Goal: Transaction & Acquisition: Purchase product/service

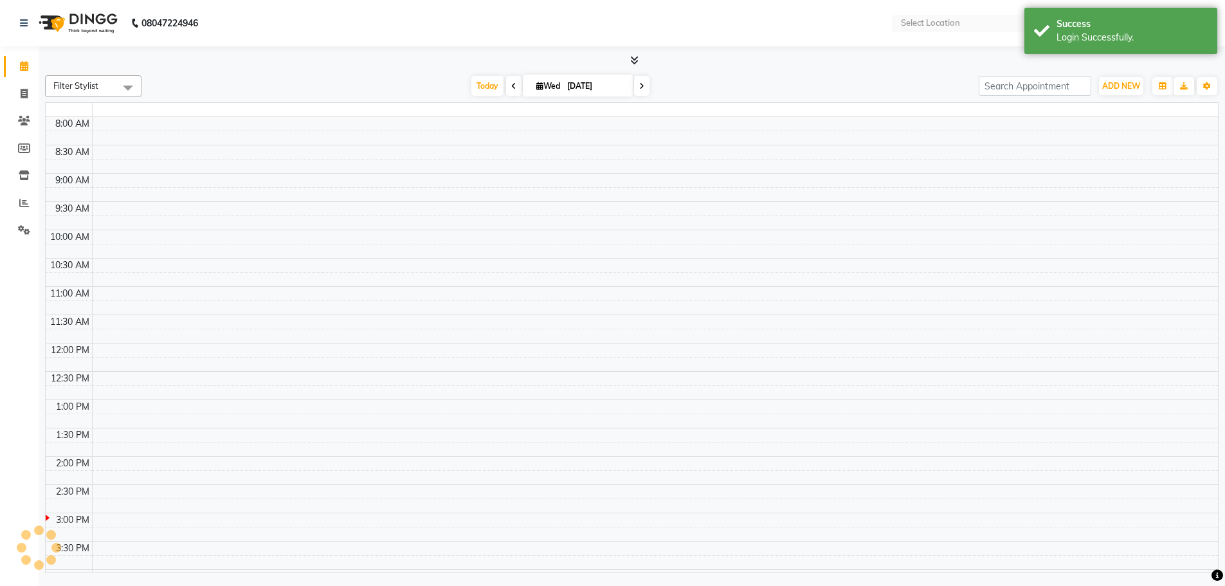
select select "en"
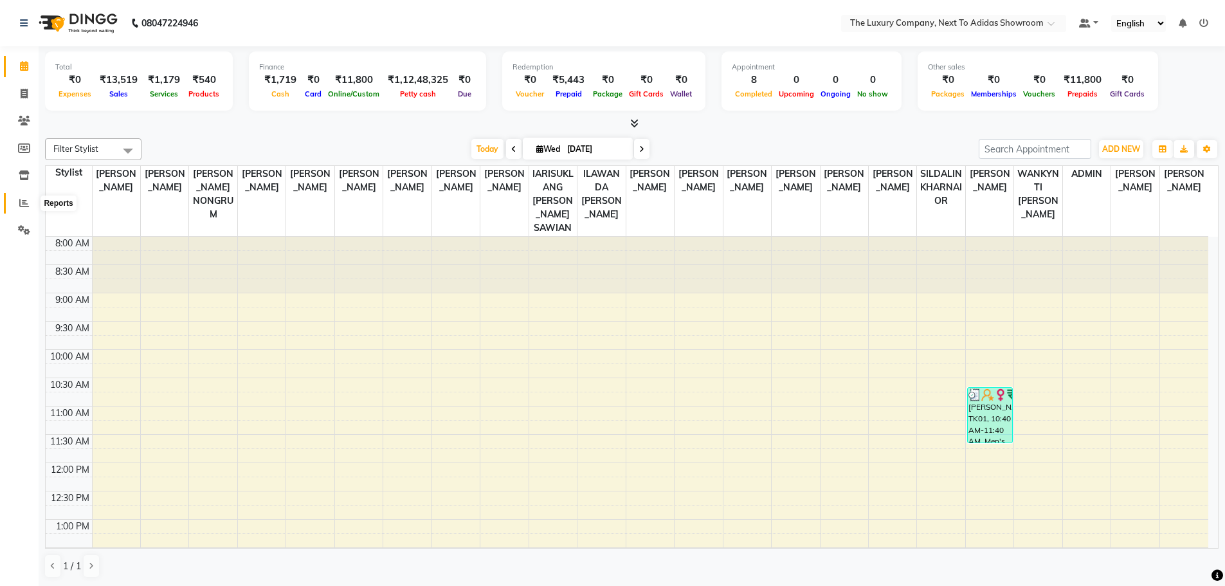
click at [24, 202] on icon at bounding box center [24, 203] width 10 height 10
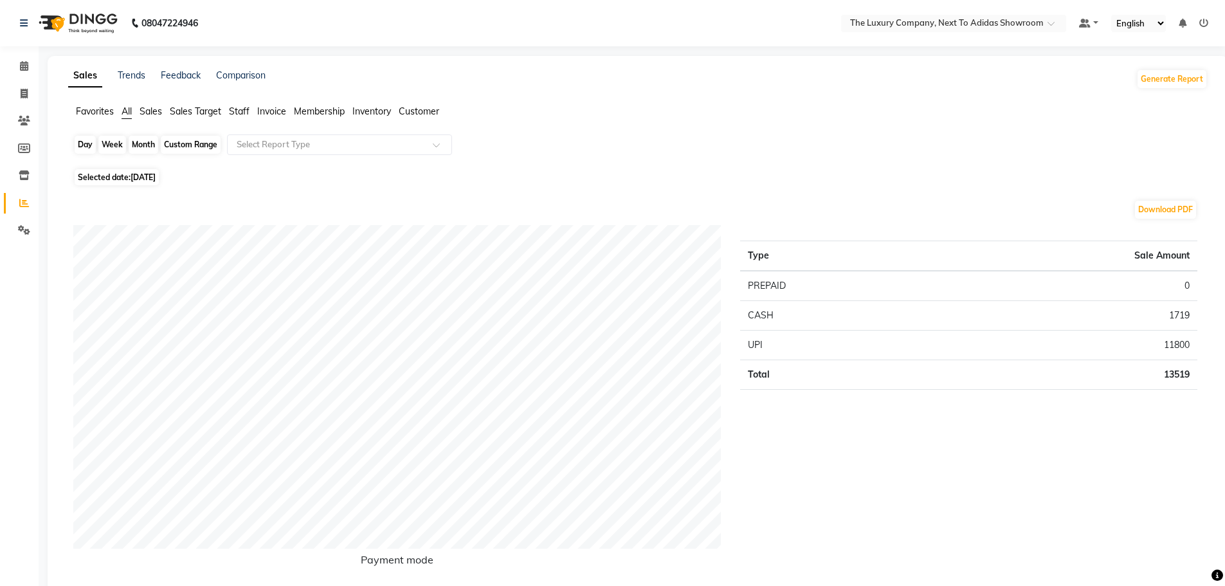
click at [80, 145] on div "Day" at bounding box center [85, 145] width 21 height 18
select select "9"
select select "2025"
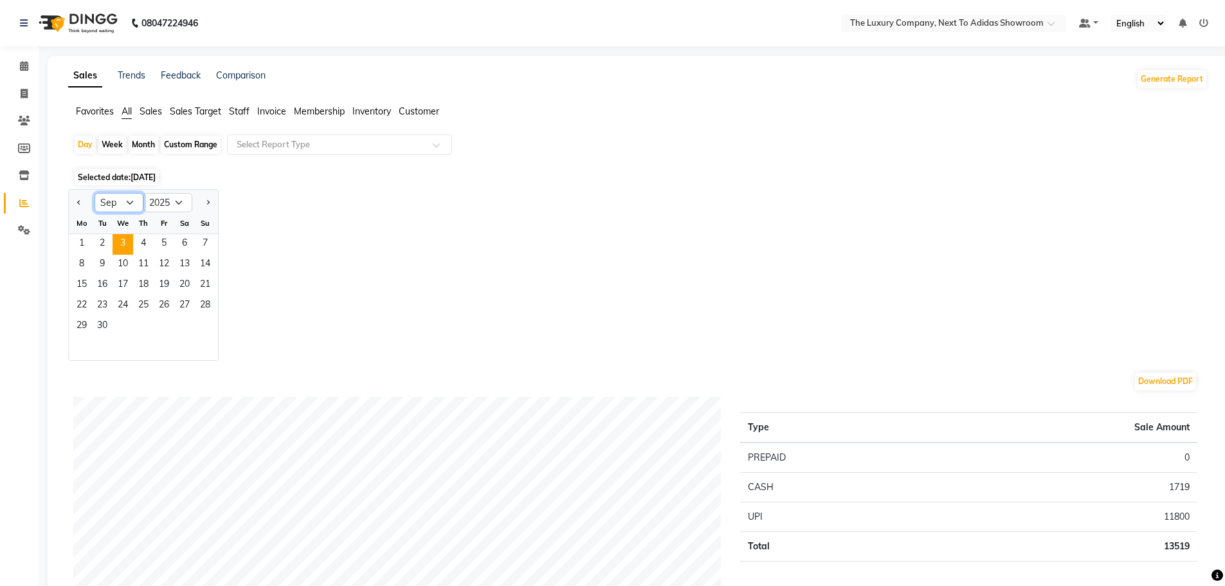
click at [129, 205] on select "Jan Feb Mar Apr May Jun [DATE] Aug Sep Oct Nov Dec" at bounding box center [119, 202] width 49 height 19
select select "8"
click at [95, 193] on select "Jan Feb Mar Apr May Jun [DATE] Aug Sep Oct Nov Dec" at bounding box center [119, 202] width 49 height 19
click at [162, 241] on span "1" at bounding box center [164, 244] width 21 height 21
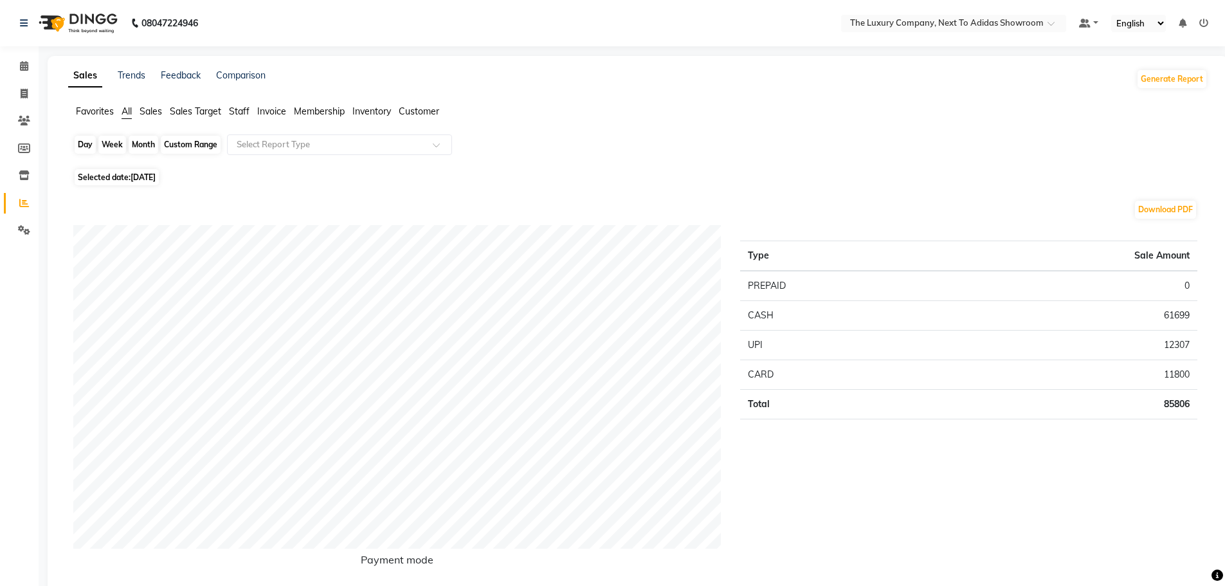
click at [77, 148] on div "Day" at bounding box center [85, 145] width 21 height 18
select select "8"
select select "2025"
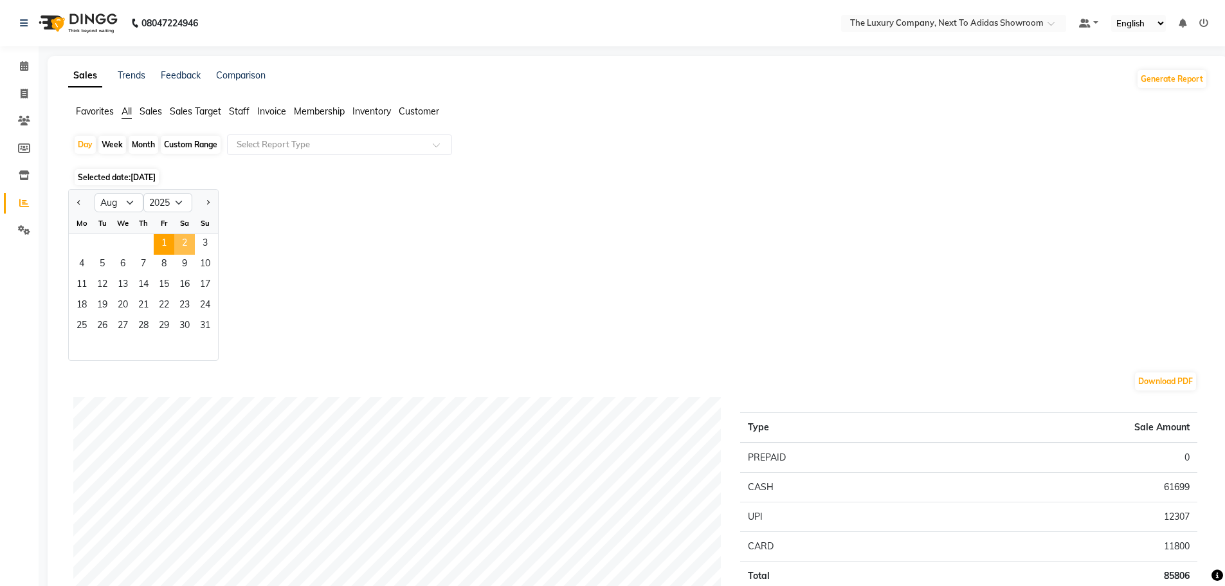
click at [179, 245] on span "2" at bounding box center [184, 244] width 21 height 21
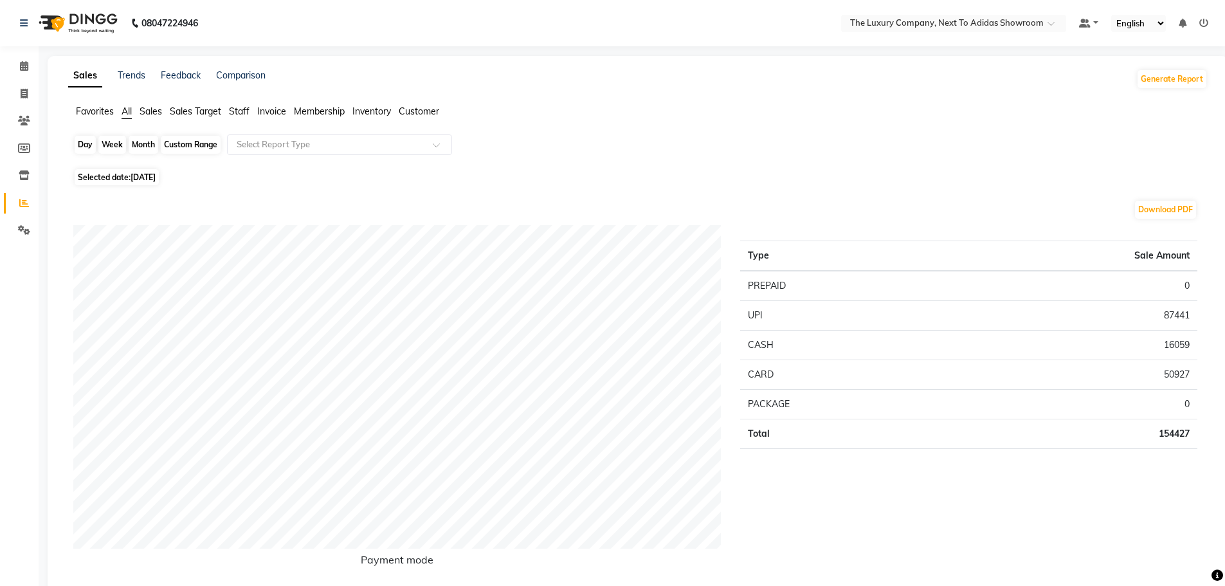
click at [82, 147] on div "Day" at bounding box center [85, 145] width 21 height 18
select select "8"
select select "2025"
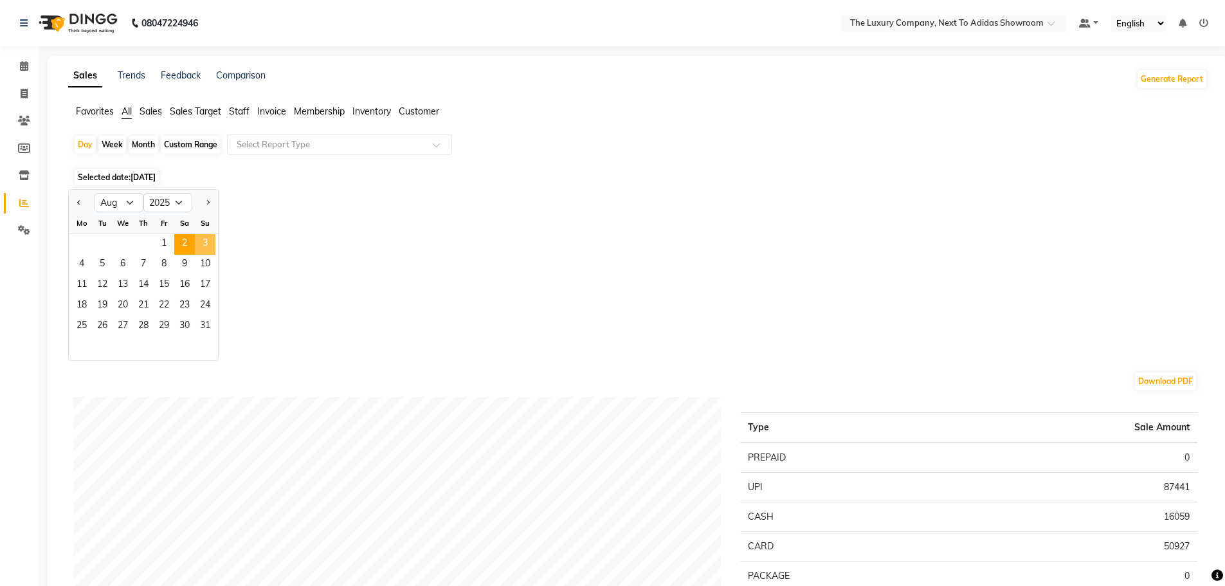
click at [210, 237] on span "3" at bounding box center [205, 244] width 21 height 21
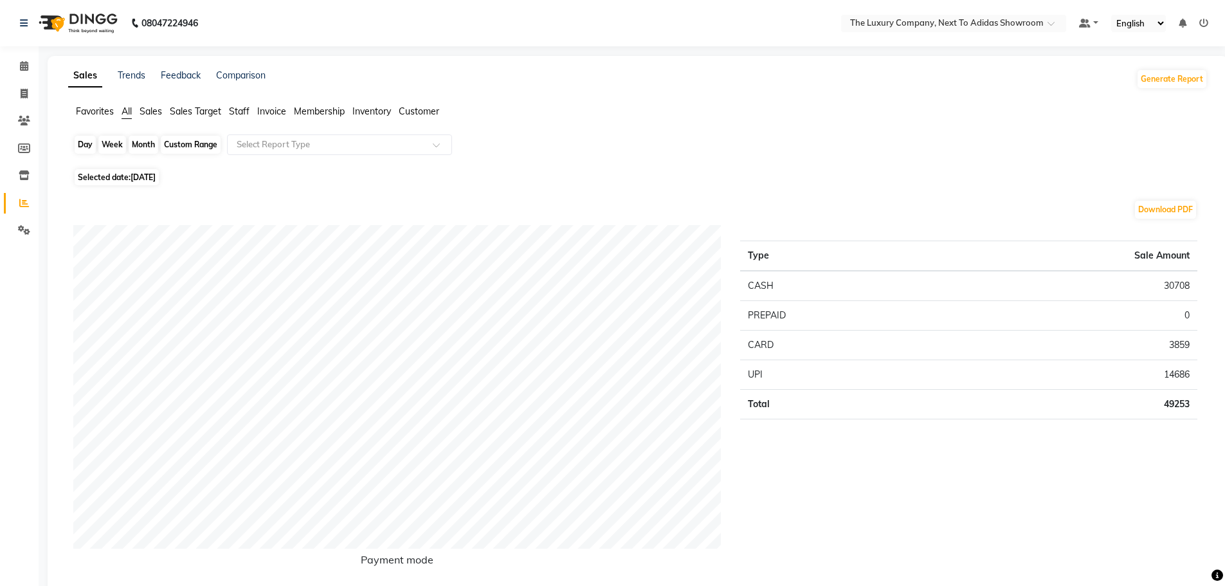
click at [85, 150] on div "Day" at bounding box center [85, 145] width 21 height 18
select select "8"
select select "2025"
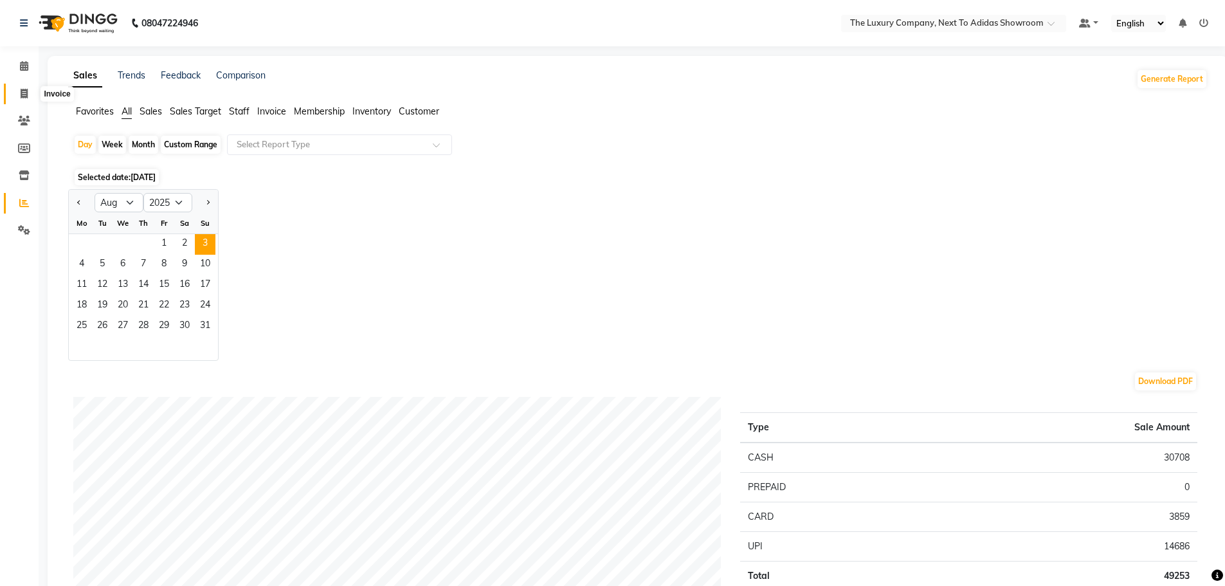
click at [23, 95] on icon at bounding box center [24, 94] width 7 height 10
select select "service"
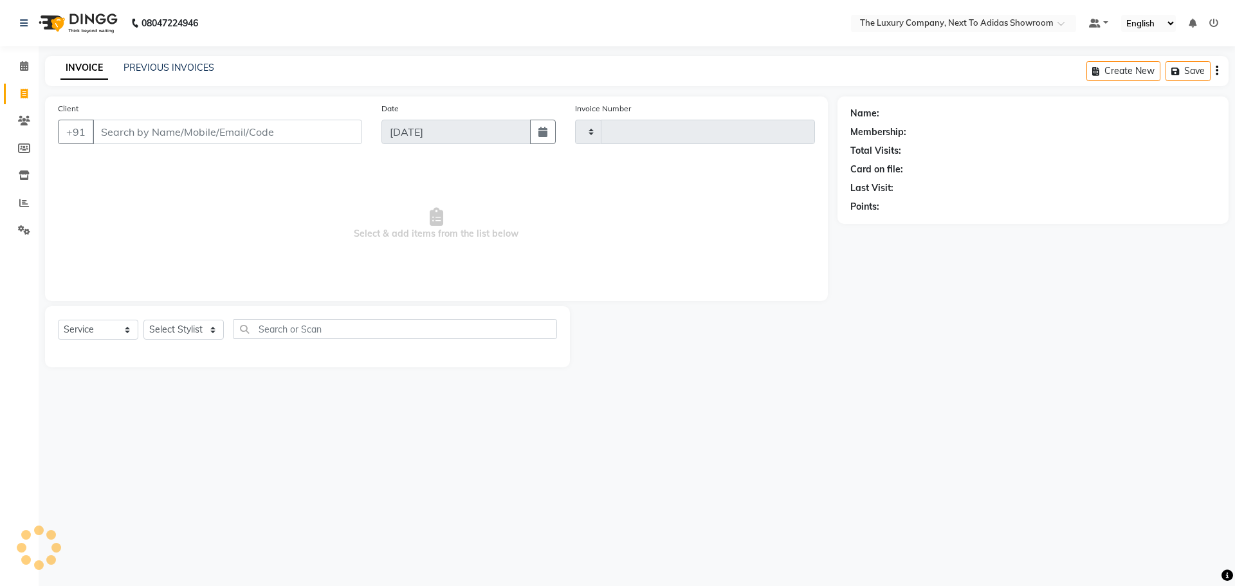
type input "5606"
select select "6828"
click at [27, 201] on icon at bounding box center [24, 203] width 10 height 10
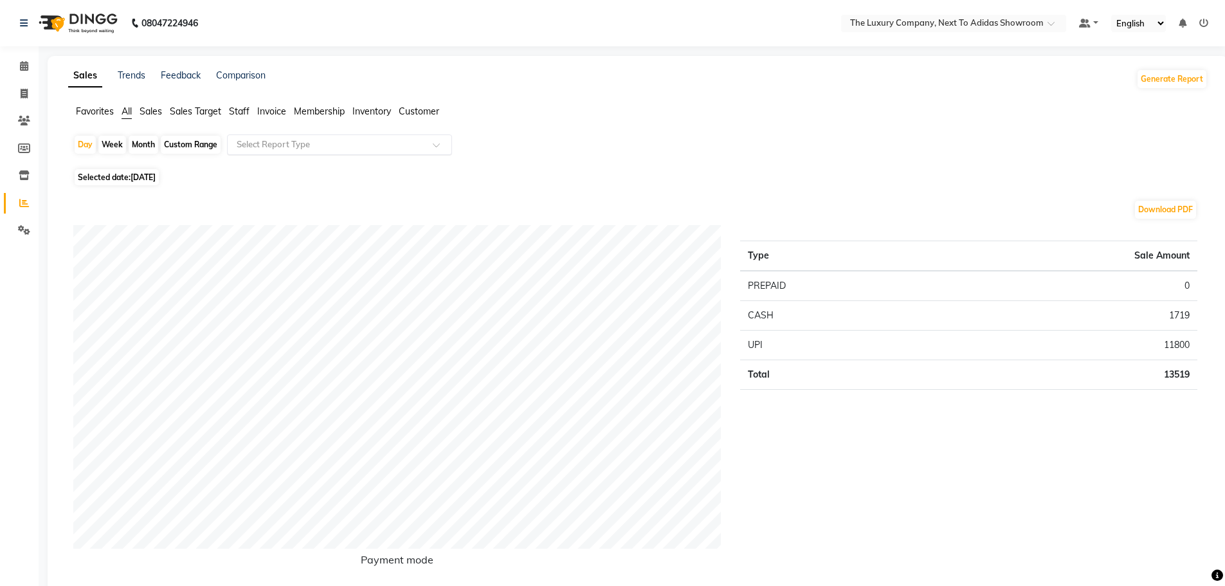
click at [367, 140] on input "text" at bounding box center [326, 144] width 185 height 13
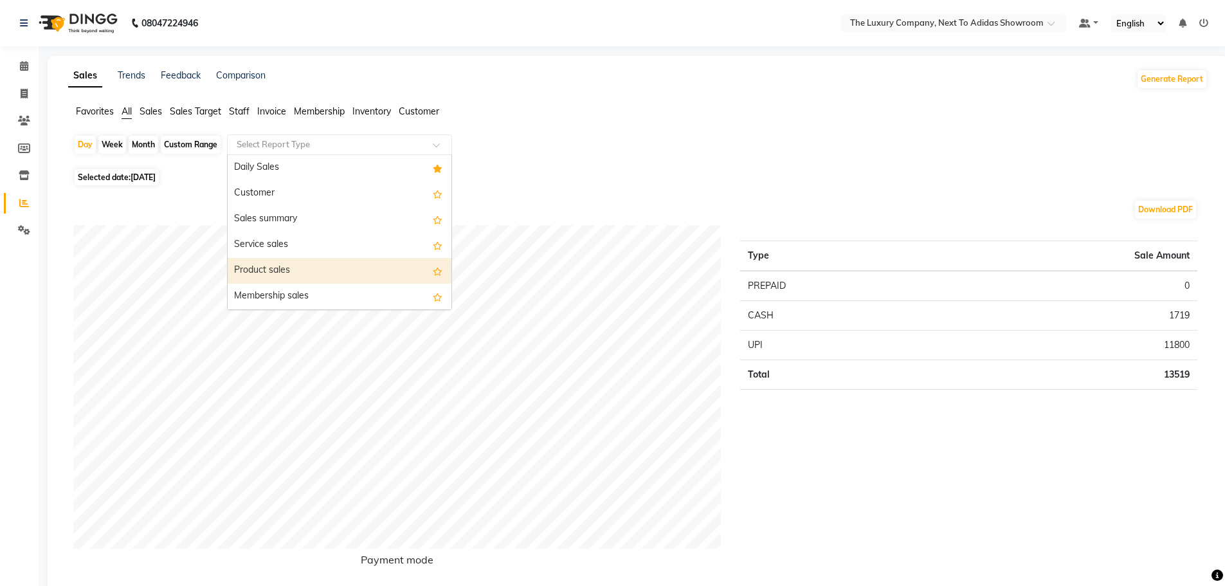
click at [325, 270] on div "Product sales" at bounding box center [340, 271] width 224 height 26
select select "full_report"
select select "csv"
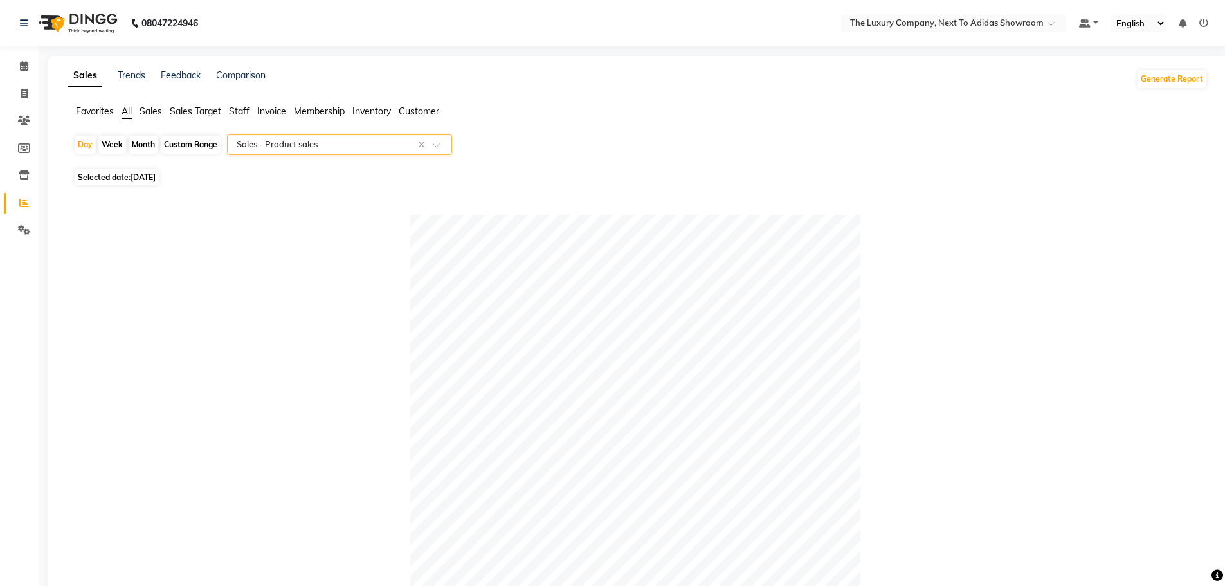
click at [134, 138] on div "Month" at bounding box center [144, 145] width 30 height 18
select select "9"
select select "2025"
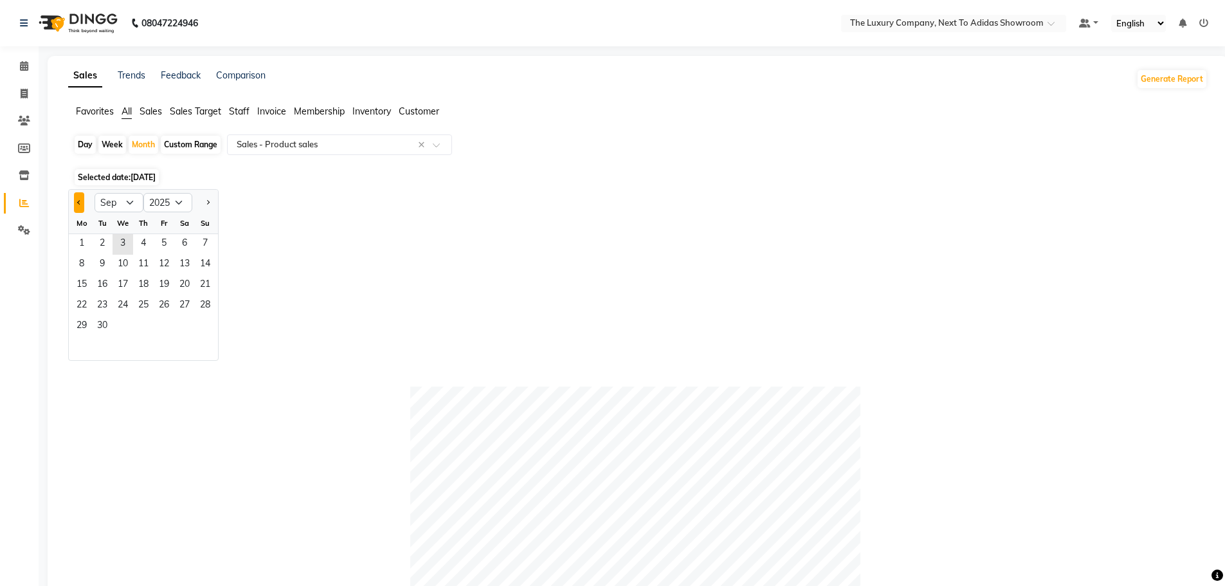
click at [75, 201] on button "Previous month" at bounding box center [79, 202] width 10 height 21
click at [82, 203] on button "Previous month" at bounding box center [79, 202] width 10 height 21
select select "7"
click at [109, 242] on span "1" at bounding box center [102, 244] width 21 height 21
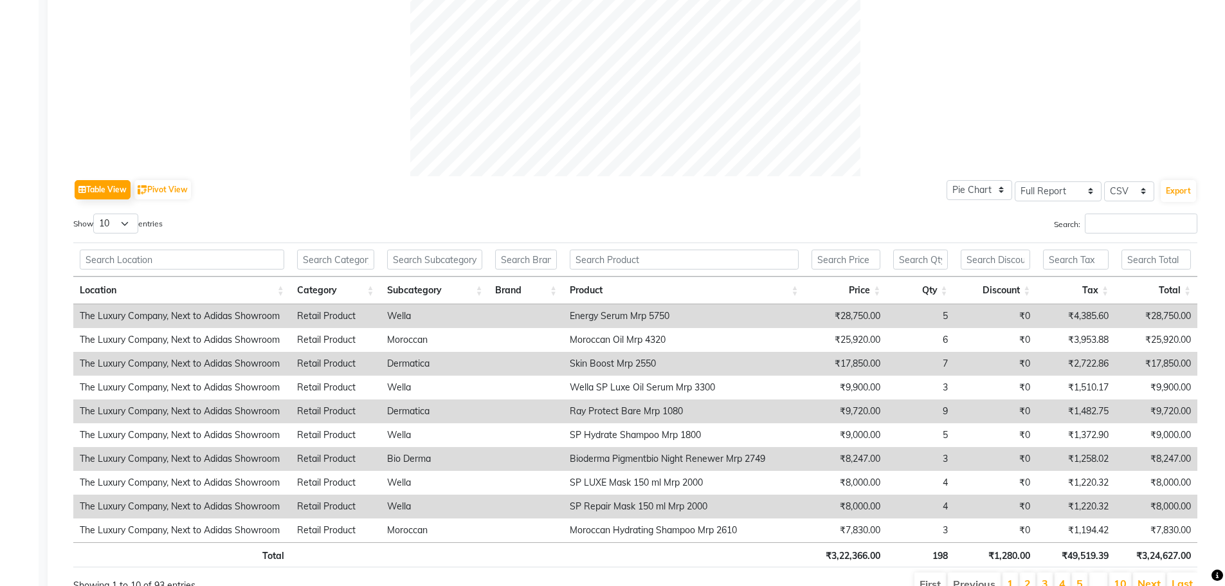
scroll to position [552, 0]
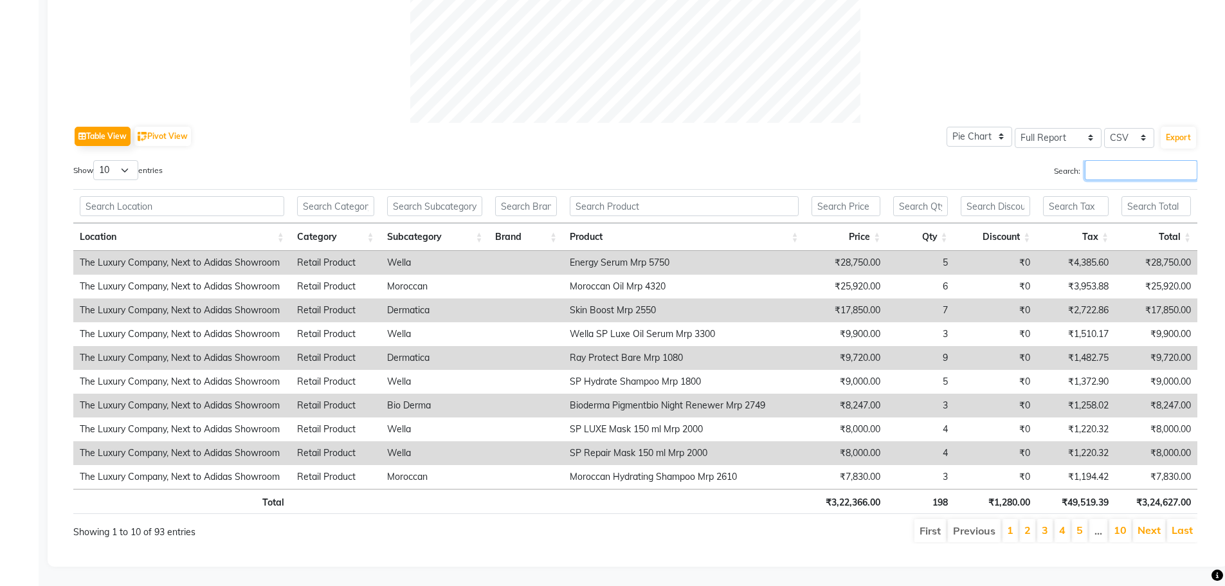
click at [1112, 166] on input "Search:" at bounding box center [1141, 170] width 113 height 20
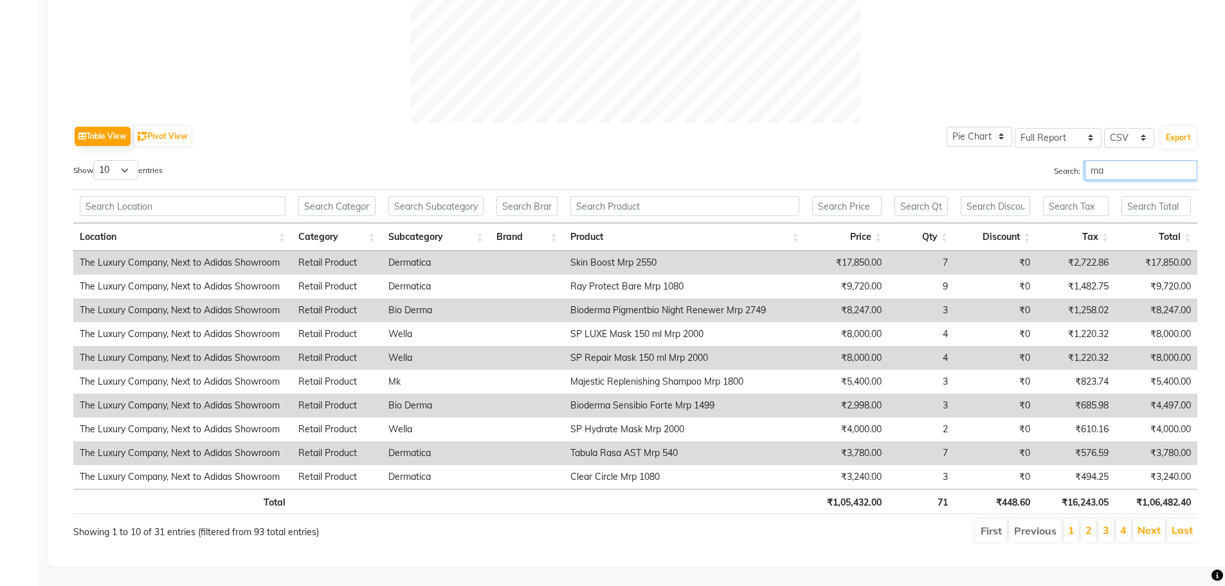
type input "m"
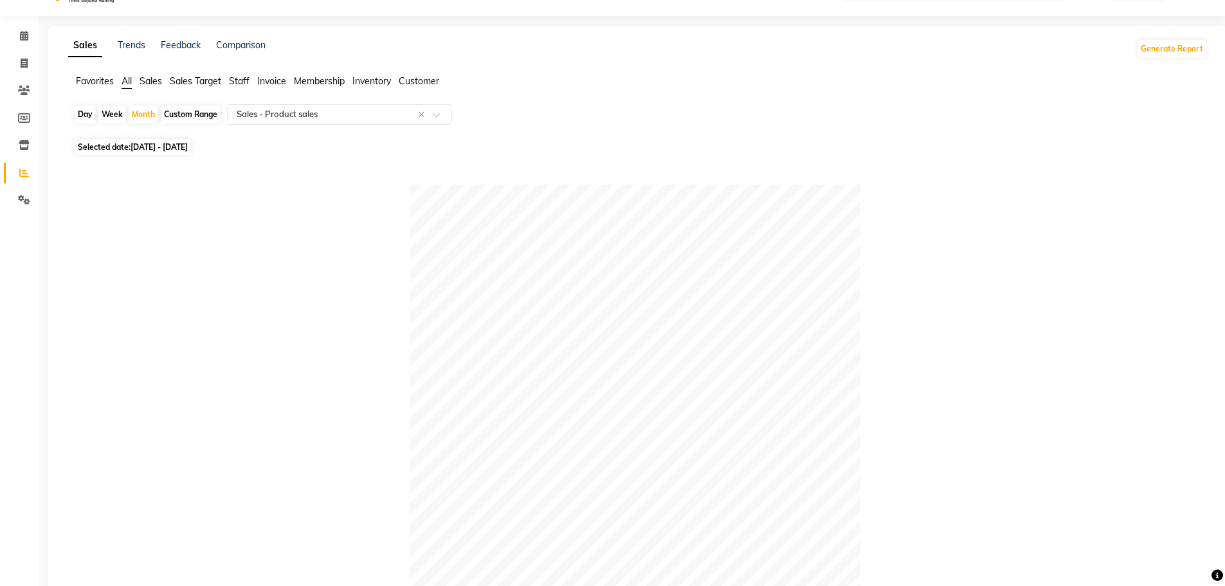
scroll to position [0, 0]
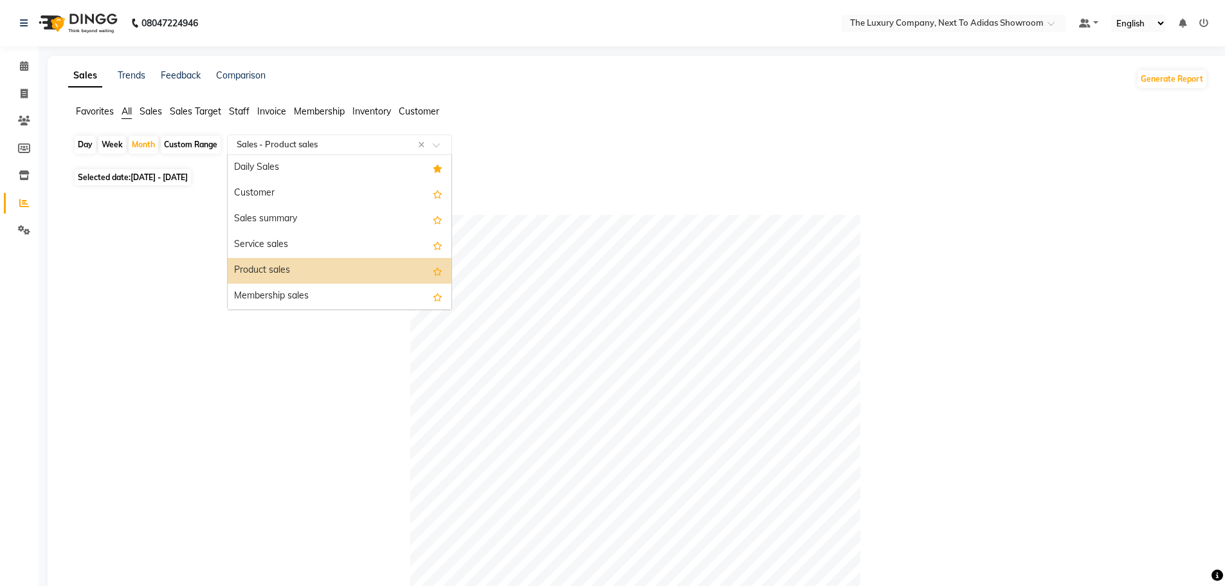
click at [306, 145] on input "text" at bounding box center [326, 144] width 185 height 13
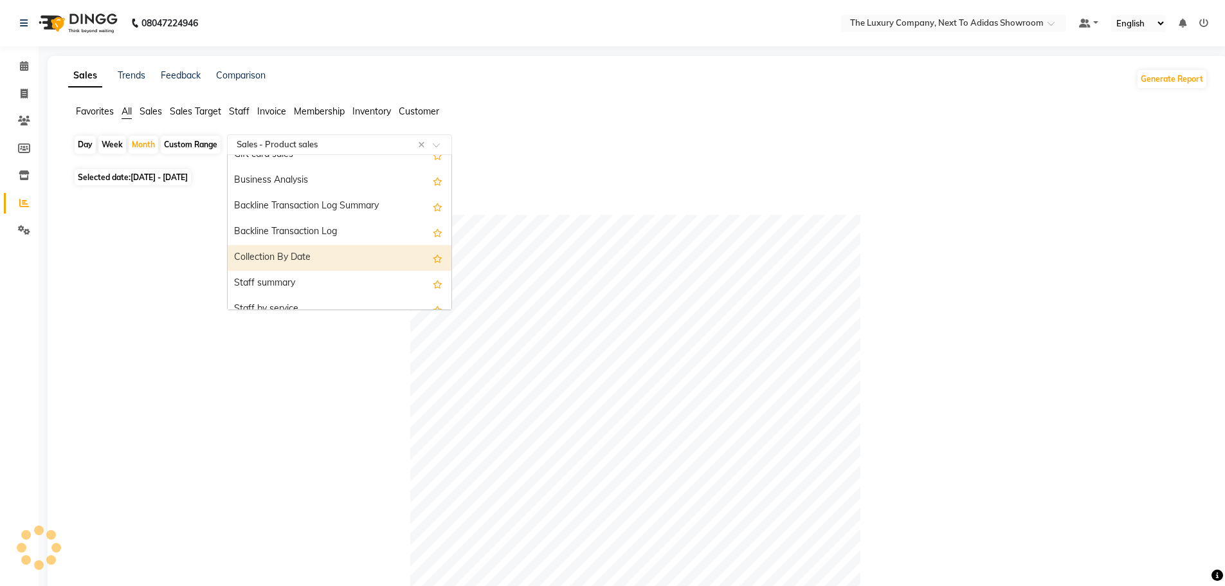
scroll to position [386, 0]
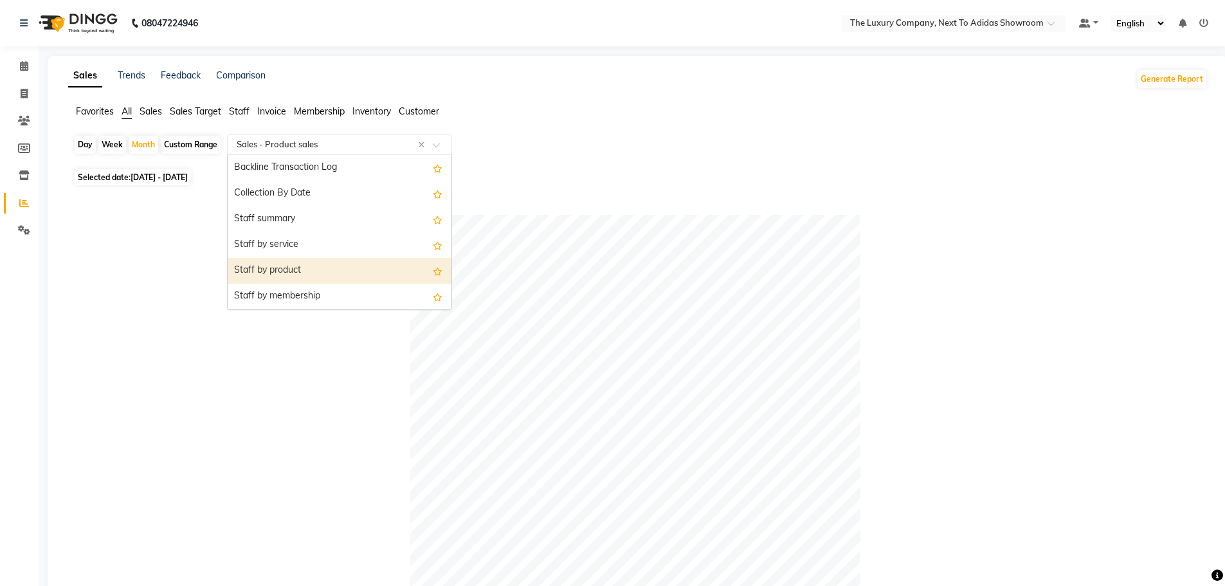
click at [370, 271] on div "Staff by product" at bounding box center [340, 271] width 224 height 26
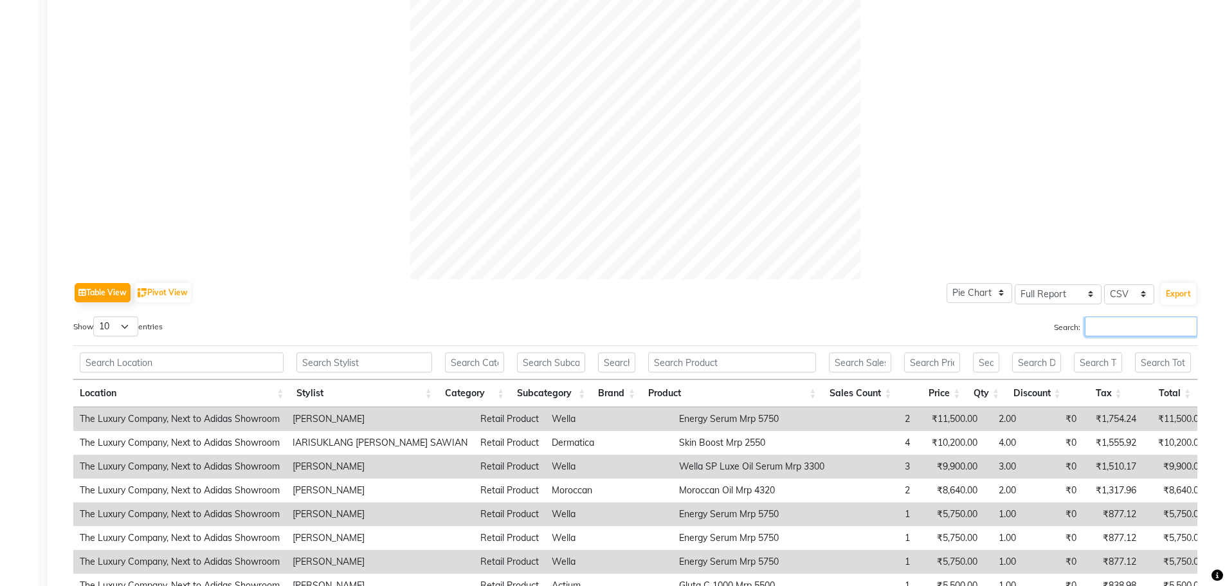
click at [1136, 327] on input "Search:" at bounding box center [1141, 326] width 113 height 20
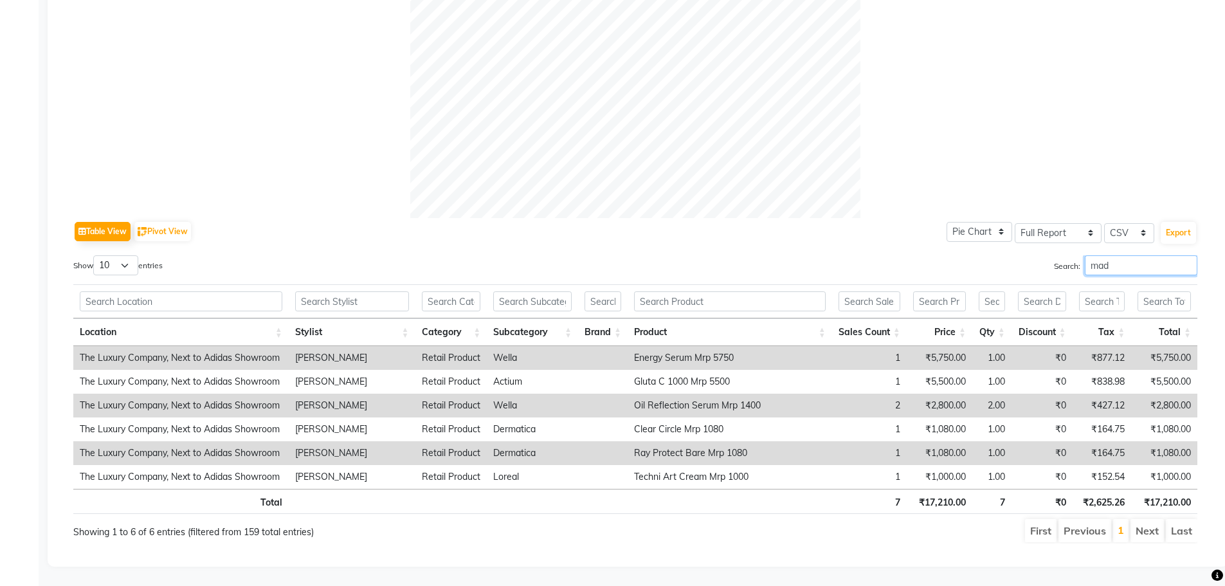
scroll to position [0, 10]
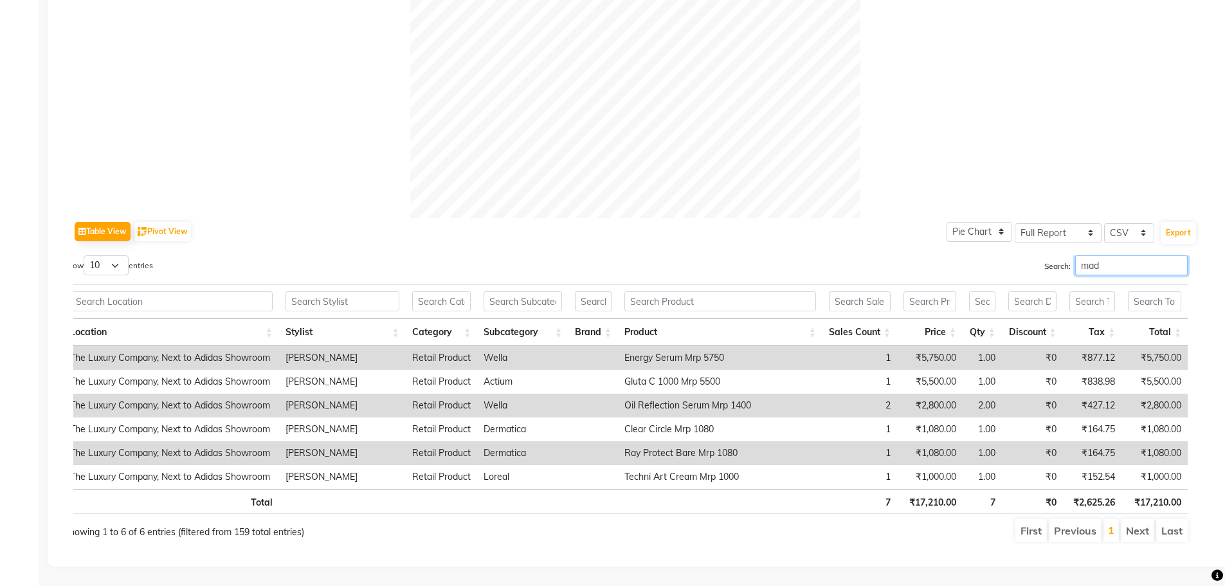
type input "mad"
drag, startPoint x: 1051, startPoint y: 539, endPoint x: 518, endPoint y: 398, distance: 550.9
click at [518, 398] on div "Show 10 25 50 100 entries Search: mad Location Stylist Category Subcategory Bra…" at bounding box center [635, 399] width 1124 height 288
click at [205, 221] on div "Table View Pivot View Pie Chart Bar Chart Select Full Report Filtered Report Se…" at bounding box center [635, 231] width 1124 height 27
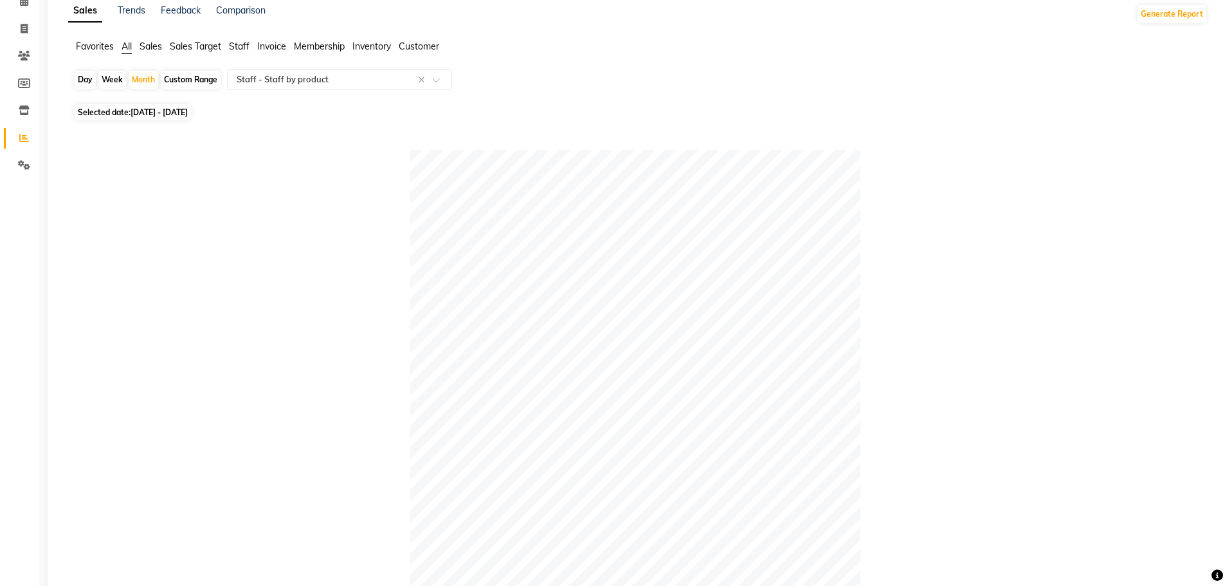
scroll to position [0, 0]
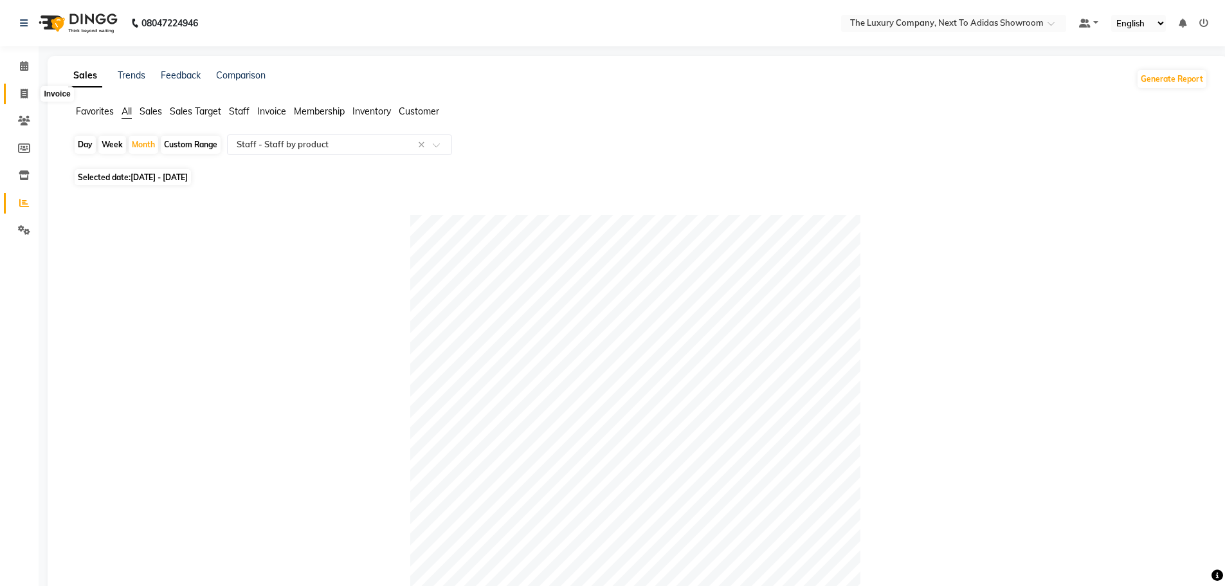
click at [21, 92] on span at bounding box center [24, 94] width 23 height 15
select select "service"
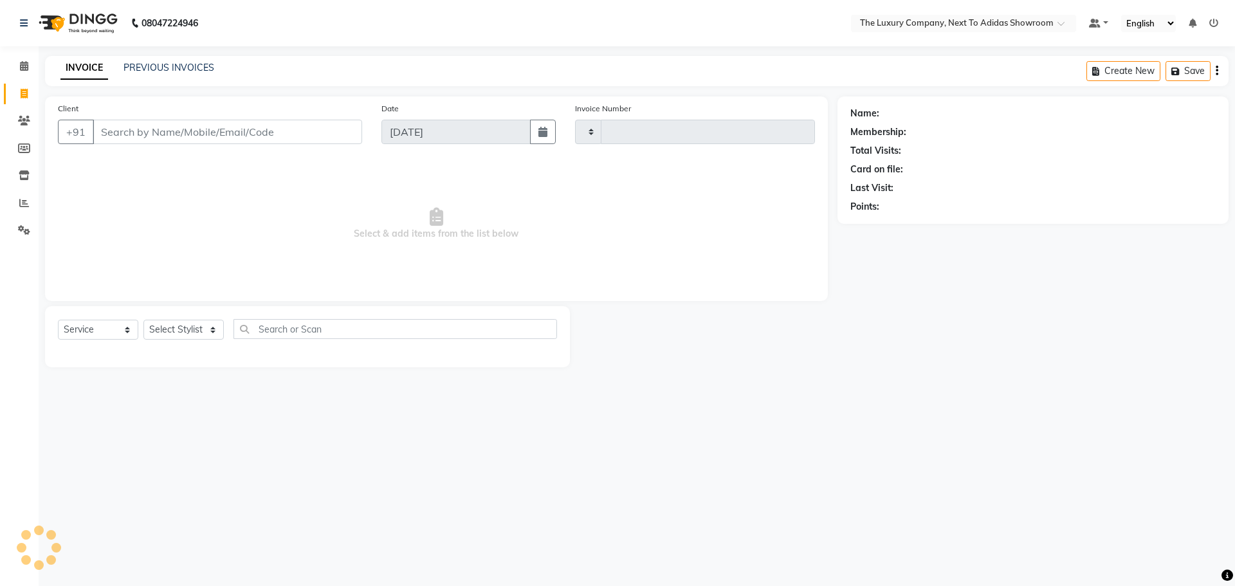
type input "5606"
select select "6828"
click at [28, 172] on icon at bounding box center [24, 175] width 11 height 10
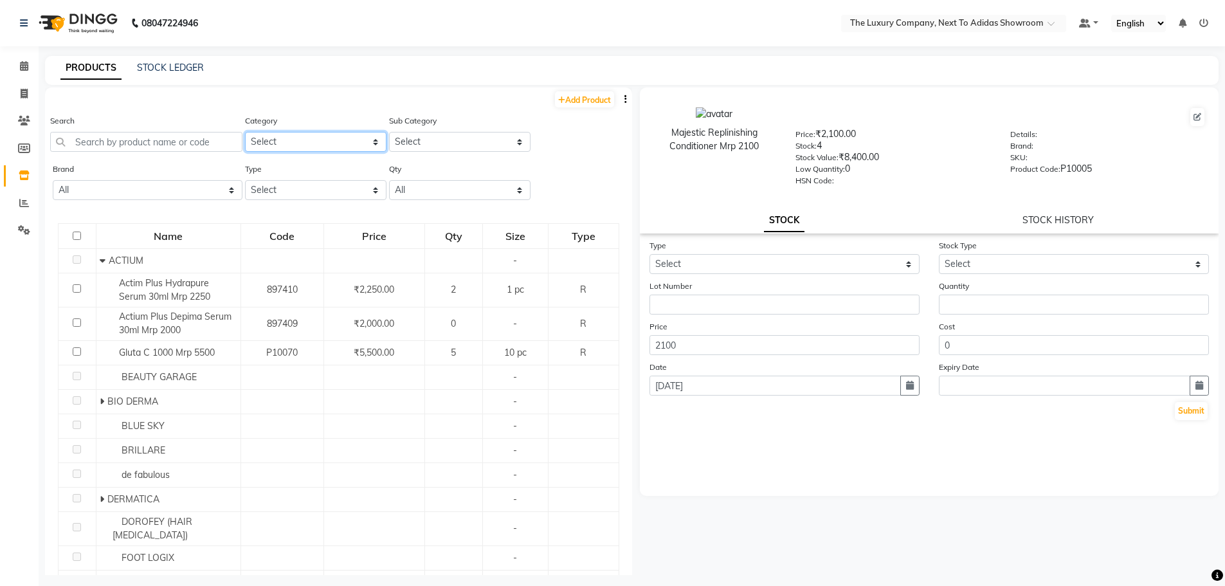
click at [298, 143] on select "Select RETAIL PRODUCT" at bounding box center [315, 142] width 141 height 20
select select "1136402050"
click at [245, 132] on select "Select RETAIL PRODUCT" at bounding box center [315, 142] width 141 height 20
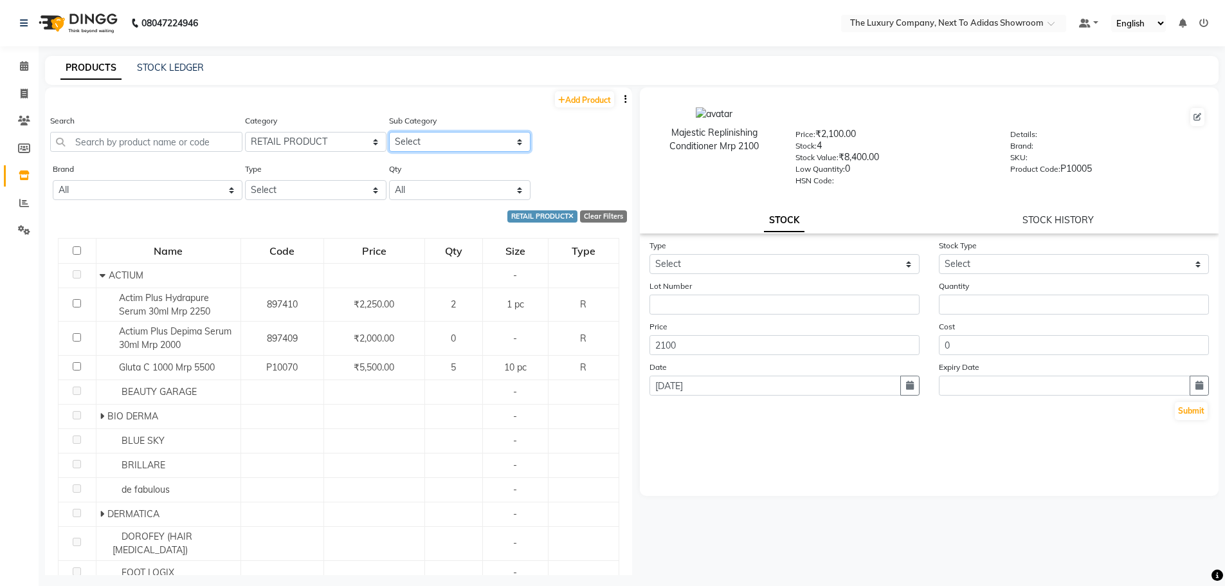
click at [473, 136] on select "Select ACTIUM BEAUTY GARAGE BIO DERMA BLUE SKY BRILLARE de fabulous DERMATICA D…" at bounding box center [459, 142] width 141 height 20
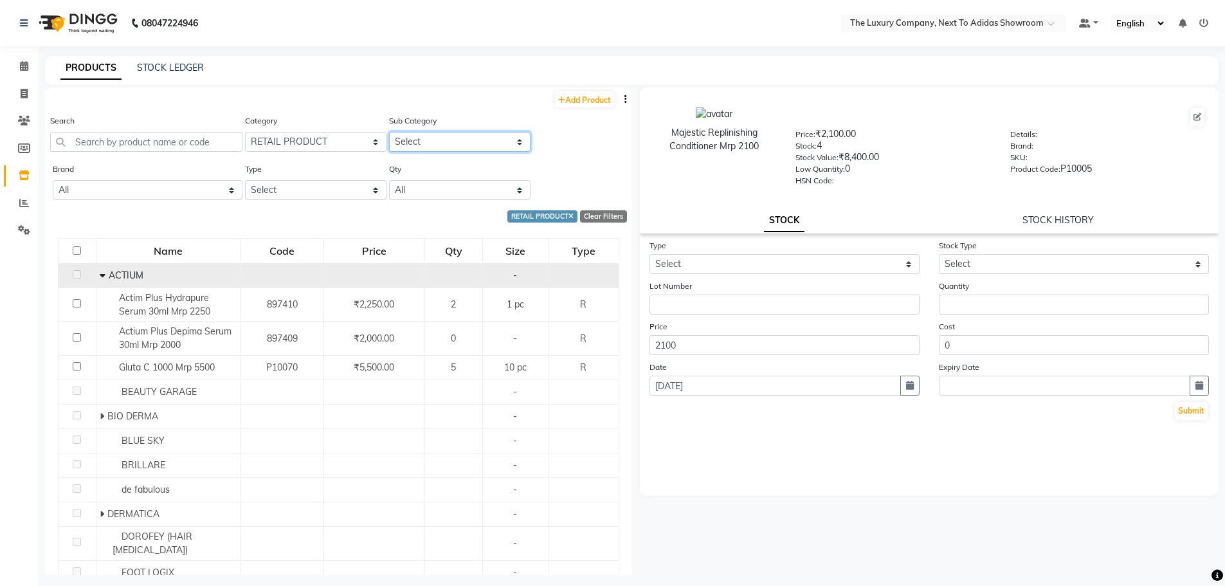
select select "11364020503"
click at [389, 132] on select "Select ACTIUM BEAUTY GARAGE BIO DERMA BLUE SKY BRILLARE de fabulous DERMATICA D…" at bounding box center [459, 142] width 141 height 20
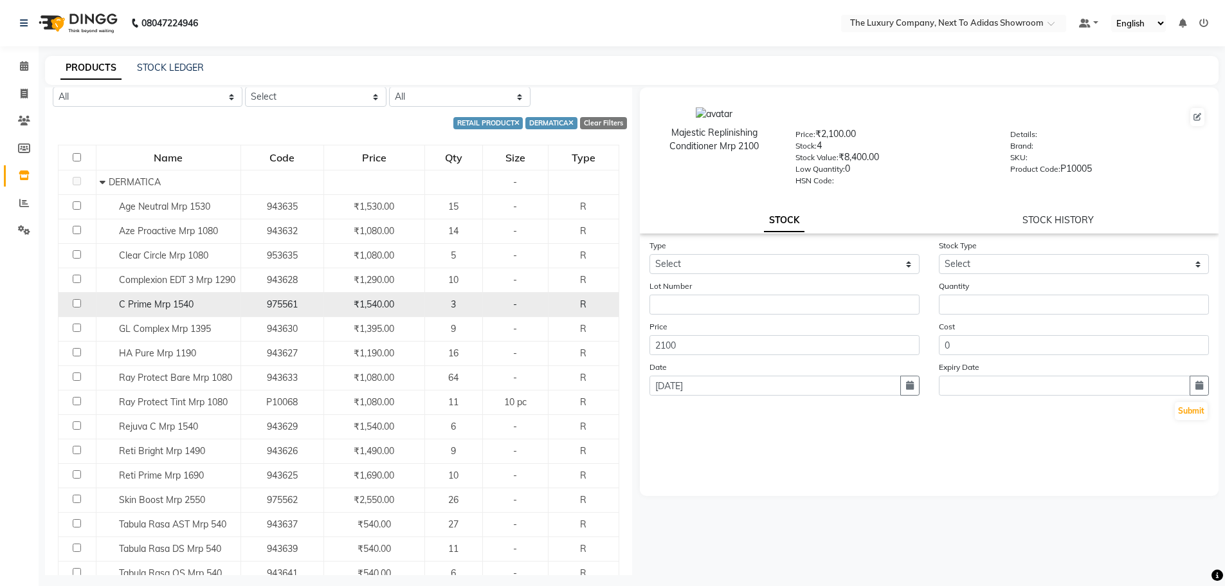
scroll to position [129, 0]
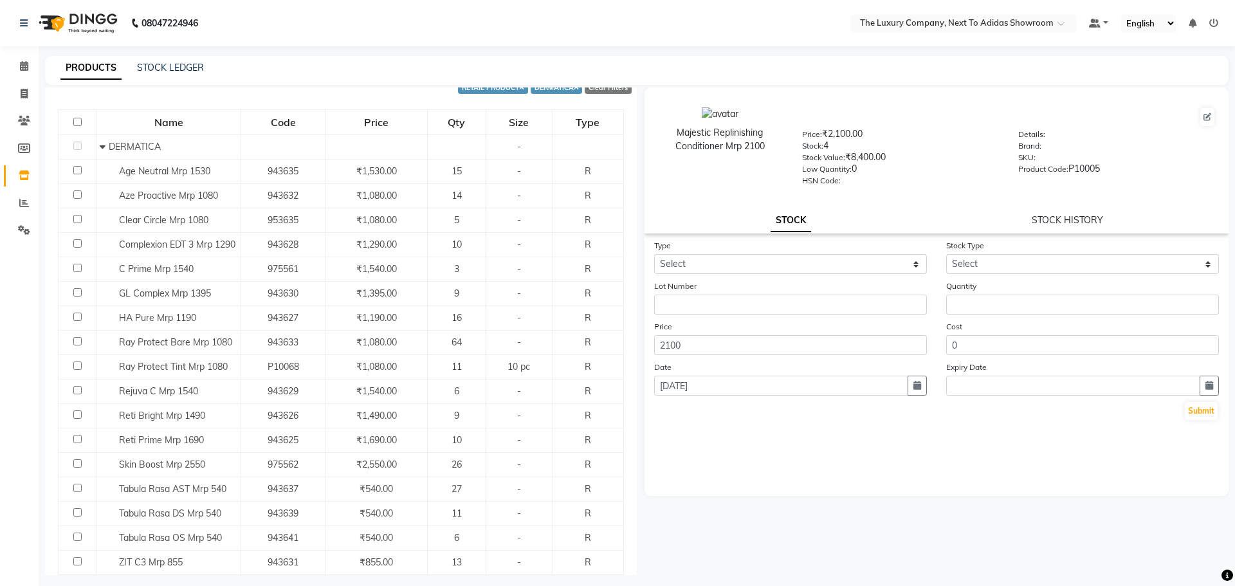
select select "6828"
select select "service"
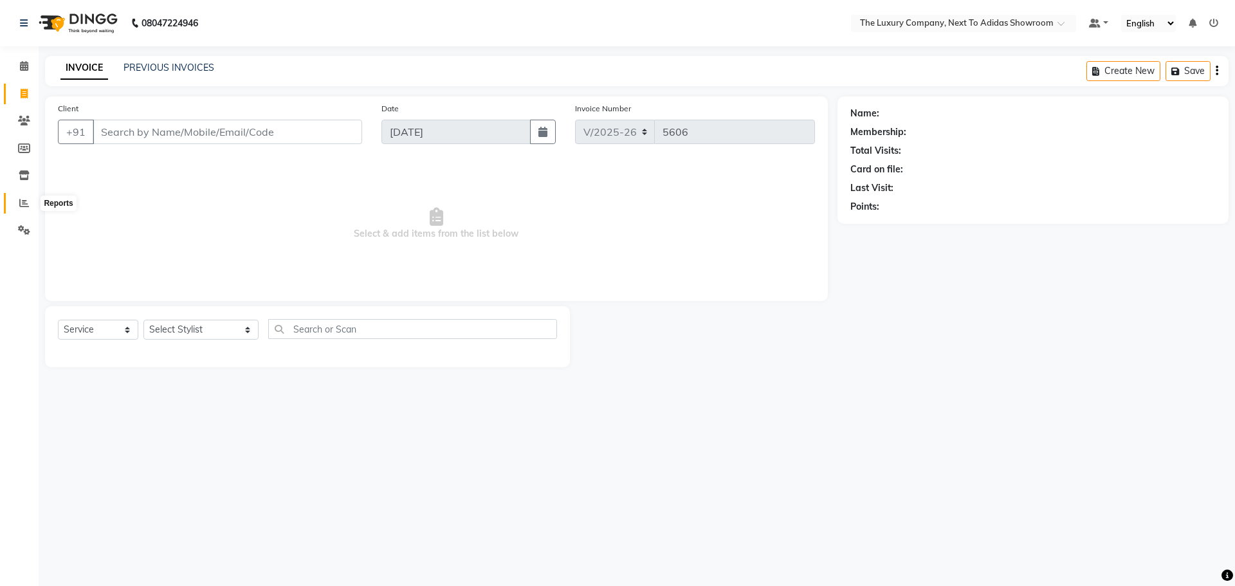
click at [24, 199] on icon at bounding box center [24, 203] width 10 height 10
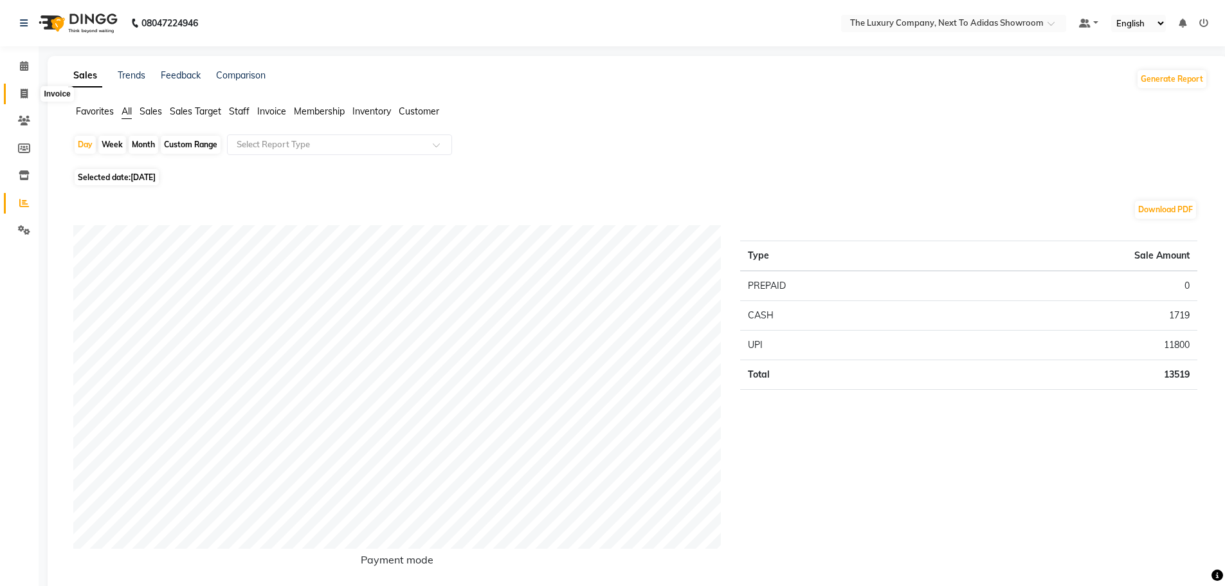
click at [24, 91] on icon at bounding box center [24, 94] width 7 height 10
select select "service"
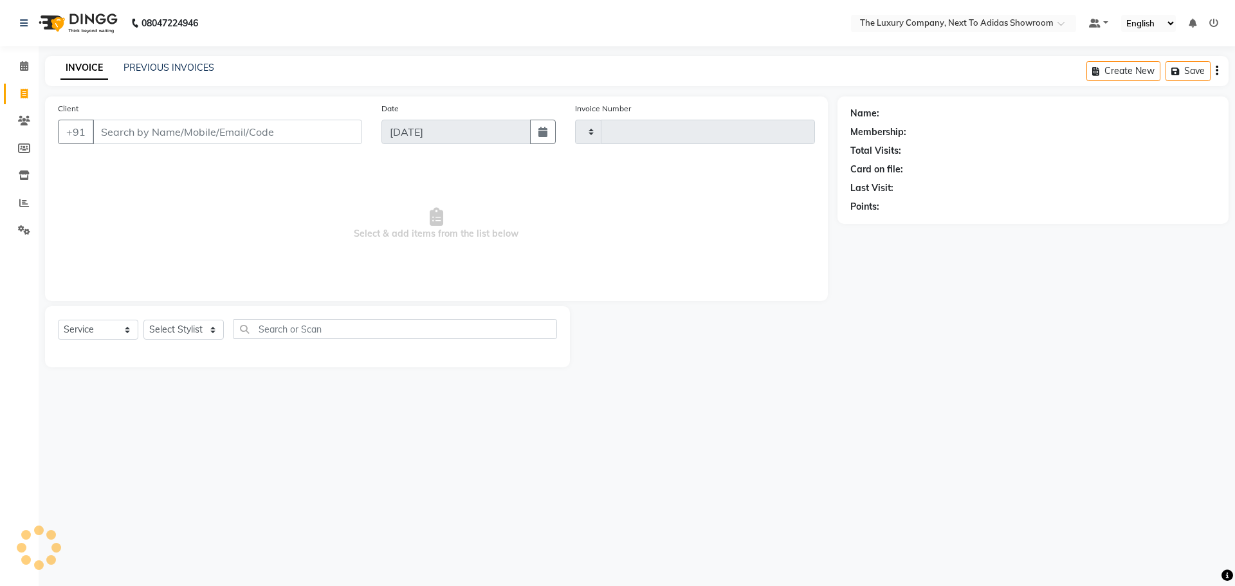
type input "5606"
select select "6828"
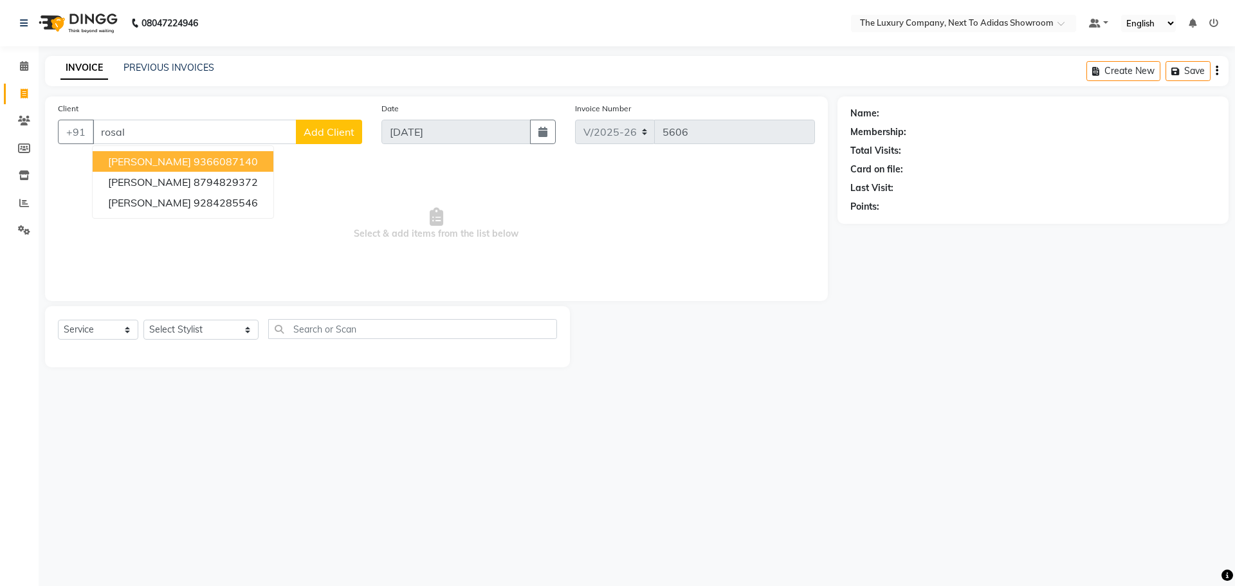
click at [160, 160] on span "[PERSON_NAME]" at bounding box center [149, 161] width 83 height 13
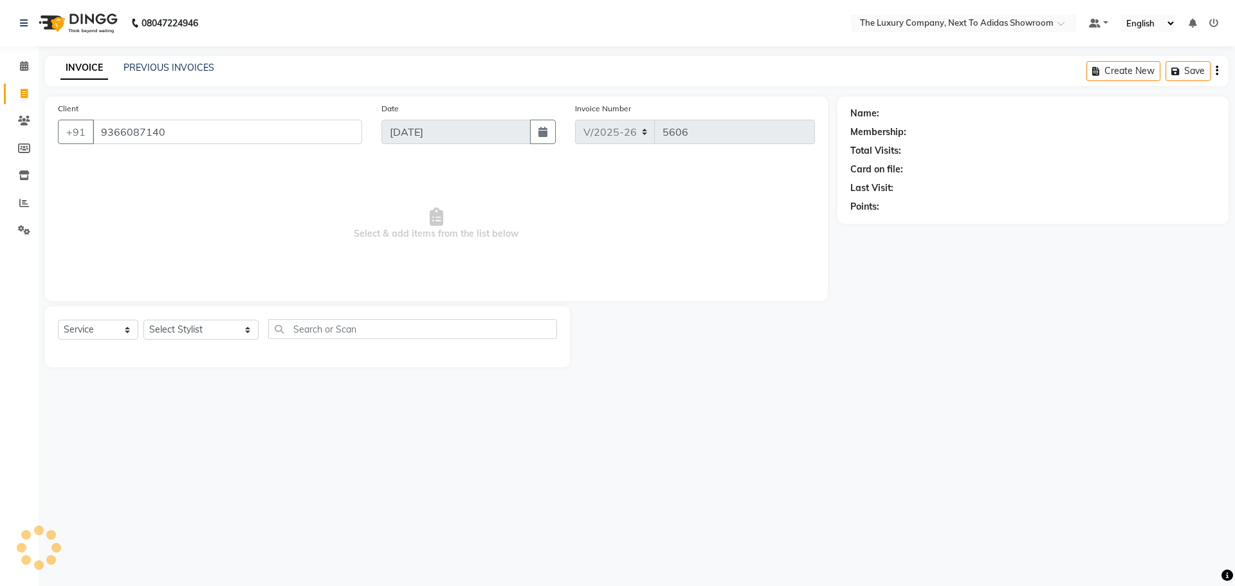
type input "9366087140"
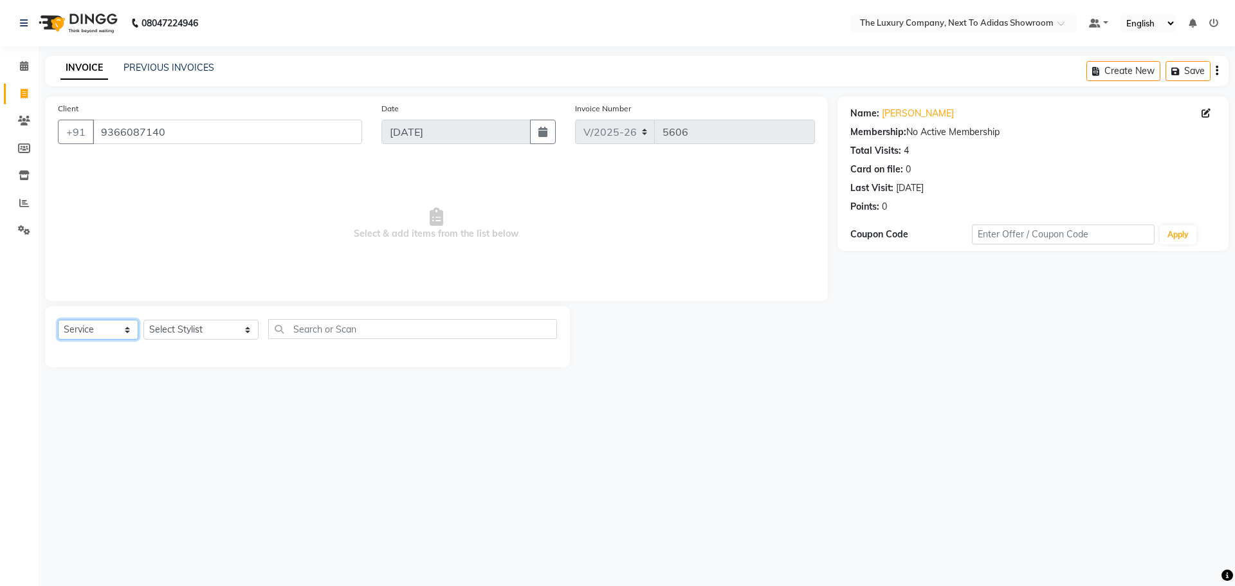
click at [126, 330] on select "Select Service Product Membership Package Voucher Prepaid Gift Card" at bounding box center [98, 330] width 80 height 20
select select "P"
click at [58, 320] on select "Select Service Product Membership Package Voucher Prepaid Gift Card" at bounding box center [98, 330] width 80 height 20
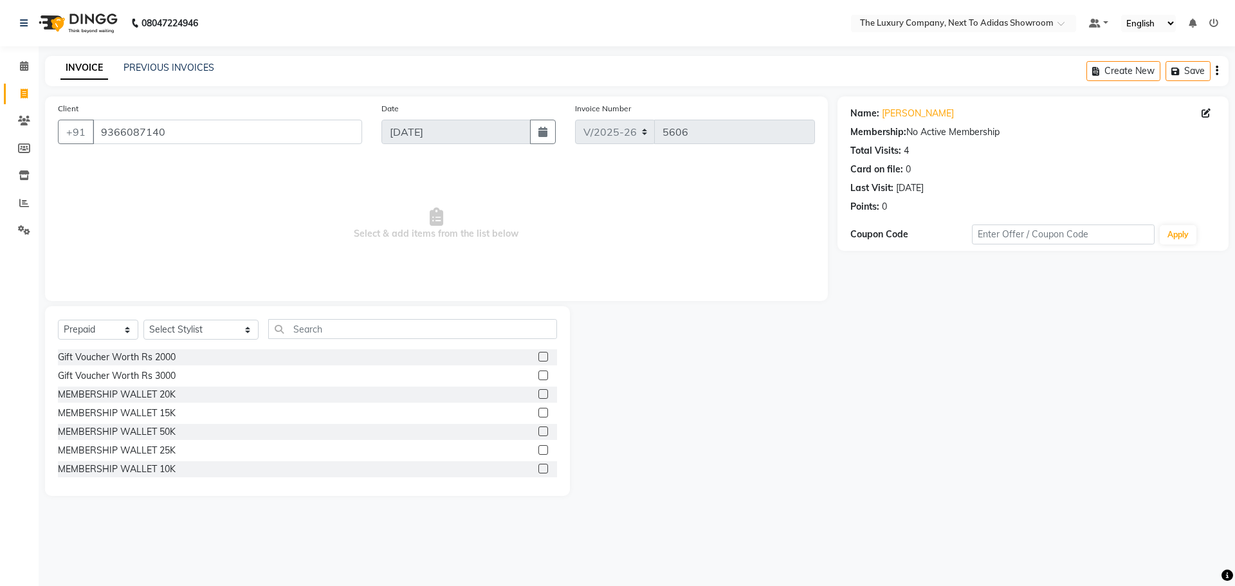
click at [538, 394] on label at bounding box center [543, 394] width 10 height 10
click at [538, 394] on input "checkbox" at bounding box center [542, 394] width 8 height 8
checkbox input "false"
click at [233, 333] on select "Select Stylist [PERSON_NAME] [PERSON_NAME] ANSAI [PERSON_NAME] BALAJIED [PERSON…" at bounding box center [200, 330] width 115 height 20
select select "53669"
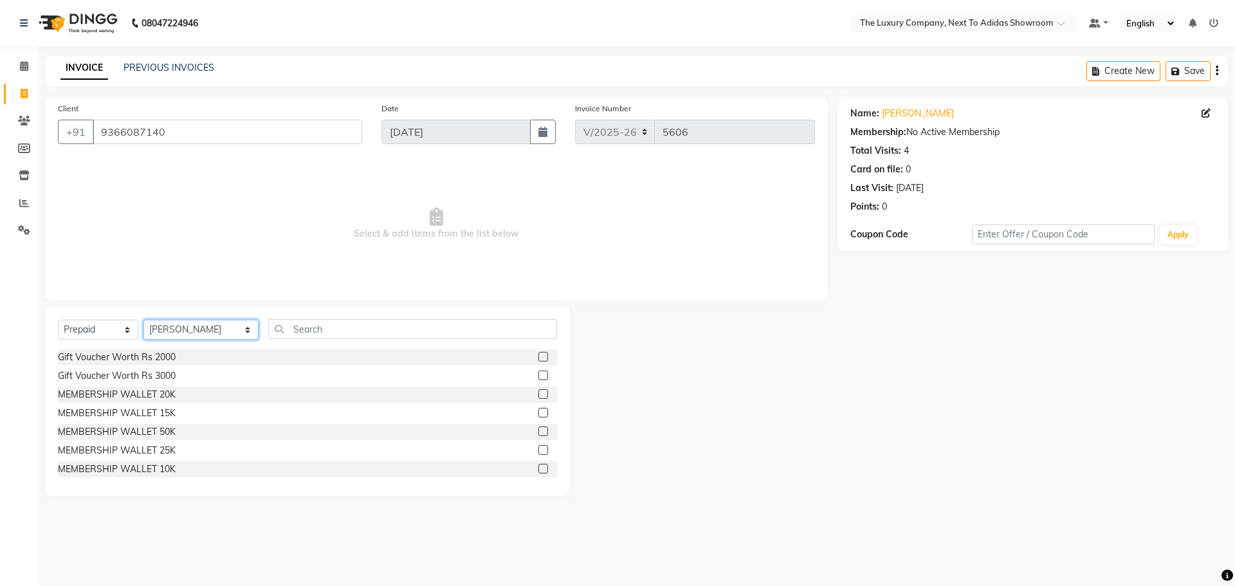
click at [143, 320] on select "Select Stylist [PERSON_NAME] [PERSON_NAME] ANSAI [PERSON_NAME] BALAJIED [PERSON…" at bounding box center [200, 330] width 115 height 20
click at [538, 392] on label at bounding box center [543, 394] width 10 height 10
click at [538, 392] on input "checkbox" at bounding box center [542, 394] width 8 height 8
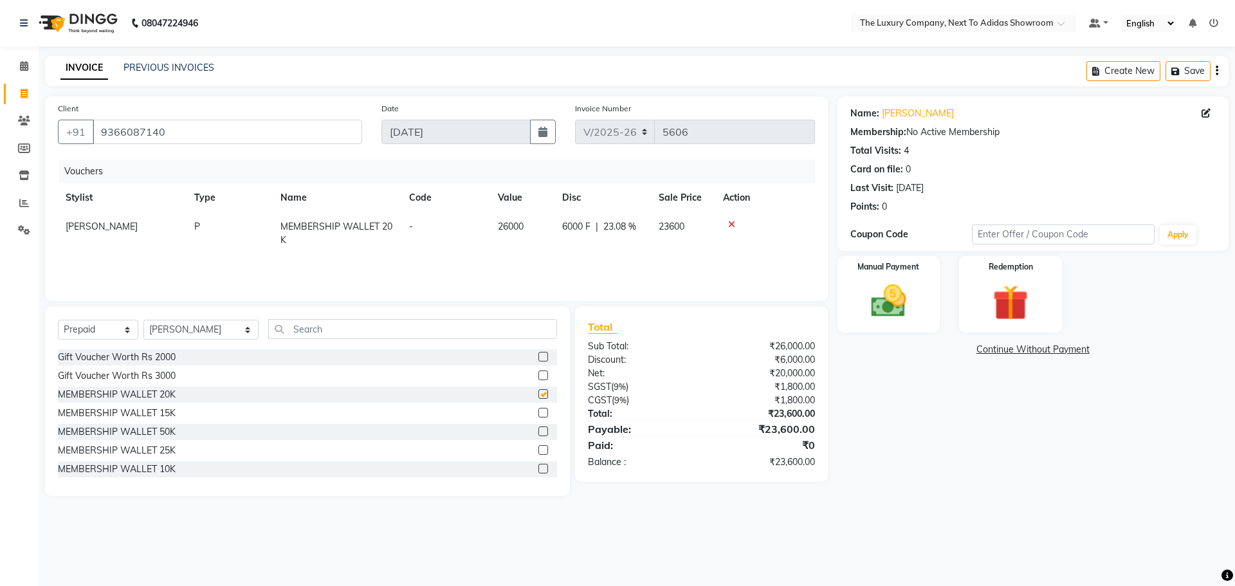
checkbox input "false"
click at [926, 288] on div "Manual Payment" at bounding box center [888, 294] width 107 height 79
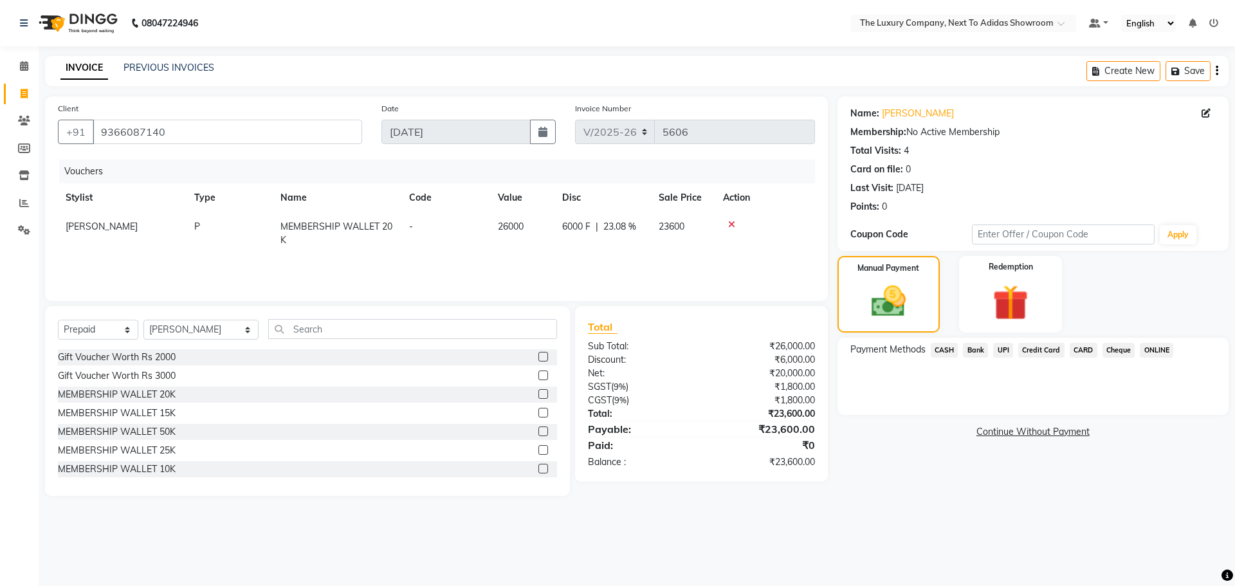
click at [1000, 347] on span "UPI" at bounding box center [1003, 350] width 20 height 15
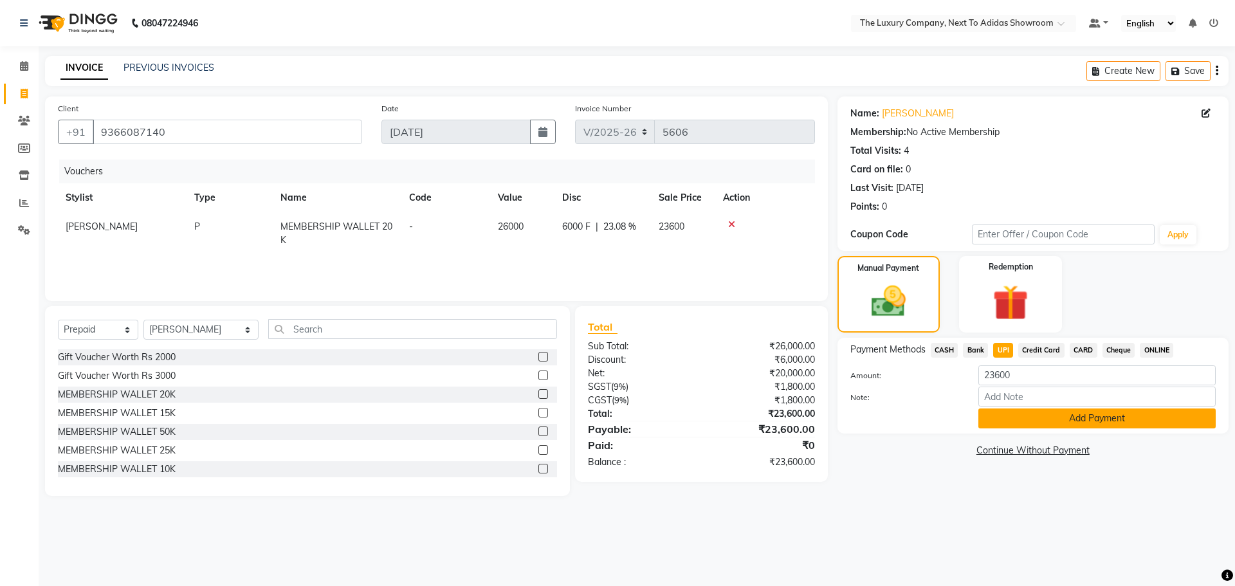
click at [1119, 421] on button "Add Payment" at bounding box center [1096, 418] width 237 height 20
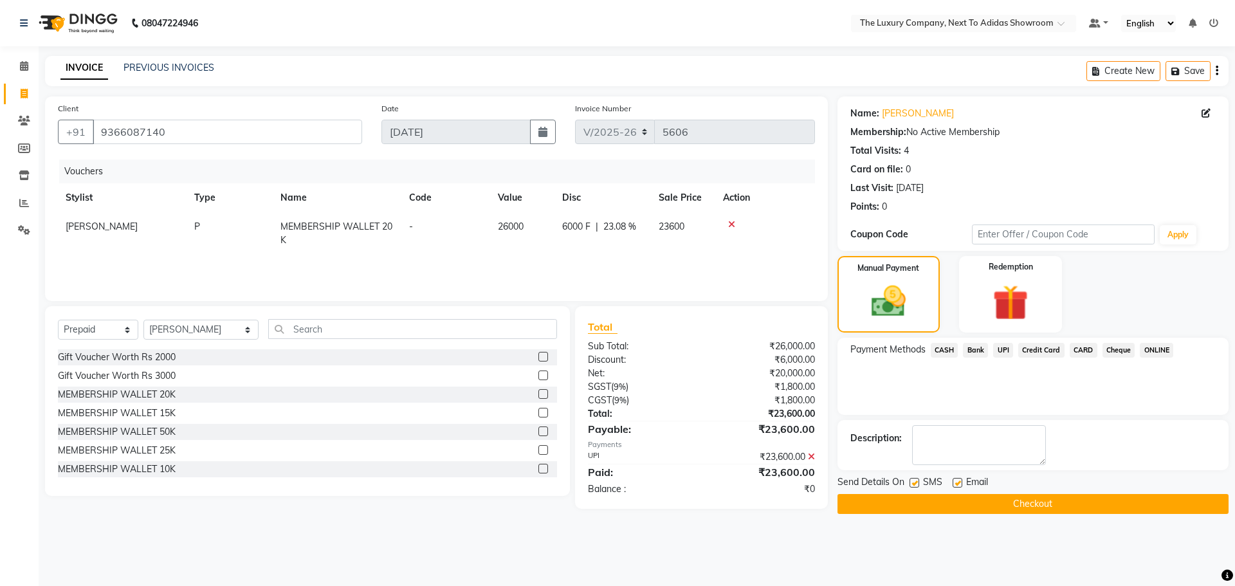
click at [1045, 497] on button "Checkout" at bounding box center [1032, 504] width 391 height 20
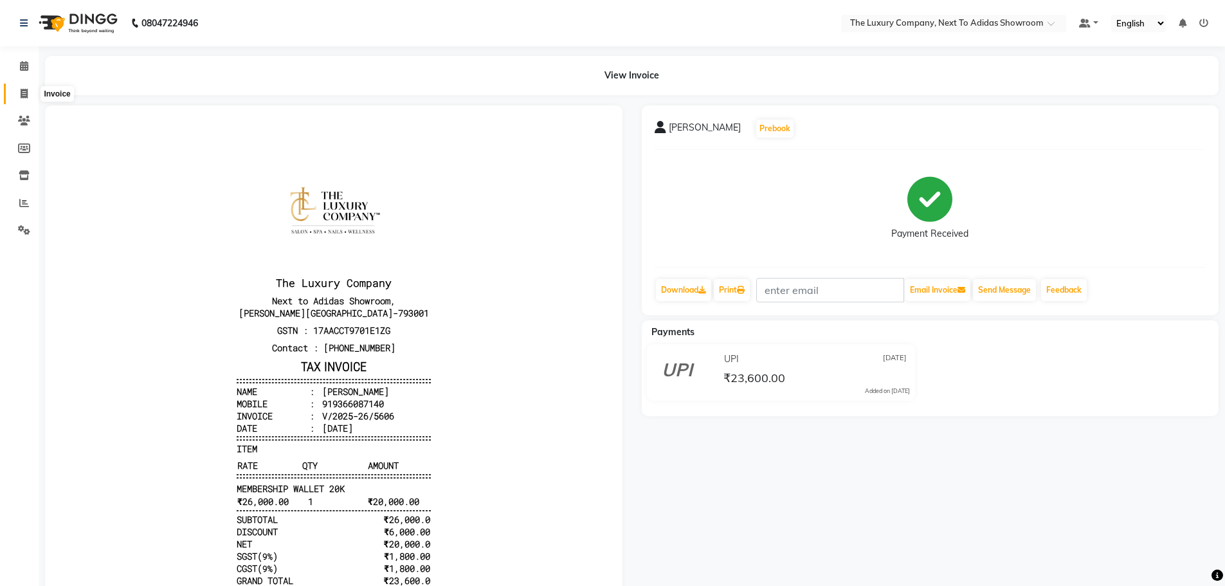
click at [23, 91] on icon at bounding box center [24, 94] width 7 height 10
select select "service"
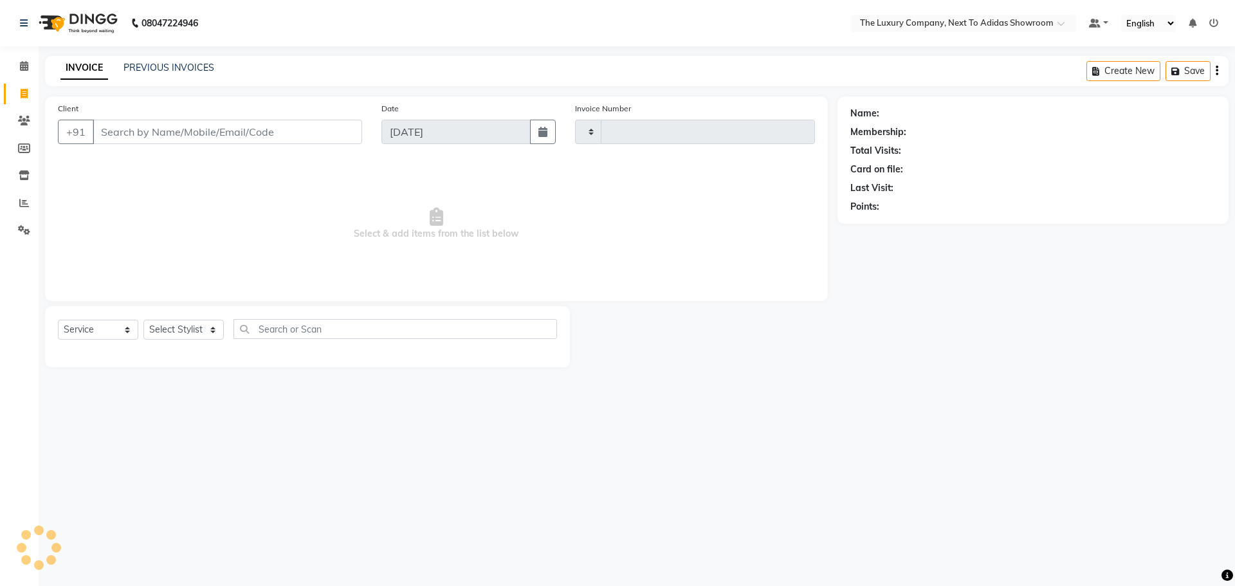
type input "5607"
select select "6828"
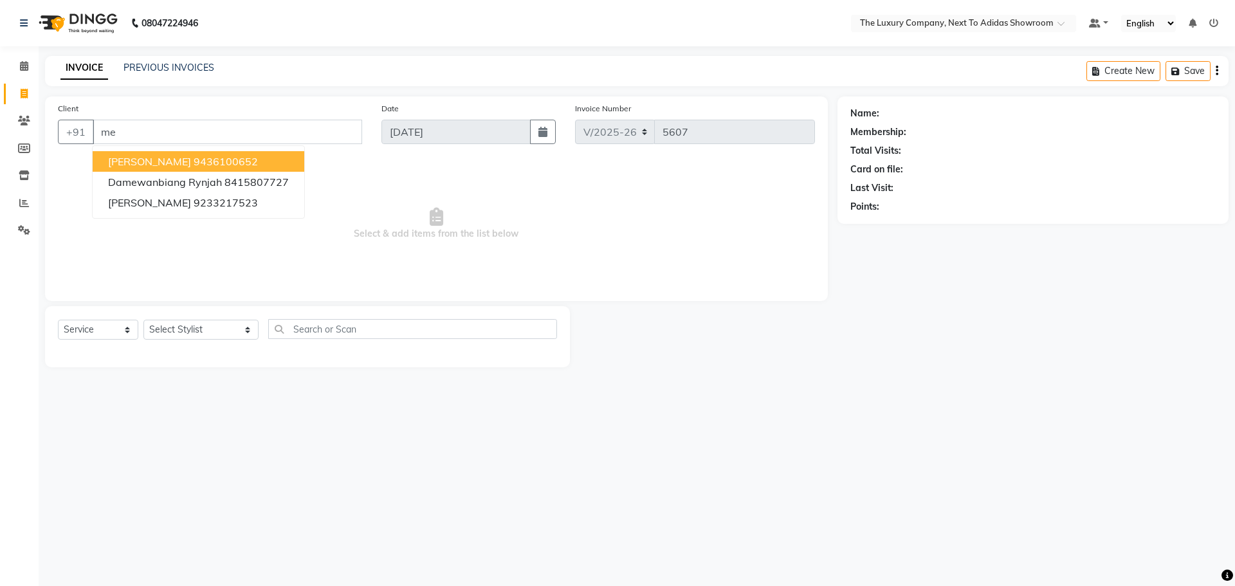
type input "m"
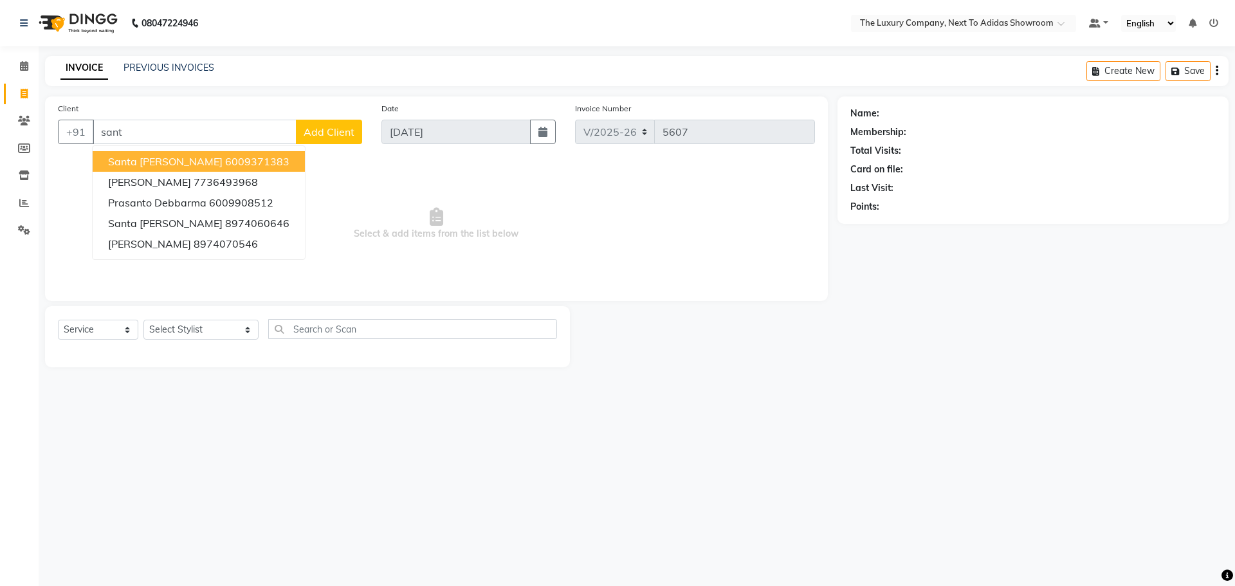
click at [225, 163] on ngb-highlight "6009371383" at bounding box center [257, 161] width 64 height 13
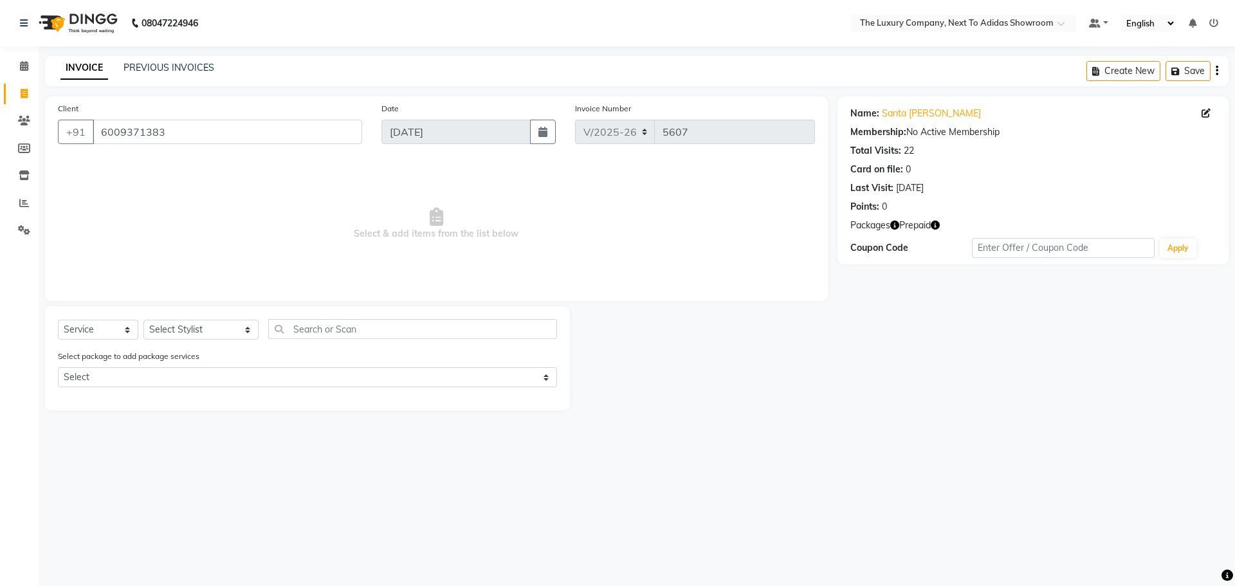
click at [934, 224] on icon "button" at bounding box center [935, 225] width 9 height 9
click at [936, 361] on div "Name: Santa [PERSON_NAME] Membership: No Active Membership Total Visits: 22 Car…" at bounding box center [1037, 253] width 401 height 314
click at [182, 137] on input "6009371383" at bounding box center [227, 132] width 269 height 24
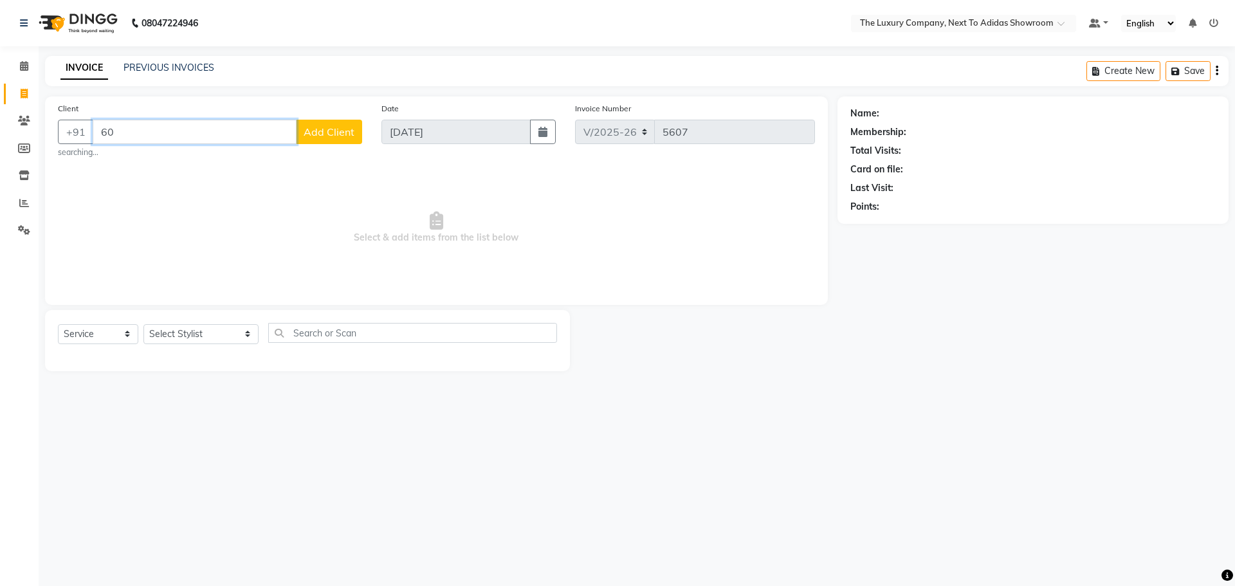
type input "6"
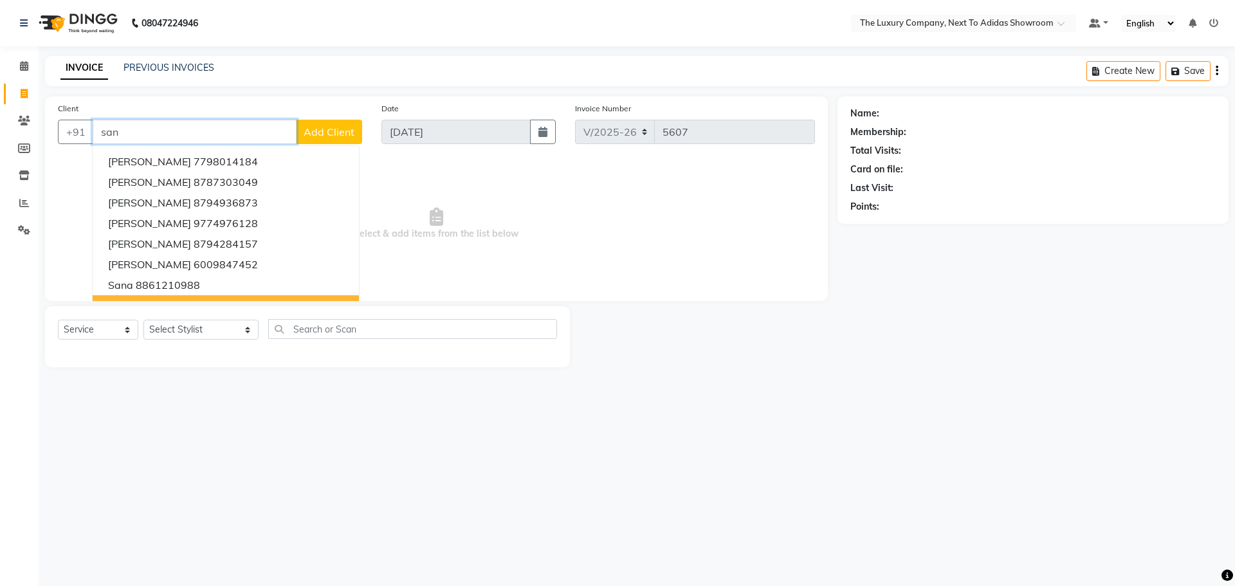
drag, startPoint x: 200, startPoint y: 130, endPoint x: 0, endPoint y: 174, distance: 204.9
click at [0, 174] on app-home "08047224946 Select Location × The Luxury Company, Next To Adidas Showroom Defau…" at bounding box center [617, 193] width 1235 height 387
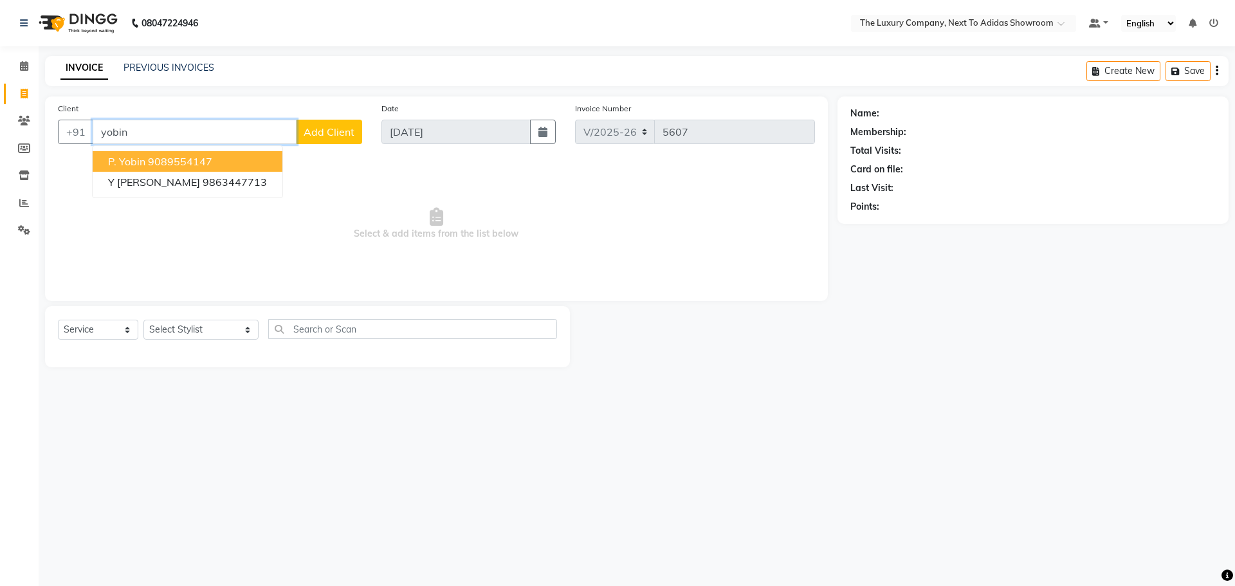
click at [175, 169] on button "P. Yobin 9089554147" at bounding box center [188, 161] width 190 height 21
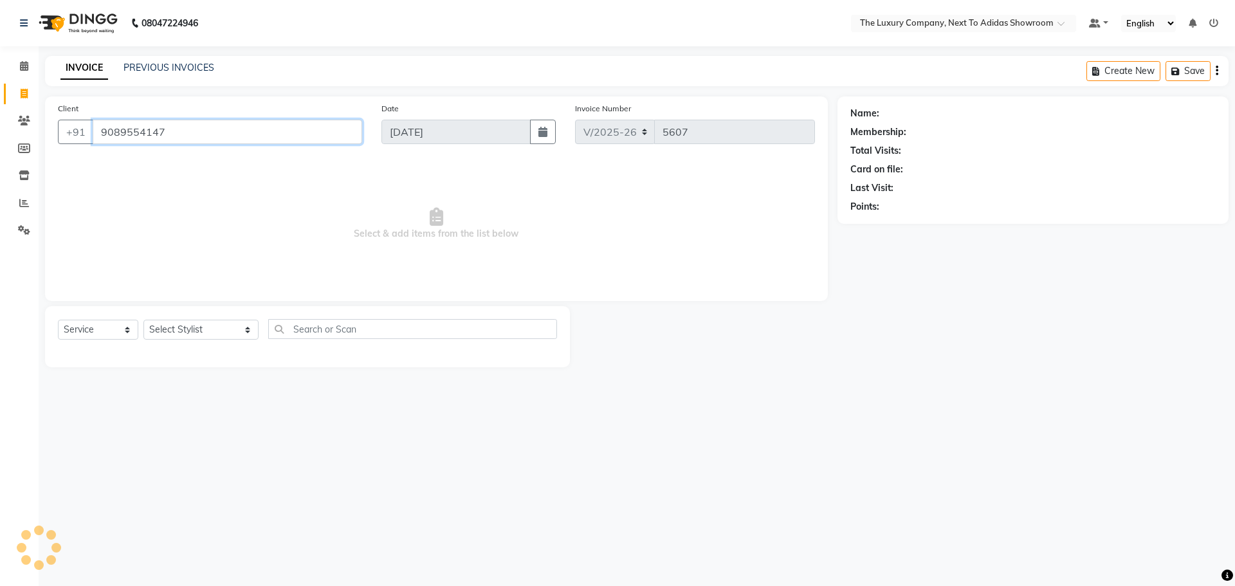
type input "9089554147"
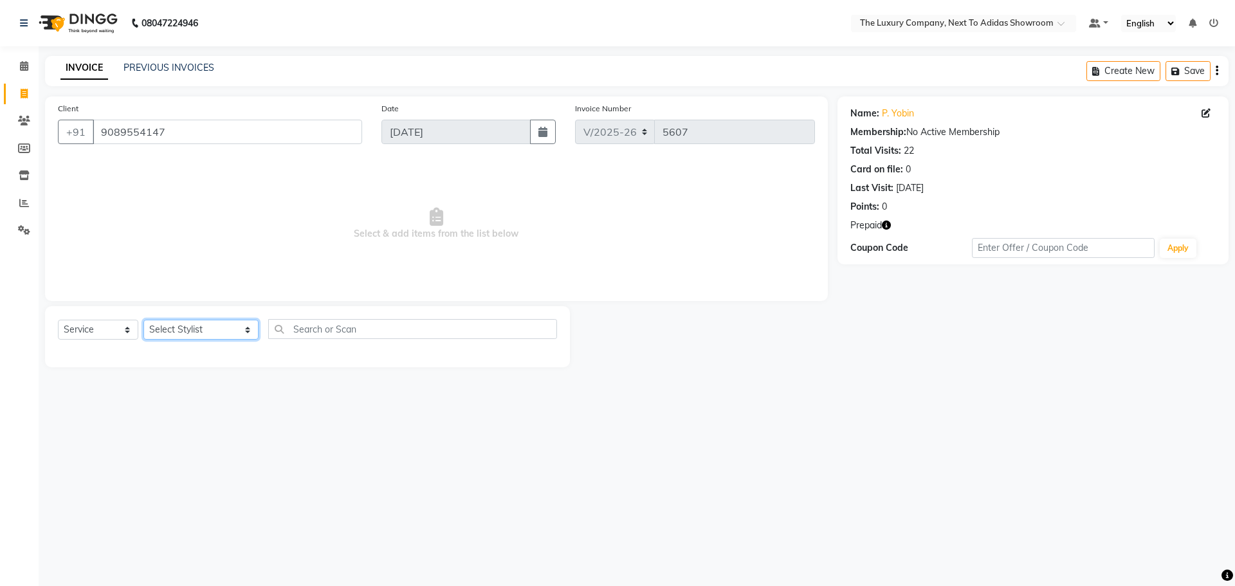
click at [167, 331] on select "Select Stylist [PERSON_NAME] [PERSON_NAME] ANSAI [PERSON_NAME] BALAJIED [PERSON…" at bounding box center [200, 330] width 115 height 20
select select "53688"
click at [143, 320] on select "Select Stylist [PERSON_NAME] [PERSON_NAME] ANSAI [PERSON_NAME] BALAJIED [PERSON…" at bounding box center [200, 330] width 115 height 20
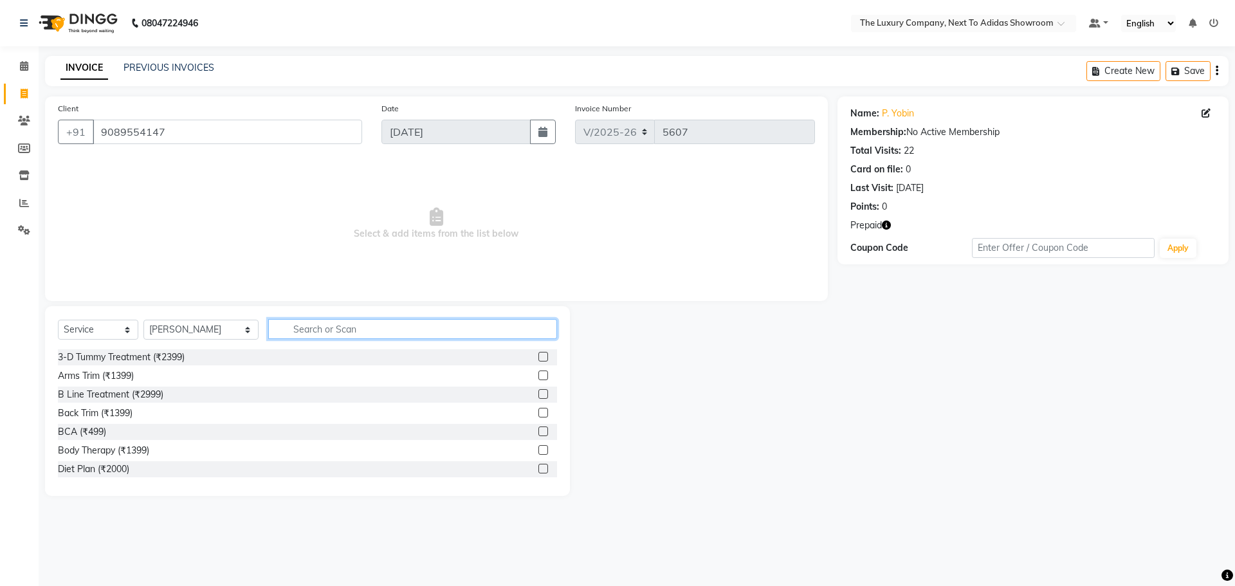
click at [318, 327] on input "text" at bounding box center [412, 329] width 289 height 20
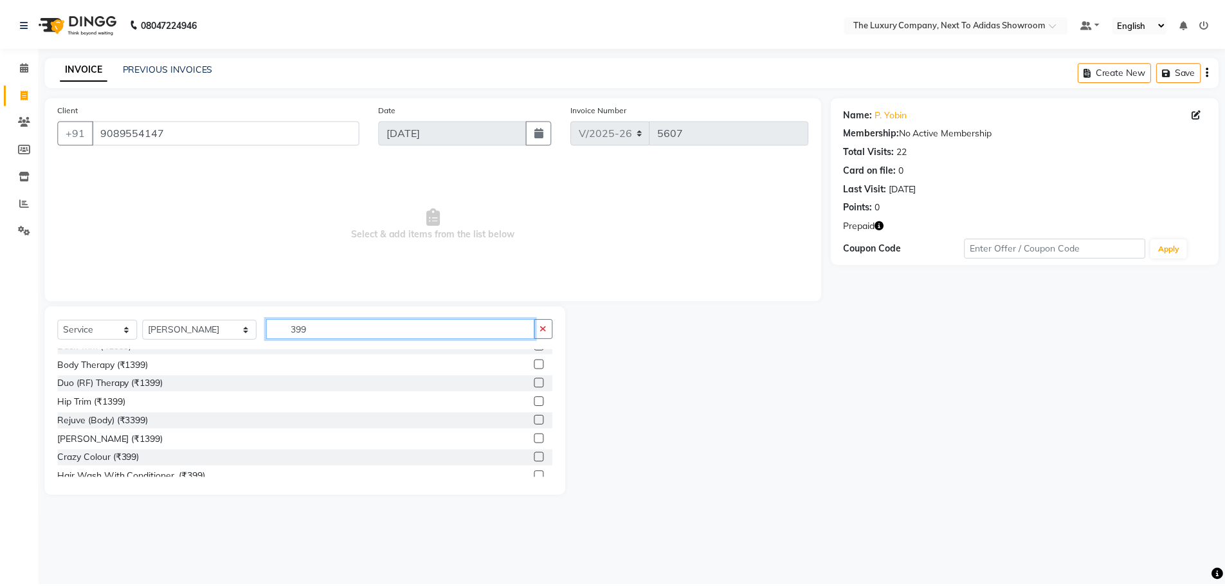
scroll to position [129, 0]
type input "399"
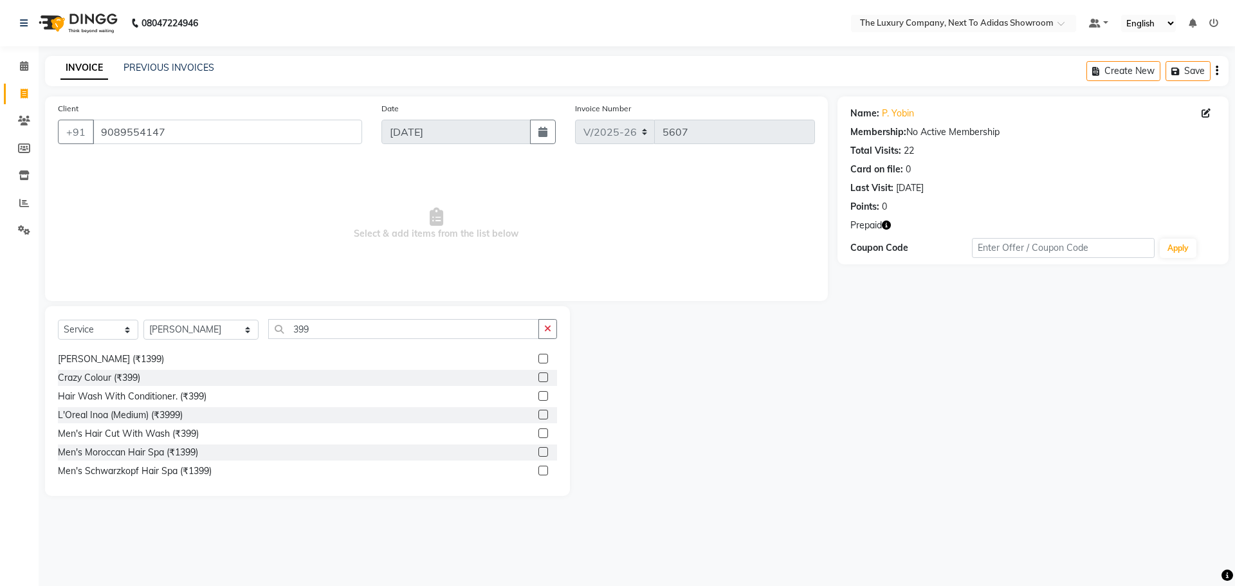
click at [538, 432] on label at bounding box center [543, 433] width 10 height 10
click at [538, 432] on input "checkbox" at bounding box center [542, 434] width 8 height 8
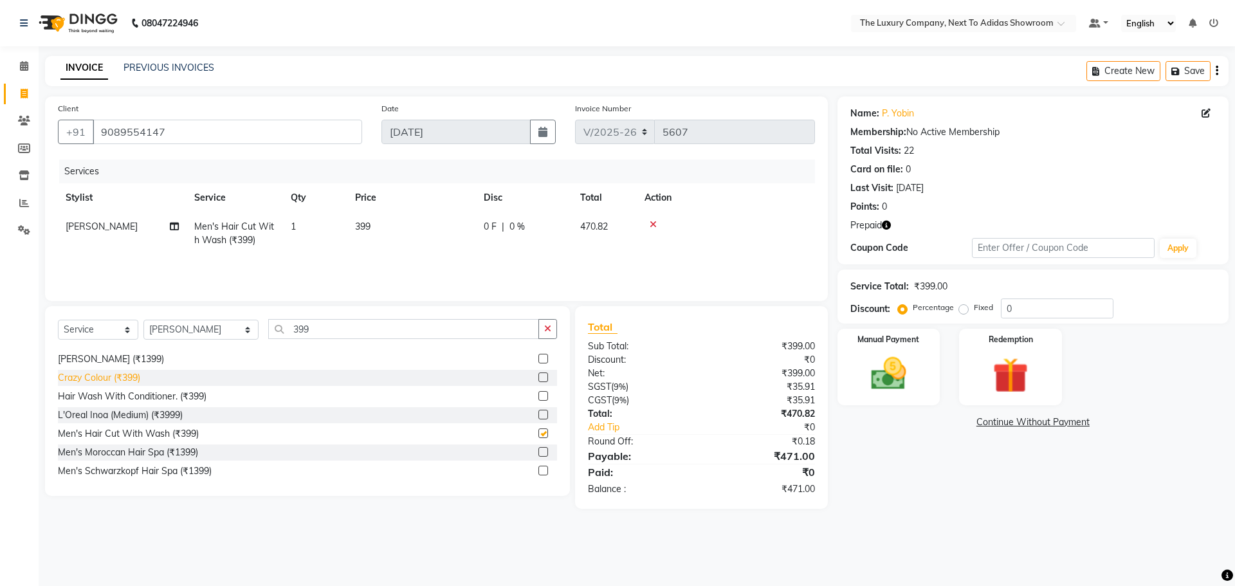
checkbox input "false"
click at [1014, 364] on img at bounding box center [1010, 375] width 60 height 46
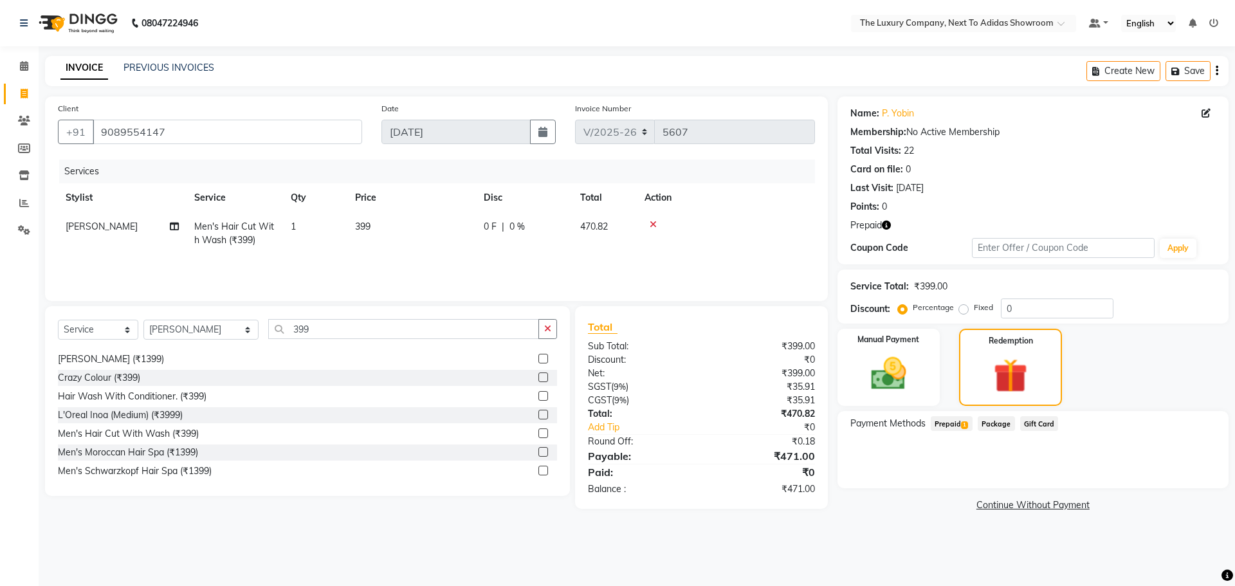
click at [949, 419] on span "Prepaid 1" at bounding box center [952, 423] width 42 height 15
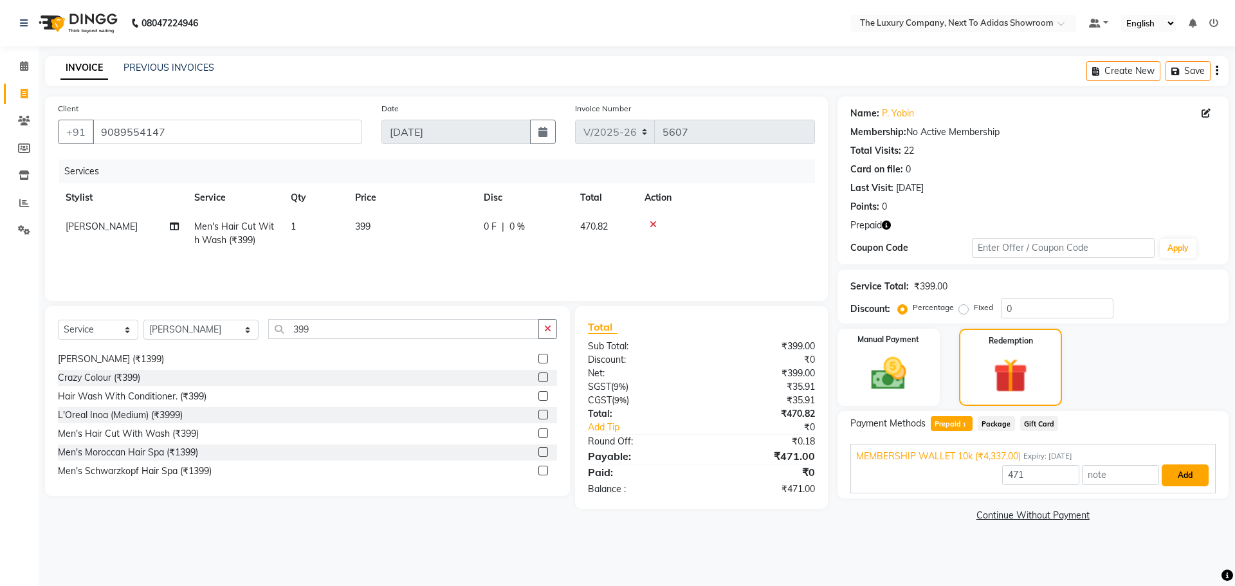
click at [1189, 480] on button "Add" at bounding box center [1185, 475] width 47 height 22
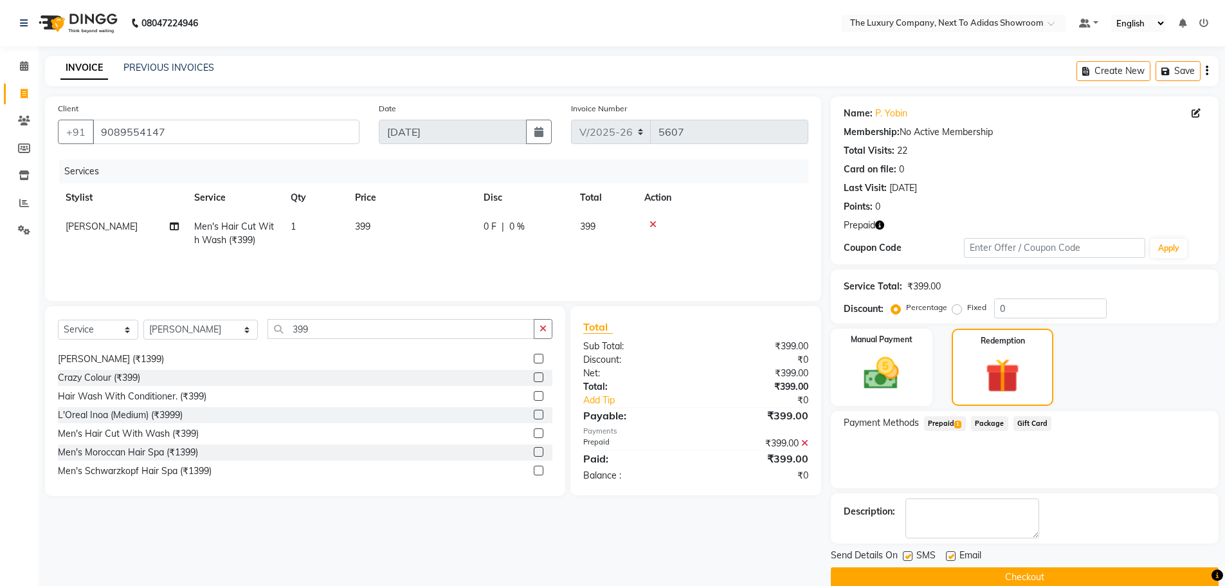
click at [1075, 570] on button "Checkout" at bounding box center [1025, 577] width 388 height 20
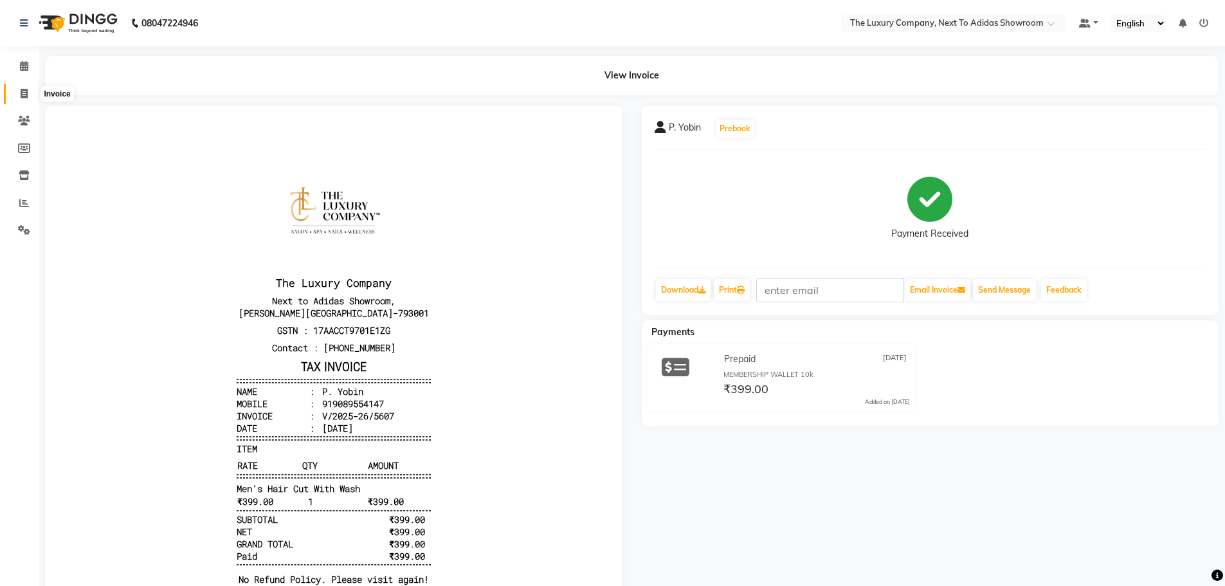
click at [25, 89] on icon at bounding box center [24, 94] width 7 height 10
select select "service"
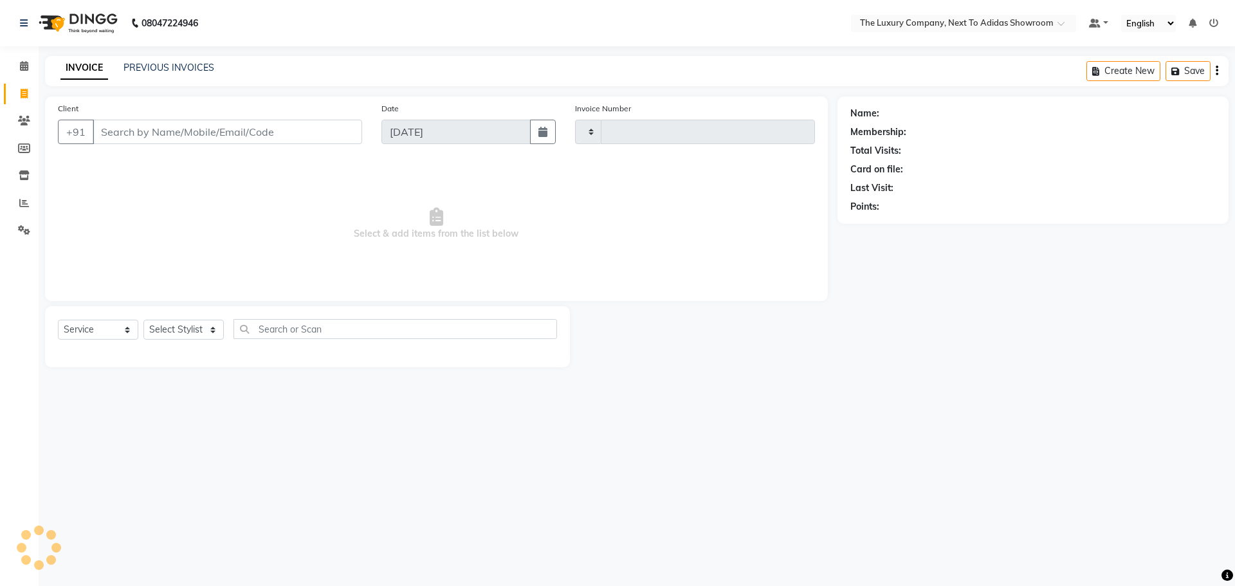
type input "5608"
select select "6828"
click at [105, 127] on input "Client" at bounding box center [227, 132] width 269 height 24
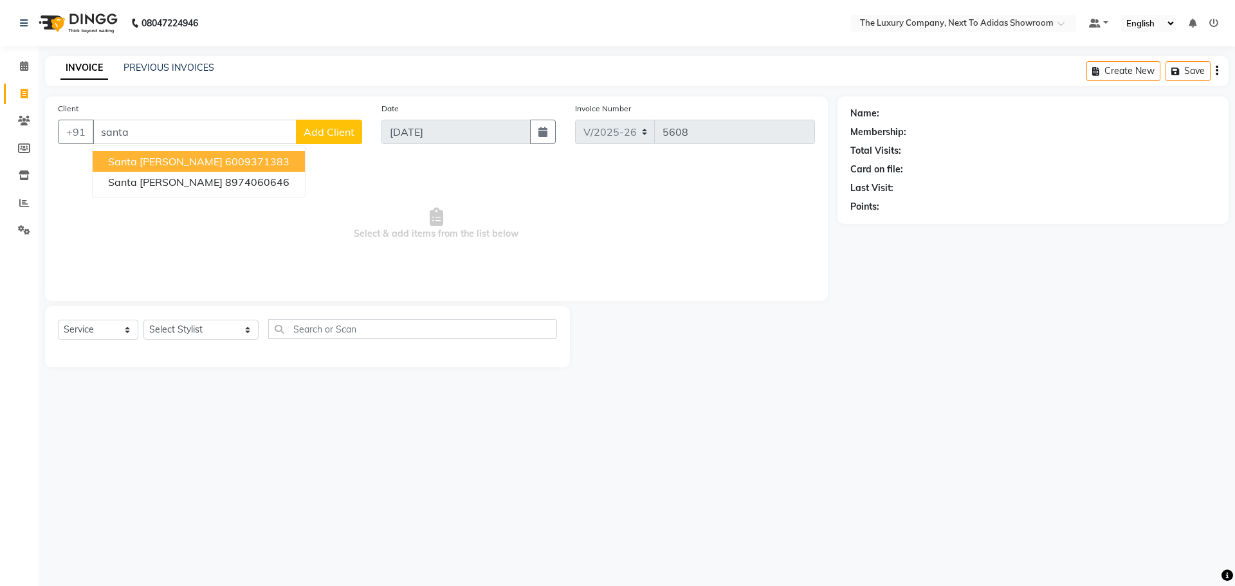
click at [145, 163] on span "Santa [PERSON_NAME]" at bounding box center [165, 161] width 114 height 13
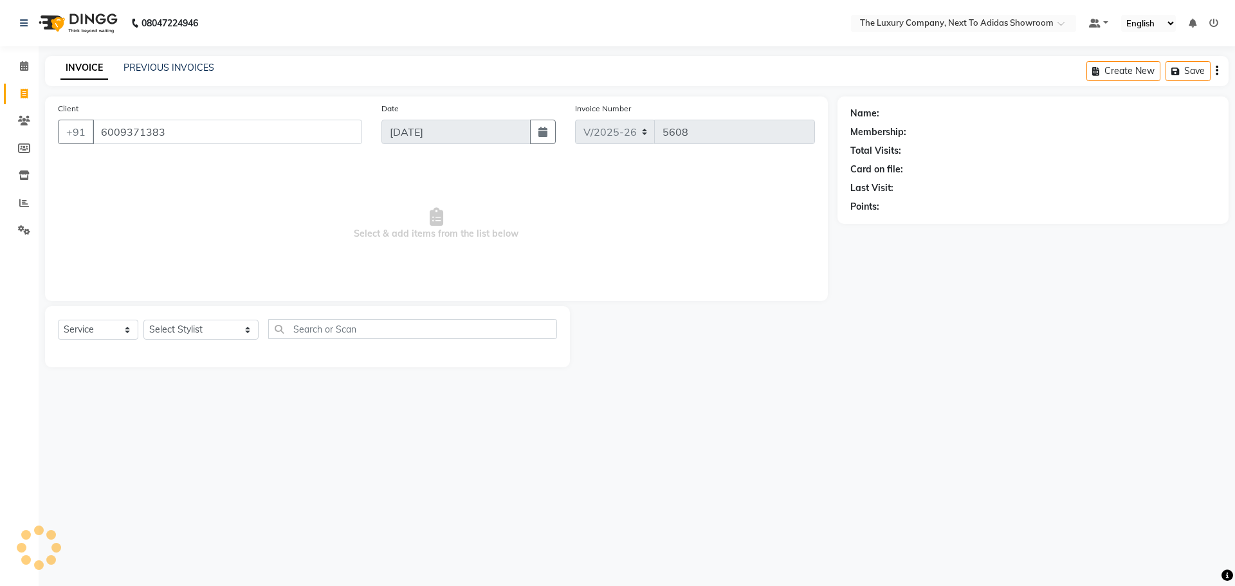
type input "6009371383"
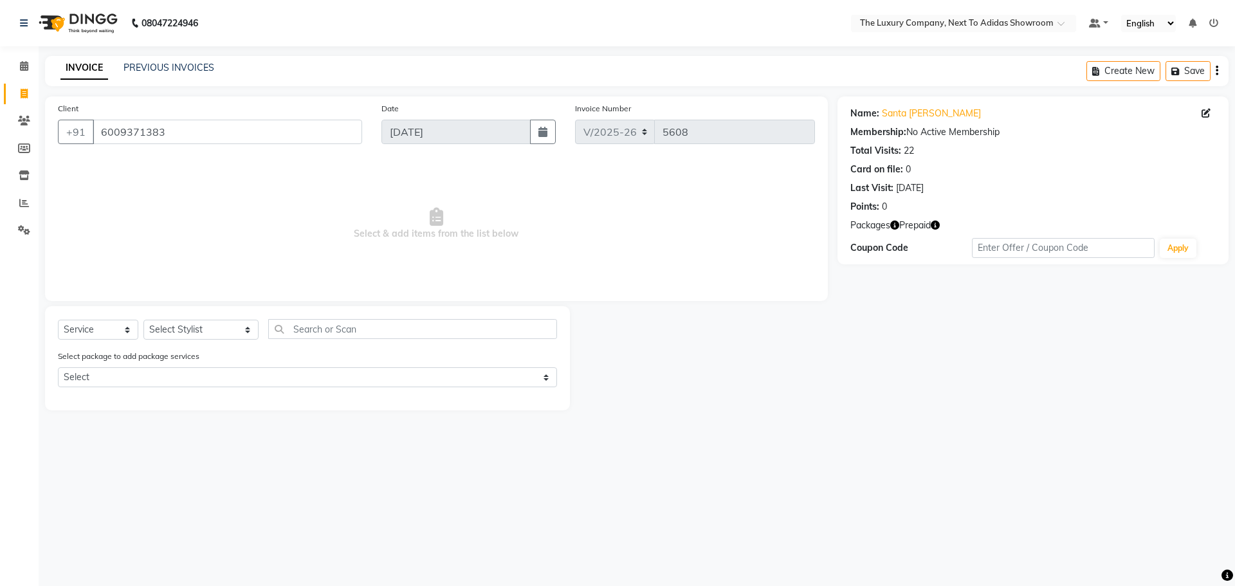
click at [935, 224] on icon "button" at bounding box center [935, 225] width 9 height 9
click at [212, 327] on select "Select Stylist [PERSON_NAME] [PERSON_NAME] ANSAI [PERSON_NAME] BALAJIED [PERSON…" at bounding box center [200, 330] width 115 height 20
select select "53649"
click at [143, 320] on select "Select Stylist [PERSON_NAME] [PERSON_NAME] ANSAI [PERSON_NAME] BALAJIED [PERSON…" at bounding box center [200, 330] width 115 height 20
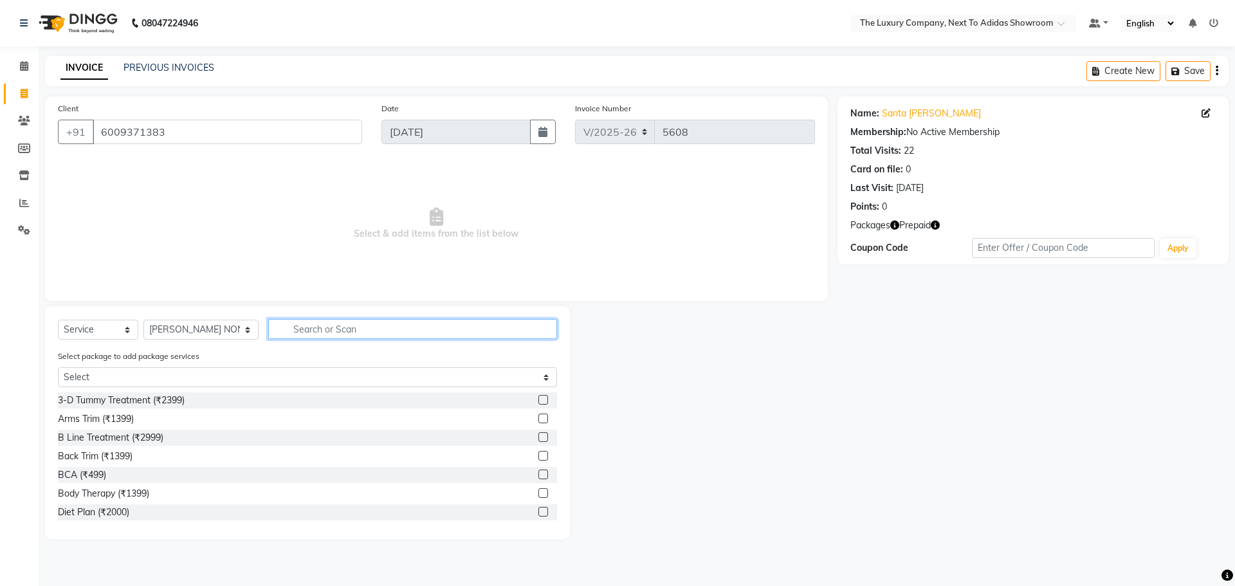
click at [315, 329] on input "text" at bounding box center [412, 329] width 289 height 20
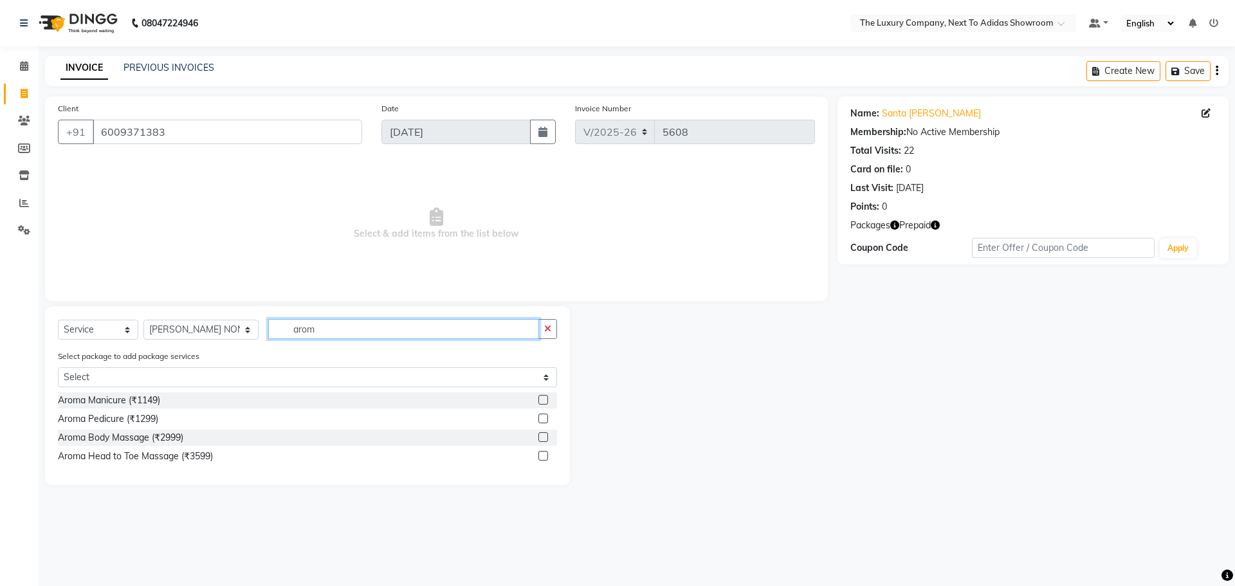
type input "arom"
click at [544, 437] on label at bounding box center [543, 437] width 10 height 10
click at [544, 437] on input "checkbox" at bounding box center [542, 437] width 8 height 8
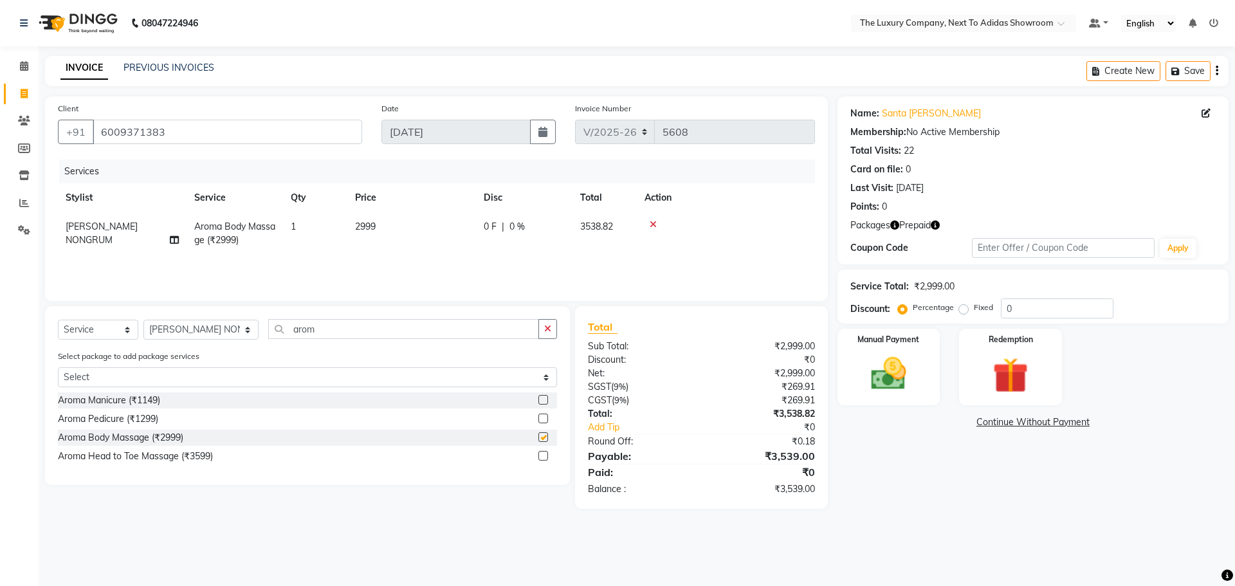
checkbox input "false"
drag, startPoint x: 273, startPoint y: 330, endPoint x: 95, endPoint y: 336, distance: 177.6
click at [95, 336] on div "Select Service Product Membership Package Voucher Prepaid Gift Card Select Styl…" at bounding box center [307, 334] width 499 height 30
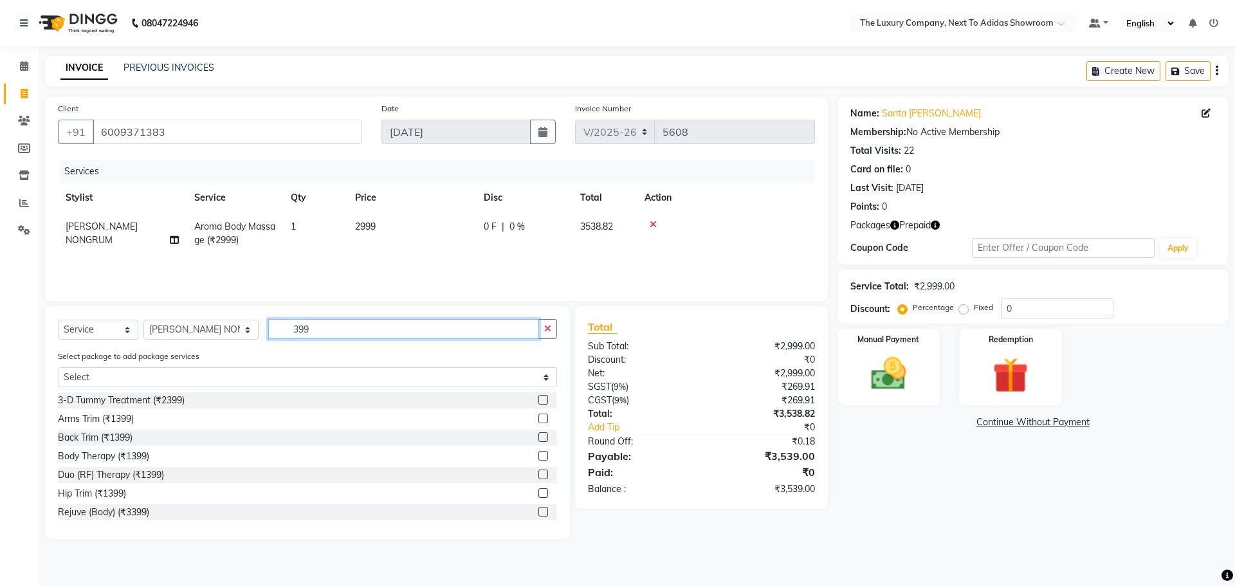
type input "399"
click at [163, 327] on select "Select Stylist [PERSON_NAME] [PERSON_NAME] ANSAI [PERSON_NAME] BALAJIED [PERSON…" at bounding box center [200, 330] width 115 height 20
select select "53668"
click at [143, 320] on select "Select Stylist [PERSON_NAME] [PERSON_NAME] ANSAI [PERSON_NAME] BALAJIED [PERSON…" at bounding box center [200, 330] width 115 height 20
click at [324, 325] on input "399" at bounding box center [403, 329] width 271 height 20
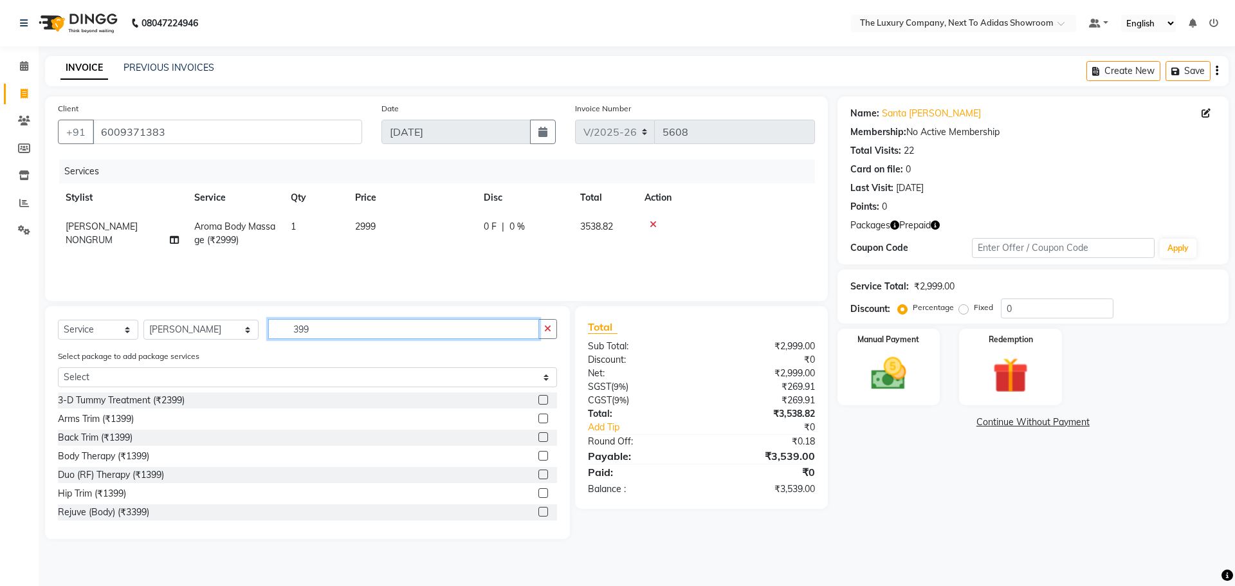
type input "399"
click at [188, 333] on select "Select Stylist [PERSON_NAME] [PERSON_NAME] ANSAI [PERSON_NAME] BALAJIED [PERSON…" at bounding box center [200, 330] width 115 height 20
select select "70755"
click at [143, 320] on select "Select Stylist [PERSON_NAME] [PERSON_NAME] ANSAI [PERSON_NAME] BALAJIED [PERSON…" at bounding box center [200, 330] width 115 height 20
click at [317, 318] on div "Select Service Product Membership Package Voucher Prepaid Gift Card Select Styl…" at bounding box center [307, 422] width 525 height 233
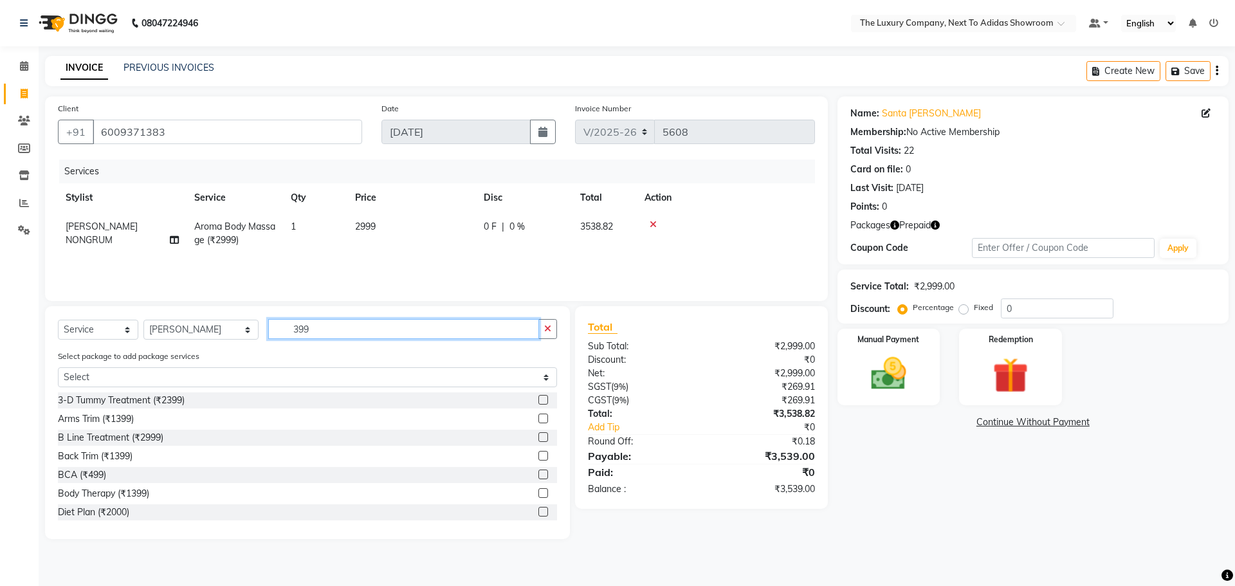
click at [321, 329] on input "399" at bounding box center [403, 329] width 271 height 20
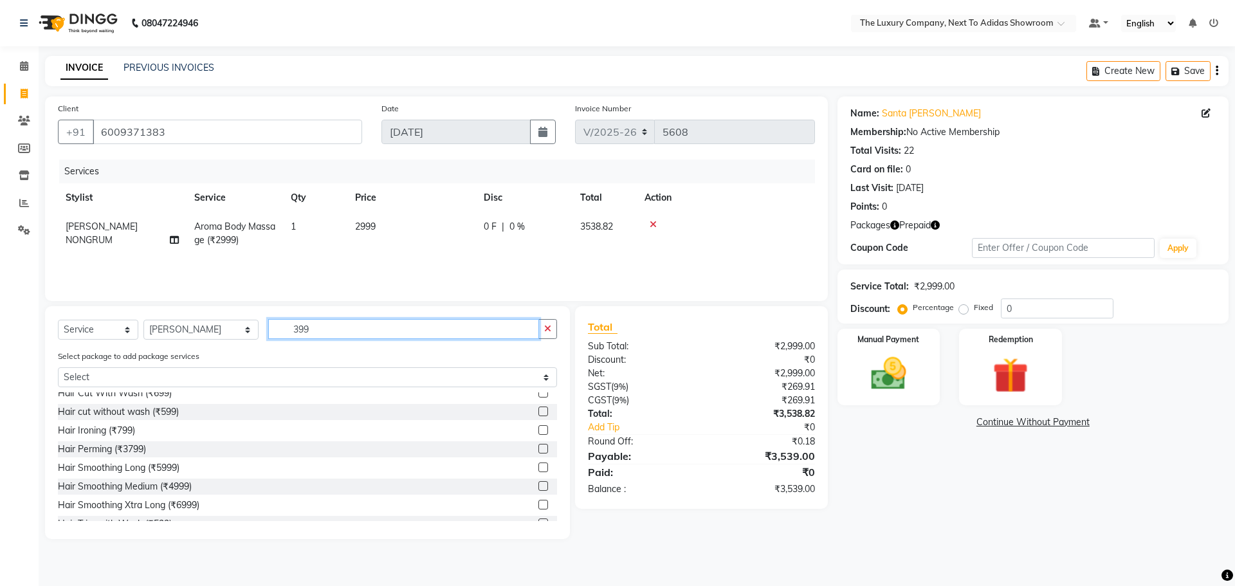
scroll to position [707, 0]
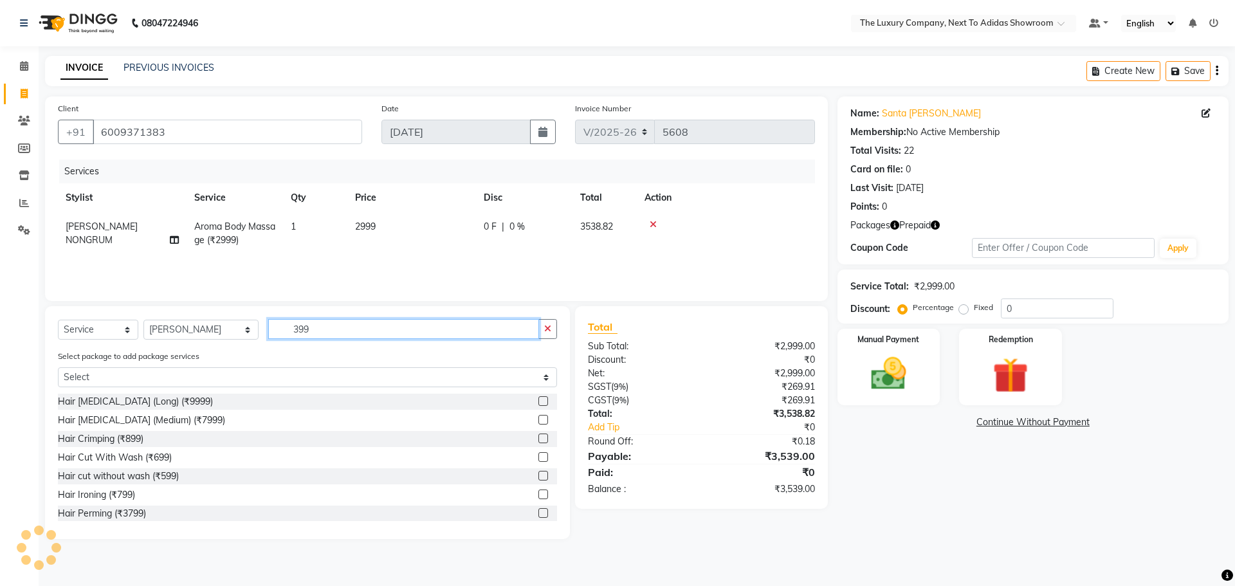
drag, startPoint x: 328, startPoint y: 331, endPoint x: 232, endPoint y: 336, distance: 96.6
click at [232, 336] on div "Select Service Product Membership Package Voucher Prepaid Gift Card Select Styl…" at bounding box center [307, 334] width 499 height 30
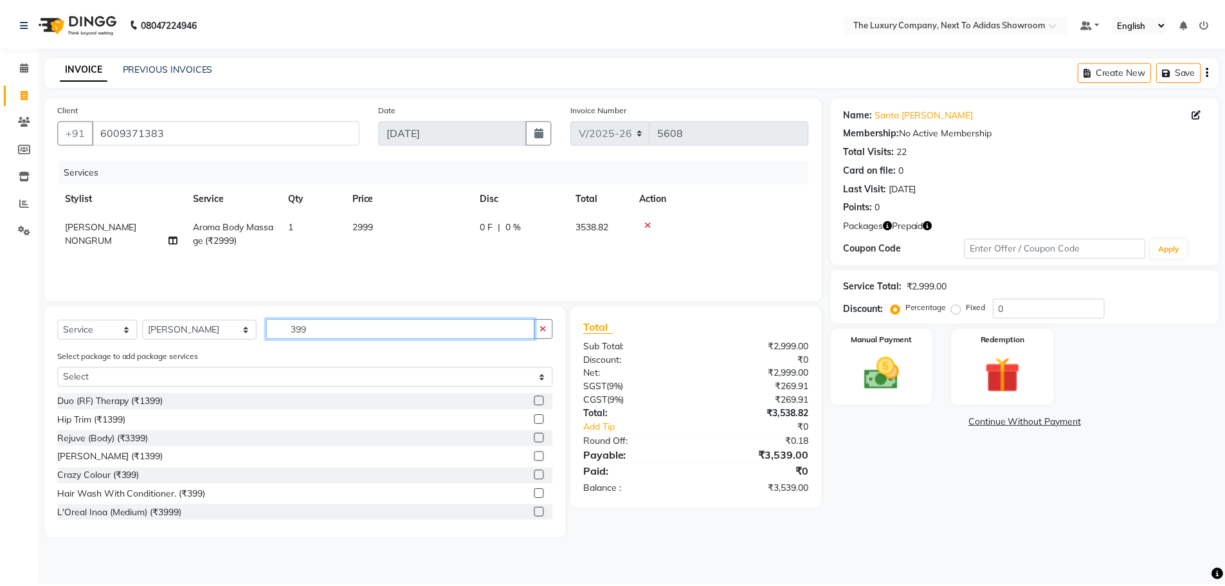
scroll to position [138, 0]
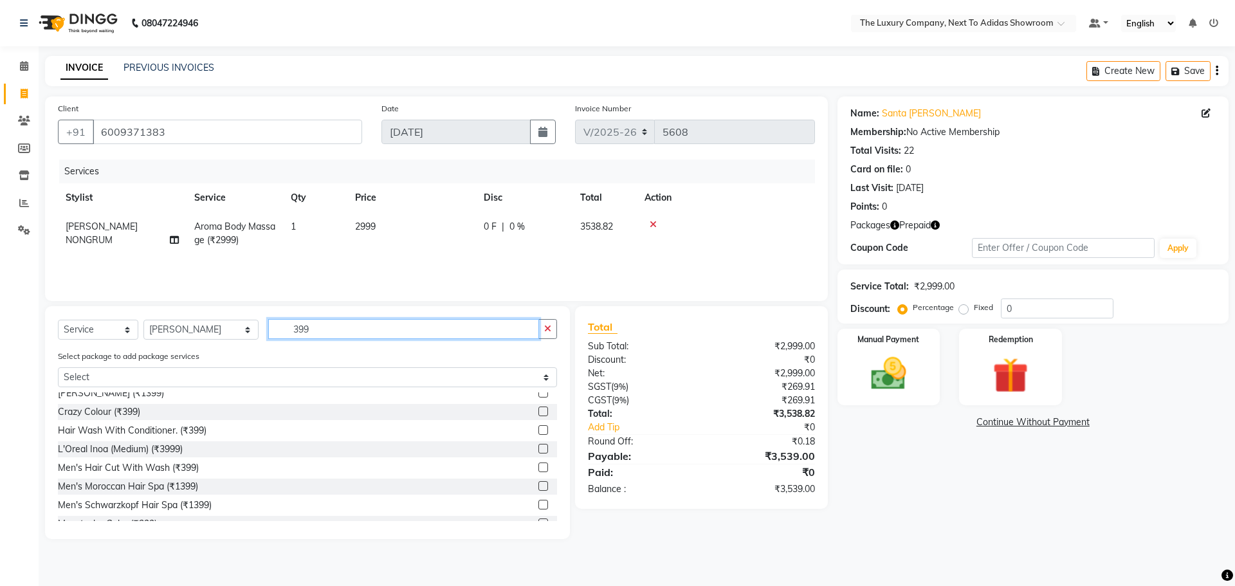
type input "399"
click at [538, 466] on label at bounding box center [543, 467] width 10 height 10
click at [538, 466] on input "checkbox" at bounding box center [542, 468] width 8 height 8
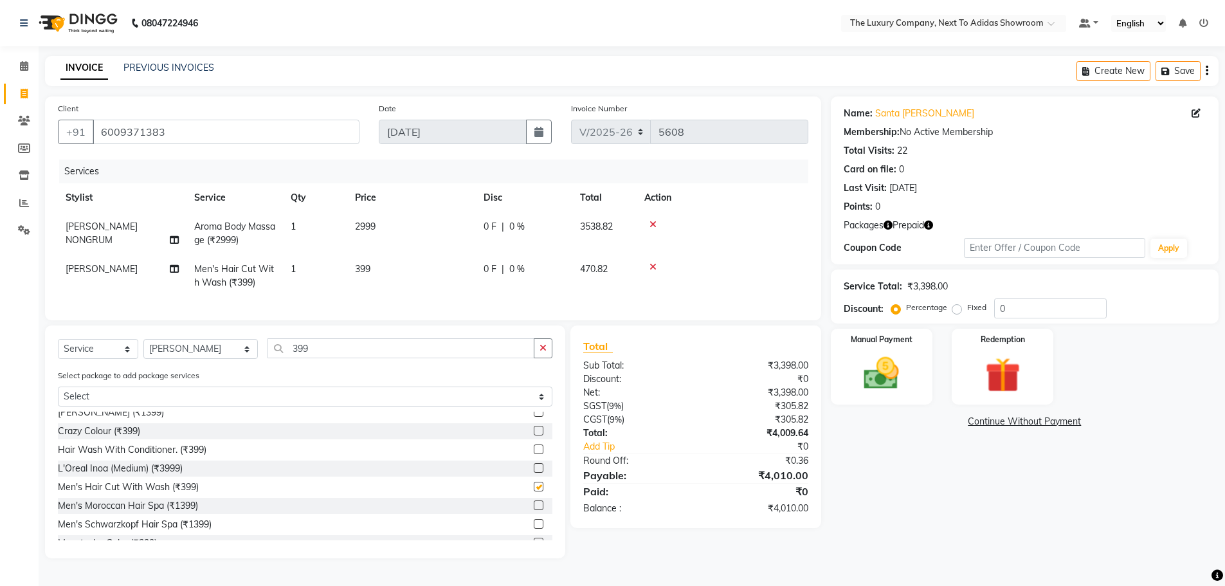
checkbox input "false"
click at [1173, 75] on button "Save" at bounding box center [1178, 71] width 45 height 20
click at [26, 65] on icon at bounding box center [24, 66] width 8 height 10
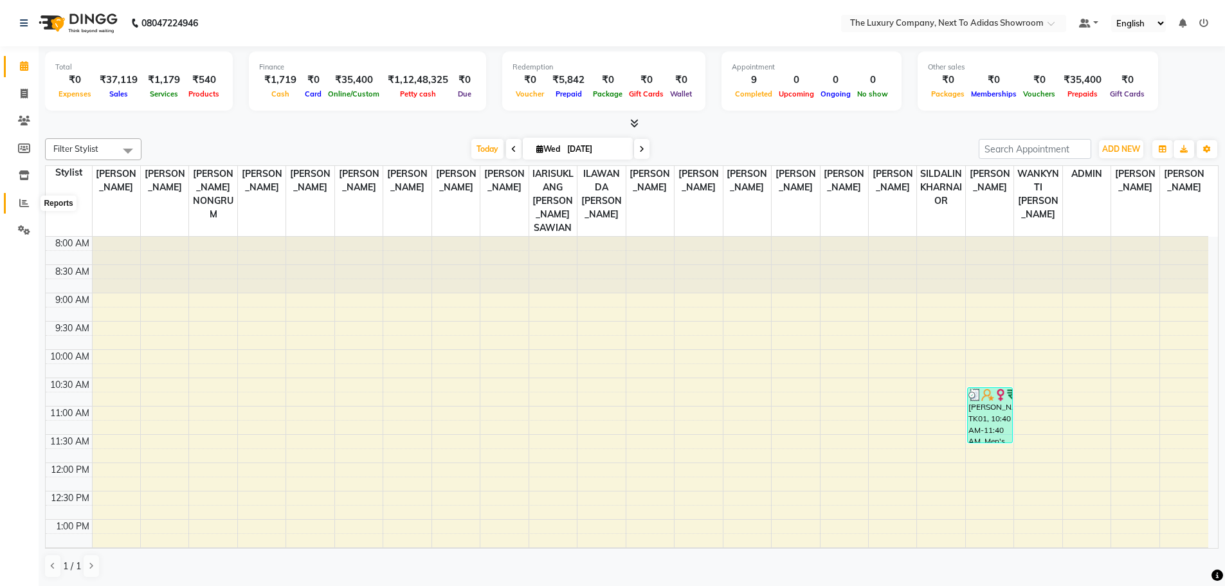
click at [17, 205] on span at bounding box center [24, 203] width 23 height 15
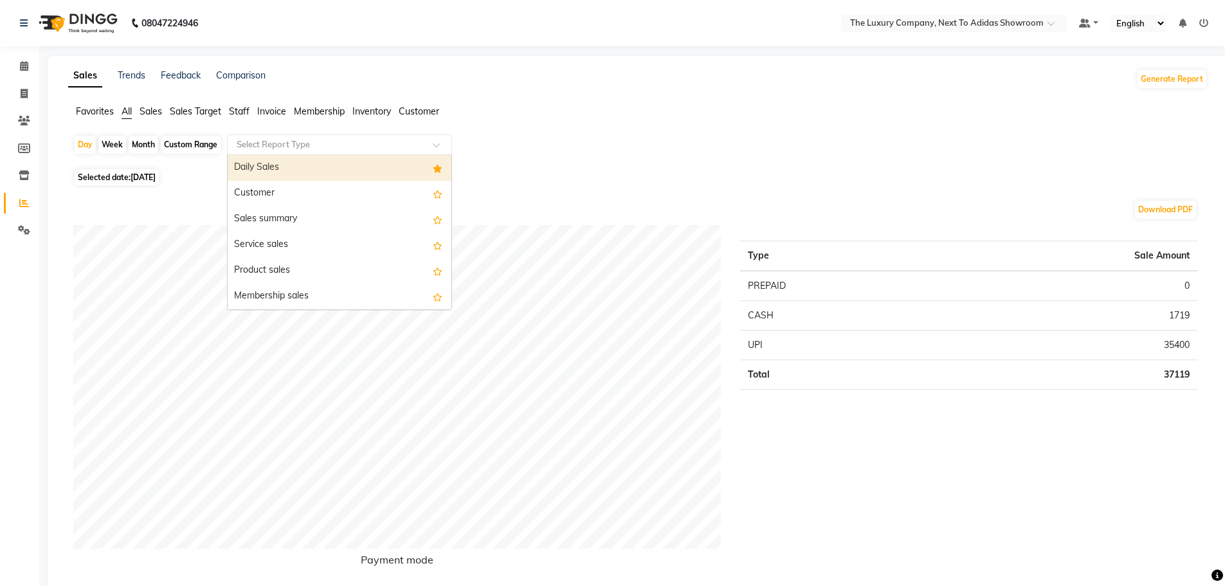
click at [321, 147] on input "text" at bounding box center [326, 144] width 185 height 13
click at [319, 165] on div "Daily Sales" at bounding box center [340, 168] width 224 height 26
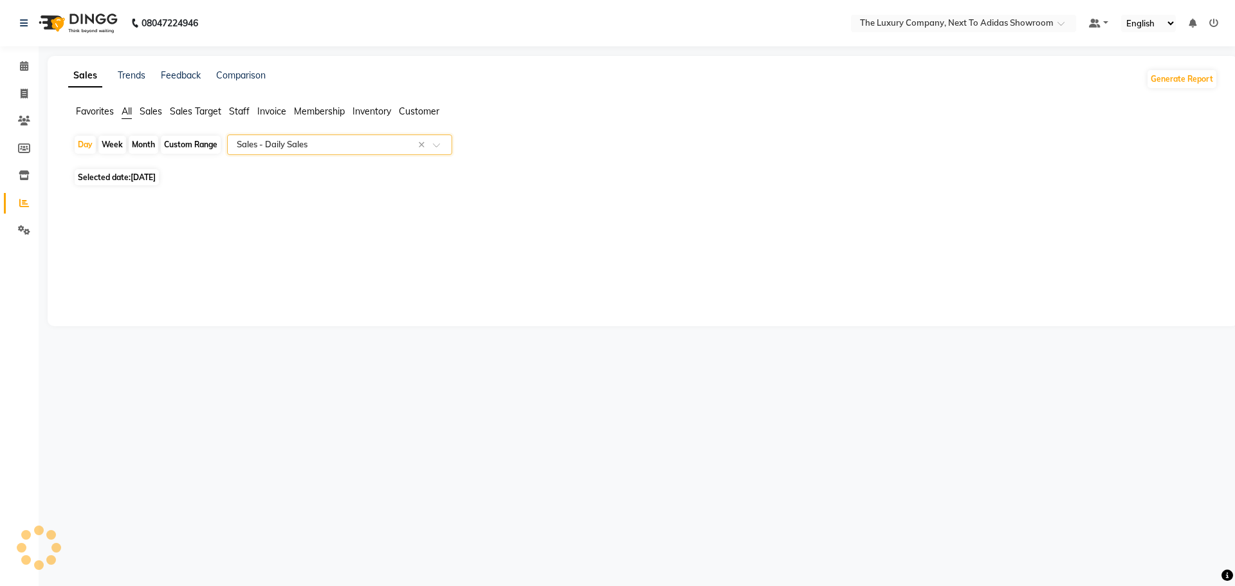
select select "full_report"
select select "csv"
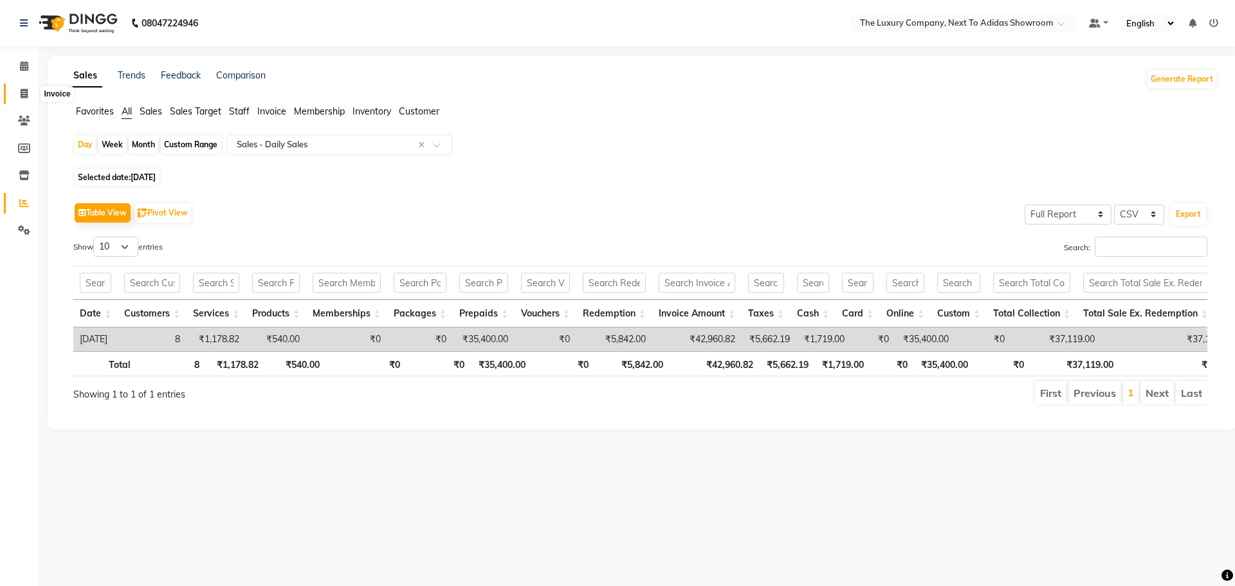
click at [26, 95] on icon at bounding box center [24, 94] width 7 height 10
select select "service"
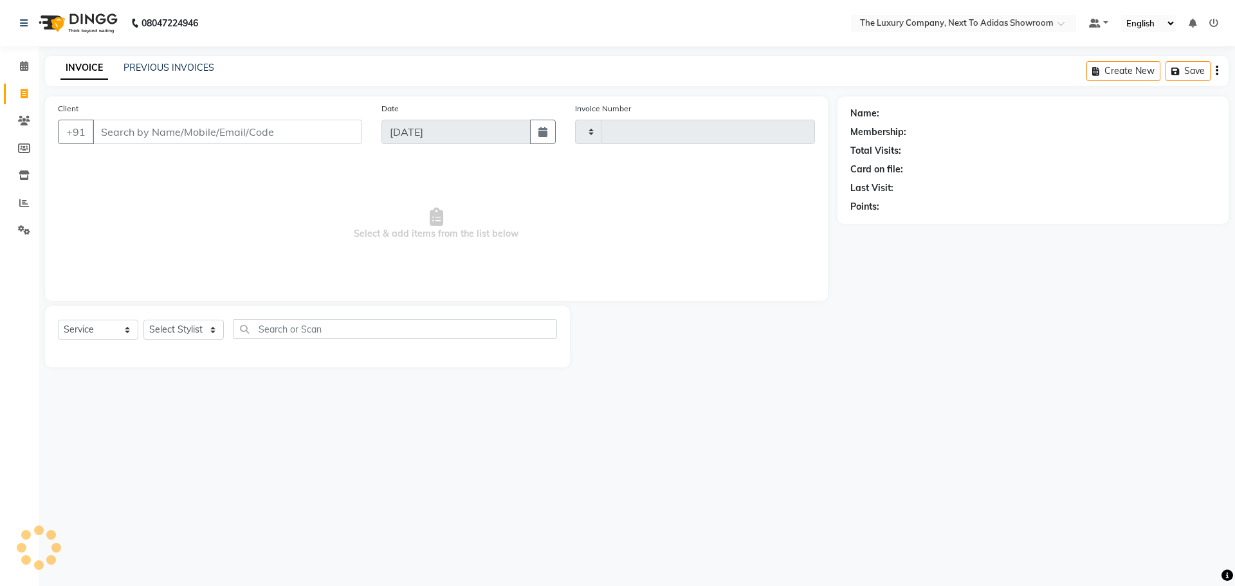
type input "5608"
select select "6828"
click at [27, 199] on icon at bounding box center [24, 203] width 10 height 10
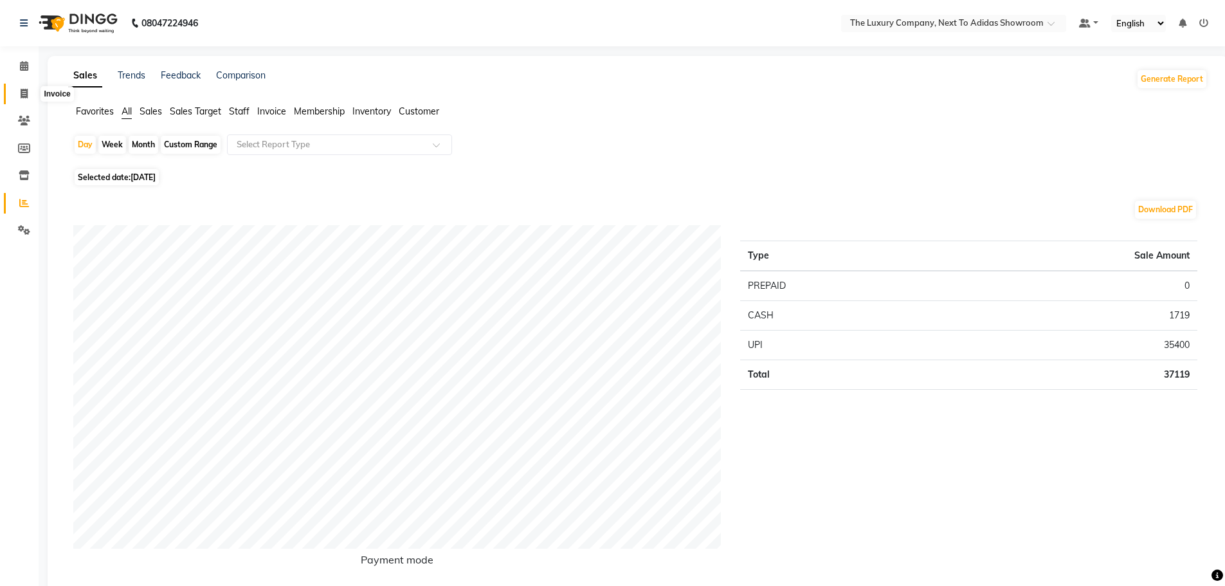
click at [26, 89] on icon at bounding box center [24, 94] width 7 height 10
select select "service"
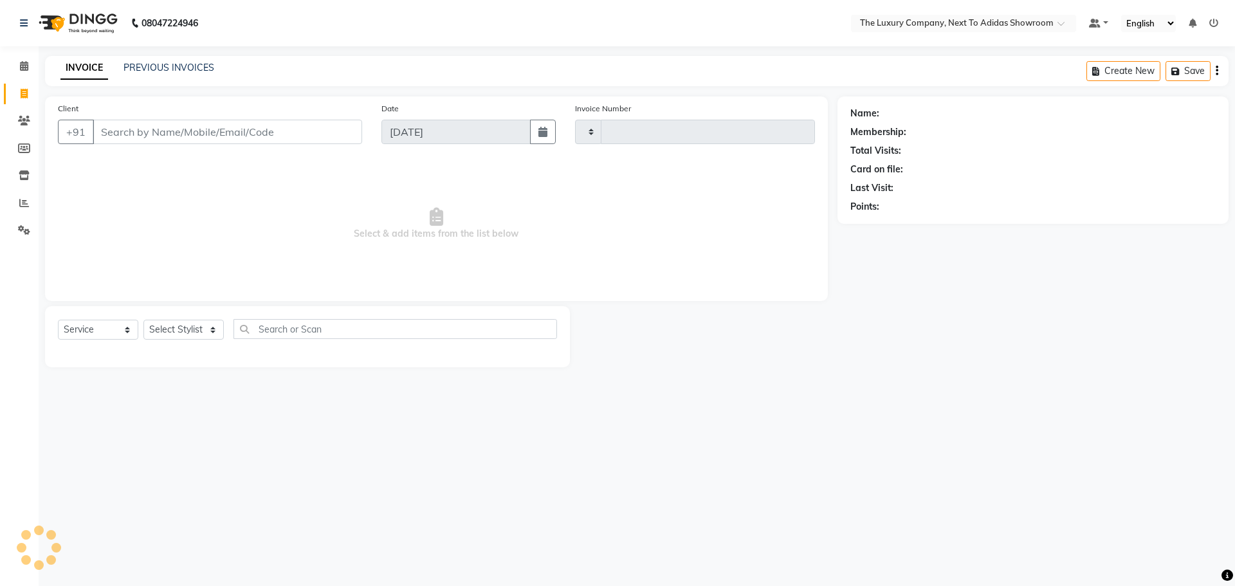
click at [171, 129] on input "Client" at bounding box center [227, 132] width 269 height 24
type input "c"
type input "5608"
type input "cl"
select select "6828"
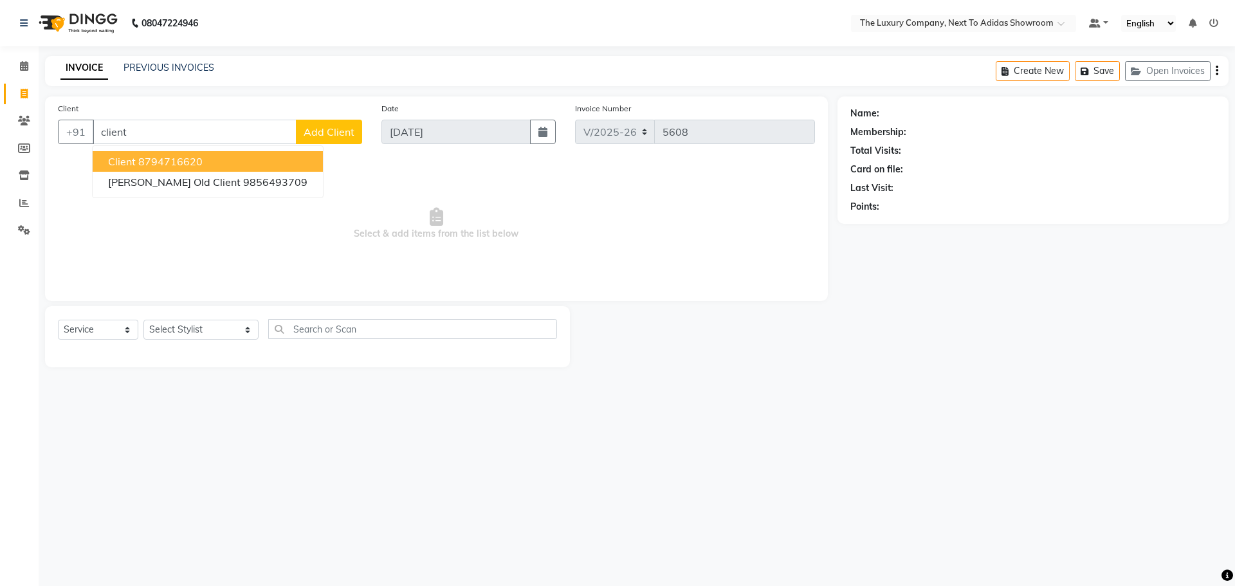
click at [177, 163] on ngb-highlight "8794716620" at bounding box center [170, 161] width 64 height 13
type input "8794716620"
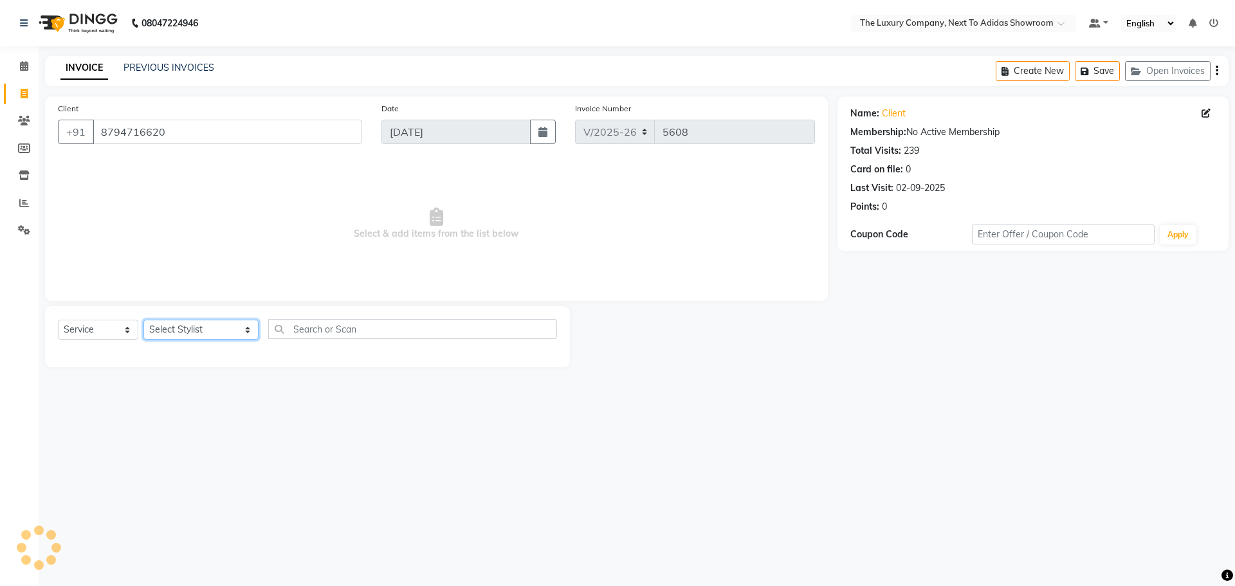
click at [214, 336] on select "Select Stylist [PERSON_NAME] [PERSON_NAME] ANSAI [PERSON_NAME] BALAJIED [PERSON…" at bounding box center [200, 330] width 115 height 20
select select "53647"
click at [143, 320] on select "Select Stylist [PERSON_NAME] [PERSON_NAME] ANSAI [PERSON_NAME] BALAJIED [PERSON…" at bounding box center [200, 330] width 115 height 20
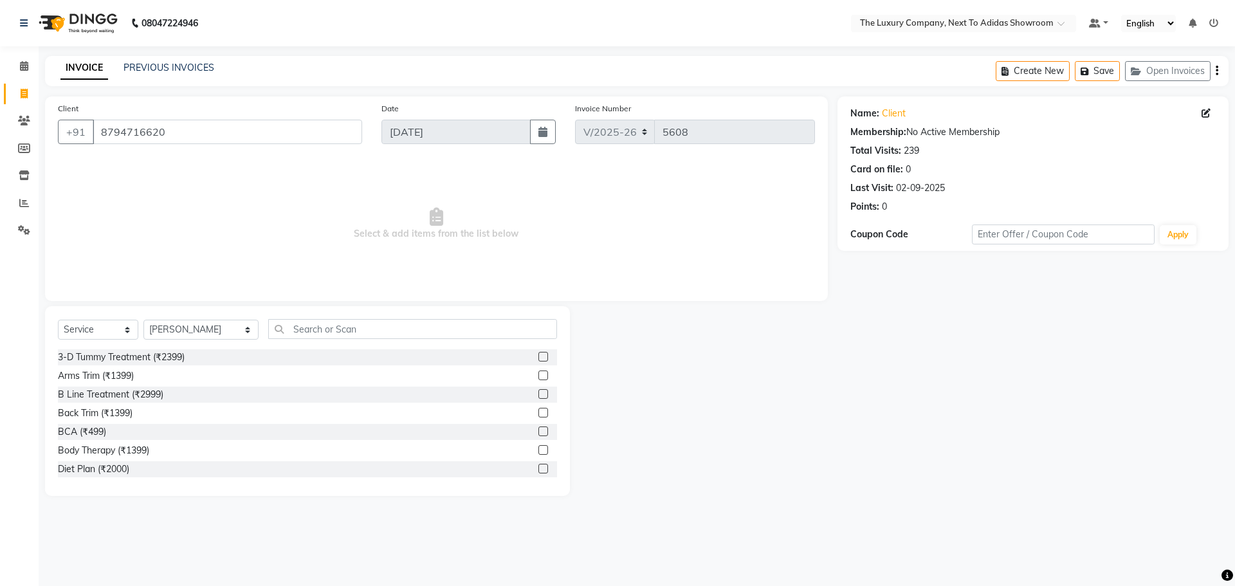
click at [318, 339] on div "Select Service Product Membership Package Voucher Prepaid Gift Card Select Styl…" at bounding box center [307, 334] width 499 height 30
click at [320, 320] on input "text" at bounding box center [412, 329] width 289 height 20
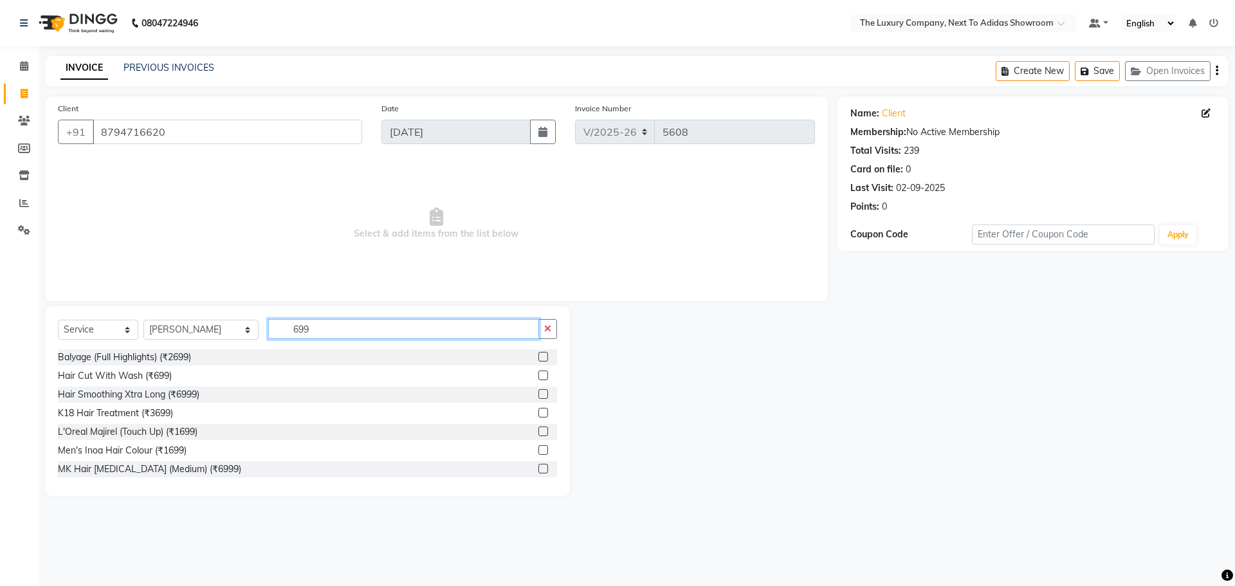
type input "699"
click at [529, 373] on div "Hair Cut With Wash (₹699)" at bounding box center [307, 376] width 499 height 16
click at [538, 374] on label at bounding box center [543, 375] width 10 height 10
click at [538, 374] on input "checkbox" at bounding box center [542, 376] width 8 height 8
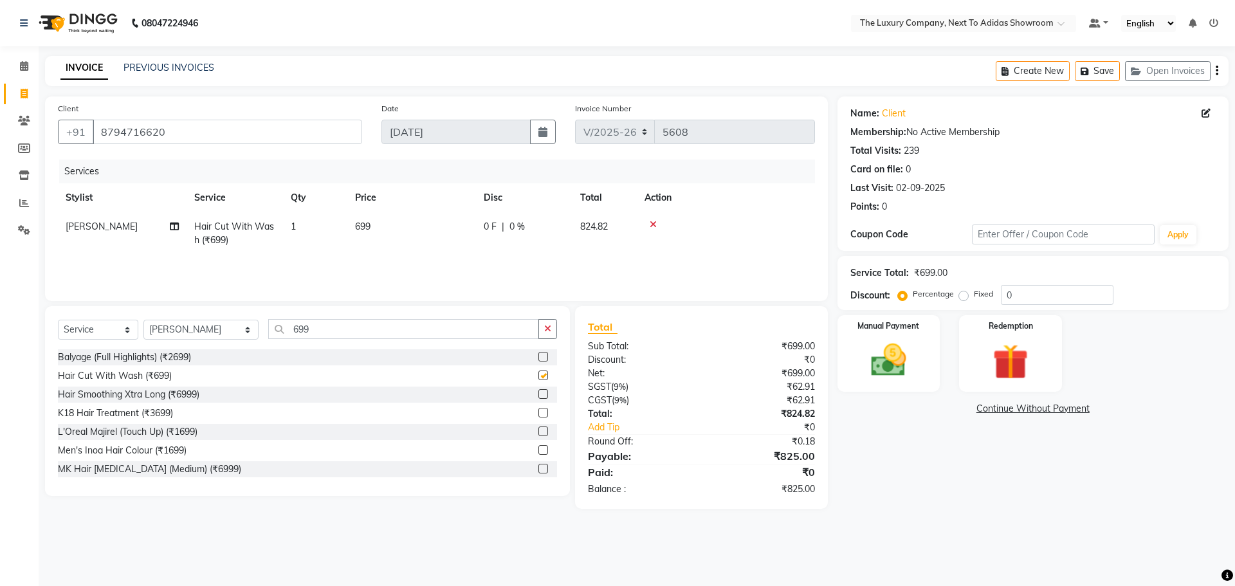
checkbox input "false"
click at [905, 365] on img at bounding box center [889, 360] width 60 height 42
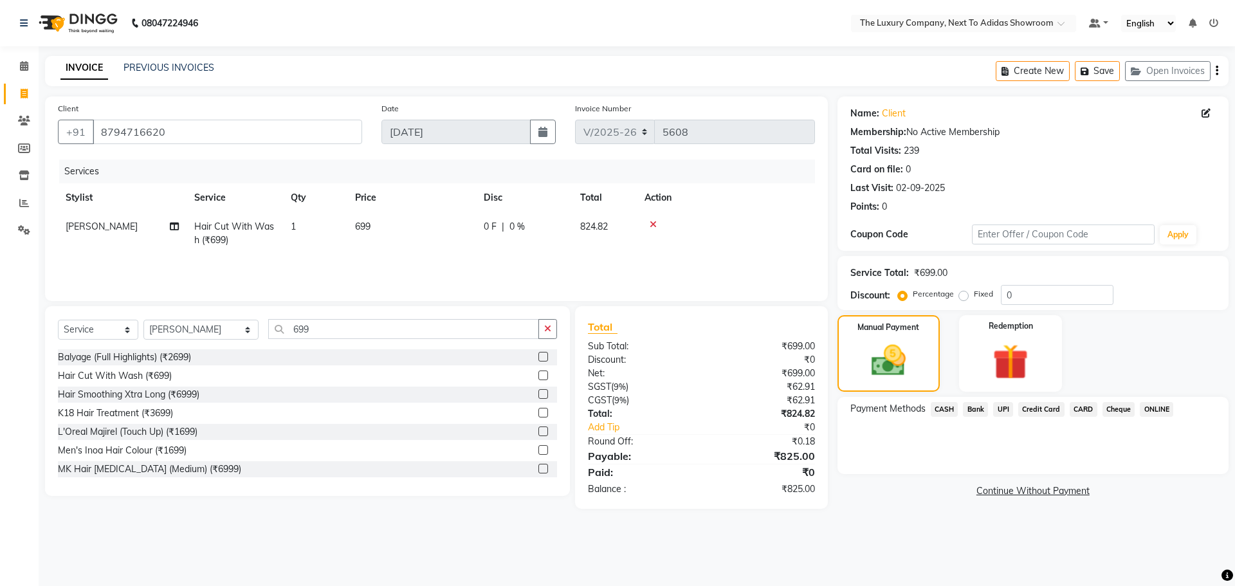
click at [945, 410] on span "CASH" at bounding box center [945, 409] width 28 height 15
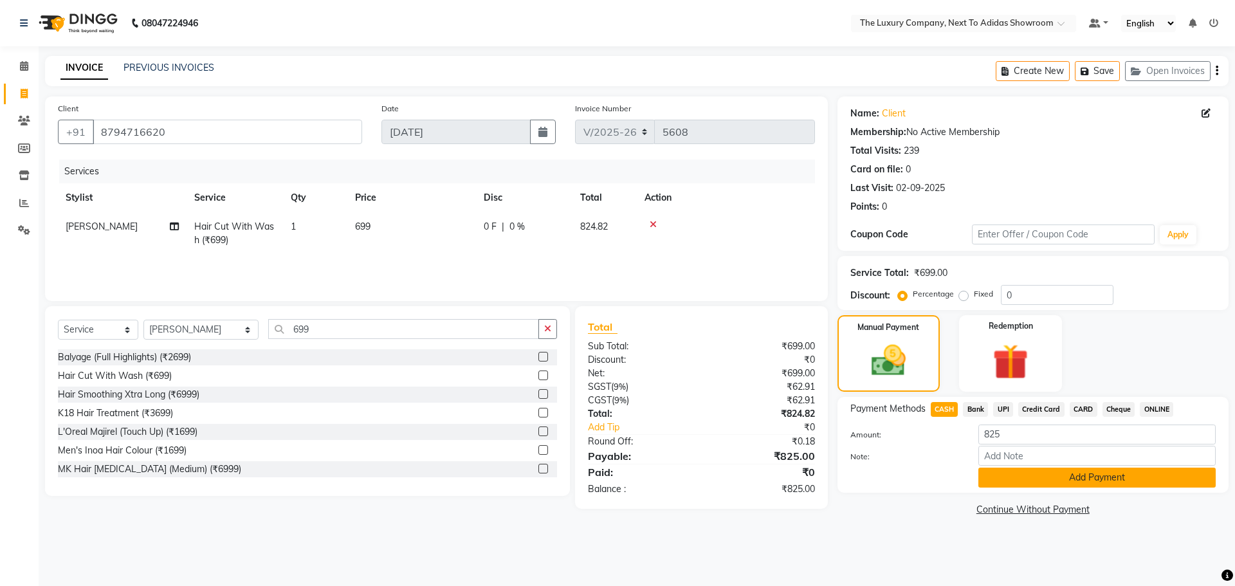
click at [1020, 477] on button "Add Payment" at bounding box center [1096, 478] width 237 height 20
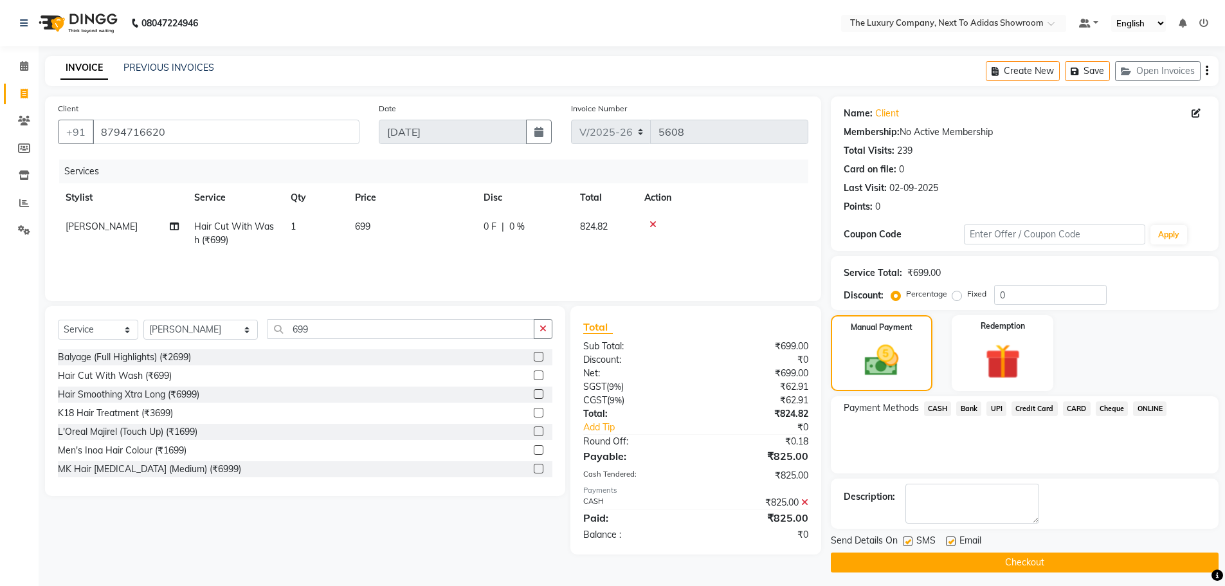
click at [1011, 557] on button "Checkout" at bounding box center [1025, 562] width 388 height 20
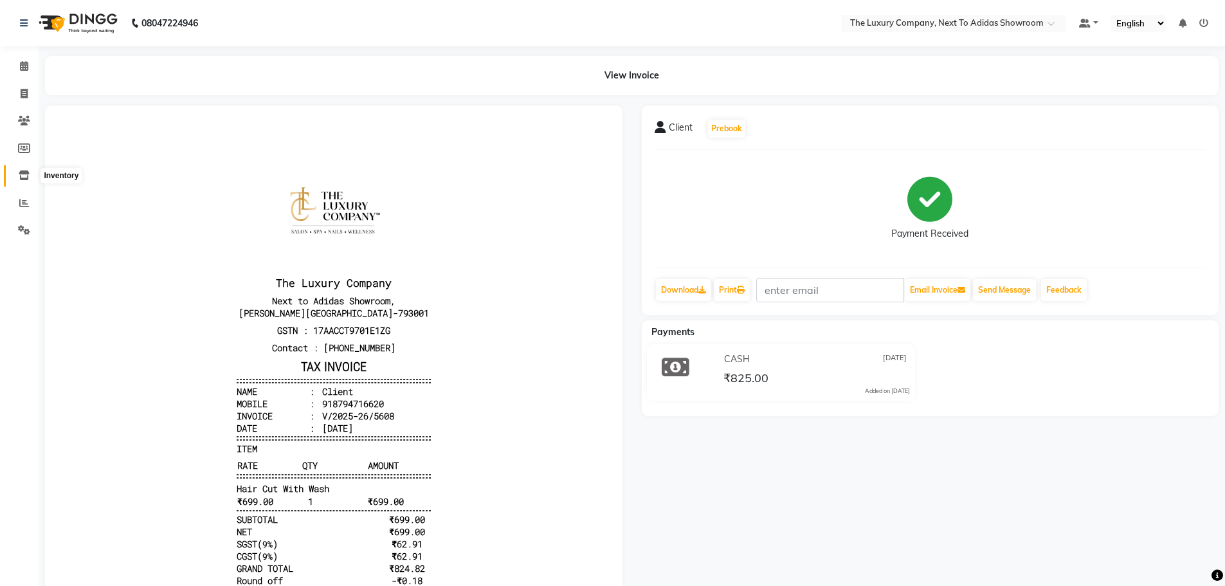
click at [25, 177] on icon at bounding box center [24, 175] width 11 height 10
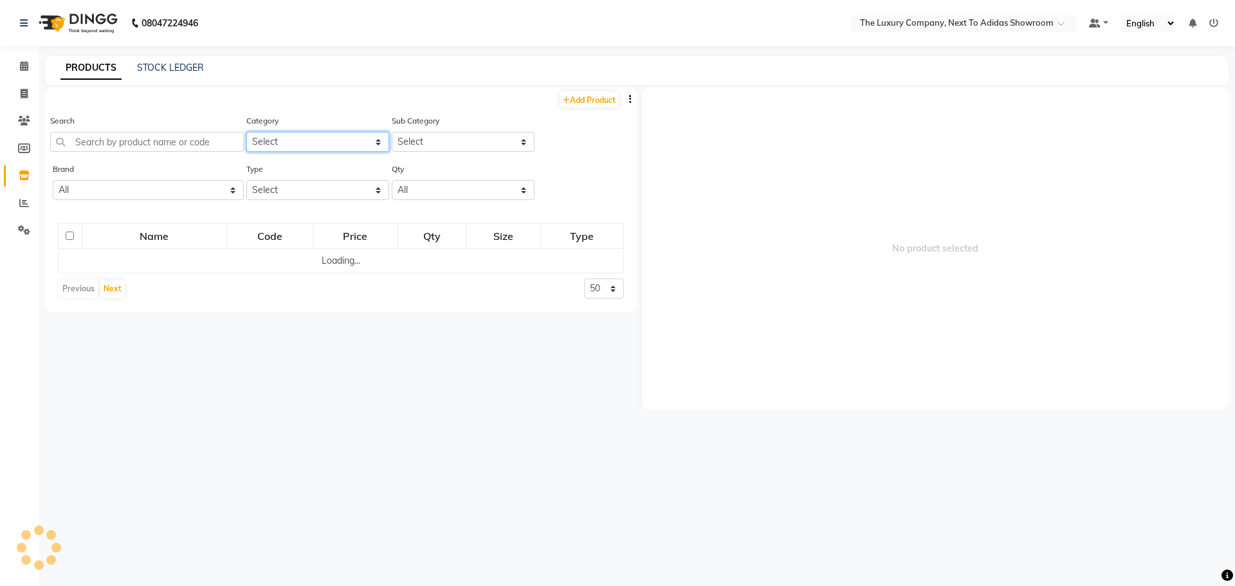
click at [282, 145] on select "Select RETAIL PRODUCT" at bounding box center [317, 142] width 143 height 20
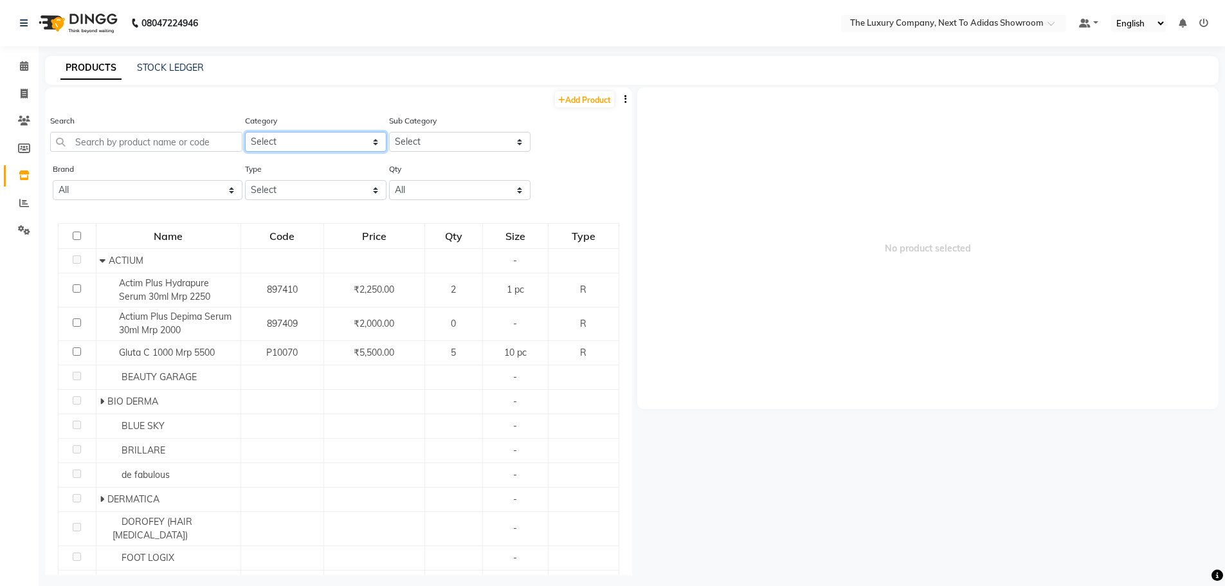
select select "1136402050"
click at [245, 132] on select "Select RETAIL PRODUCT" at bounding box center [315, 142] width 141 height 20
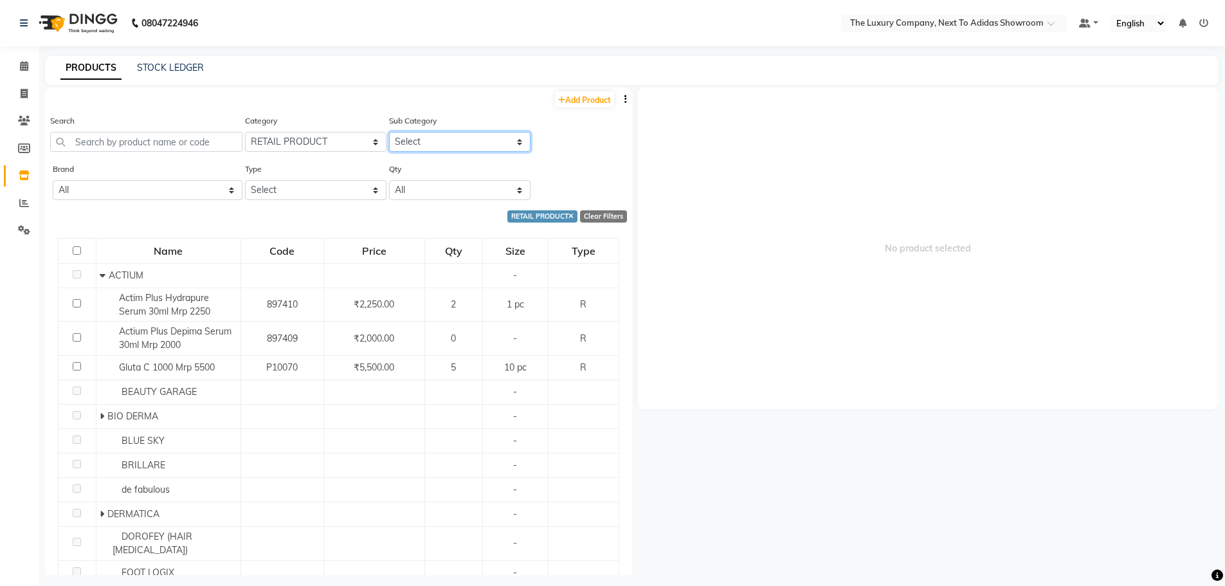
click at [427, 139] on select "Select ACTIUM BEAUTY GARAGE BIO DERMA BLUE SKY BRILLARE de fabulous DERMATICA D…" at bounding box center [459, 142] width 141 height 20
click at [389, 132] on select "Select ACTIUM BEAUTY GARAGE BIO DERMA BLUE SKY BRILLARE de fabulous DERMATICA D…" at bounding box center [459, 142] width 141 height 20
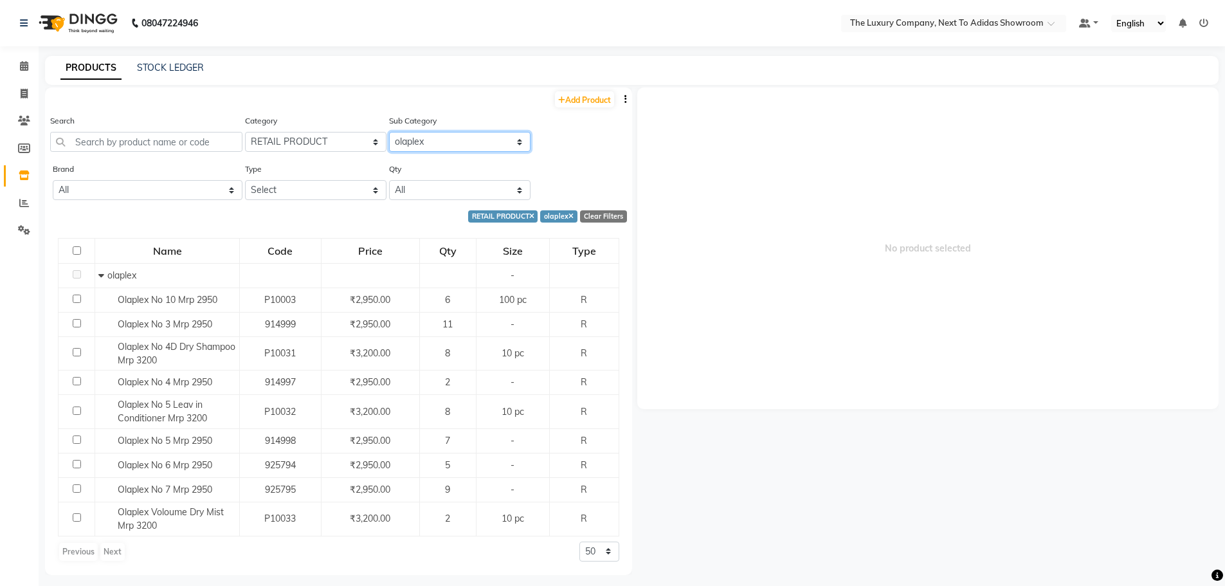
click at [444, 146] on select "Select ACTIUM BEAUTY GARAGE BIO DERMA BLUE SKY BRILLARE de fabulous DERMATICA D…" at bounding box center [459, 142] width 141 height 20
select select "11364020501"
click at [389, 132] on select "Select ACTIUM BEAUTY GARAGE BIO DERMA BLUE SKY BRILLARE de fabulous DERMATICA D…" at bounding box center [459, 142] width 141 height 20
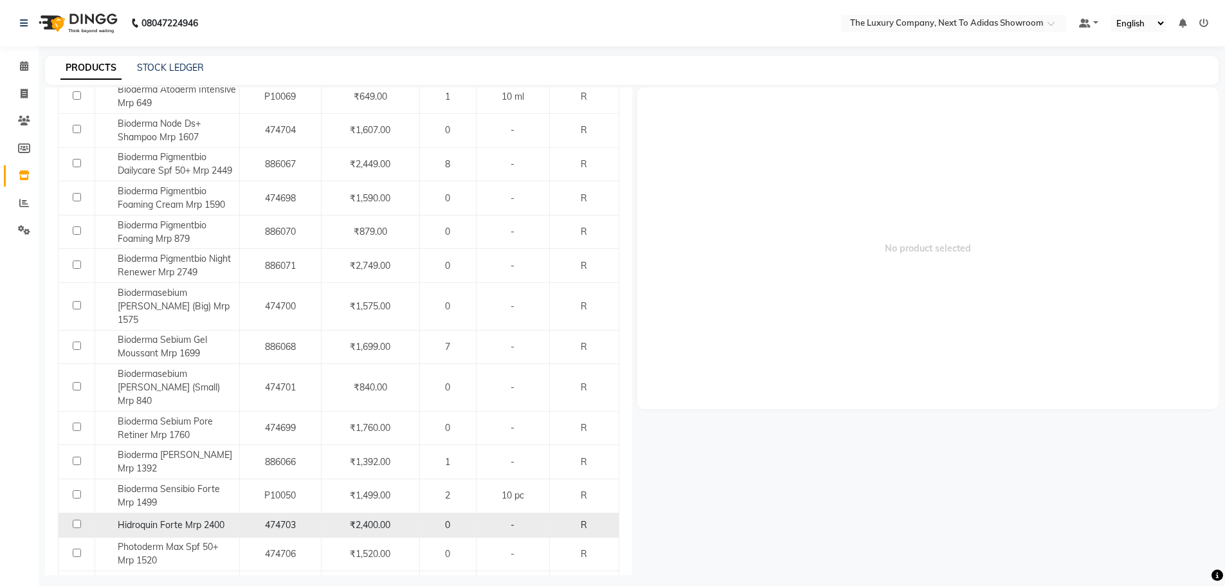
scroll to position [197, 0]
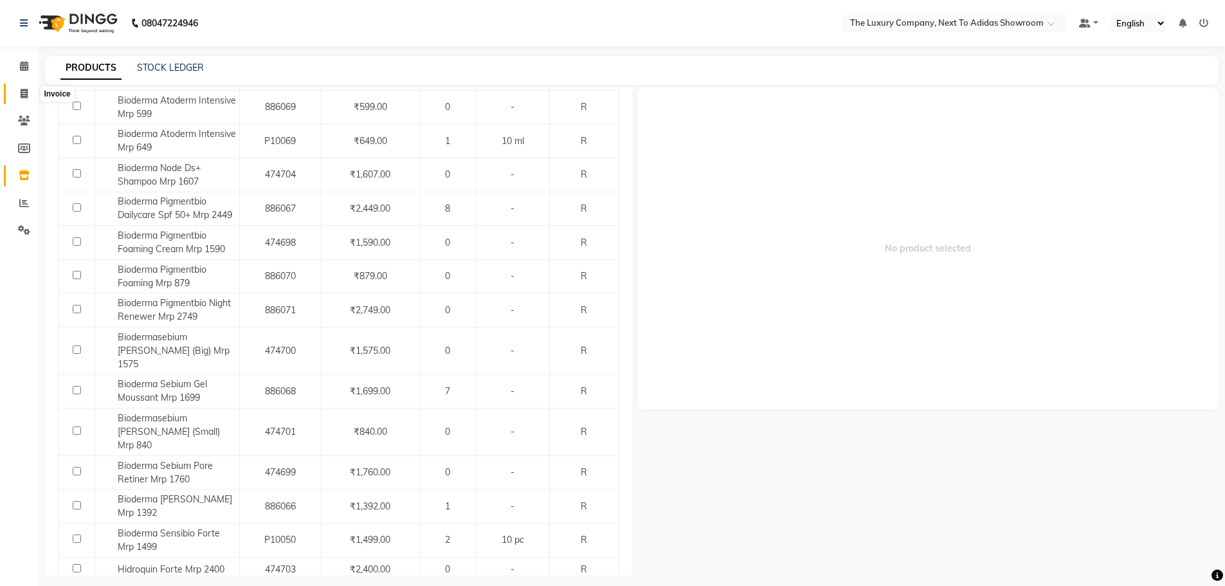
click at [23, 89] on icon at bounding box center [24, 94] width 7 height 10
select select "service"
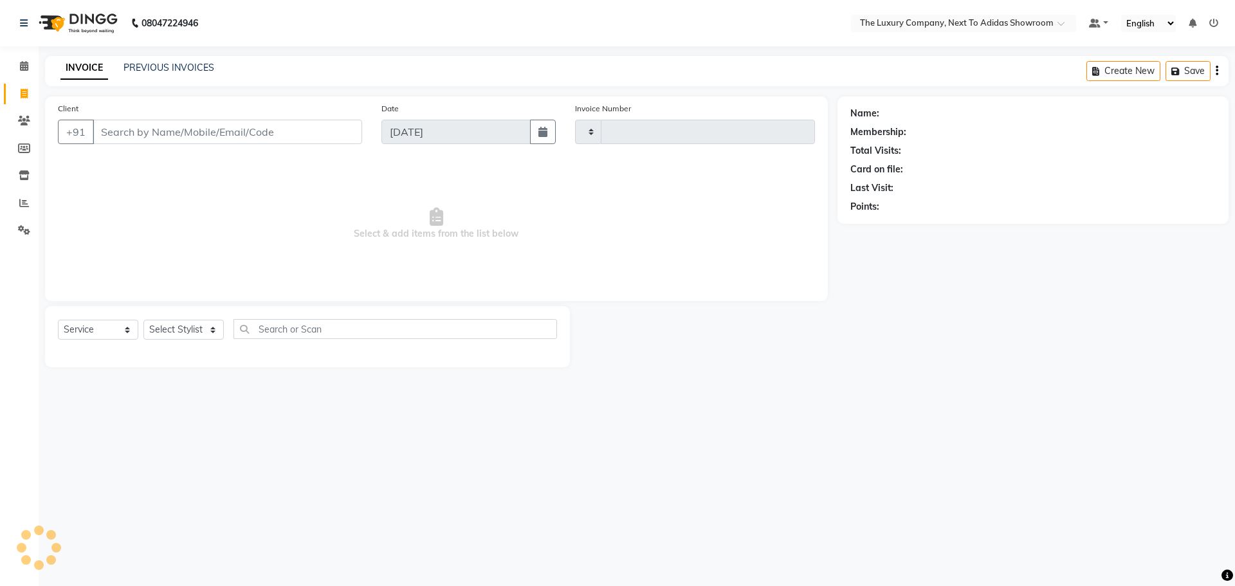
click at [144, 127] on input "Client" at bounding box center [227, 132] width 269 height 24
type input "5609"
select select "6828"
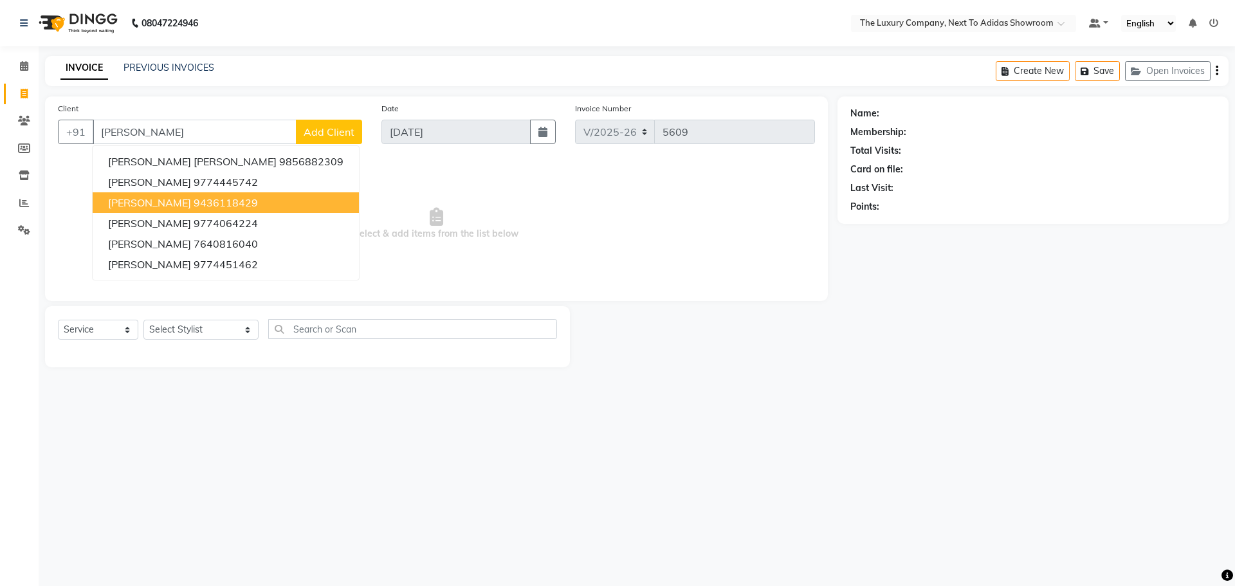
click at [194, 201] on ngb-highlight "9436118429" at bounding box center [226, 202] width 64 height 13
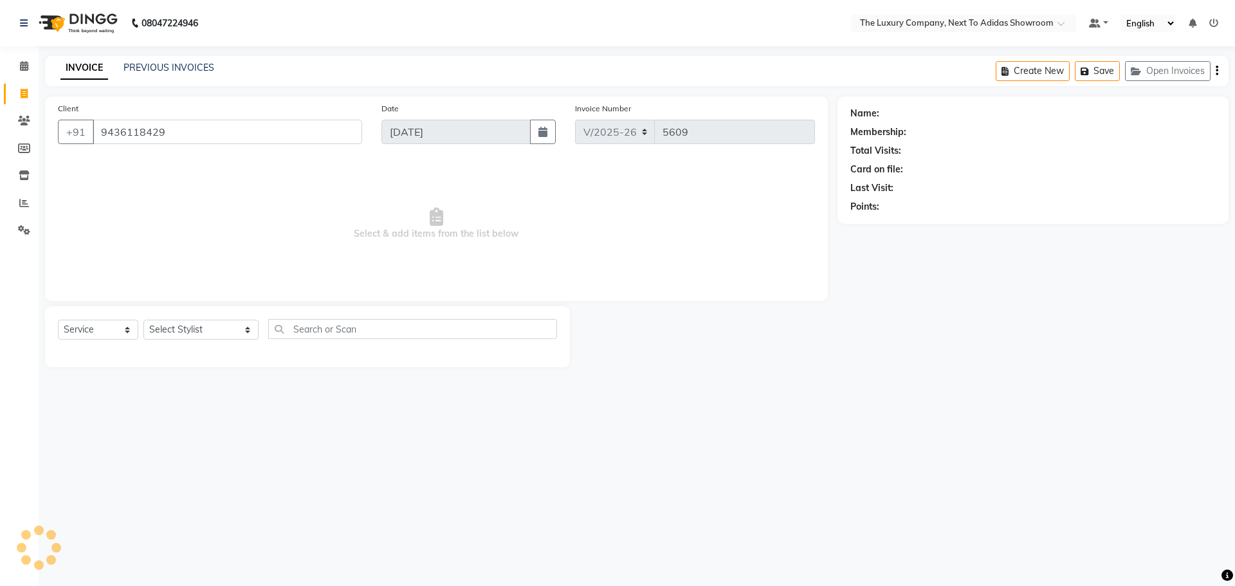
type input "9436118429"
click at [915, 109] on link "[PERSON_NAME]" at bounding box center [918, 114] width 72 height 14
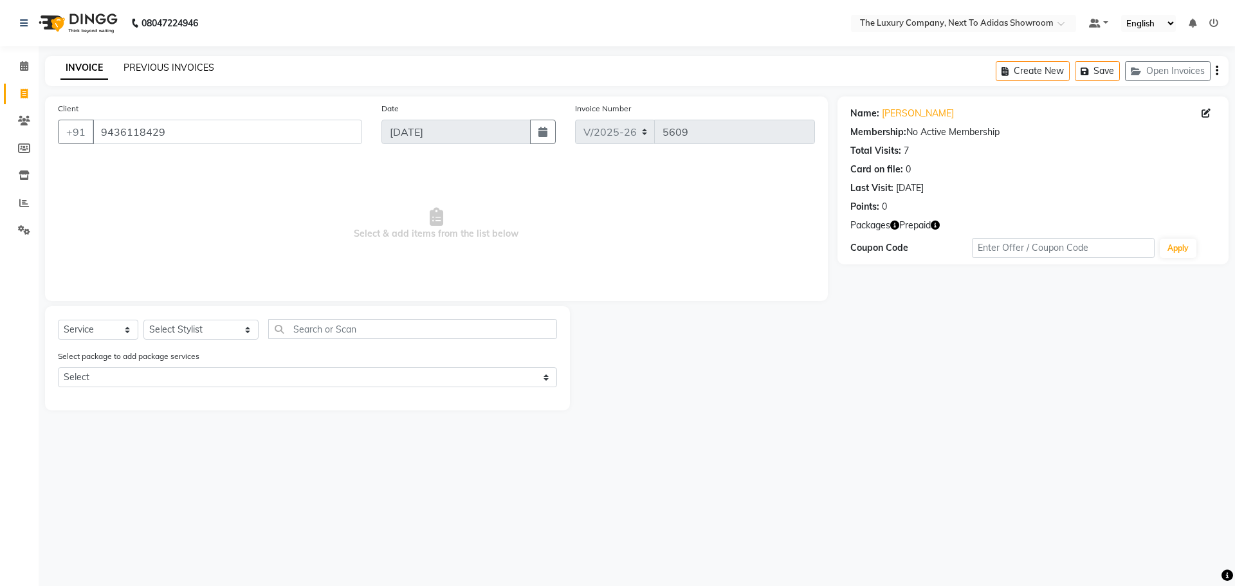
click at [154, 63] on link "PREVIOUS INVOICES" at bounding box center [168, 68] width 91 height 12
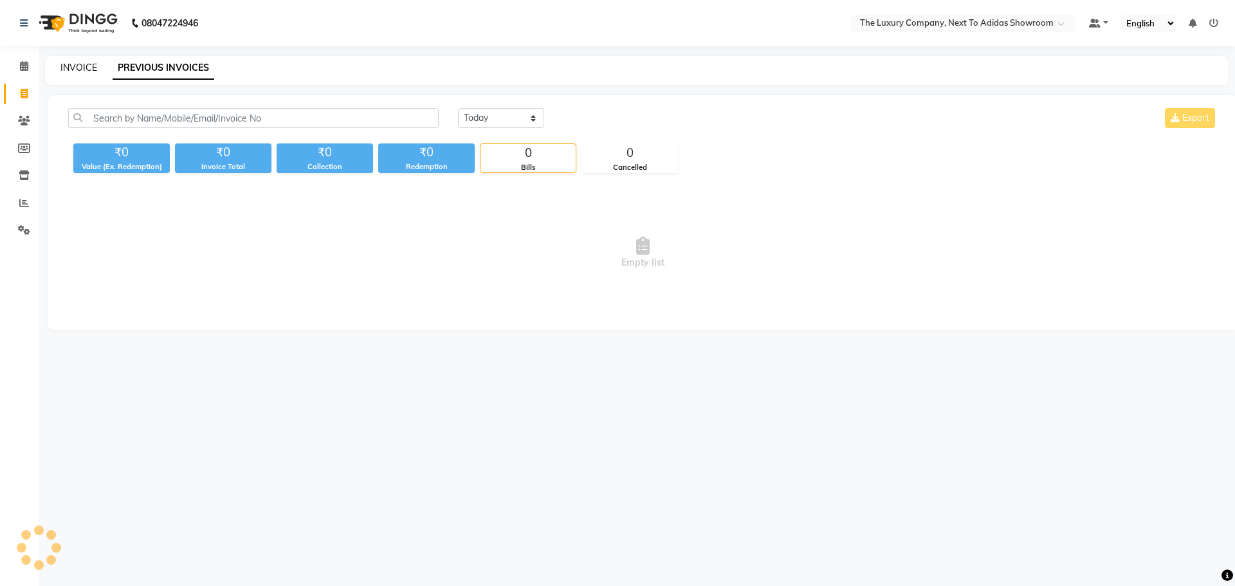
click at [70, 71] on link "INVOICE" at bounding box center [78, 68] width 37 height 12
select select "service"
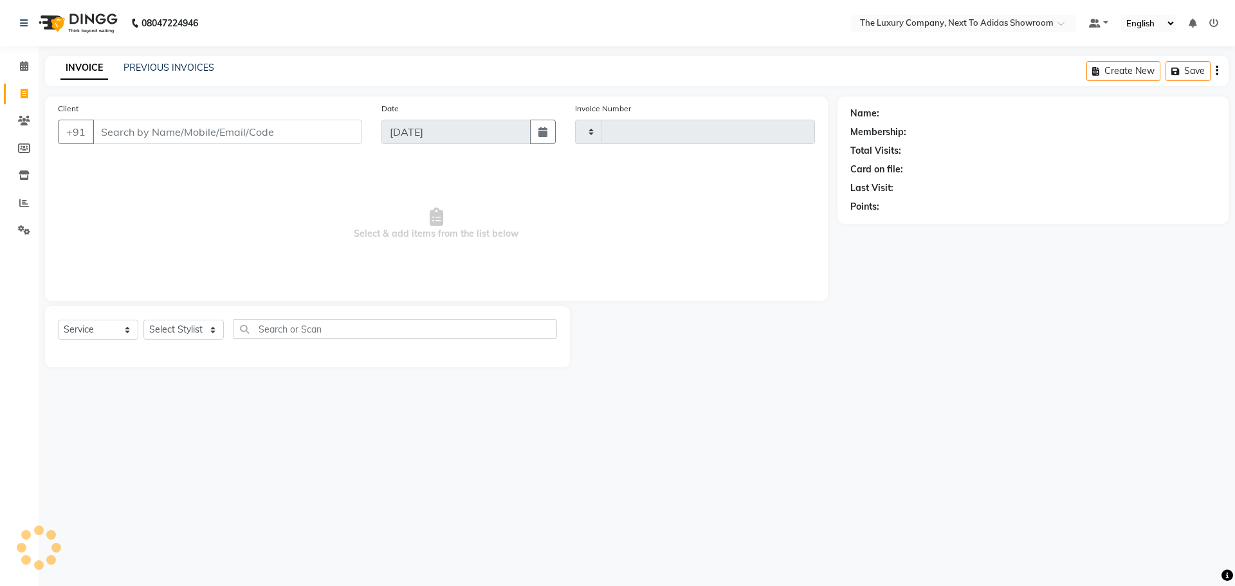
type input "5609"
select select "6828"
click at [141, 129] on input "Client" at bounding box center [227, 132] width 269 height 24
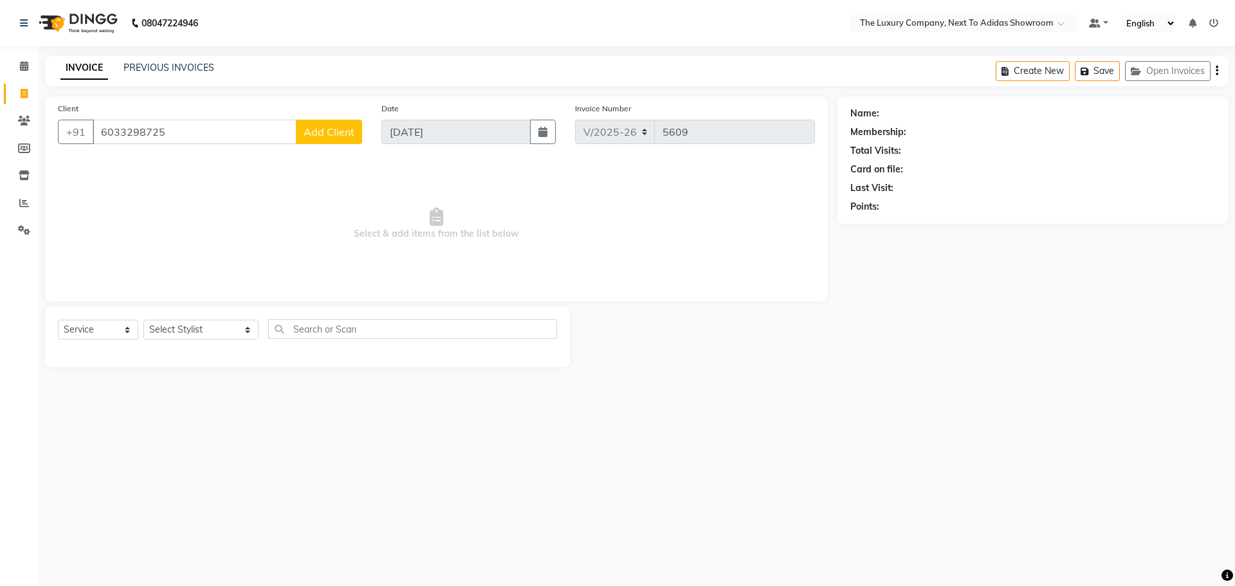
type input "6033298725"
click at [344, 132] on span "Add Client" at bounding box center [329, 131] width 51 height 13
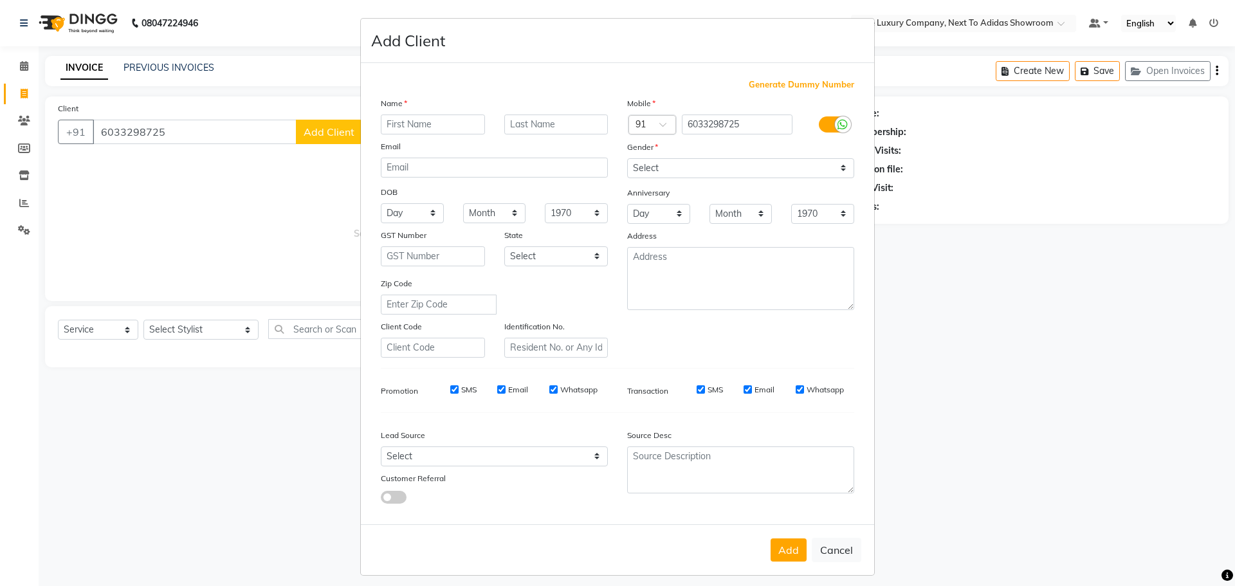
click at [431, 120] on input "text" at bounding box center [433, 124] width 104 height 20
type input "Mewanshwa"
click at [519, 126] on input "text" at bounding box center [556, 124] width 104 height 20
type input "Swer"
click at [736, 160] on select "Select [DEMOGRAPHIC_DATA] [DEMOGRAPHIC_DATA] Other Prefer Not To Say" at bounding box center [740, 168] width 227 height 20
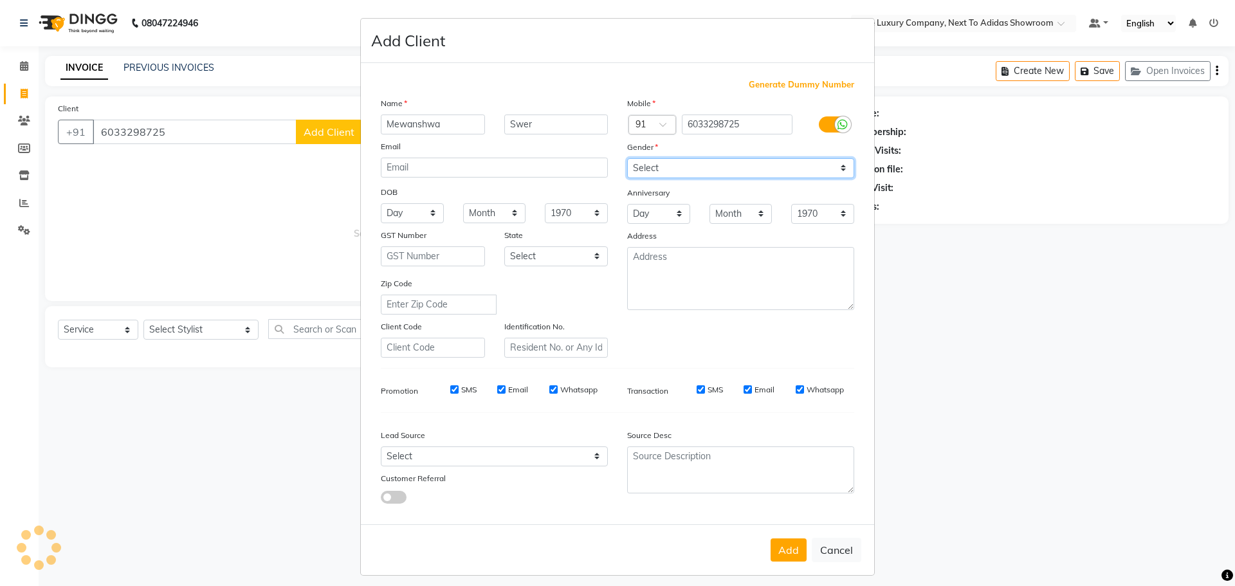
click at [627, 158] on select "Select [DEMOGRAPHIC_DATA] [DEMOGRAPHIC_DATA] Other Prefer Not To Say" at bounding box center [740, 168] width 227 height 20
click at [675, 165] on select "Select [DEMOGRAPHIC_DATA] [DEMOGRAPHIC_DATA] Other Prefer Not To Say" at bounding box center [740, 168] width 227 height 20
select select "[DEMOGRAPHIC_DATA]"
click at [627, 158] on select "Select [DEMOGRAPHIC_DATA] [DEMOGRAPHIC_DATA] Other Prefer Not To Say" at bounding box center [740, 168] width 227 height 20
click at [794, 551] on button "Add" at bounding box center [789, 549] width 36 height 23
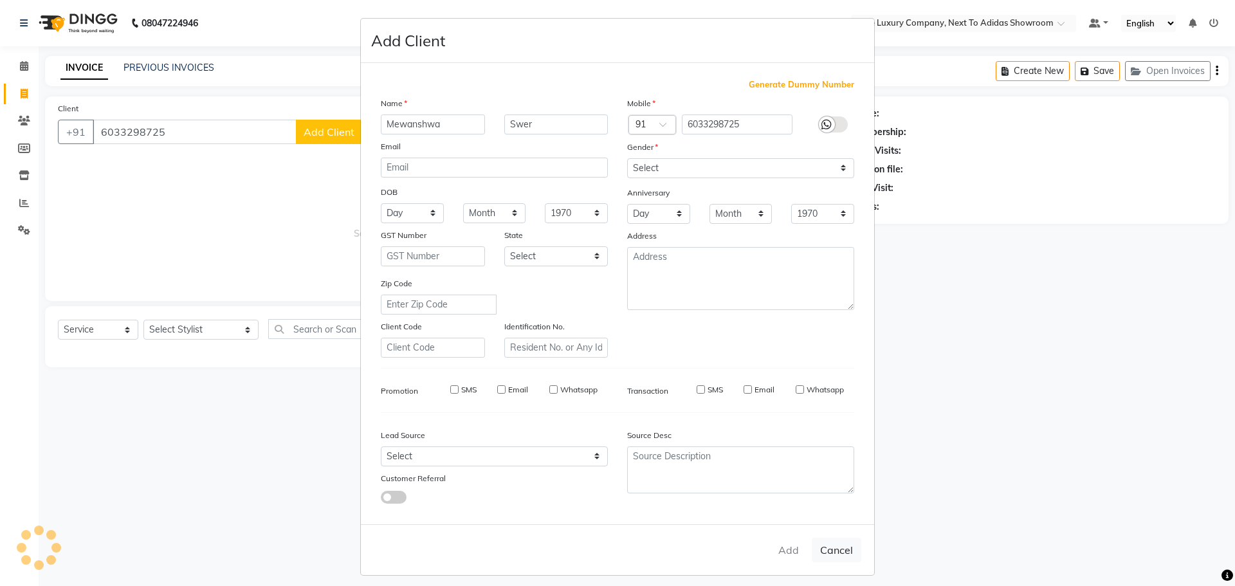
select select
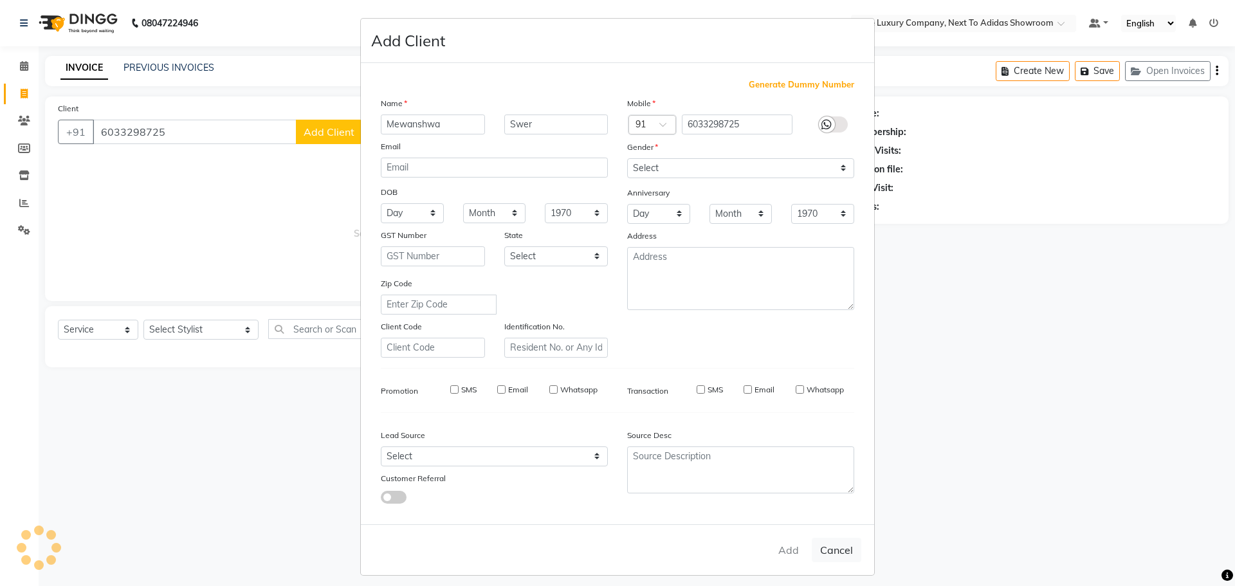
select select
checkbox input "false"
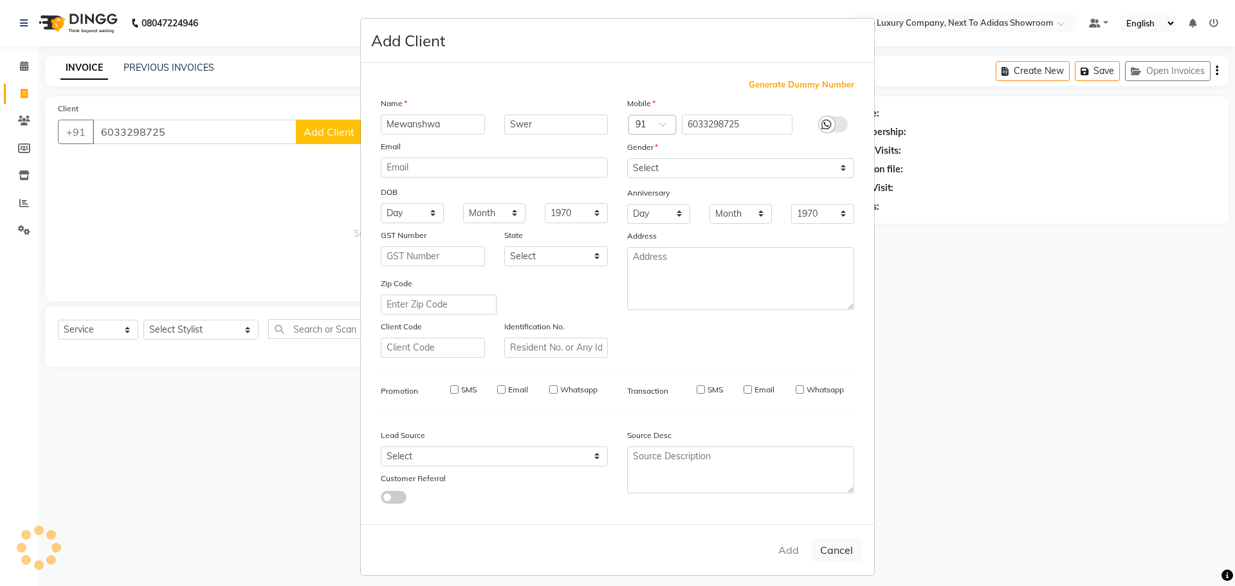
checkbox input "false"
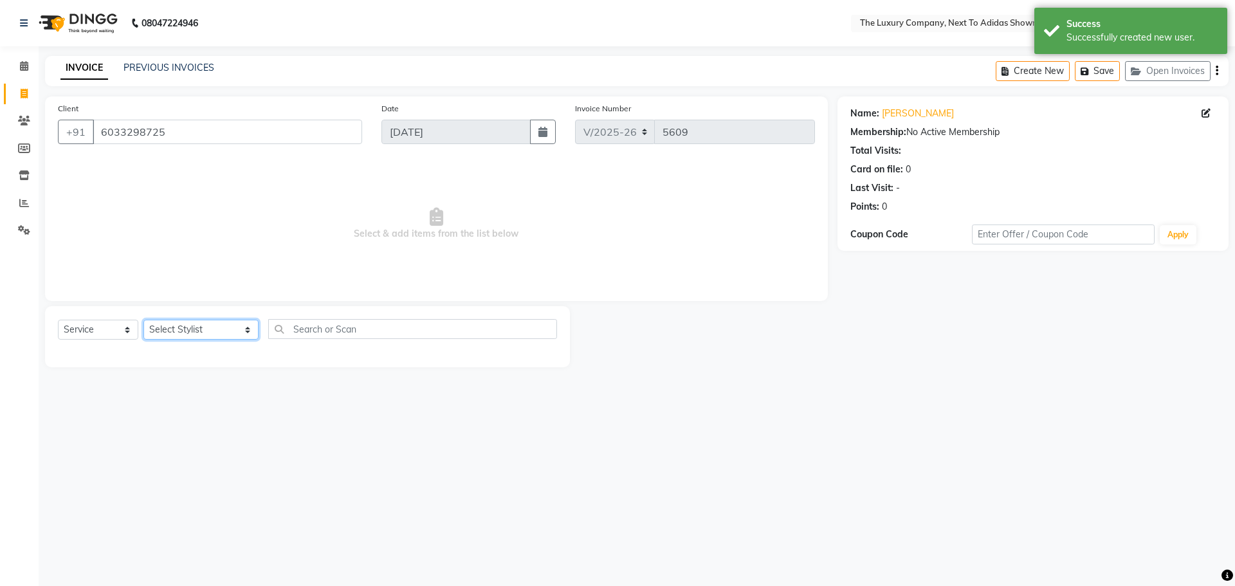
click at [200, 333] on select "Select Stylist [PERSON_NAME] [PERSON_NAME] ANSAI [PERSON_NAME] BALAJIED [PERSON…" at bounding box center [200, 330] width 115 height 20
click at [107, 338] on select "Select Service Product Membership Package Voucher Prepaid Gift Card" at bounding box center [98, 330] width 80 height 20
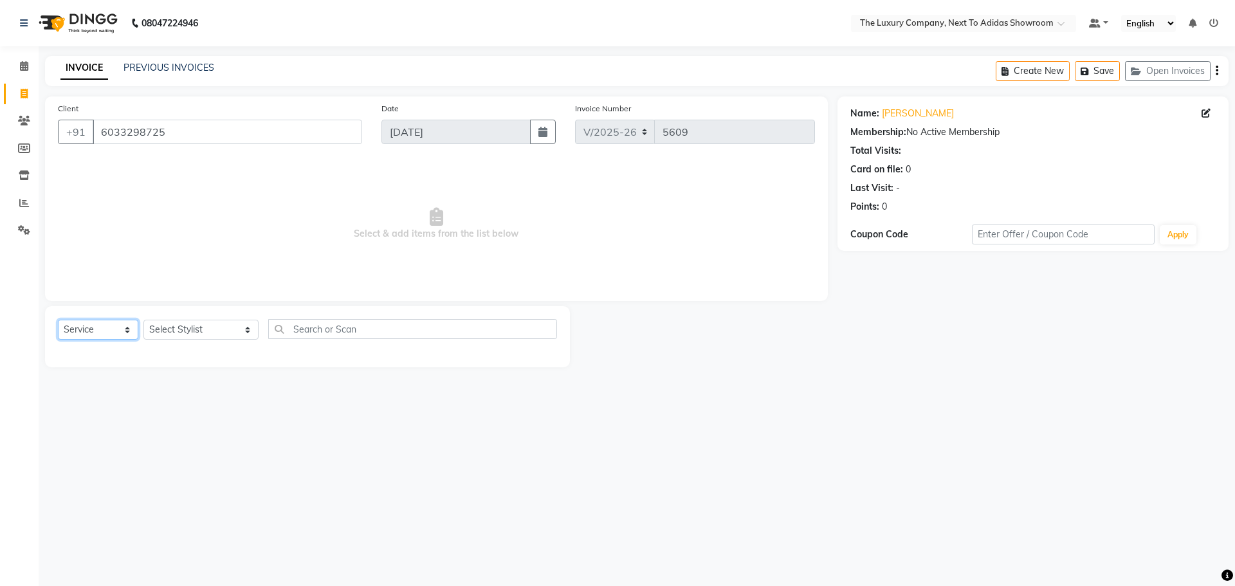
select select "product"
click at [58, 320] on select "Select Service Product Membership Package Voucher Prepaid Gift Card" at bounding box center [98, 330] width 80 height 20
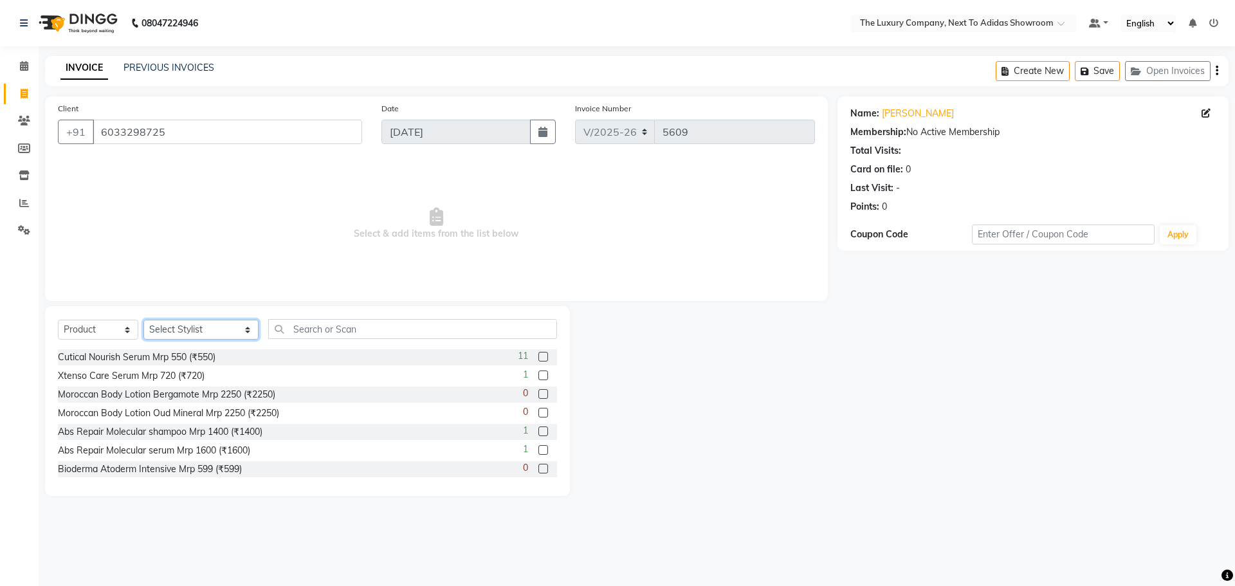
click at [226, 331] on select "Select Stylist [PERSON_NAME] [PERSON_NAME] ANSAI [PERSON_NAME] BALAJIED [PERSON…" at bounding box center [200, 330] width 115 height 20
select select "53670"
click at [143, 320] on select "Select Stylist [PERSON_NAME] [PERSON_NAME] ANSAI [PERSON_NAME] BALAJIED [PERSON…" at bounding box center [200, 330] width 115 height 20
click at [329, 330] on input "text" at bounding box center [412, 329] width 289 height 20
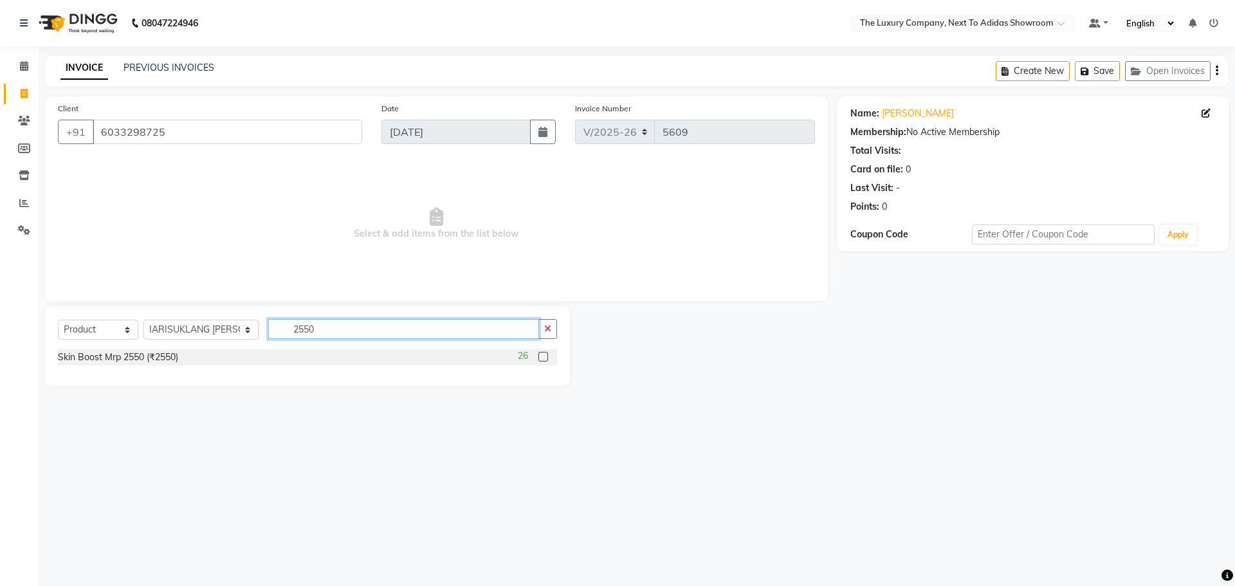
type input "2550"
click at [540, 357] on label at bounding box center [543, 357] width 10 height 10
click at [540, 357] on input "checkbox" at bounding box center [542, 357] width 8 height 8
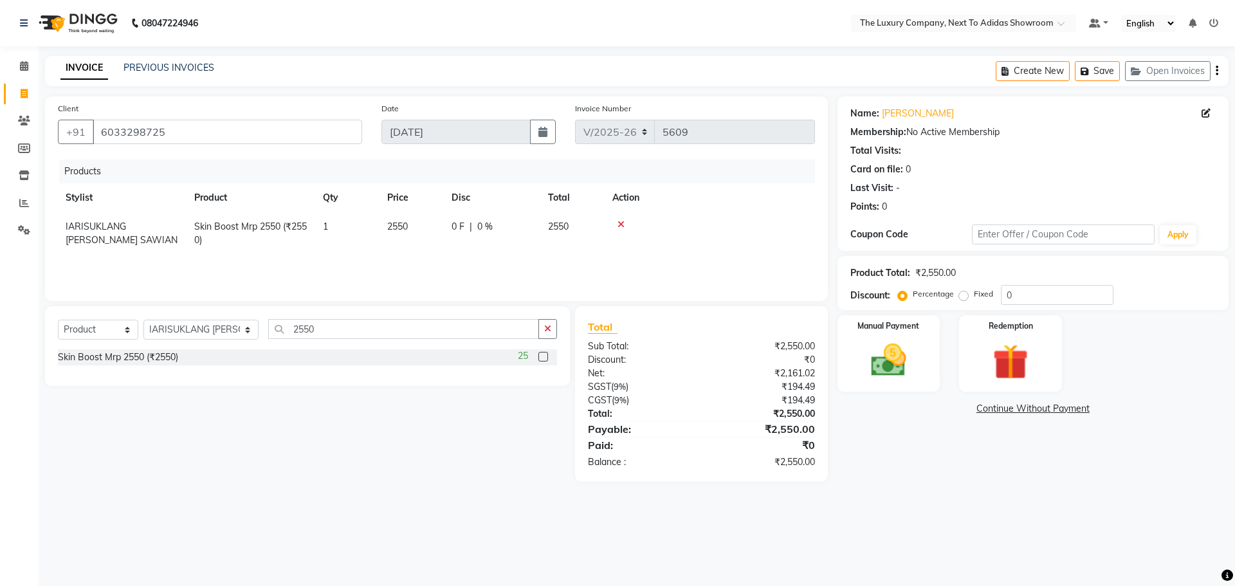
click at [547, 360] on label at bounding box center [543, 357] width 10 height 10
click at [547, 360] on input "checkbox" at bounding box center [542, 357] width 8 height 8
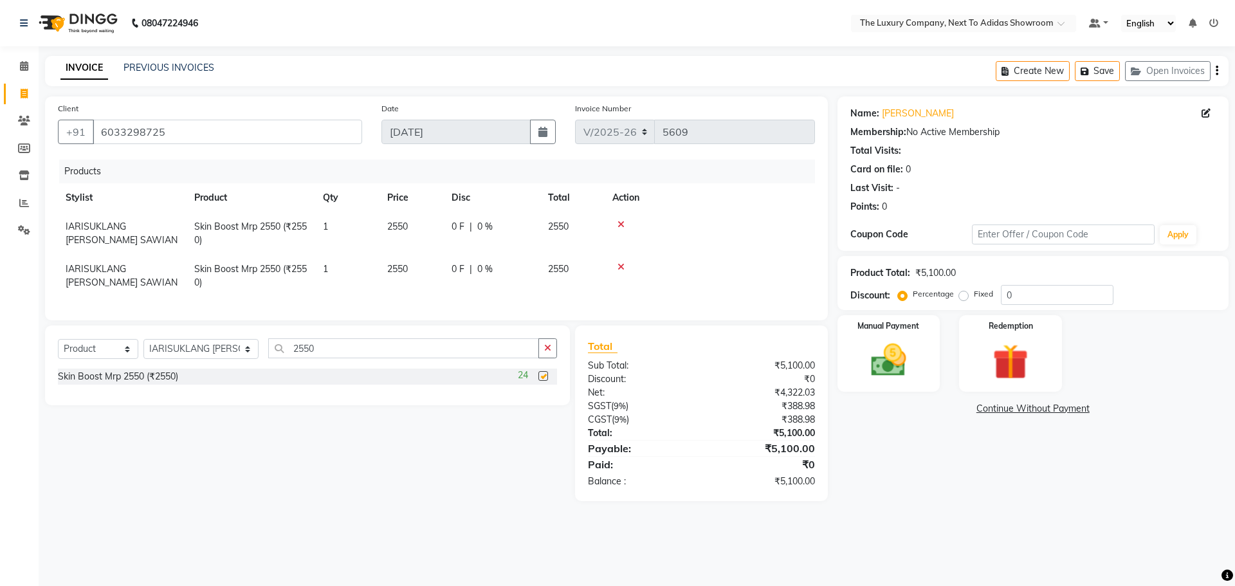
checkbox input "false"
click at [619, 267] on icon at bounding box center [620, 266] width 7 height 9
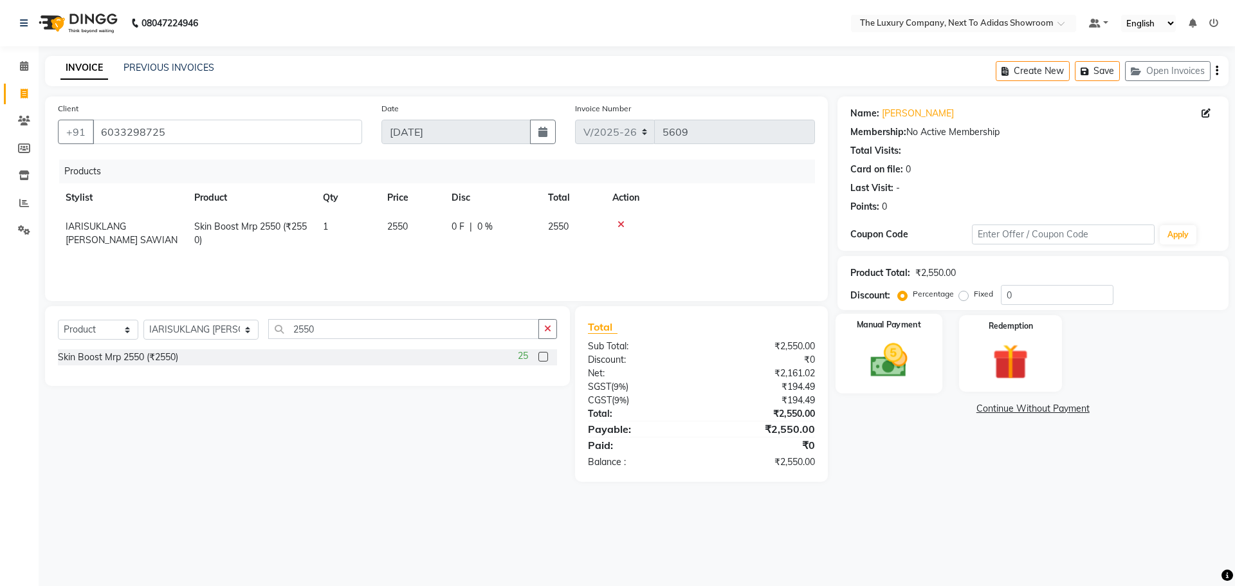
click at [906, 367] on img at bounding box center [889, 360] width 60 height 42
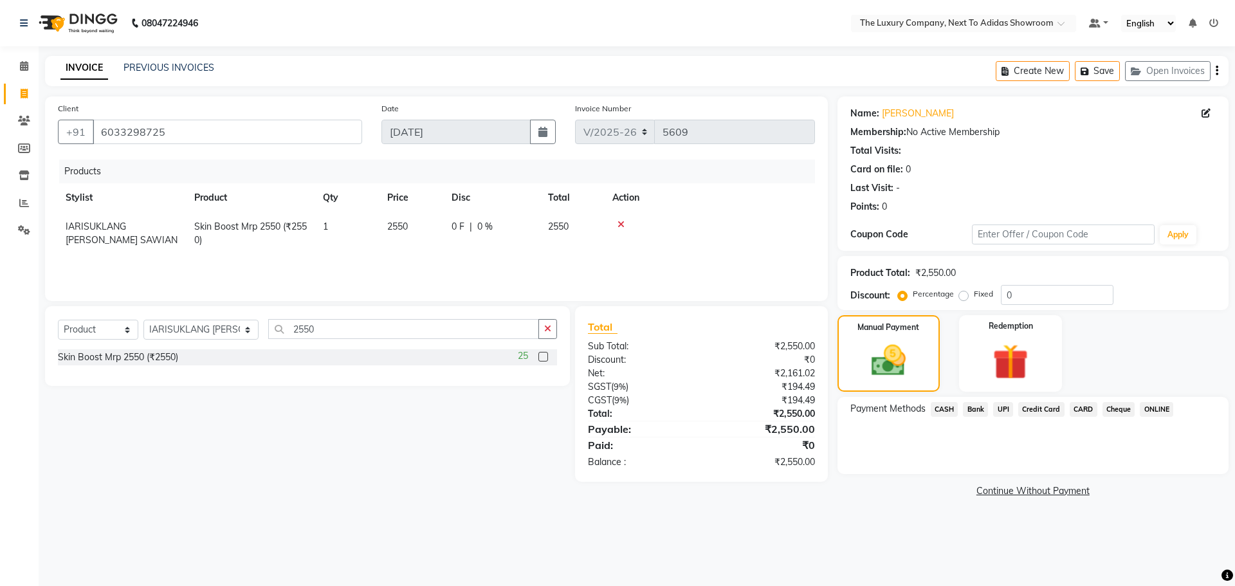
click at [1084, 410] on span "CARD" at bounding box center [1084, 409] width 28 height 15
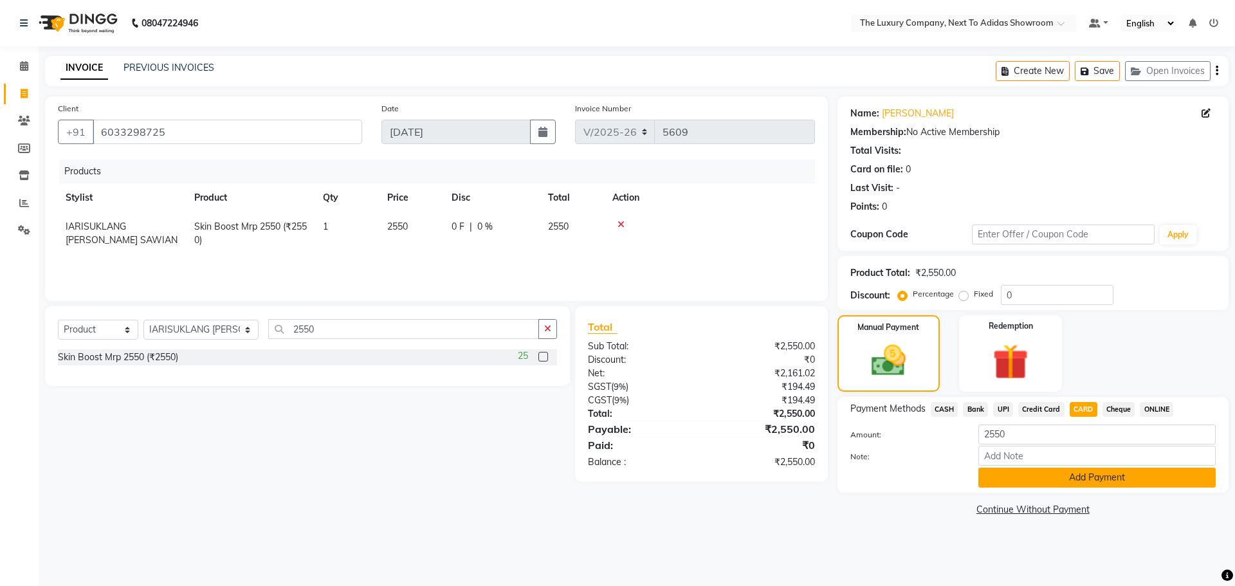
click at [1043, 483] on button "Add Payment" at bounding box center [1096, 478] width 237 height 20
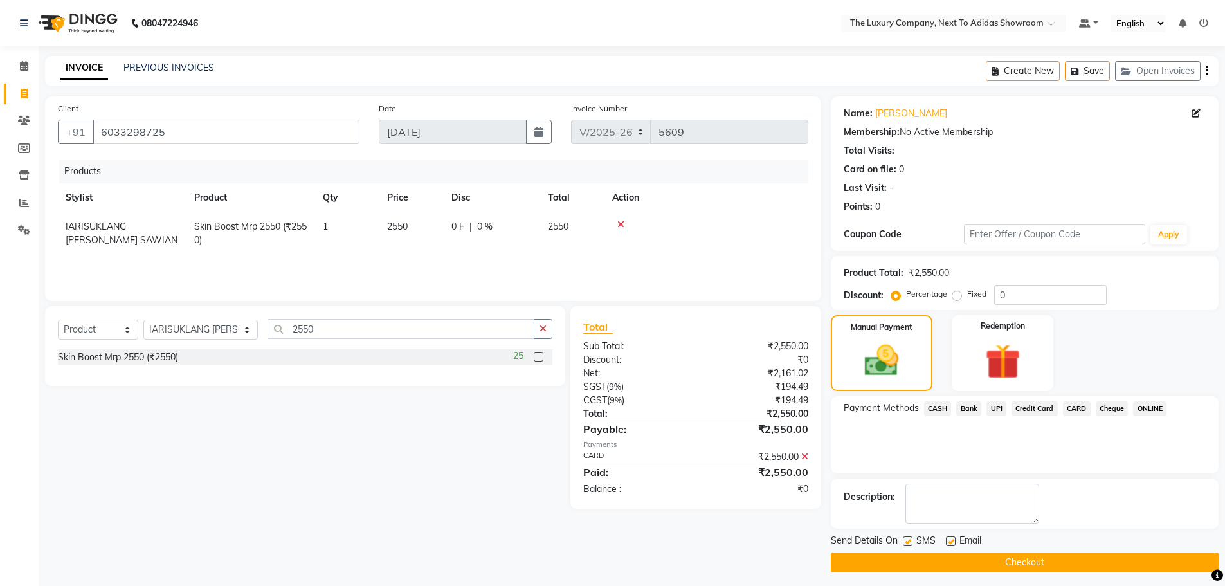
click at [1032, 552] on button "Checkout" at bounding box center [1025, 562] width 388 height 20
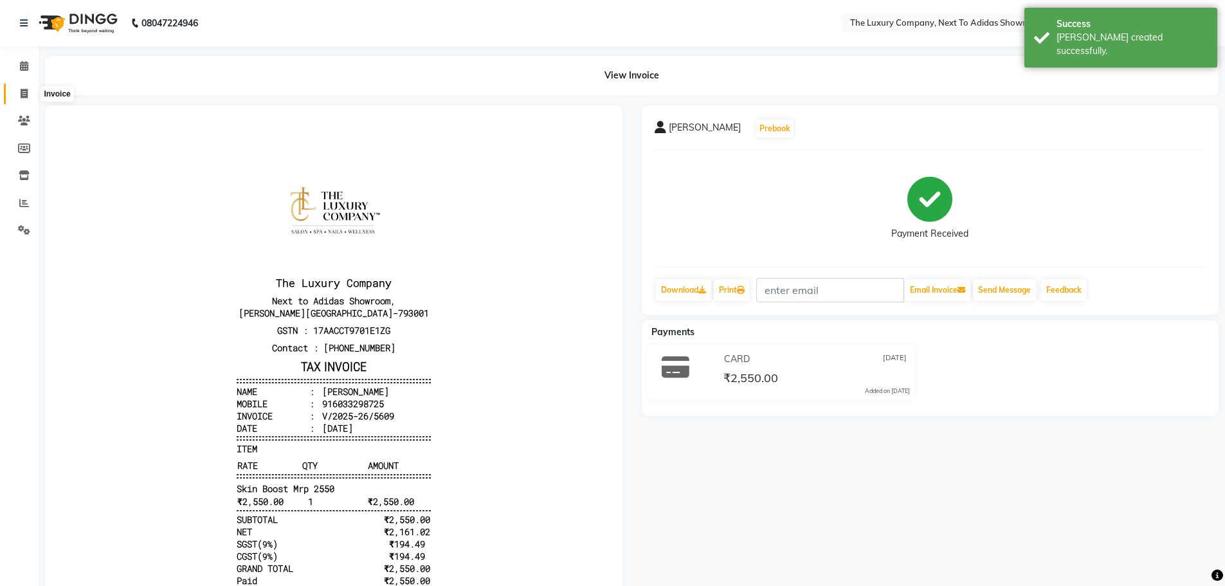
click at [23, 91] on icon at bounding box center [24, 94] width 7 height 10
select select "service"
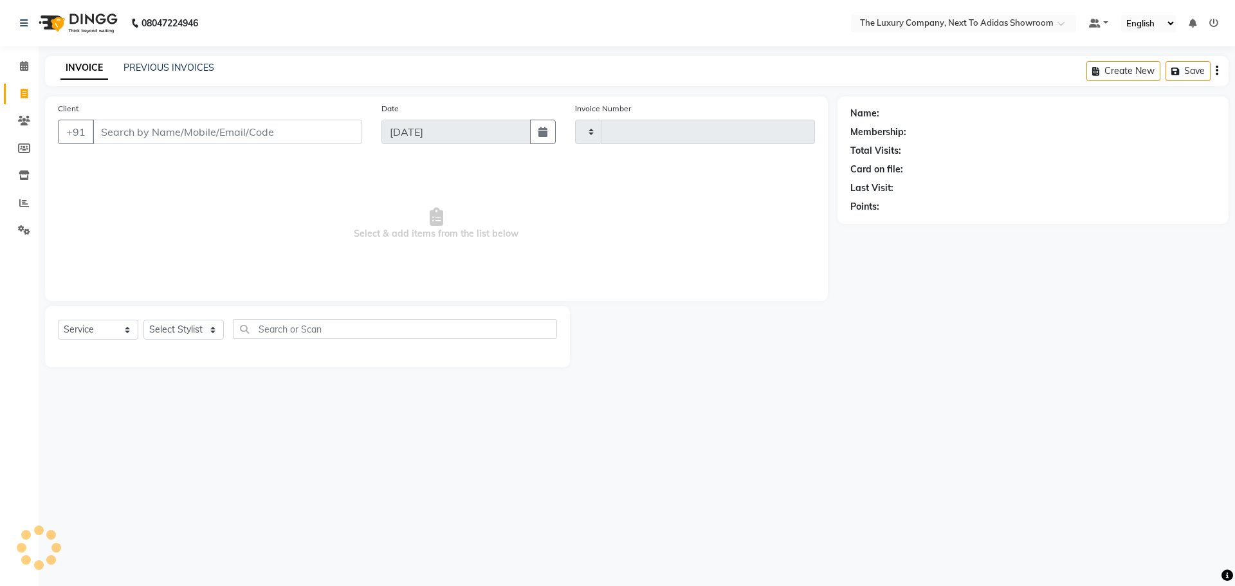
type input "5610"
select select "6828"
click at [146, 129] on input "Client" at bounding box center [227, 132] width 269 height 24
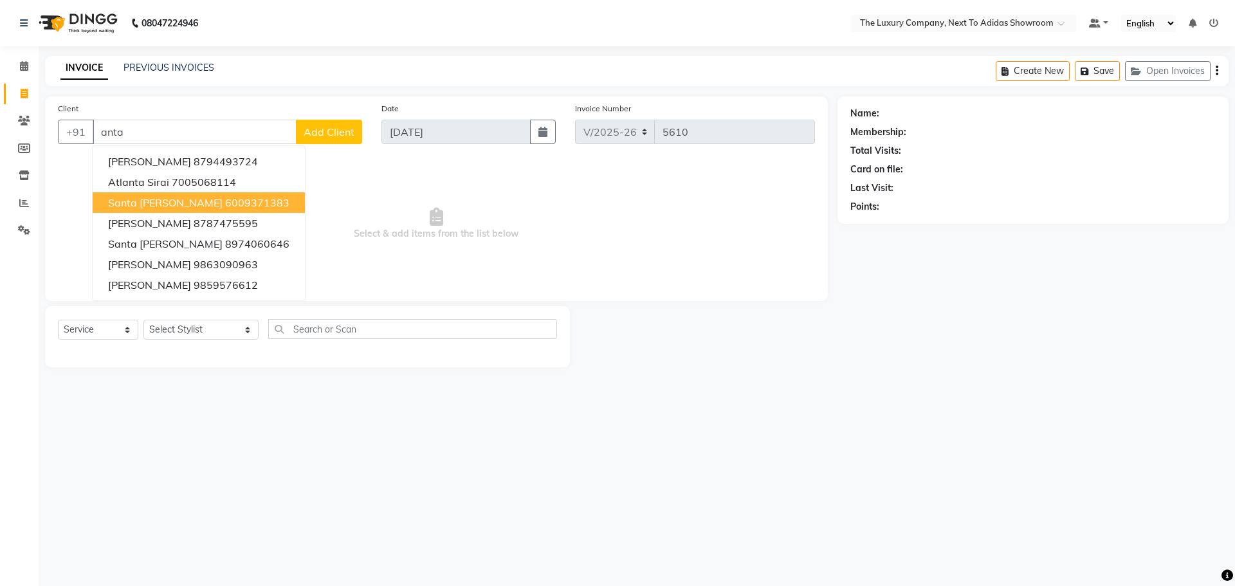
click at [140, 199] on span "Santa [PERSON_NAME]" at bounding box center [165, 202] width 114 height 13
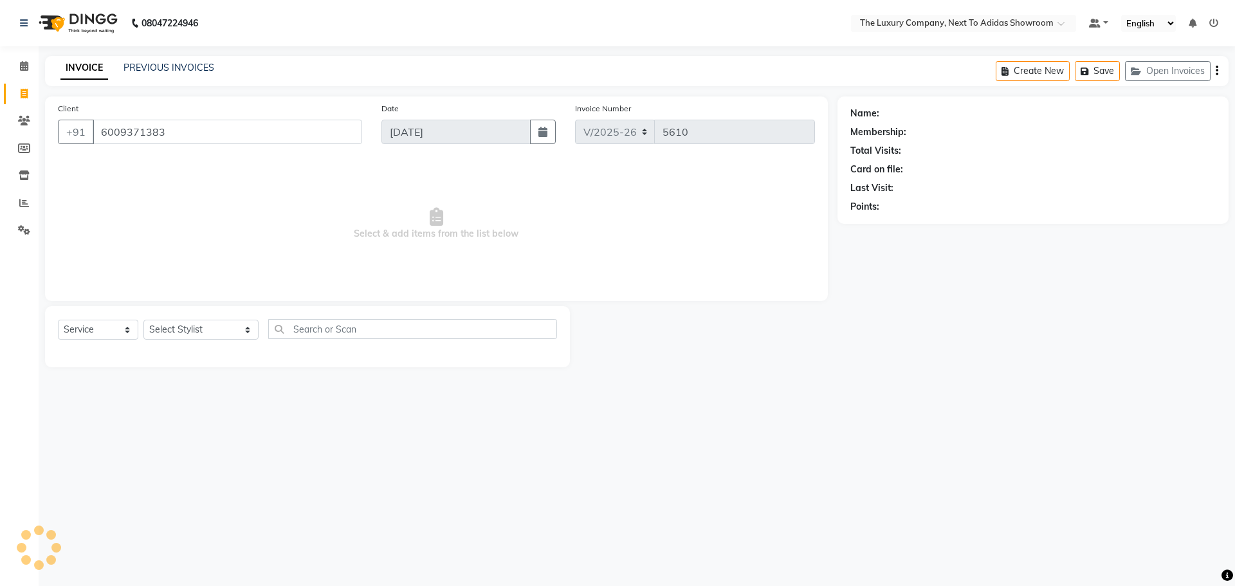
type input "6009371383"
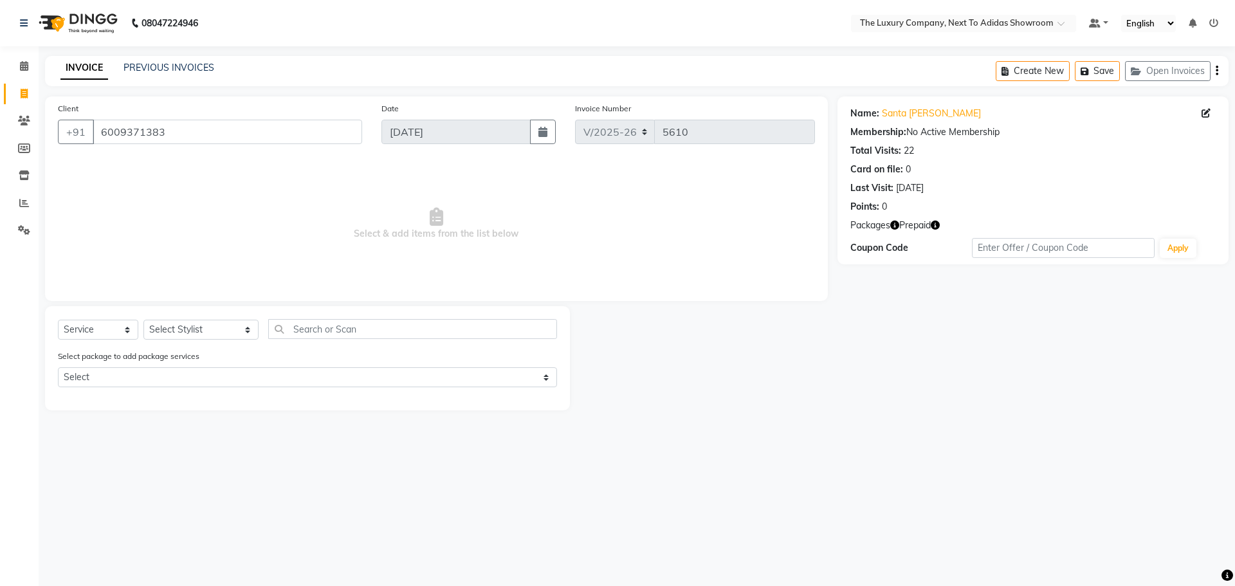
click at [931, 223] on icon "button" at bounding box center [935, 225] width 9 height 9
click at [212, 324] on select "Select Stylist [PERSON_NAME] [PERSON_NAME] ANSAI [PERSON_NAME] BALAJIED [PERSON…" at bounding box center [200, 330] width 115 height 20
select select "53649"
click at [143, 320] on select "Select Stylist [PERSON_NAME] [PERSON_NAME] ANSAI [PERSON_NAME] BALAJIED [PERSON…" at bounding box center [200, 330] width 115 height 20
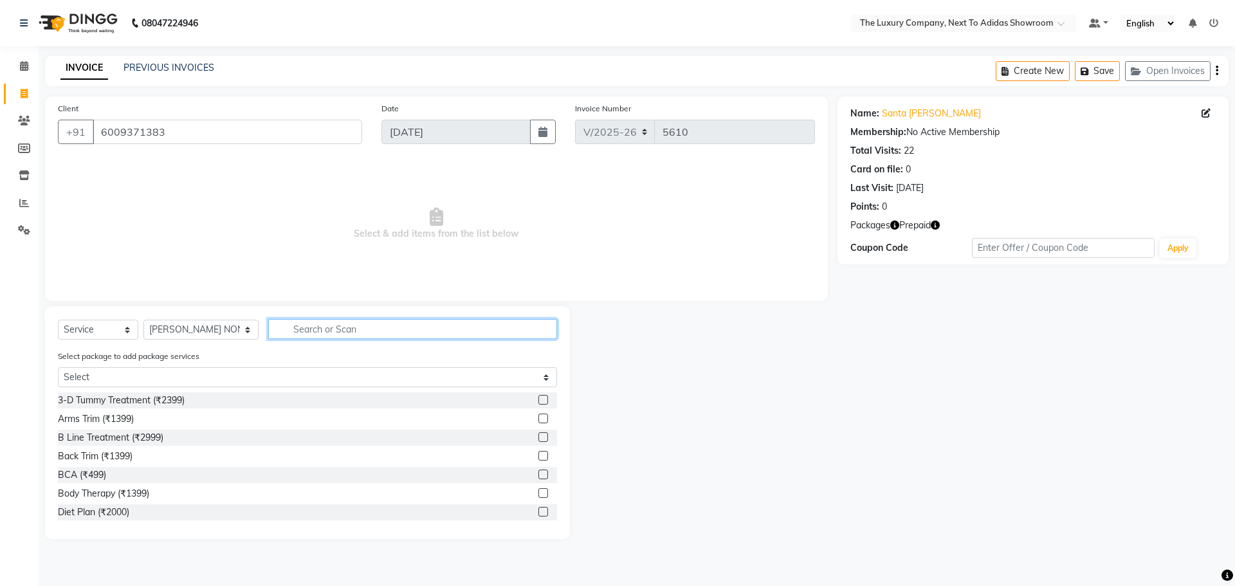
click at [307, 328] on input "text" at bounding box center [412, 329] width 289 height 20
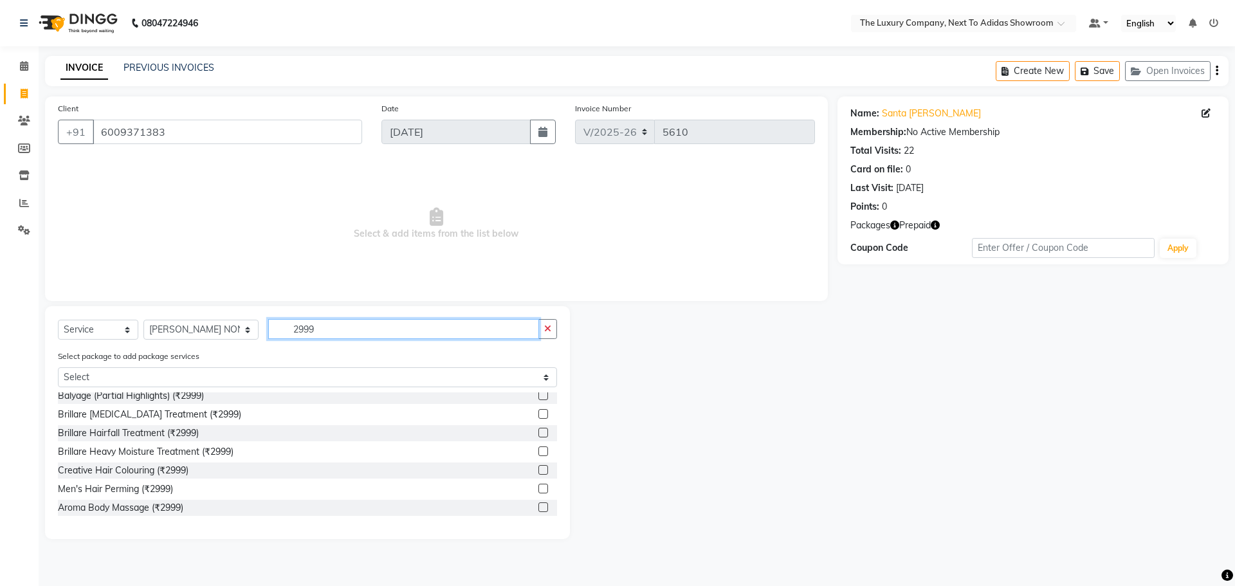
scroll to position [64, 0]
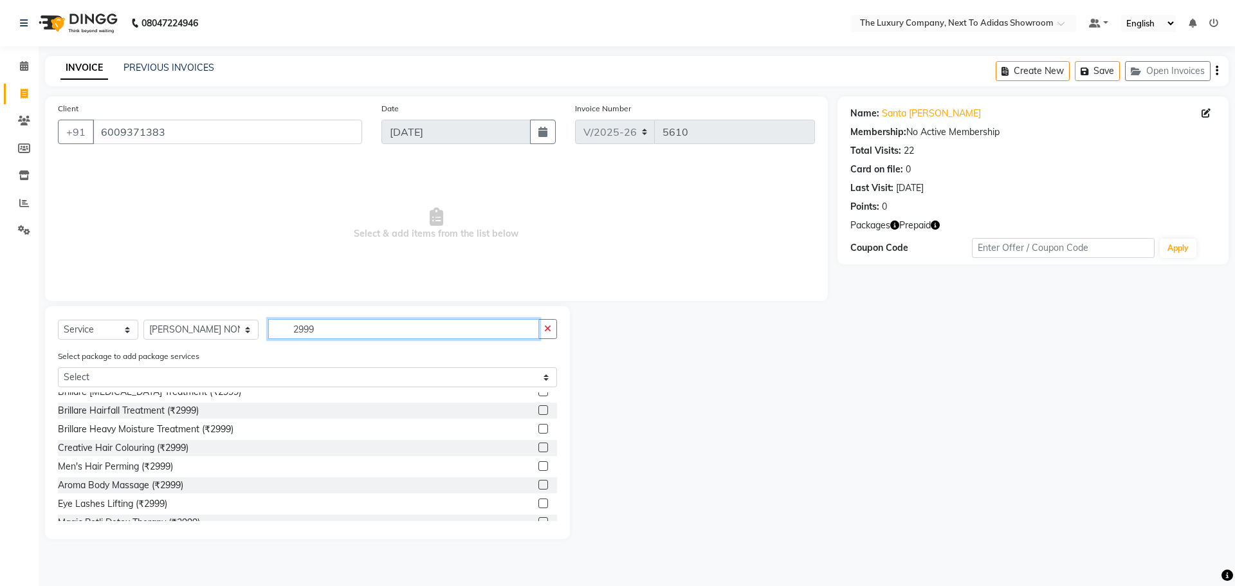
type input "2999"
click at [538, 485] on label at bounding box center [543, 485] width 10 height 10
click at [538, 485] on input "checkbox" at bounding box center [542, 485] width 8 height 8
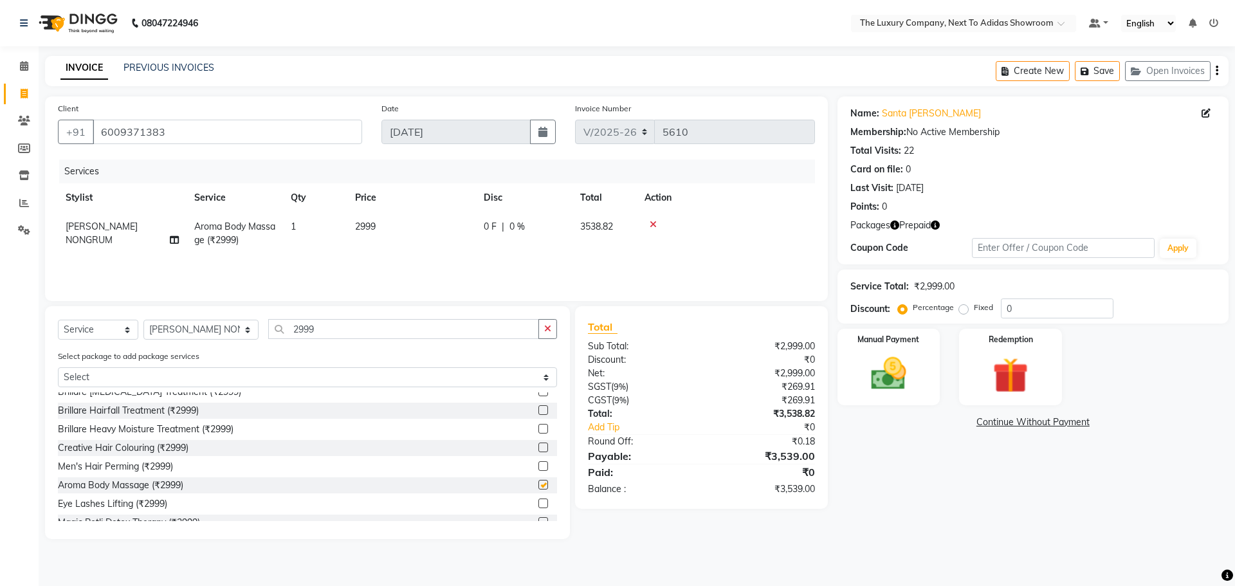
checkbox input "false"
click at [651, 226] on icon at bounding box center [653, 224] width 7 height 9
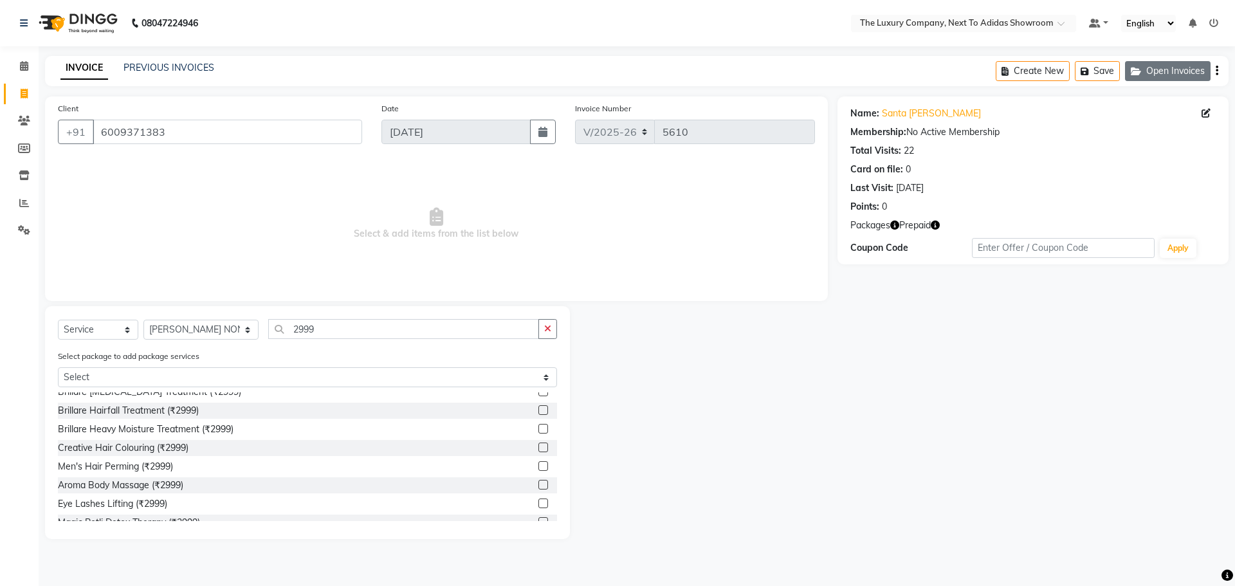
click at [1158, 74] on button "Open Invoices" at bounding box center [1168, 71] width 86 height 20
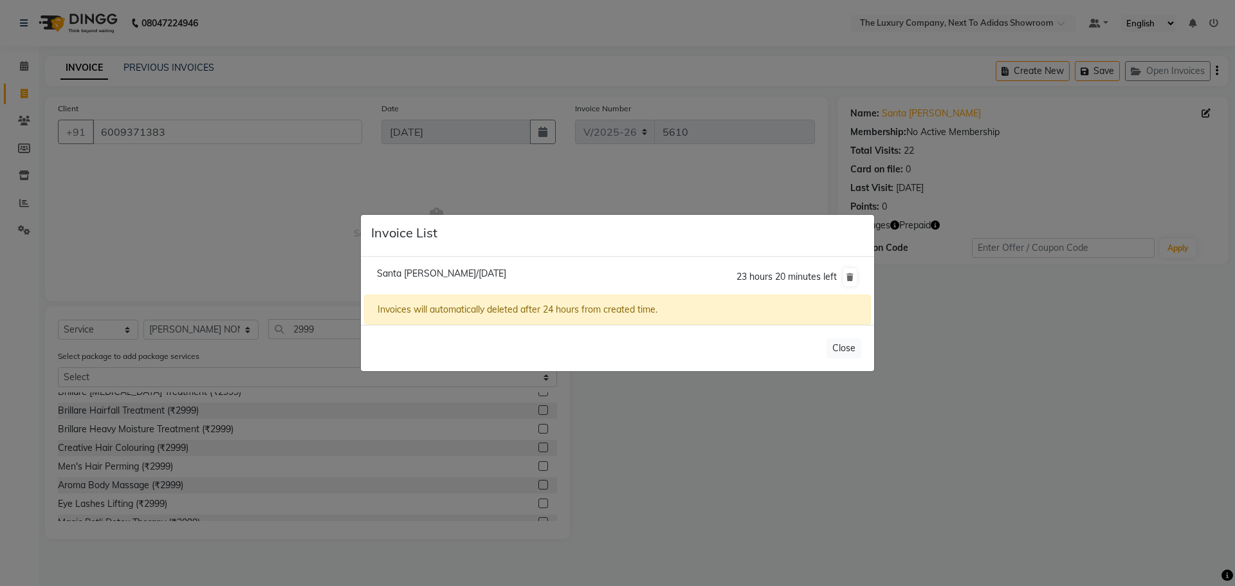
drag, startPoint x: 432, startPoint y: 271, endPoint x: 442, endPoint y: 273, distance: 9.7
click at [442, 273] on span "Santa [PERSON_NAME]/[DATE]" at bounding box center [441, 274] width 129 height 12
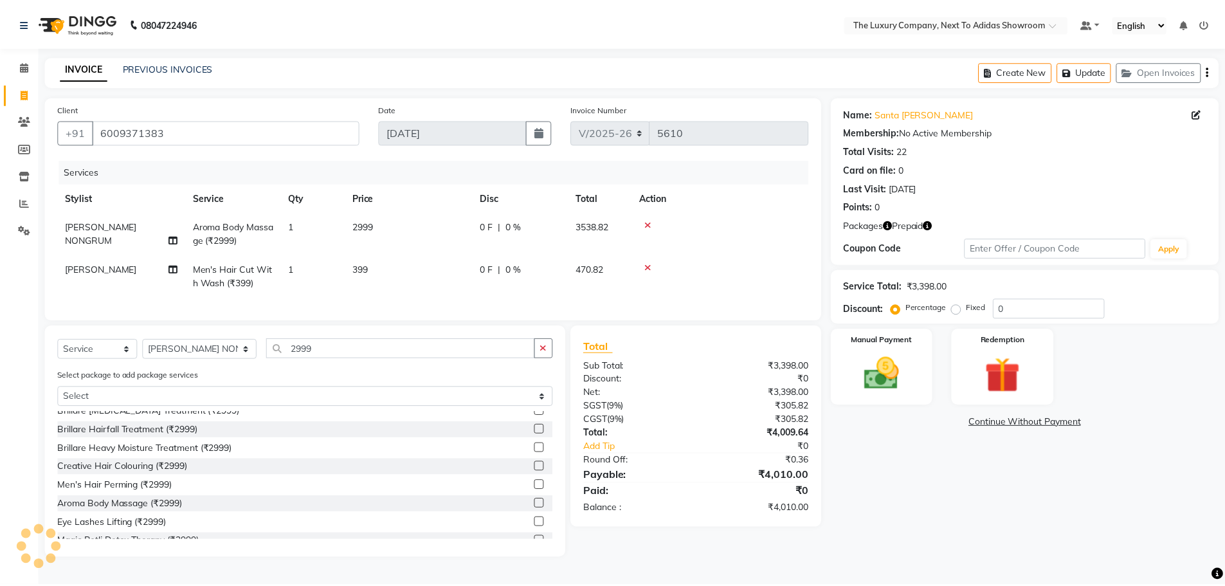
scroll to position [0, 0]
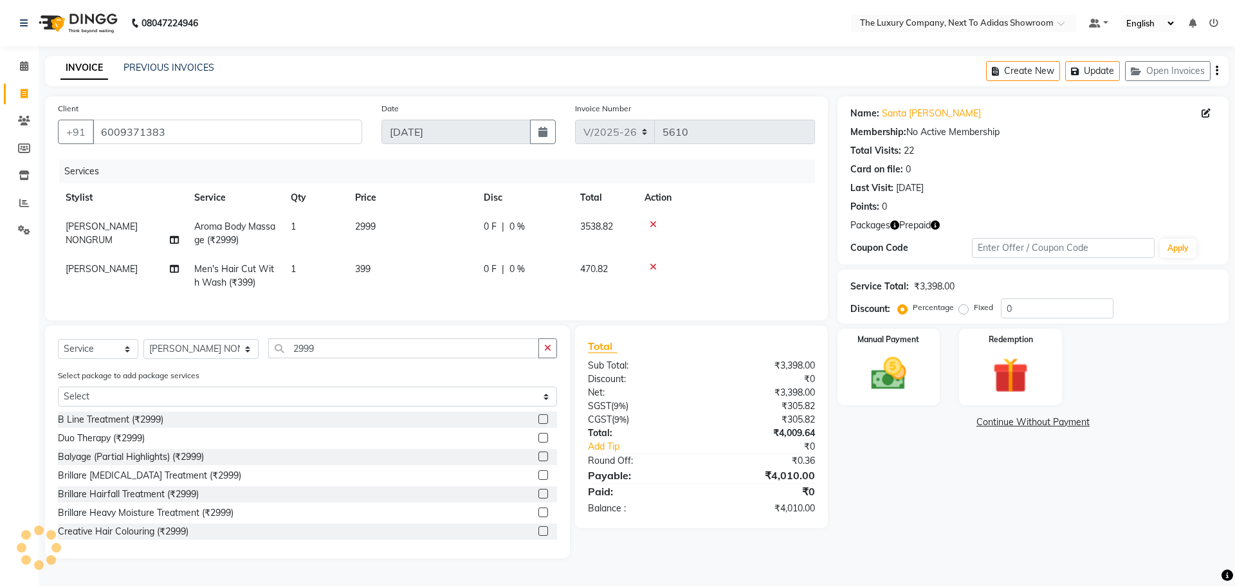
select select
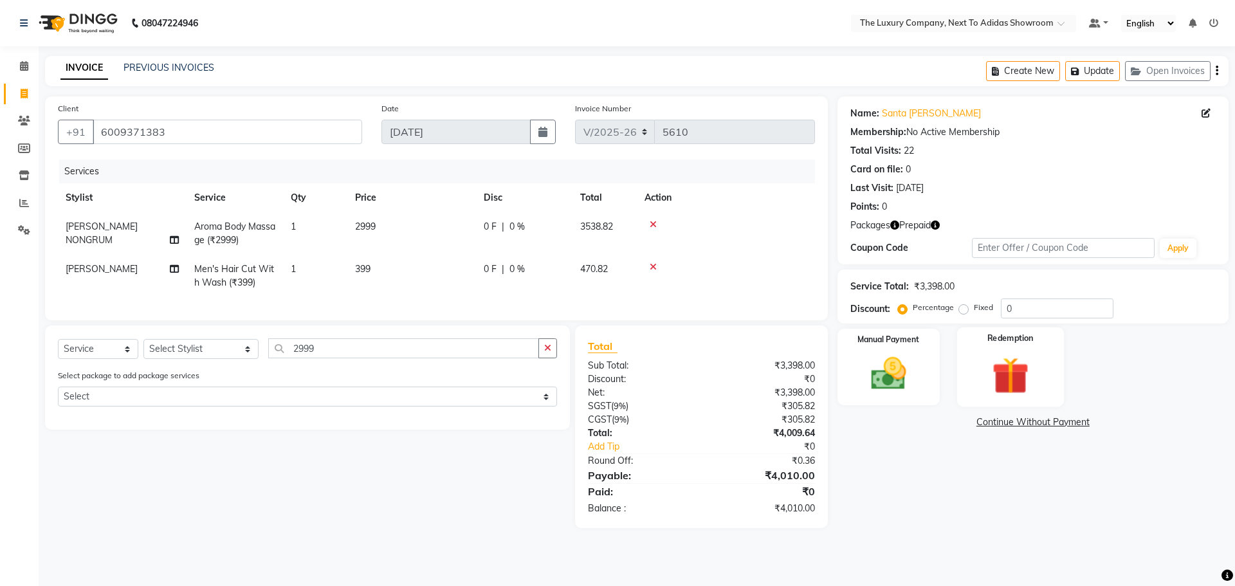
click at [1007, 355] on img at bounding box center [1010, 375] width 60 height 46
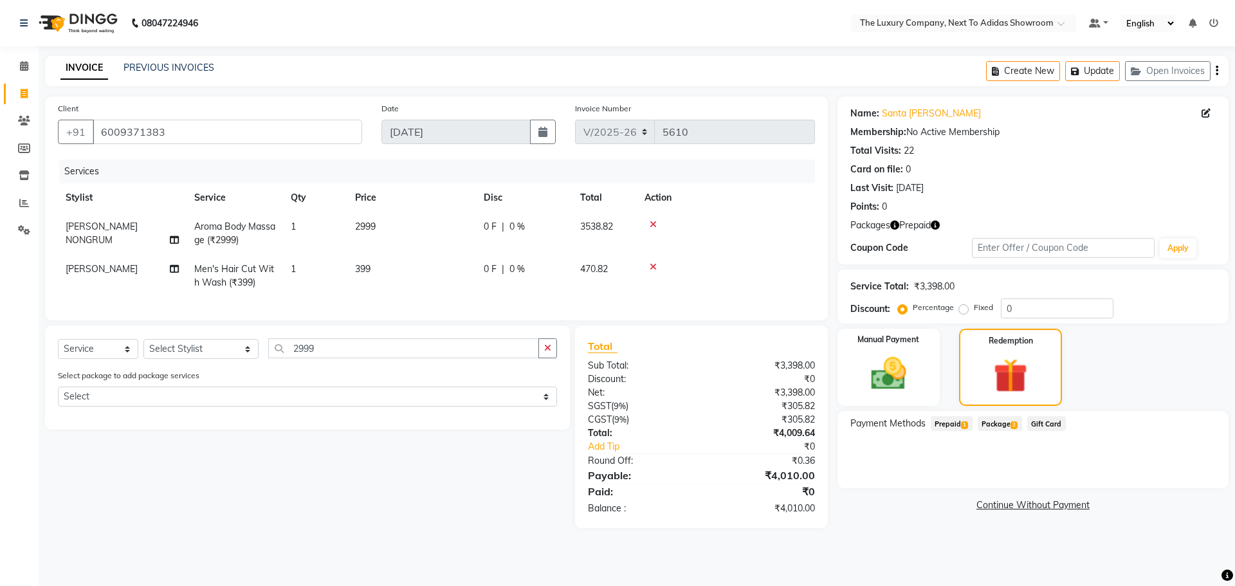
click at [956, 425] on span "Prepaid 1" at bounding box center [952, 423] width 42 height 15
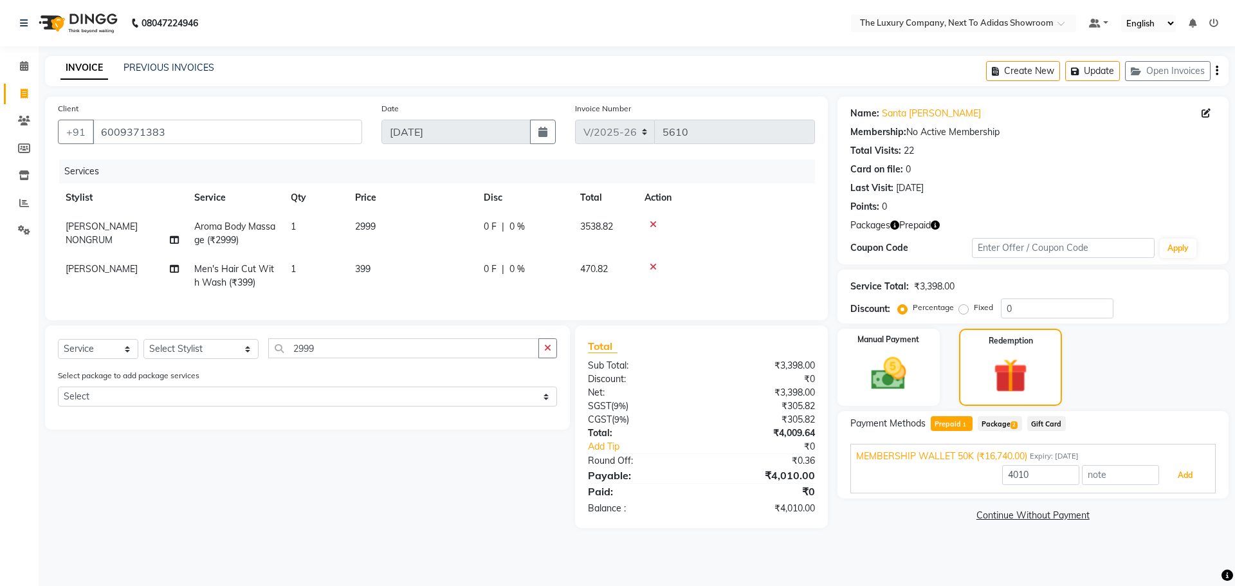
click at [1191, 470] on button "Add" at bounding box center [1185, 475] width 47 height 22
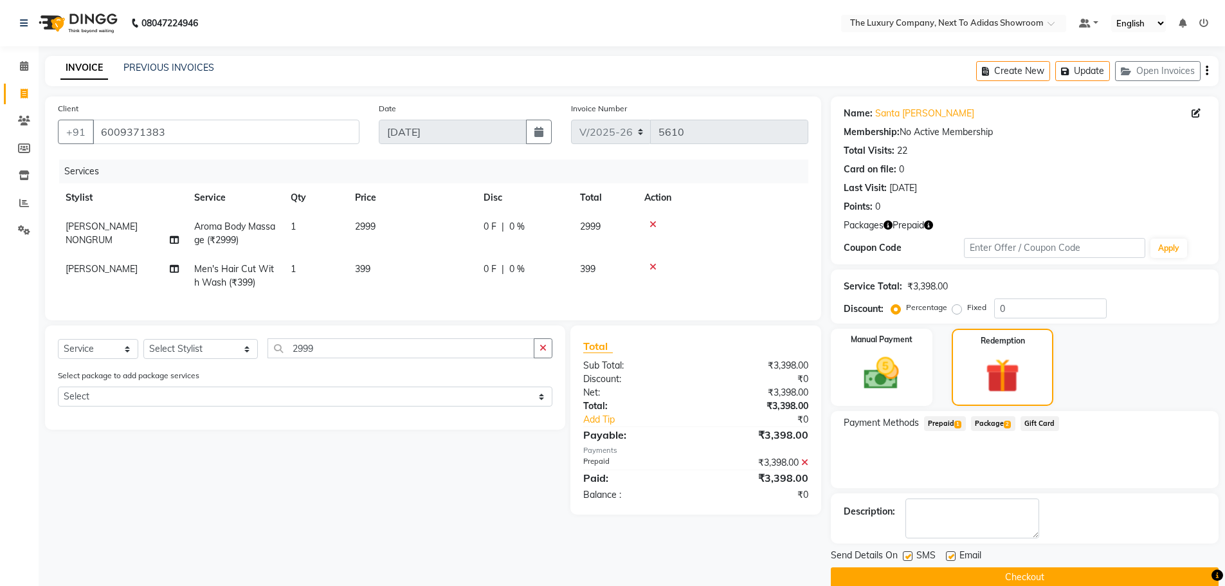
click at [940, 423] on span "Prepaid 1" at bounding box center [945, 423] width 42 height 15
click at [1039, 574] on button "Checkout" at bounding box center [1025, 577] width 388 height 20
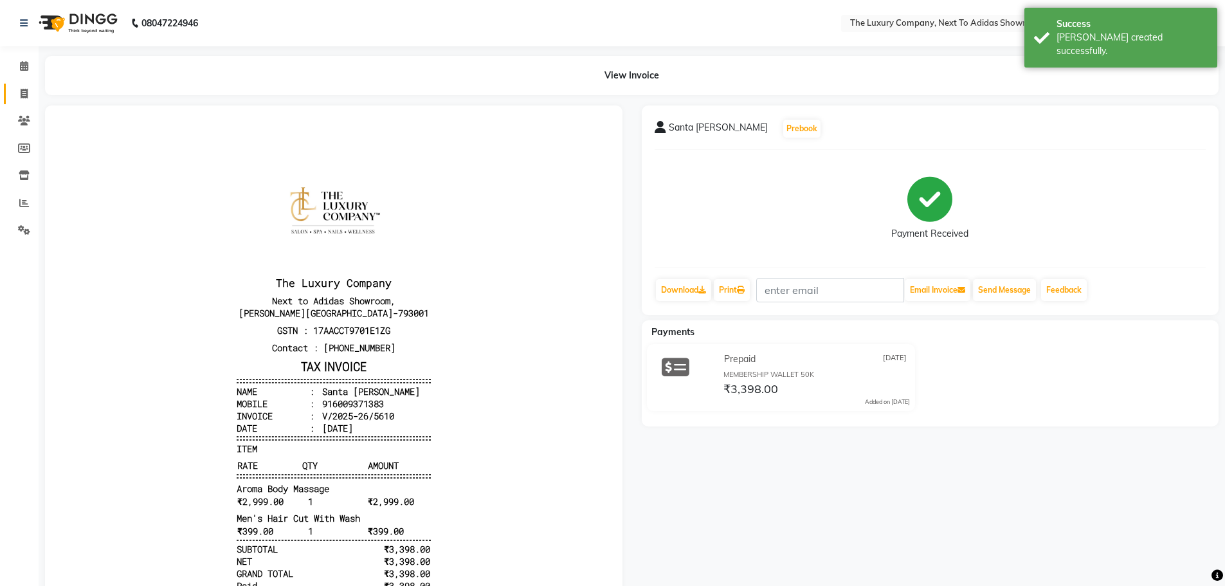
click at [21, 84] on link "Invoice" at bounding box center [19, 94] width 31 height 21
select select "service"
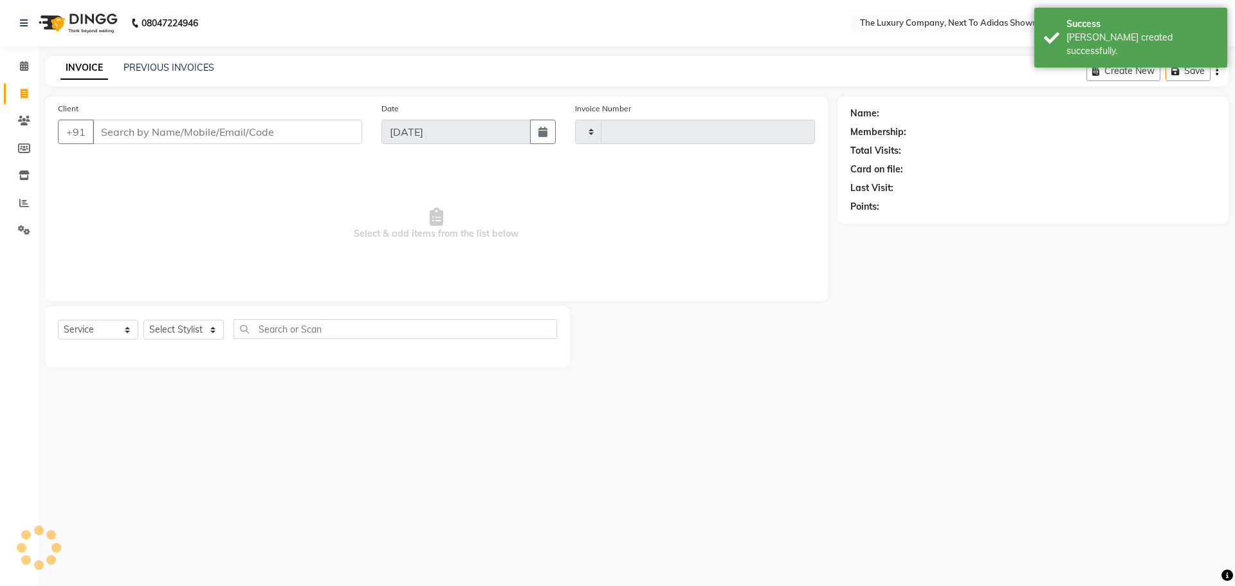
type input "5611"
select select "6828"
click at [115, 124] on input "Client" at bounding box center [227, 132] width 269 height 24
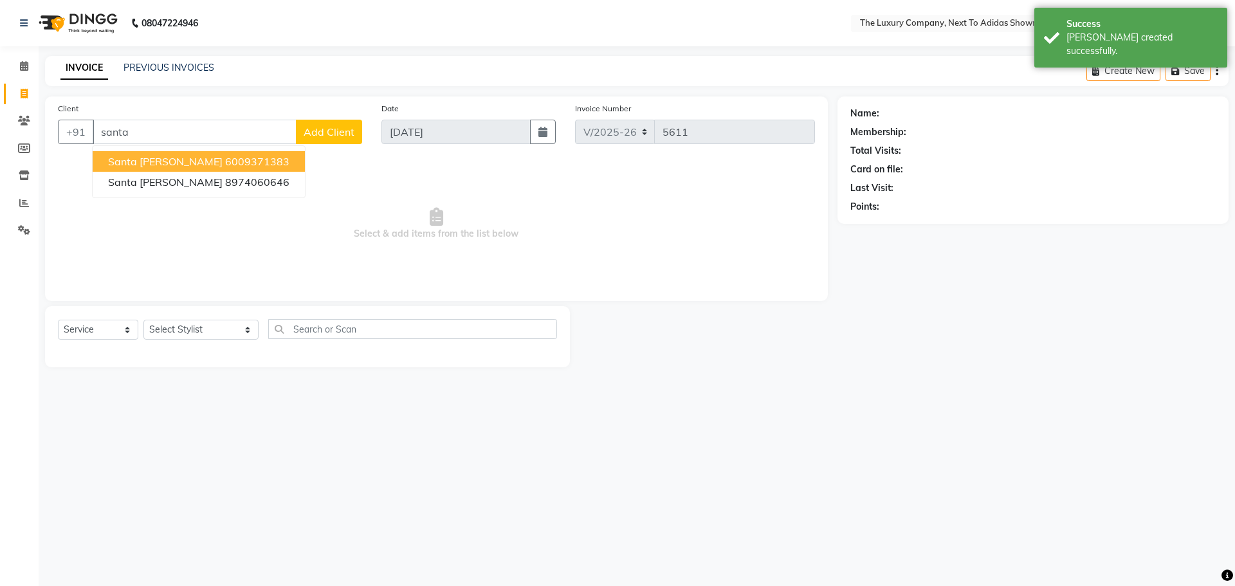
click at [225, 163] on ngb-highlight "6009371383" at bounding box center [257, 161] width 64 height 13
type input "6009371383"
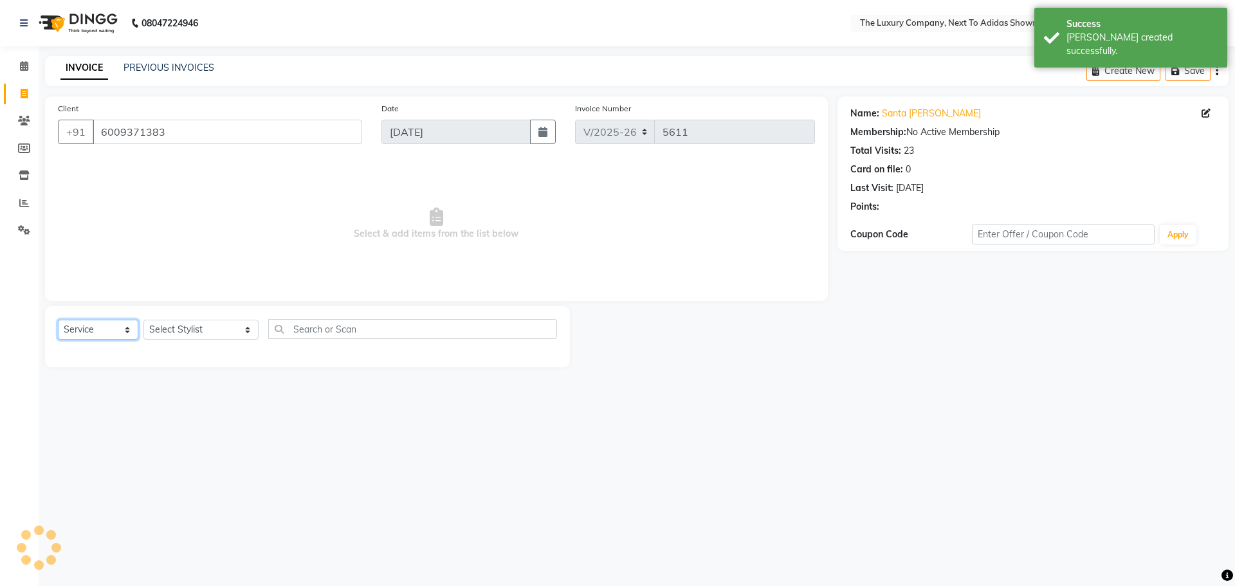
click at [111, 331] on select "Select Service Product Membership Package Voucher Prepaid Gift Card" at bounding box center [98, 330] width 80 height 20
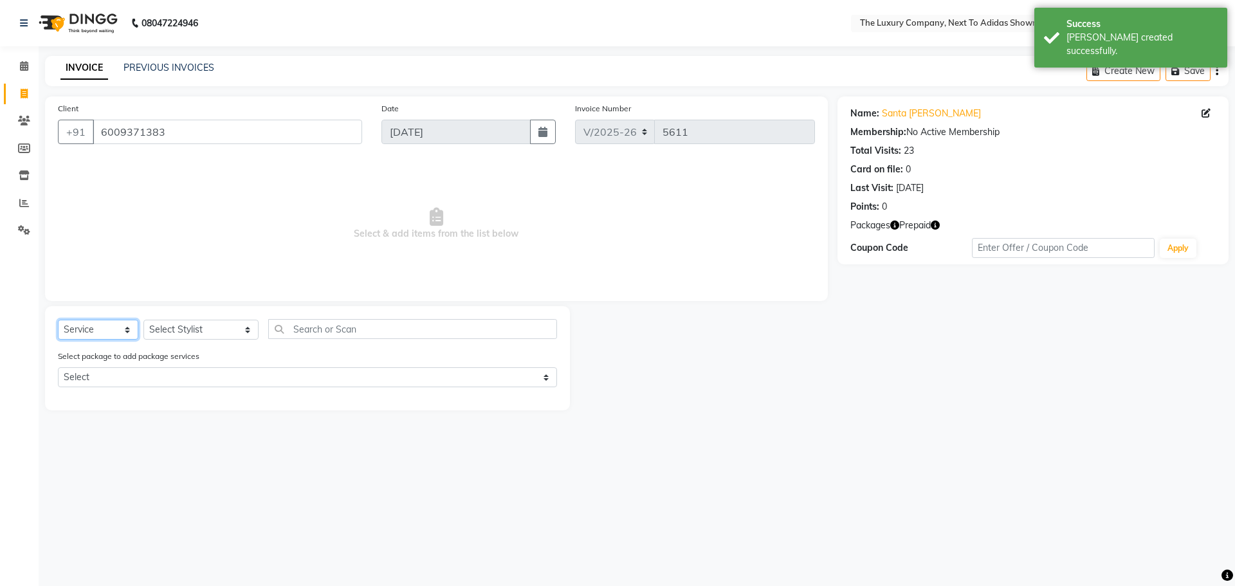
select select "product"
click at [58, 320] on select "Select Service Product Membership Package Voucher Prepaid Gift Card" at bounding box center [98, 330] width 80 height 20
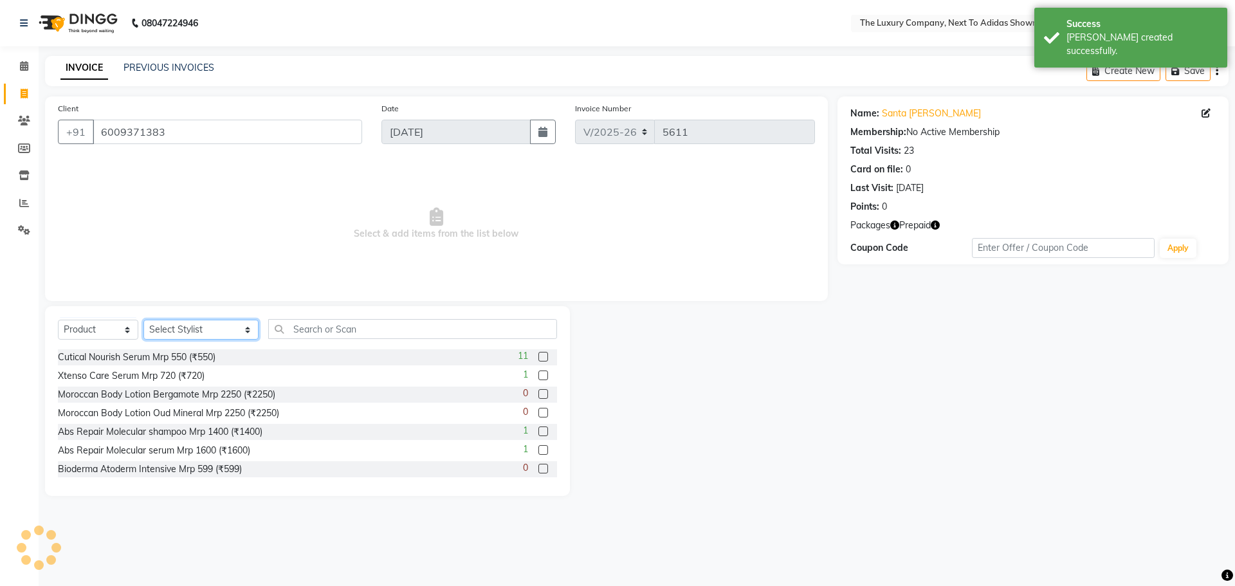
click at [183, 325] on select "Select Stylist [PERSON_NAME] [PERSON_NAME] ANSAI [PERSON_NAME] BALAJIED [PERSON…" at bounding box center [200, 330] width 115 height 20
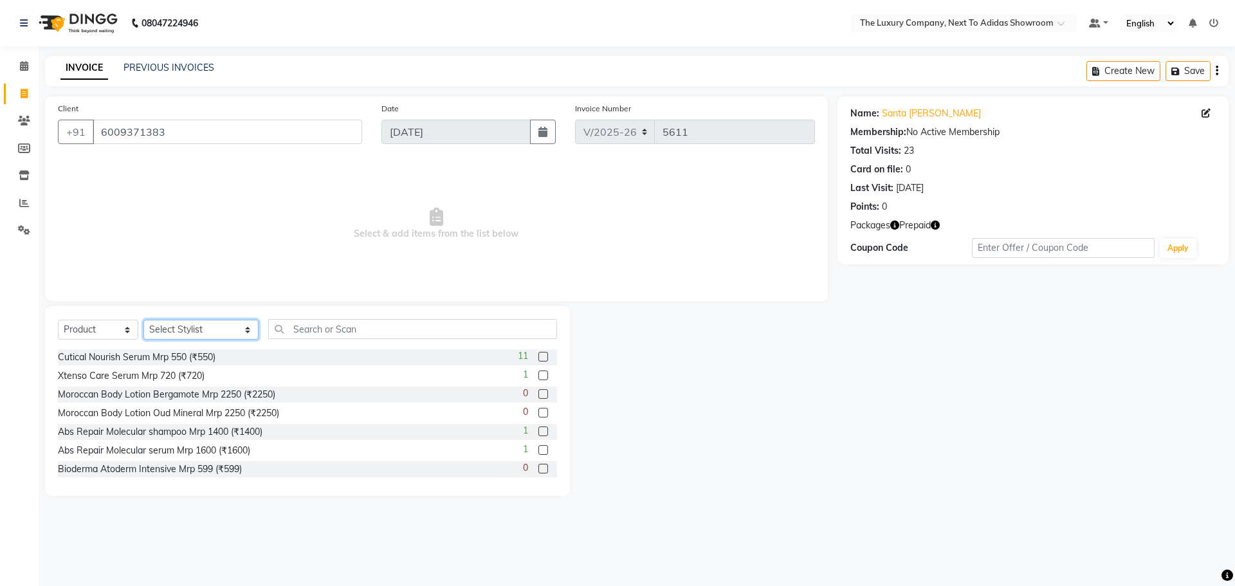
select select "53668"
click at [143, 320] on select "Select Stylist [PERSON_NAME] [PERSON_NAME] ANSAI [PERSON_NAME] BALAJIED [PERSON…" at bounding box center [200, 330] width 115 height 20
click at [311, 328] on input "text" at bounding box center [412, 329] width 289 height 20
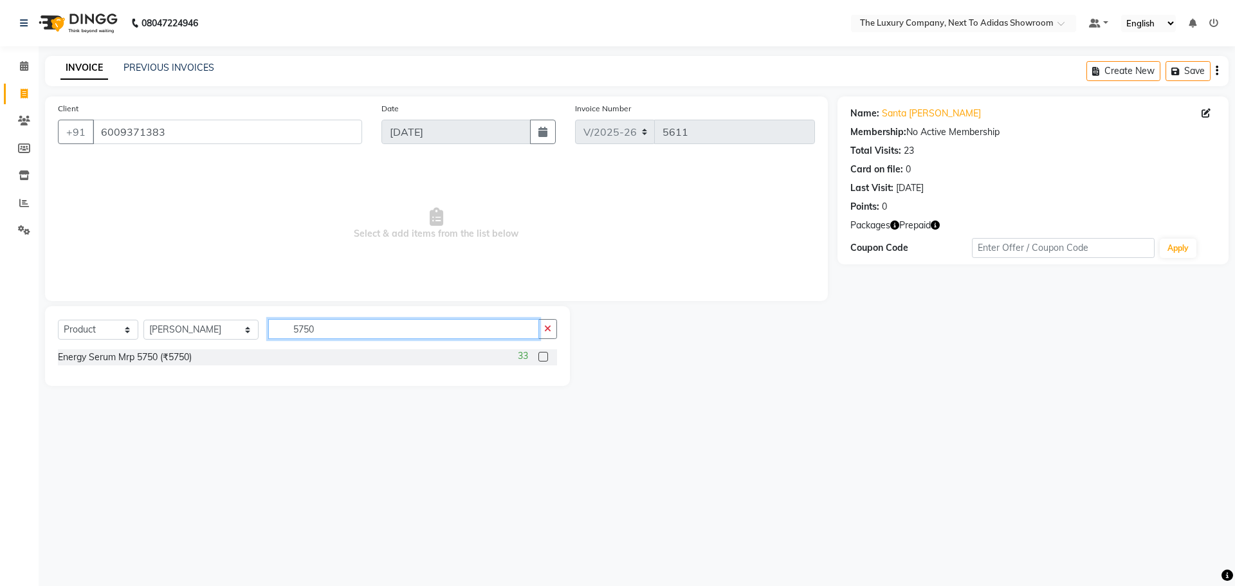
type input "5750"
click at [542, 354] on label at bounding box center [543, 357] width 10 height 10
click at [542, 354] on input "checkbox" at bounding box center [542, 357] width 8 height 8
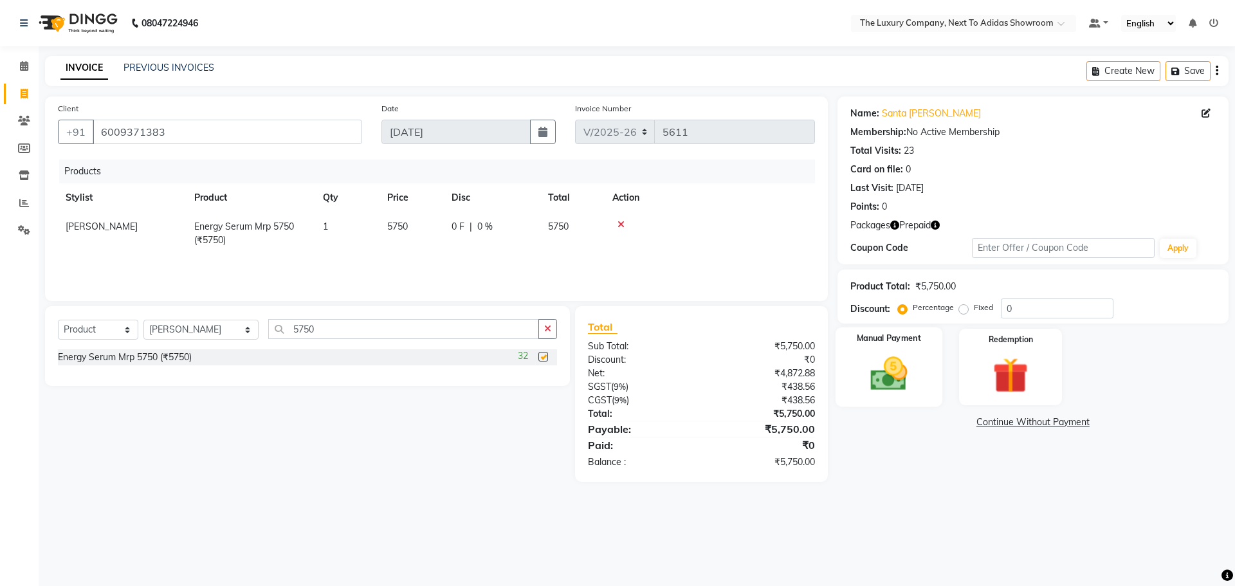
checkbox input "false"
click at [882, 378] on img at bounding box center [889, 373] width 60 height 42
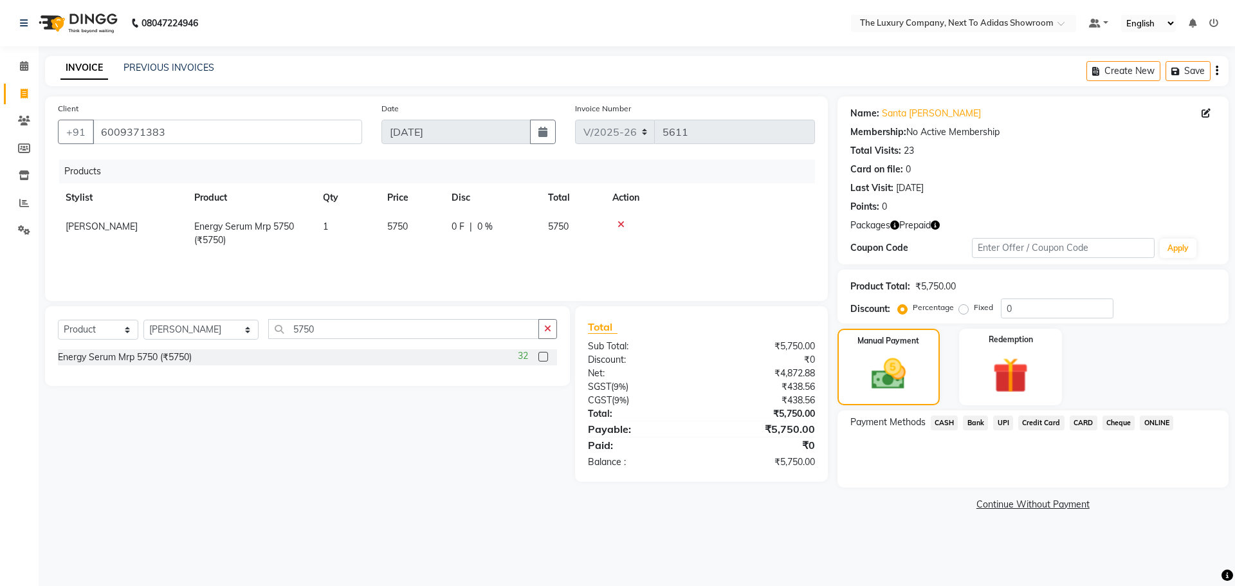
click at [941, 424] on span "CASH" at bounding box center [945, 422] width 28 height 15
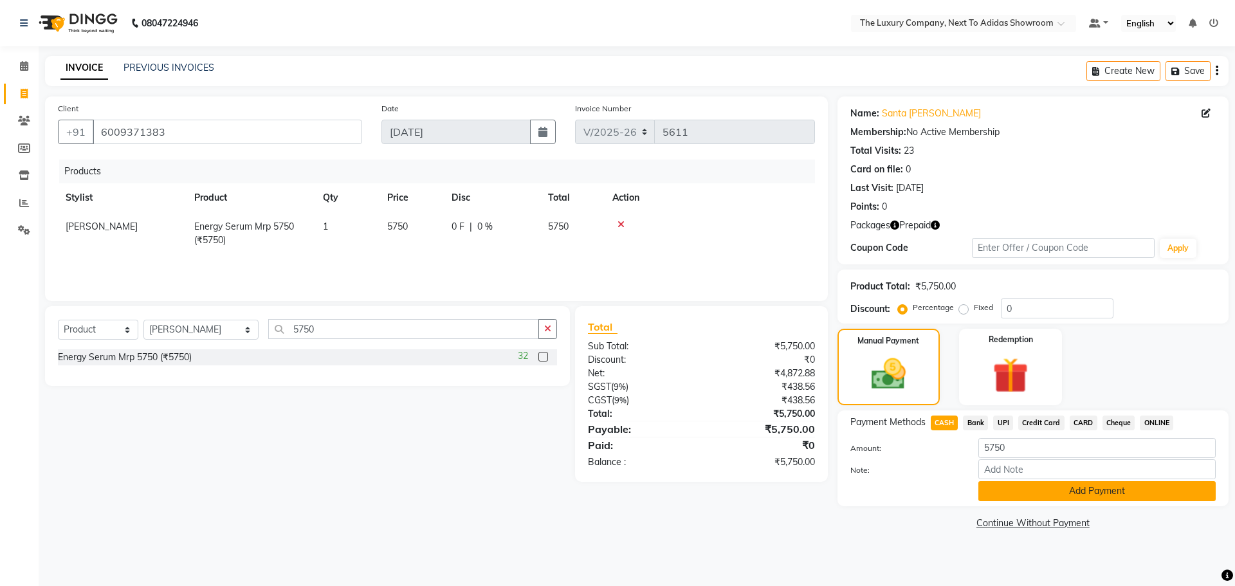
click at [1004, 484] on button "Add Payment" at bounding box center [1096, 491] width 237 height 20
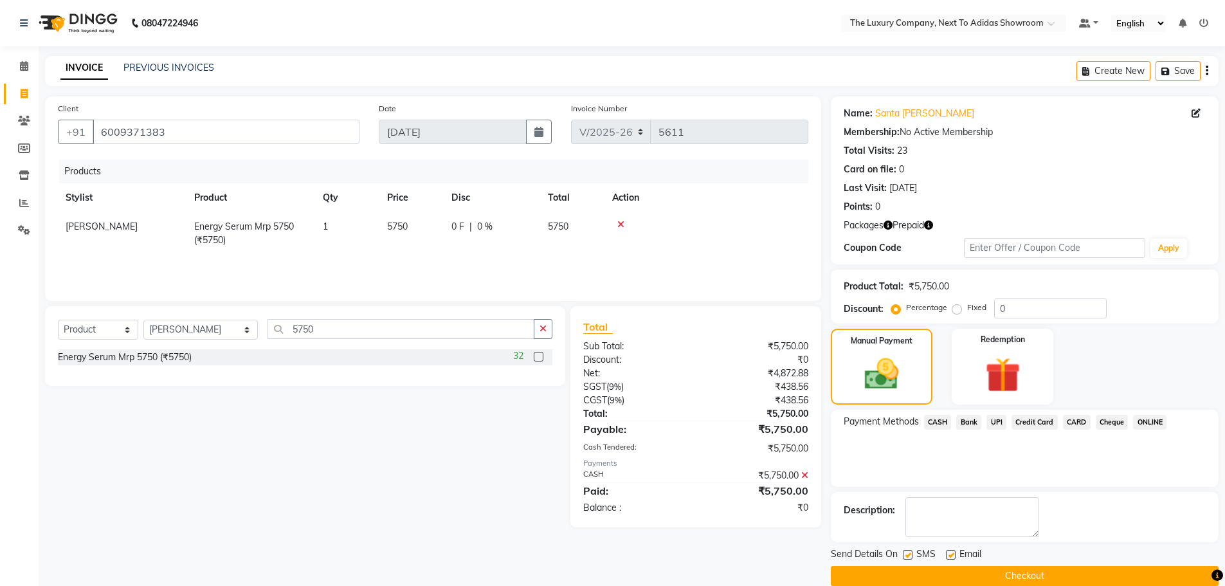
click at [1030, 574] on button "Checkout" at bounding box center [1025, 576] width 388 height 20
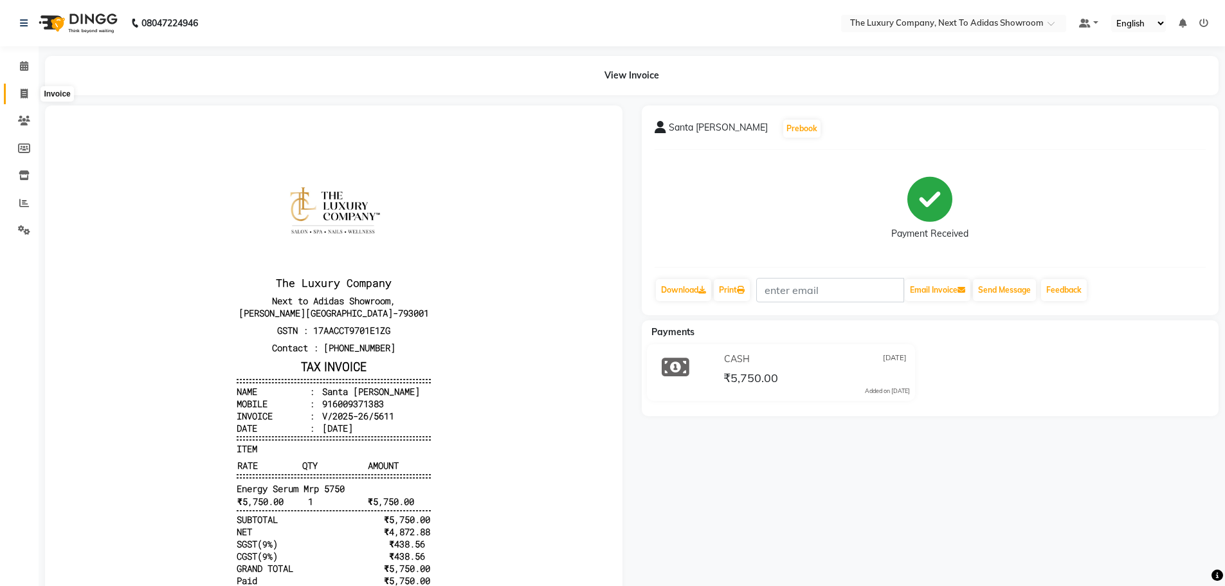
drag, startPoint x: 27, startPoint y: 88, endPoint x: 34, endPoint y: 96, distance: 10.5
click at [27, 90] on icon at bounding box center [24, 94] width 7 height 10
select select "service"
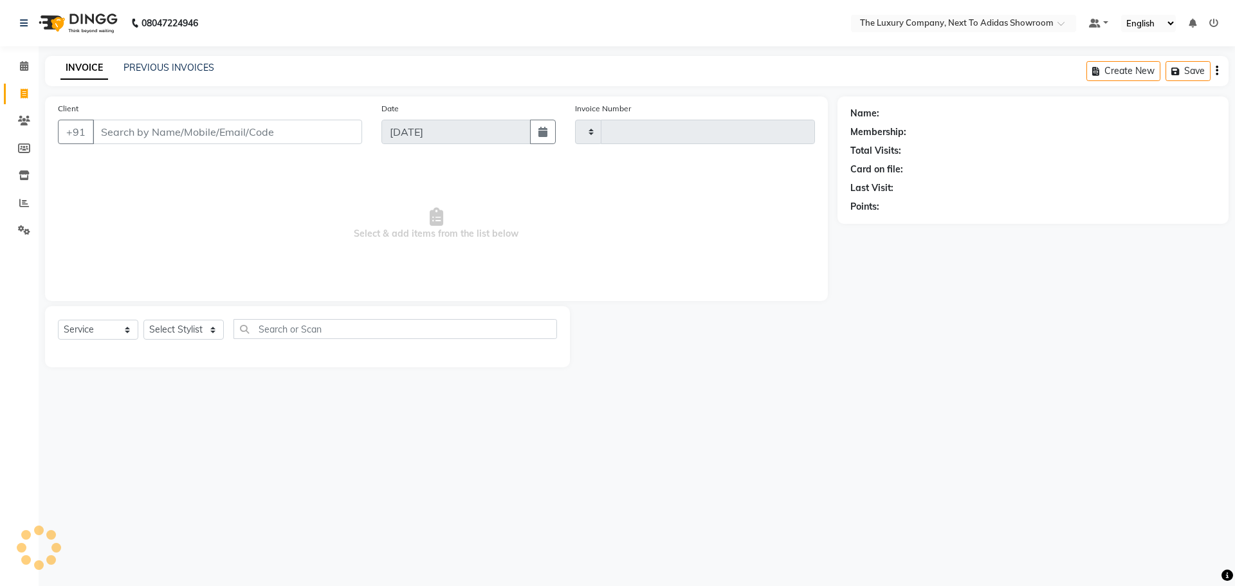
click at [149, 130] on input "Client" at bounding box center [227, 132] width 269 height 24
type input "ro"
type input "5612"
select select "6828"
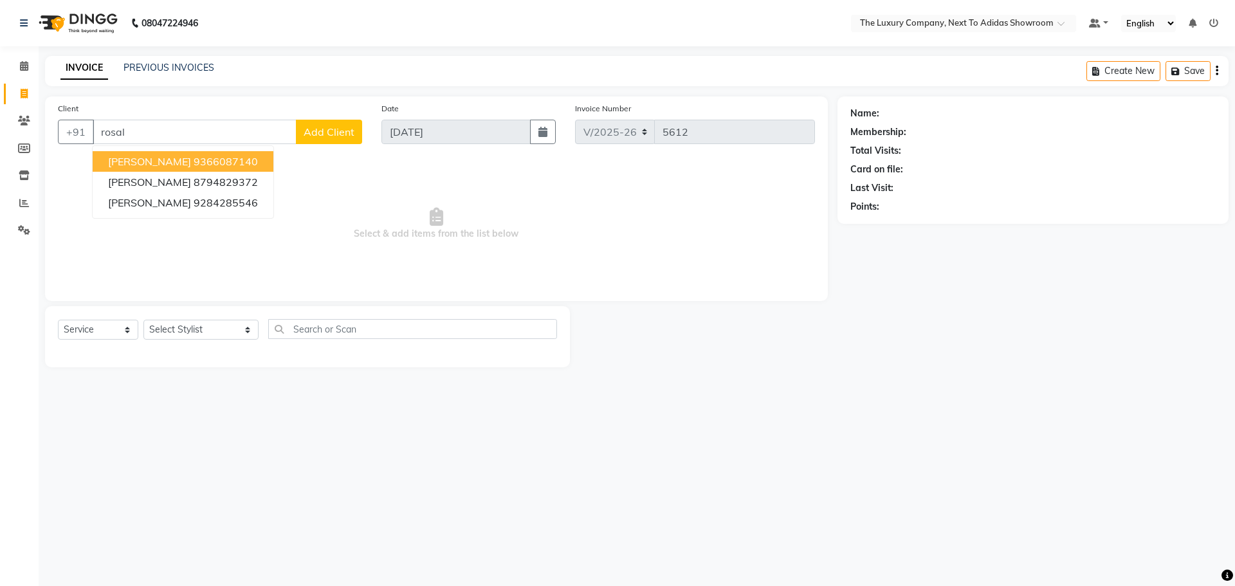
click at [164, 155] on span "[PERSON_NAME]" at bounding box center [149, 161] width 83 height 13
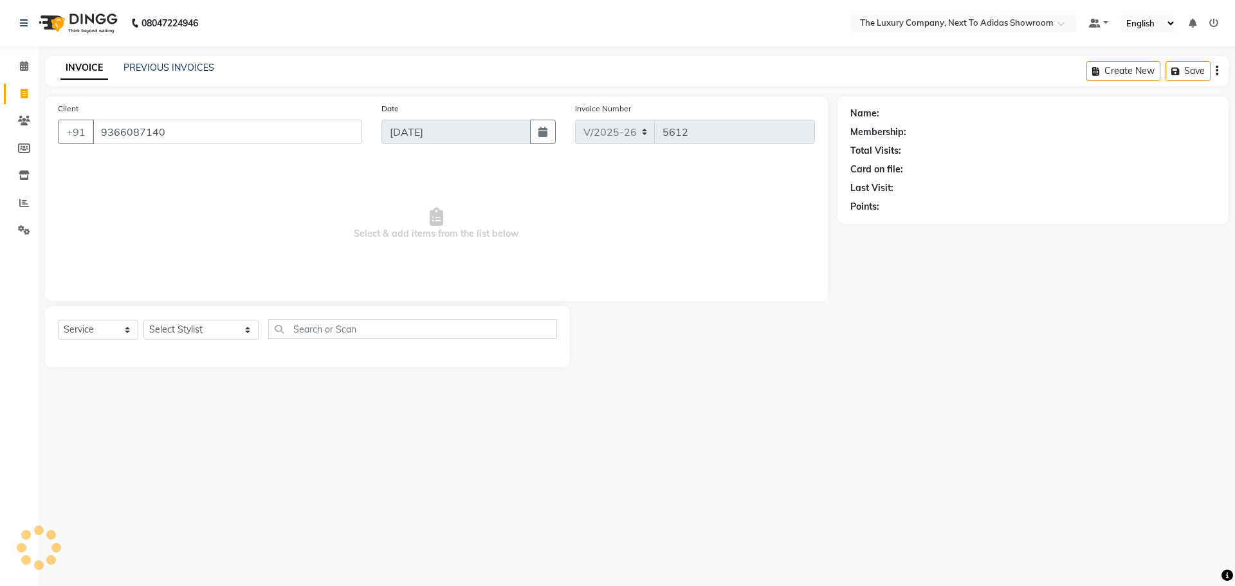
type input "9366087140"
click at [884, 224] on icon "button" at bounding box center [886, 225] width 9 height 9
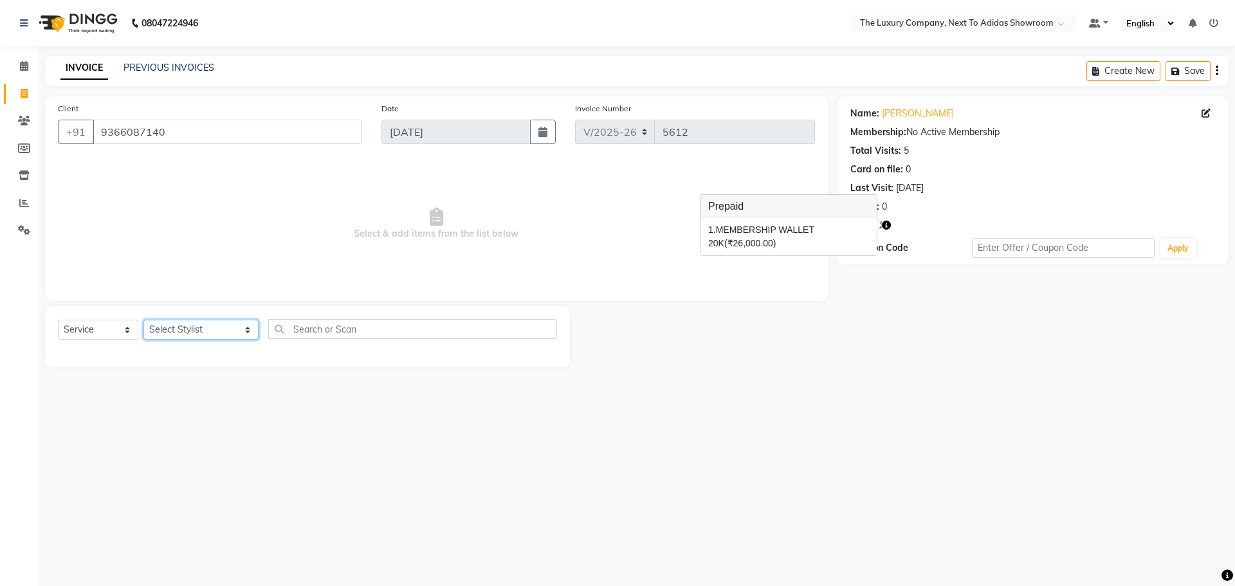
click at [202, 334] on select "Select Stylist [PERSON_NAME] [PERSON_NAME] ANSAI [PERSON_NAME] BALAJIED [PERSON…" at bounding box center [200, 330] width 115 height 20
select select "53681"
click at [143, 320] on select "Select Stylist [PERSON_NAME] [PERSON_NAME] ANSAI [PERSON_NAME] BALAJIED [PERSON…" at bounding box center [200, 330] width 115 height 20
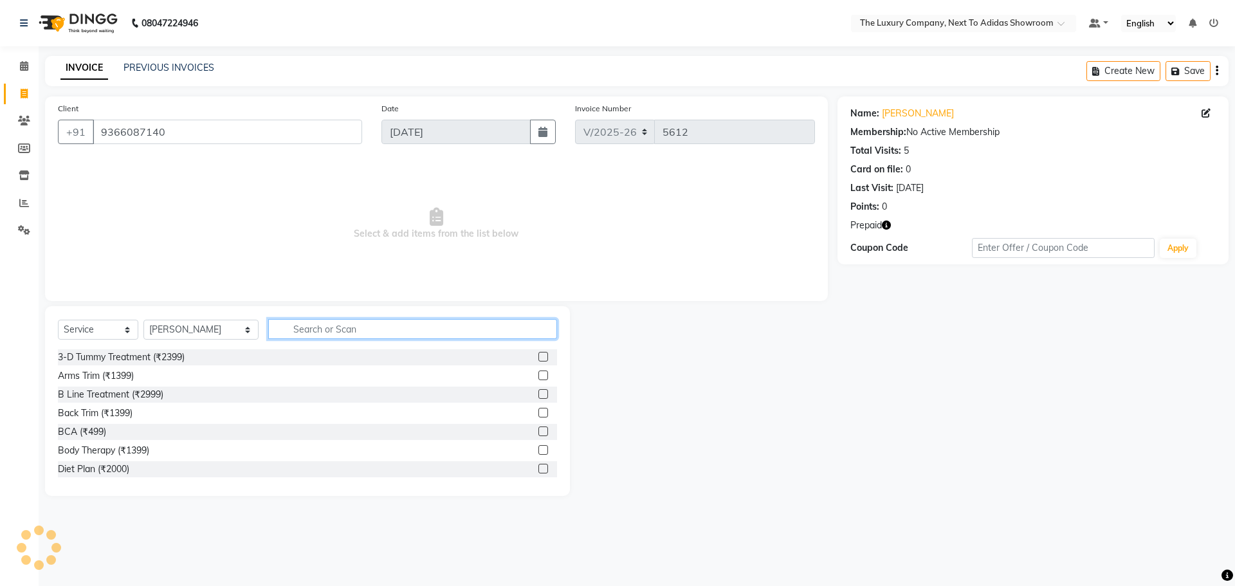
click at [308, 330] on input "text" at bounding box center [412, 329] width 289 height 20
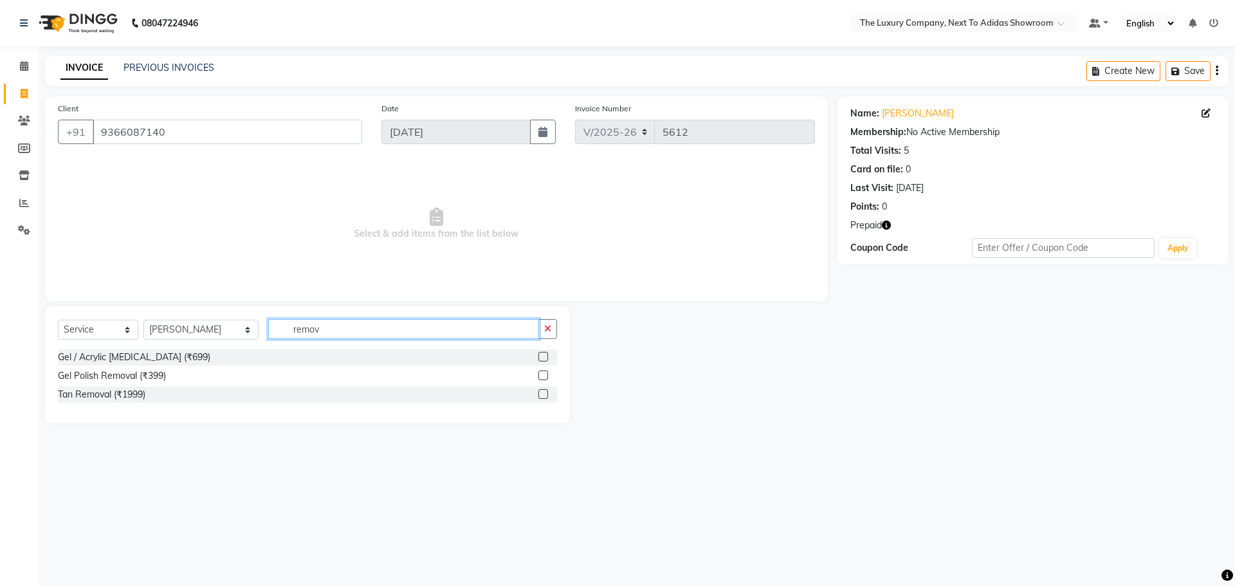
type input "remov"
click at [887, 224] on icon "button" at bounding box center [886, 225] width 9 height 9
click at [545, 373] on label at bounding box center [543, 375] width 10 height 10
click at [545, 373] on input "checkbox" at bounding box center [542, 376] width 8 height 8
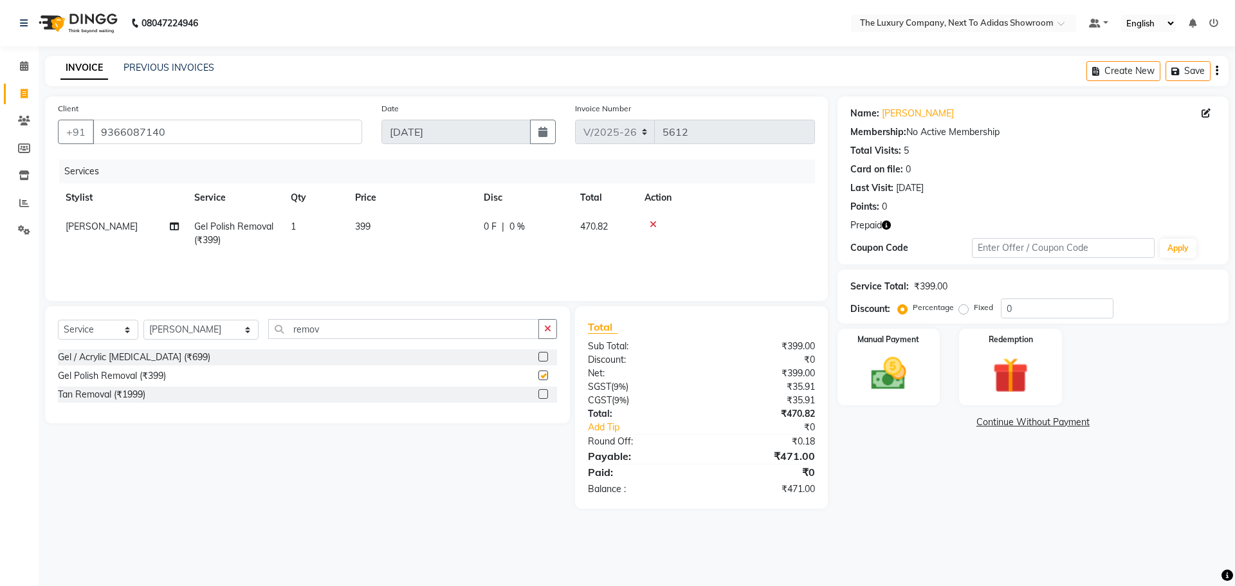
checkbox input "false"
drag, startPoint x: 342, startPoint y: 323, endPoint x: 73, endPoint y: 352, distance: 269.8
click at [73, 352] on div "Select Service Product Membership Package Voucher Prepaid Gift Card Select Styl…" at bounding box center [307, 364] width 525 height 117
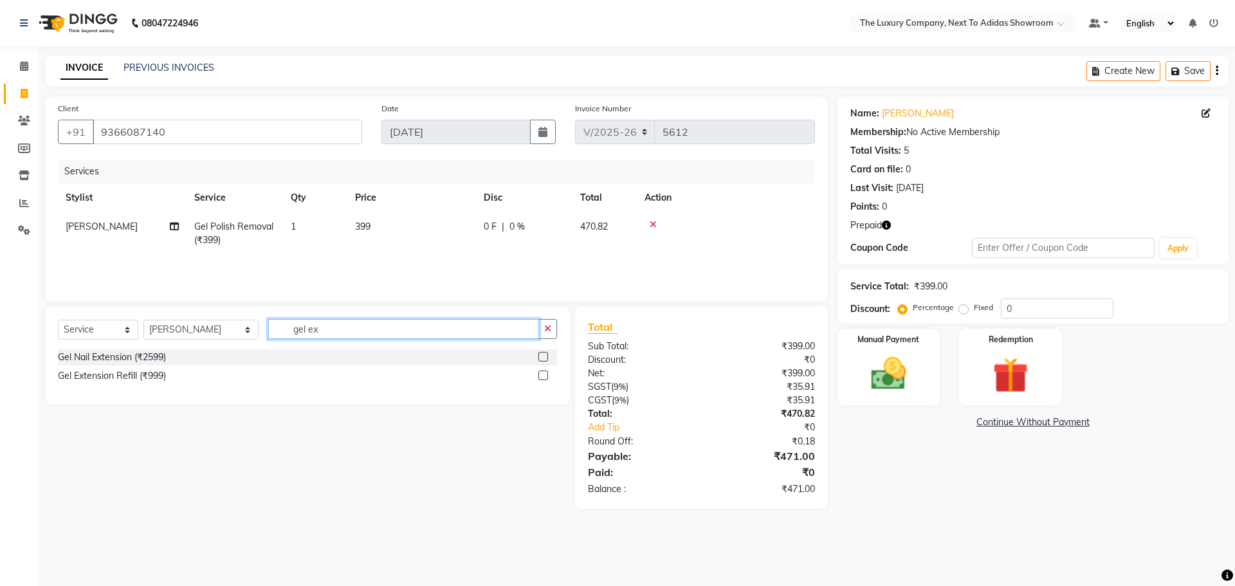
type input "gel ex"
click at [542, 358] on label at bounding box center [543, 357] width 10 height 10
click at [542, 358] on input "checkbox" at bounding box center [542, 357] width 8 height 8
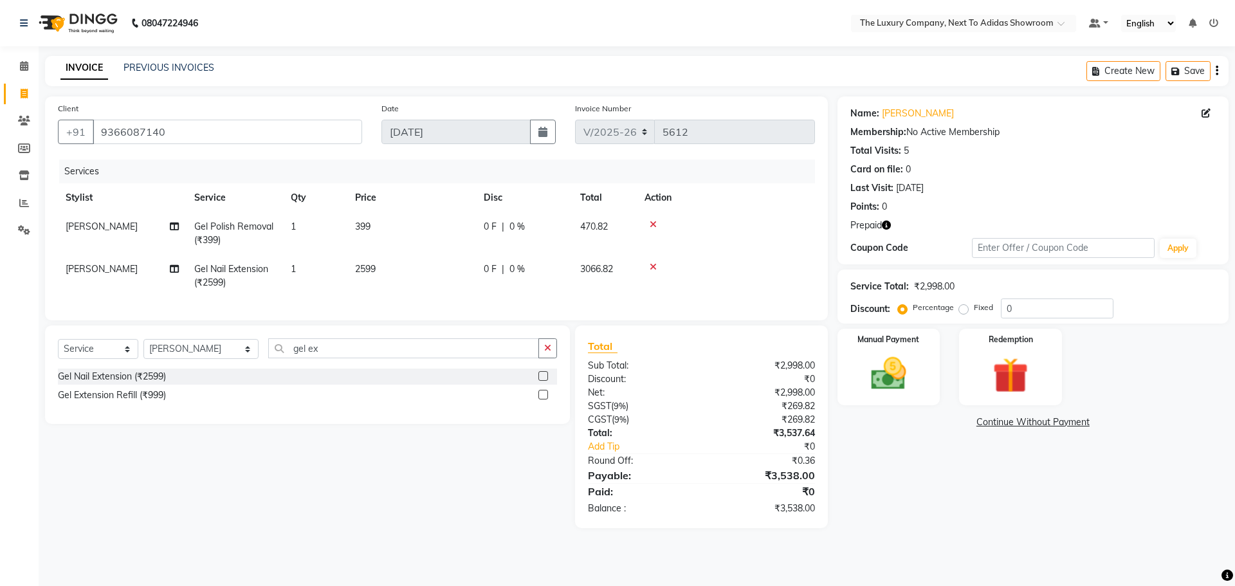
checkbox input "false"
click at [479, 290] on td "0 F | 0 %" at bounding box center [524, 276] width 96 height 42
select select "53681"
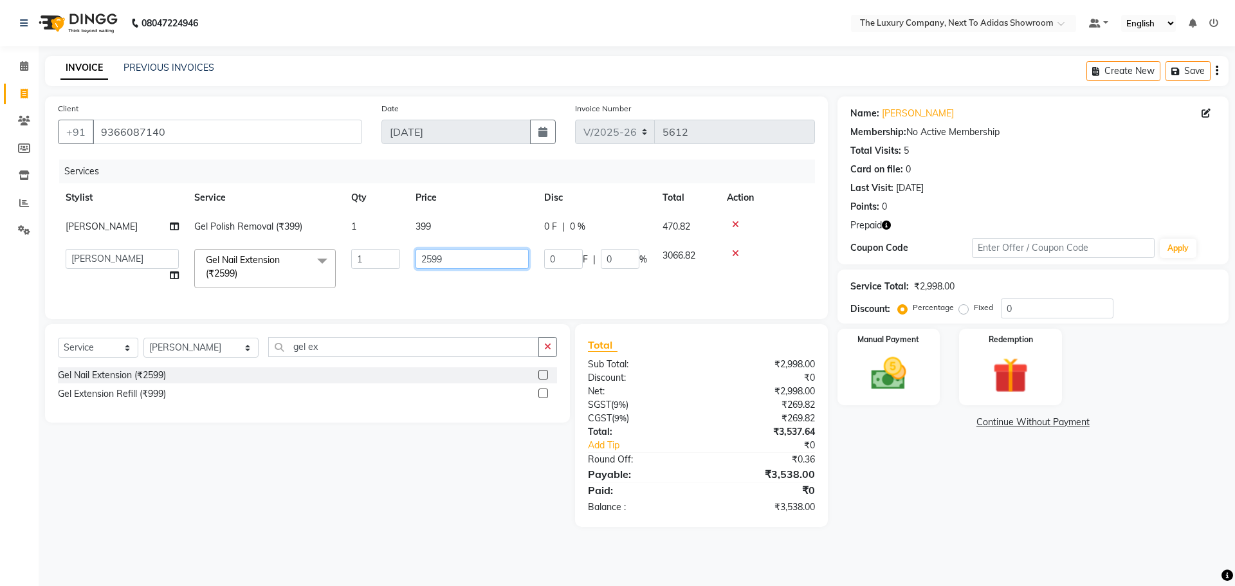
drag, startPoint x: 473, startPoint y: 264, endPoint x: 219, endPoint y: 301, distance: 256.8
click at [219, 301] on div "Services Stylist Service Qty Price Disc Total Action [PERSON_NAME] Gel Polish R…" at bounding box center [436, 233] width 757 height 147
type input "1198"
click at [450, 284] on td "1198" at bounding box center [472, 268] width 129 height 55
select select "53681"
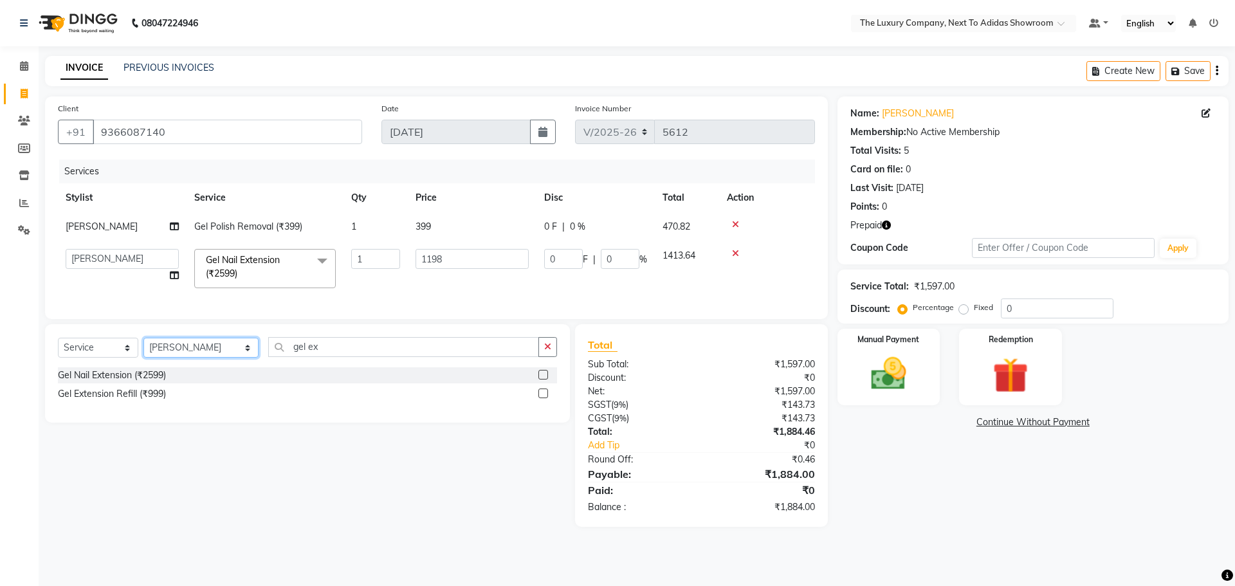
click at [228, 358] on select "Select Stylist [PERSON_NAME] [PERSON_NAME] ANSAI [PERSON_NAME] BALAJIED [PERSON…" at bounding box center [200, 348] width 115 height 20
select select "53677"
click at [143, 347] on select "Select Stylist [PERSON_NAME] [PERSON_NAME] ANSAI [PERSON_NAME] BALAJIED [PERSON…" at bounding box center [200, 348] width 115 height 20
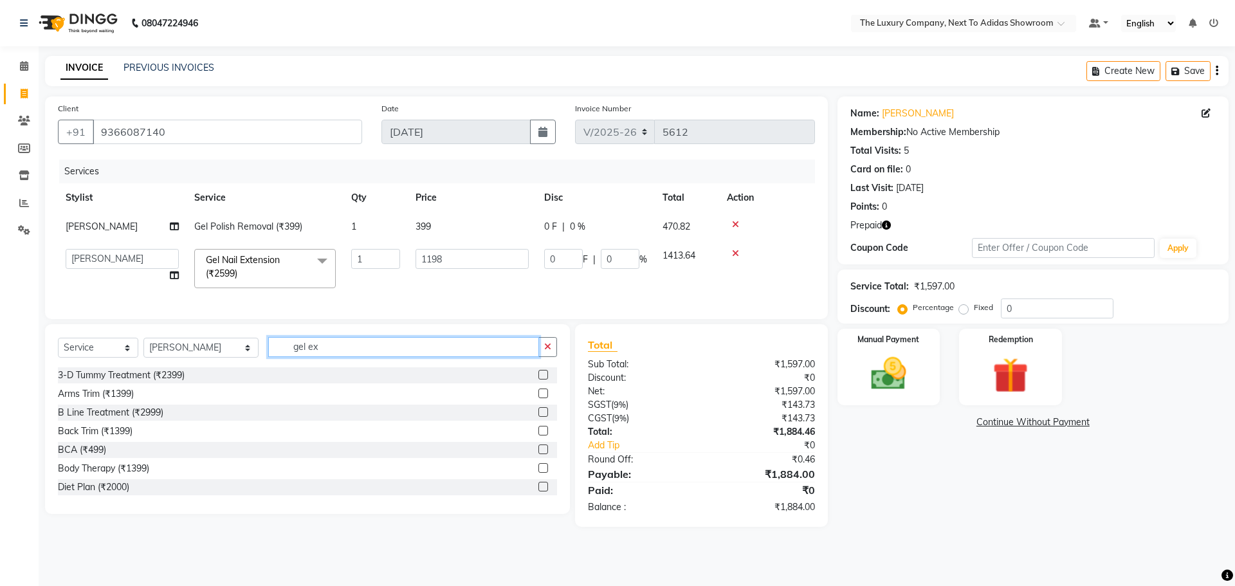
click at [14, 382] on app-home "08047224946 Select Location × The Luxury Company, Next To Adidas Showroom Defau…" at bounding box center [617, 273] width 1235 height 546
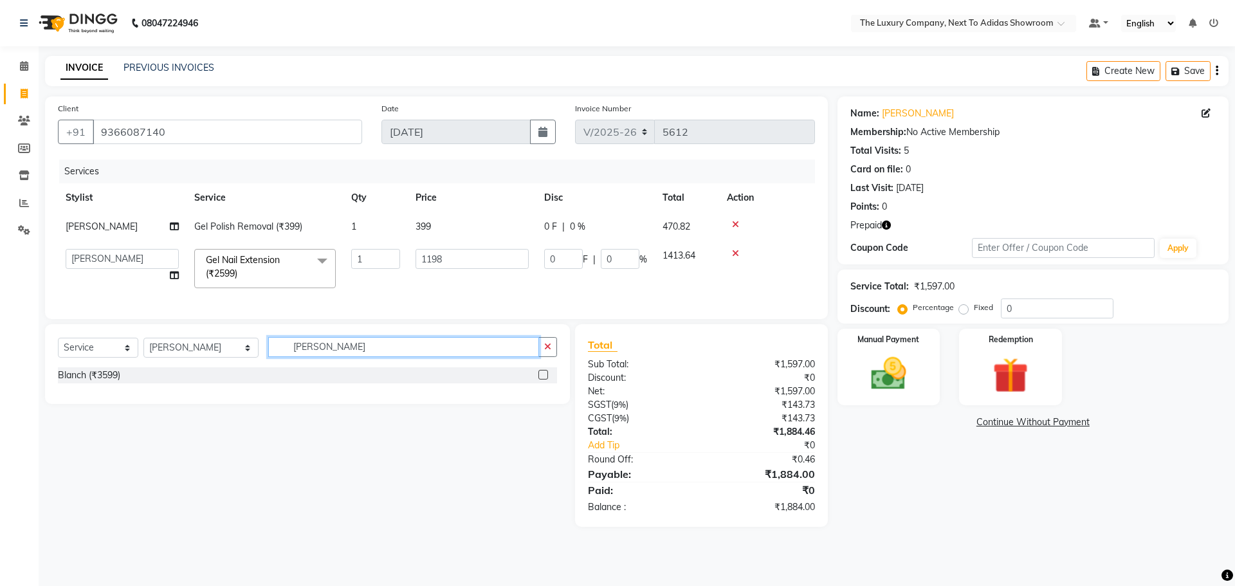
type input "[PERSON_NAME]"
click at [542, 379] on label at bounding box center [543, 375] width 10 height 10
click at [542, 379] on input "checkbox" at bounding box center [542, 375] width 8 height 8
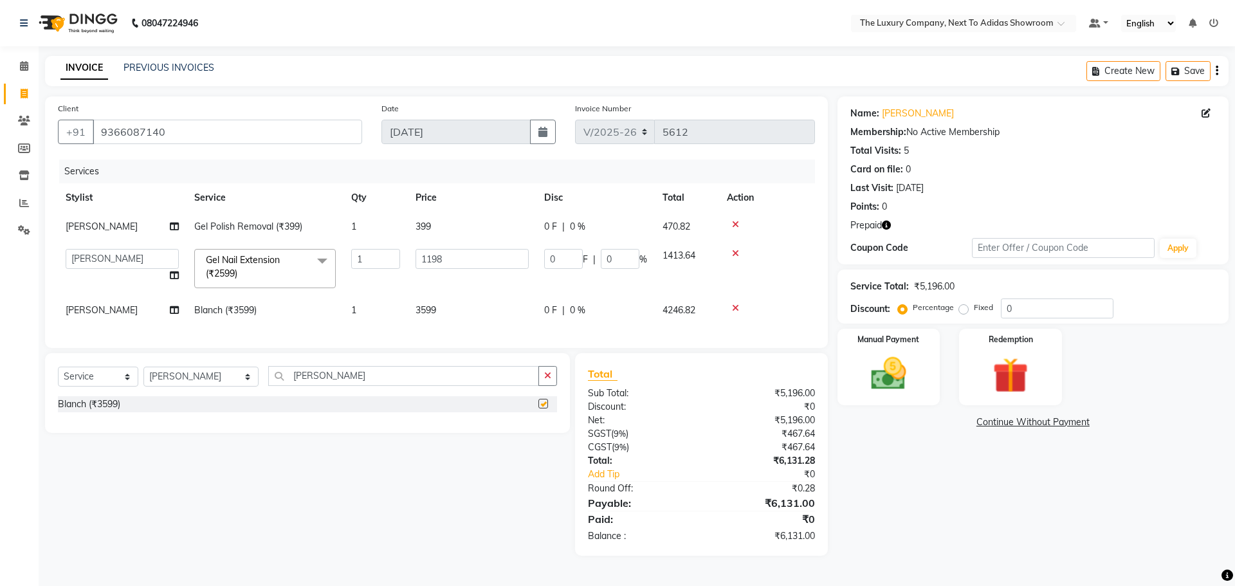
checkbox input "false"
drag, startPoint x: 340, startPoint y: 381, endPoint x: 6, endPoint y: 448, distance: 340.4
click at [6, 448] on app-home "08047224946 Select Location × The Luxury Company, Next To Adidas Showroom Defau…" at bounding box center [617, 287] width 1235 height 575
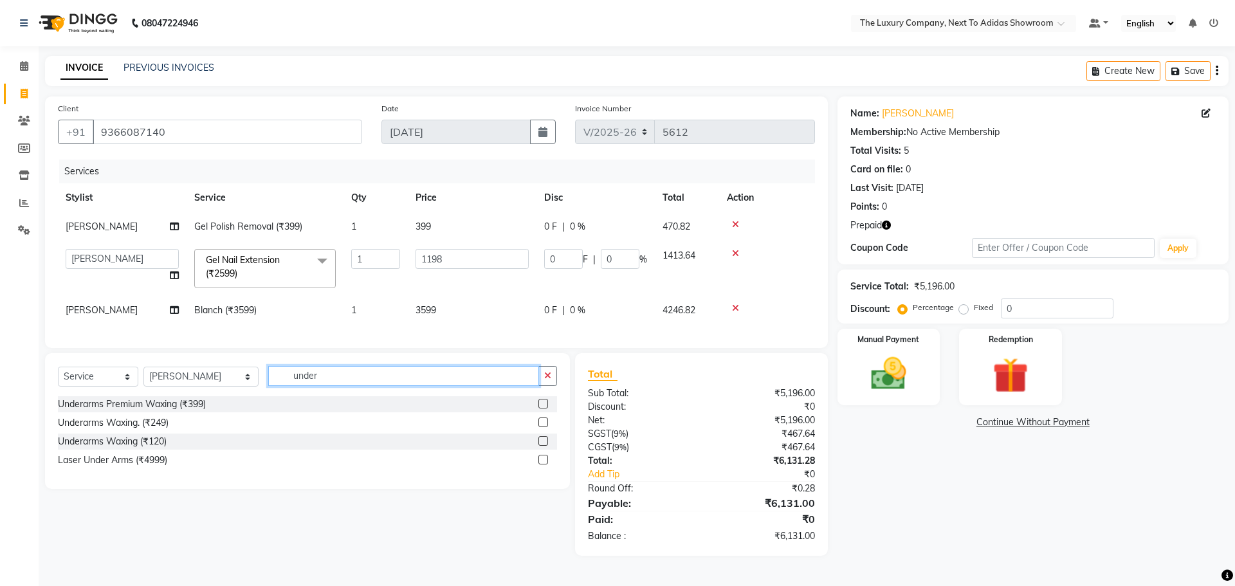
type input "under"
click at [539, 427] on label at bounding box center [543, 422] width 10 height 10
click at [539, 427] on input "checkbox" at bounding box center [542, 423] width 8 height 8
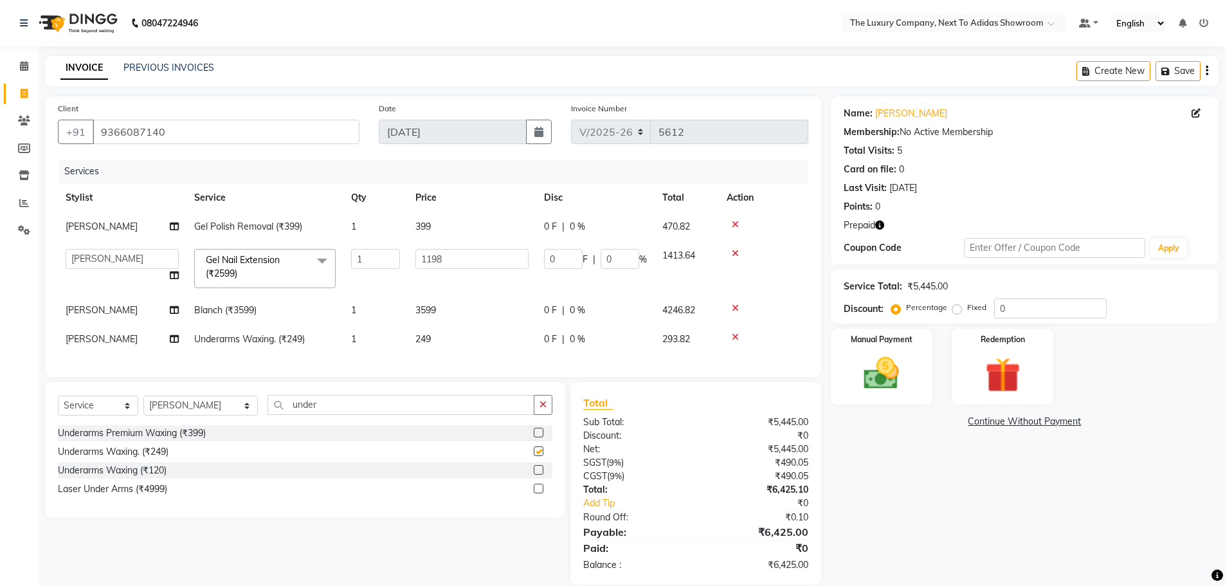
checkbox input "false"
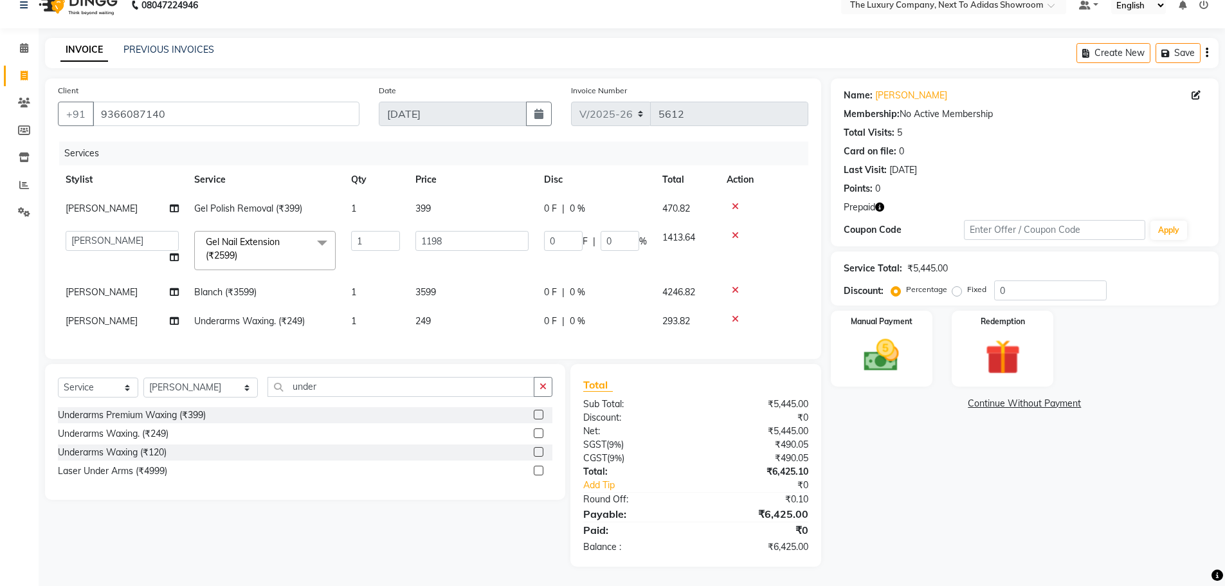
scroll to position [28, 0]
click at [1012, 349] on img at bounding box center [1002, 357] width 59 height 46
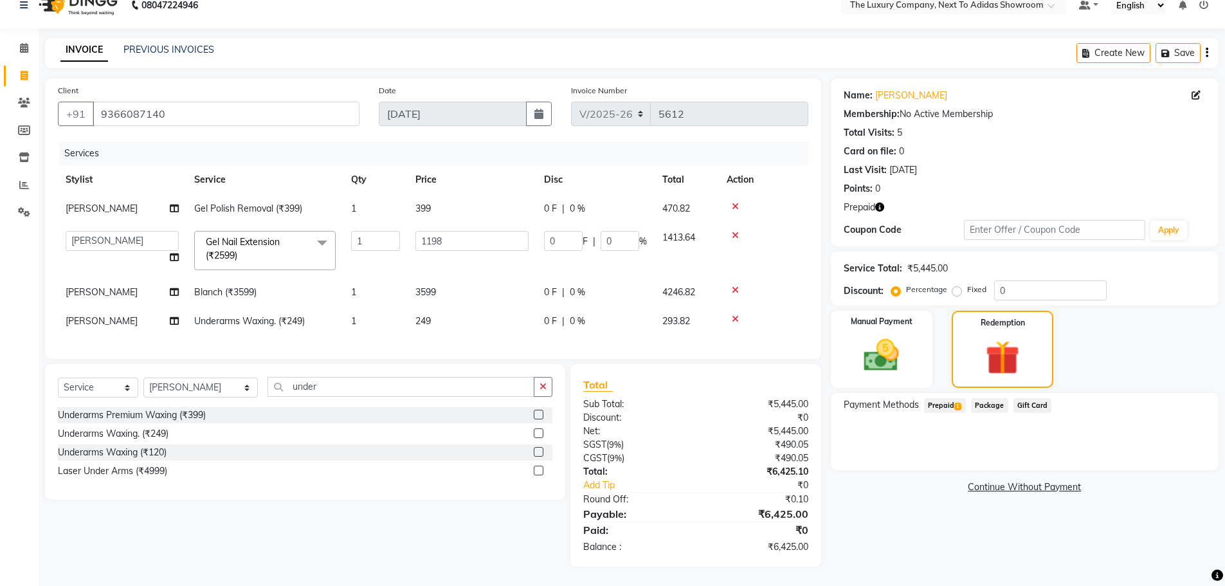
click at [956, 403] on span "1" at bounding box center [957, 407] width 7 height 8
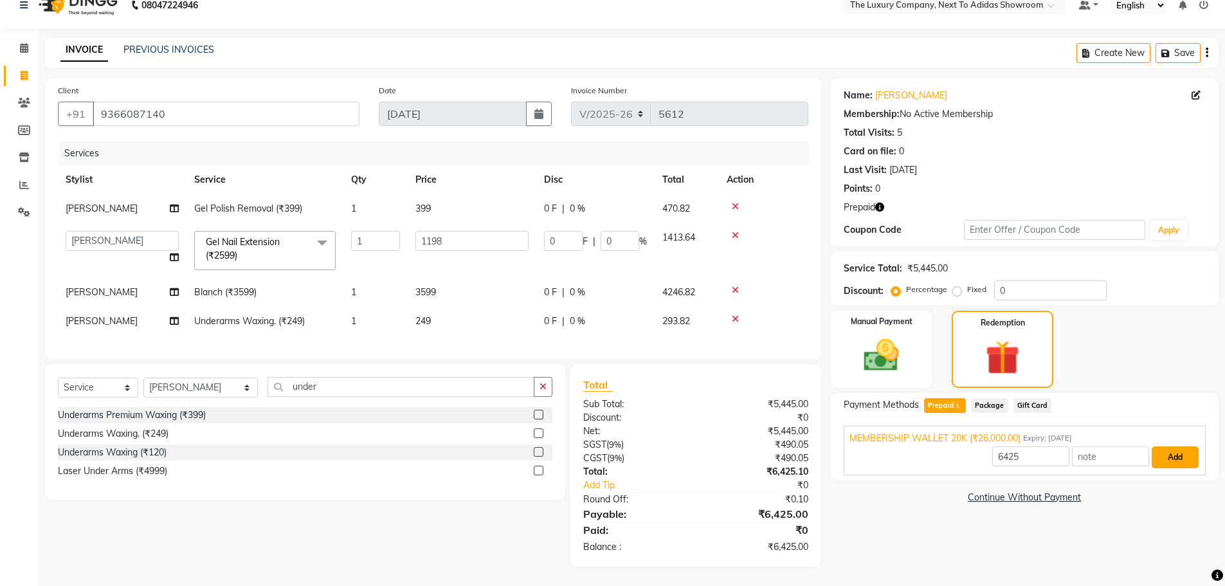
click at [1181, 446] on button "Add" at bounding box center [1175, 457] width 47 height 22
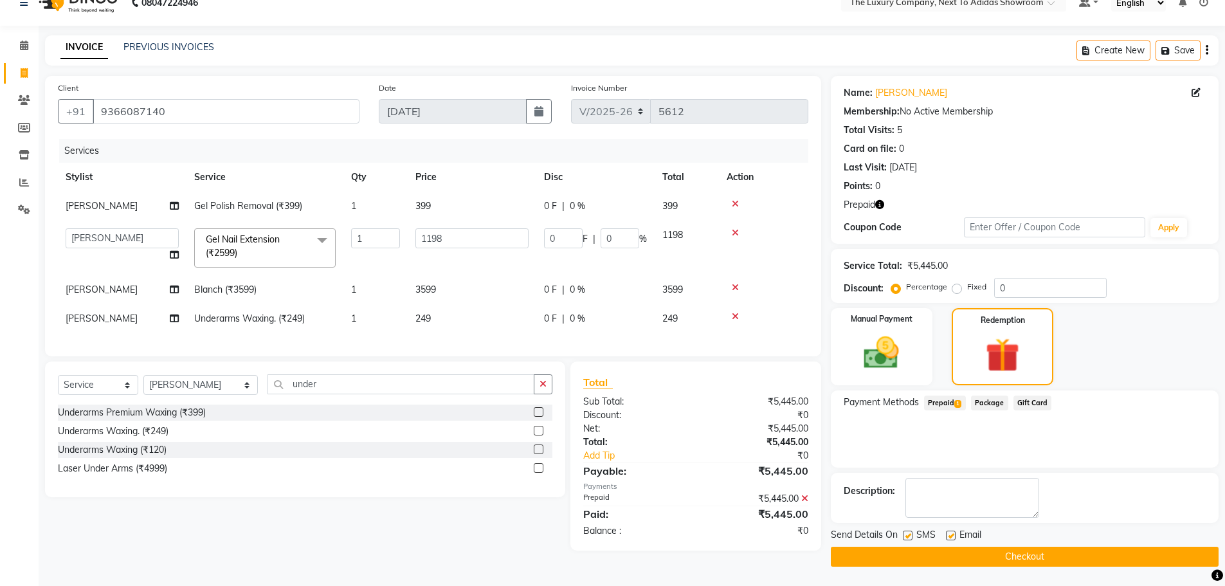
click at [1065, 549] on button "Checkout" at bounding box center [1025, 557] width 388 height 20
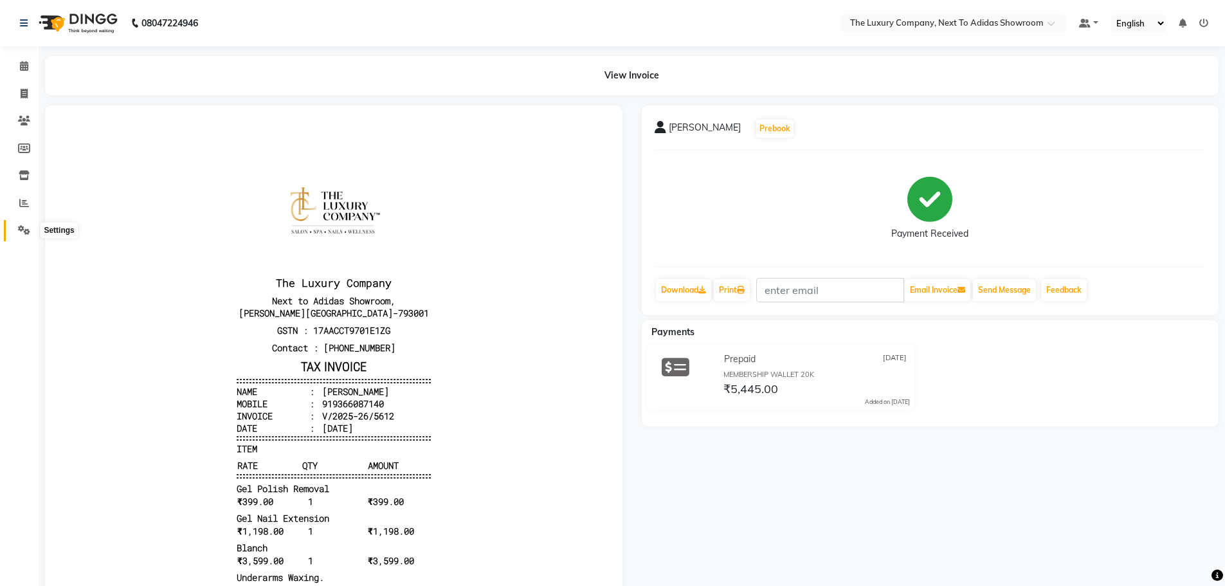
click at [25, 228] on icon at bounding box center [24, 230] width 12 height 10
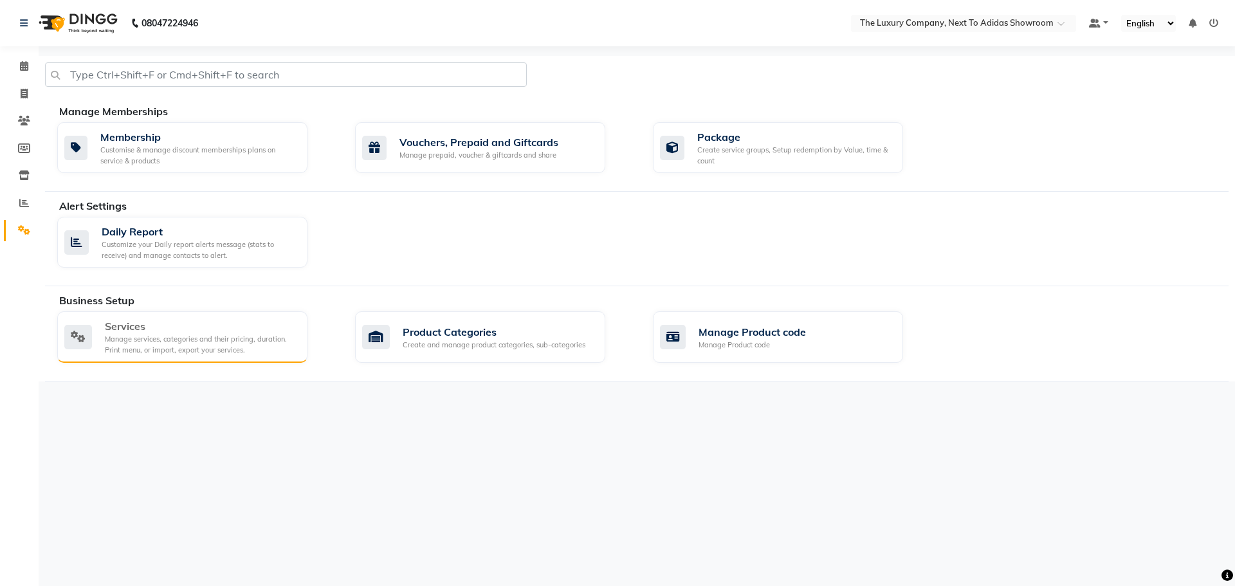
click at [170, 324] on div "Services" at bounding box center [201, 325] width 192 height 15
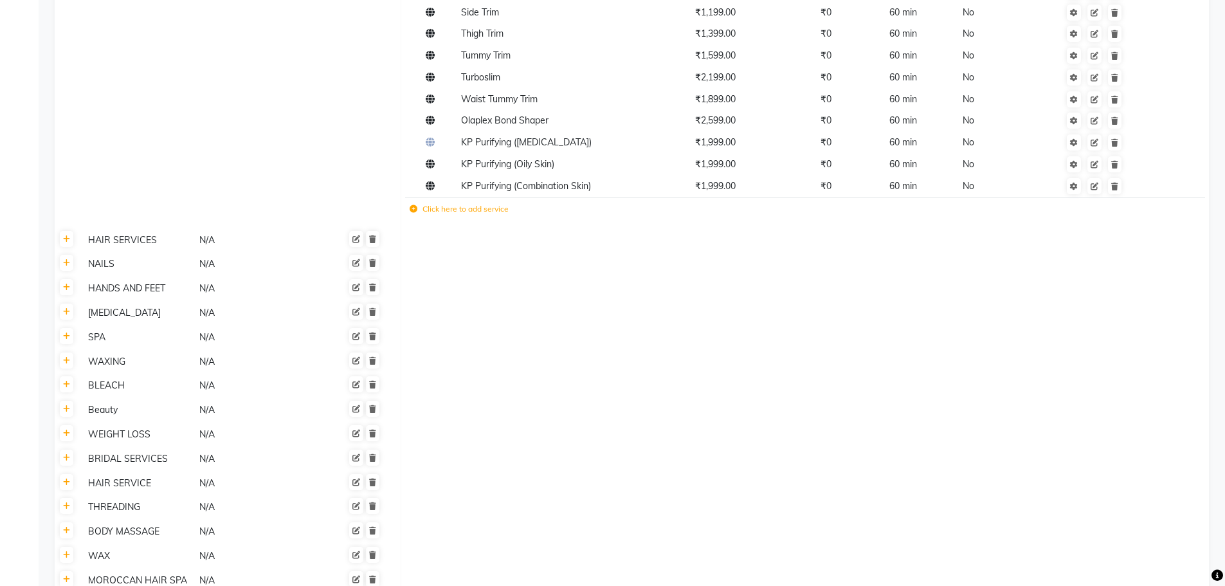
scroll to position [515, 0]
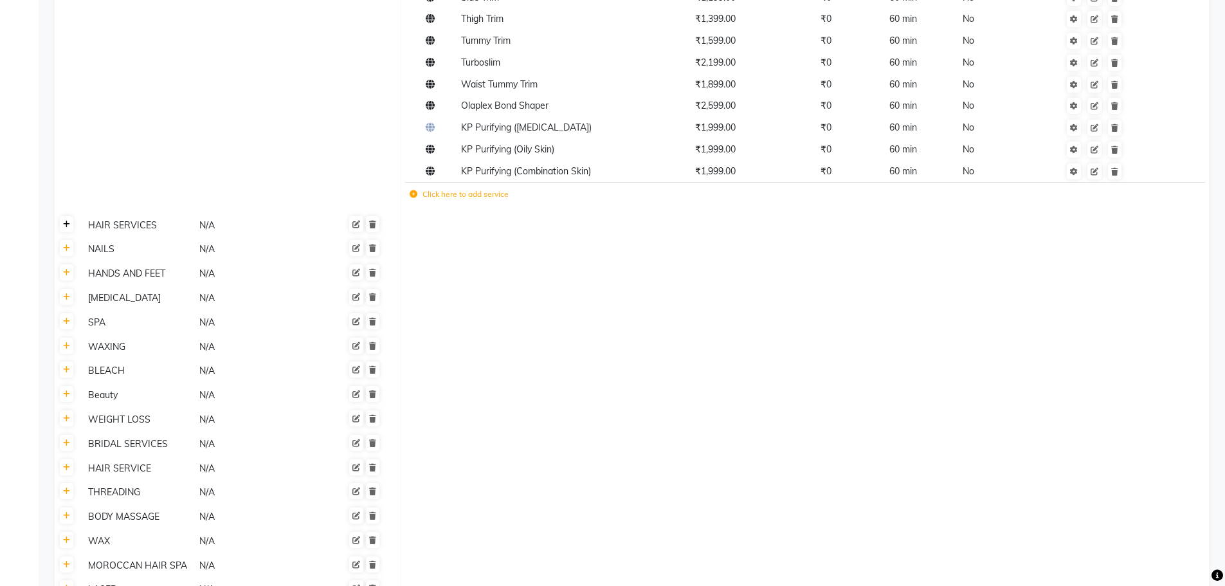
click at [69, 232] on link at bounding box center [67, 224] width 14 height 16
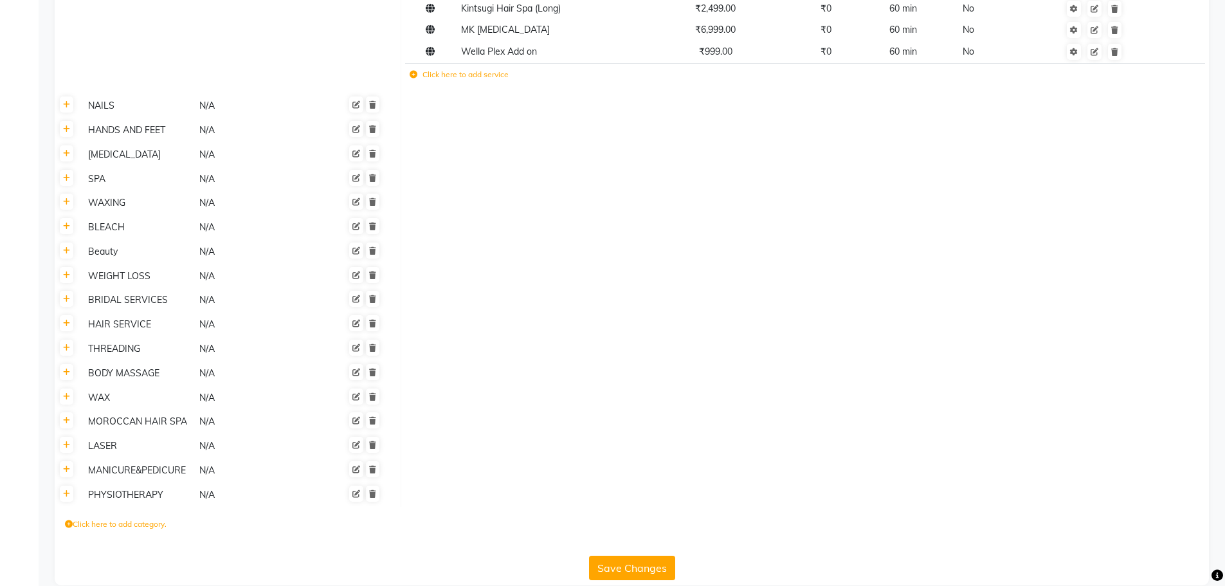
scroll to position [2883, 0]
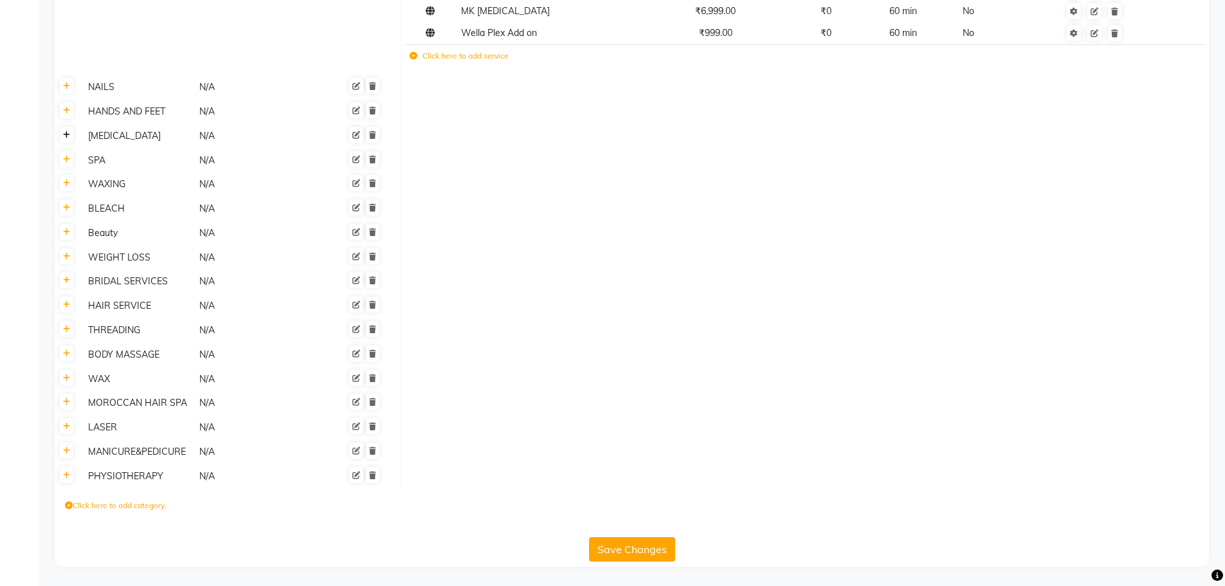
click at [66, 137] on icon at bounding box center [66, 135] width 7 height 8
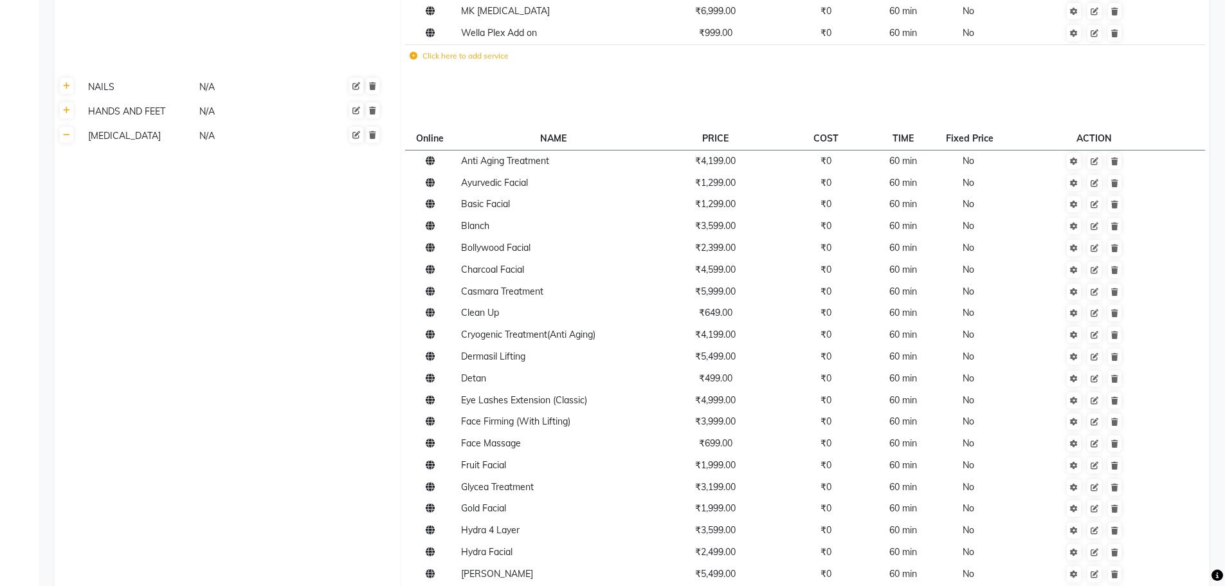
click at [107, 138] on div "[MEDICAL_DATA]" at bounding box center [138, 136] width 110 height 16
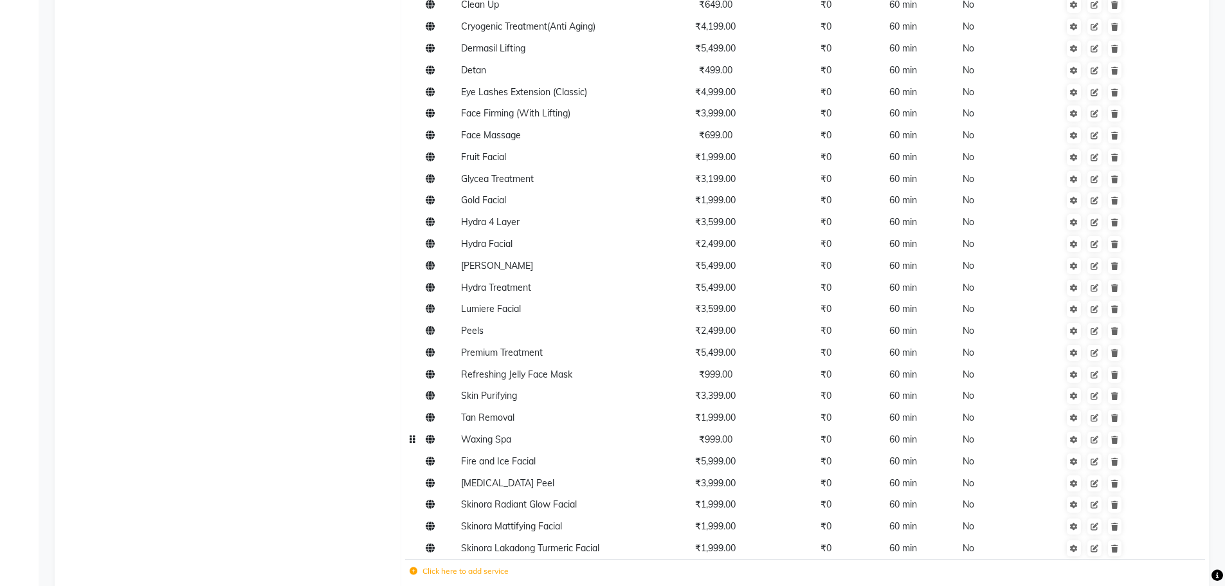
scroll to position [3333, 0]
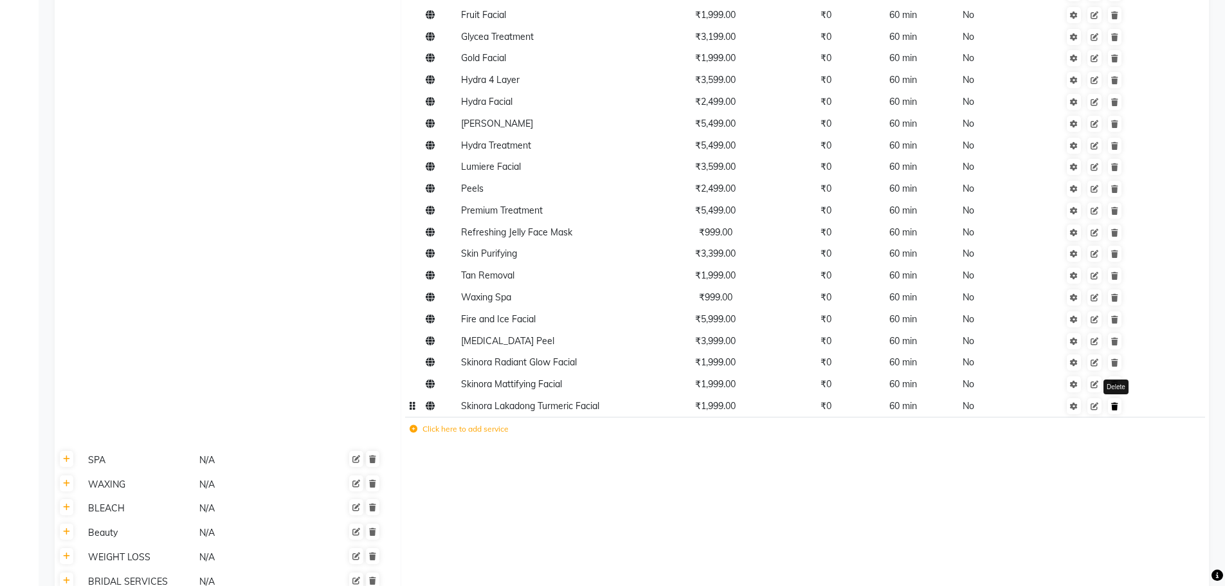
click at [1116, 403] on icon at bounding box center [1114, 407] width 7 height 8
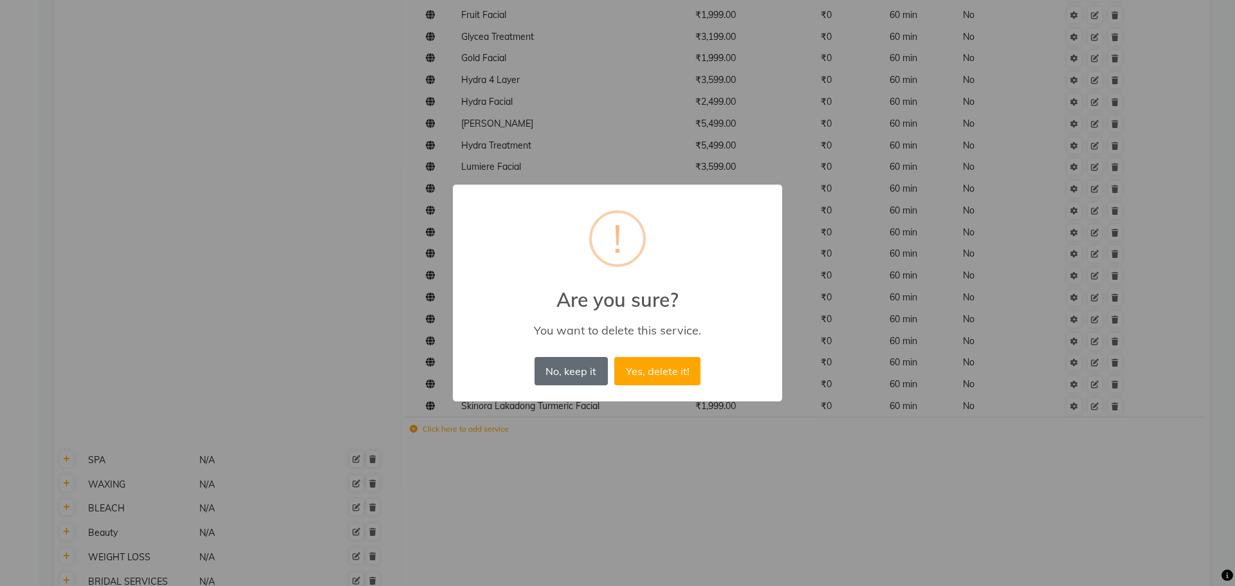
click at [554, 370] on button "No, keep it" at bounding box center [570, 371] width 73 height 28
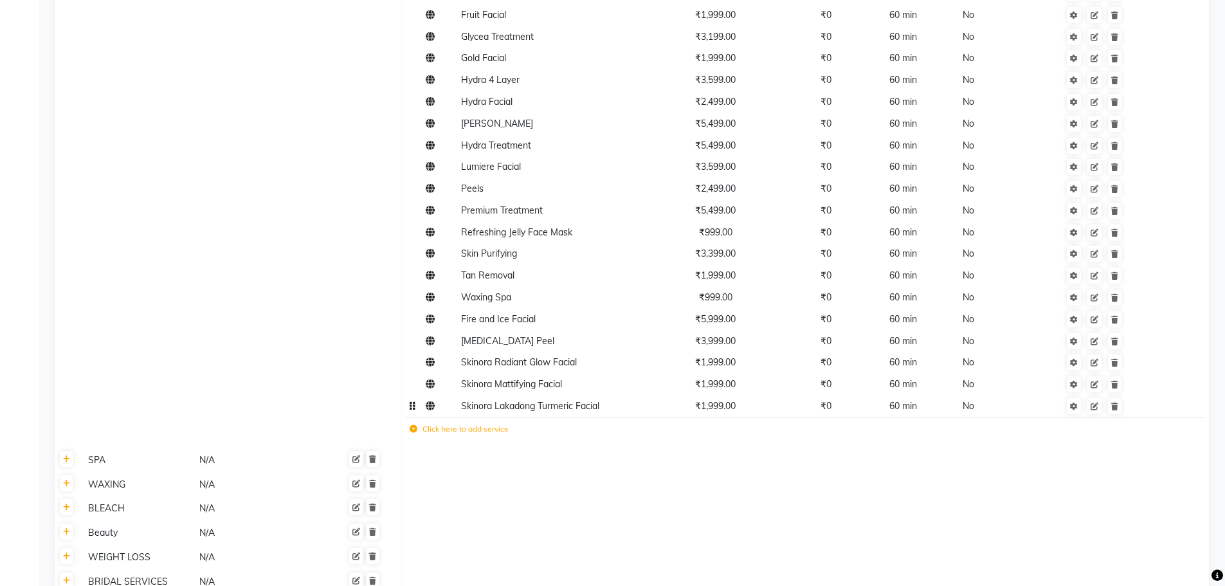
click at [731, 410] on span "₹1,999.00" at bounding box center [715, 406] width 41 height 12
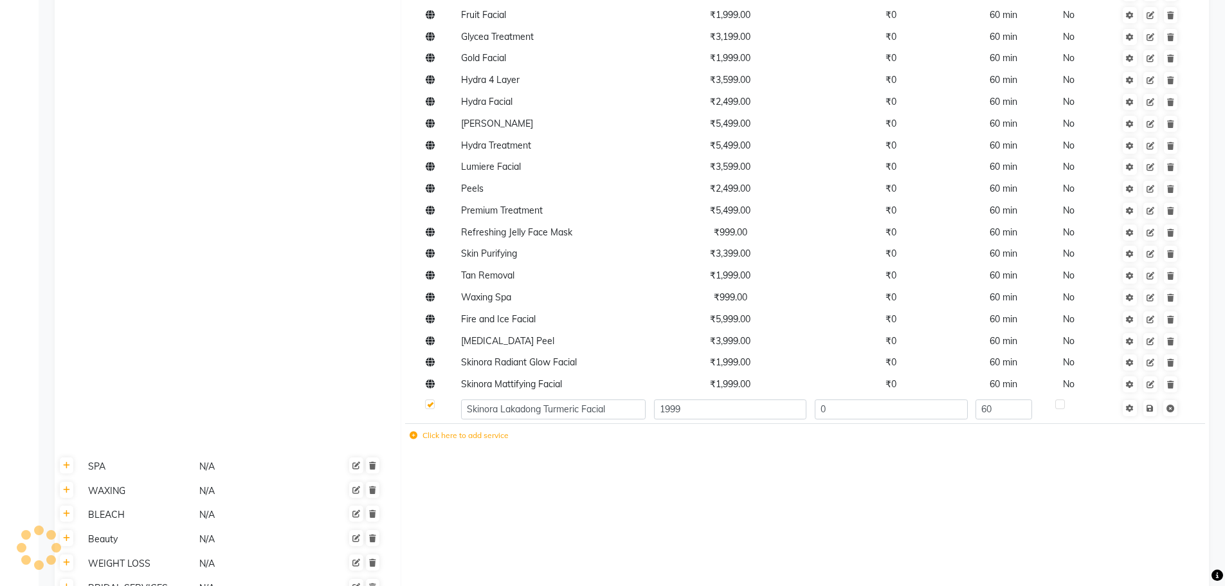
drag, startPoint x: 733, startPoint y: 454, endPoint x: 736, endPoint y: 424, distance: 30.4
click at [723, 406] on input "1999" at bounding box center [730, 409] width 152 height 20
click at [723, 405] on input "1999" at bounding box center [730, 409] width 152 height 20
type input "2499"
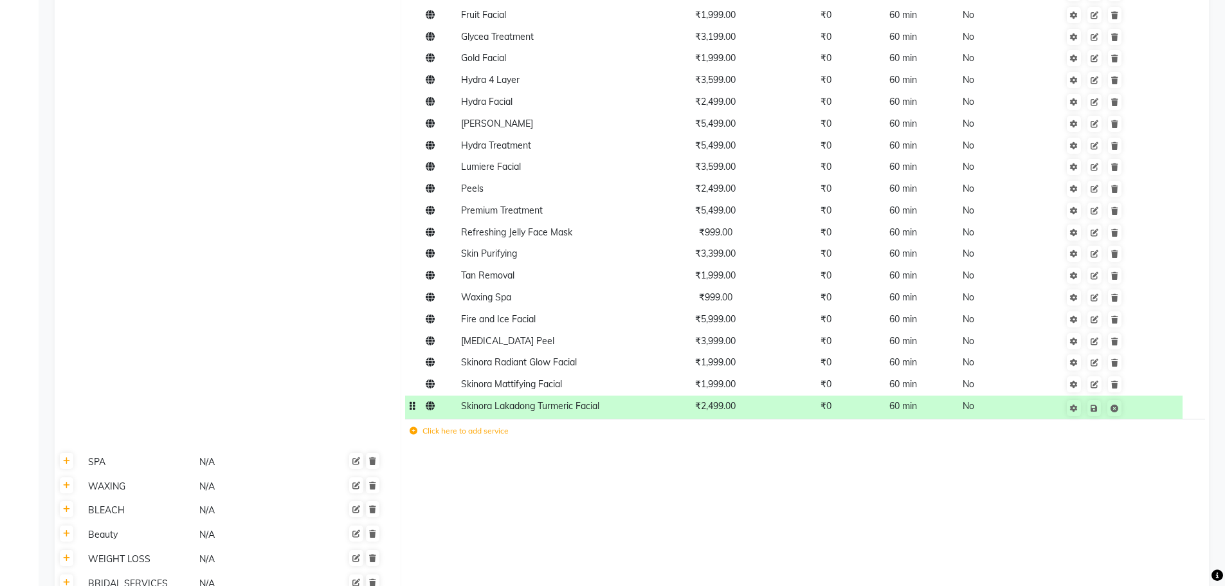
click at [1154, 409] on td "Save" at bounding box center [1095, 408] width 177 height 24
click at [1127, 460] on td at bounding box center [805, 462] width 808 height 24
click at [735, 388] on span "₹1,999.00" at bounding box center [715, 384] width 41 height 12
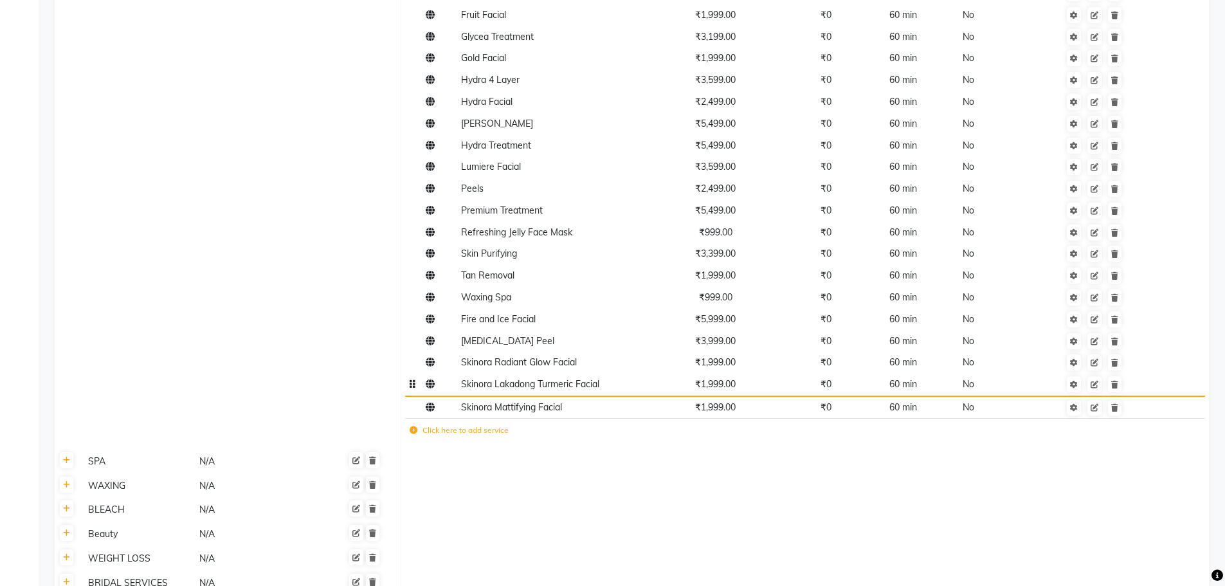
click at [729, 383] on span "₹1,999.00" at bounding box center [715, 384] width 41 height 12
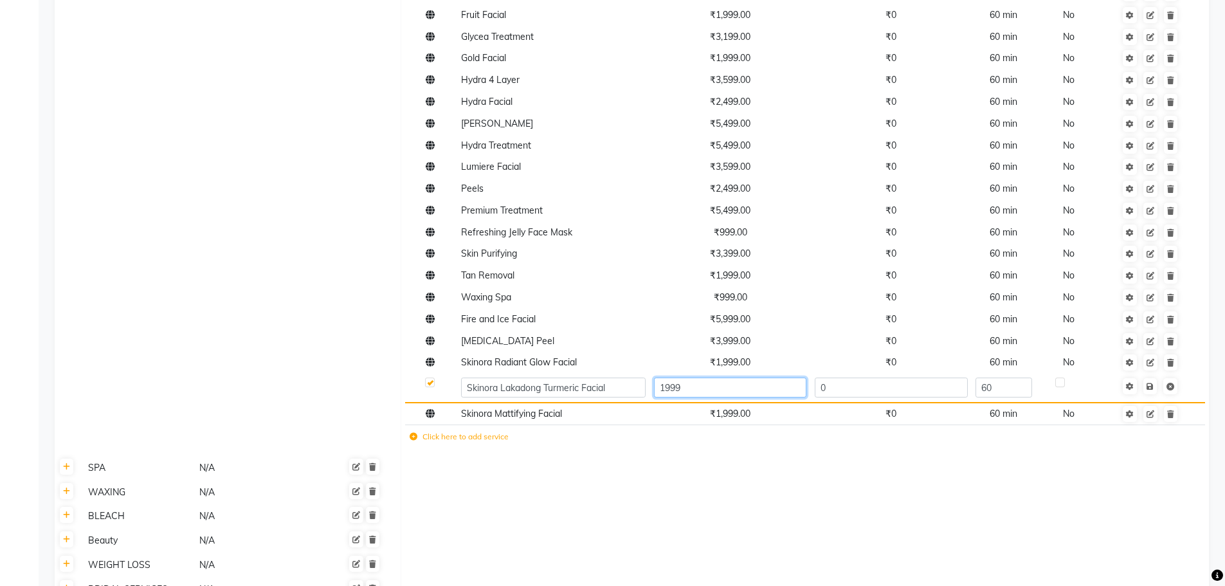
click at [736, 384] on input "1999" at bounding box center [730, 388] width 152 height 20
type input "1"
type input "2499"
click at [1152, 390] on td "Save" at bounding box center [1150, 388] width 87 height 29
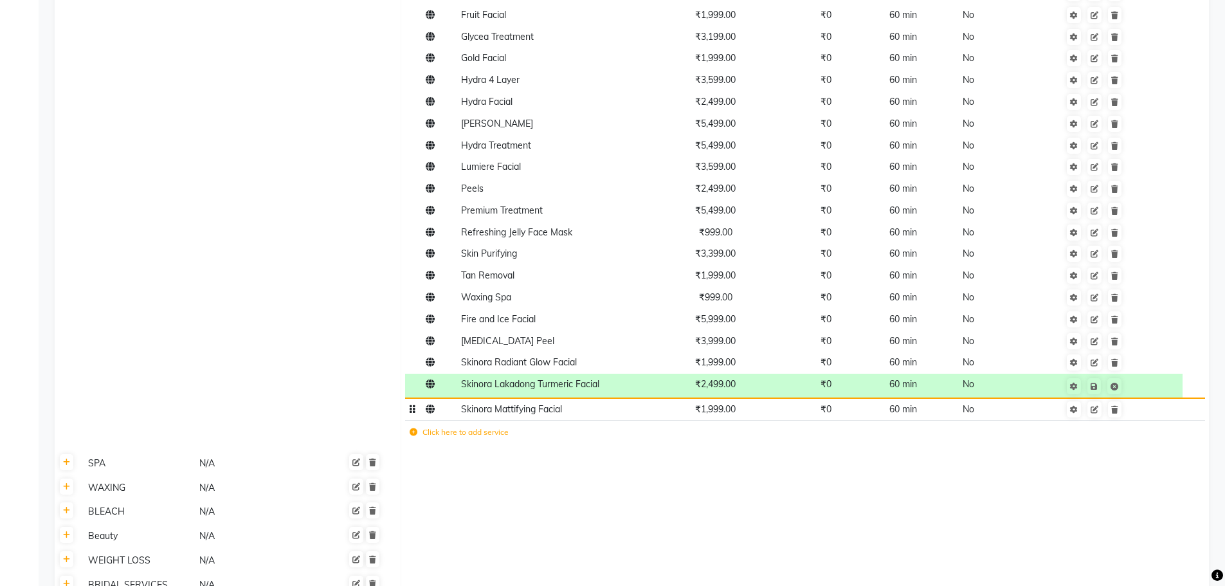
click at [733, 412] on span "₹1,999.00" at bounding box center [715, 409] width 41 height 12
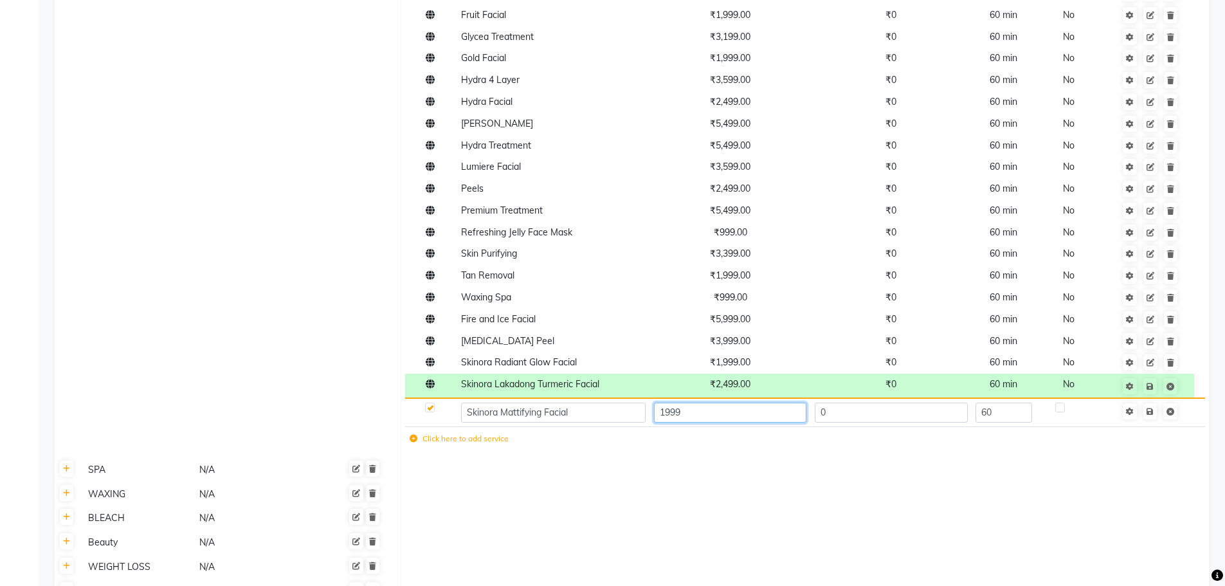
click at [737, 411] on input "1999" at bounding box center [730, 413] width 152 height 20
type input "1"
type input "2499"
click at [1149, 412] on td "Save" at bounding box center [1150, 412] width 87 height 29
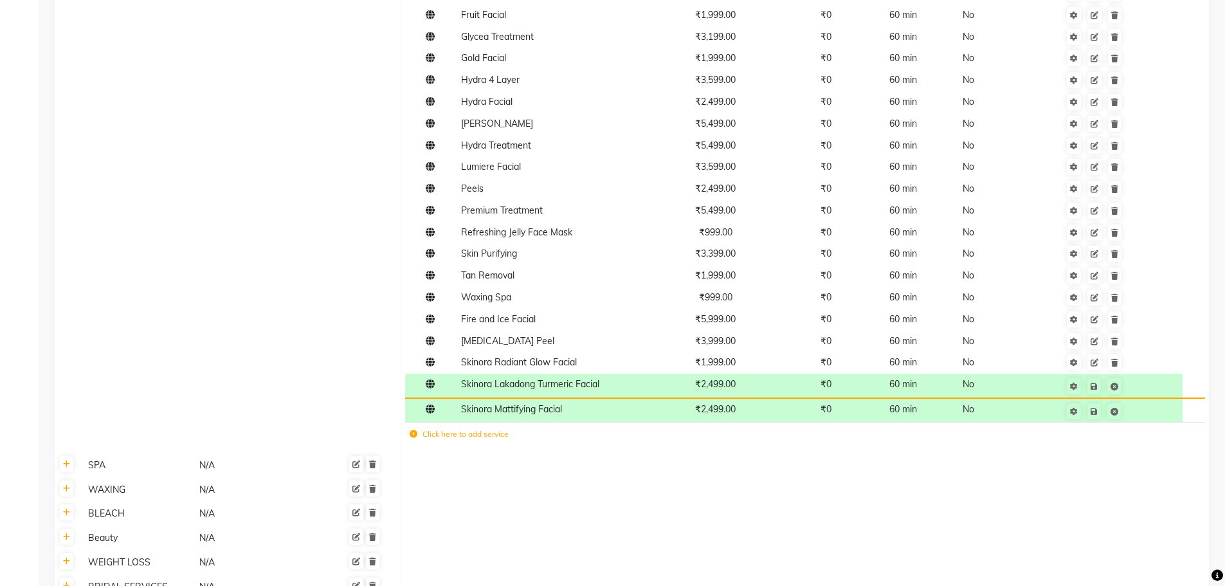
click at [1106, 467] on td at bounding box center [805, 465] width 808 height 24
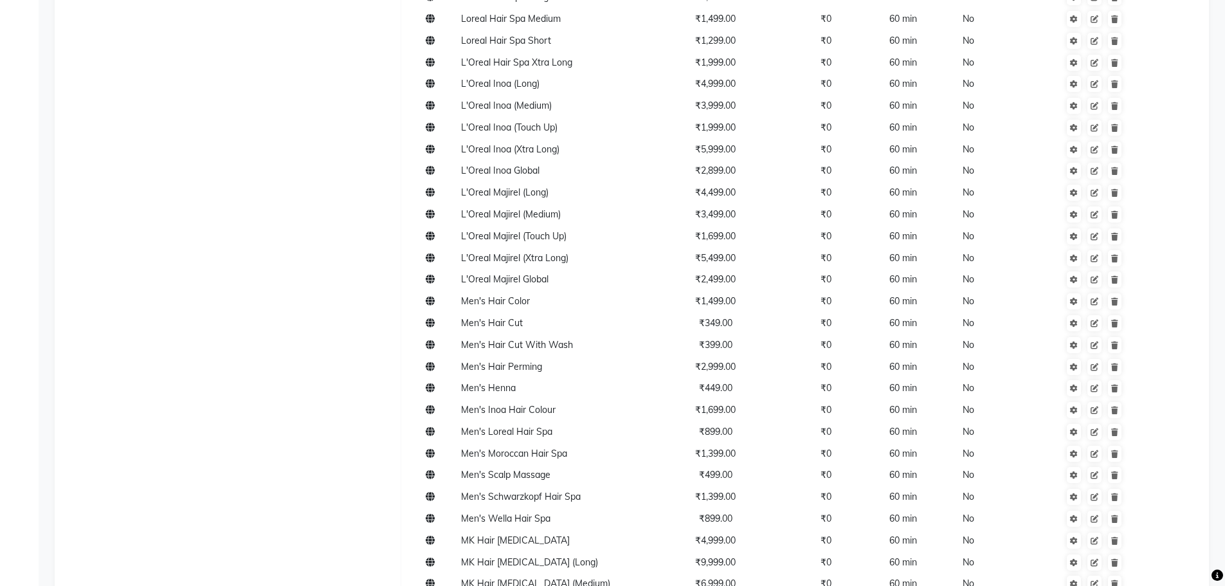
scroll to position [1403, 0]
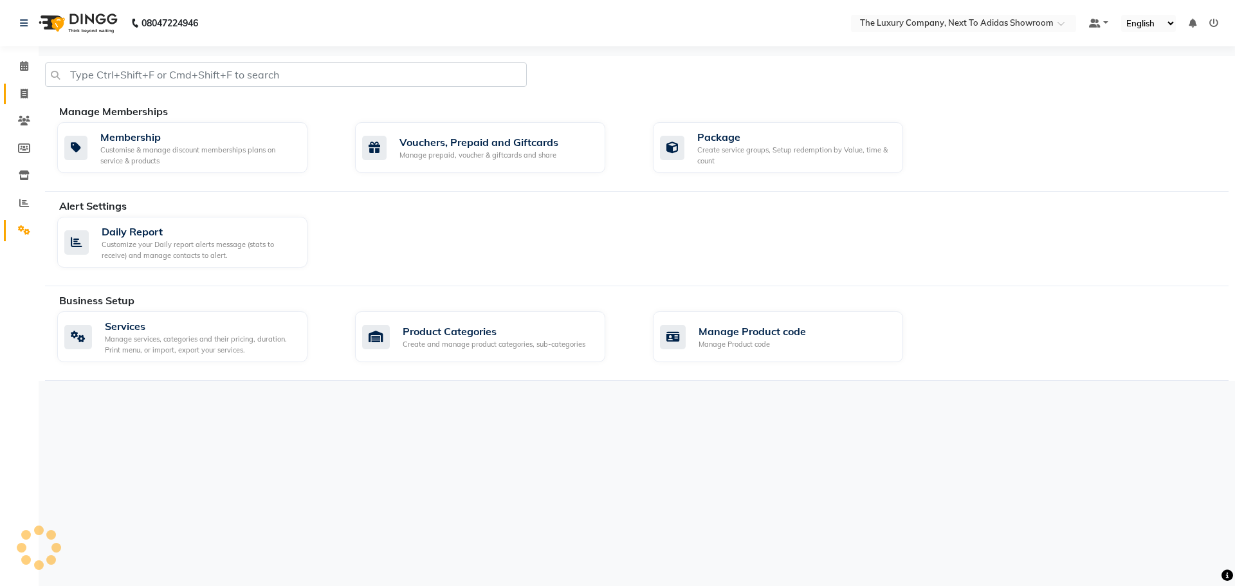
click at [23, 84] on link "Invoice" at bounding box center [19, 94] width 31 height 21
select select "service"
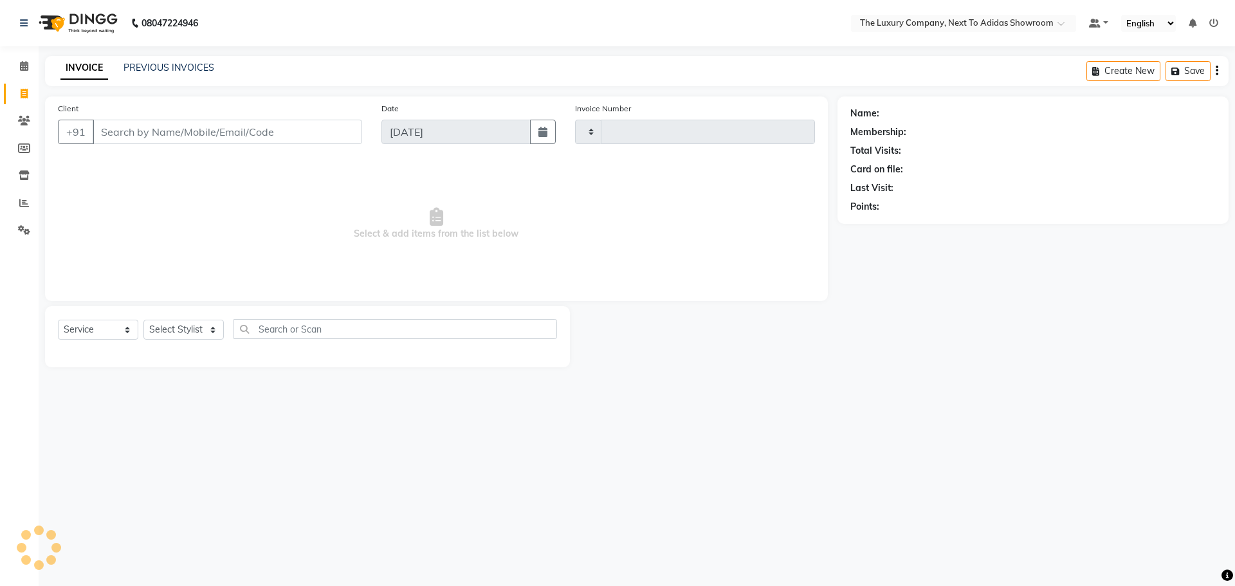
type input "5613"
select select "6828"
click at [179, 329] on select "Select Stylist" at bounding box center [183, 330] width 80 height 20
select select "53679"
click at [143, 320] on select "Select Stylist [PERSON_NAME] [PERSON_NAME] ANSAI [PERSON_NAME] BALAJIED [PERSON…" at bounding box center [200, 330] width 115 height 20
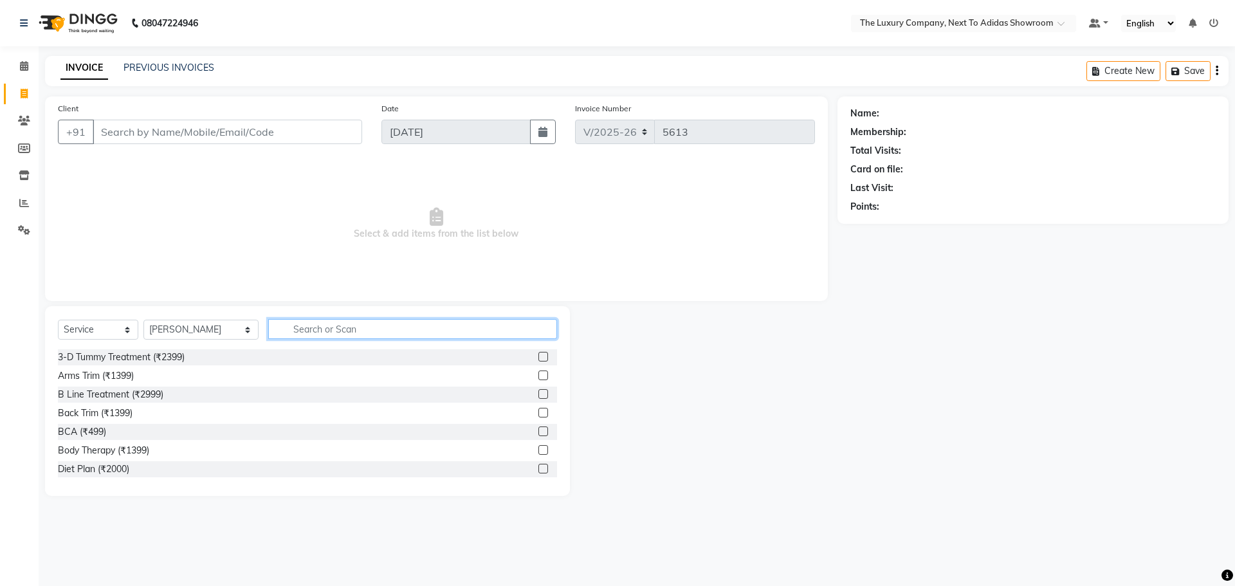
click at [334, 327] on input "text" at bounding box center [412, 329] width 289 height 20
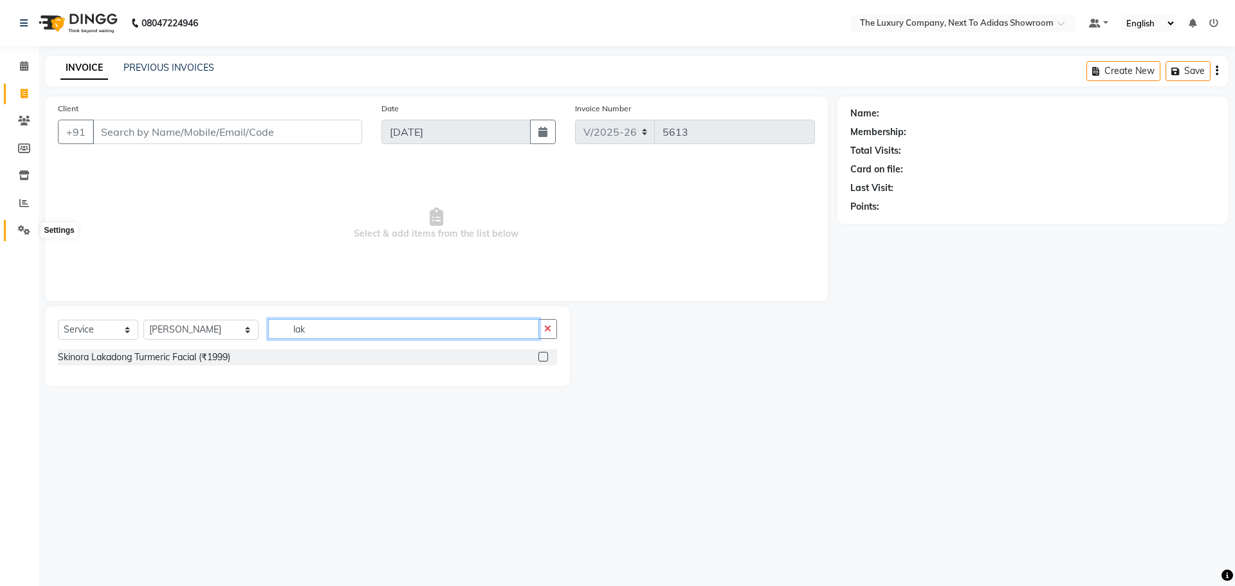
type input "lak"
click at [30, 233] on span at bounding box center [24, 230] width 23 height 15
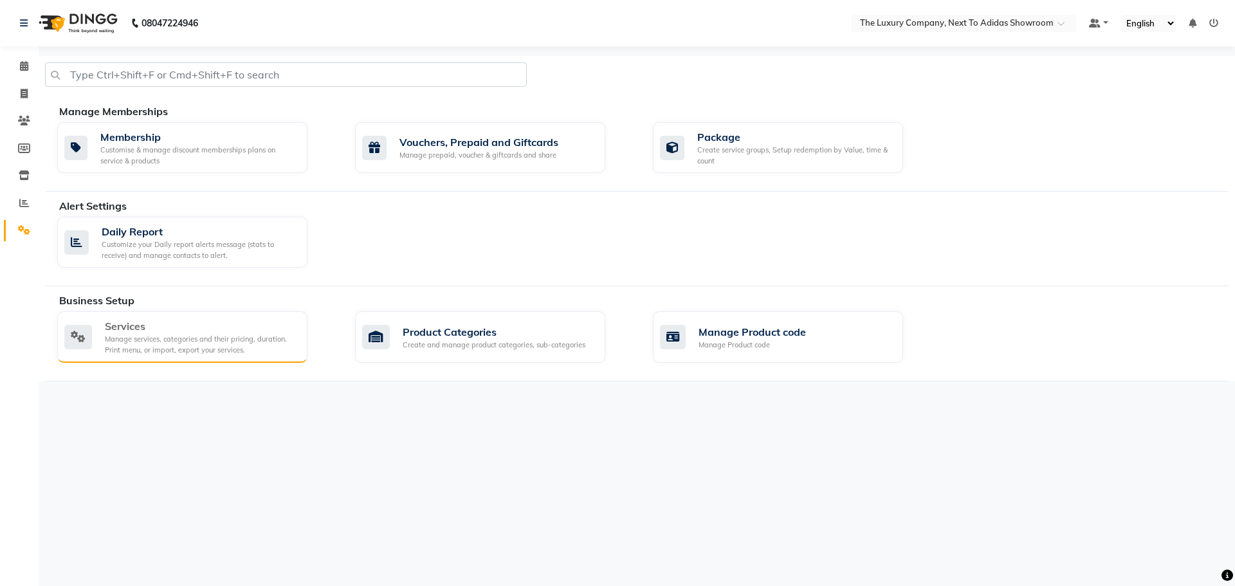
click at [194, 327] on div "Services" at bounding box center [201, 325] width 192 height 15
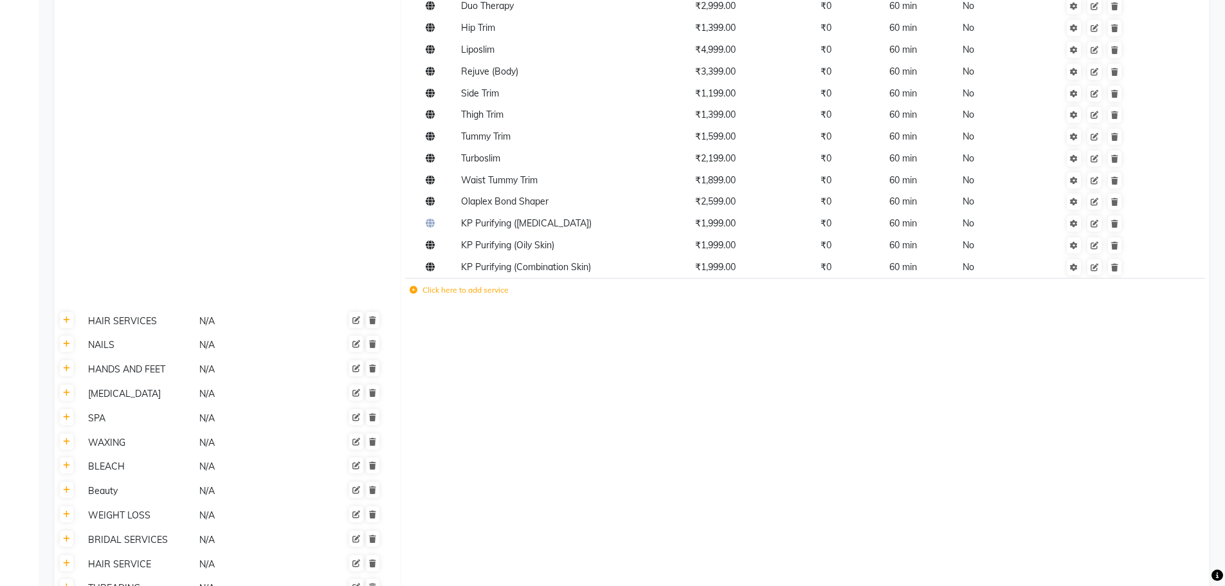
scroll to position [643, 0]
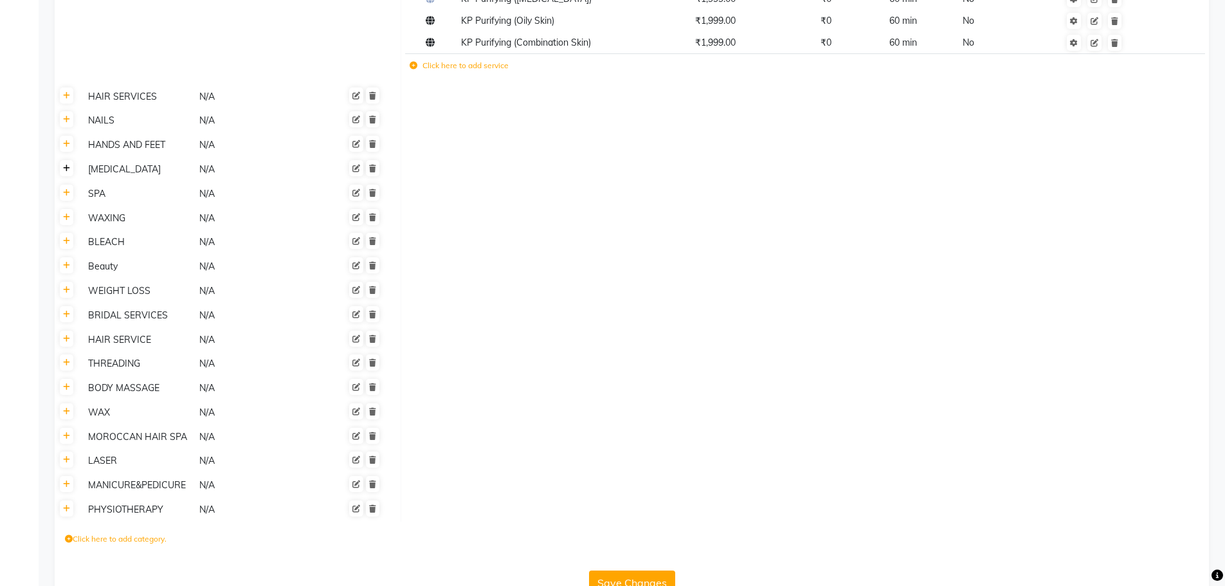
click at [71, 169] on link at bounding box center [67, 168] width 14 height 16
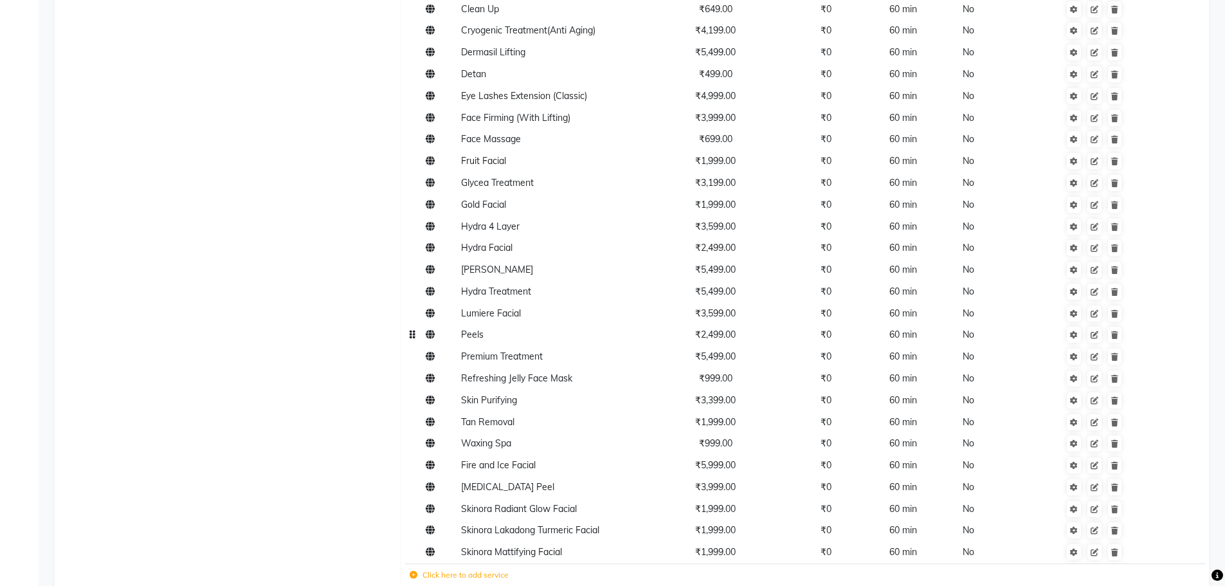
scroll to position [1029, 0]
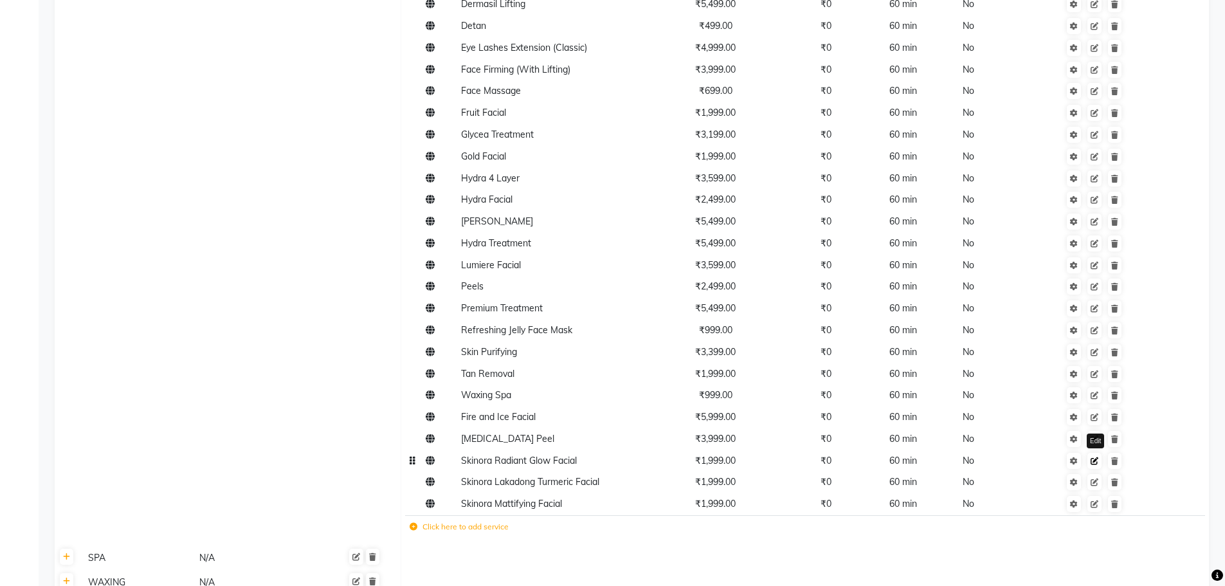
click at [1095, 458] on icon at bounding box center [1095, 461] width 8 height 8
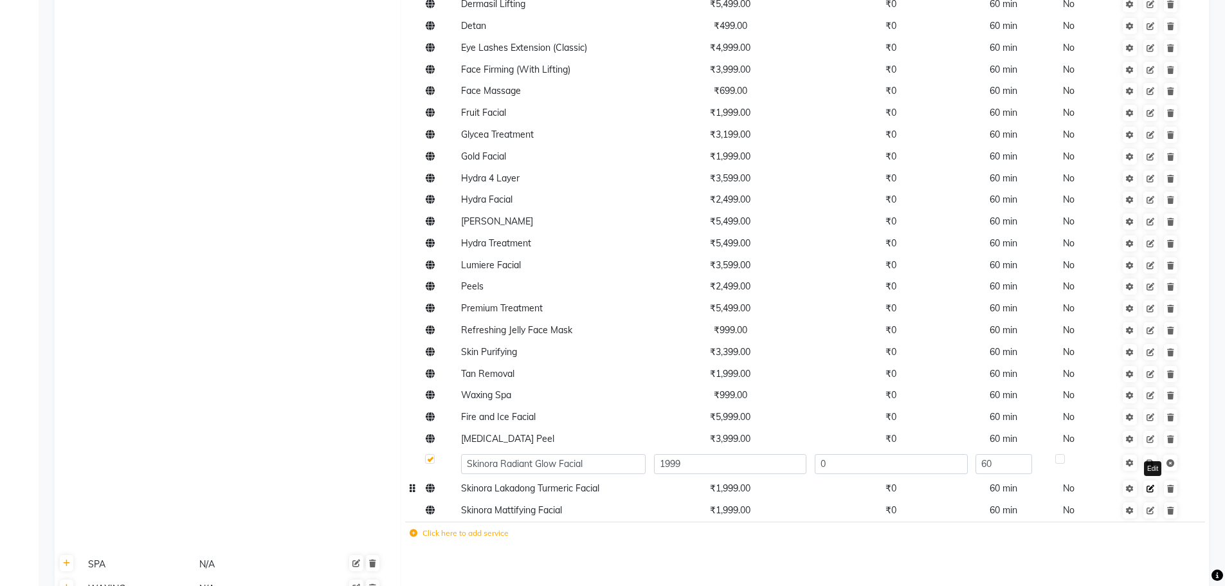
click at [1151, 487] on icon at bounding box center [1151, 489] width 8 height 8
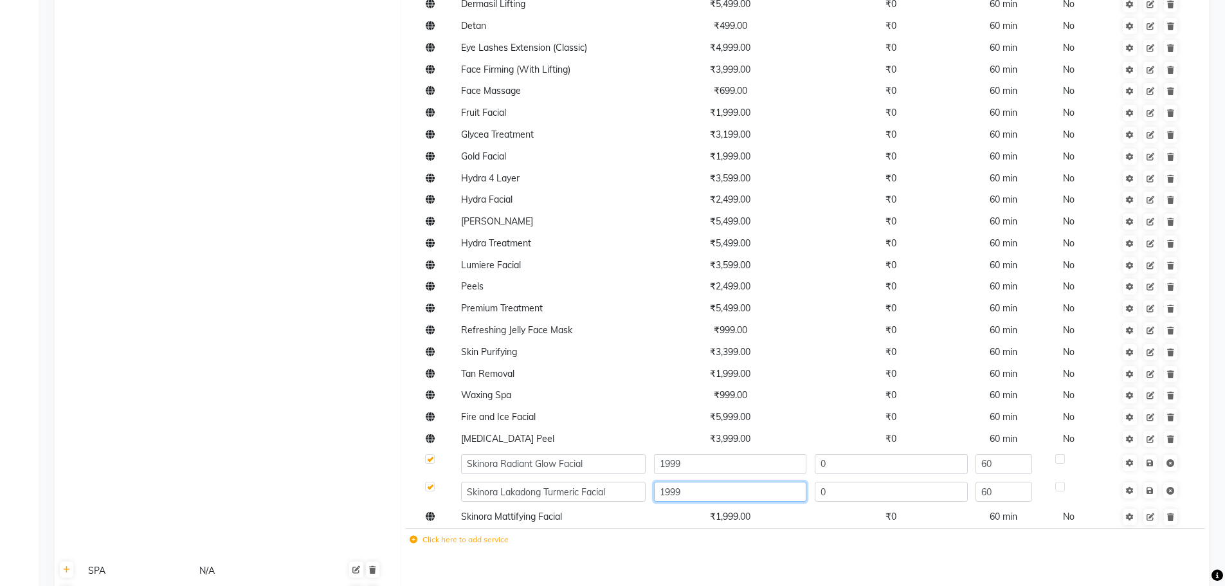
click at [718, 491] on input "1999" at bounding box center [730, 492] width 152 height 20
type input "1"
type input "2499"
click at [1154, 488] on icon at bounding box center [1150, 491] width 7 height 8
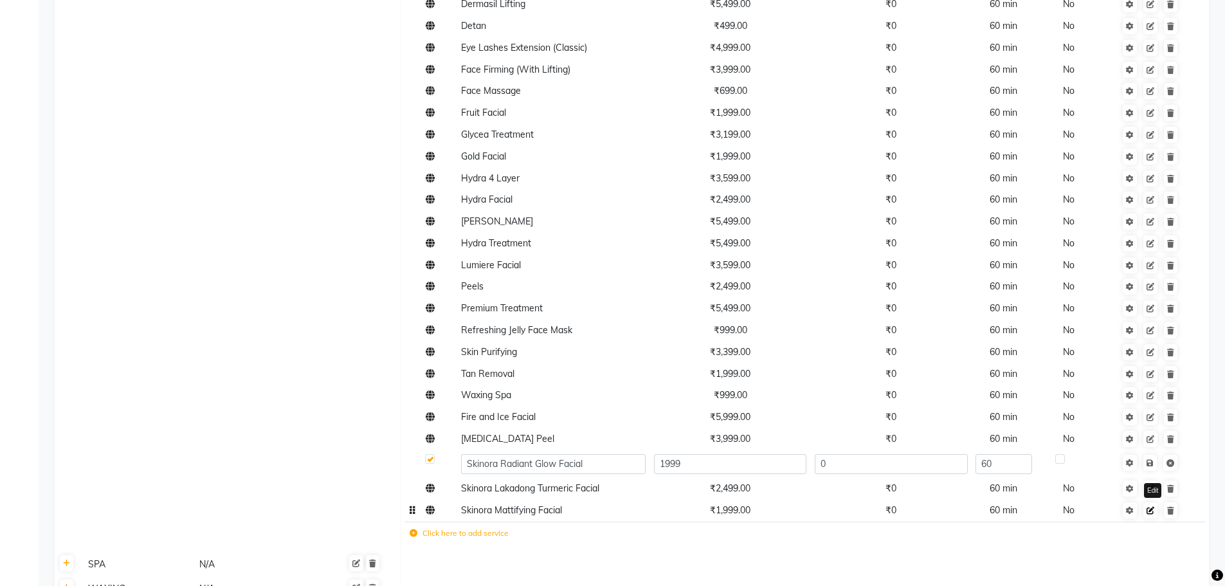
click at [1153, 507] on icon at bounding box center [1151, 511] width 8 height 8
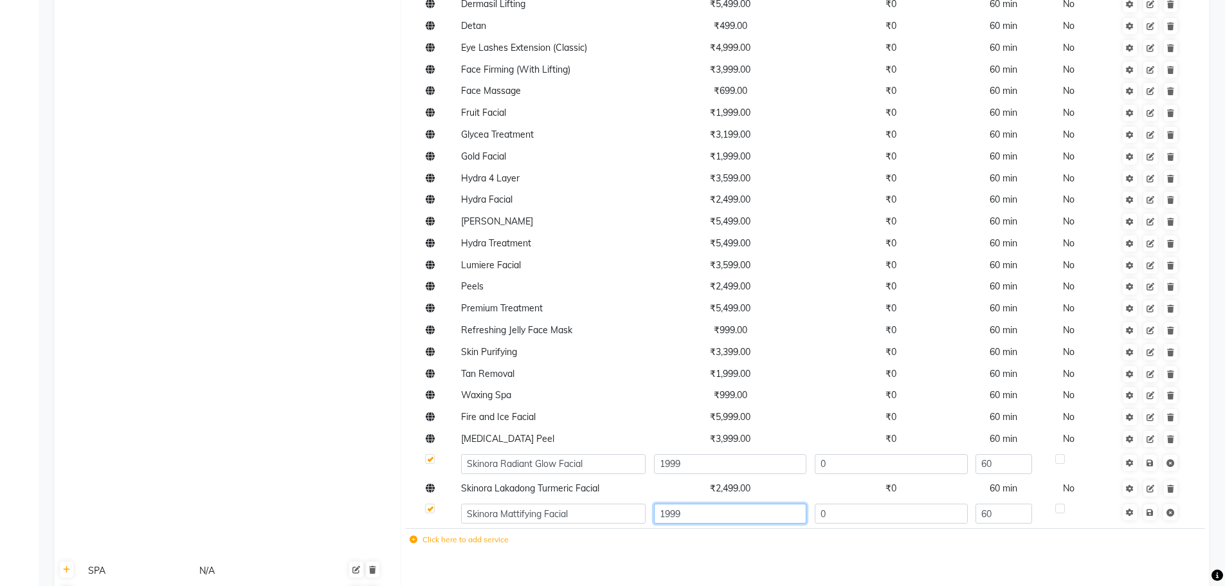
click at [762, 515] on input "1999" at bounding box center [730, 514] width 152 height 20
type input "1"
type input "2499"
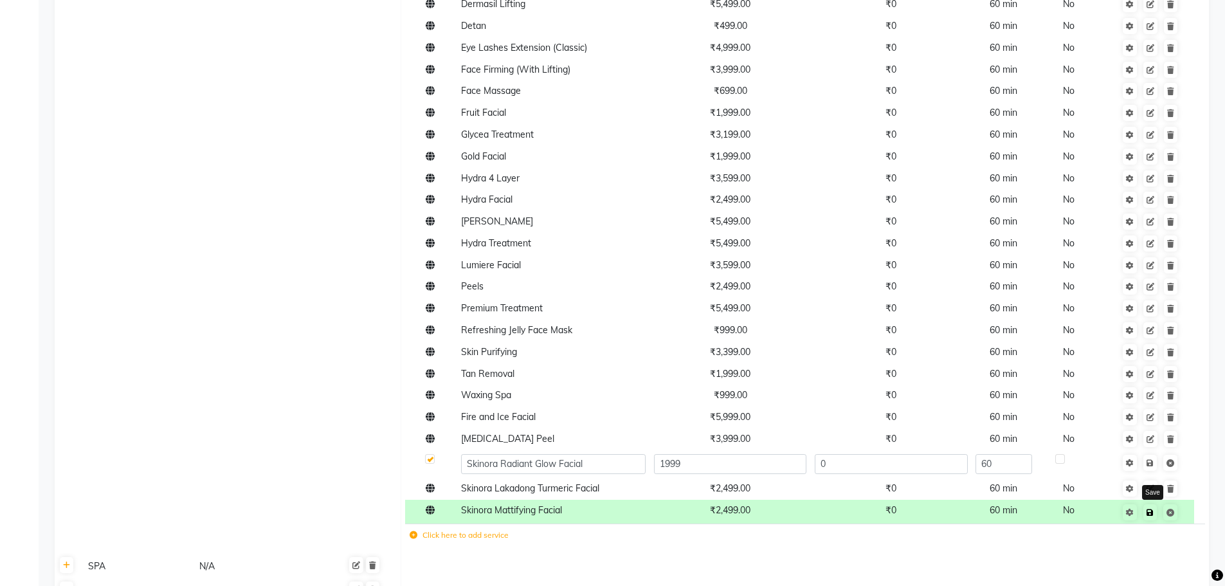
click at [1153, 513] on icon at bounding box center [1150, 513] width 7 height 8
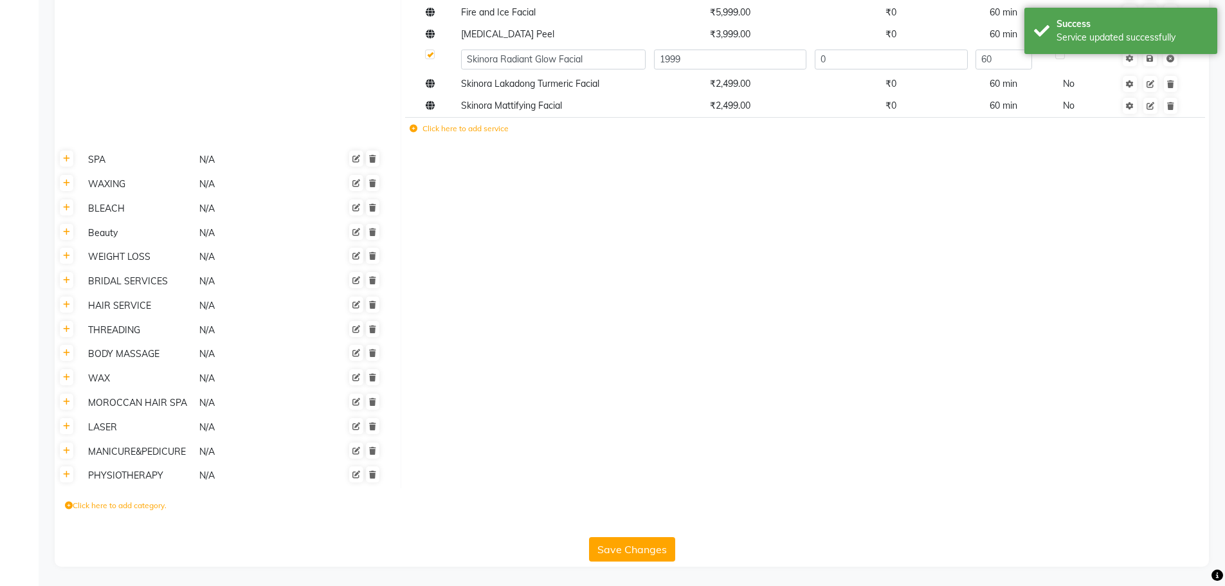
click at [650, 549] on button "Save Changes" at bounding box center [632, 549] width 86 height 24
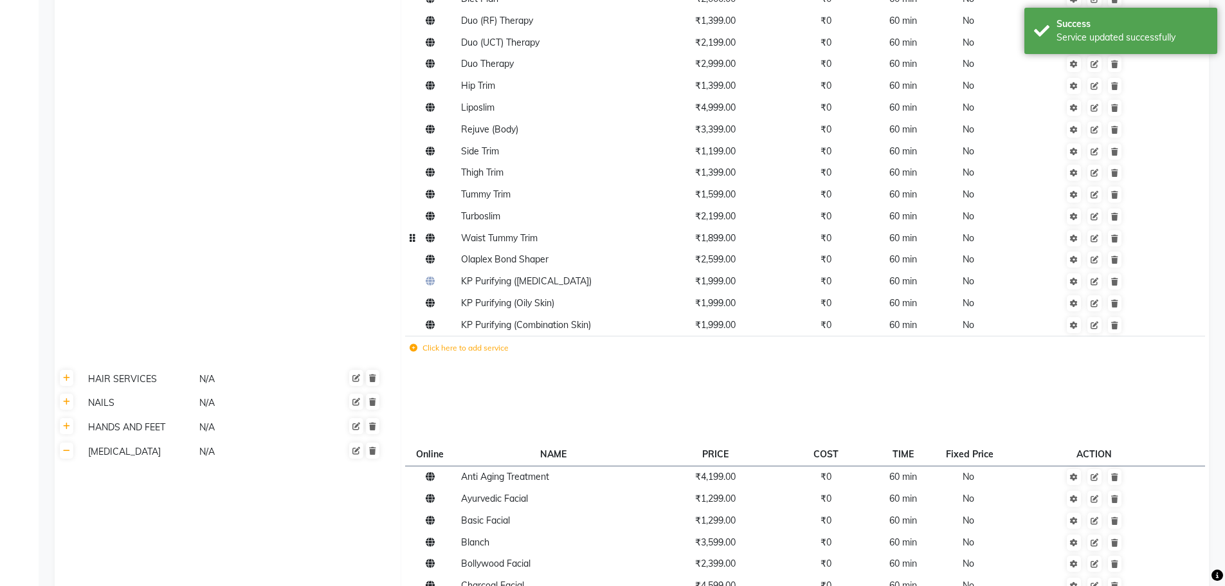
scroll to position [77, 0]
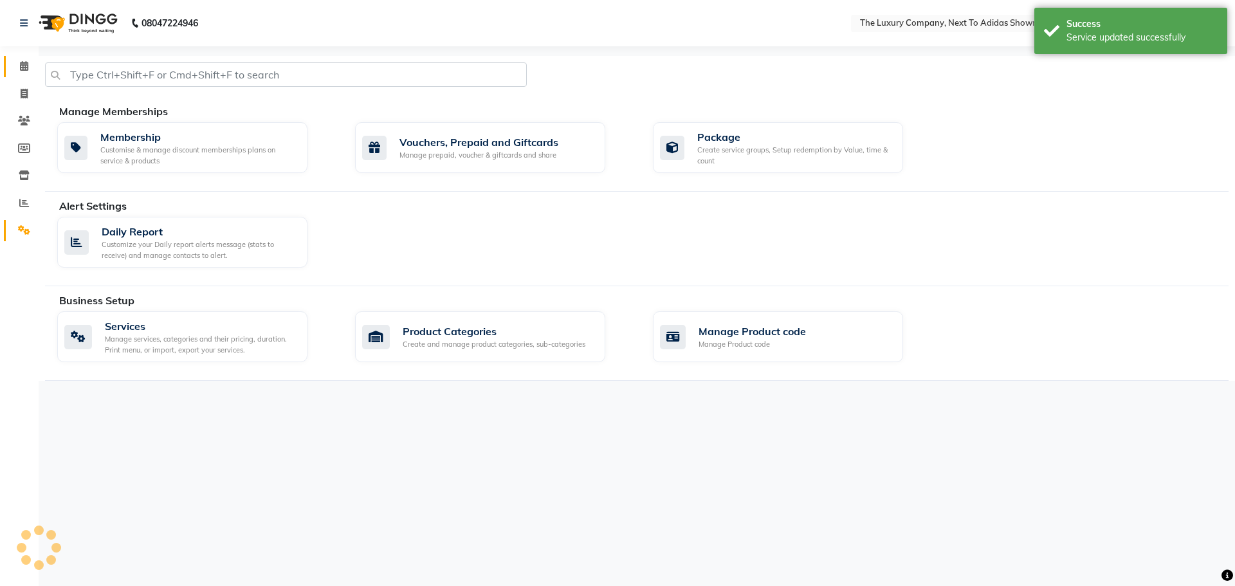
select select "service"
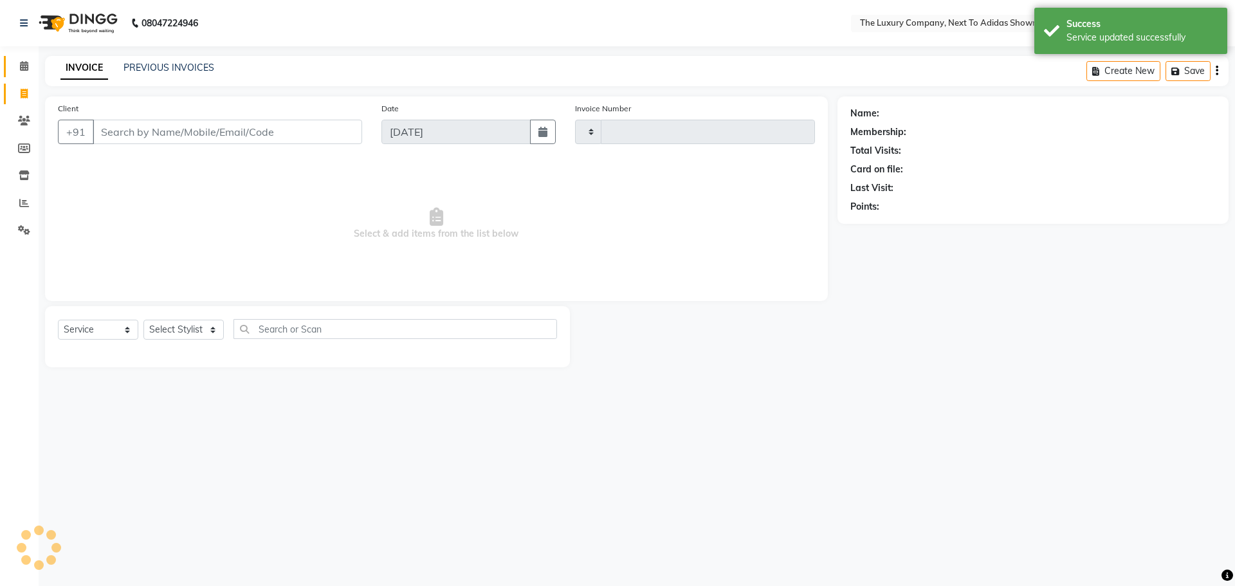
type input "5613"
select select "6828"
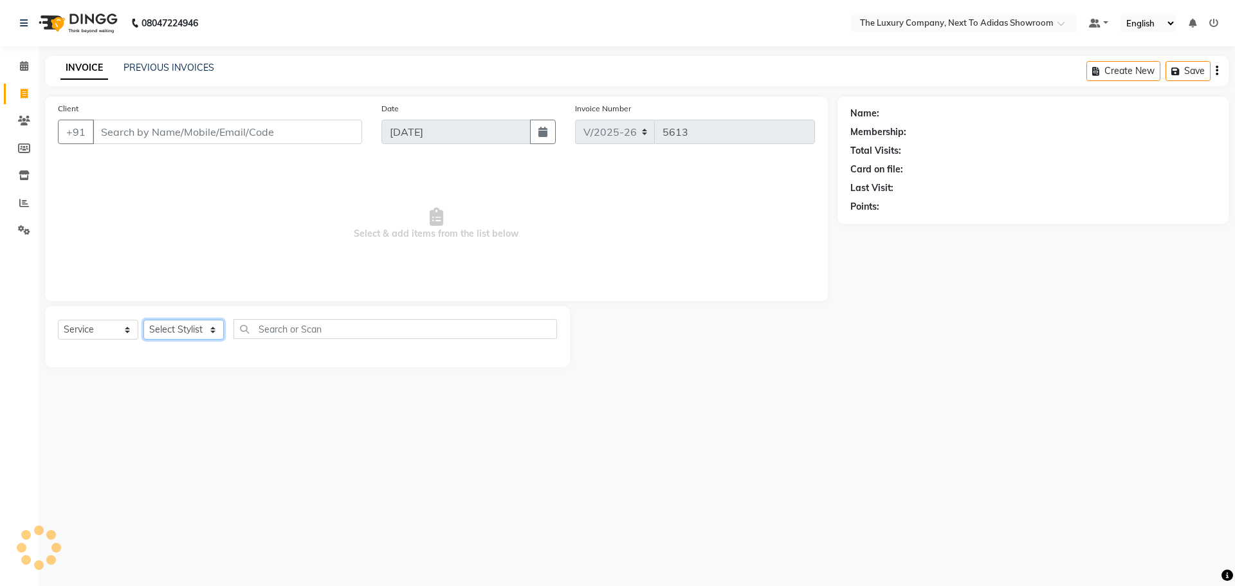
click at [186, 333] on select "Select Stylist" at bounding box center [183, 330] width 80 height 20
click at [188, 327] on select "Select Stylist [PERSON_NAME] [PERSON_NAME] ANSAI [PERSON_NAME] BALAJIED [PERSON…" at bounding box center [200, 330] width 115 height 20
click at [187, 320] on select "Select Stylist [PERSON_NAME] [PERSON_NAME] ANSAI [PERSON_NAME] BALAJIED [PERSON…" at bounding box center [200, 330] width 115 height 20
select select "53679"
click at [143, 320] on select "Select Stylist [PERSON_NAME] [PERSON_NAME] ANSAI [PERSON_NAME] BALAJIED [PERSON…" at bounding box center [200, 330] width 115 height 20
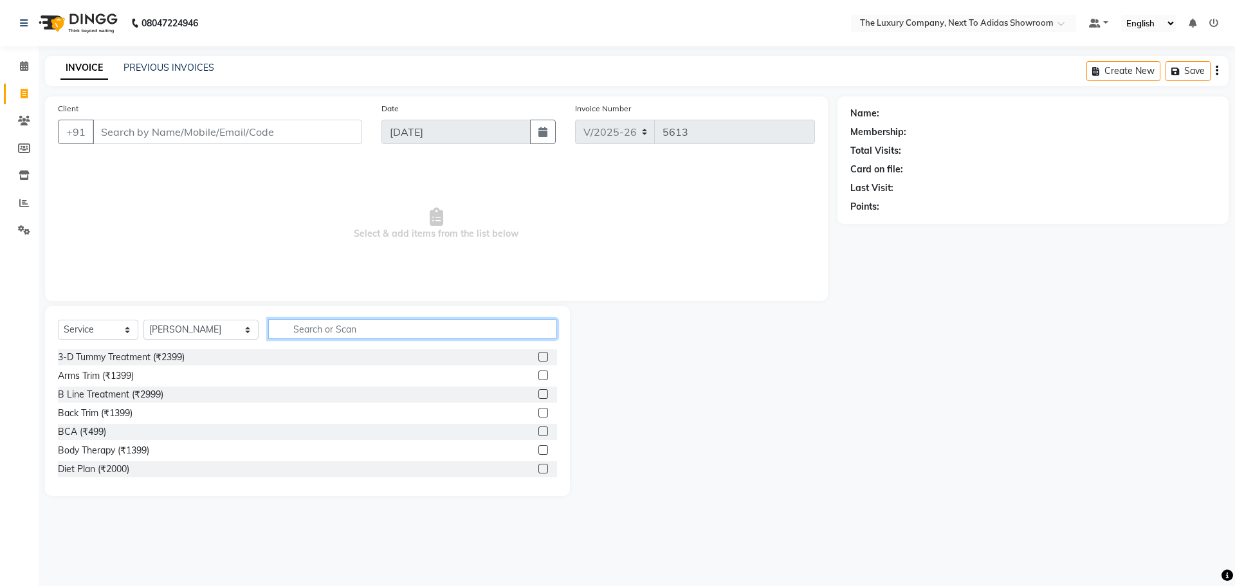
click at [292, 334] on input "text" at bounding box center [412, 329] width 289 height 20
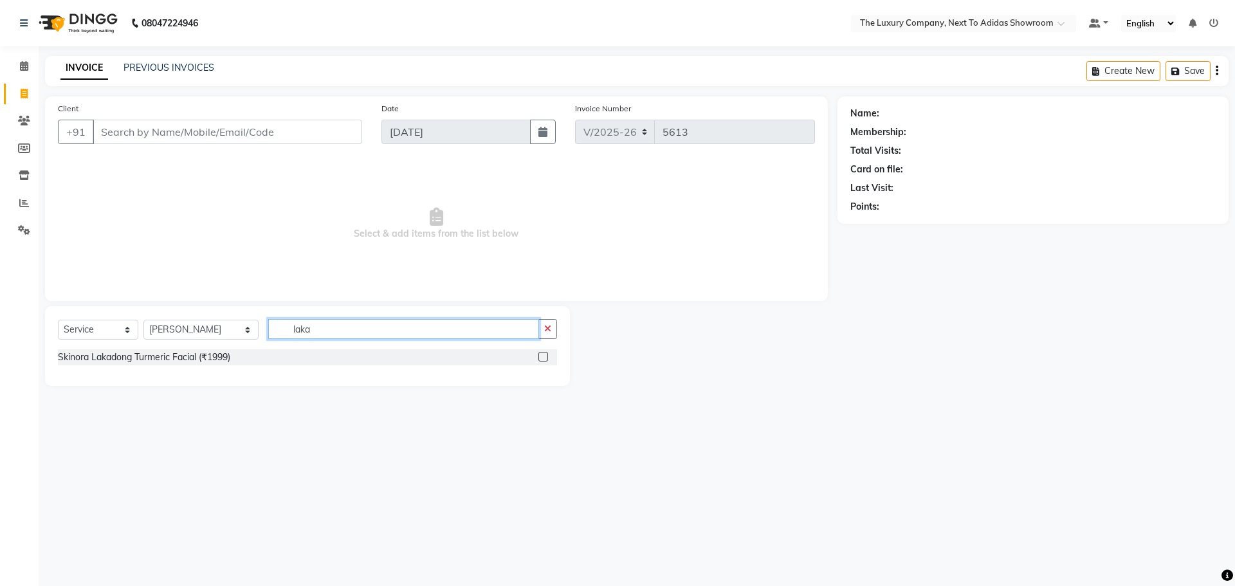
type input "laka"
click at [546, 358] on label at bounding box center [543, 357] width 10 height 10
click at [546, 358] on input "checkbox" at bounding box center [542, 357] width 8 height 8
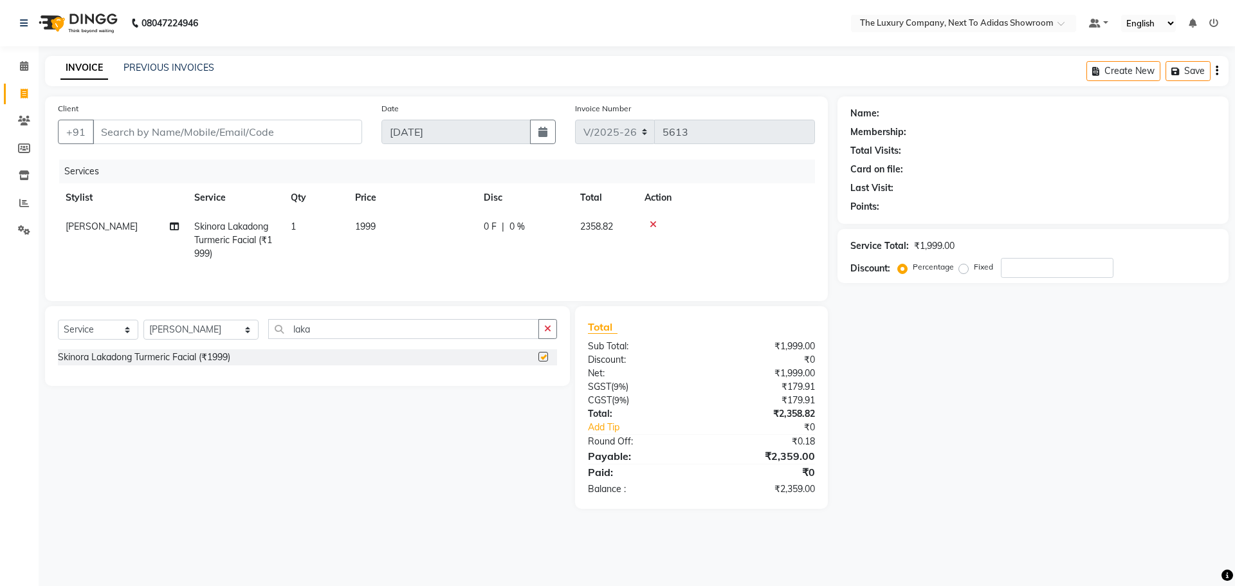
checkbox input "false"
click at [289, 396] on div "Select Service Product Membership Package Voucher Prepaid Gift Card Select Styl…" at bounding box center [302, 407] width 534 height 203
click at [21, 66] on icon at bounding box center [24, 66] width 8 height 10
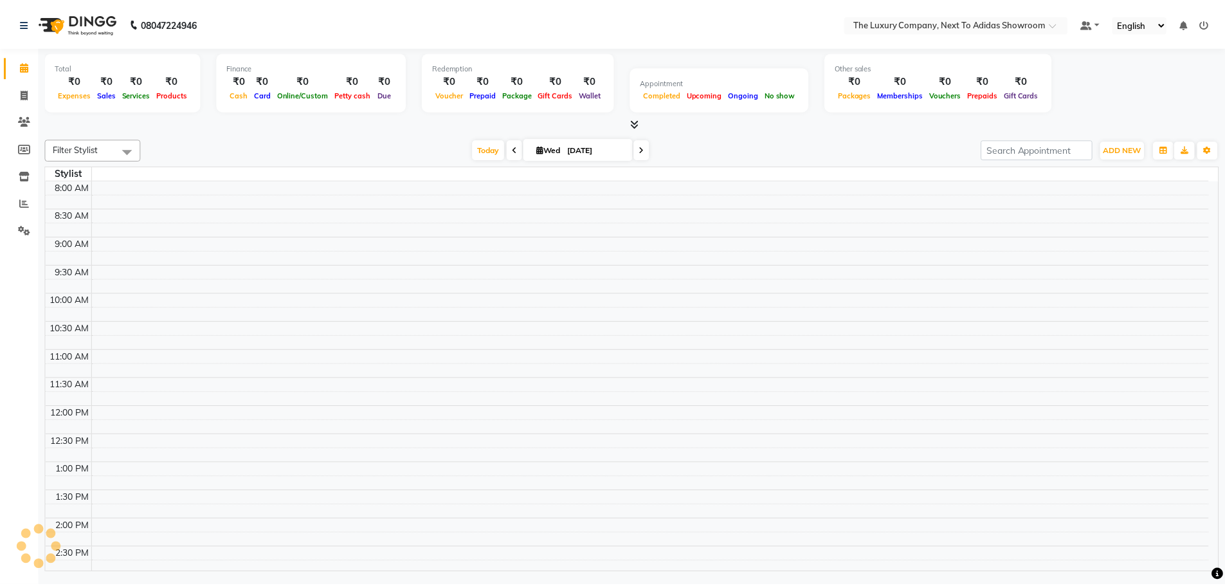
scroll to position [399, 0]
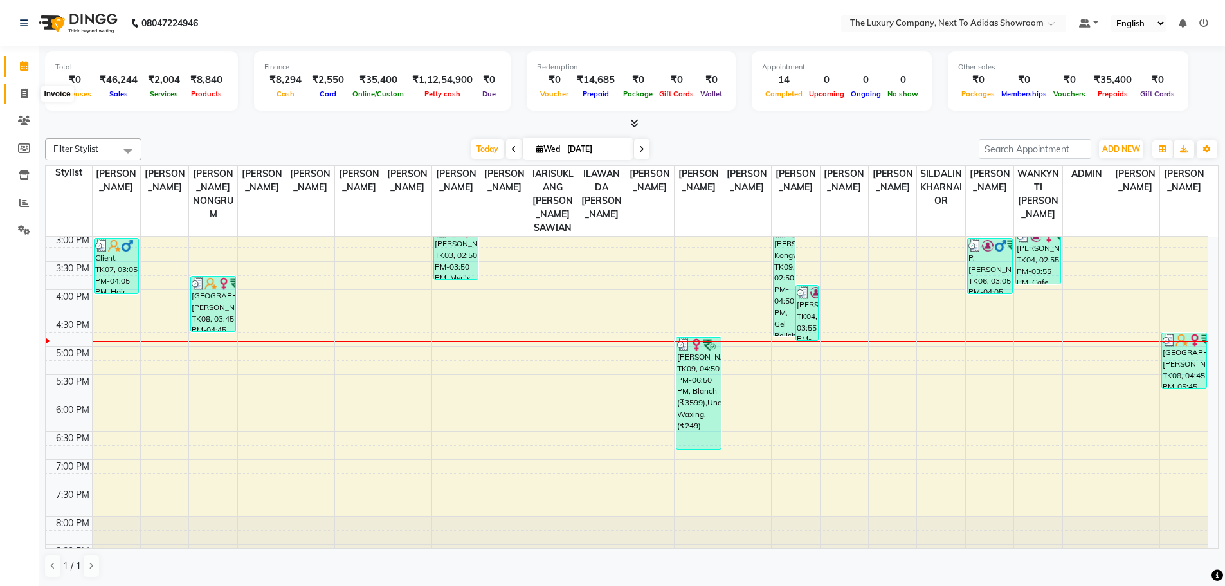
click at [26, 91] on icon at bounding box center [24, 94] width 7 height 10
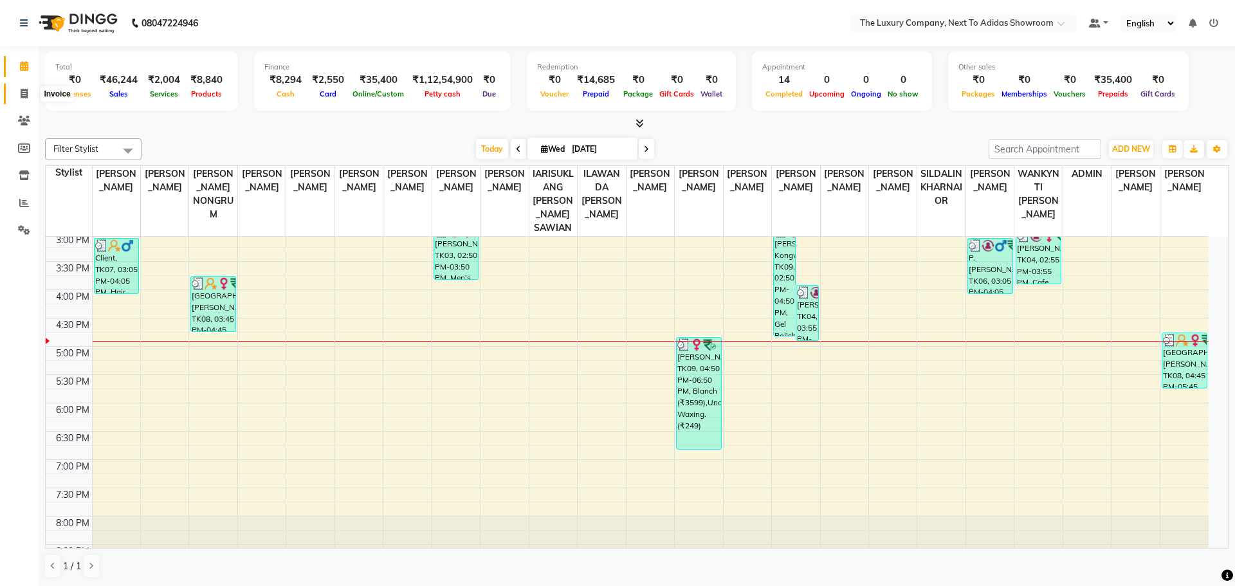
select select "service"
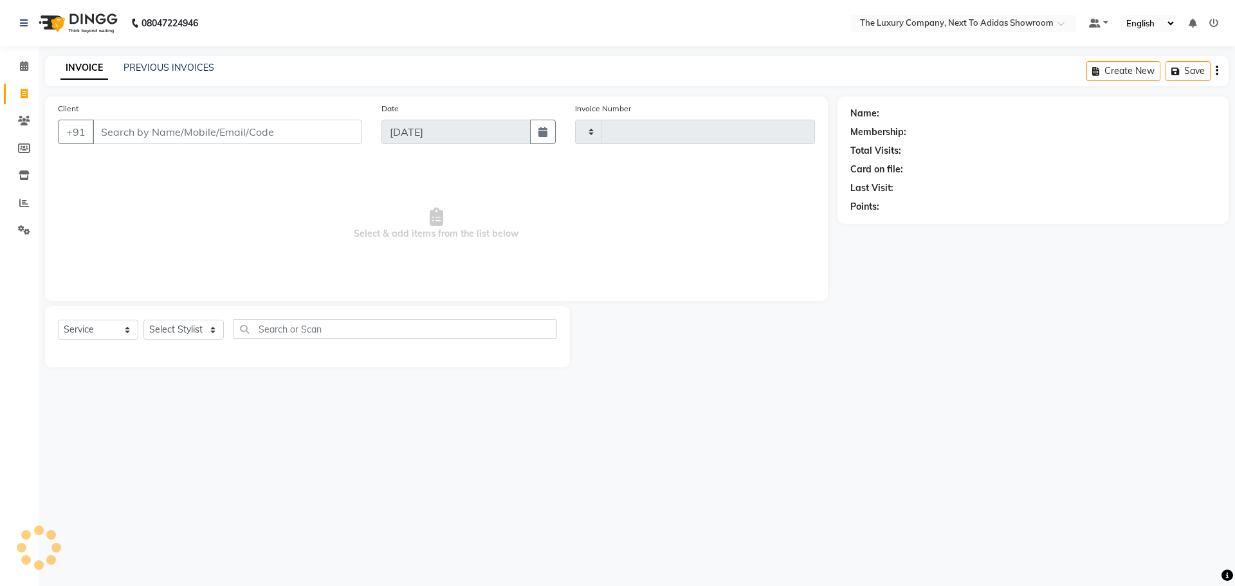
type input "5613"
select select "6828"
click at [184, 322] on select "Select Stylist" at bounding box center [183, 330] width 80 height 20
select select "53679"
click at [143, 320] on select "Select Stylist [PERSON_NAME] [PERSON_NAME] ANSAI [PERSON_NAME] BALAJIED [PERSON…" at bounding box center [200, 330] width 115 height 20
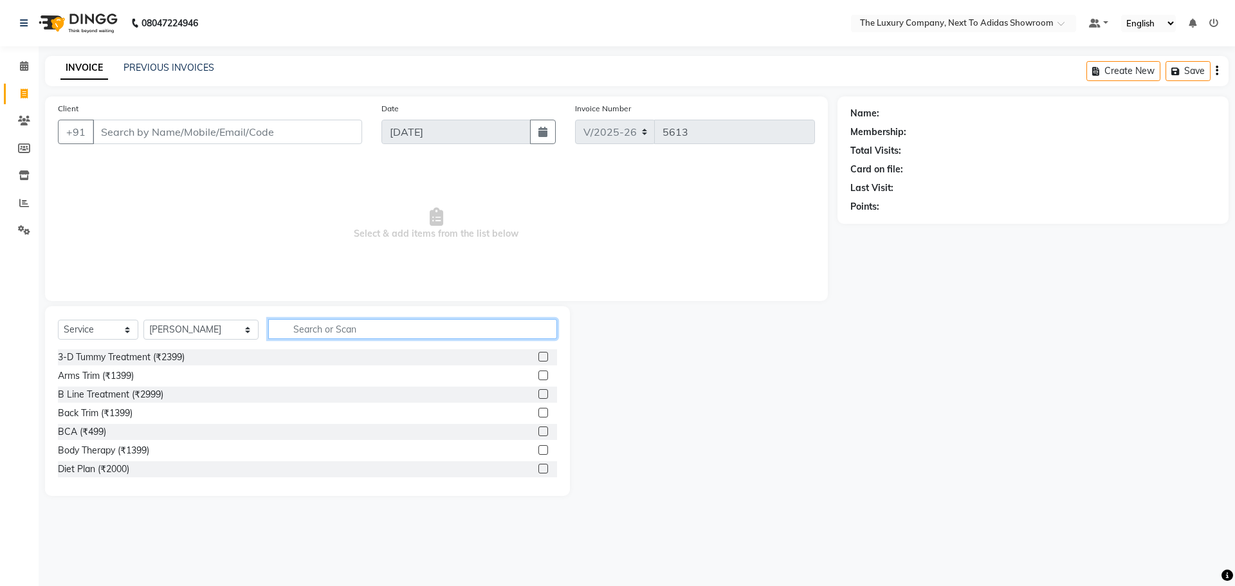
click at [293, 327] on input "text" at bounding box center [412, 329] width 289 height 20
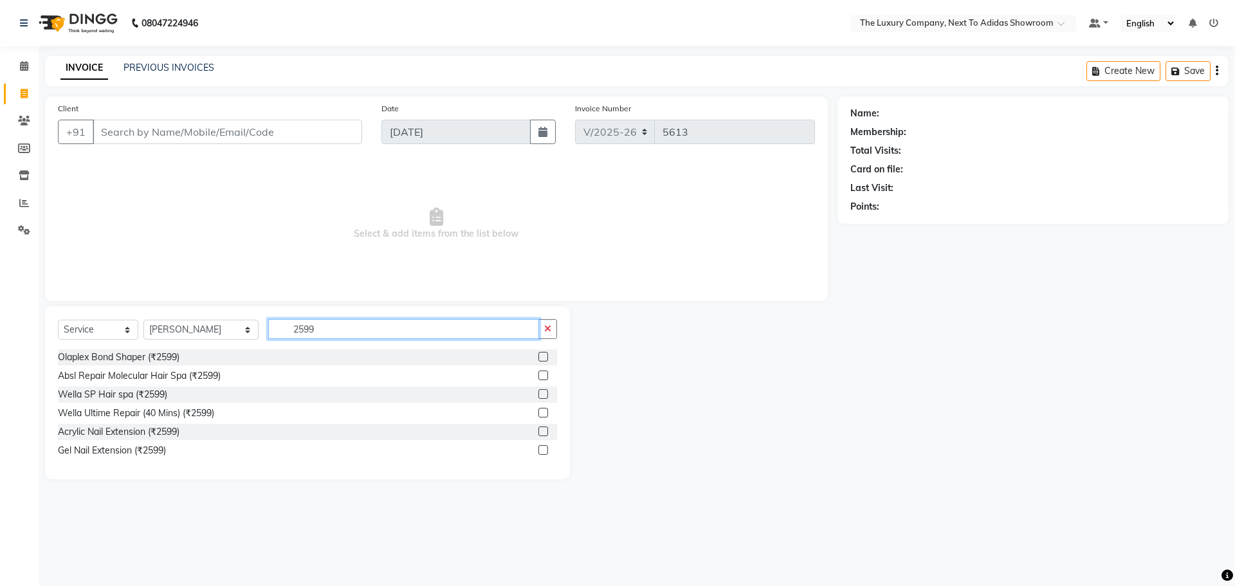
drag, startPoint x: 311, startPoint y: 329, endPoint x: 244, endPoint y: 327, distance: 66.3
click at [244, 327] on div "Select Service Product Membership Package Voucher Prepaid Gift Card Select Styl…" at bounding box center [307, 334] width 499 height 30
drag, startPoint x: 324, startPoint y: 326, endPoint x: 93, endPoint y: 328, distance: 230.9
click at [93, 328] on div "Select Service Product Membership Package Voucher Prepaid Gift Card Select Styl…" at bounding box center [307, 334] width 499 height 30
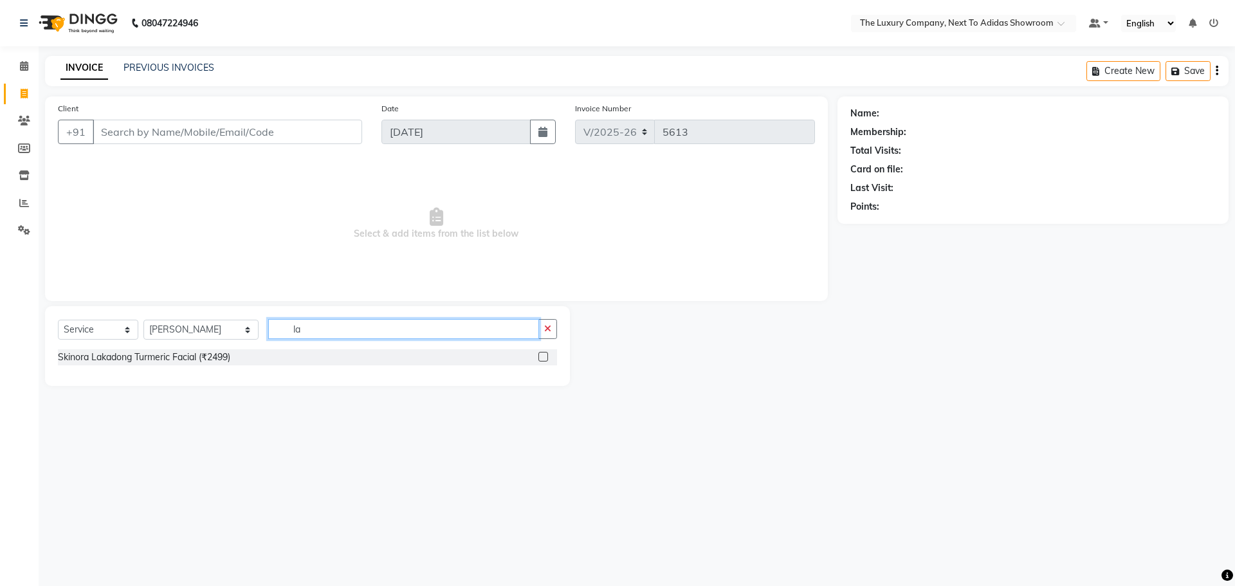
type input "l"
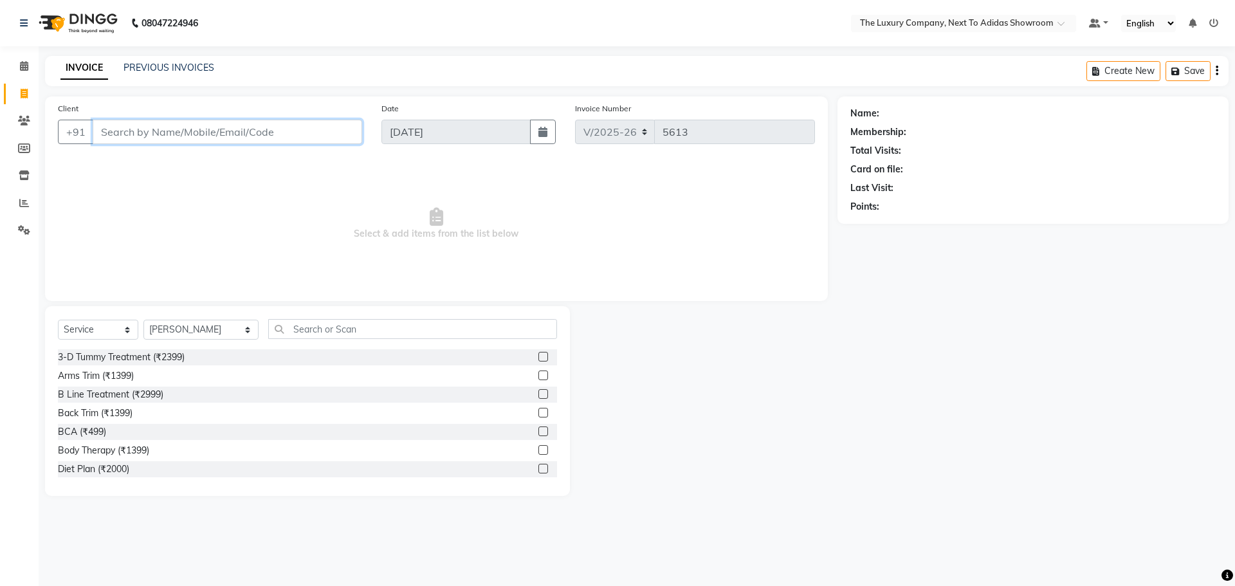
click at [195, 130] on input "Client" at bounding box center [227, 132] width 269 height 24
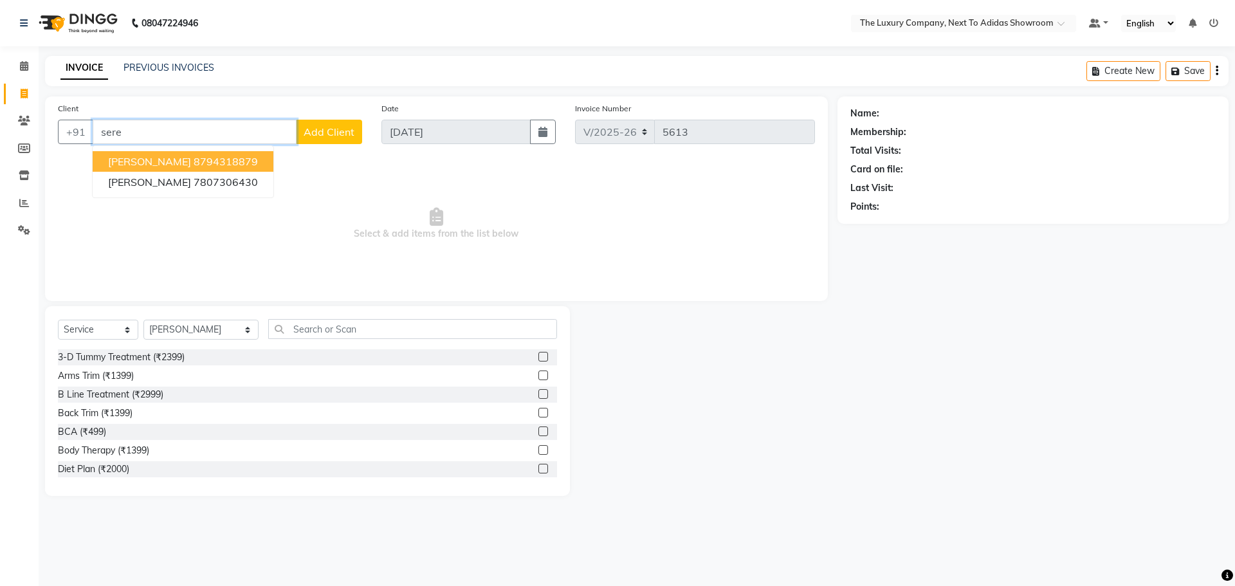
click at [194, 161] on ngb-highlight "8794318879" at bounding box center [226, 161] width 64 height 13
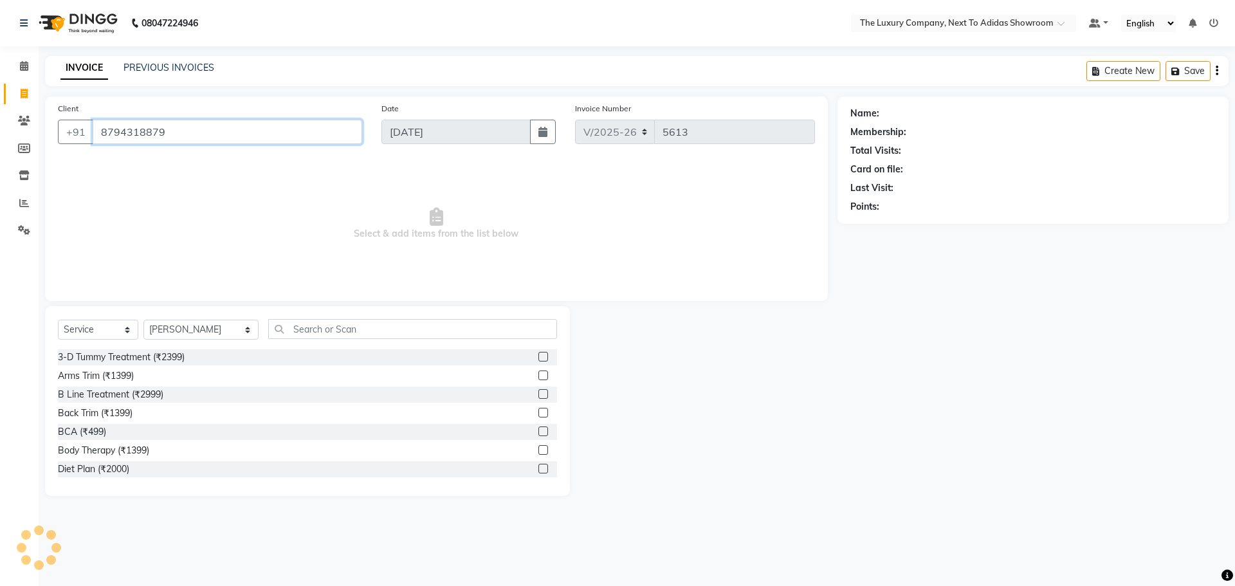
type input "8794318879"
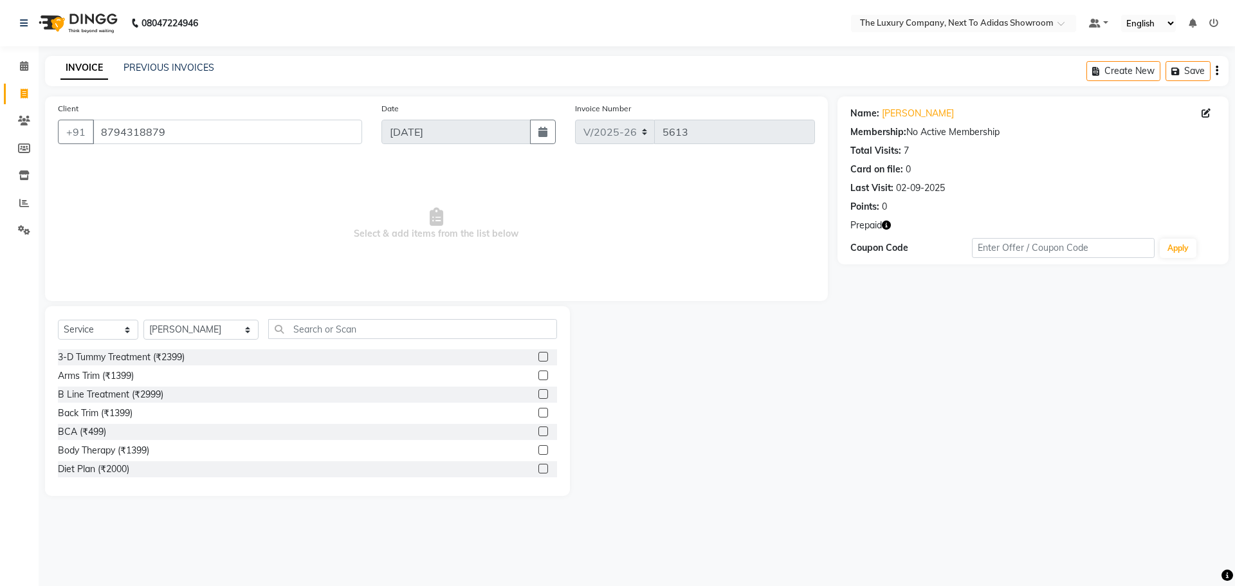
click at [890, 224] on icon "button" at bounding box center [886, 225] width 9 height 9
click at [206, 333] on select "Select Stylist [PERSON_NAME] [PERSON_NAME] ANSAI [PERSON_NAME] BALAJIED [PERSON…" at bounding box center [200, 330] width 115 height 20
select select "53651"
click at [143, 320] on select "Select Stylist [PERSON_NAME] [PERSON_NAME] ANSAI [PERSON_NAME] BALAJIED [PERSON…" at bounding box center [200, 330] width 115 height 20
click at [300, 334] on input "text" at bounding box center [412, 329] width 289 height 20
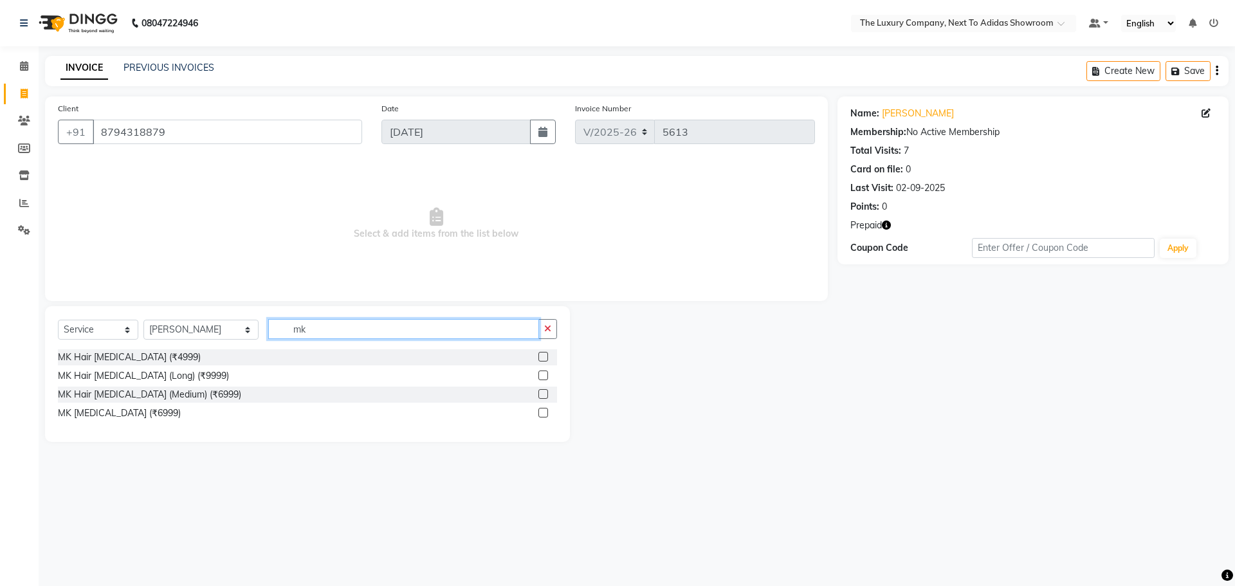
type input "mk"
click at [542, 354] on label at bounding box center [543, 357] width 10 height 10
click at [542, 354] on input "checkbox" at bounding box center [542, 357] width 8 height 8
checkbox input "true"
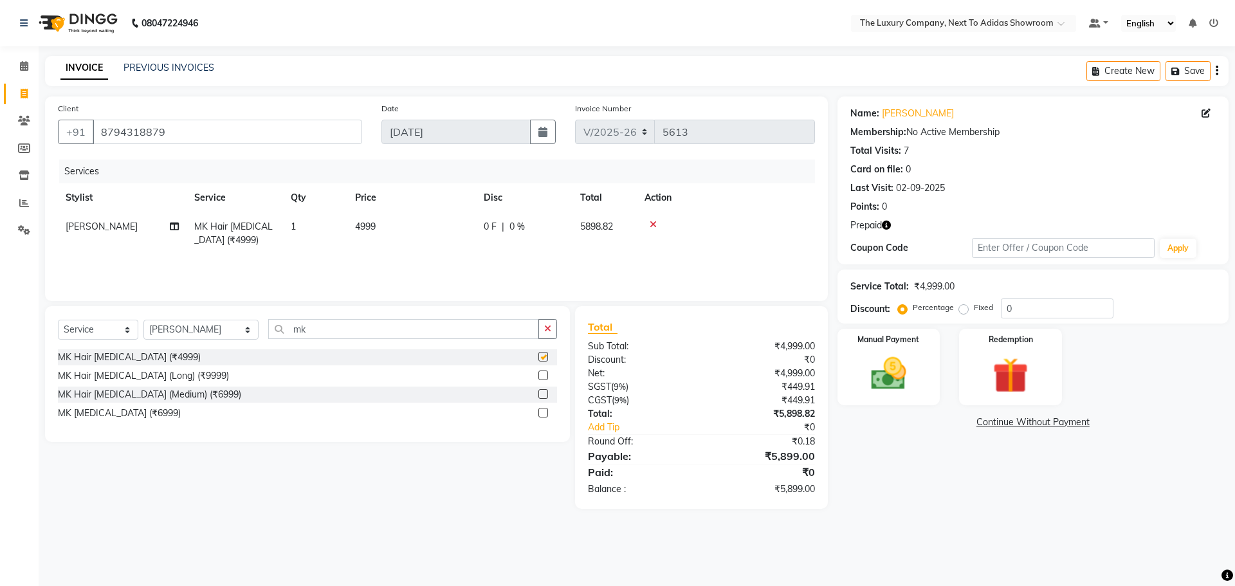
click at [473, 248] on td "4999" at bounding box center [411, 233] width 129 height 42
select select "53651"
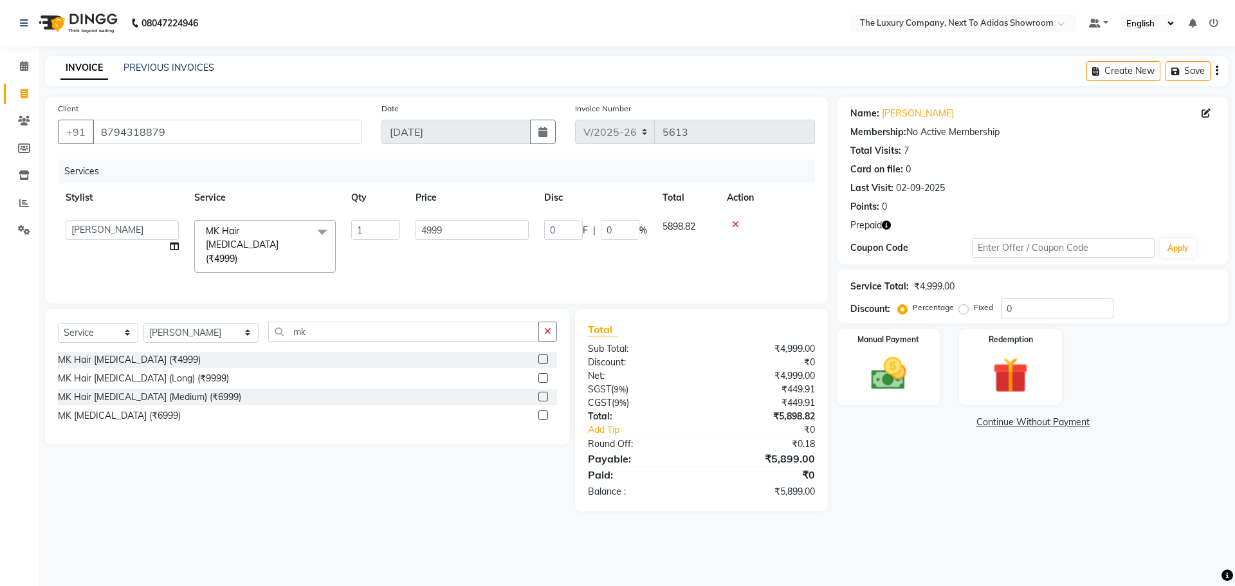
checkbox input "false"
drag, startPoint x: 405, startPoint y: 242, endPoint x: 304, endPoint y: 250, distance: 100.6
click at [304, 250] on tr "[PERSON_NAME] [PERSON_NAME] ANSAI [PERSON_NAME] BALAJIED [PERSON_NAME] NONGRUM …" at bounding box center [436, 246] width 757 height 68
click at [172, 65] on link "PREVIOUS INVOICES" at bounding box center [168, 68] width 91 height 12
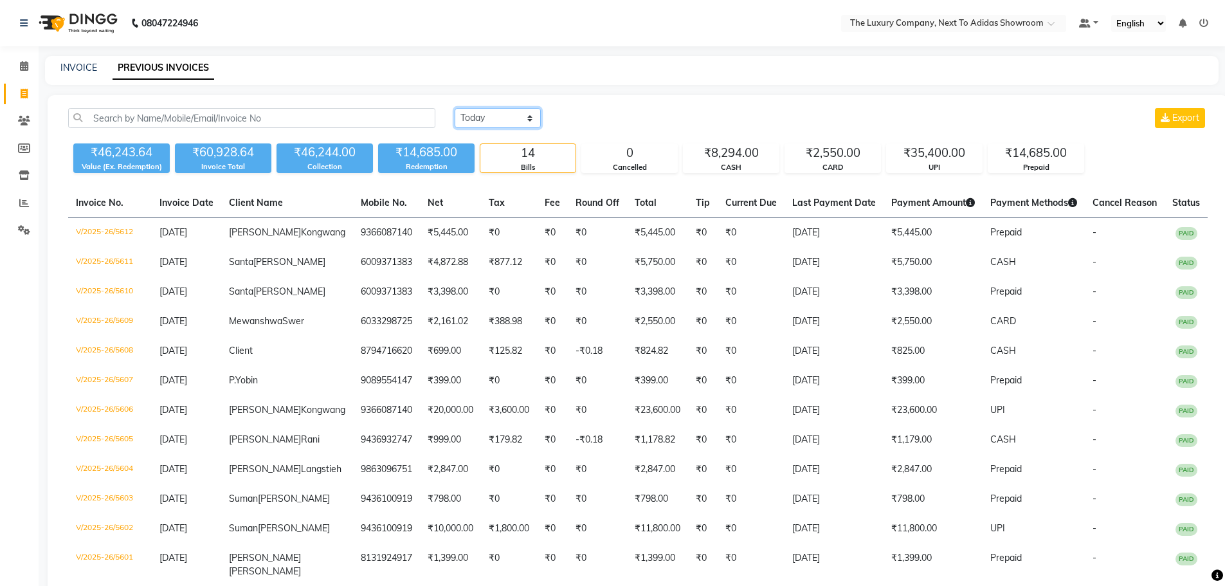
click at [493, 115] on select "[DATE] [DATE] Custom Range" at bounding box center [498, 118] width 86 height 20
select select "[DATE]"
click at [455, 108] on select "[DATE] [DATE] Custom Range" at bounding box center [498, 118] width 86 height 20
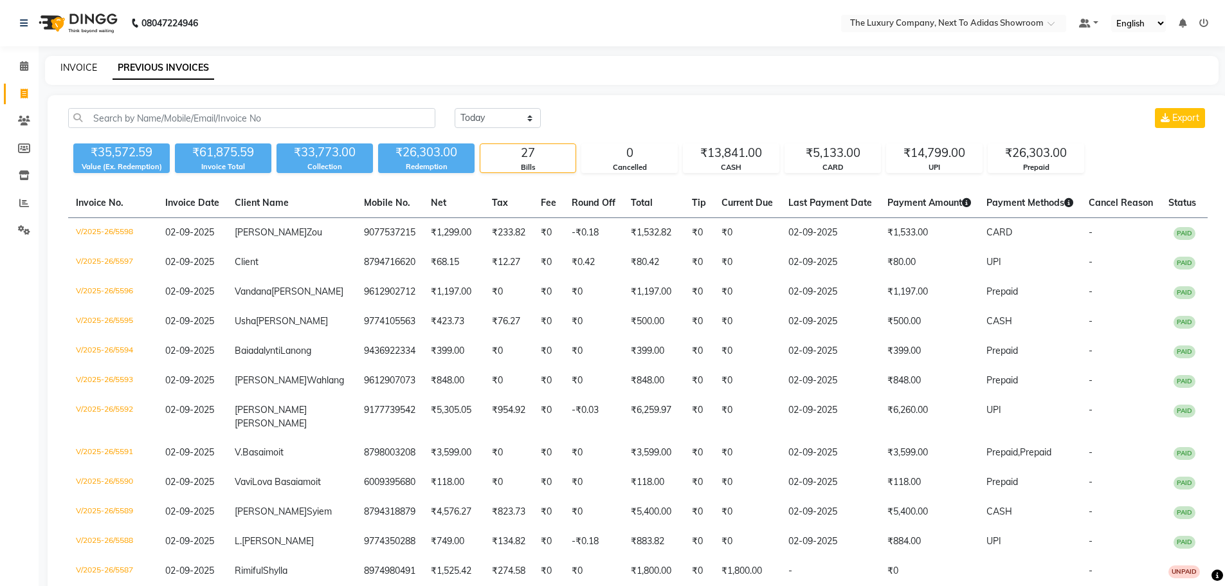
click at [78, 68] on link "INVOICE" at bounding box center [78, 68] width 37 height 12
select select "service"
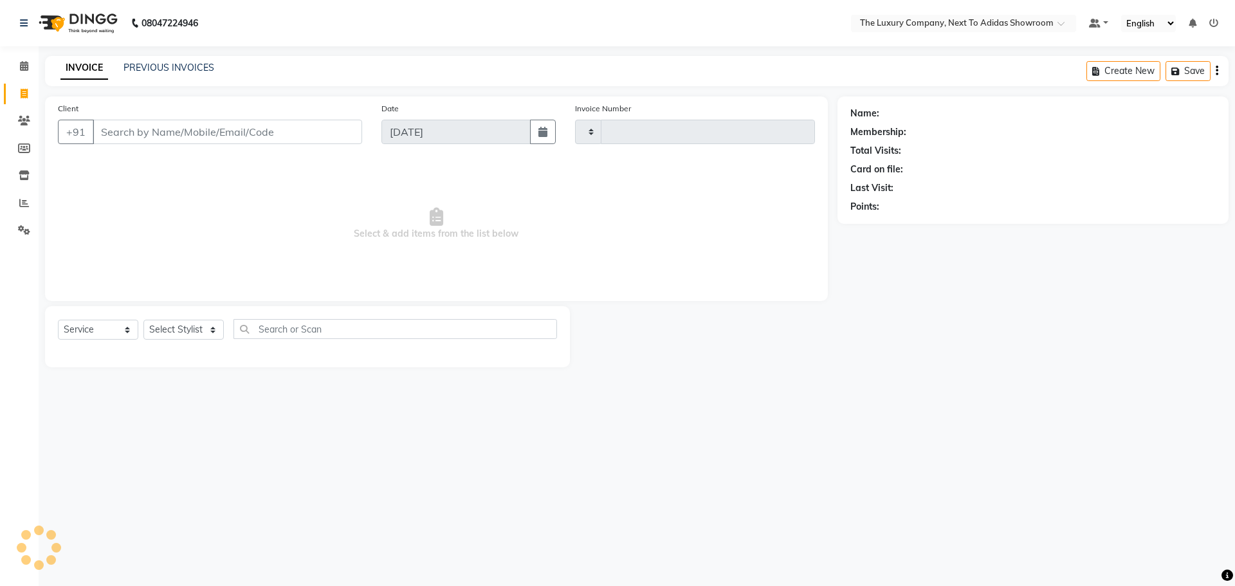
type input "5613"
select select "6828"
click at [24, 62] on icon at bounding box center [24, 66] width 8 height 10
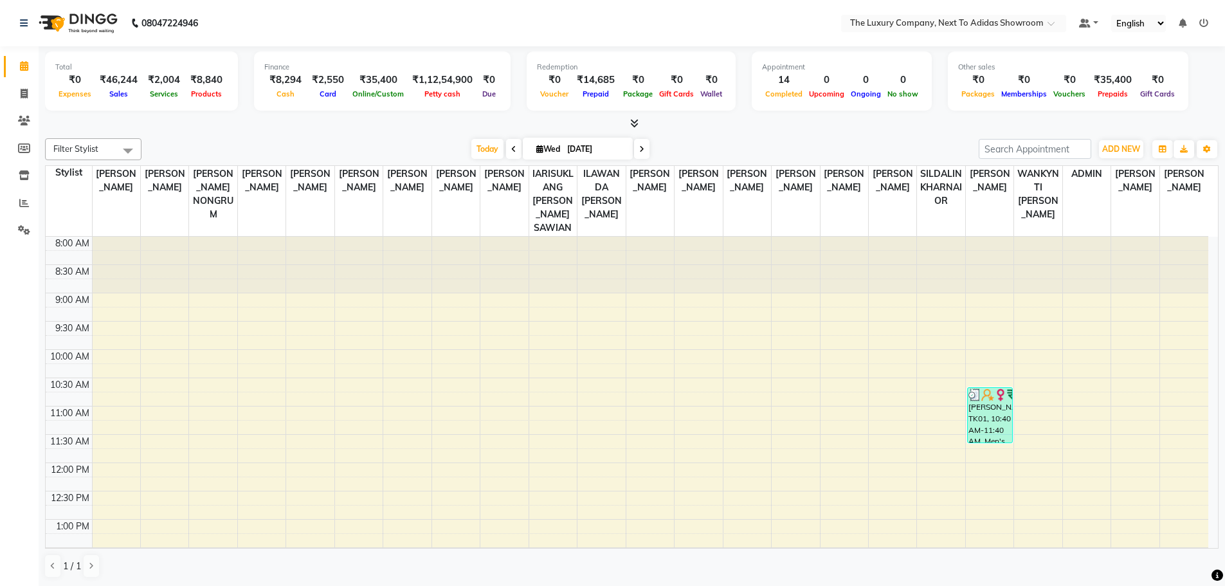
click at [574, 152] on input "[DATE]" at bounding box center [595, 149] width 64 height 19
select select "9"
select select "2025"
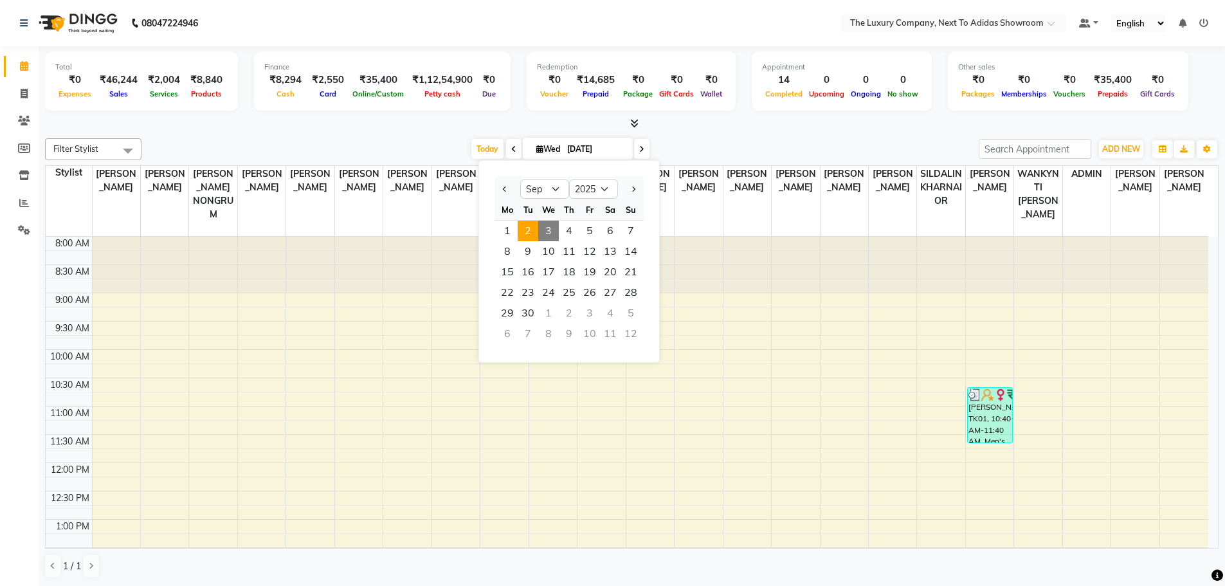
click at [534, 228] on span "2" at bounding box center [528, 231] width 21 height 21
type input "02-09-2025"
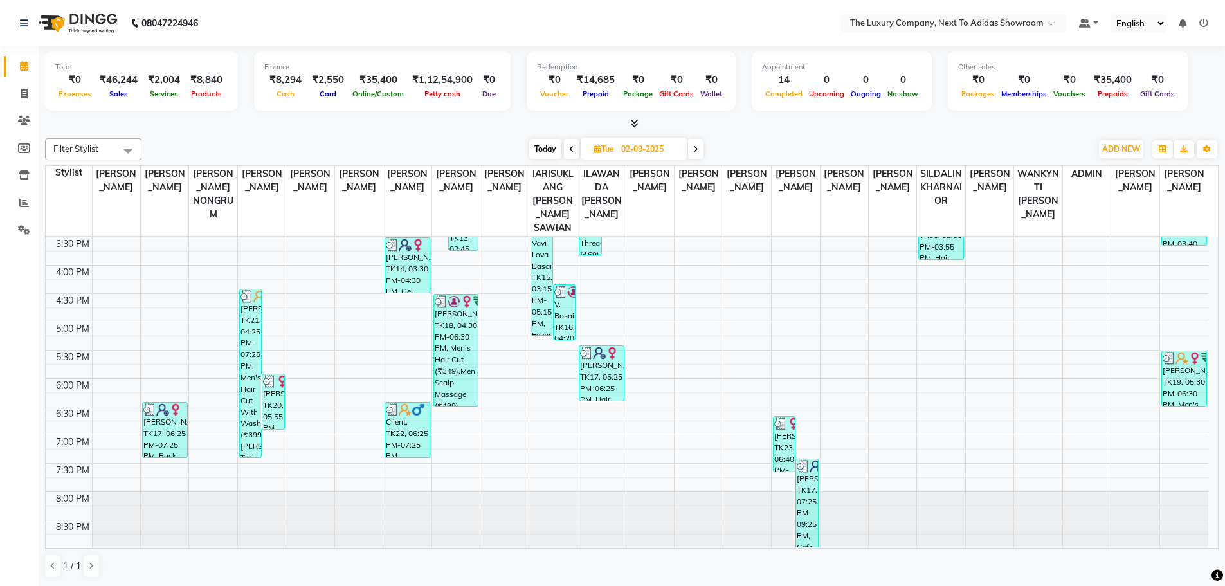
scroll to position [1, 0]
click at [23, 197] on icon at bounding box center [24, 202] width 10 height 10
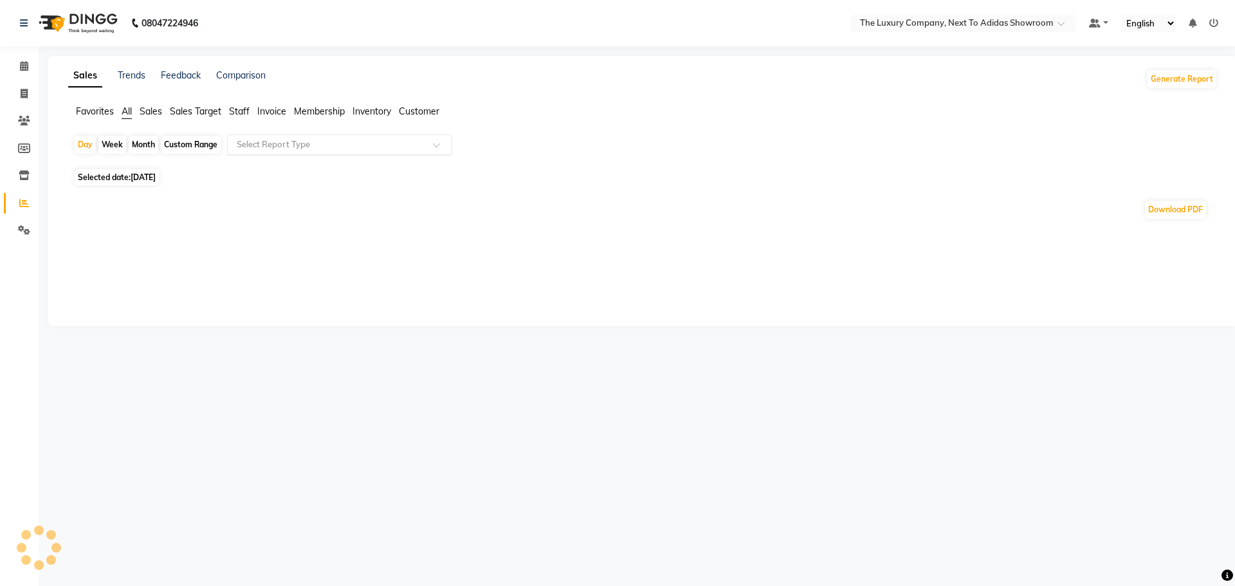
click at [388, 147] on input "text" at bounding box center [326, 144] width 185 height 13
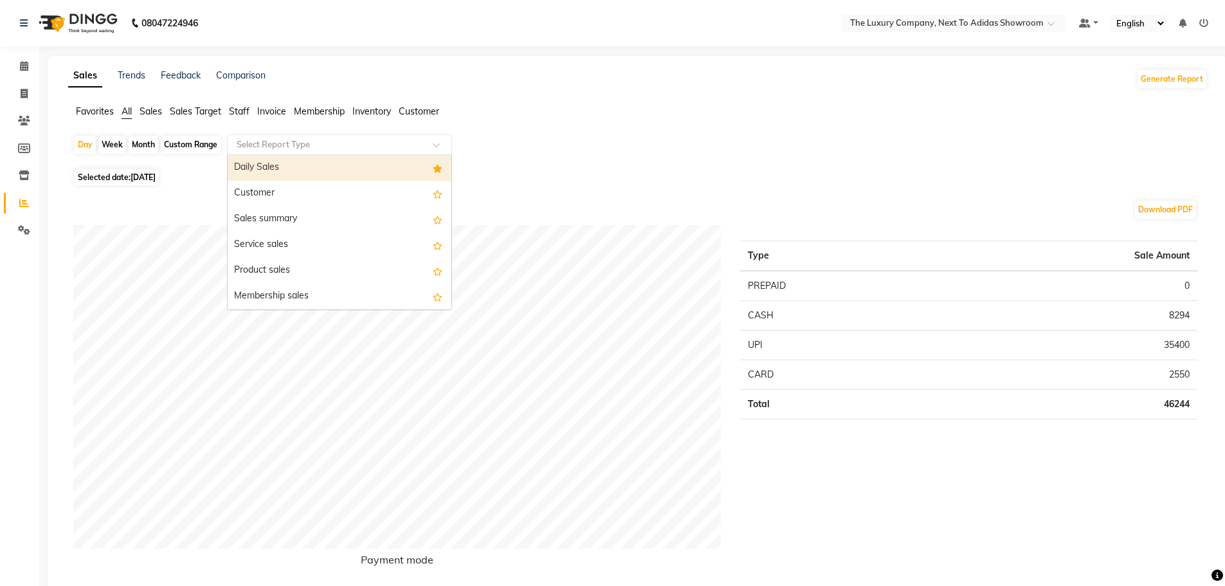
click at [389, 164] on div "Daily Sales" at bounding box center [340, 168] width 224 height 26
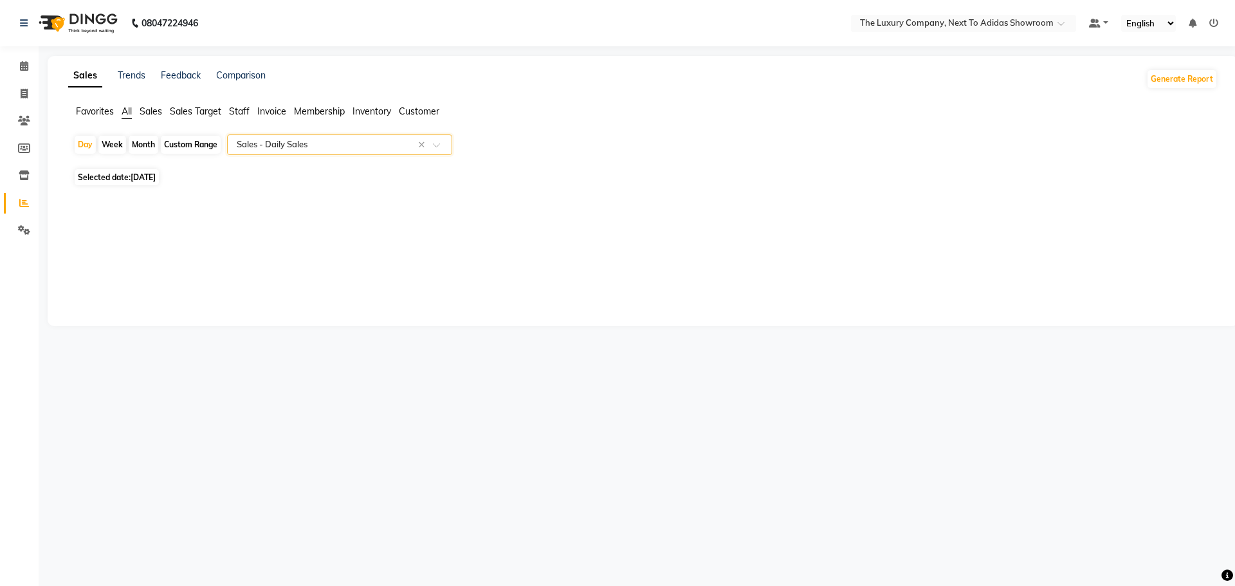
select select "full_report"
select select "csv"
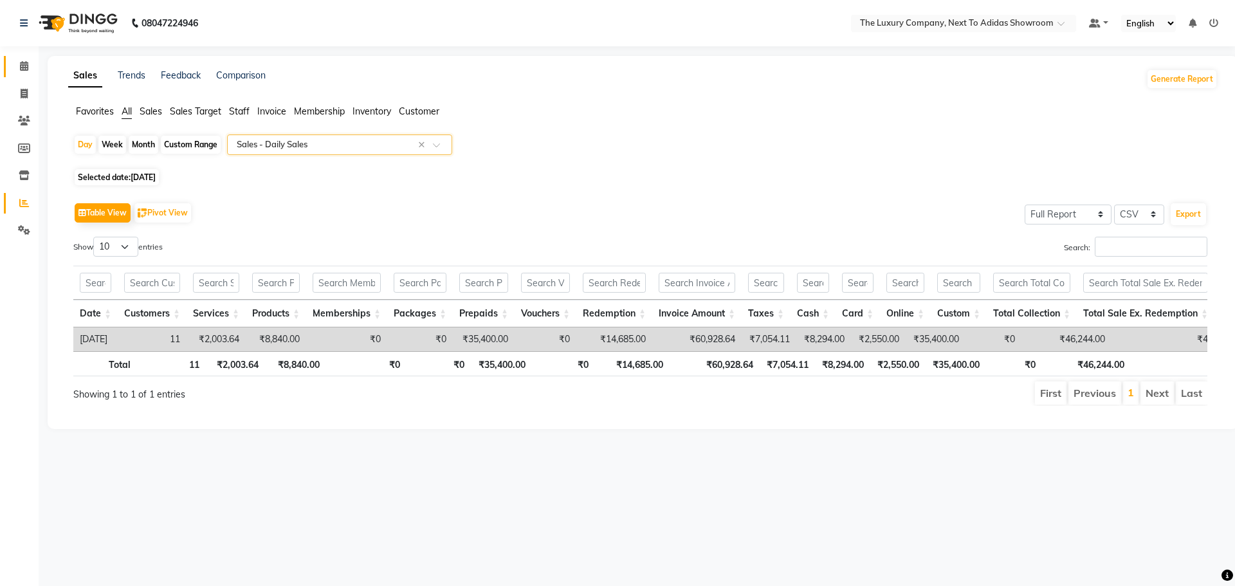
click at [26, 57] on link "Calendar" at bounding box center [19, 66] width 31 height 21
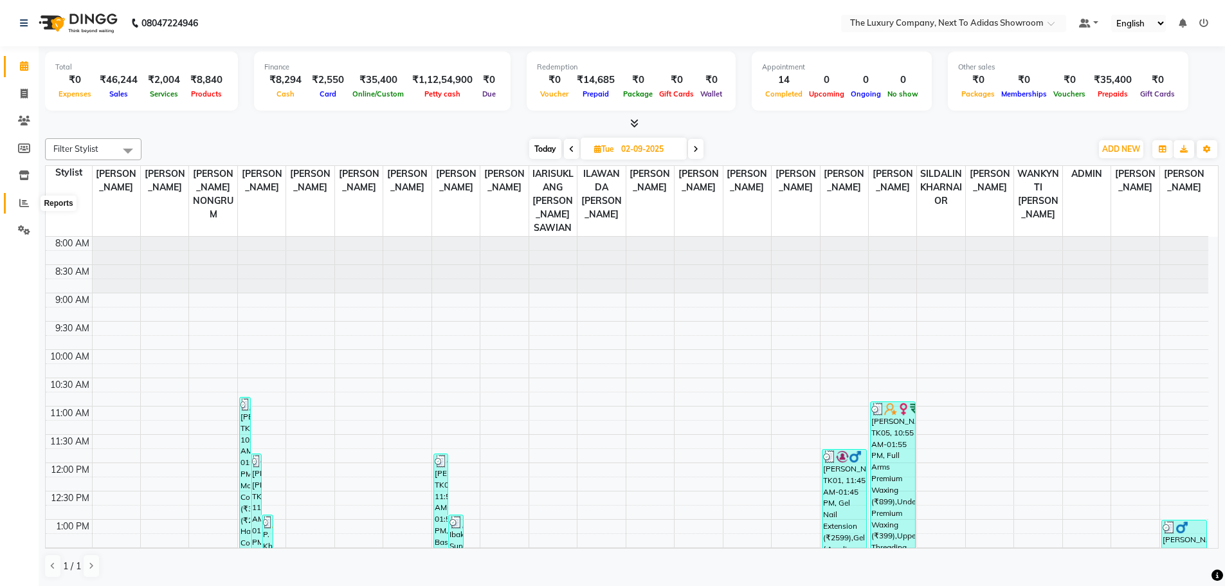
click at [25, 205] on icon at bounding box center [24, 203] width 10 height 10
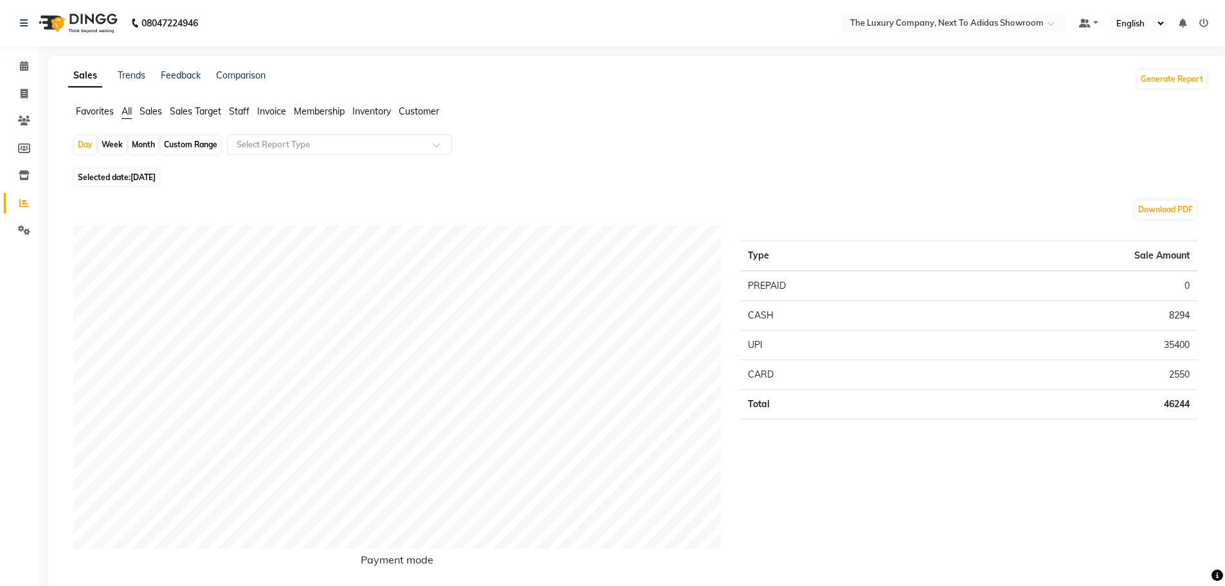
click at [131, 178] on span "Selected date: [DATE]" at bounding box center [117, 177] width 84 height 16
select select "9"
select select "2025"
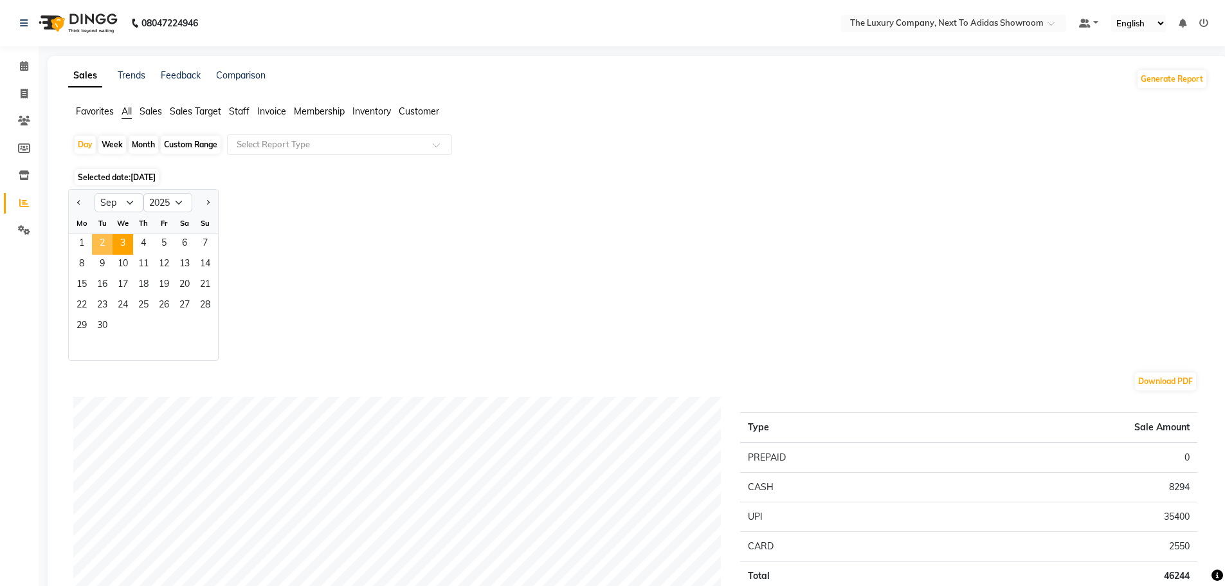
click at [101, 246] on span "2" at bounding box center [102, 244] width 21 height 21
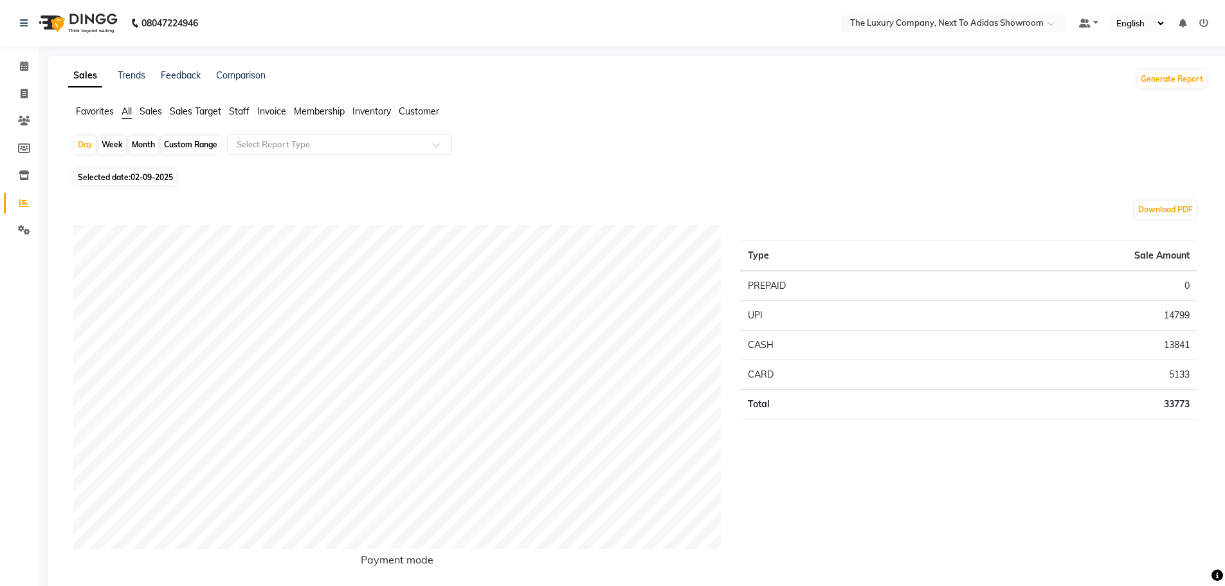
click at [238, 108] on span "Staff" at bounding box center [239, 111] width 21 height 12
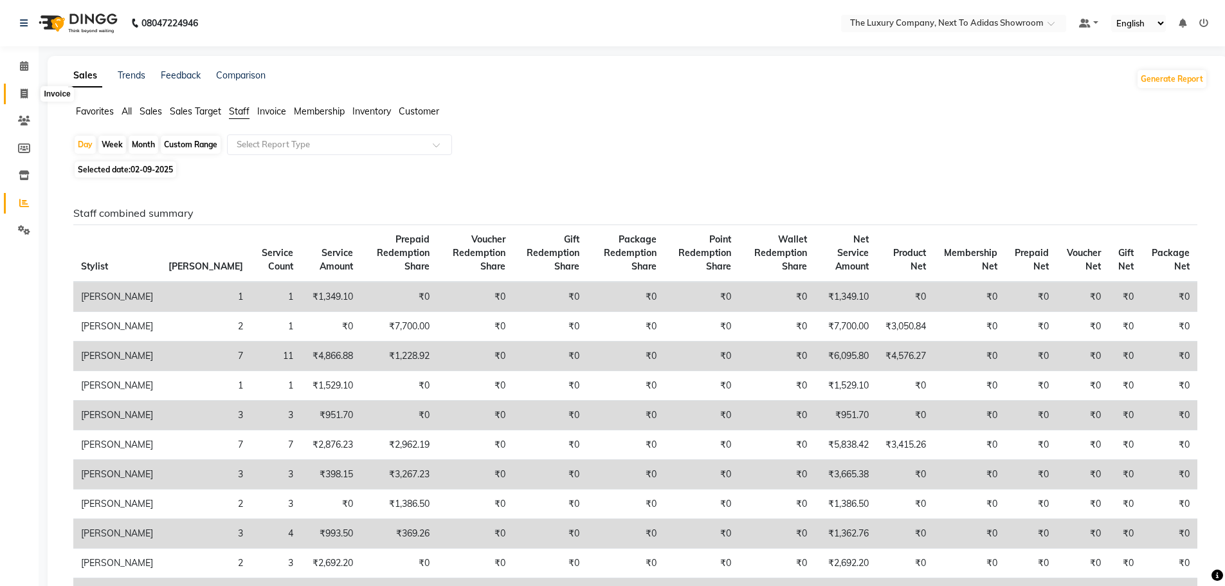
click at [19, 89] on span at bounding box center [24, 94] width 23 height 15
select select "service"
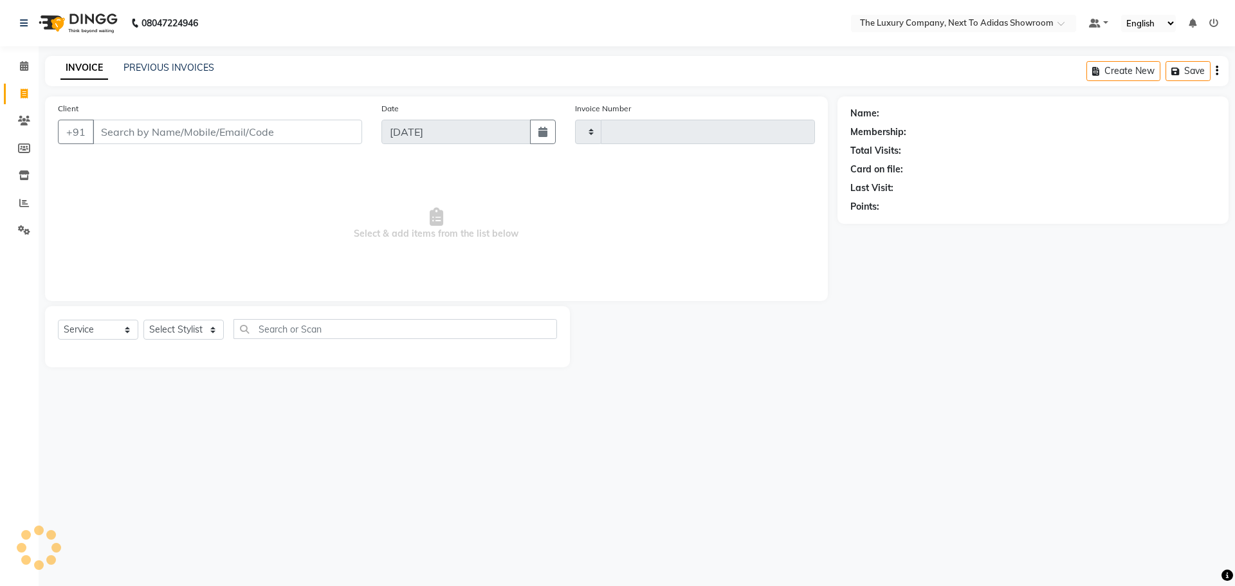
click at [179, 124] on input "Client" at bounding box center [227, 132] width 269 height 24
type input "d"
type input "5613"
select select "6828"
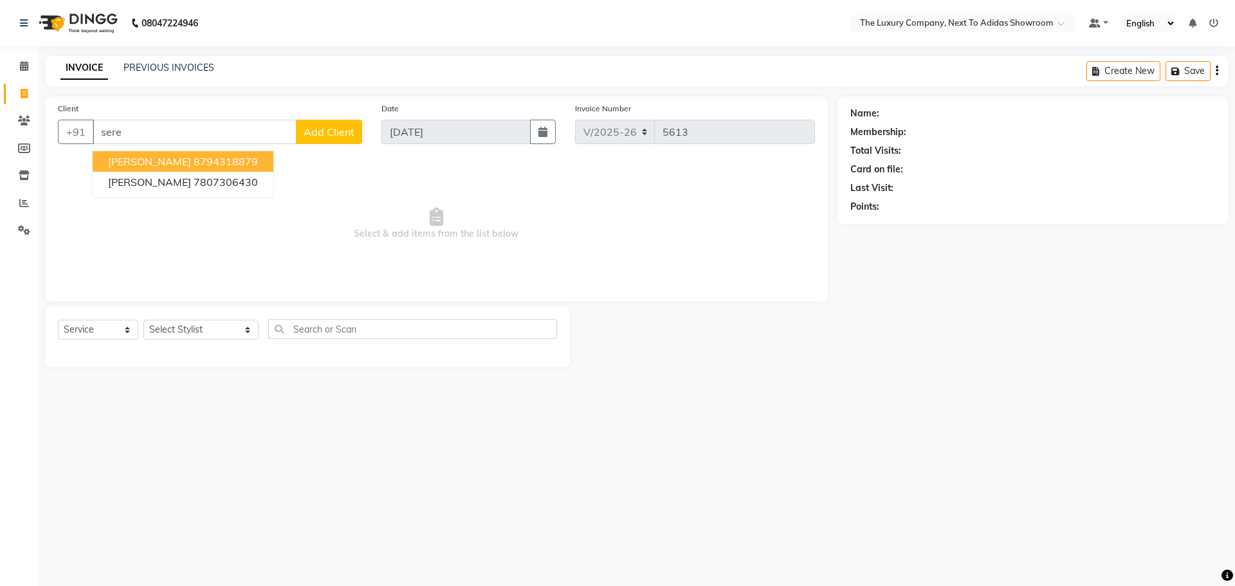
click at [184, 154] on button "[PERSON_NAME] 8794318879" at bounding box center [183, 161] width 181 height 21
type input "8794318879"
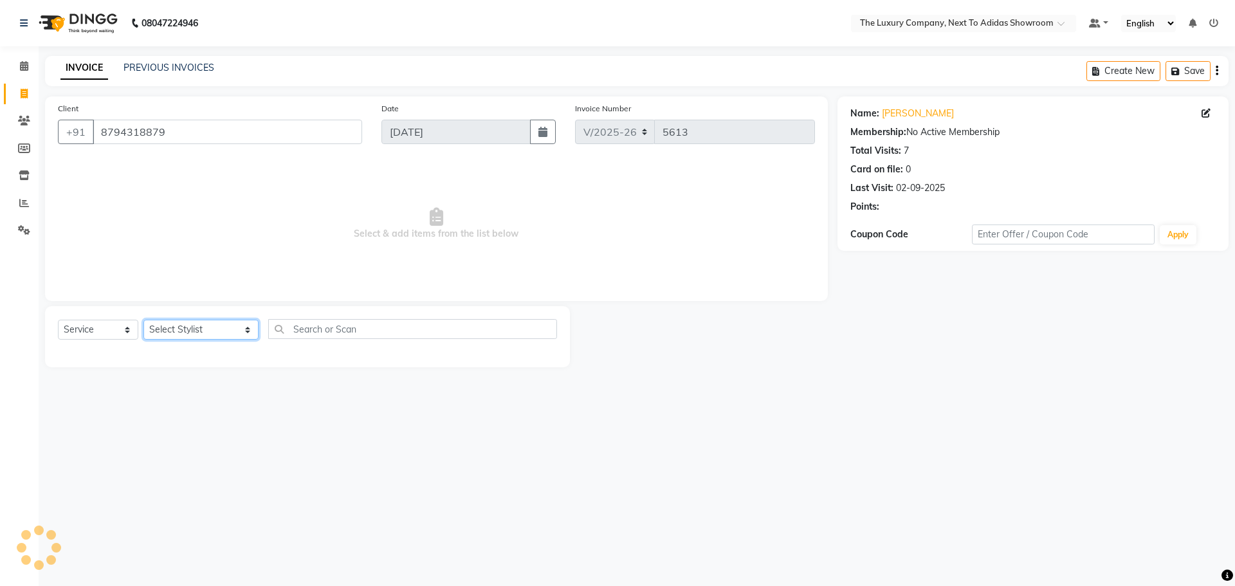
click at [201, 336] on select "Select Stylist [PERSON_NAME] [PERSON_NAME] ANSAI [PERSON_NAME] BALAJIED [PERSON…" at bounding box center [200, 330] width 115 height 20
select select "53651"
click at [143, 320] on select "Select Stylist [PERSON_NAME] [PERSON_NAME] ANSAI [PERSON_NAME] BALAJIED [PERSON…" at bounding box center [200, 330] width 115 height 20
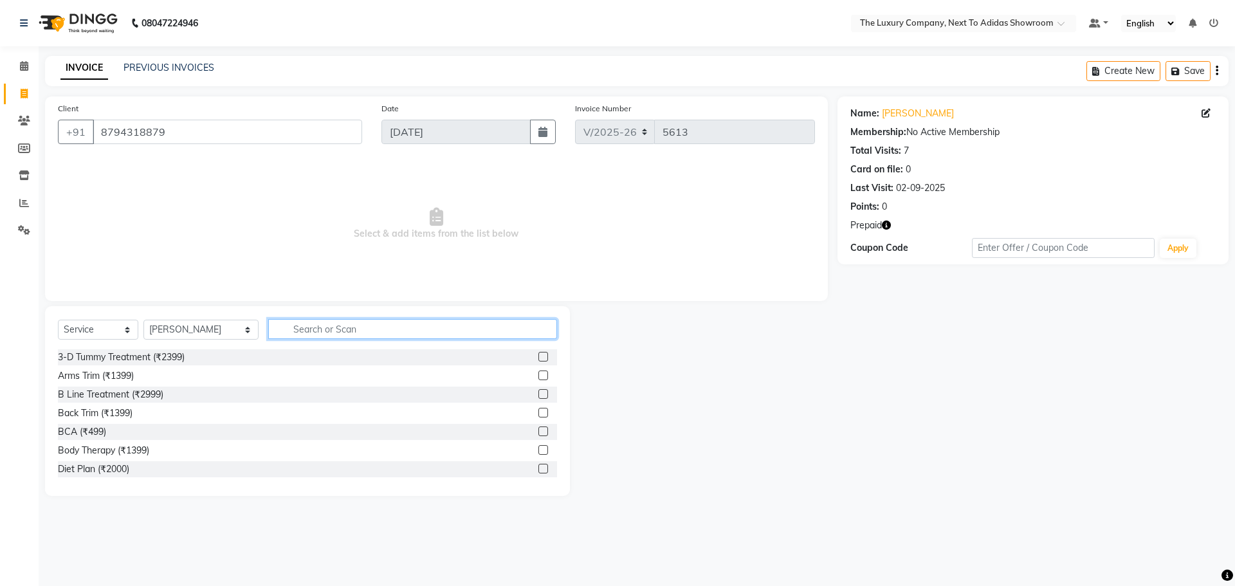
click at [317, 336] on input "text" at bounding box center [412, 329] width 289 height 20
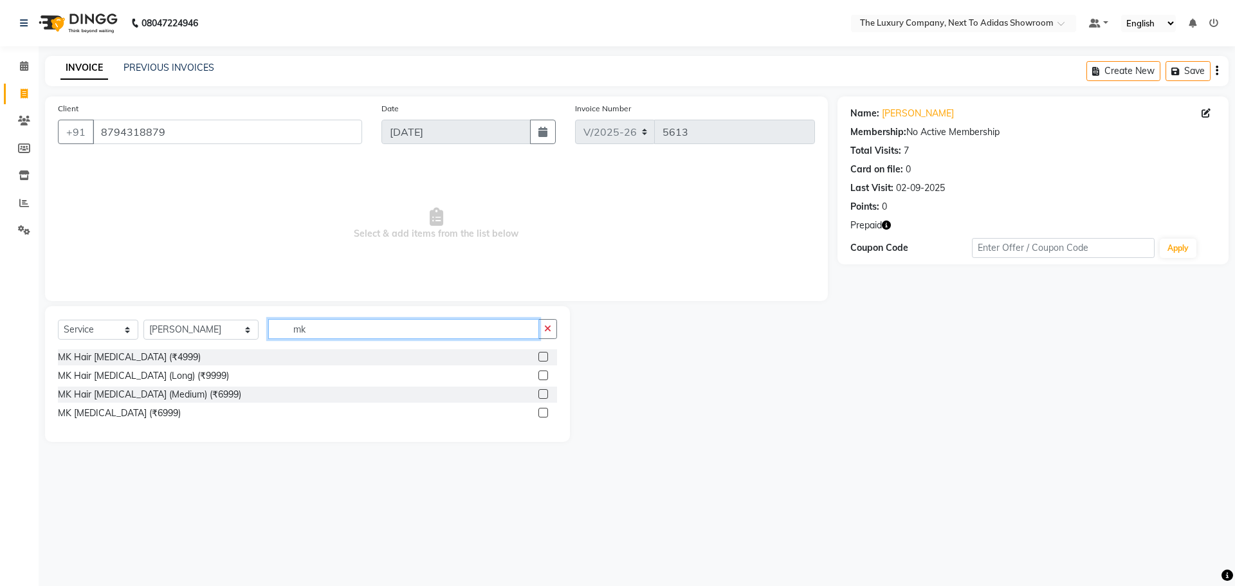
type input "mk"
click at [545, 355] on label at bounding box center [543, 357] width 10 height 10
click at [545, 355] on input "checkbox" at bounding box center [542, 357] width 8 height 8
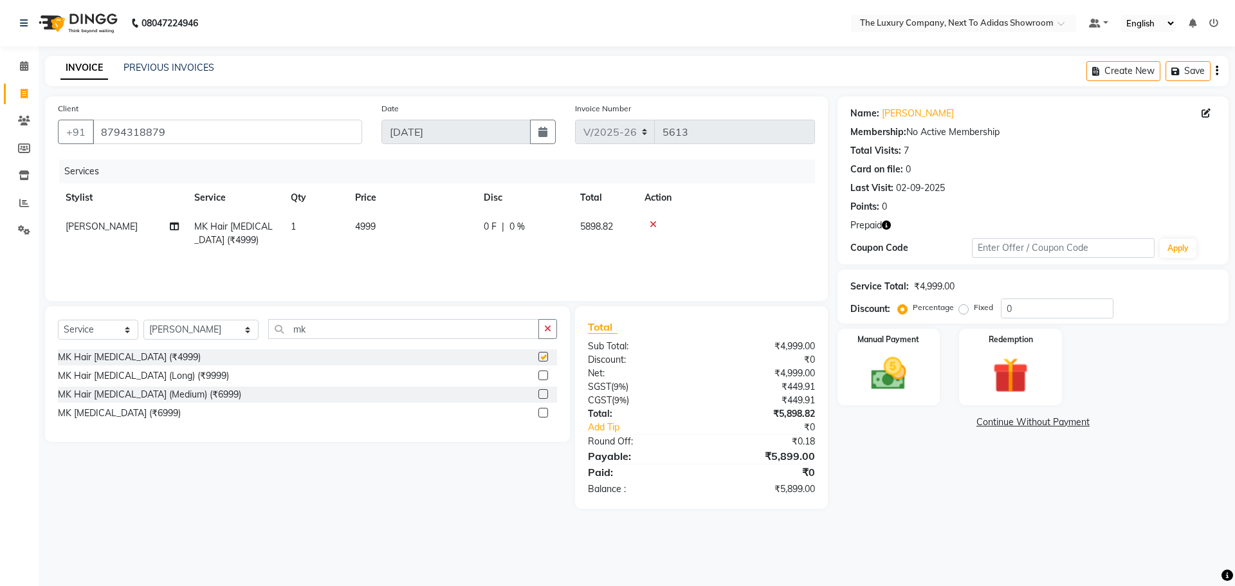
click at [460, 248] on td "4999" at bounding box center [411, 233] width 129 height 42
checkbox input "false"
select select "53651"
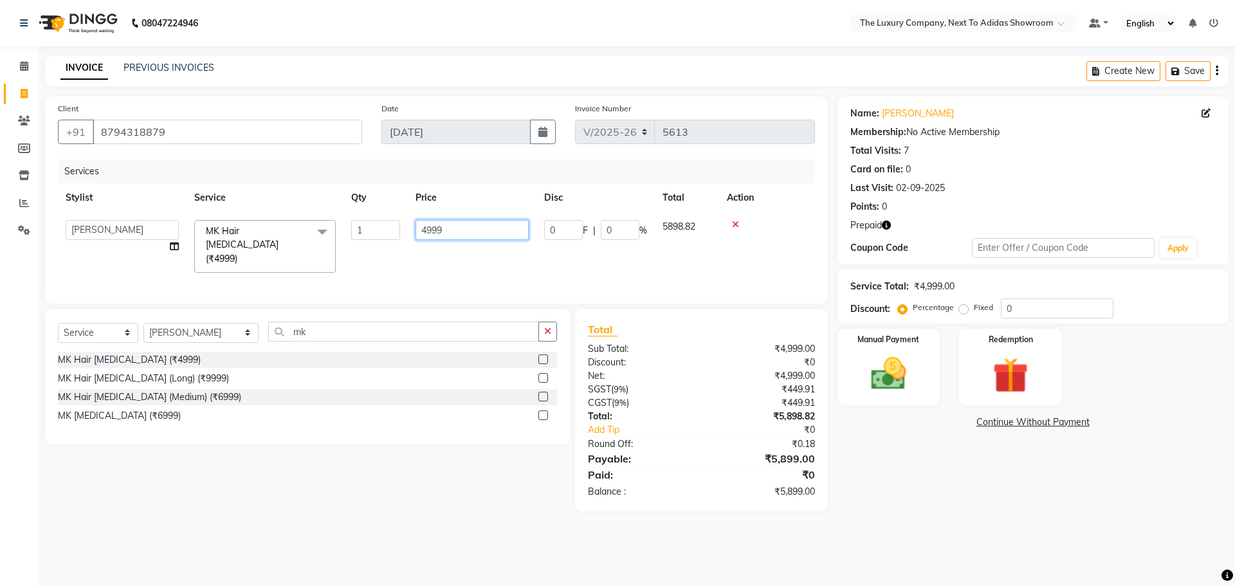
drag, startPoint x: 486, startPoint y: 228, endPoint x: 382, endPoint y: 235, distance: 104.5
click at [382, 235] on tr "[PERSON_NAME] [PERSON_NAME] ANSAI [PERSON_NAME] BALAJIED [PERSON_NAME] NONGRUM …" at bounding box center [436, 246] width 757 height 68
type input "10000"
click at [1021, 516] on div "08047224946 Select Location × The Luxury Company, Next To Adidas Showroom Defau…" at bounding box center [617, 293] width 1235 height 586
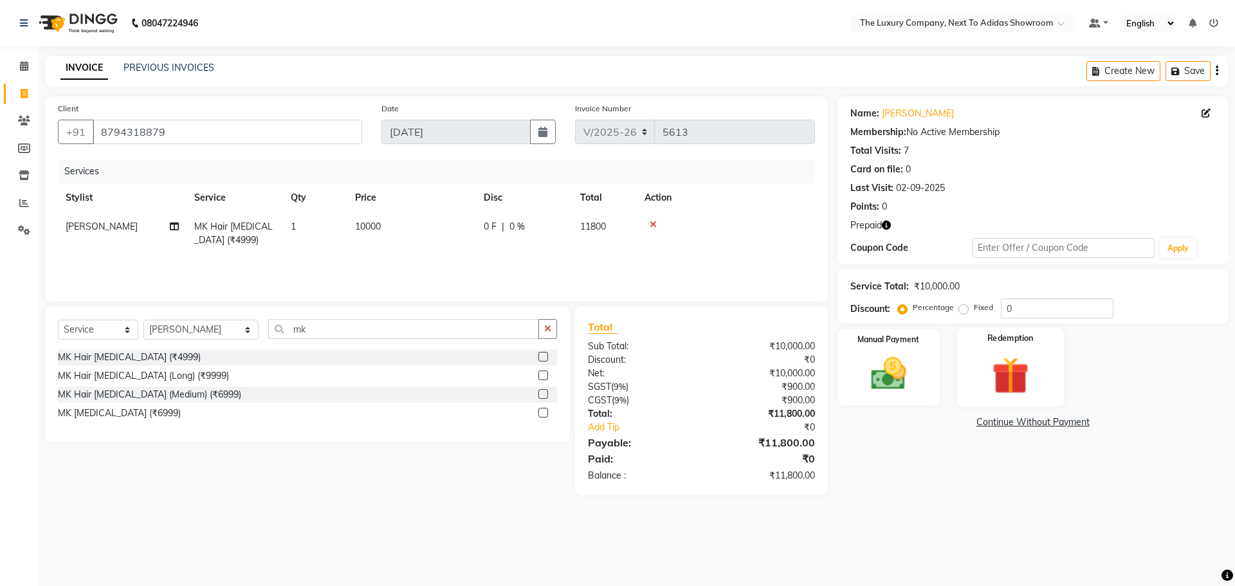
click at [1025, 395] on img at bounding box center [1010, 375] width 60 height 46
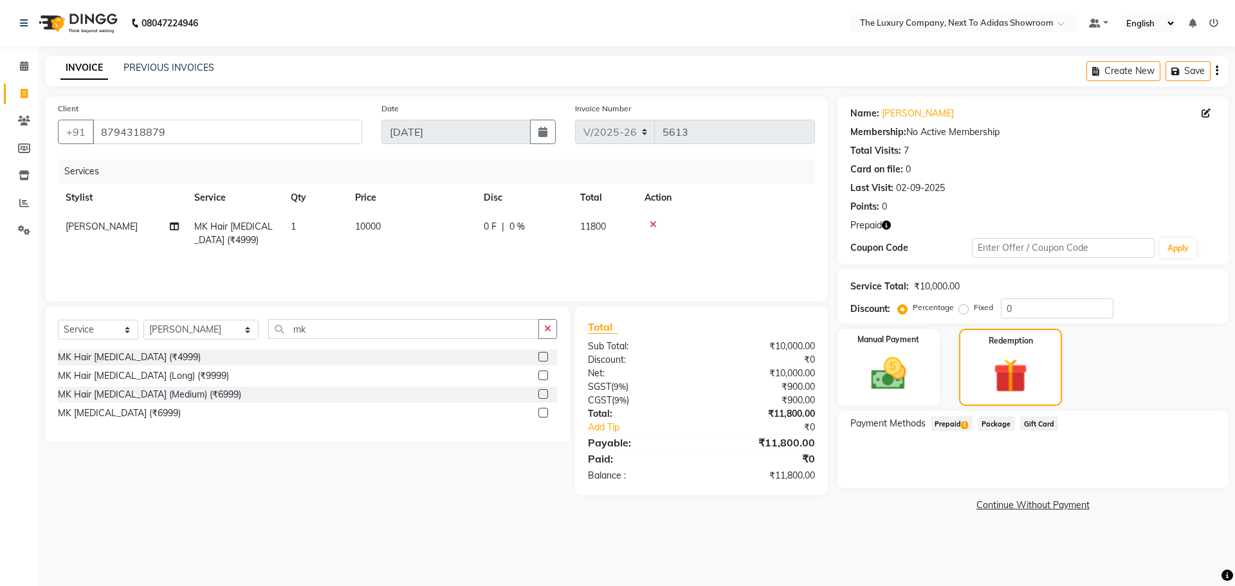
click at [962, 422] on span "1" at bounding box center [964, 425] width 7 height 8
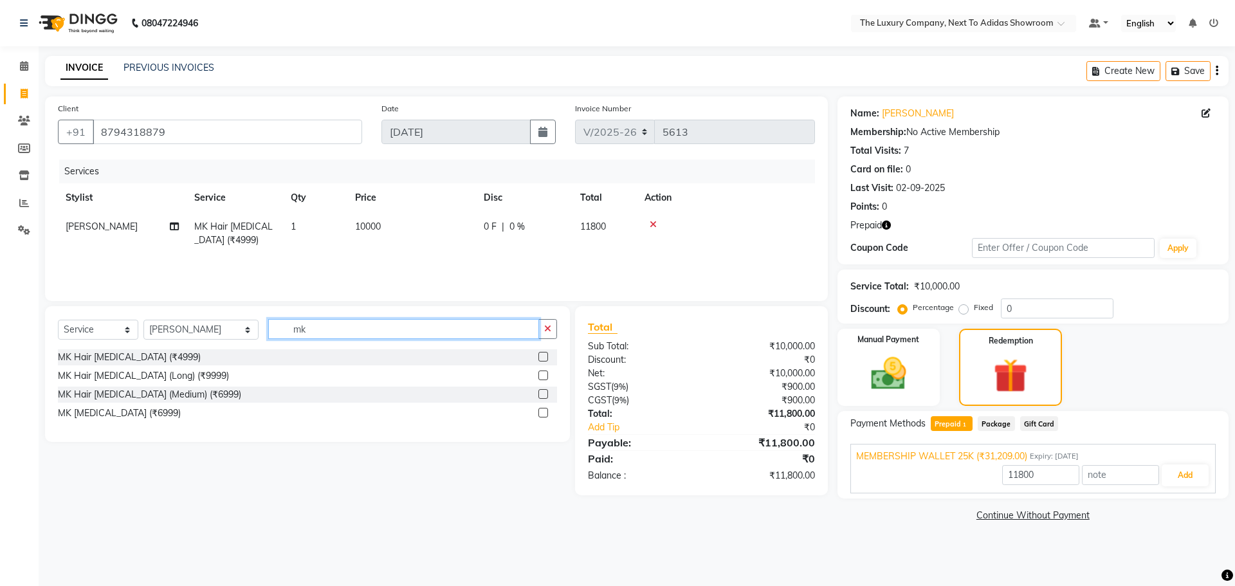
drag, startPoint x: 320, startPoint y: 324, endPoint x: 121, endPoint y: 324, distance: 199.4
click at [121, 324] on div "Select Service Product Membership Package Voucher Prepaid Gift Card Select Styl…" at bounding box center [307, 334] width 499 height 30
click at [194, 328] on select "Select Stylist [PERSON_NAME] [PERSON_NAME] ANSAI [PERSON_NAME] BALAJIED [PERSON…" at bounding box center [200, 330] width 115 height 20
select select "53647"
click at [143, 320] on select "Select Stylist [PERSON_NAME] [PERSON_NAME] ANSAI [PERSON_NAME] BALAJIED [PERSON…" at bounding box center [200, 330] width 115 height 20
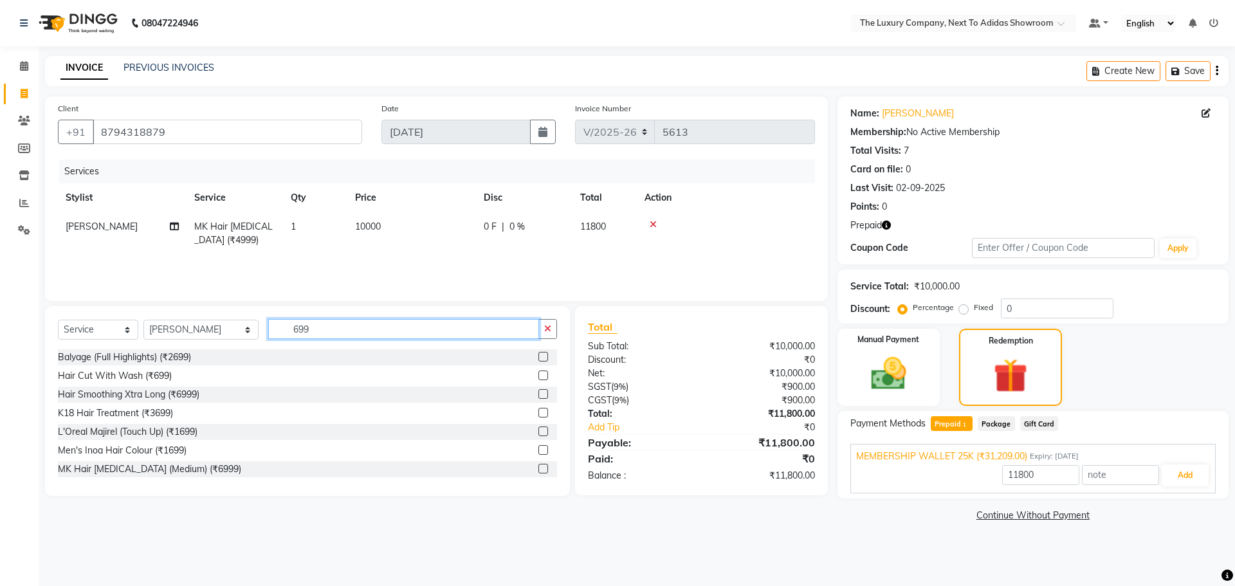
type input "699"
click at [538, 376] on label at bounding box center [543, 375] width 10 height 10
click at [538, 376] on input "checkbox" at bounding box center [542, 376] width 8 height 8
checkbox input "true"
type input "31209"
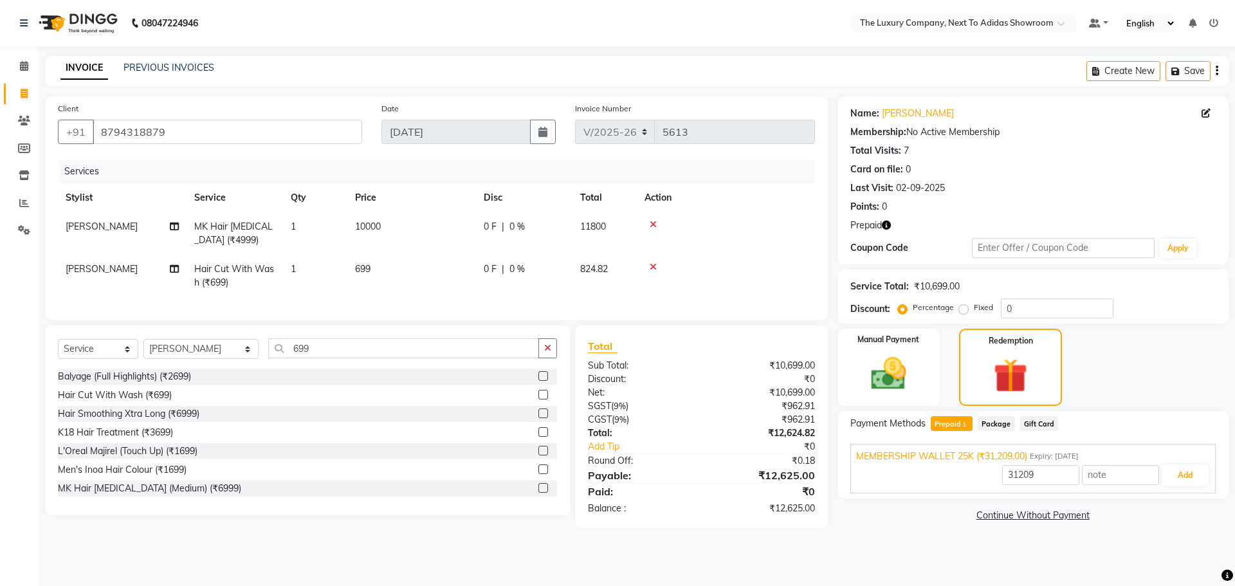
checkbox input "false"
click at [1043, 547] on main "INVOICE PREVIOUS INVOICES Create New Save Client [PHONE_NUMBER] Date [DATE] Inv…" at bounding box center [637, 301] width 1196 height 491
click at [1182, 474] on button "Add" at bounding box center [1185, 475] width 47 height 22
click at [964, 423] on span "1" at bounding box center [964, 425] width 7 height 8
type input "12625"
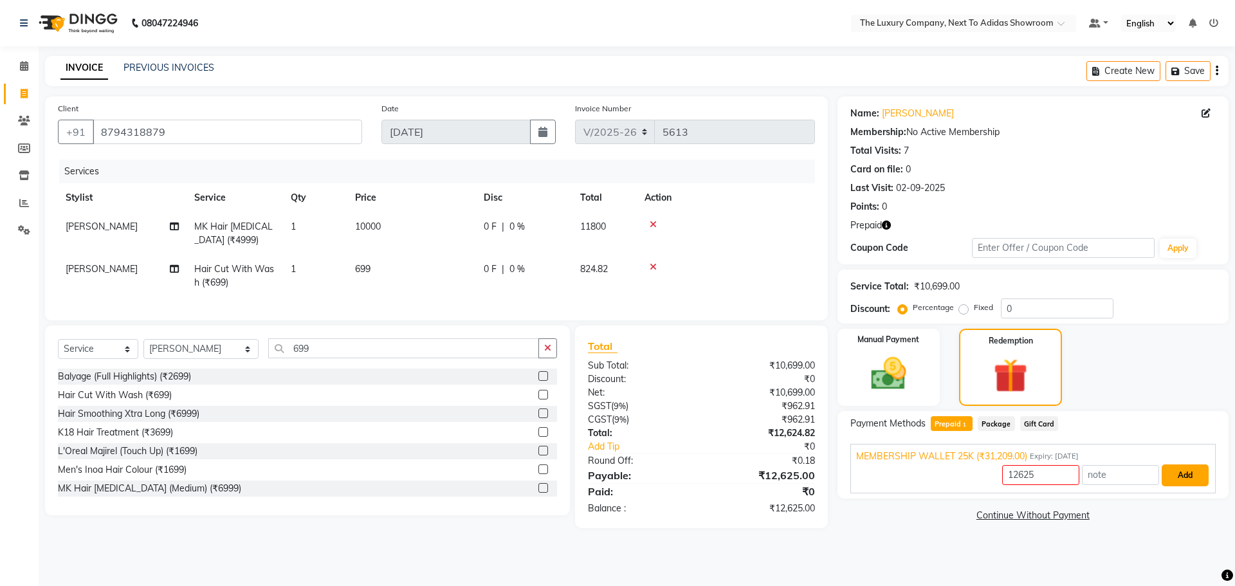
click at [1179, 475] on button "Add" at bounding box center [1185, 475] width 47 height 22
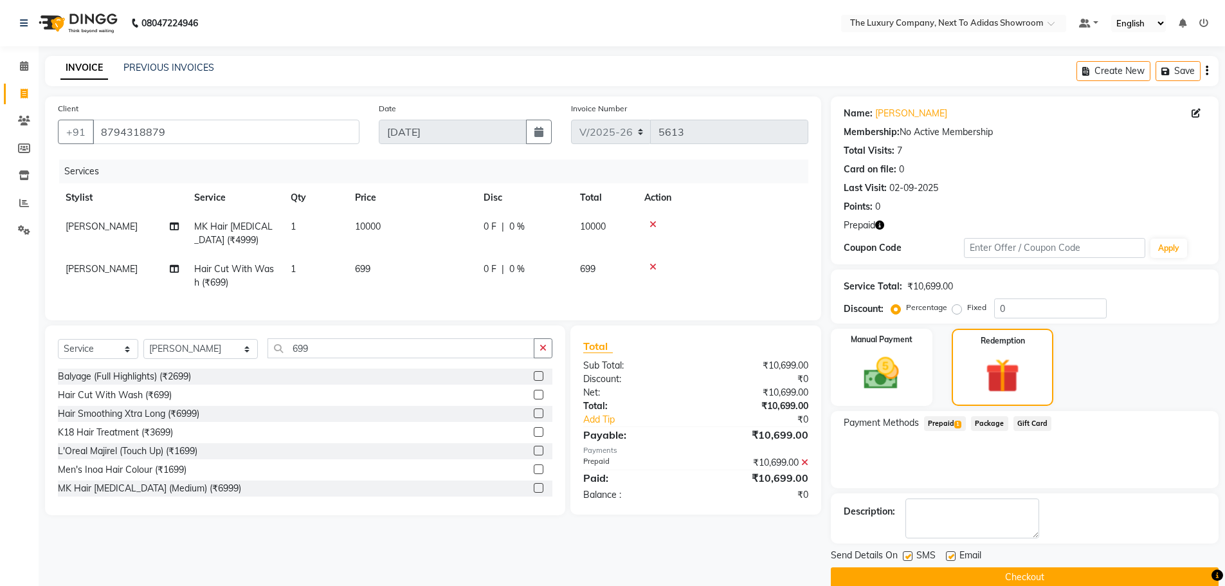
click at [1018, 571] on button "Checkout" at bounding box center [1025, 577] width 388 height 20
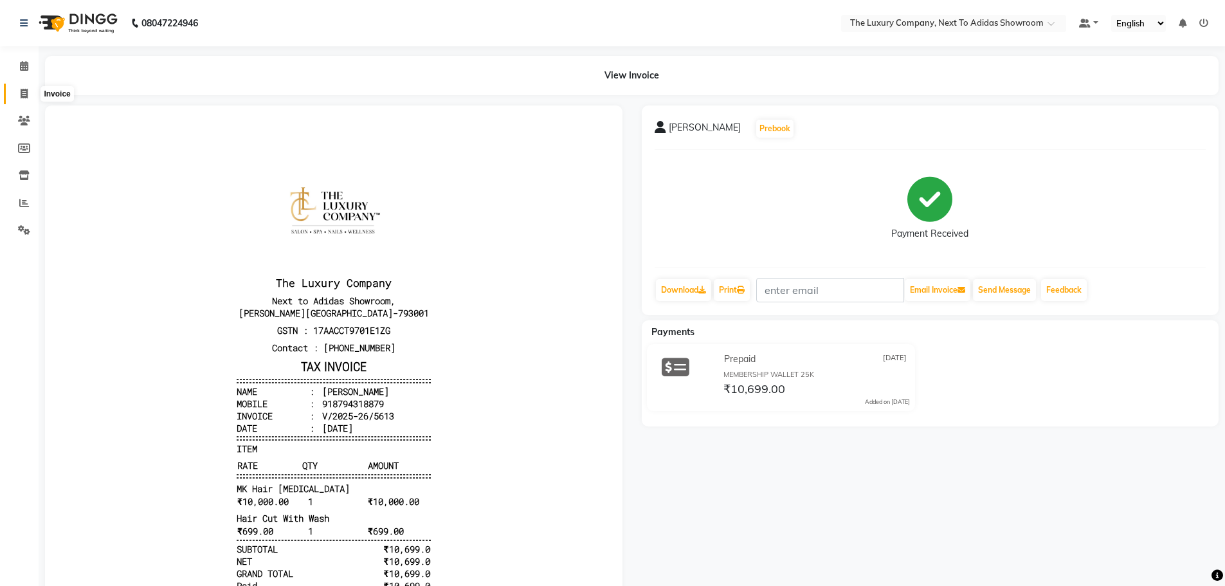
click at [28, 95] on span at bounding box center [24, 94] width 23 height 15
select select "service"
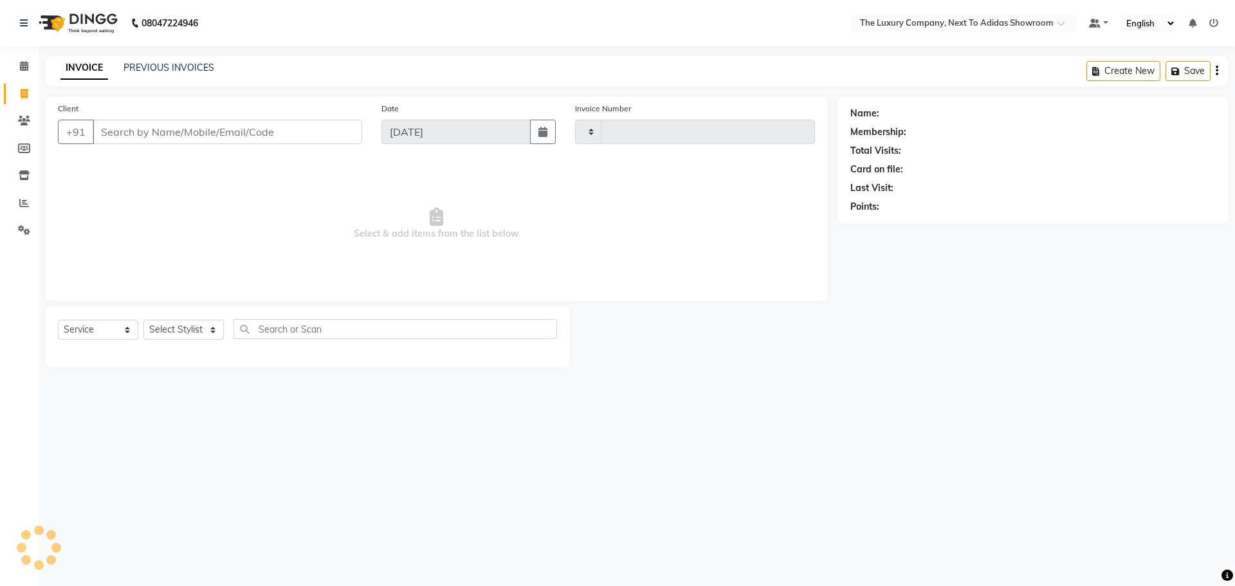
type input "5614"
select select "6828"
click at [24, 195] on link "Reports" at bounding box center [19, 203] width 31 height 21
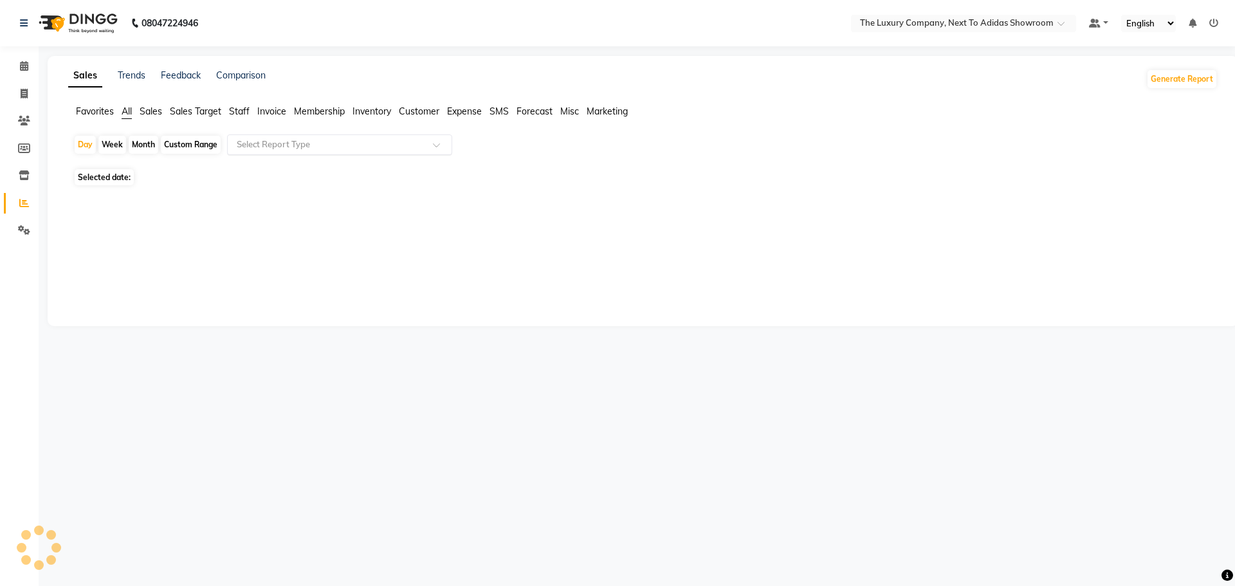
click at [365, 146] on input "text" at bounding box center [326, 144] width 185 height 13
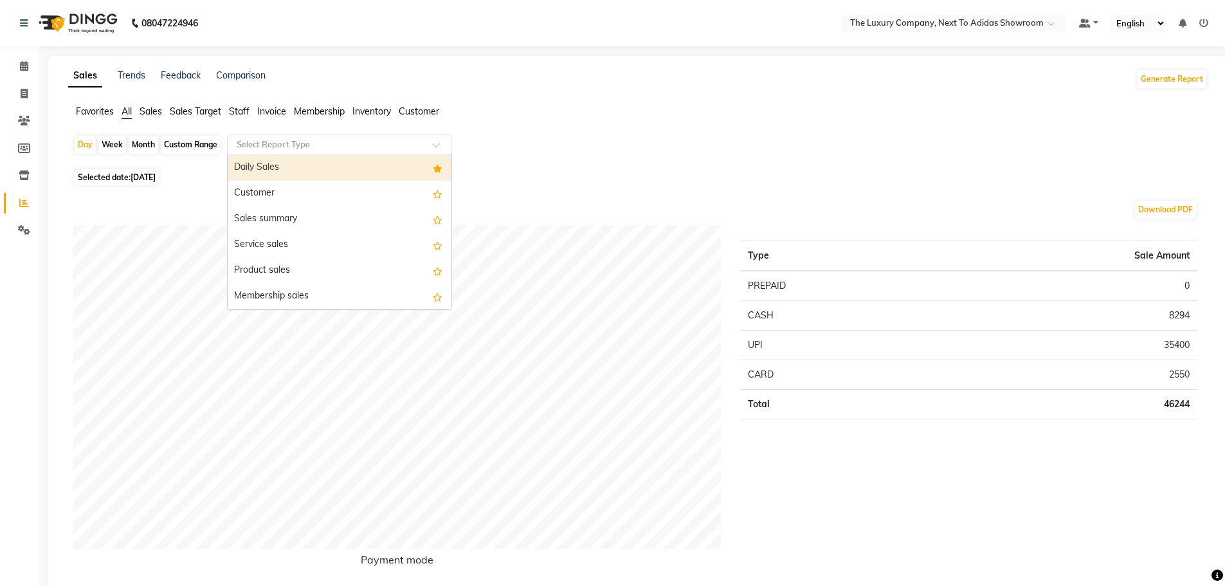
click at [359, 168] on div "Daily Sales" at bounding box center [340, 168] width 224 height 26
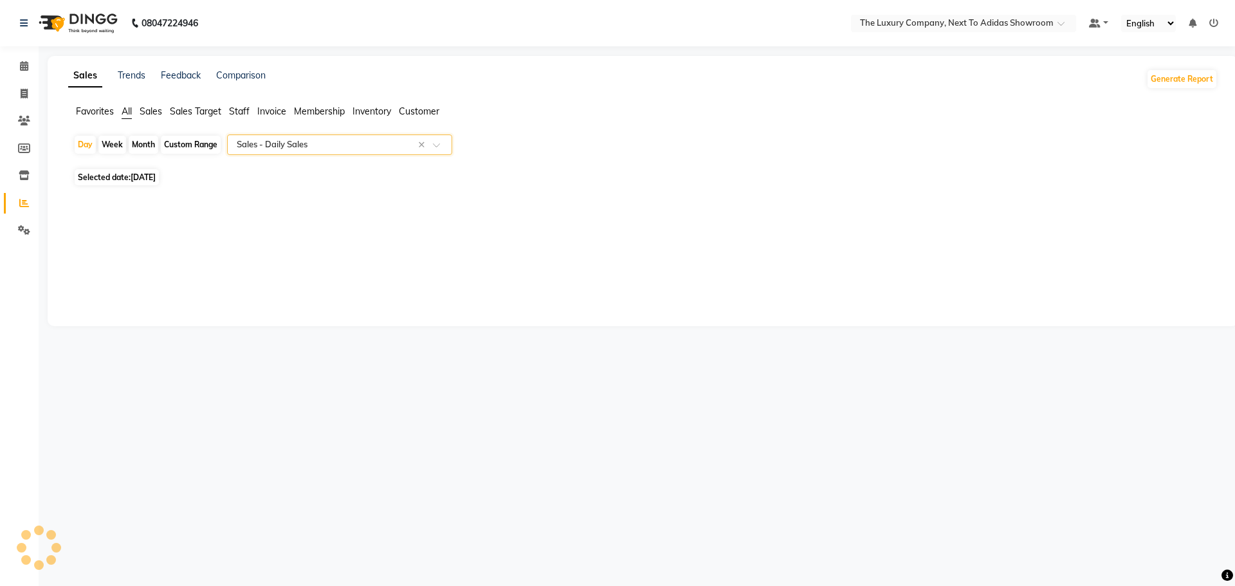
select select "full_report"
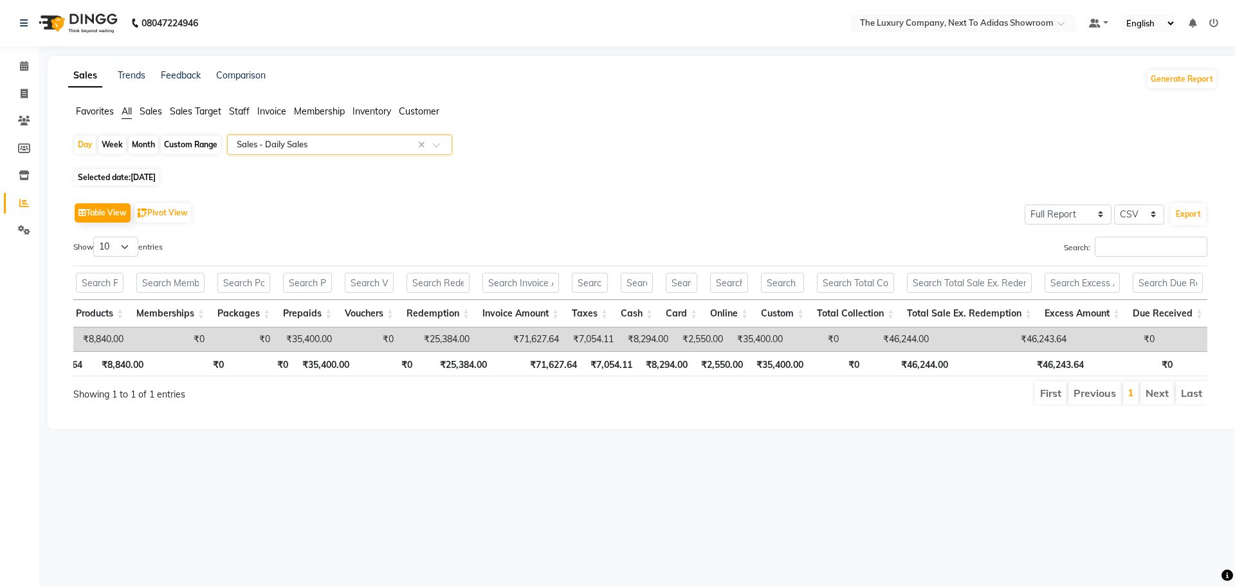
scroll to position [0, 188]
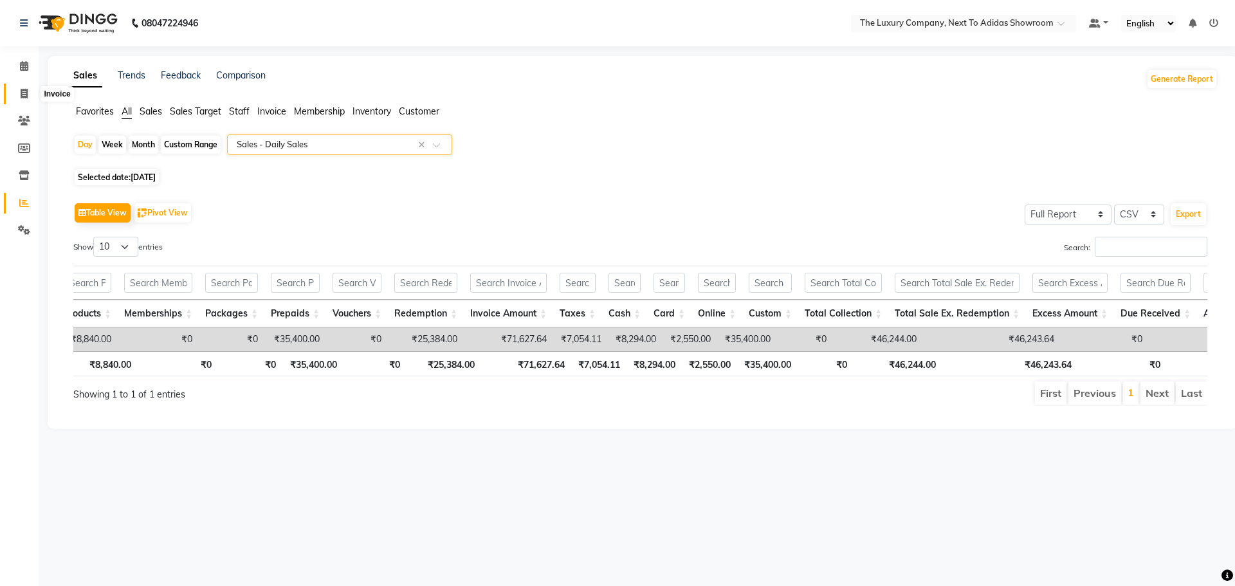
click at [21, 94] on icon at bounding box center [24, 94] width 7 height 10
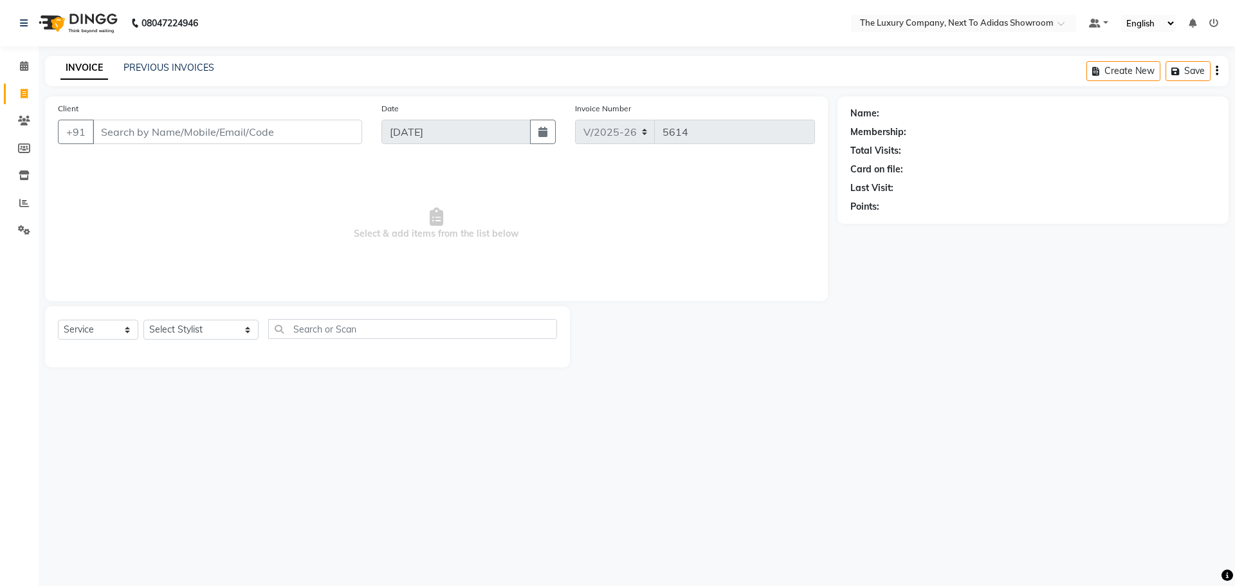
click at [131, 138] on input "Client" at bounding box center [227, 132] width 269 height 24
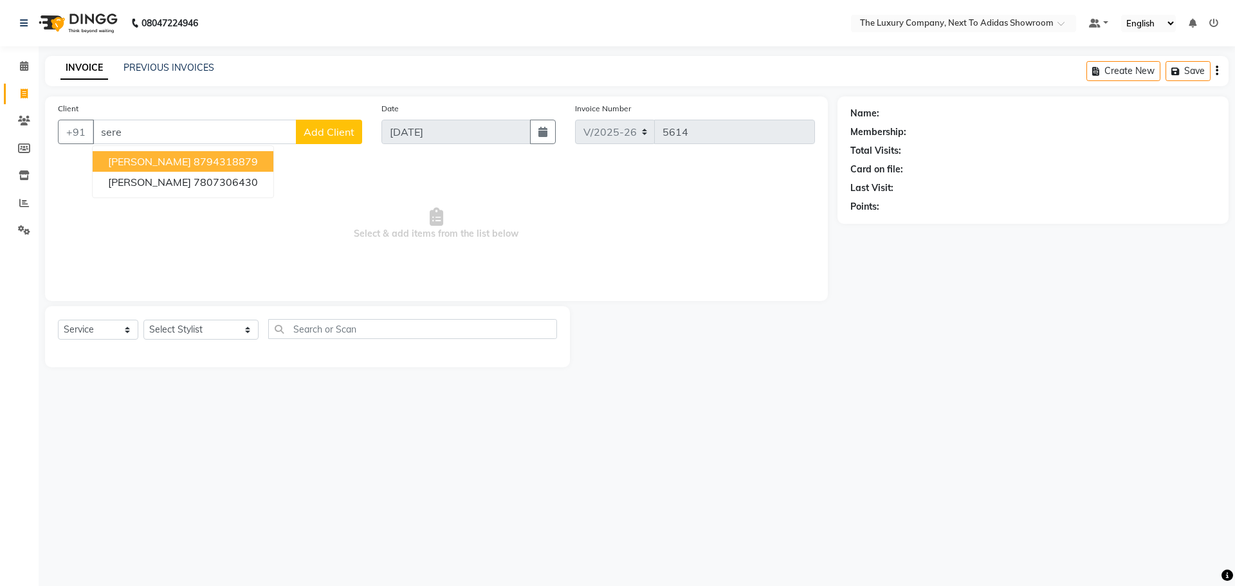
click at [143, 160] on span "[PERSON_NAME]" at bounding box center [149, 161] width 83 height 13
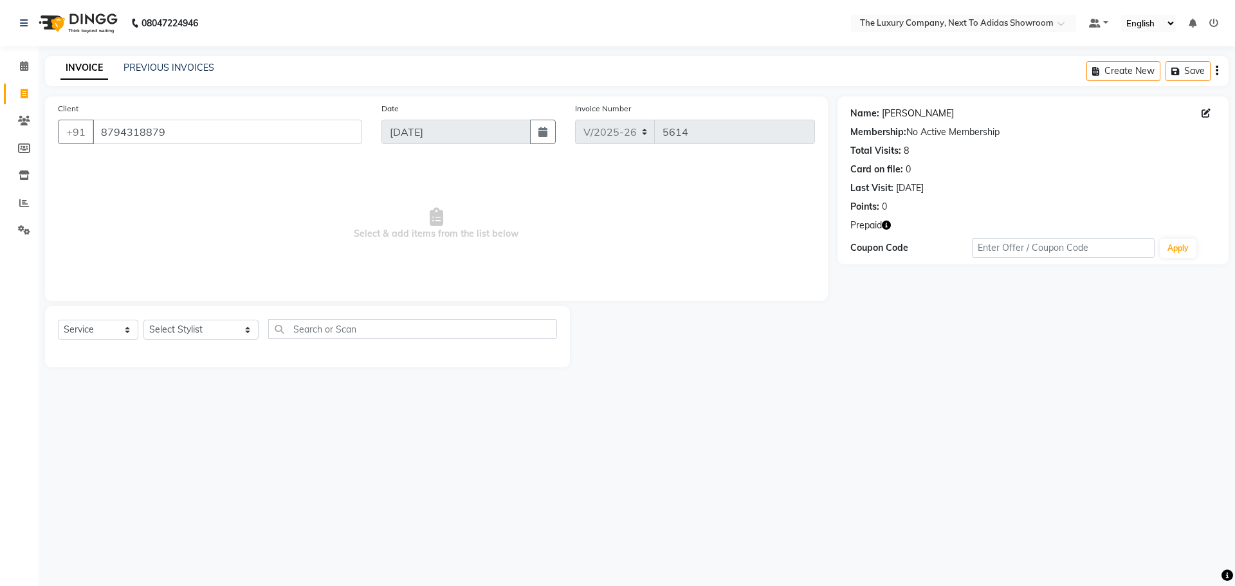
click at [909, 114] on link "[PERSON_NAME]" at bounding box center [918, 114] width 72 height 14
drag, startPoint x: 242, startPoint y: 131, endPoint x: 0, endPoint y: 185, distance: 248.6
click at [0, 185] on app-home "08047224946 Select Location × The Luxury Company, Next To Adidas Showroom Defau…" at bounding box center [617, 193] width 1235 height 387
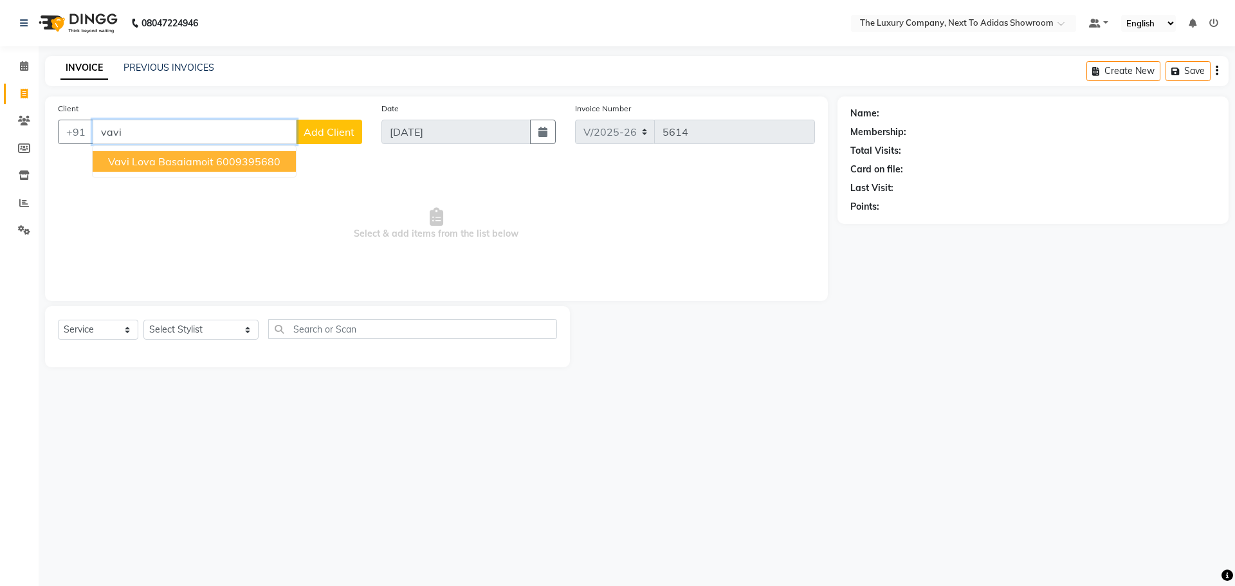
click at [217, 158] on ngb-highlight "6009395680" at bounding box center [248, 161] width 64 height 13
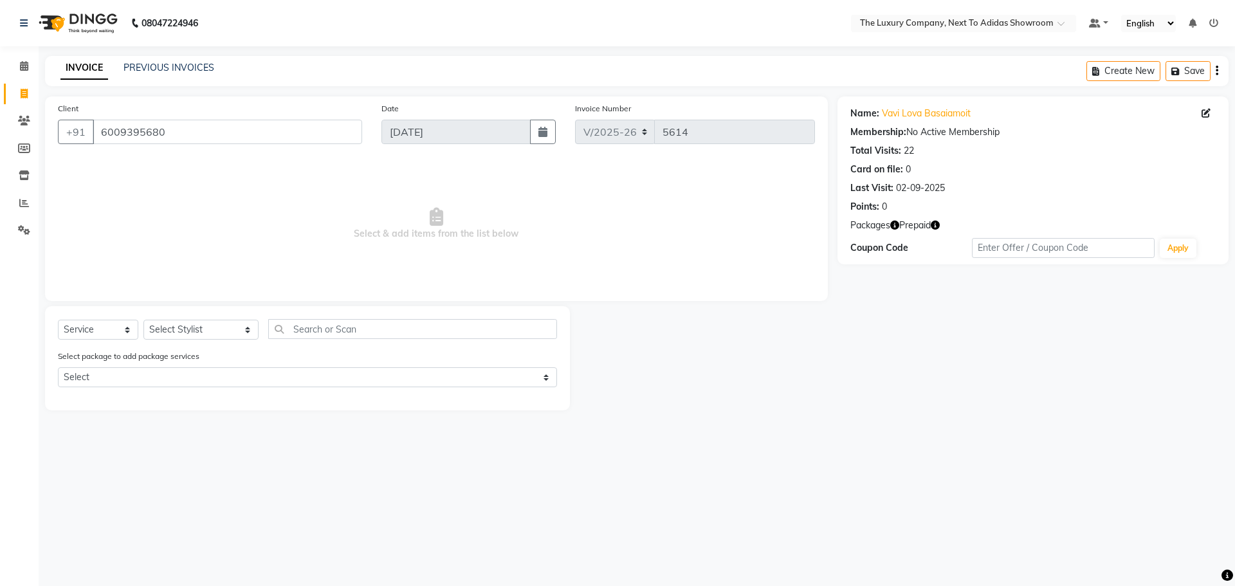
click at [934, 228] on icon "button" at bounding box center [935, 225] width 9 height 9
click at [890, 415] on main "INVOICE PREVIOUS INVOICES Create New Save Client [PHONE_NUMBER] Date [DATE] Inv…" at bounding box center [637, 243] width 1196 height 374
click at [209, 331] on select "Select Stylist [PERSON_NAME] [PERSON_NAME] ANSAI [PERSON_NAME] BALAJIED [PERSON…" at bounding box center [200, 330] width 115 height 20
click at [143, 320] on select "Select Stylist [PERSON_NAME] [PERSON_NAME] ANSAI [PERSON_NAME] BALAJIED [PERSON…" at bounding box center [200, 330] width 115 height 20
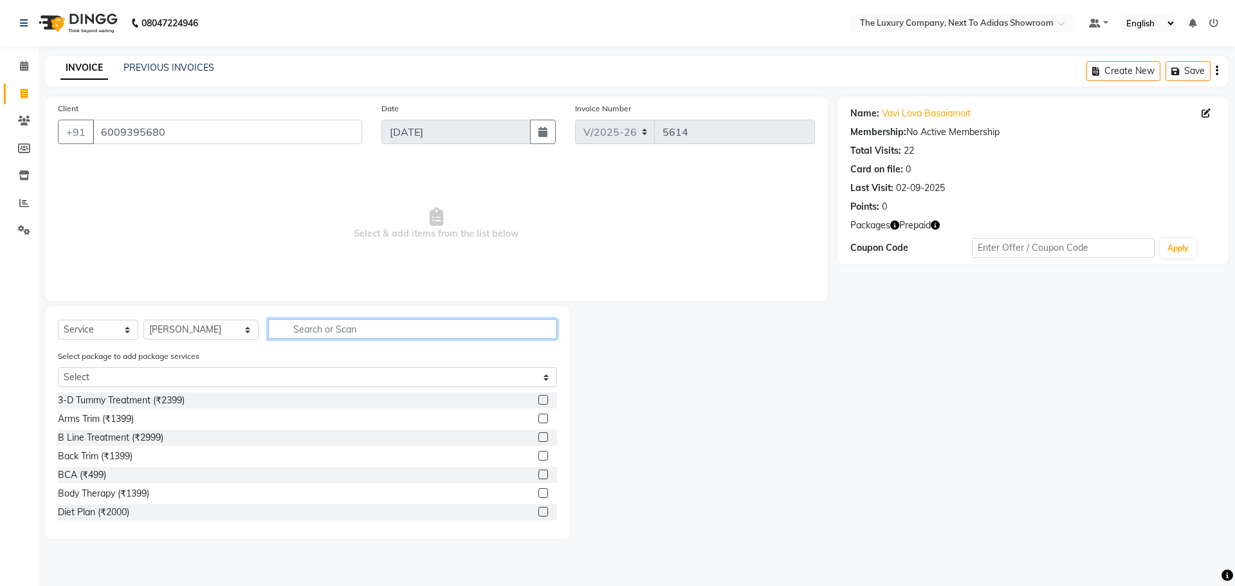
click at [408, 321] on input "text" at bounding box center [412, 329] width 289 height 20
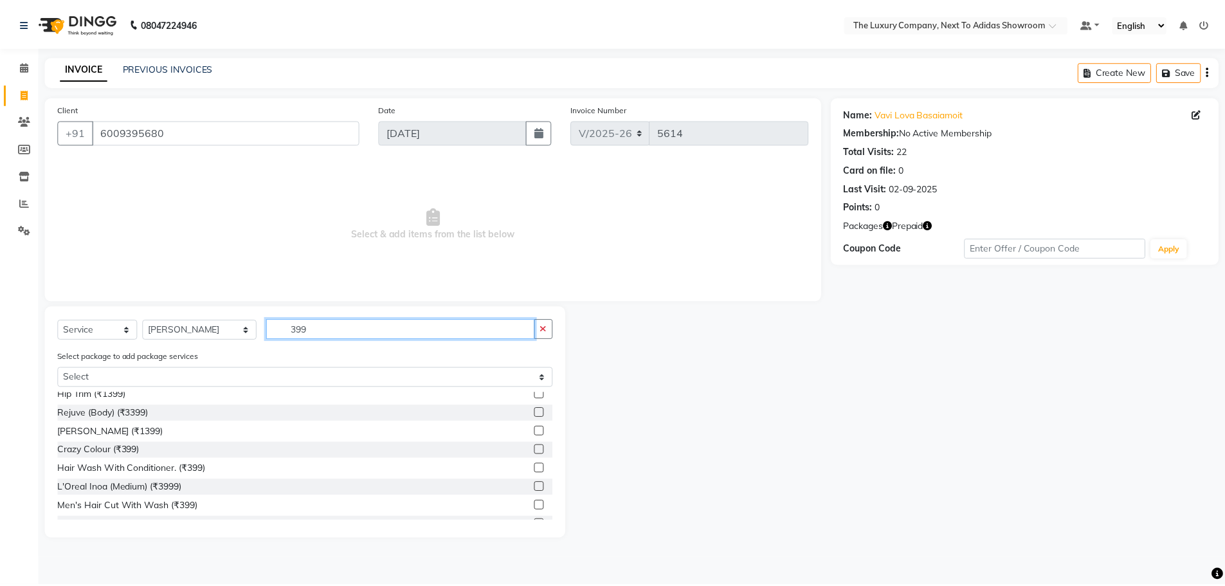
scroll to position [129, 0]
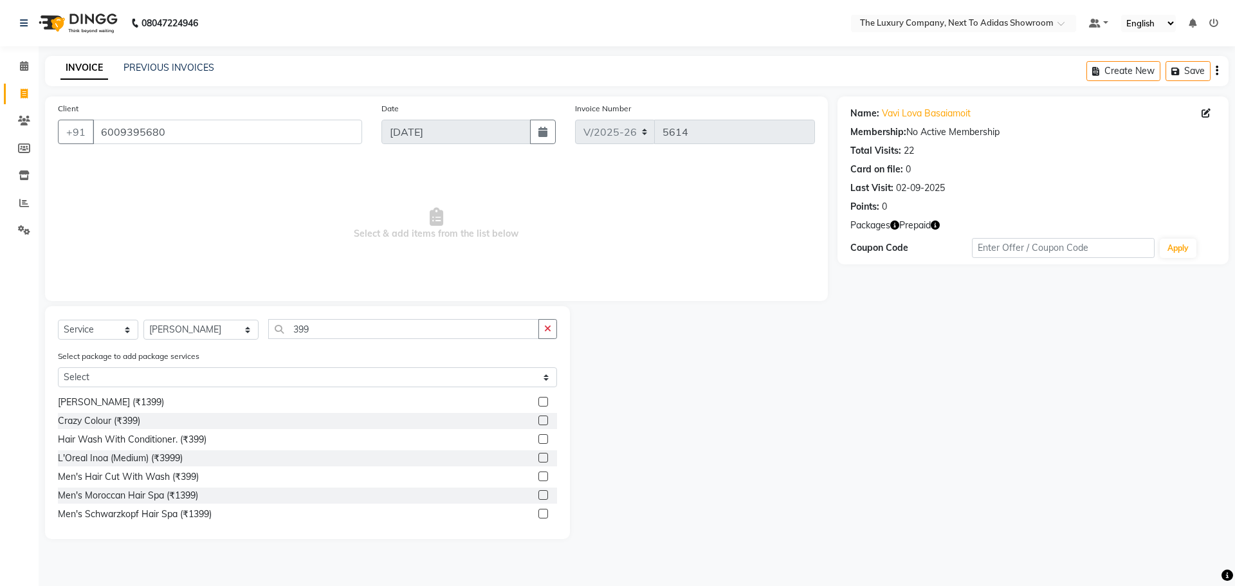
click at [538, 474] on label at bounding box center [543, 476] width 10 height 10
click at [538, 474] on input "checkbox" at bounding box center [542, 477] width 8 height 8
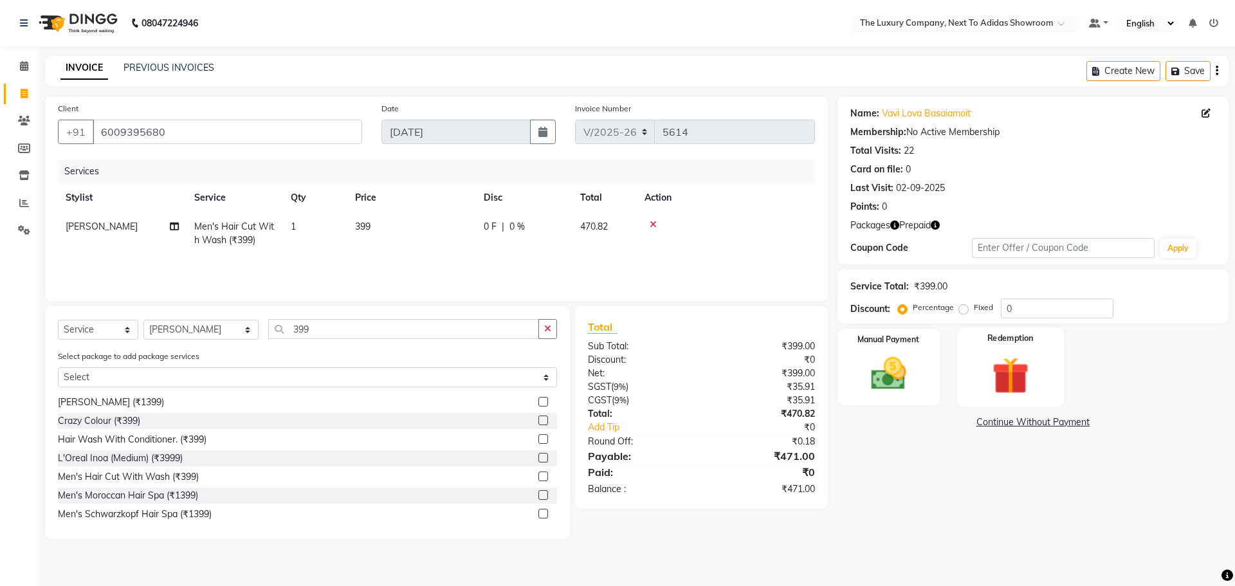
click at [1041, 382] on div "Redemption" at bounding box center [1010, 366] width 107 height 79
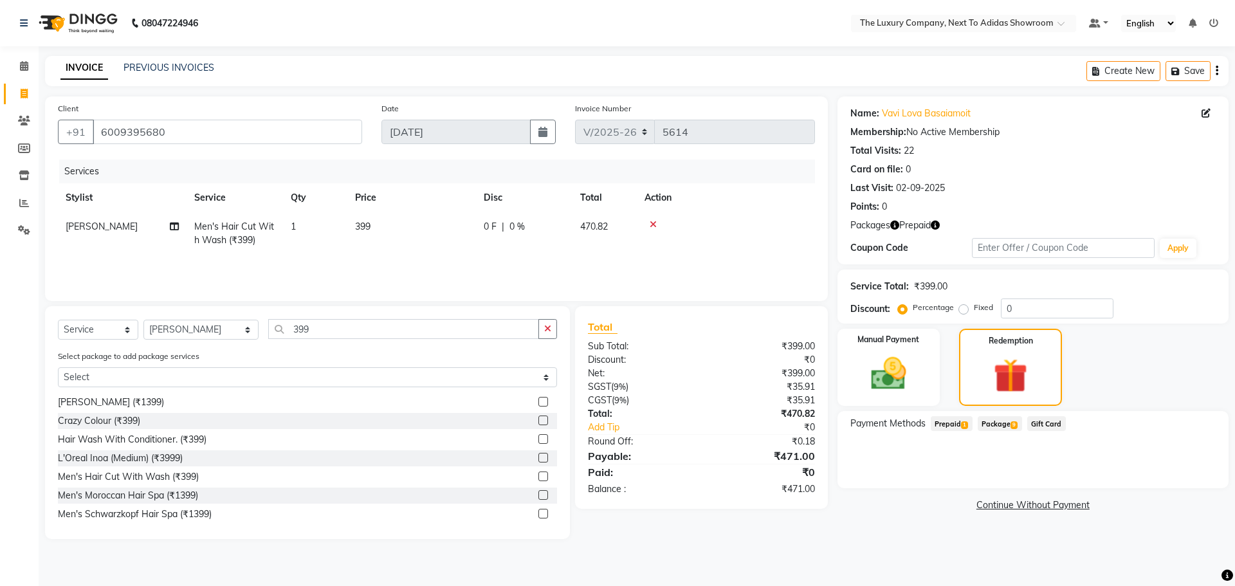
click at [948, 424] on span "Prepaid 1" at bounding box center [952, 423] width 42 height 15
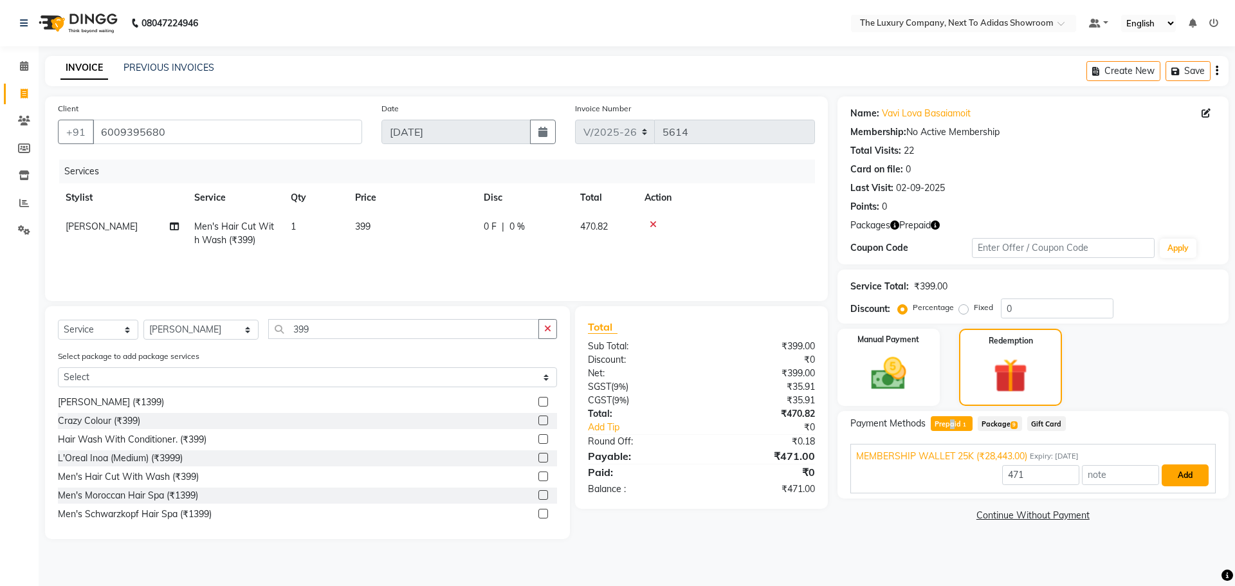
click at [1176, 470] on button "Add" at bounding box center [1185, 475] width 47 height 22
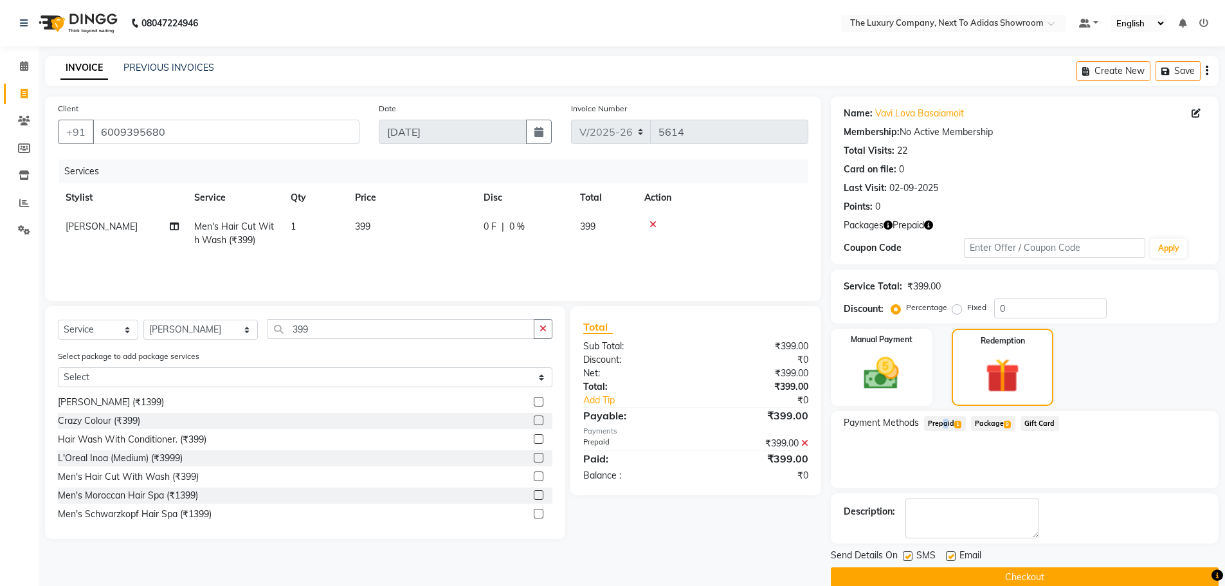
click at [1024, 579] on button "Checkout" at bounding box center [1025, 577] width 388 height 20
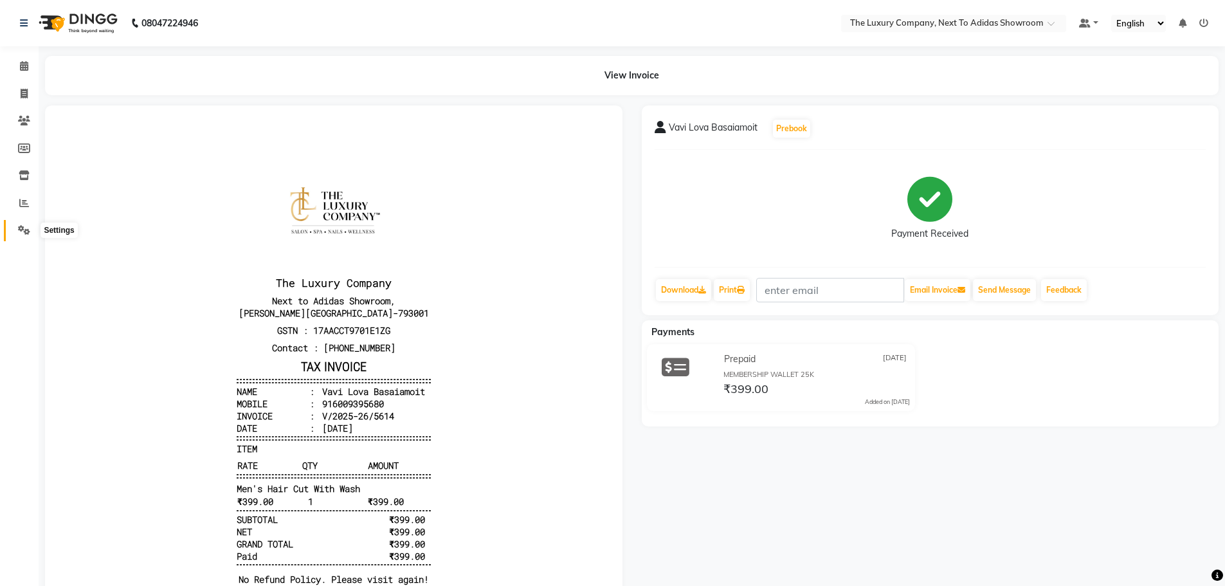
click at [28, 223] on span at bounding box center [24, 230] width 23 height 15
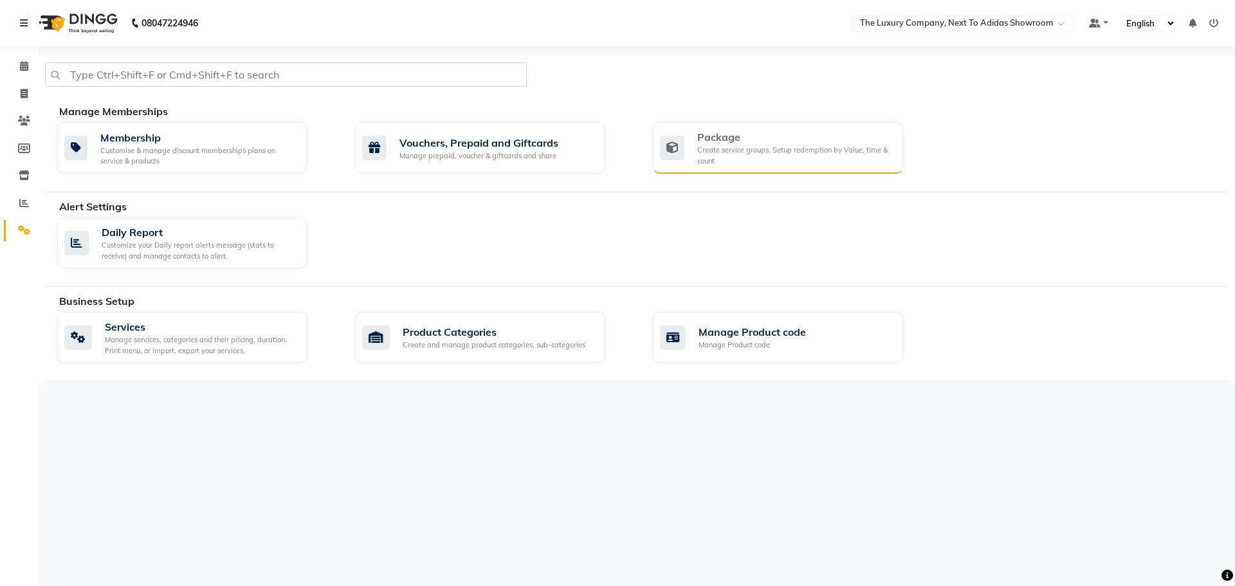
click at [729, 148] on div "Create service groups, Setup redemption by Value, time & count" at bounding box center [795, 155] width 196 height 21
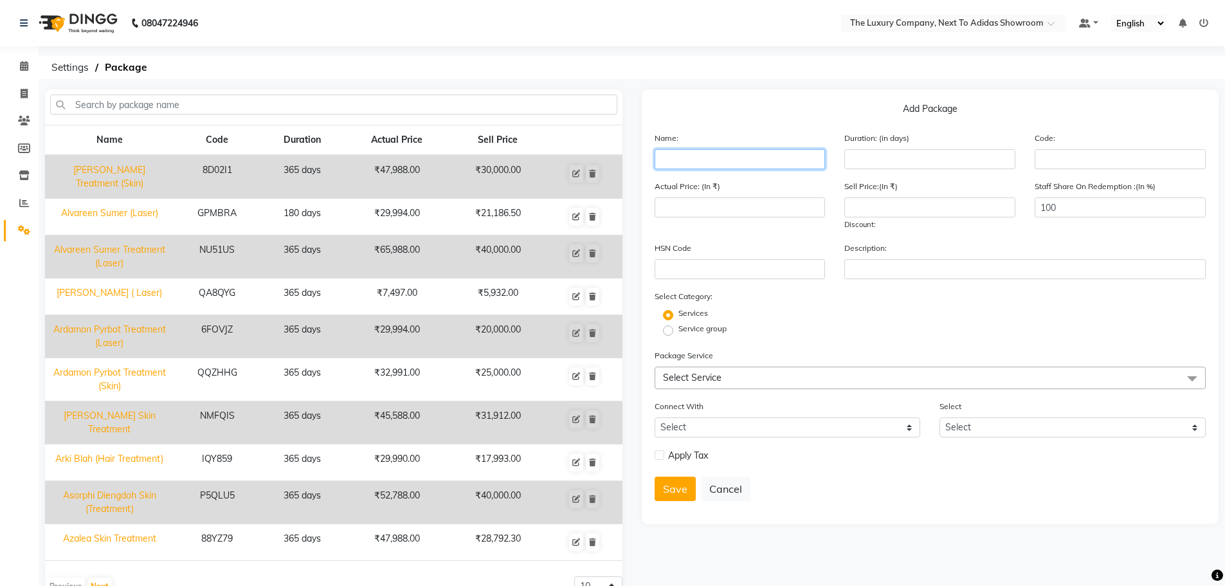
click at [726, 156] on input "text" at bounding box center [740, 159] width 171 height 20
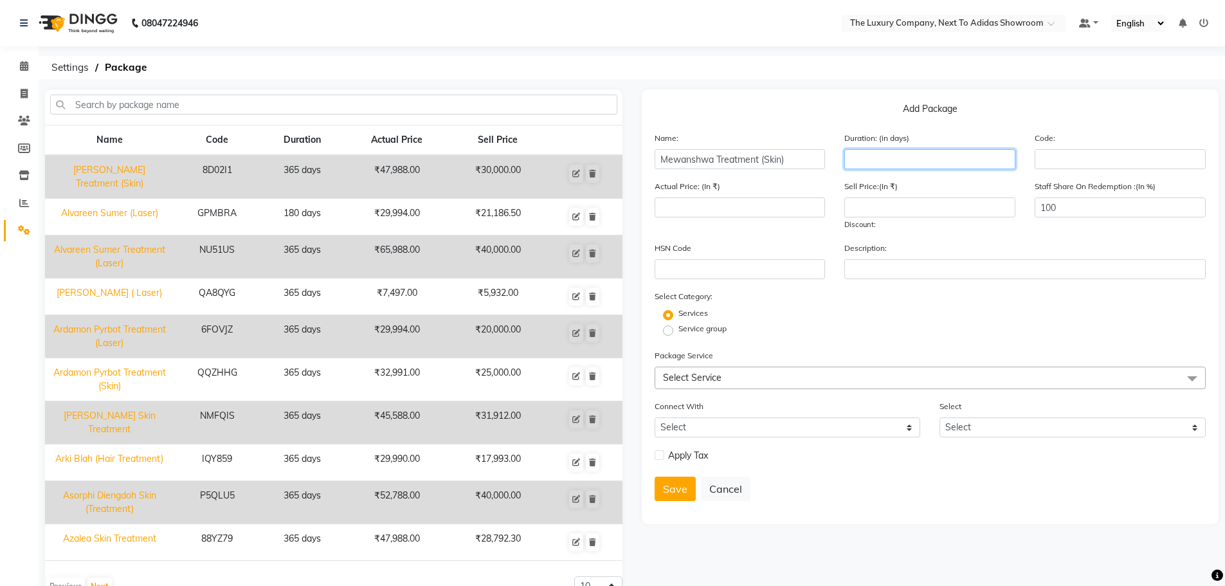
drag, startPoint x: 980, startPoint y: 166, endPoint x: 967, endPoint y: 154, distance: 17.7
click at [978, 165] on input "number" at bounding box center [929, 159] width 171 height 20
click at [893, 203] on input "number" at bounding box center [929, 207] width 171 height 20
click at [703, 373] on span "Select Service" at bounding box center [692, 378] width 59 height 12
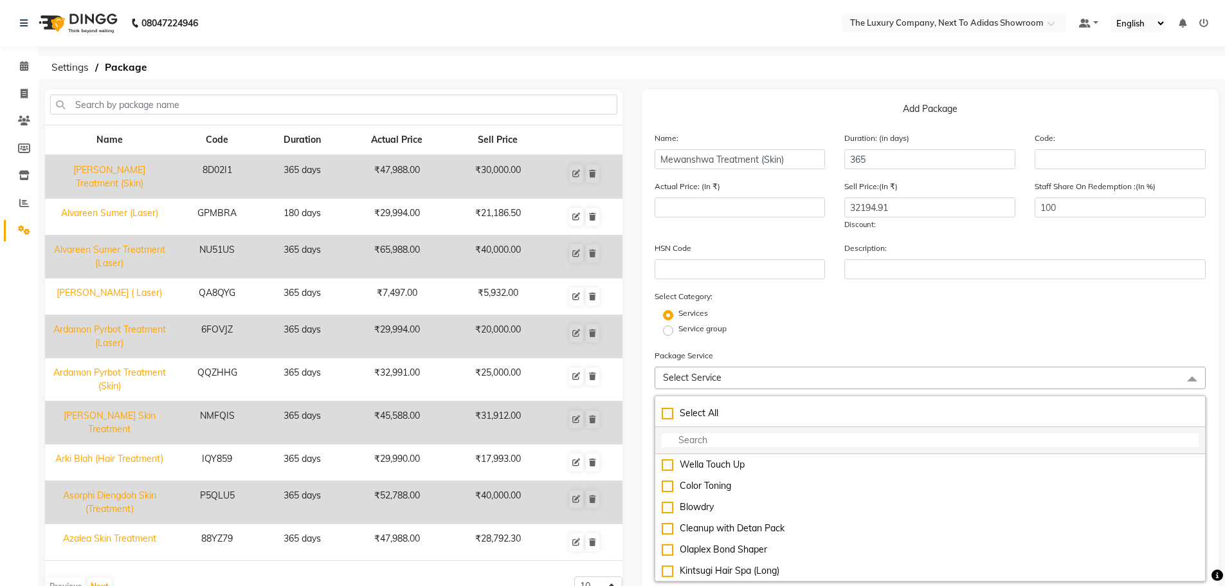
click at [716, 439] on input "multiselect-search" at bounding box center [931, 440] width 538 height 14
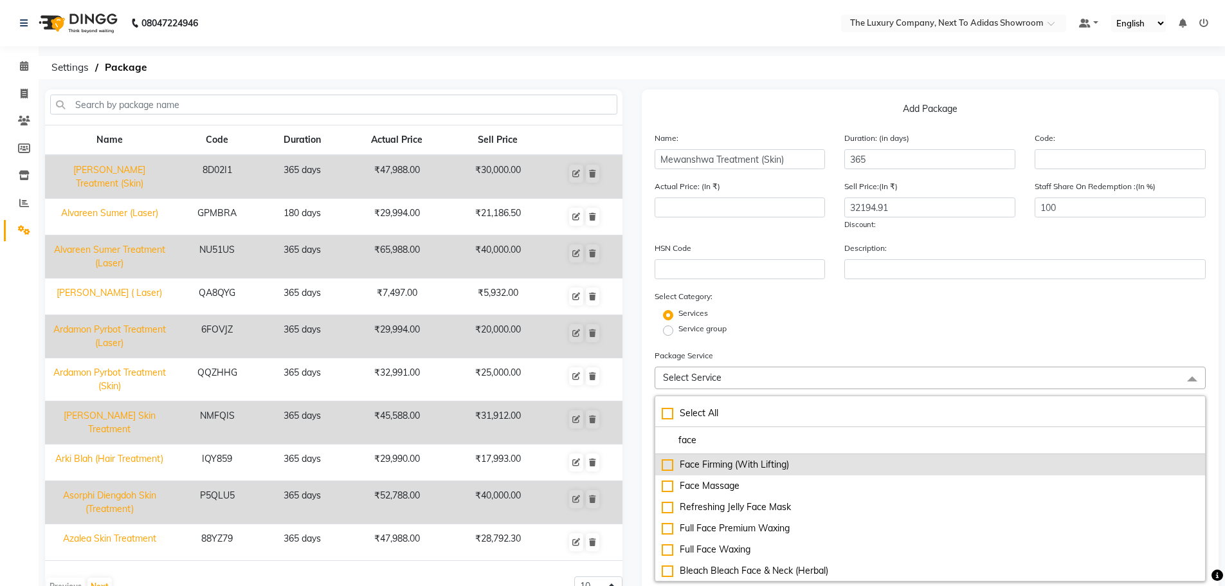
click at [664, 464] on div "Face Firming (With Lifting)" at bounding box center [931, 465] width 538 height 14
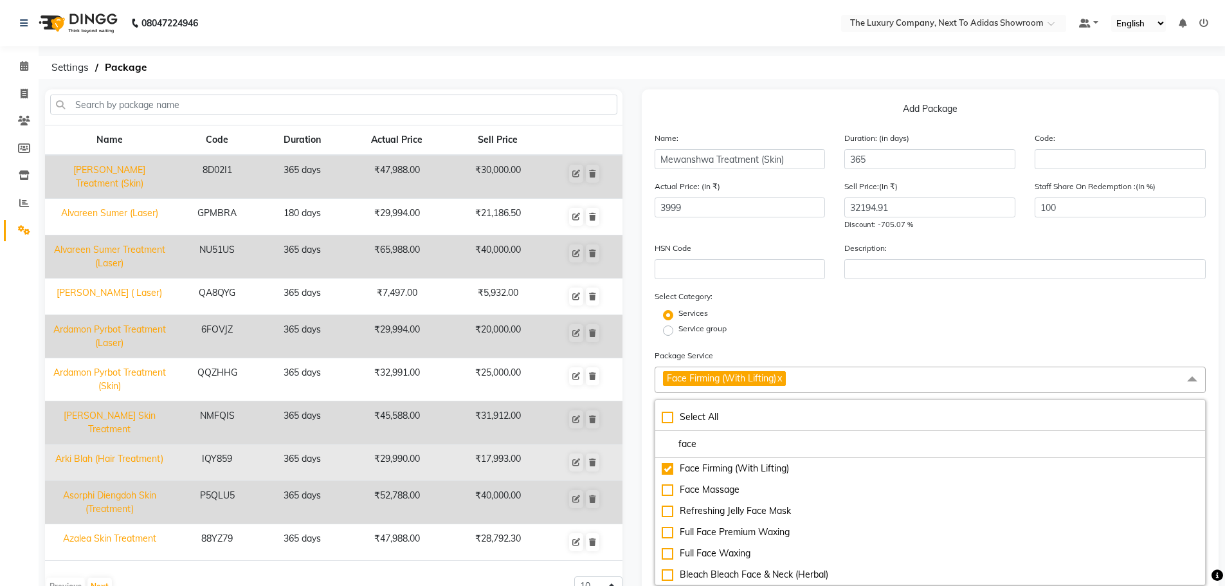
drag, startPoint x: 718, startPoint y: 448, endPoint x: 520, endPoint y: 454, distance: 198.2
click at [520, 454] on div "Name Code Duration Actual Price Sell Price [PERSON_NAME] Treatment (Skin) 8D02I…" at bounding box center [631, 512] width 1193 height 846
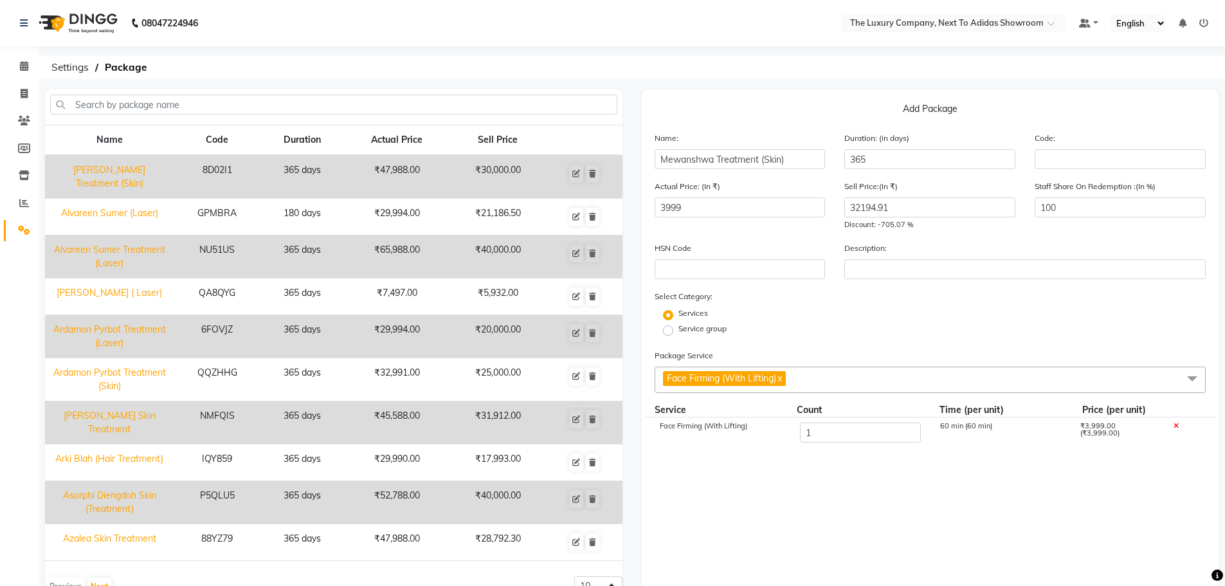
click at [845, 386] on span "Face Firming (With Lifting) x" at bounding box center [931, 380] width 552 height 26
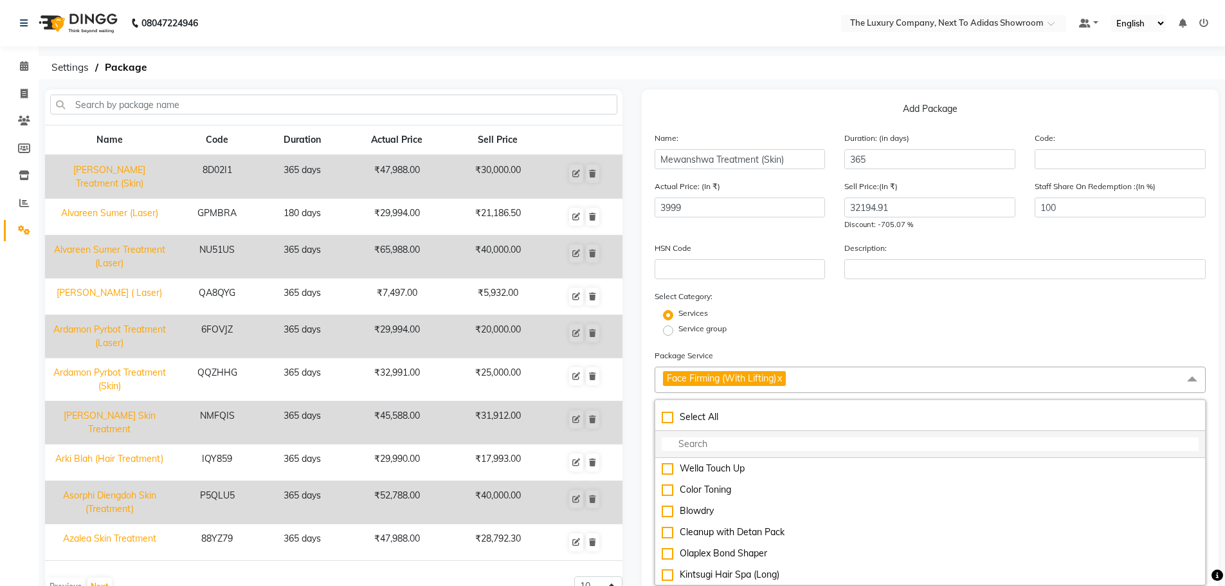
click at [796, 439] on input "multiselect-search" at bounding box center [931, 444] width 538 height 14
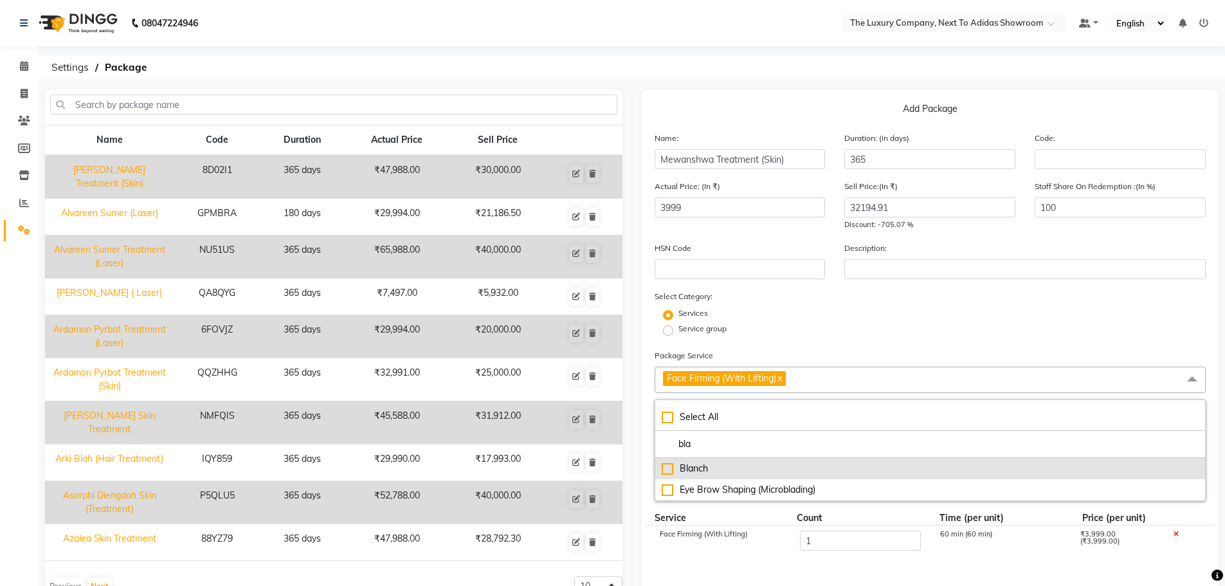
click at [668, 464] on div "Blanch" at bounding box center [931, 469] width 538 height 14
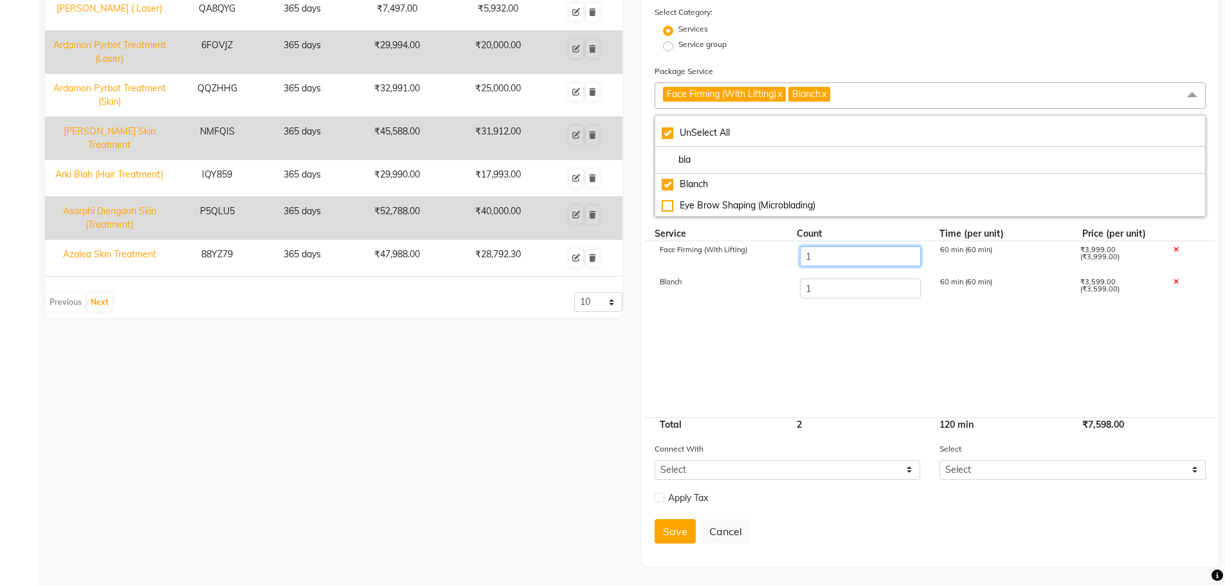
click at [846, 250] on input "1" at bounding box center [859, 256] width 121 height 20
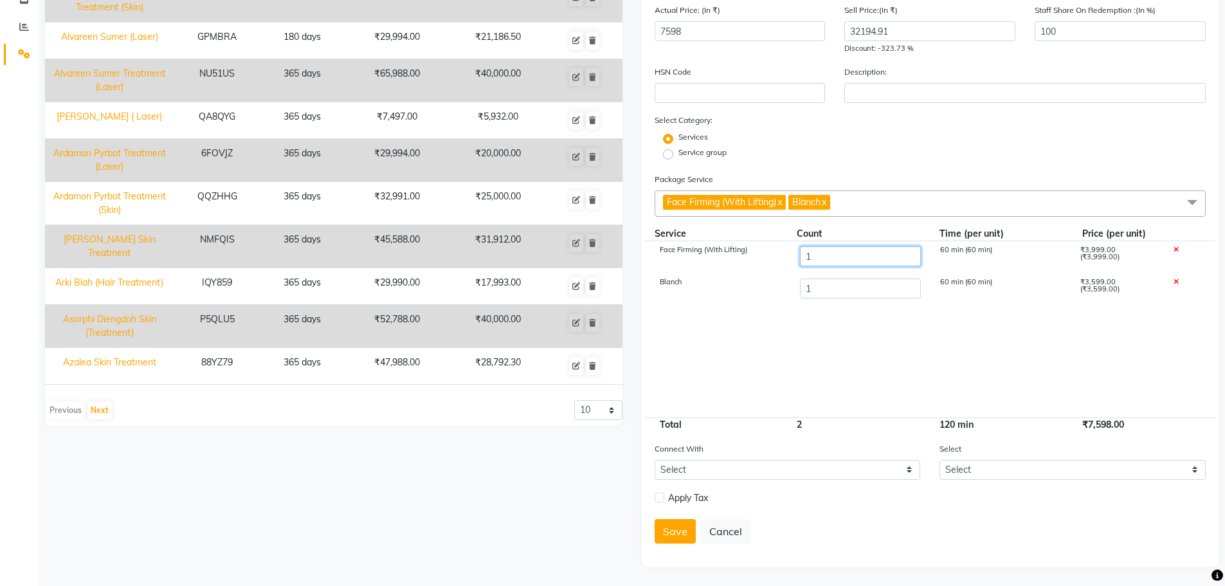
scroll to position [176, 0]
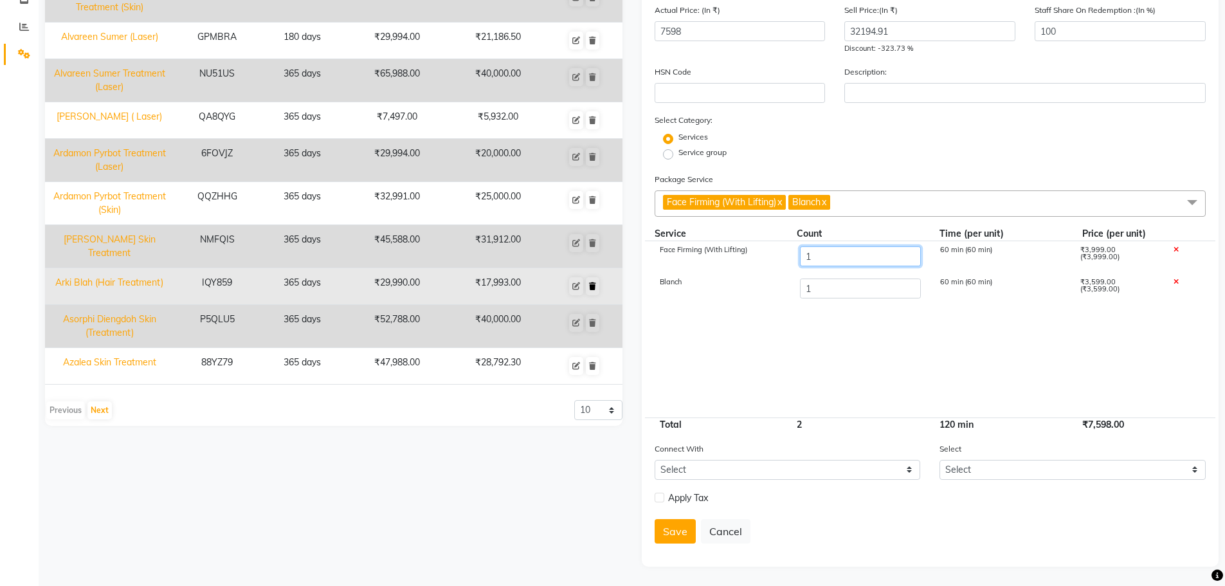
drag, startPoint x: 843, startPoint y: 257, endPoint x: 594, endPoint y: 272, distance: 249.4
click at [594, 272] on div "Name Code Duration Actual Price Sell Price [PERSON_NAME] Treatment (Skin) 8D02I…" at bounding box center [631, 239] width 1193 height 653
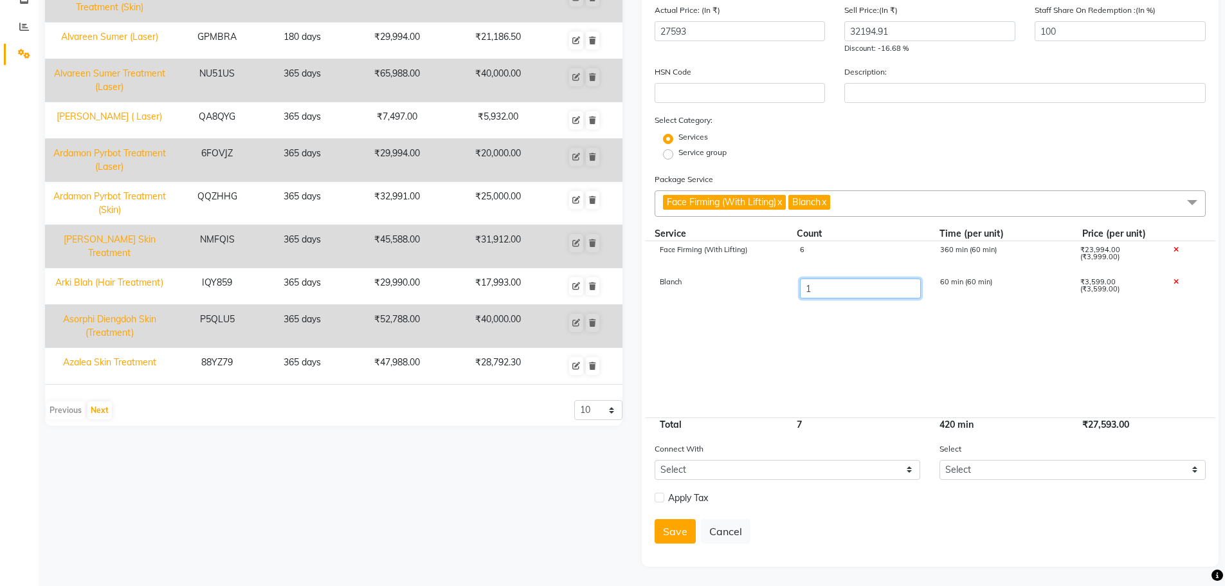
drag, startPoint x: 698, startPoint y: 301, endPoint x: 622, endPoint y: 301, distance: 76.5
click at [622, 301] on div "Name Code Duration Actual Price Sell Price [PERSON_NAME] Treatment (Skin) 8D02I…" at bounding box center [631, 239] width 1193 height 653
click at [915, 315] on cdk-virtual-scroll-viewport "Face Firming (With Lifting) 6 360 min (60 min) ₹23,994.00 (₹3,999.00) Blanch 6 …" at bounding box center [931, 329] width 552 height 176
click at [656, 500] on label at bounding box center [660, 498] width 10 height 10
click at [656, 500] on input "checkbox" at bounding box center [659, 498] width 8 height 8
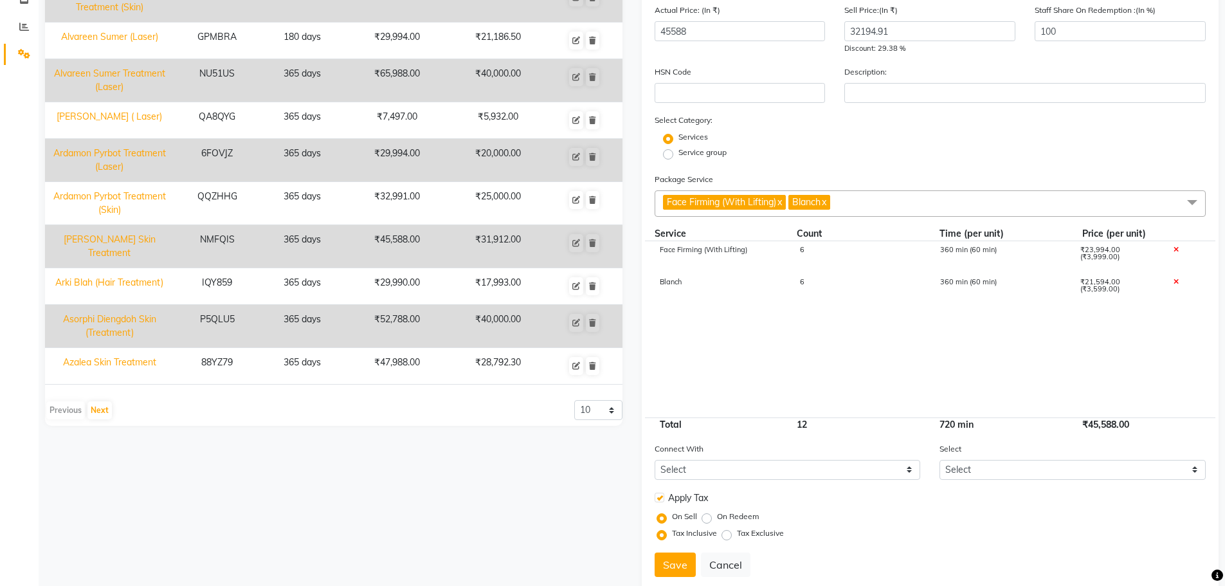
click at [737, 534] on label "Tax Exclusive" at bounding box center [760, 533] width 47 height 12
click at [725, 534] on input "Tax Exclusive" at bounding box center [729, 533] width 9 height 9
click at [683, 560] on button "Save" at bounding box center [675, 564] width 41 height 24
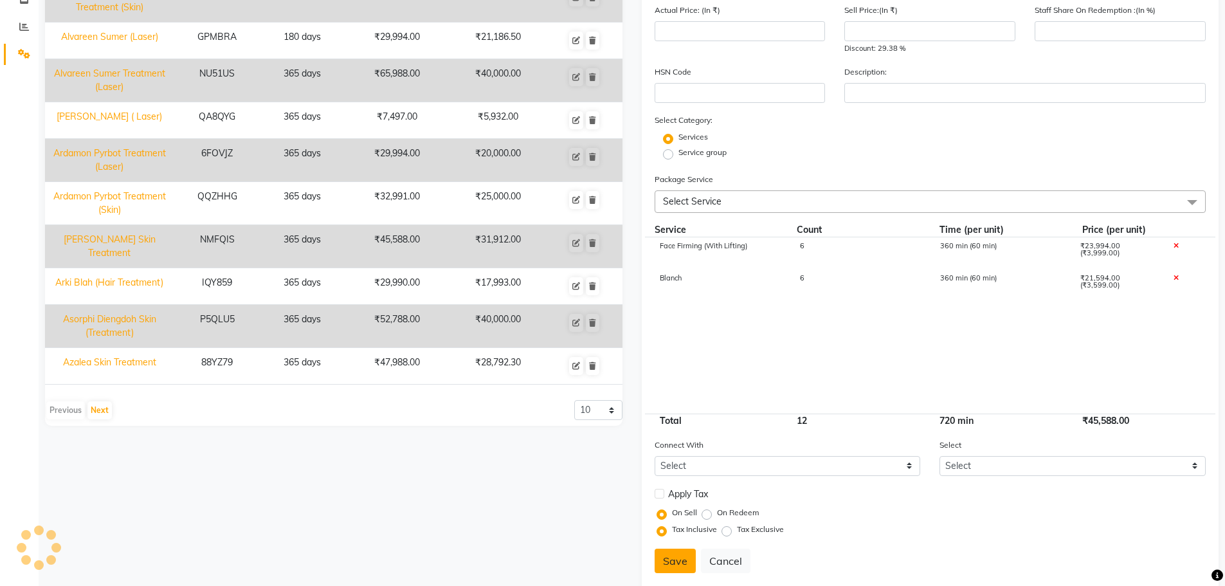
scroll to position [29, 0]
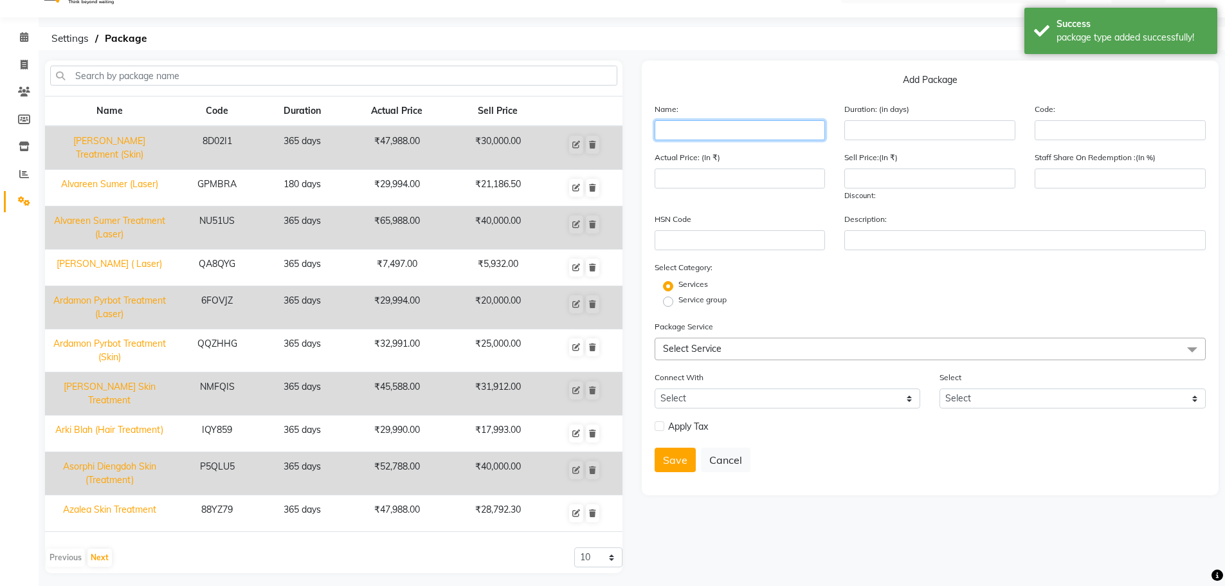
click at [662, 136] on input "text" at bounding box center [740, 130] width 171 height 20
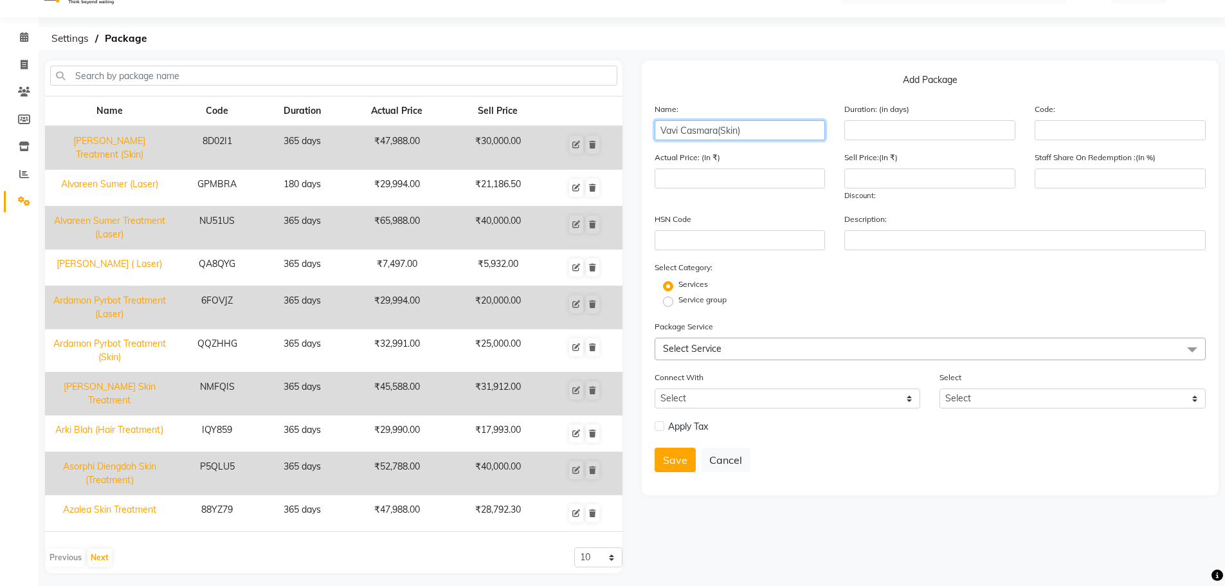
click at [720, 138] on input "Vavi Casmara(Skin)" at bounding box center [740, 130] width 171 height 20
click at [715, 134] on input "Vavi Casmara(Skin)" at bounding box center [740, 130] width 171 height 20
click at [718, 134] on input "Vavi Casmara(Skin)" at bounding box center [740, 130] width 171 height 20
click at [868, 132] on input "number" at bounding box center [929, 130] width 171 height 20
click at [889, 175] on input "number" at bounding box center [929, 179] width 171 height 20
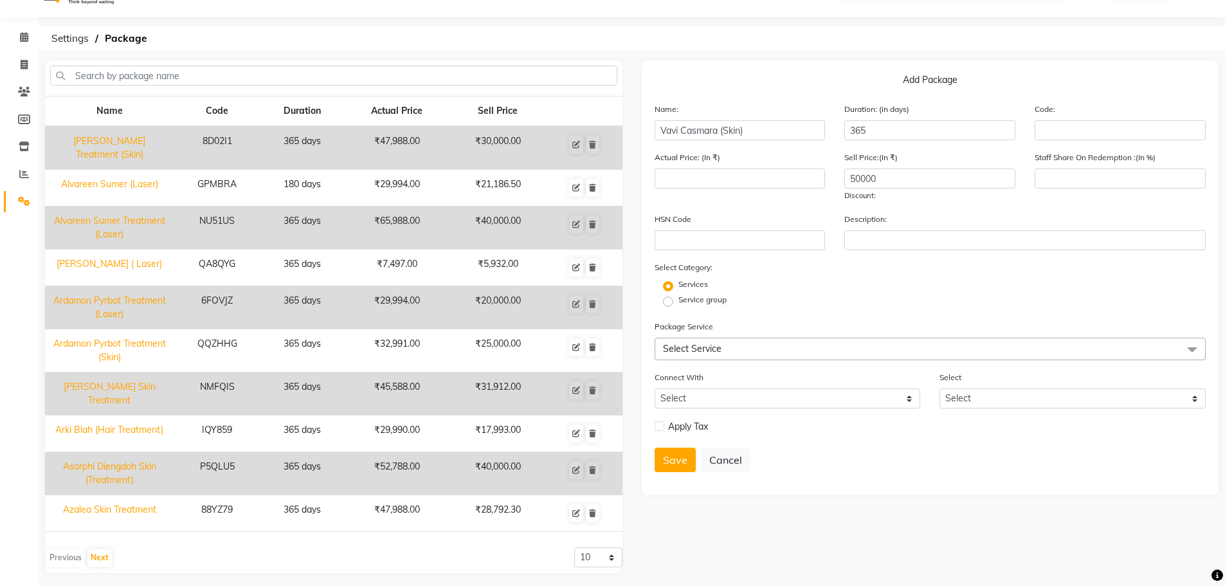
click at [720, 346] on span "Select Service" at bounding box center [692, 349] width 59 height 12
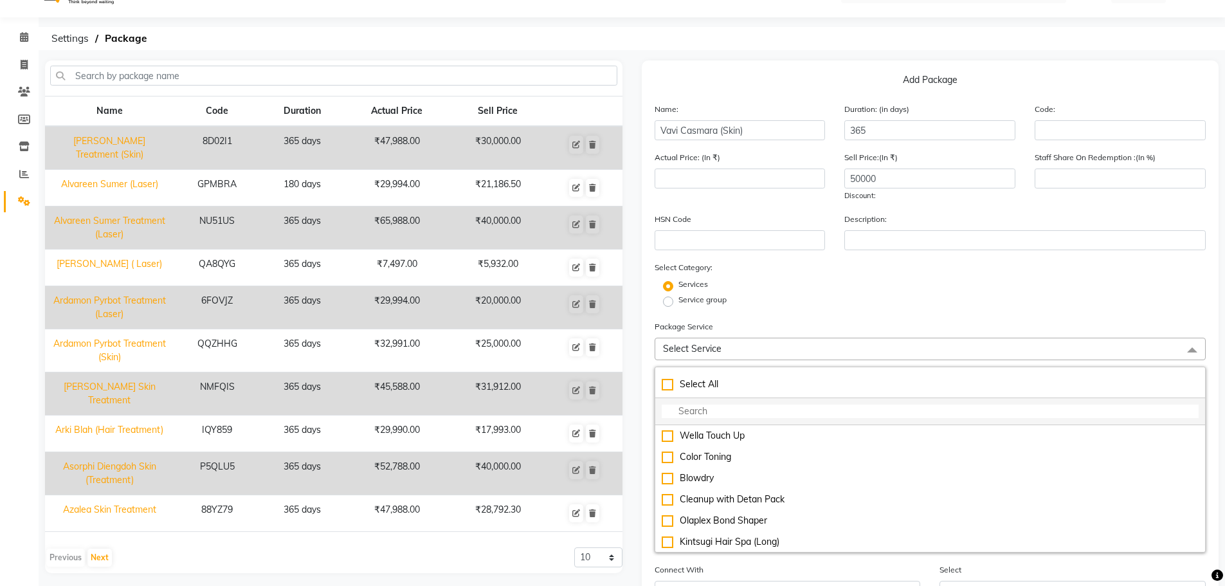
click at [692, 406] on input "multiselect-search" at bounding box center [931, 412] width 538 height 14
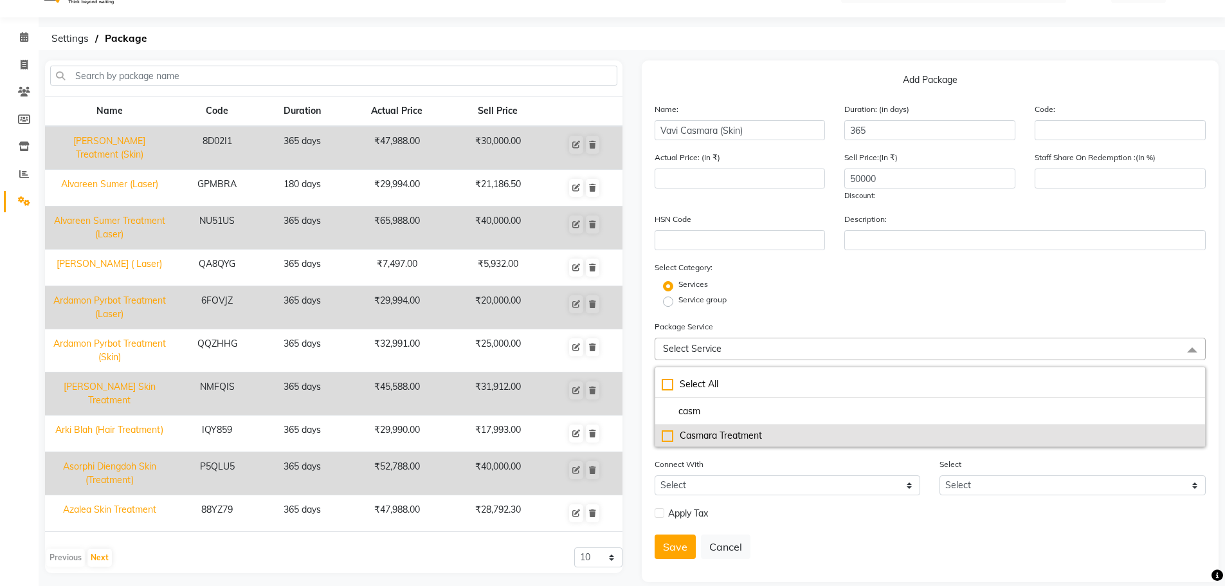
click at [666, 435] on div "Casmara Treatment" at bounding box center [931, 436] width 538 height 14
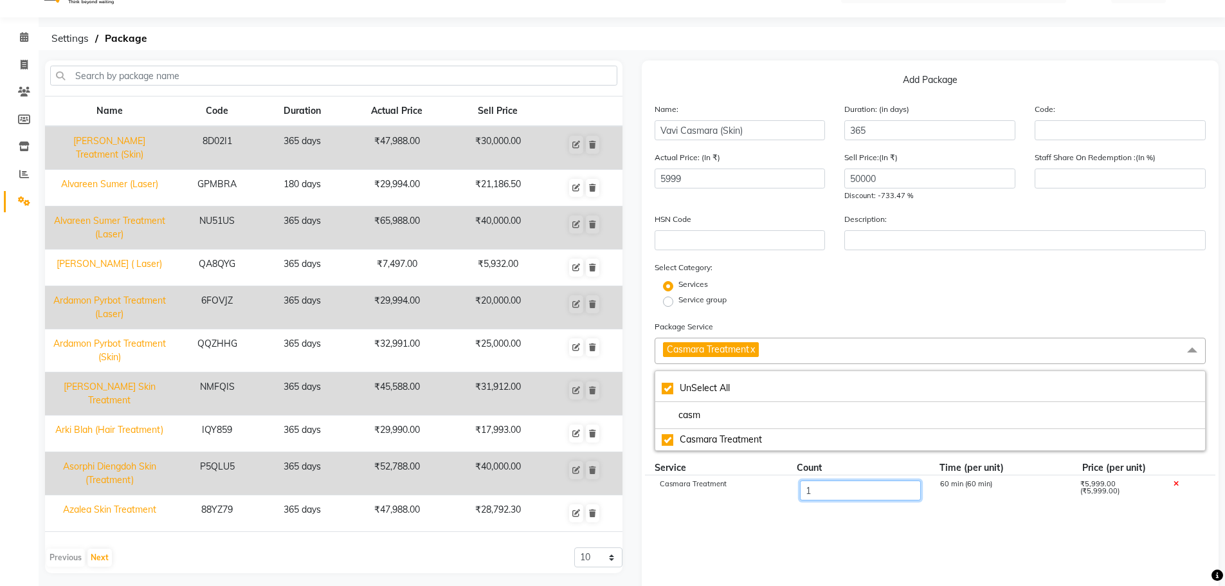
drag, startPoint x: 826, startPoint y: 490, endPoint x: 709, endPoint y: 495, distance: 117.1
click at [709, 495] on div "Casmara Treatment 1 60 min (60 min) ₹5,999.00 (₹5,999.00)" at bounding box center [930, 491] width 571 height 32
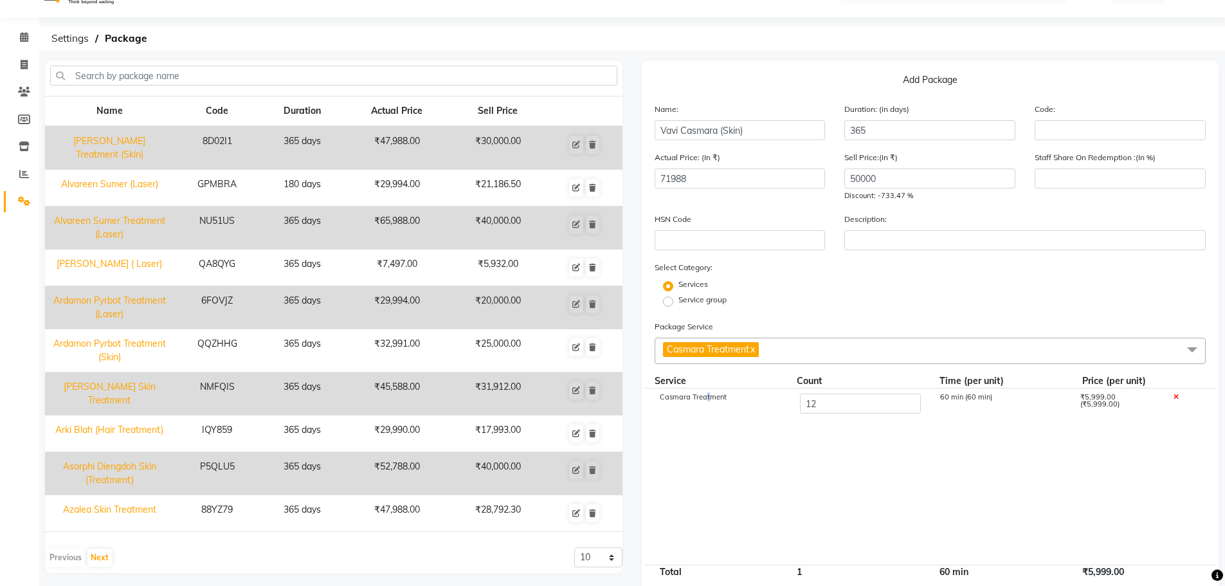
drag, startPoint x: 706, startPoint y: 495, endPoint x: 714, endPoint y: 498, distance: 8.4
click at [714, 498] on cdk-virtual-scroll-viewport "Casmara Treatment 12 60 min (60 min) ₹5,999.00 (₹5,999.00)" at bounding box center [931, 476] width 552 height 176
click at [808, 349] on span "Casmara Treatment x" at bounding box center [931, 351] width 552 height 26
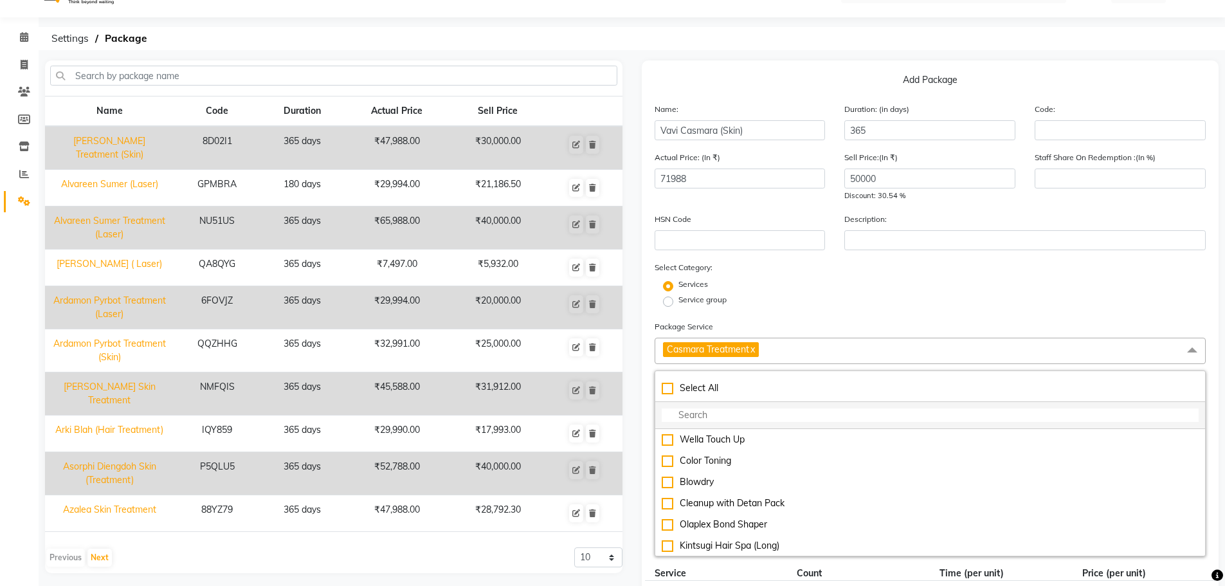
click at [767, 412] on input "multiselect-search" at bounding box center [931, 415] width 538 height 14
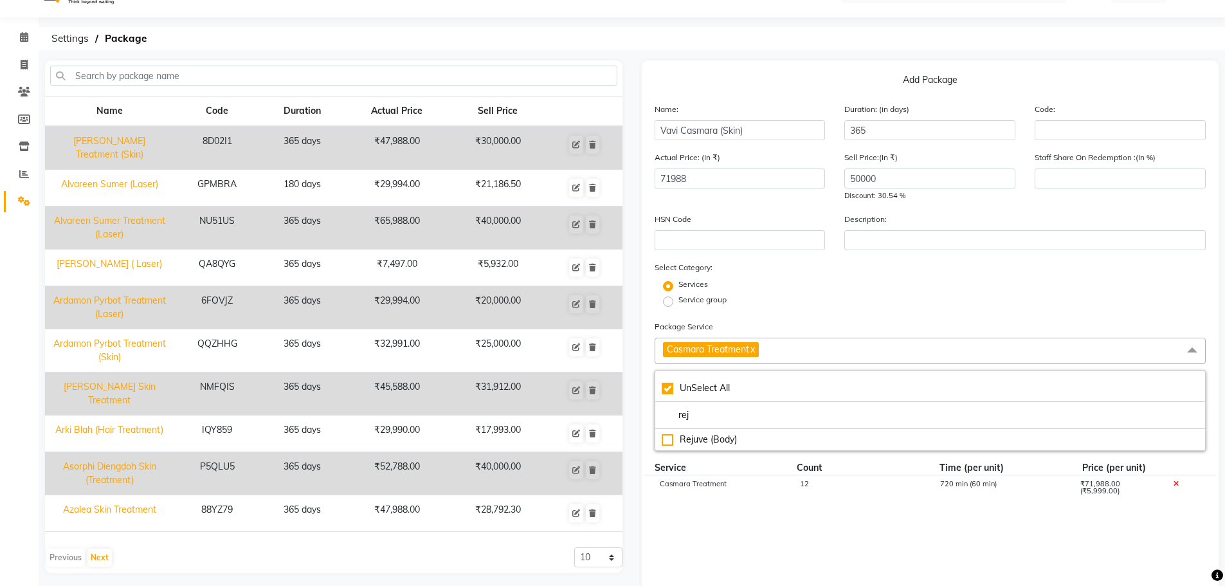
click at [944, 265] on div "Select Category: Services Service group" at bounding box center [931, 284] width 552 height 49
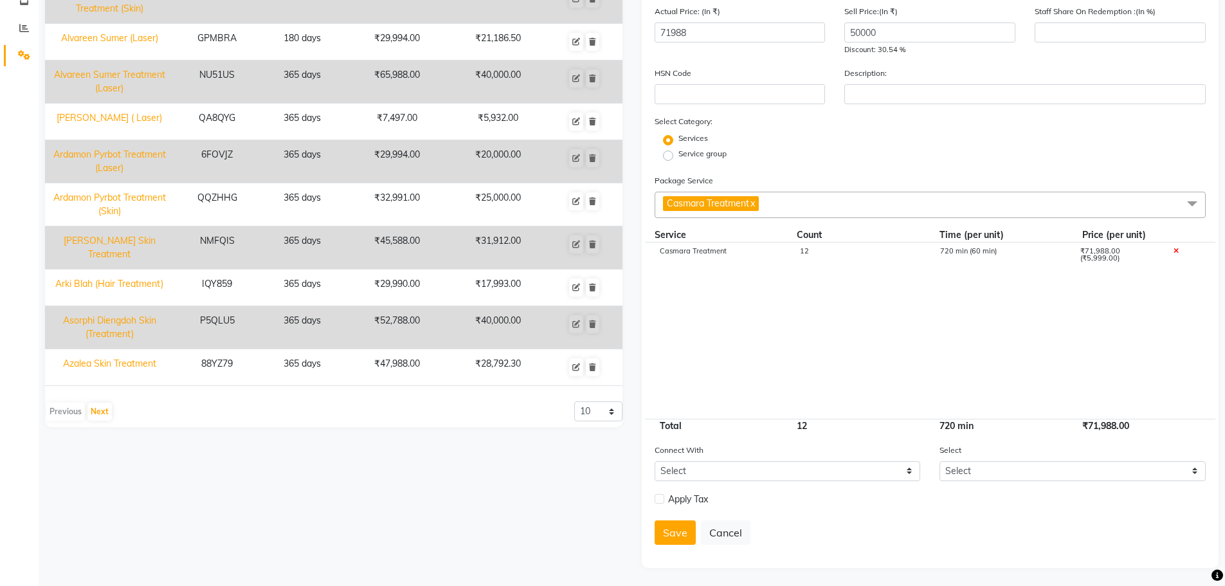
scroll to position [176, 0]
click at [657, 497] on label at bounding box center [660, 498] width 10 height 10
click at [657, 497] on input "checkbox" at bounding box center [659, 498] width 8 height 8
click at [737, 537] on label "Tax Exclusive" at bounding box center [760, 533] width 47 height 12
click at [729, 537] on input "Tax Exclusive" at bounding box center [729, 533] width 9 height 9
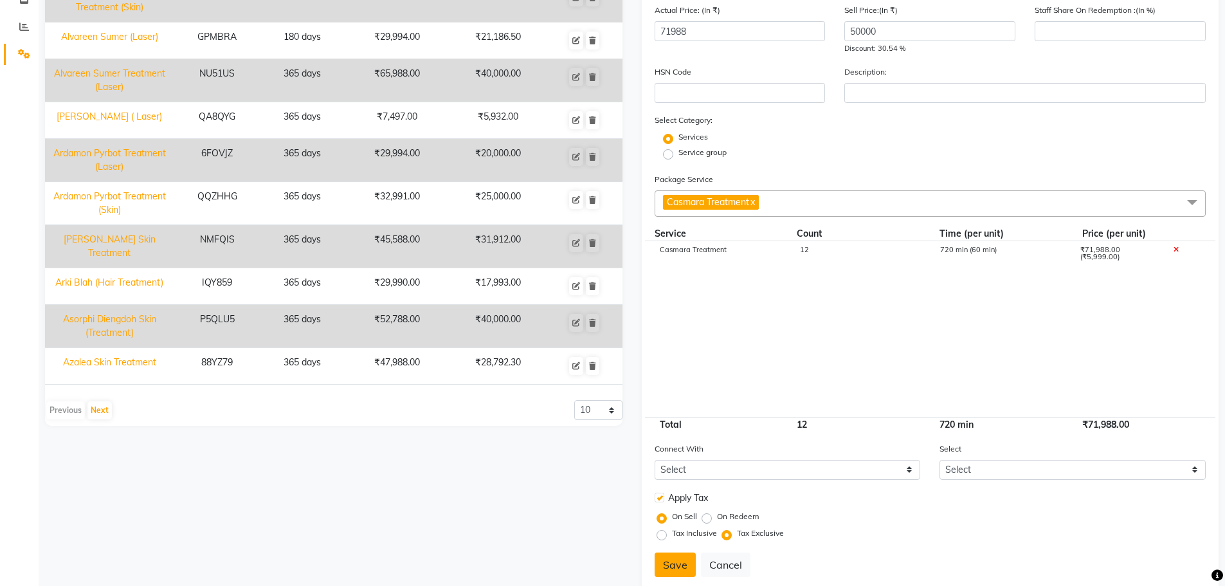
click at [676, 555] on button "Save" at bounding box center [675, 564] width 41 height 24
click at [1052, 32] on input "number" at bounding box center [1120, 31] width 171 height 20
click at [682, 561] on button "Save" at bounding box center [675, 564] width 41 height 24
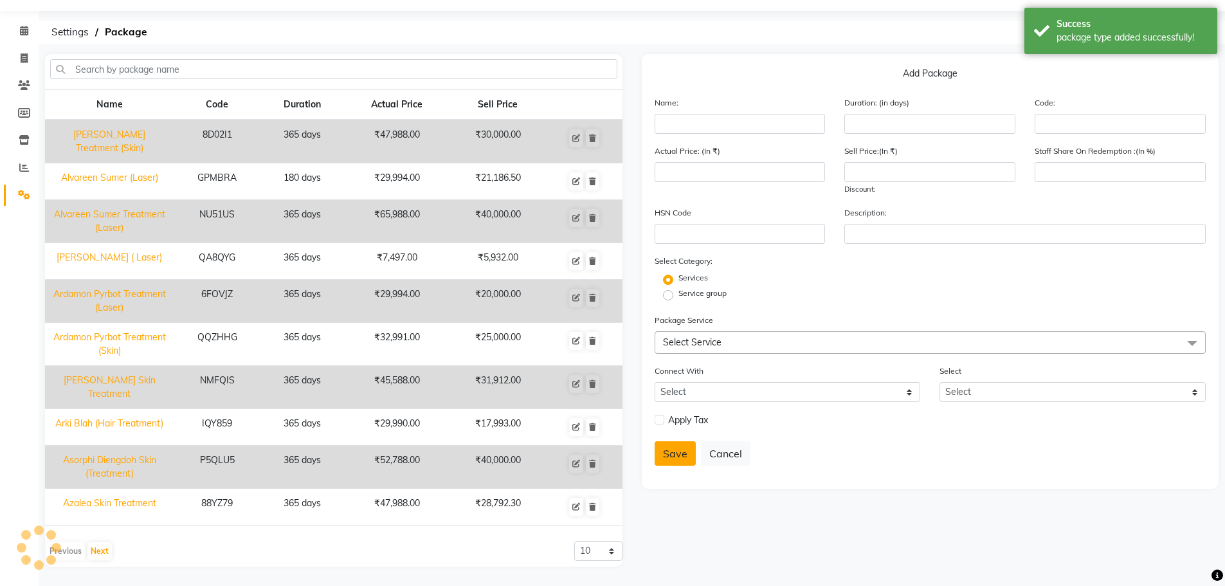
scroll to position [29, 0]
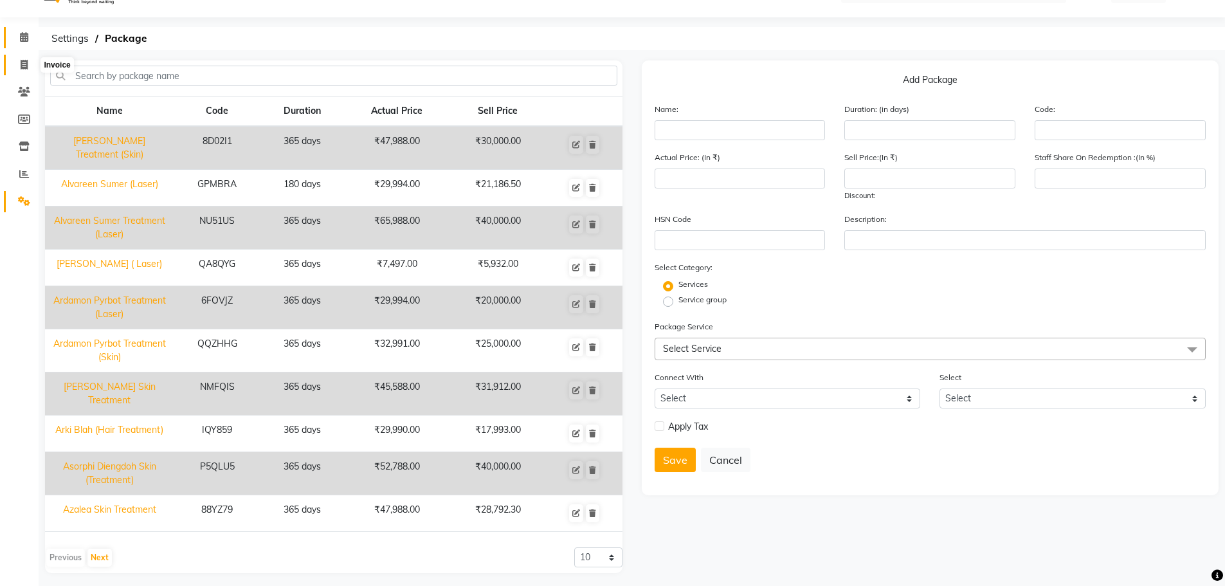
click at [24, 68] on icon at bounding box center [24, 65] width 7 height 10
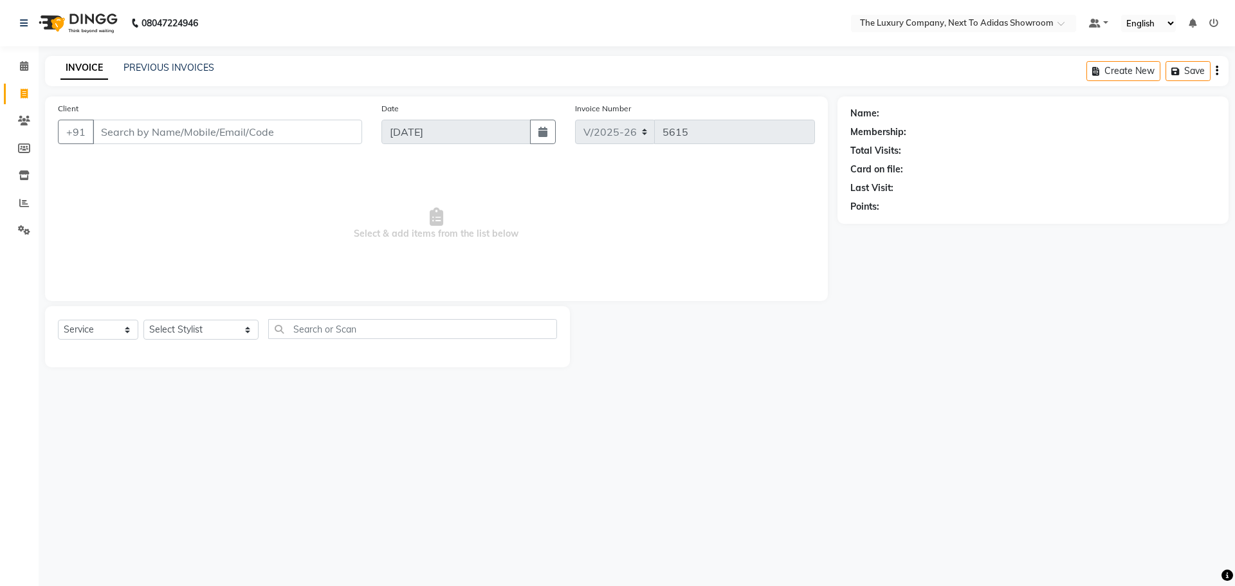
click at [137, 134] on input "Client" at bounding box center [227, 132] width 269 height 24
click at [20, 65] on icon at bounding box center [24, 66] width 8 height 10
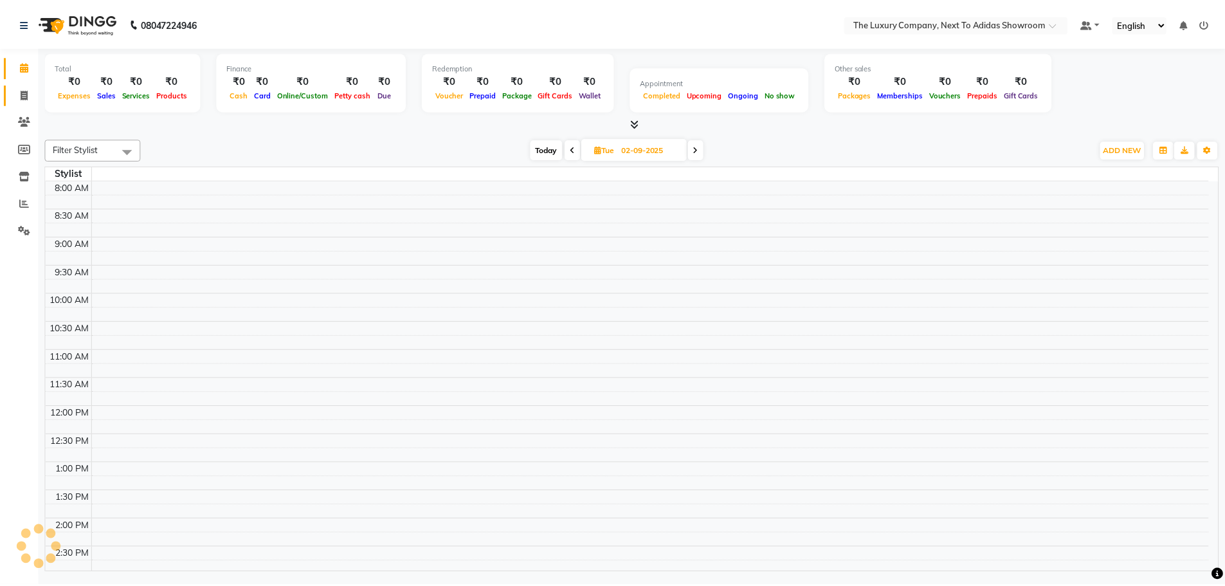
scroll to position [399, 0]
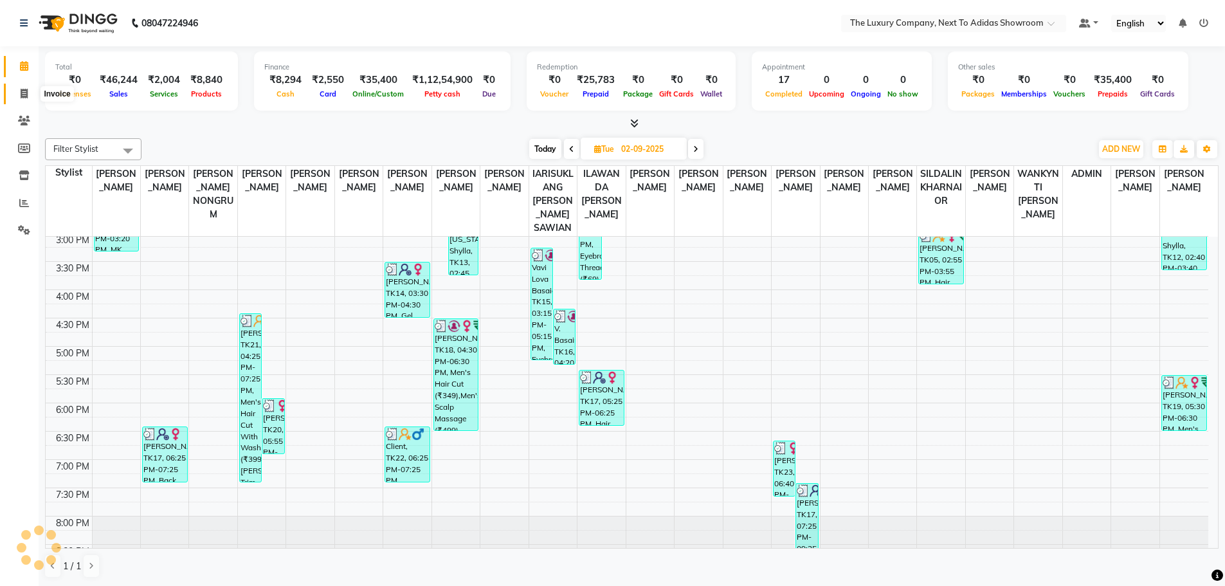
click at [32, 98] on span at bounding box center [24, 94] width 23 height 15
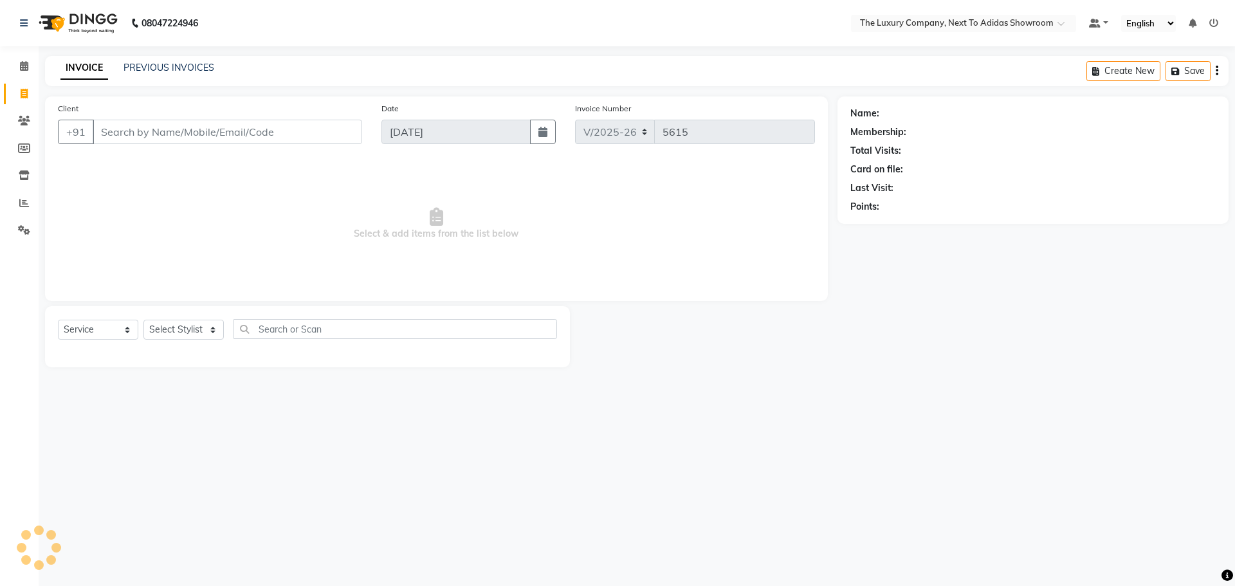
click at [121, 129] on input "Client" at bounding box center [227, 132] width 269 height 24
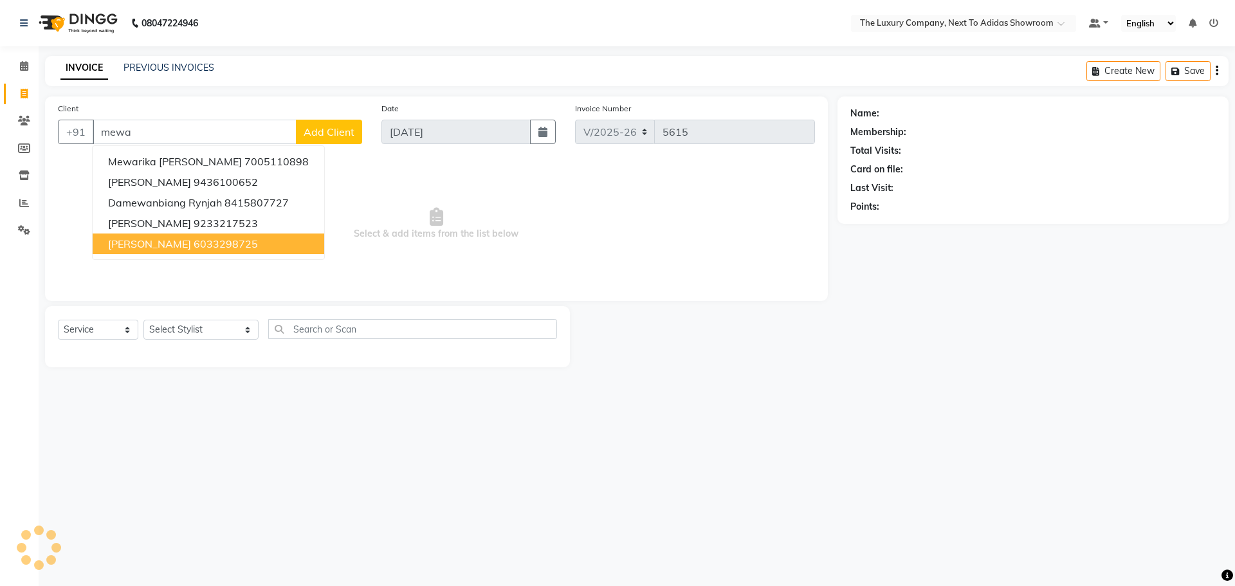
click at [188, 241] on span "[PERSON_NAME]" at bounding box center [149, 243] width 83 height 13
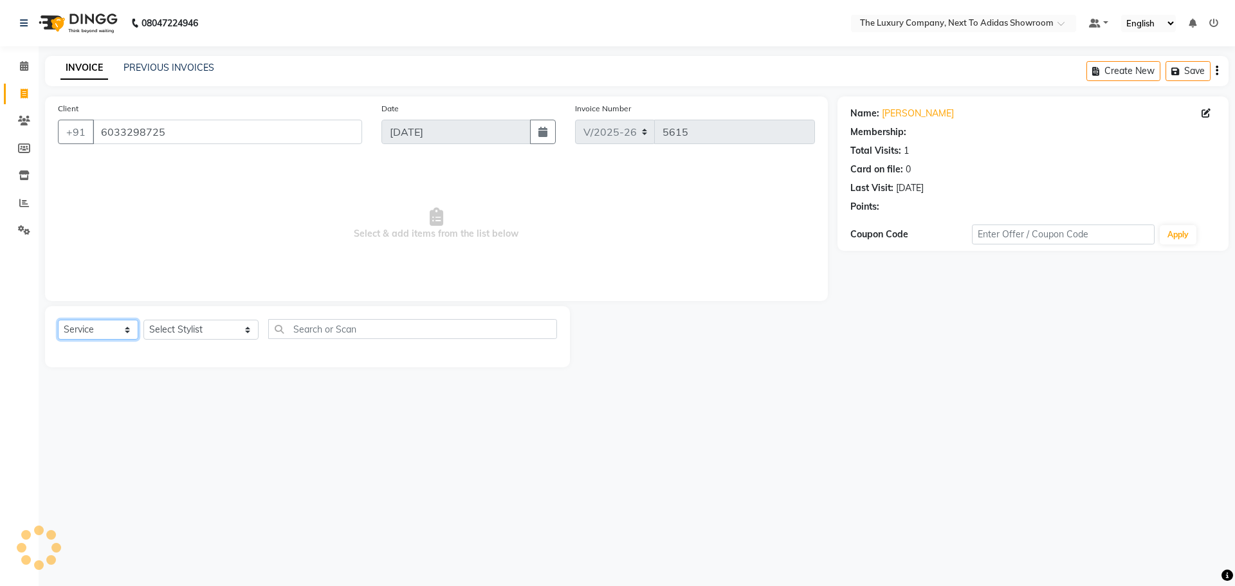
click at [118, 333] on select "Select Service Product Membership Package Voucher Prepaid Gift Card" at bounding box center [98, 330] width 80 height 20
click at [58, 320] on select "Select Service Product Membership Package Voucher Prepaid Gift Card" at bounding box center [98, 330] width 80 height 20
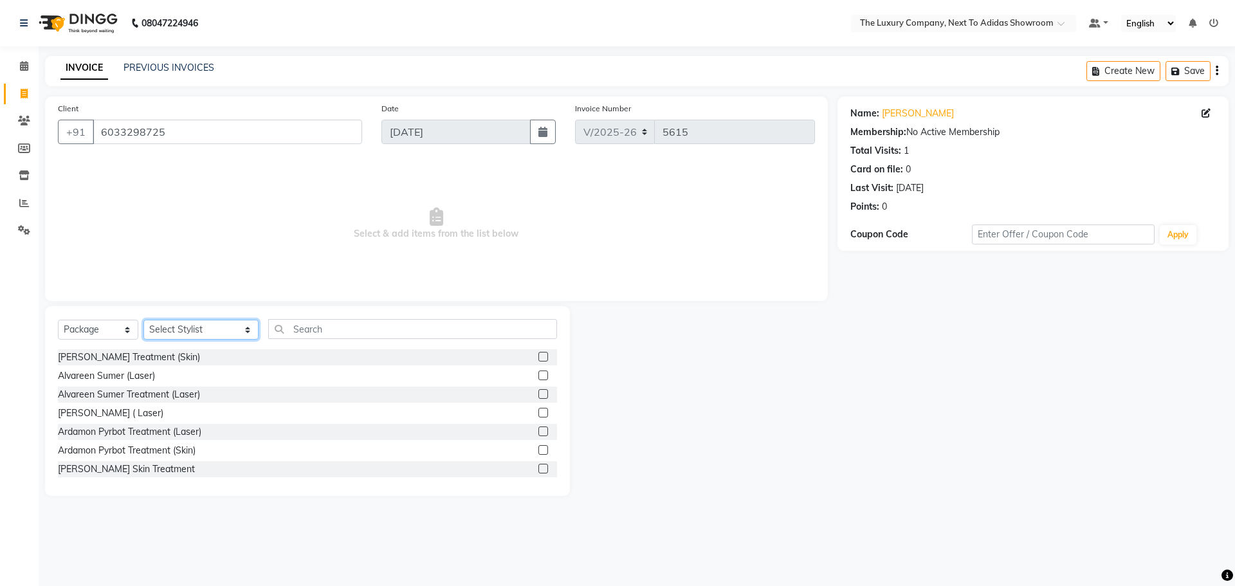
click at [220, 323] on select "Select Stylist [PERSON_NAME] [PERSON_NAME] ANSAI [PERSON_NAME] BALAJIED [PERSON…" at bounding box center [200, 330] width 115 height 20
click at [143, 320] on select "Select Stylist [PERSON_NAME] [PERSON_NAME] ANSAI [PERSON_NAME] BALAJIED [PERSON…" at bounding box center [200, 330] width 115 height 20
click at [308, 331] on input "text" at bounding box center [412, 329] width 289 height 20
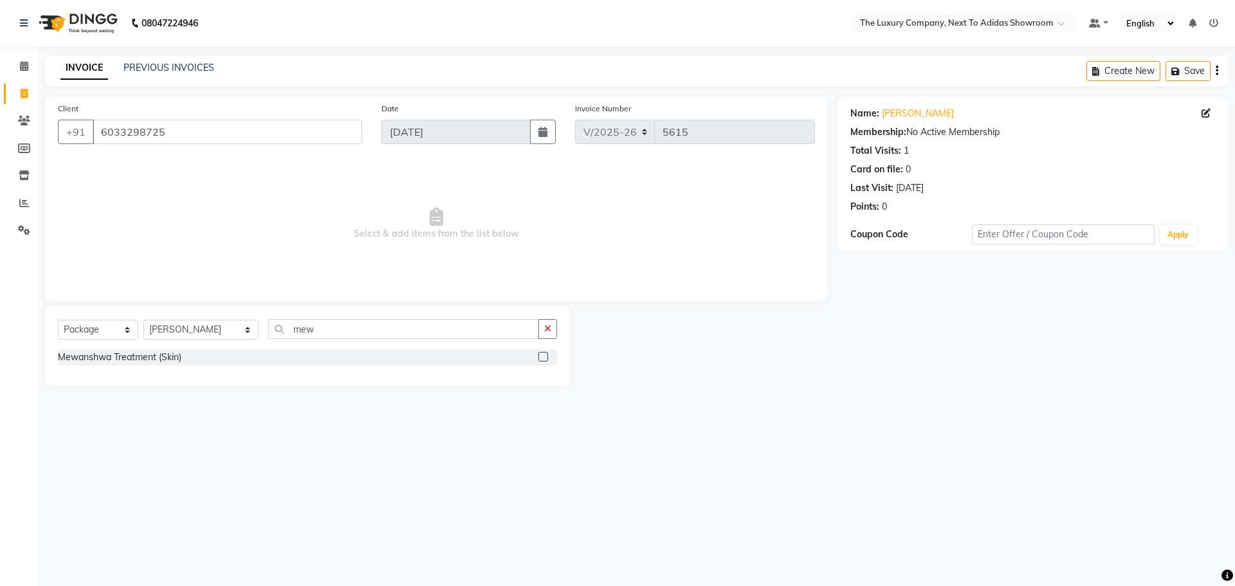
click at [542, 357] on label at bounding box center [543, 357] width 10 height 10
click at [542, 357] on input "checkbox" at bounding box center [542, 357] width 8 height 8
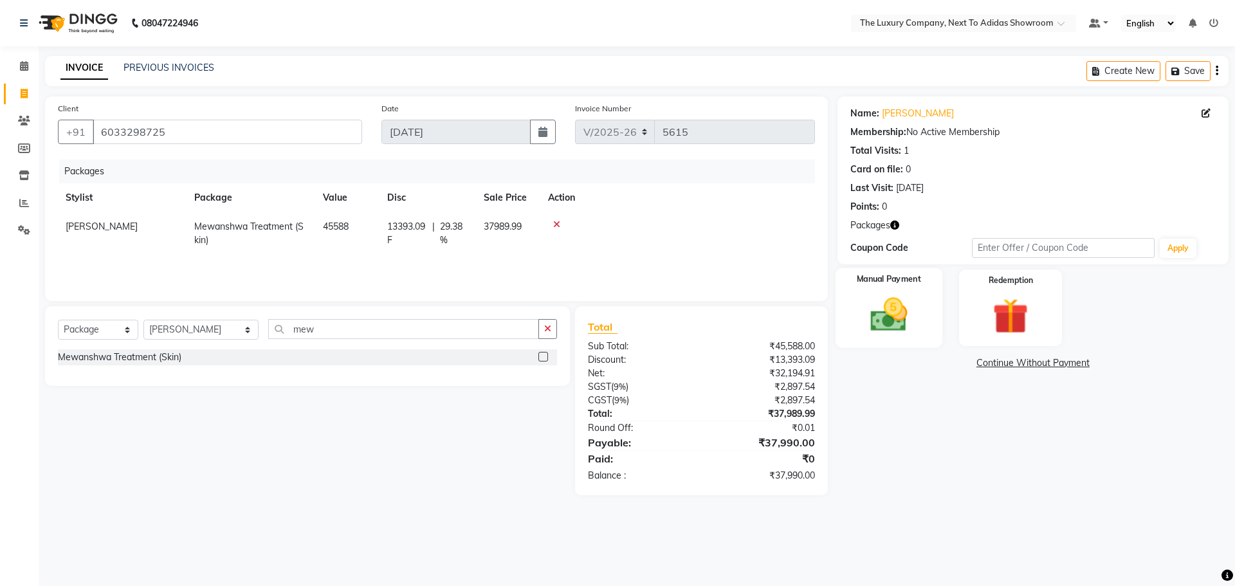
click at [902, 317] on img at bounding box center [889, 314] width 60 height 42
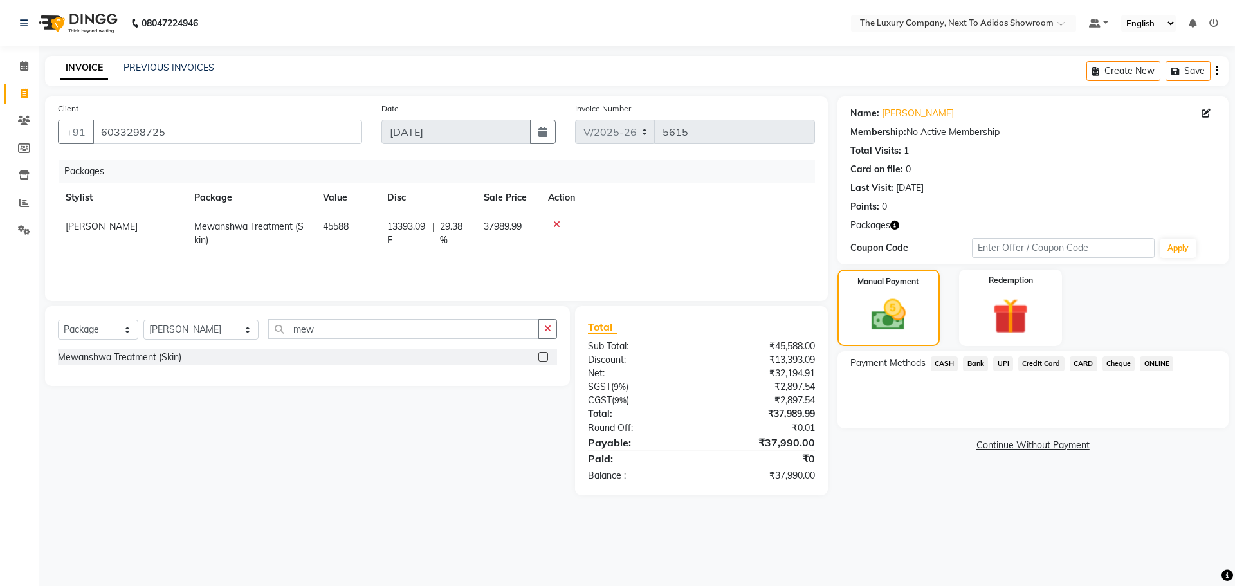
click at [1089, 365] on span "CARD" at bounding box center [1084, 363] width 28 height 15
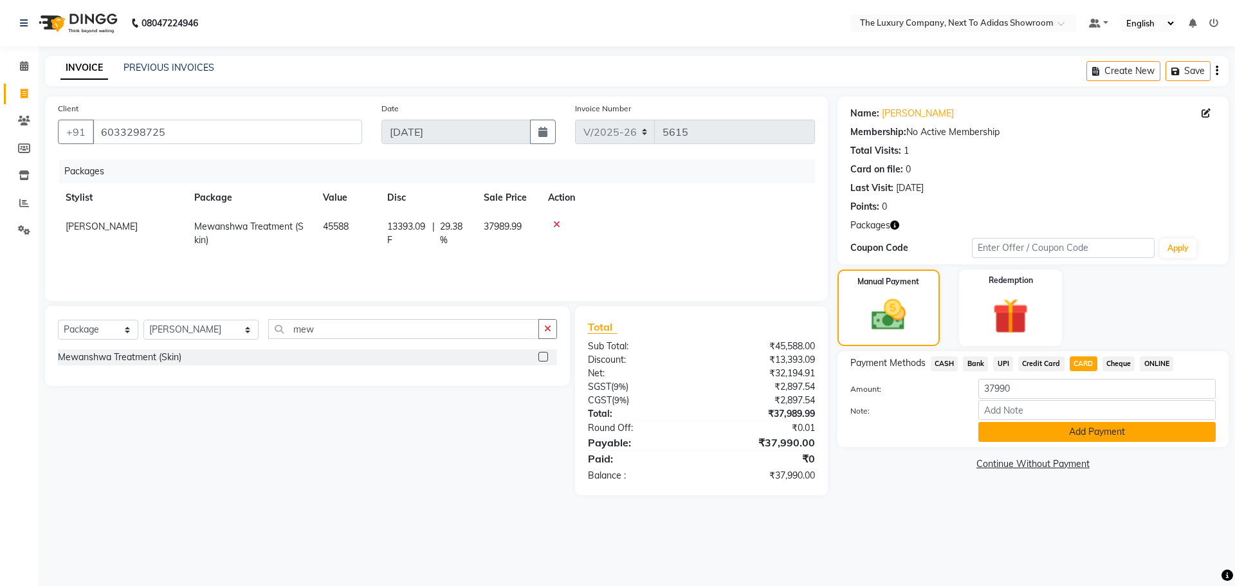
click at [1048, 432] on button "Add Payment" at bounding box center [1096, 432] width 237 height 20
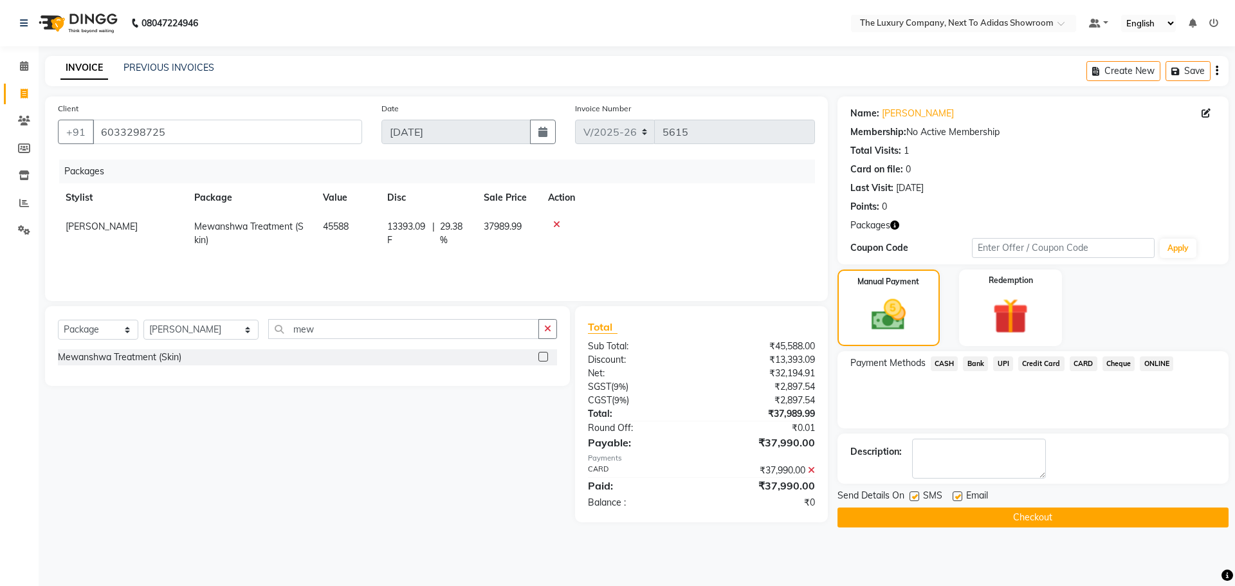
click at [1025, 516] on button "Checkout" at bounding box center [1032, 517] width 391 height 20
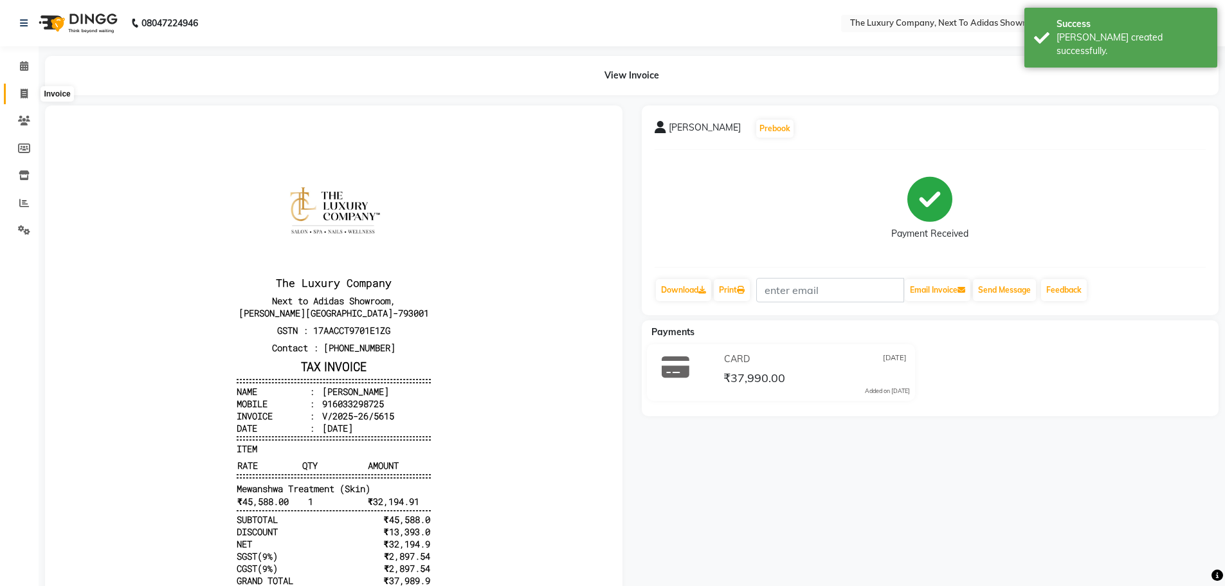
click at [28, 94] on icon at bounding box center [24, 94] width 7 height 10
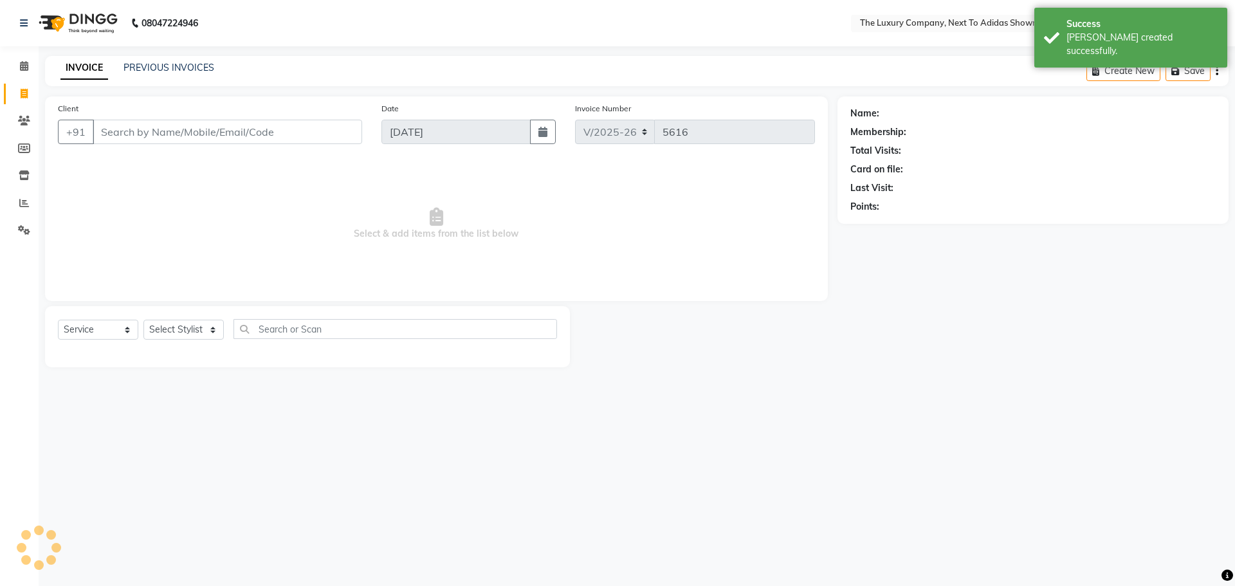
click at [160, 131] on input "Client" at bounding box center [227, 132] width 269 height 24
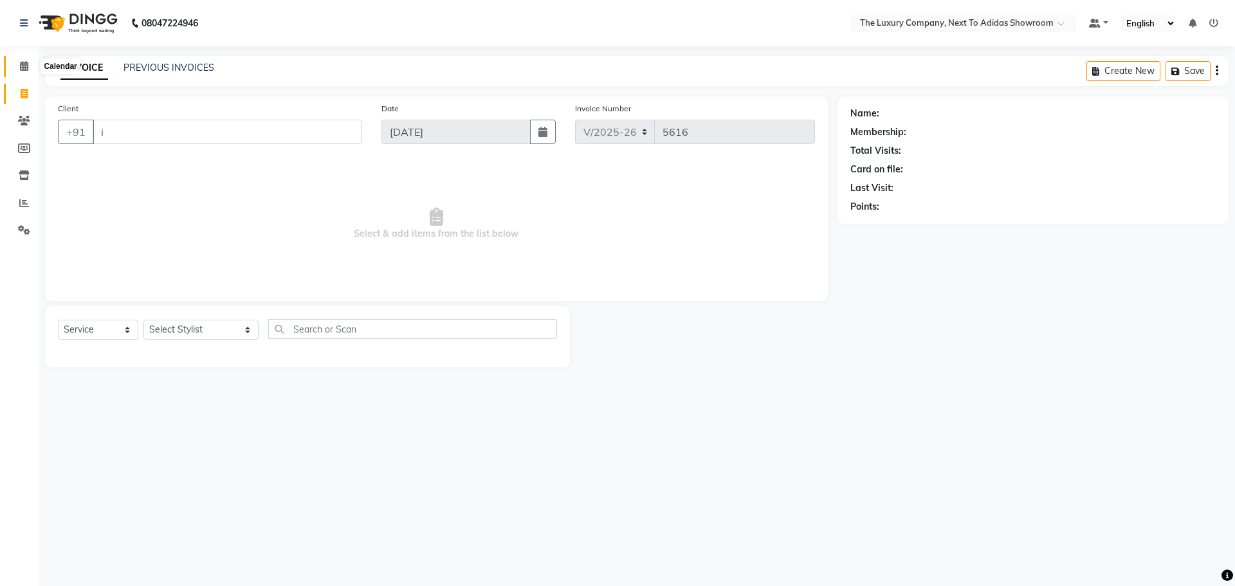
click at [17, 68] on span at bounding box center [24, 66] width 23 height 15
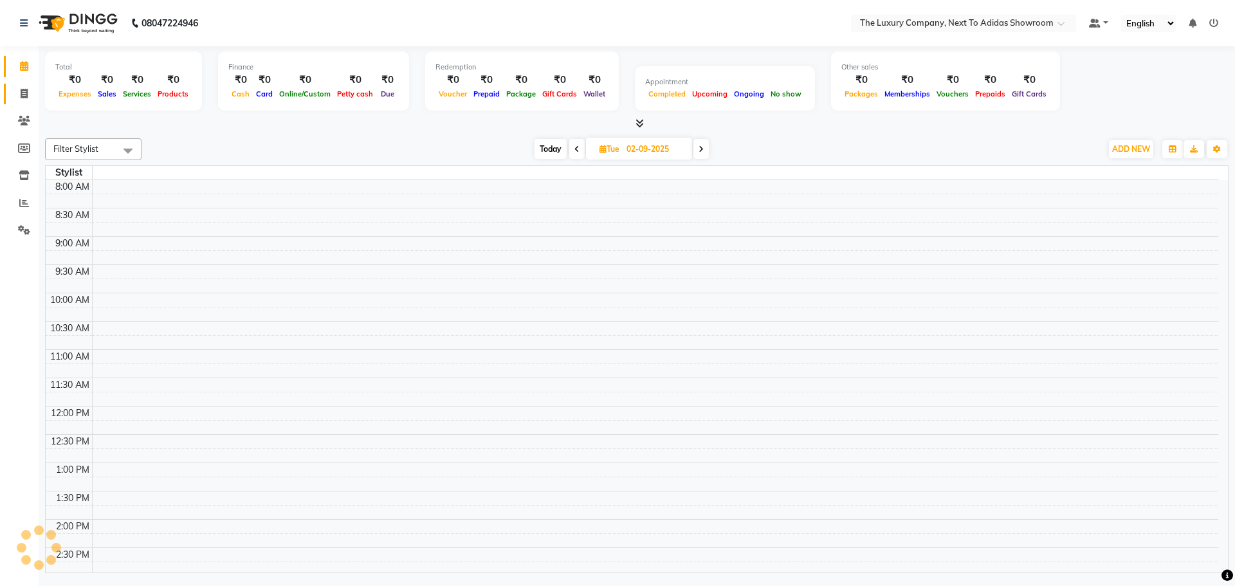
click at [13, 94] on link "Invoice" at bounding box center [19, 94] width 31 height 21
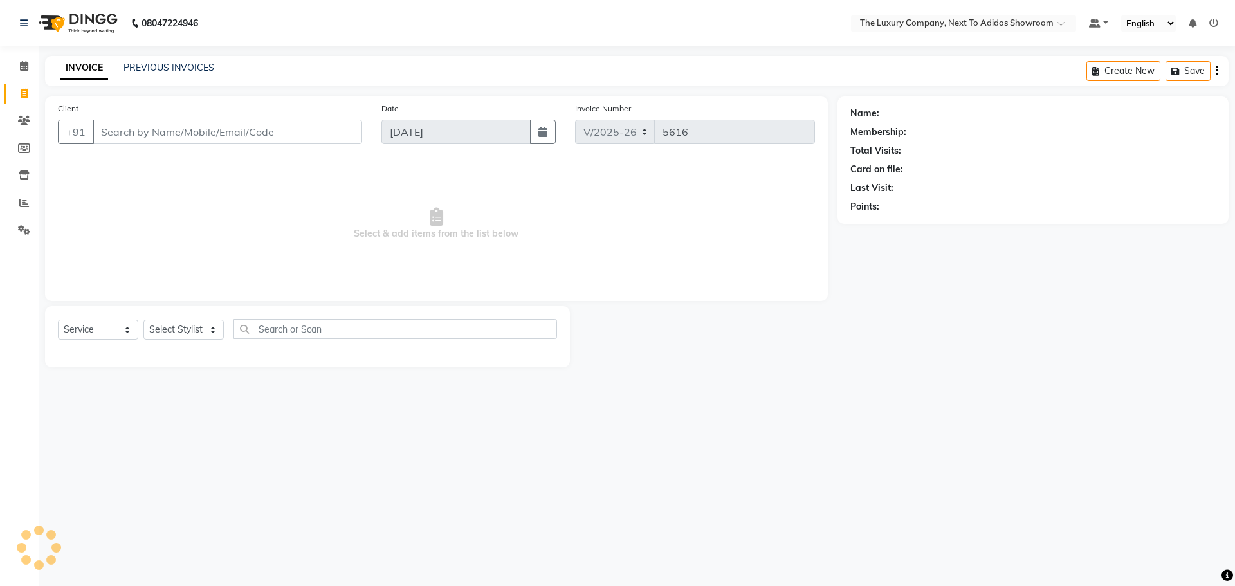
click at [143, 133] on input "Client" at bounding box center [227, 132] width 269 height 24
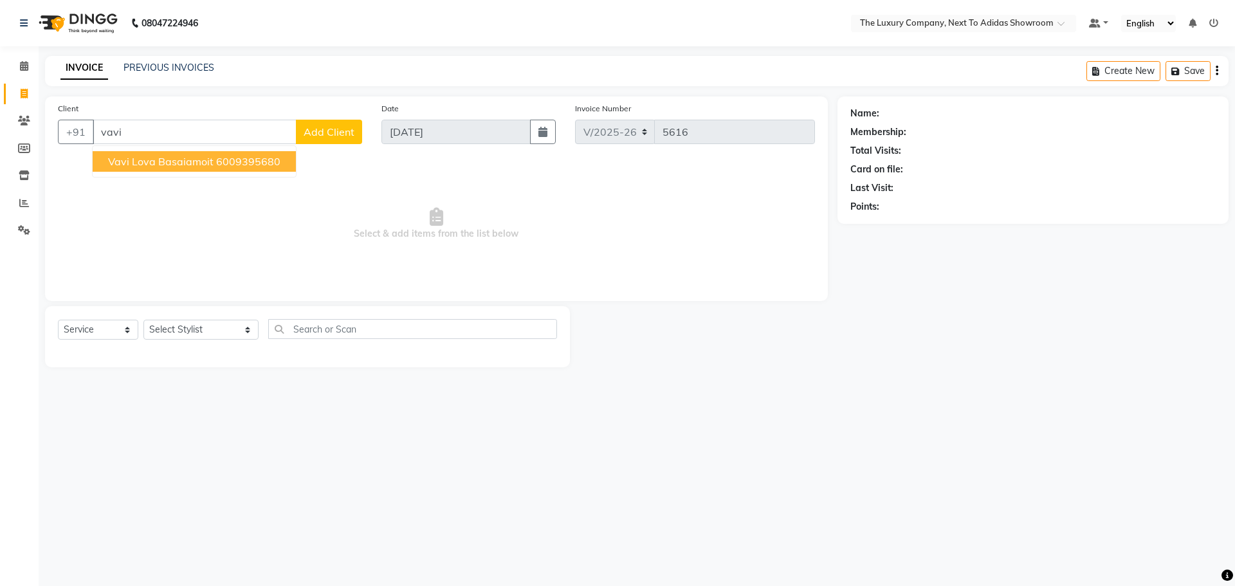
click at [157, 153] on button "Vavi Lova Basaiamoit 6009395680" at bounding box center [194, 161] width 203 height 21
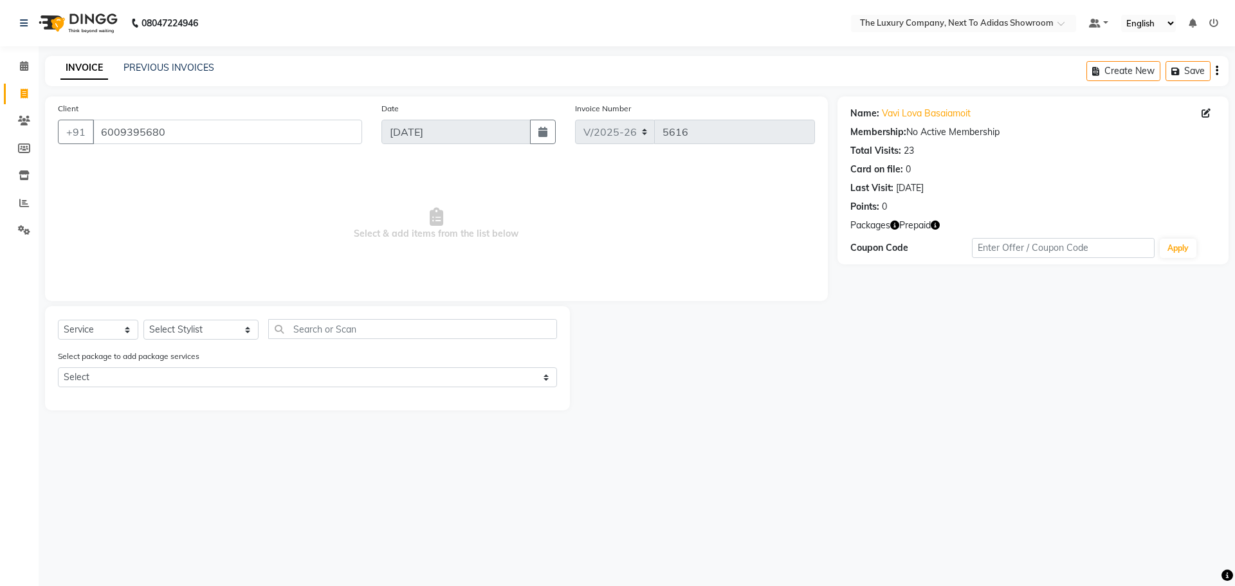
click at [893, 222] on icon "button" at bounding box center [894, 225] width 9 height 9
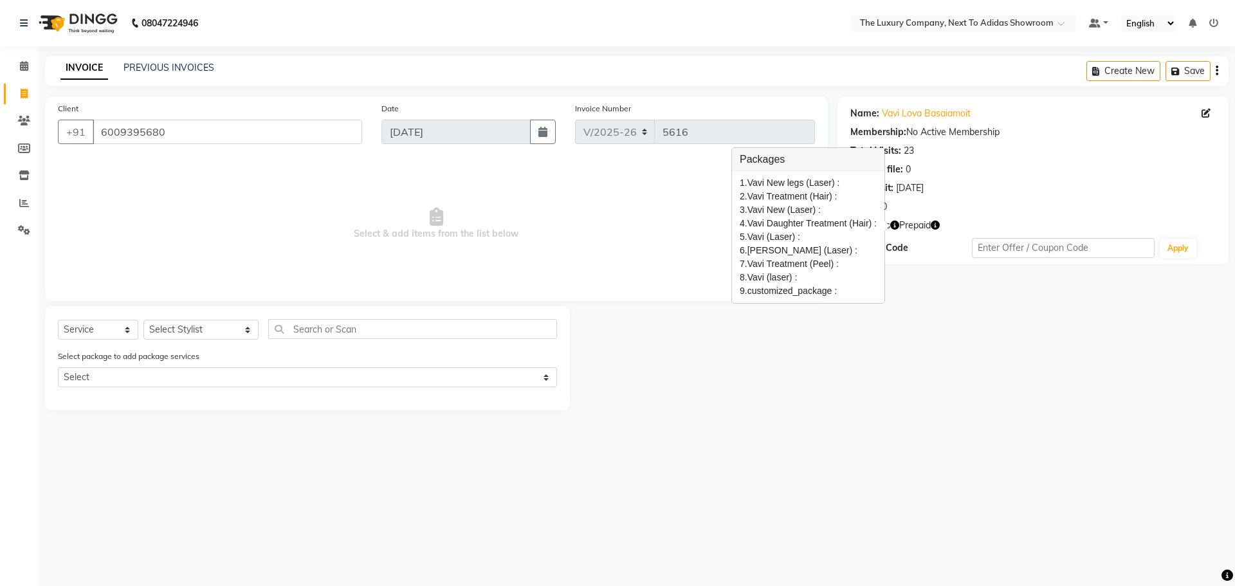
click at [813, 326] on div at bounding box center [704, 358] width 268 height 104
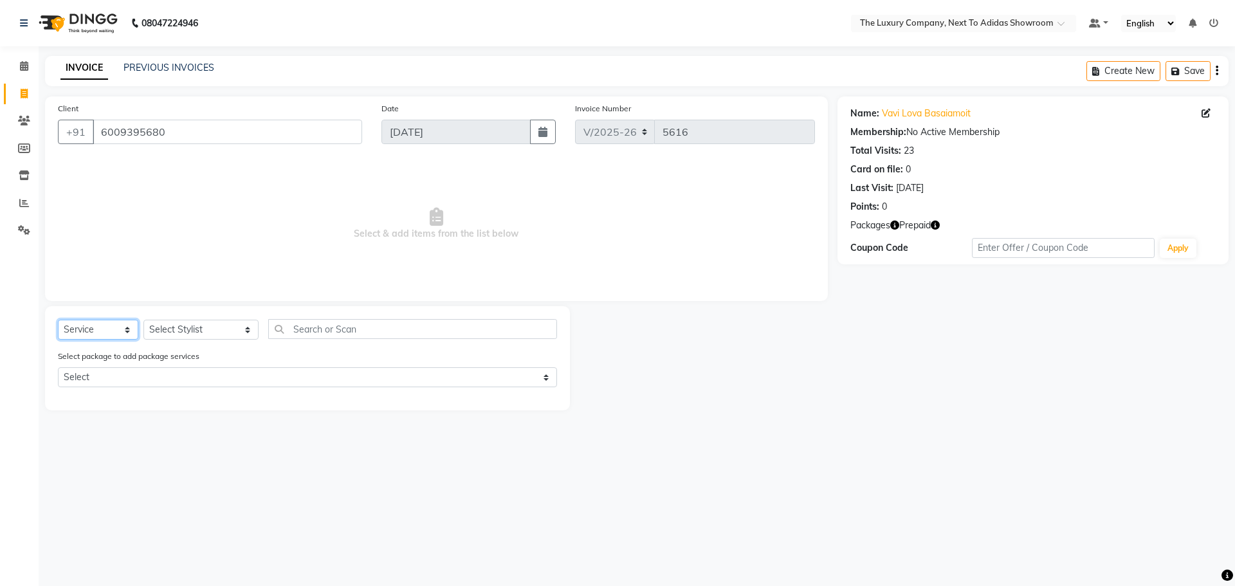
click at [115, 326] on select "Select Service Product Membership Package Voucher Prepaid Gift Card" at bounding box center [98, 330] width 80 height 20
click at [58, 320] on select "Select Service Product Membership Package Voucher Prepaid Gift Card" at bounding box center [98, 330] width 80 height 20
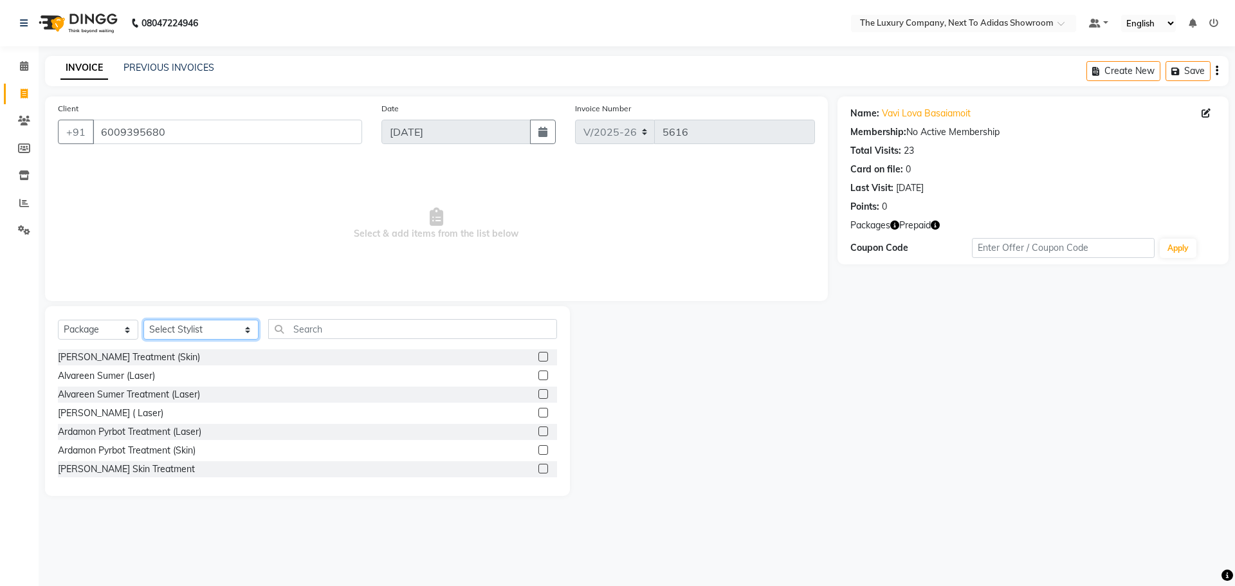
click at [217, 323] on select "Select Stylist [PERSON_NAME] [PERSON_NAME] ANSAI [PERSON_NAME] BALAJIED [PERSON…" at bounding box center [200, 330] width 115 height 20
click at [143, 320] on select "Select Stylist [PERSON_NAME] [PERSON_NAME] ANSAI [PERSON_NAME] BALAJIED [PERSON…" at bounding box center [200, 330] width 115 height 20
drag, startPoint x: 209, startPoint y: 329, endPoint x: 216, endPoint y: 320, distance: 12.0
click at [210, 328] on select "Select Stylist [PERSON_NAME] [PERSON_NAME] ANSAI [PERSON_NAME] BALAJIED [PERSON…" at bounding box center [200, 330] width 115 height 20
click at [143, 320] on select "Select Stylist [PERSON_NAME] [PERSON_NAME] ANSAI [PERSON_NAME] BALAJIED [PERSON…" at bounding box center [200, 330] width 115 height 20
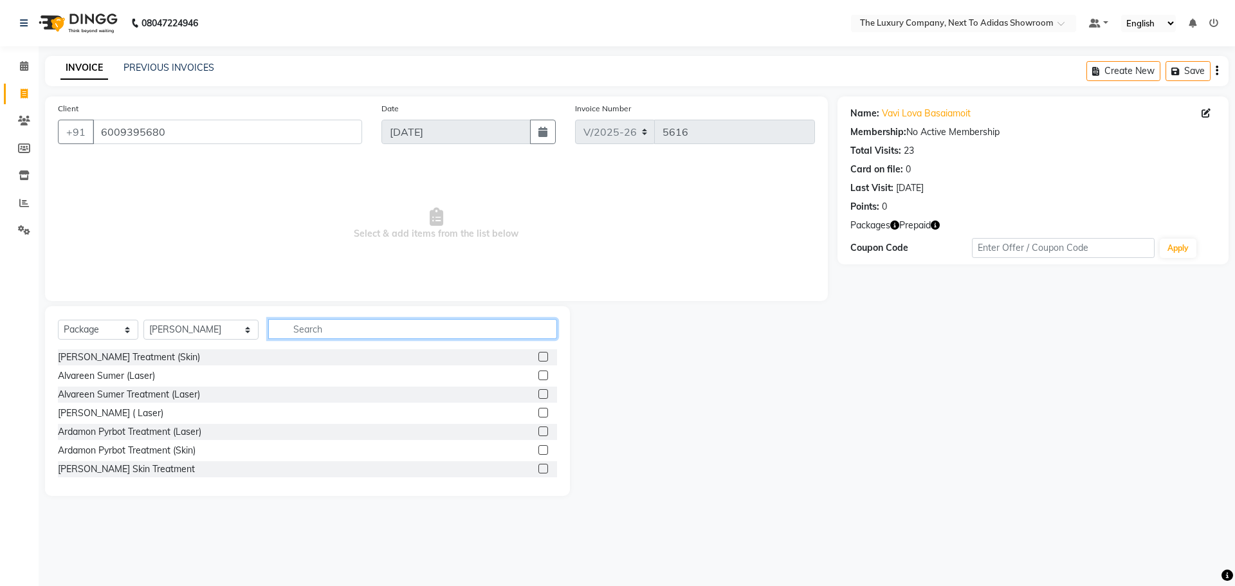
click at [336, 326] on input "text" at bounding box center [412, 329] width 289 height 20
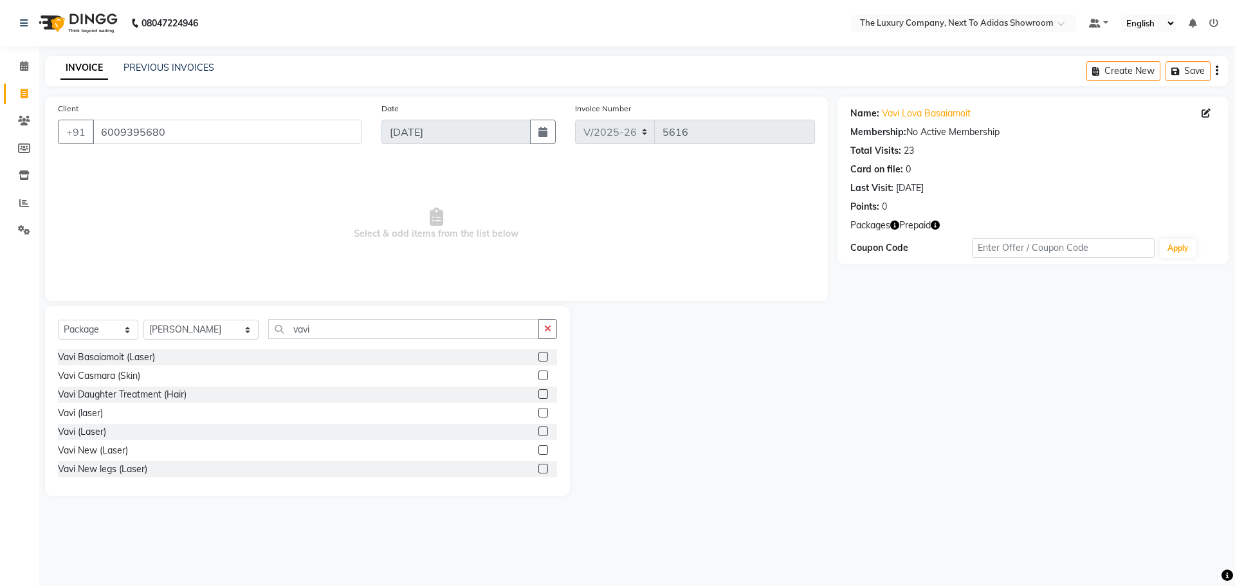
click at [538, 376] on label at bounding box center [543, 375] width 10 height 10
click at [538, 376] on input "checkbox" at bounding box center [542, 376] width 8 height 8
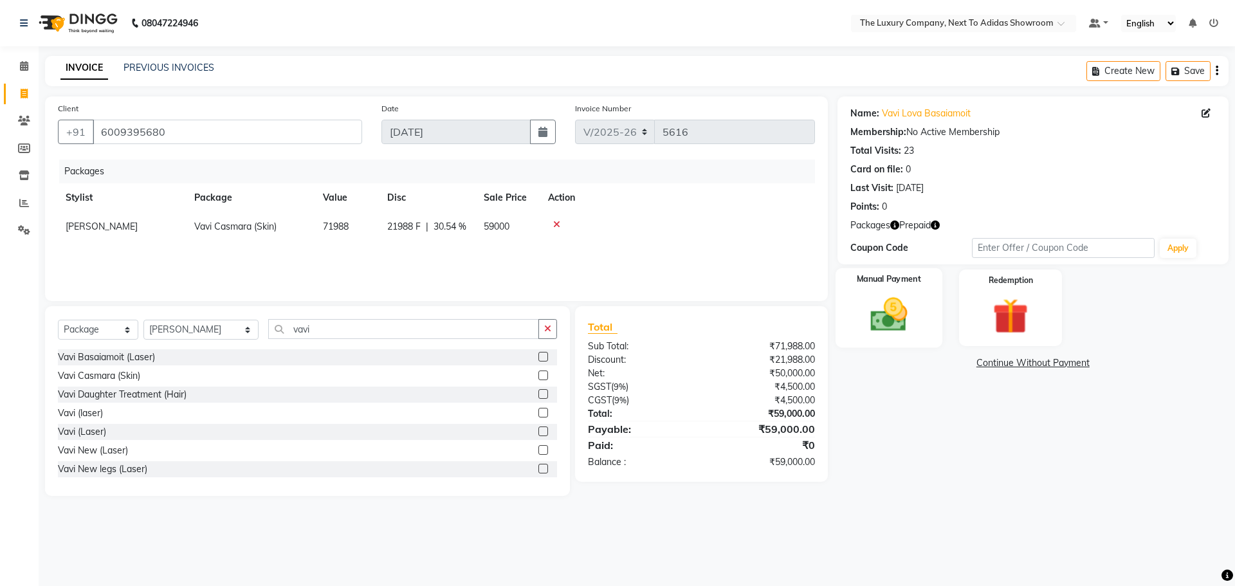
click at [897, 311] on img at bounding box center [889, 314] width 60 height 42
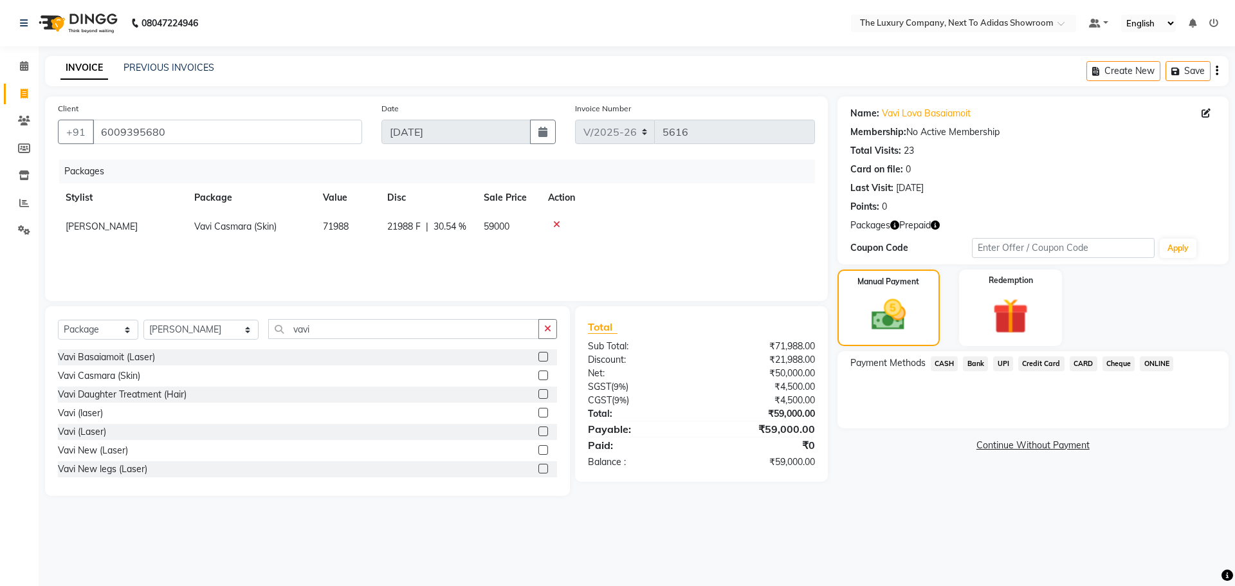
click at [941, 357] on span "CASH" at bounding box center [945, 363] width 28 height 15
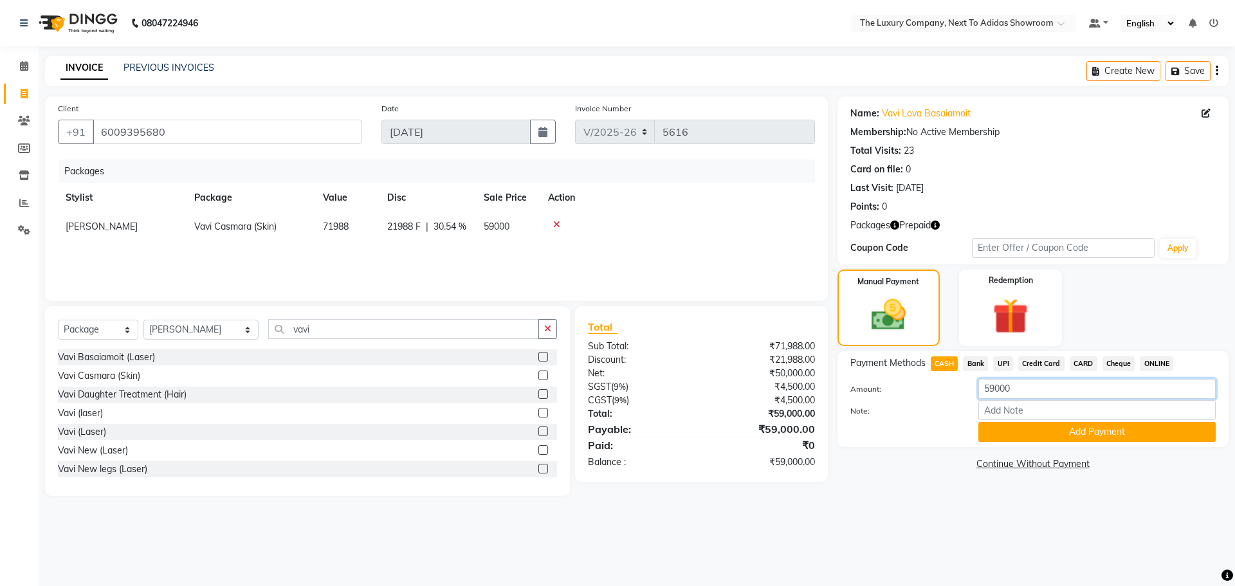
click at [900, 405] on div "Amount: 59000 Note: Add Payment" at bounding box center [1032, 410] width 365 height 63
click at [999, 363] on span "UPI" at bounding box center [1003, 363] width 20 height 15
drag, startPoint x: 1020, startPoint y: 383, endPoint x: 895, endPoint y: 374, distance: 125.7
click at [917, 386] on div "Amount: 59000" at bounding box center [1033, 390] width 385 height 22
click at [998, 432] on button "Add Payment" at bounding box center [1096, 432] width 237 height 20
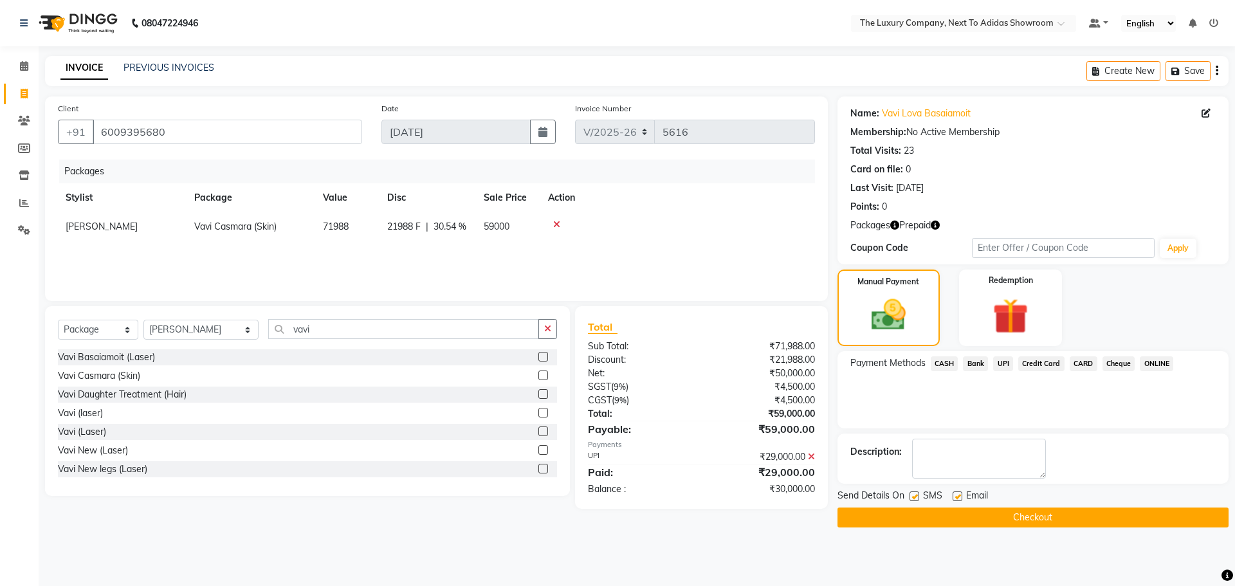
click at [947, 361] on span "CASH" at bounding box center [945, 363] width 28 height 15
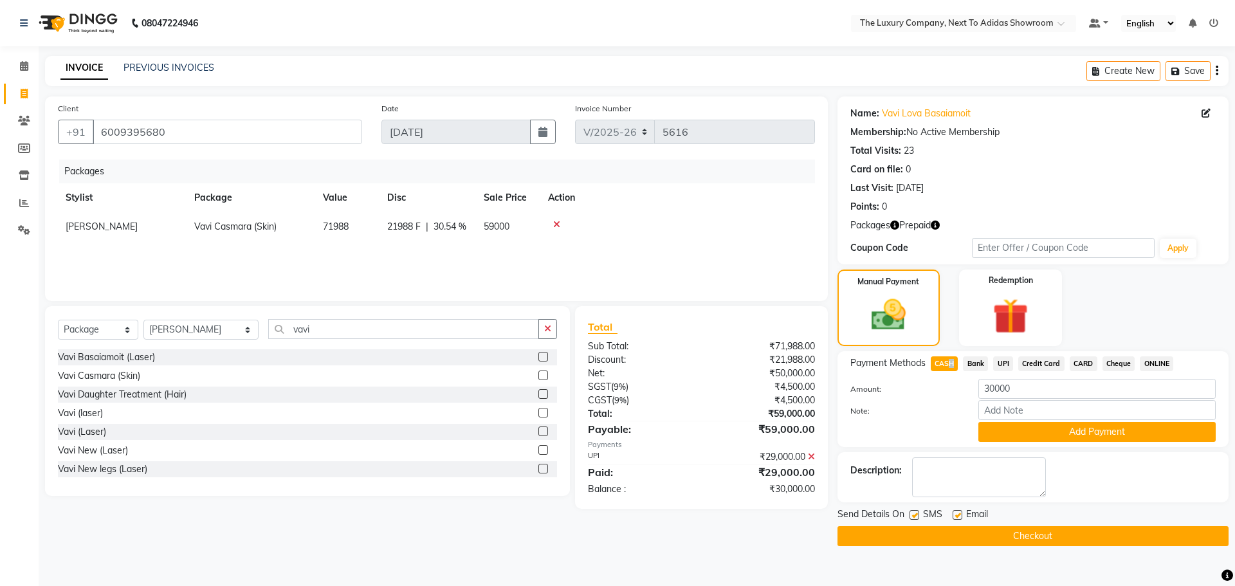
click at [1067, 430] on button "Add Payment" at bounding box center [1096, 432] width 237 height 20
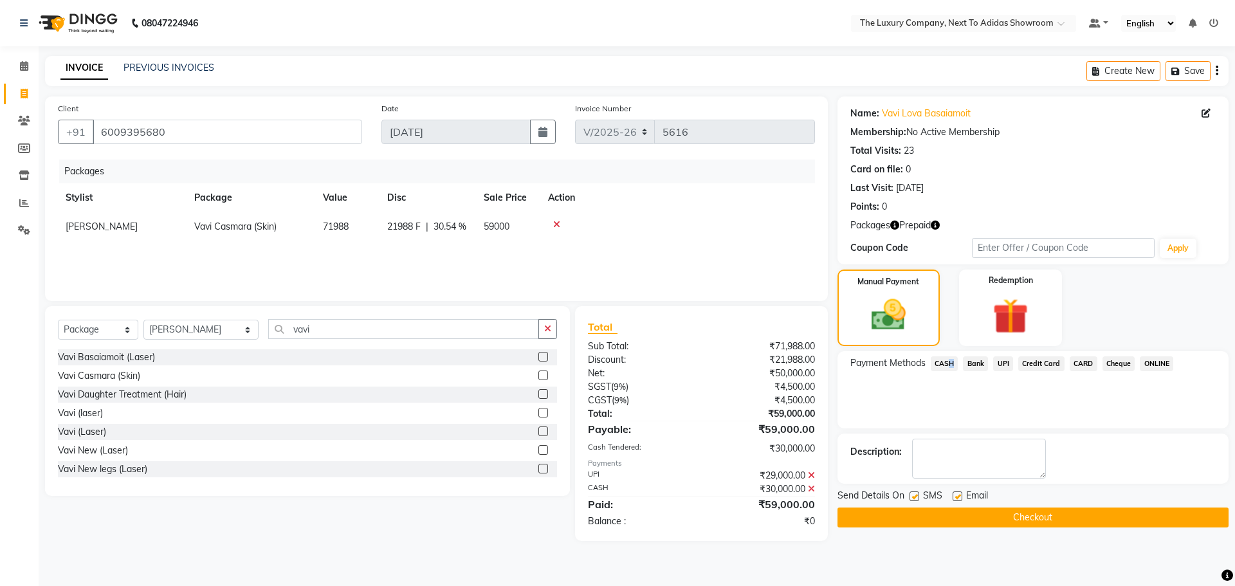
click at [1008, 520] on button "Checkout" at bounding box center [1032, 517] width 391 height 20
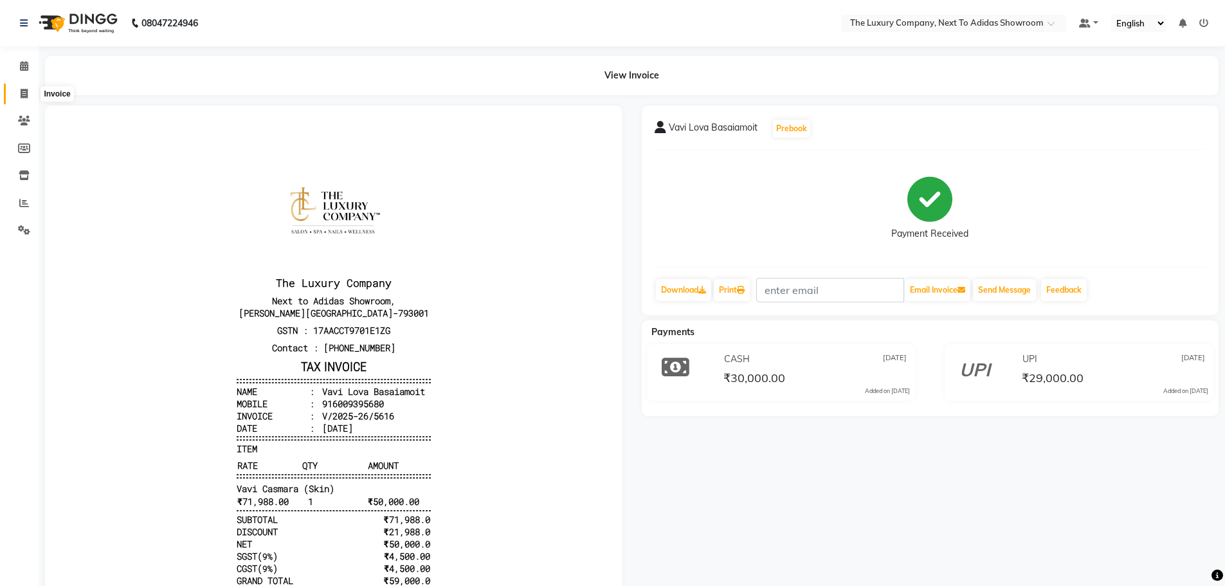
click at [19, 98] on span at bounding box center [24, 94] width 23 height 15
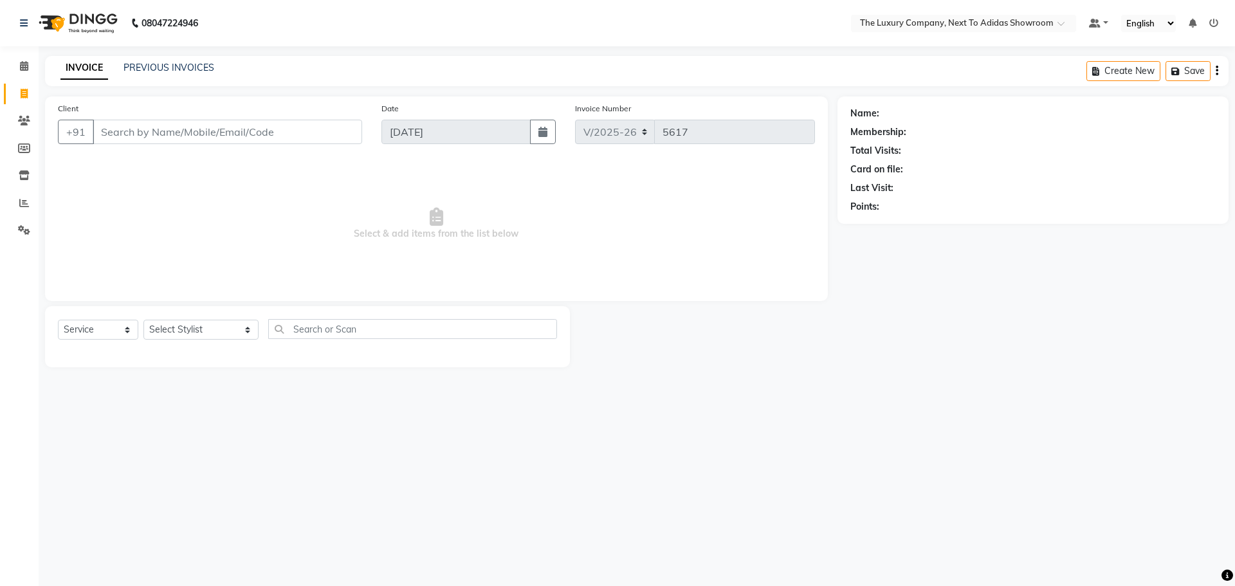
click at [154, 127] on input "Client" at bounding box center [227, 132] width 269 height 24
click at [154, 126] on input "Client" at bounding box center [227, 132] width 269 height 24
click at [26, 62] on icon at bounding box center [24, 66] width 8 height 10
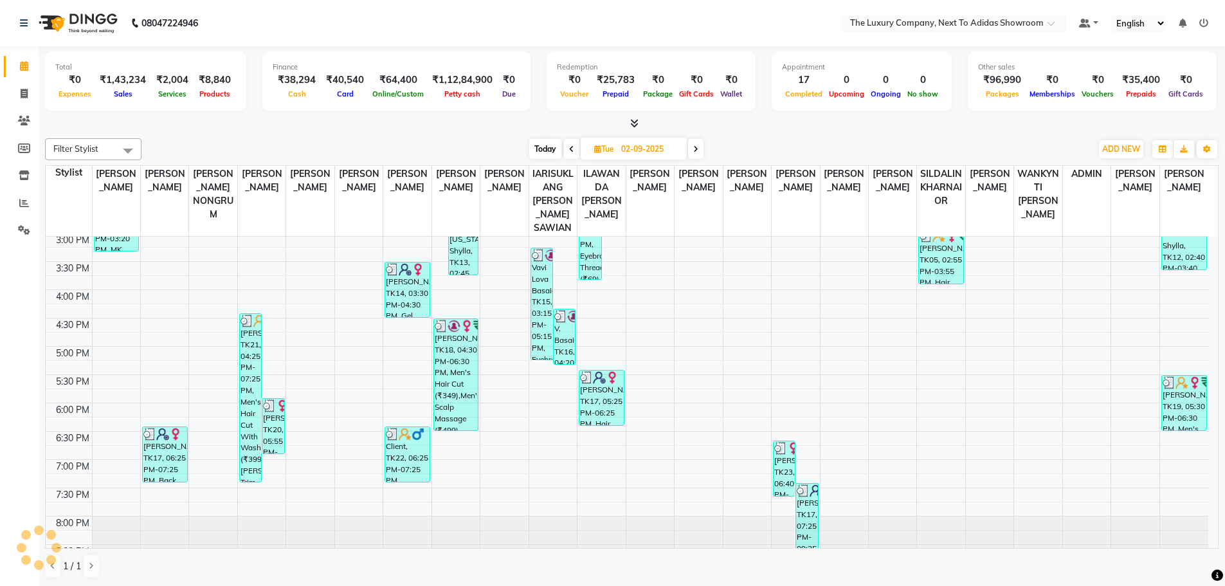
scroll to position [399, 0]
click at [22, 89] on icon at bounding box center [24, 94] width 7 height 10
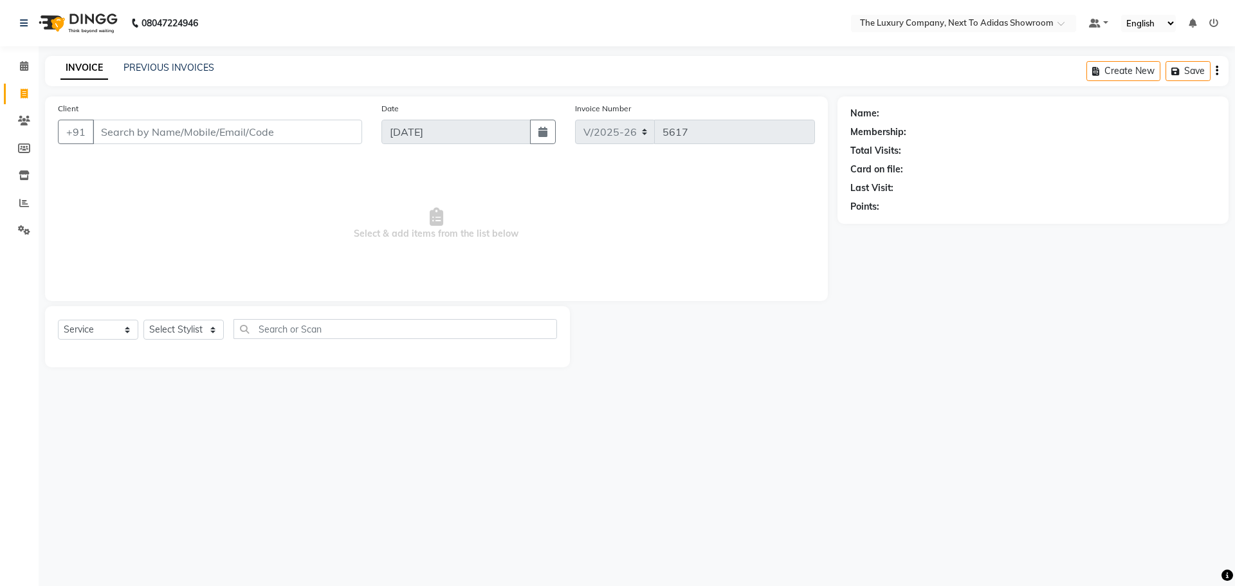
click at [125, 127] on input "Client" at bounding box center [227, 132] width 269 height 24
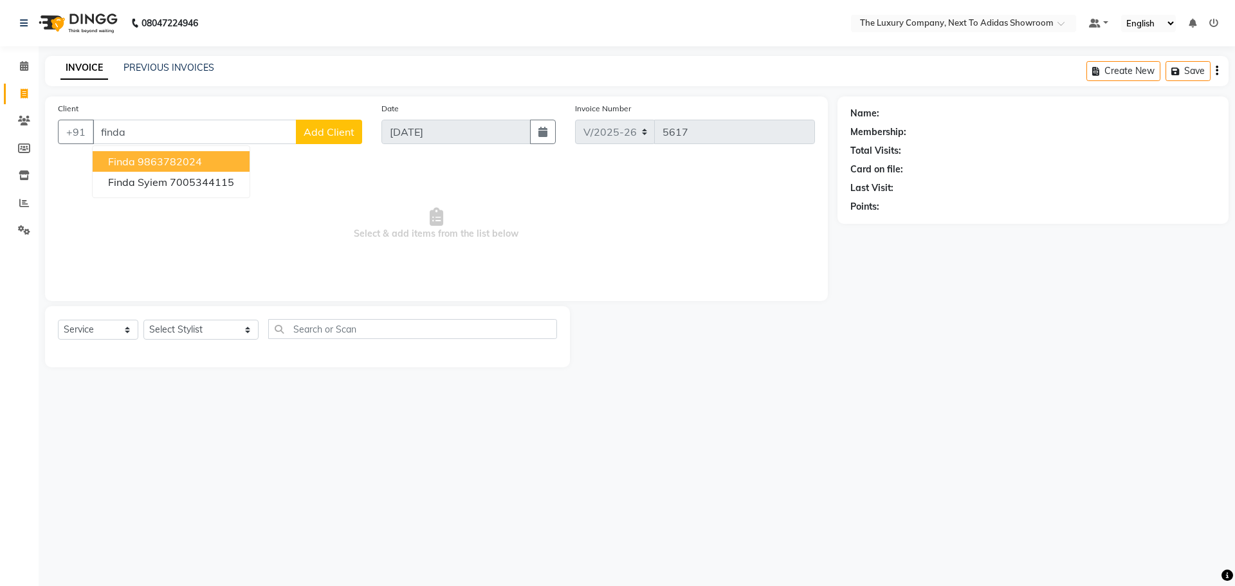
click at [145, 159] on ngb-highlight "9863782024" at bounding box center [170, 161] width 64 height 13
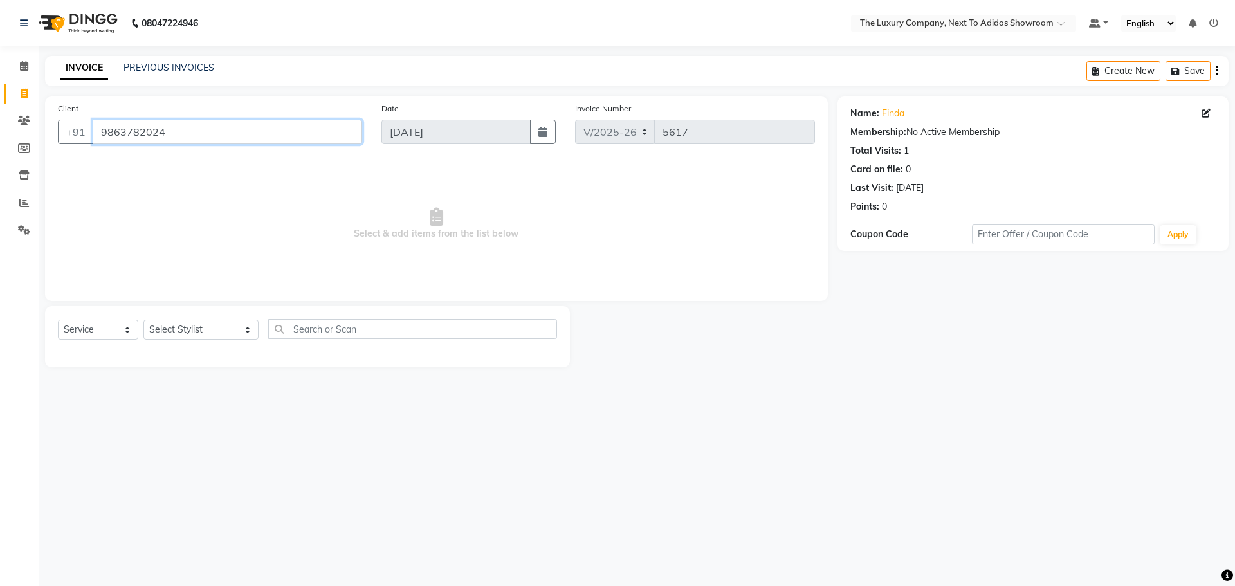
drag, startPoint x: 178, startPoint y: 129, endPoint x: 0, endPoint y: 137, distance: 177.7
click at [0, 137] on app-home "08047224946 Select Location × The Luxury Company, Next To Adidas Showroom Defau…" at bounding box center [617, 193] width 1235 height 387
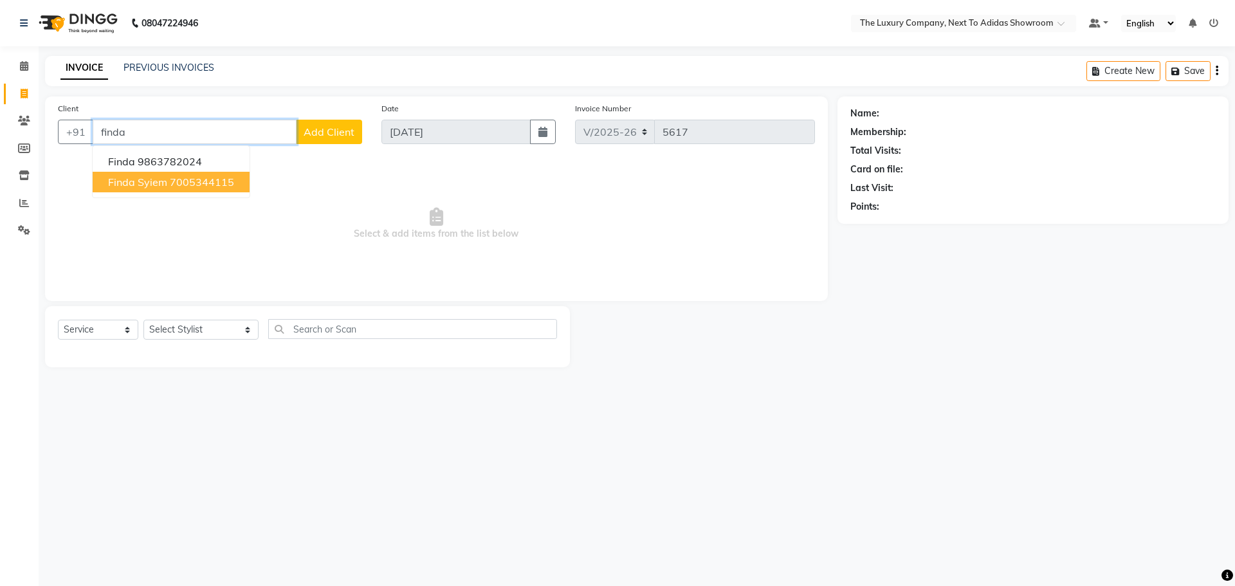
click at [162, 173] on button "Finda Syiem 7005344115" at bounding box center [171, 182] width 157 height 21
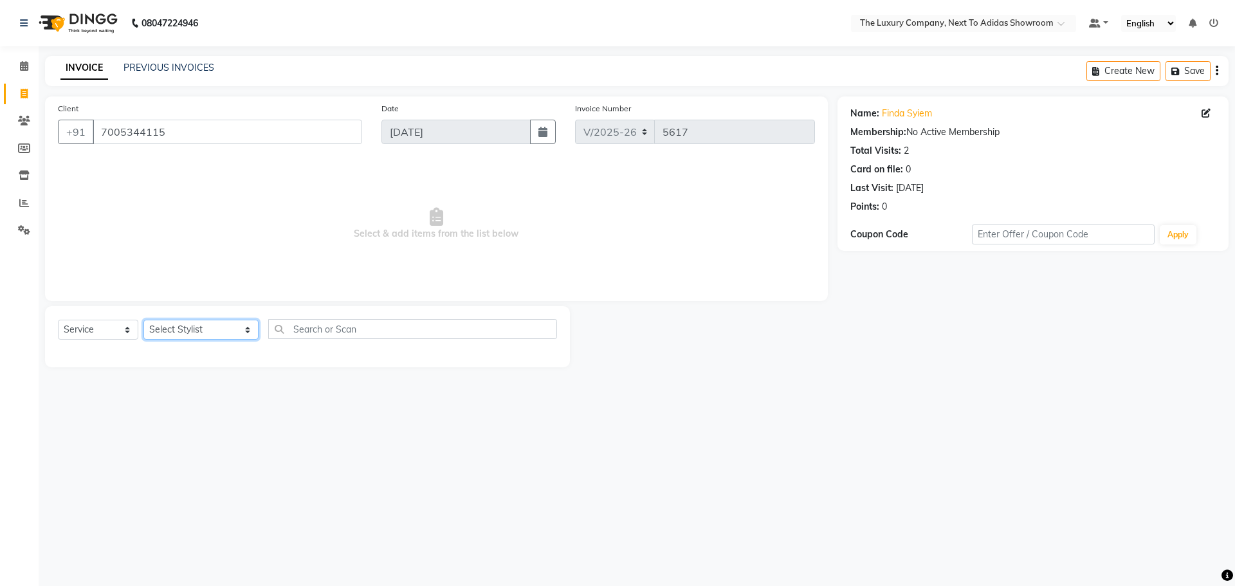
click at [228, 327] on select "Select Stylist [PERSON_NAME] [PERSON_NAME] ANSAI [PERSON_NAME] BALAJIED [PERSON…" at bounding box center [200, 330] width 115 height 20
drag, startPoint x: 294, startPoint y: 335, endPoint x: 288, endPoint y: 322, distance: 14.7
click at [290, 328] on input "text" at bounding box center [412, 329] width 289 height 20
click at [194, 330] on select "Select Stylist [PERSON_NAME] [PERSON_NAME] ANSAI [PERSON_NAME] BALAJIED [PERSON…" at bounding box center [200, 330] width 115 height 20
click at [143, 320] on select "Select Stylist [PERSON_NAME] [PERSON_NAME] ANSAI [PERSON_NAME] BALAJIED [PERSON…" at bounding box center [200, 330] width 115 height 20
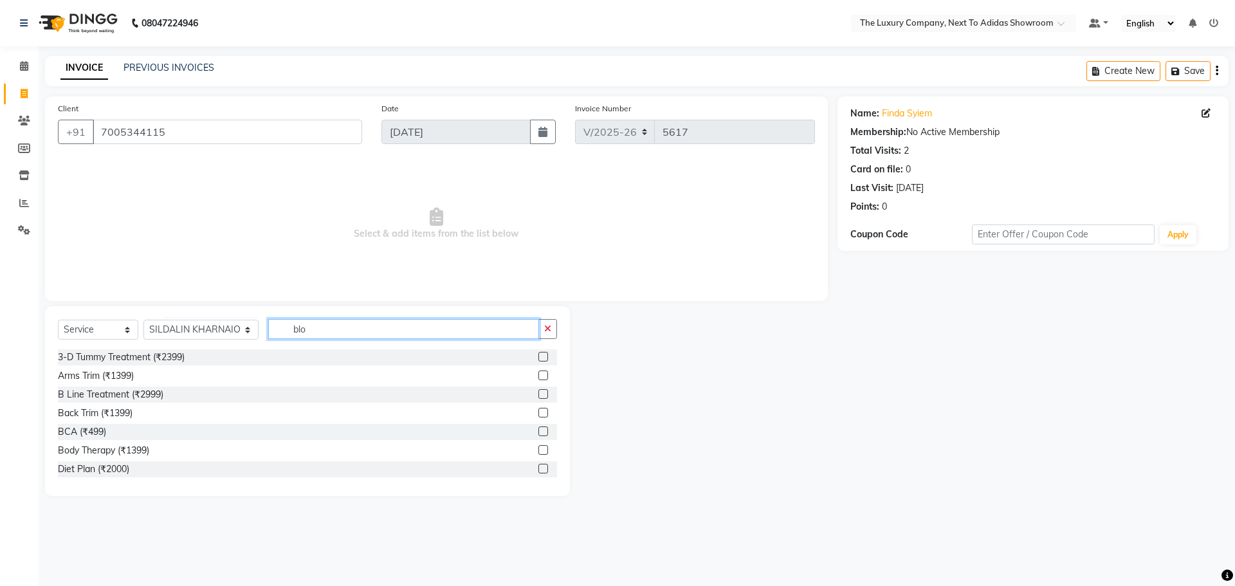
click at [311, 329] on input "blo" at bounding box center [403, 329] width 271 height 20
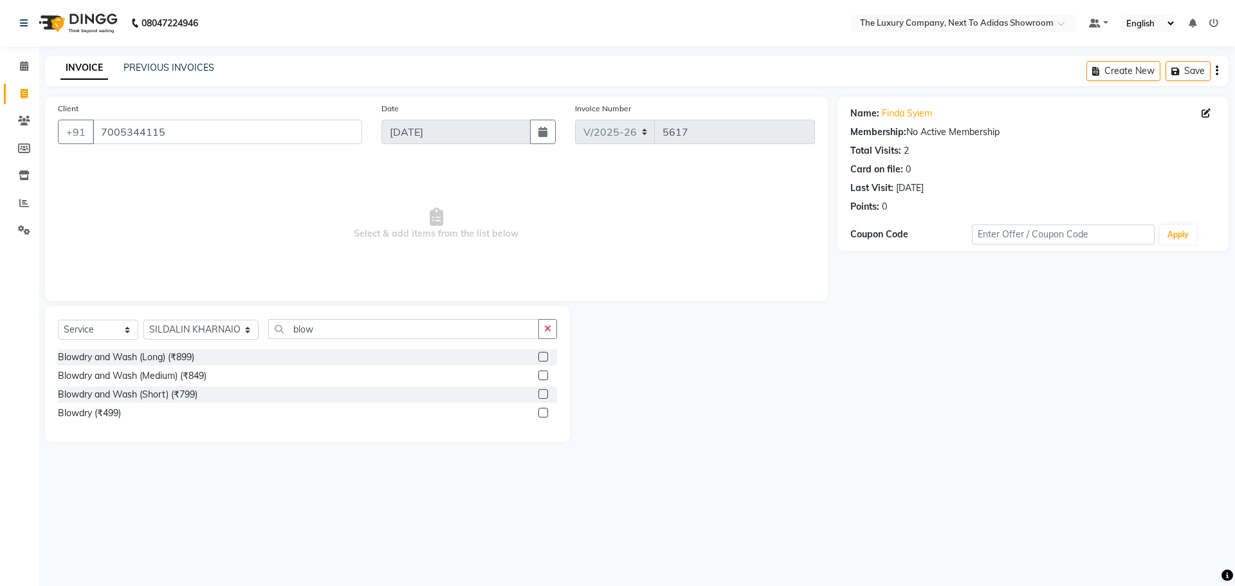
click at [544, 359] on label at bounding box center [543, 357] width 10 height 10
click at [544, 359] on input "checkbox" at bounding box center [542, 357] width 8 height 8
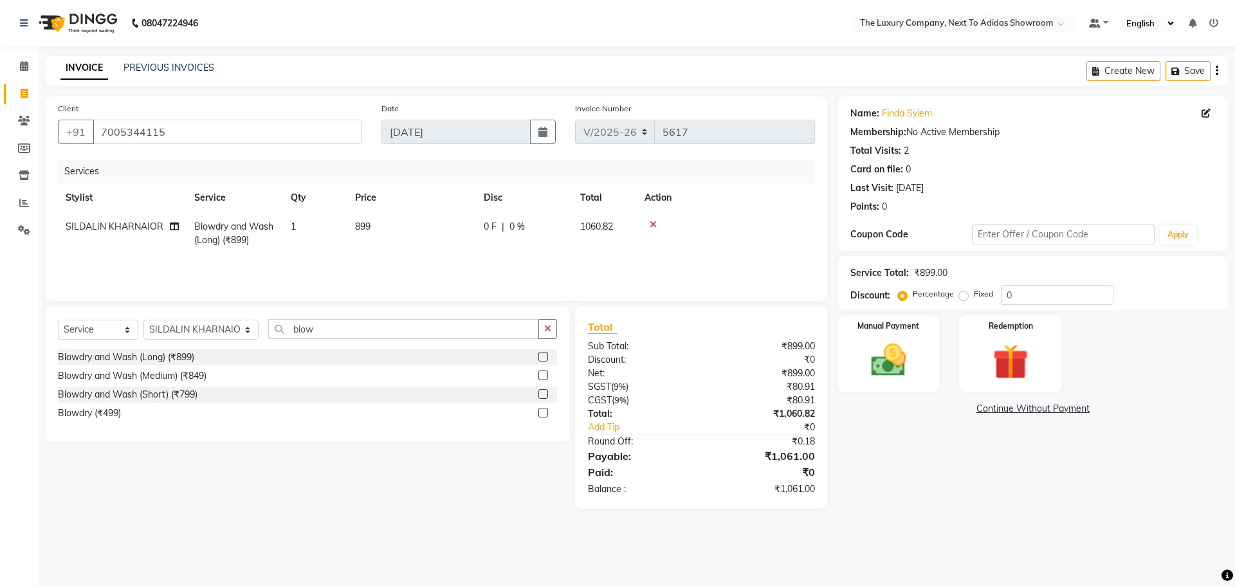
click at [422, 230] on td "899" at bounding box center [411, 233] width 129 height 42
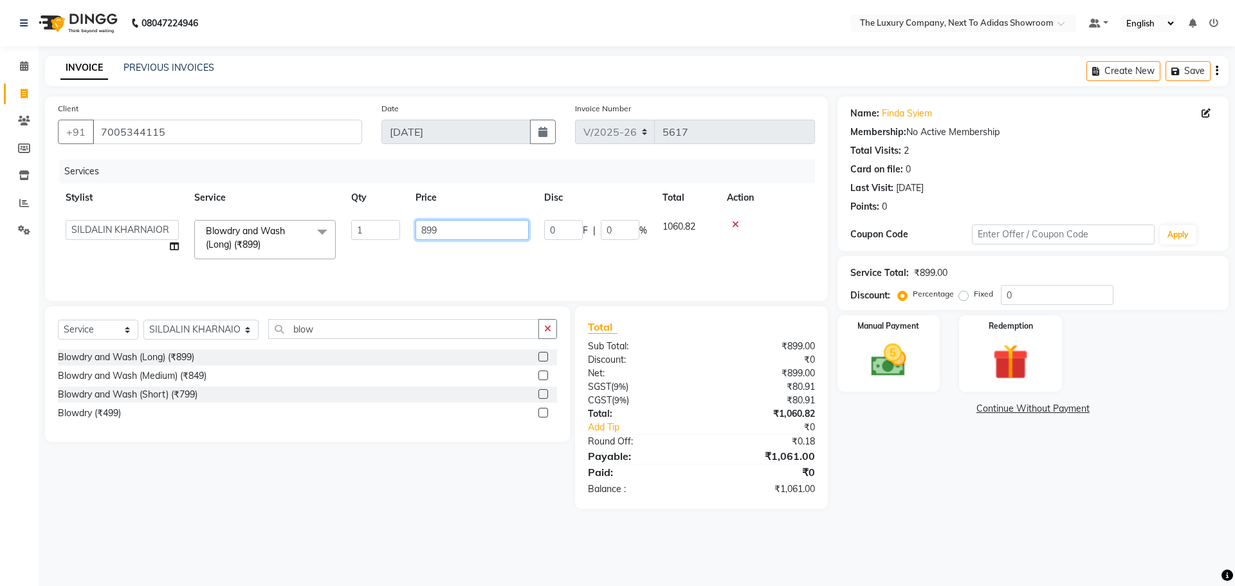
drag, startPoint x: 457, startPoint y: 230, endPoint x: 293, endPoint y: 221, distance: 164.3
click at [293, 221] on tr "[PERSON_NAME] [PERSON_NAME] ANSAI [PERSON_NAME] BALAJIED [PERSON_NAME] NONGRUM …" at bounding box center [436, 239] width 757 height 55
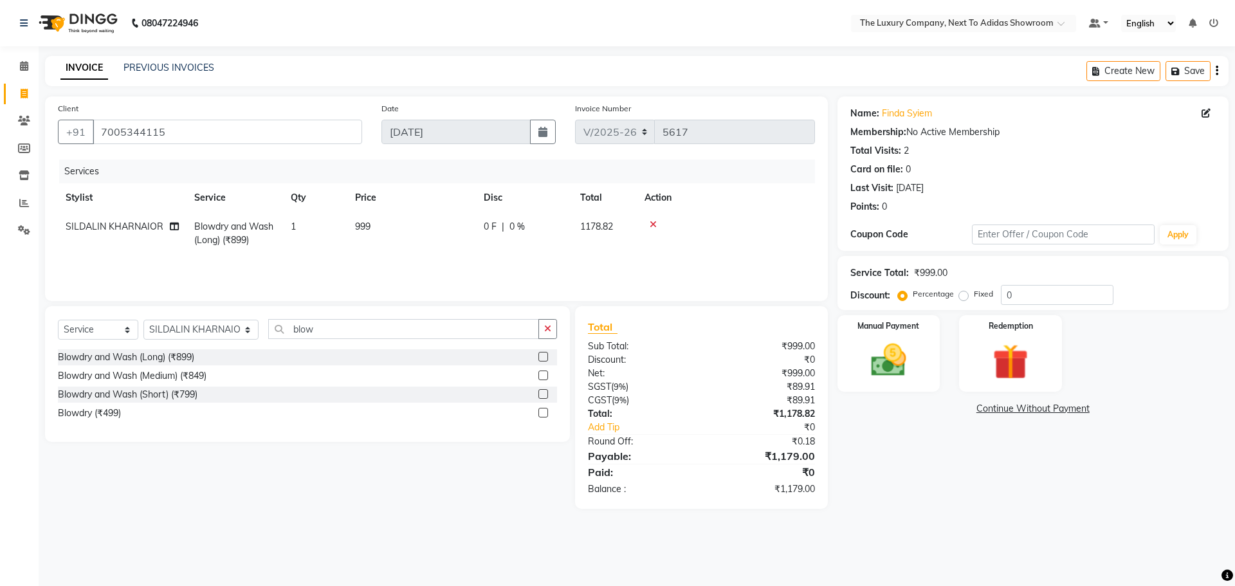
click at [383, 265] on div "Services Stylist Service Qty Price Disc Total Action SILDALIN KHARNAIOR Blowdry…" at bounding box center [436, 224] width 757 height 129
click at [207, 327] on select "Select Stylist [PERSON_NAME] [PERSON_NAME] ANSAI [PERSON_NAME] BALAJIED [PERSON…" at bounding box center [200, 330] width 115 height 20
click at [143, 320] on select "Select Stylist [PERSON_NAME] [PERSON_NAME] ANSAI [PERSON_NAME] BALAJIED [PERSON…" at bounding box center [200, 330] width 115 height 20
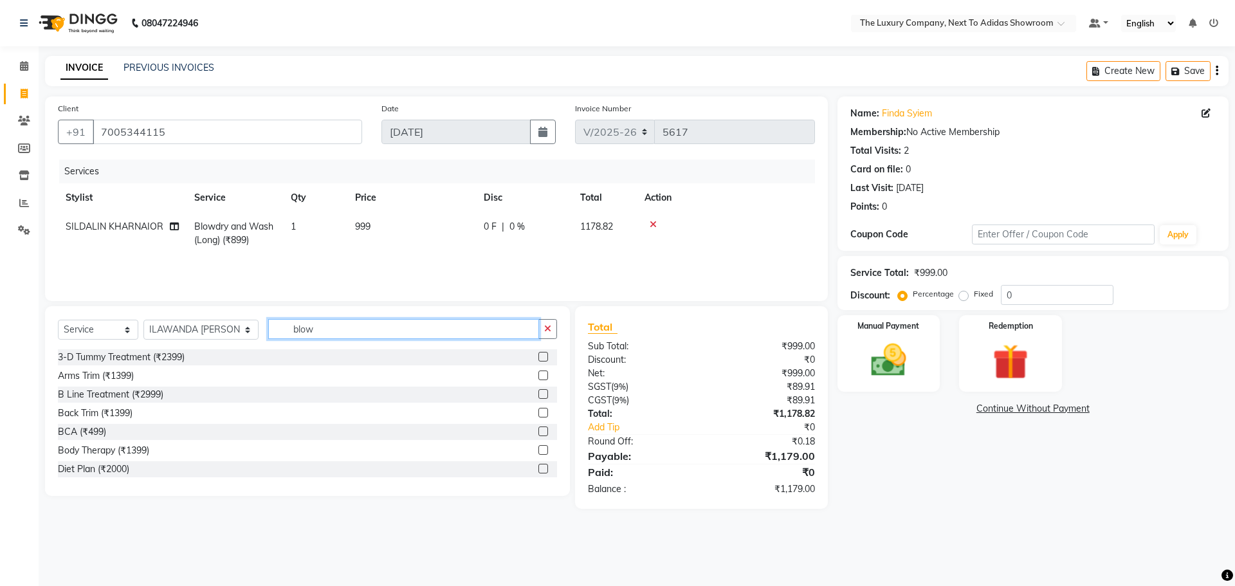
drag, startPoint x: 161, startPoint y: 335, endPoint x: 128, endPoint y: 338, distance: 33.0
click at [128, 338] on div "Select Service Product Membership Package Voucher Prepaid Gift Card Select Styl…" at bounding box center [307, 334] width 499 height 30
click at [320, 333] on input "blow" at bounding box center [403, 329] width 271 height 20
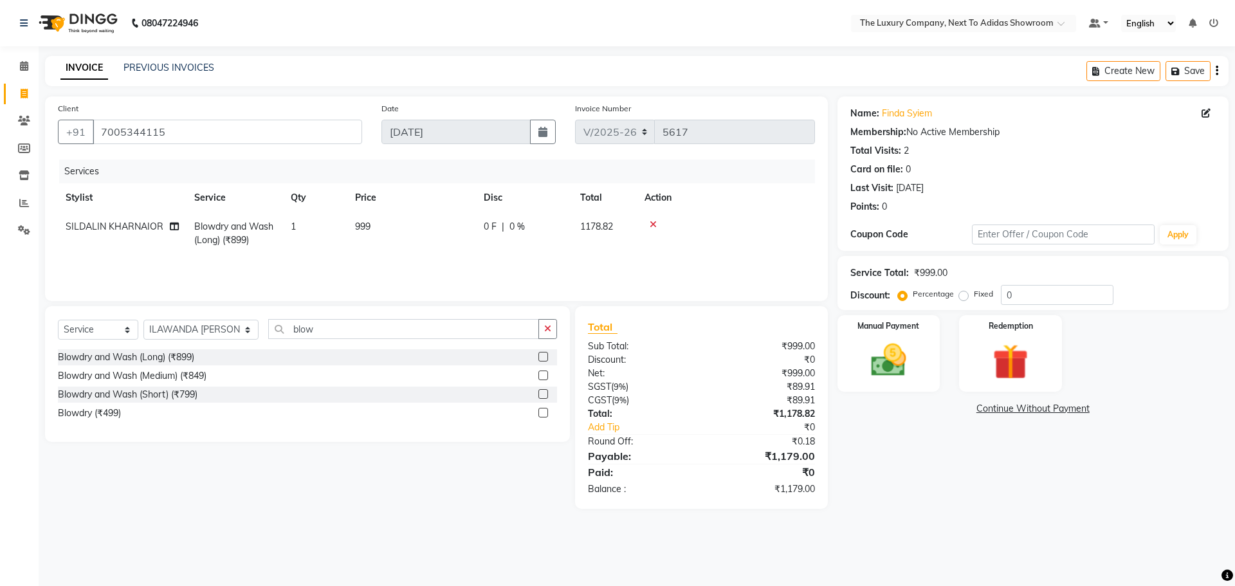
click at [543, 392] on label at bounding box center [543, 394] width 10 height 10
click at [543, 392] on input "checkbox" at bounding box center [542, 394] width 8 height 8
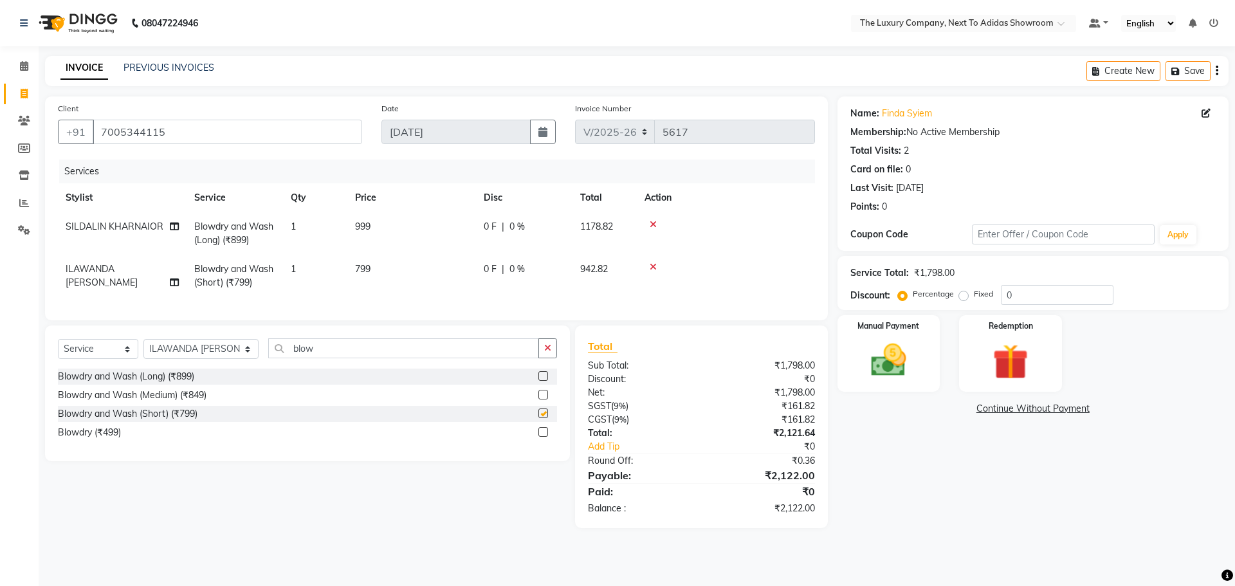
click at [479, 282] on td "0 F | 0 %" at bounding box center [524, 276] width 96 height 42
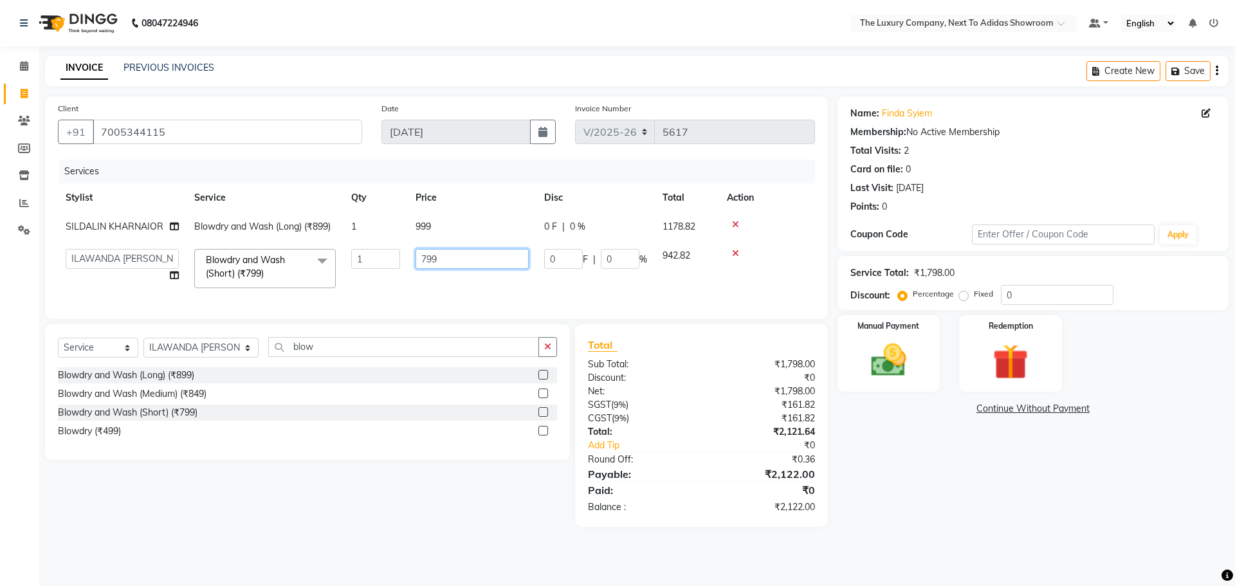
drag, startPoint x: 488, startPoint y: 261, endPoint x: 324, endPoint y: 279, distance: 165.6
click at [324, 279] on tr "[PERSON_NAME] [PERSON_NAME] ANSAI [PERSON_NAME] BALAJIED [PERSON_NAME] NONGRUM …" at bounding box center [436, 268] width 757 height 55
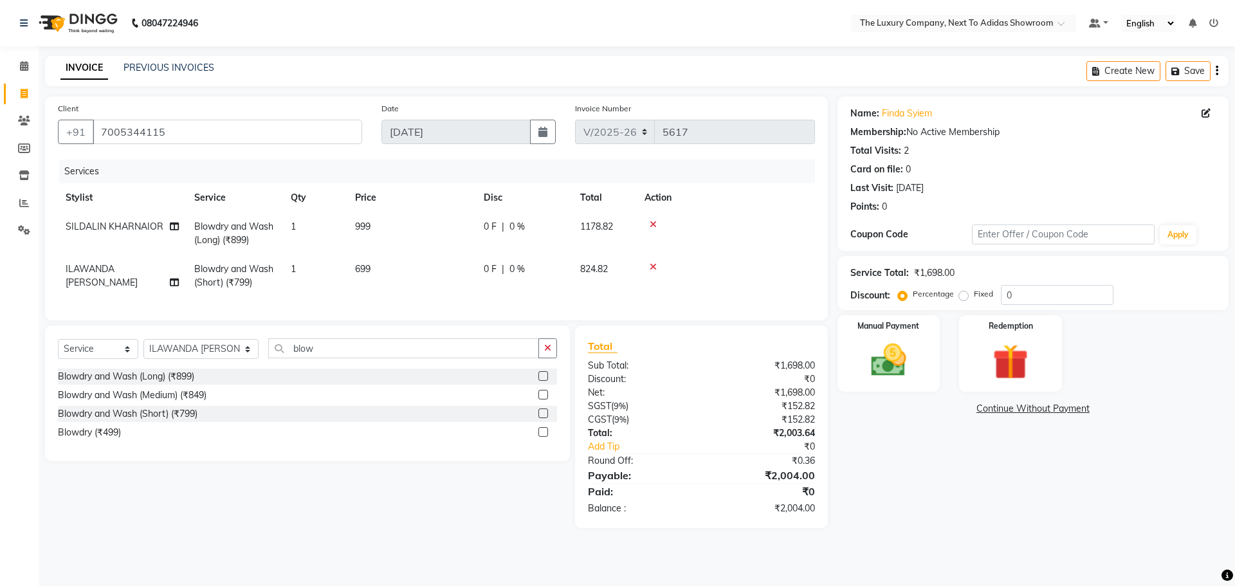
click at [942, 468] on div "Name: Finda Syiem Membership: No Active Membership Total Visits: 2 Card on file…" at bounding box center [1037, 312] width 401 height 432
click at [435, 262] on td "699" at bounding box center [411, 276] width 129 height 42
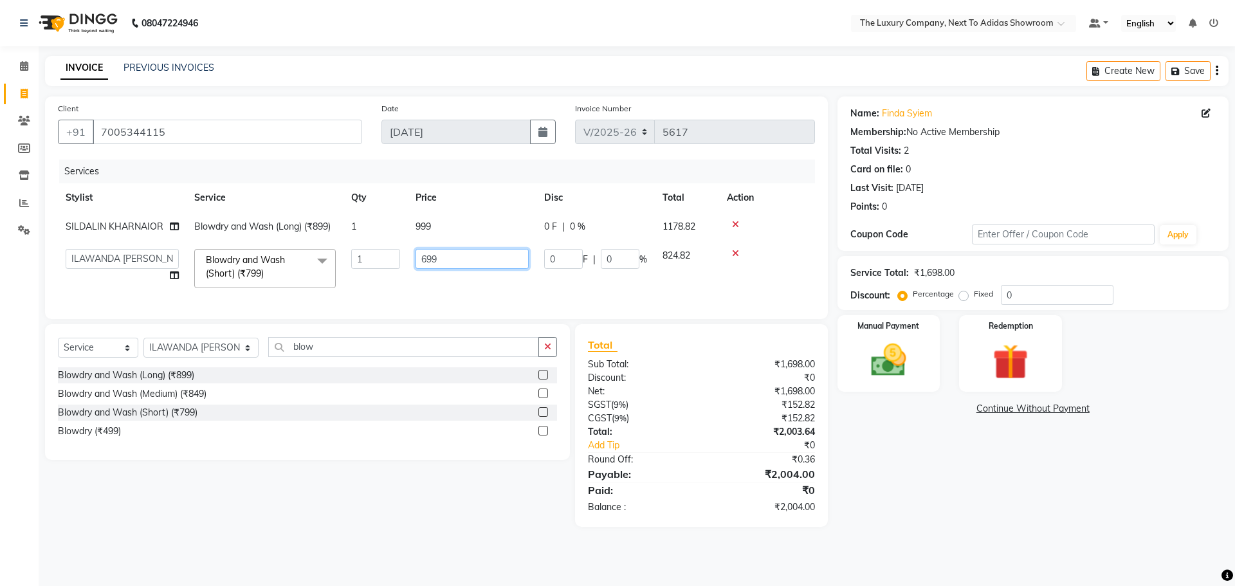
drag, startPoint x: 464, startPoint y: 264, endPoint x: 218, endPoint y: 289, distance: 246.9
click at [218, 289] on tr "[PERSON_NAME] [PERSON_NAME] ANSAI [PERSON_NAME] BALAJIED [PERSON_NAME] NONGRUM …" at bounding box center [436, 268] width 757 height 55
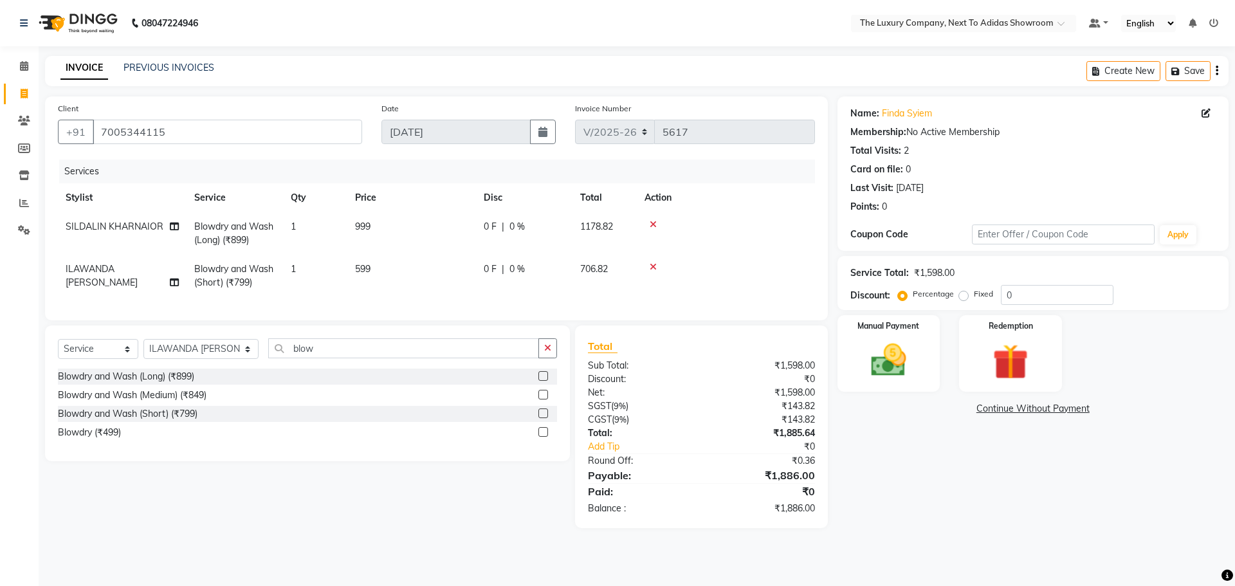
click at [931, 511] on div "Name: Finda Syiem Membership: No Active Membership Total Visits: 2 Card on file…" at bounding box center [1037, 312] width 401 height 432
click at [918, 370] on img at bounding box center [889, 360] width 60 height 42
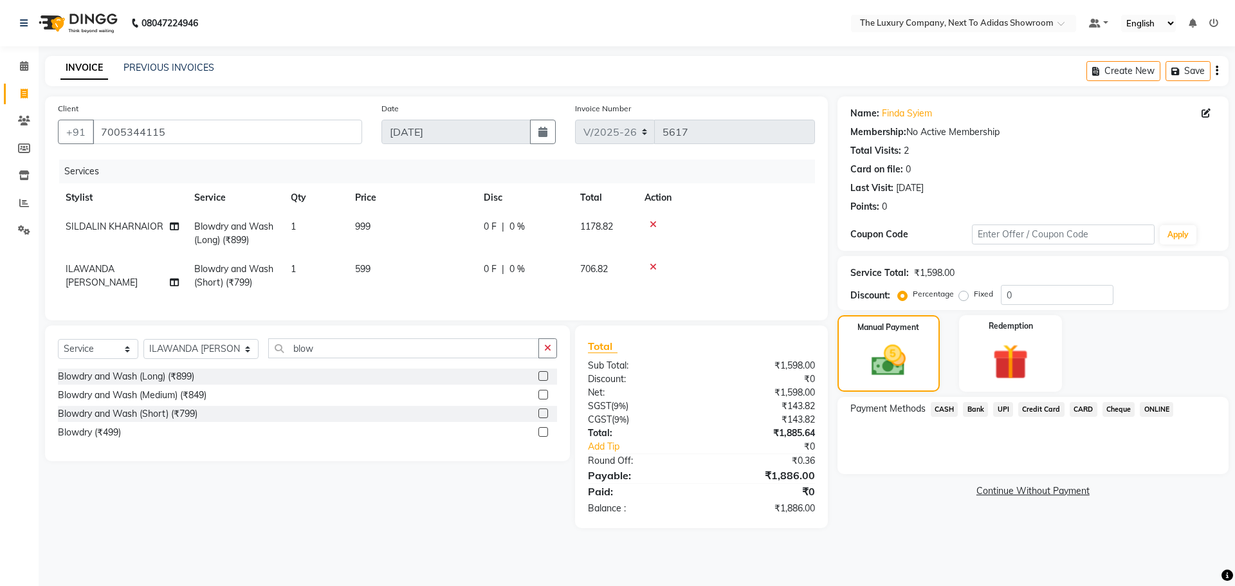
click at [1091, 407] on span "CARD" at bounding box center [1084, 409] width 28 height 15
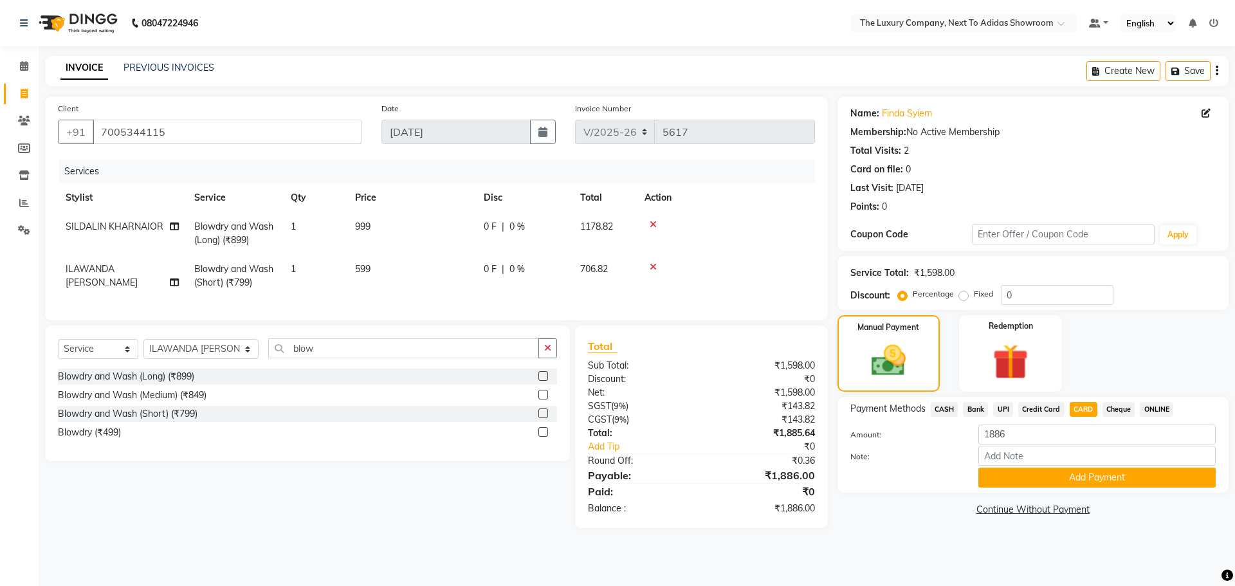
click at [1054, 470] on button "Add Payment" at bounding box center [1096, 478] width 237 height 20
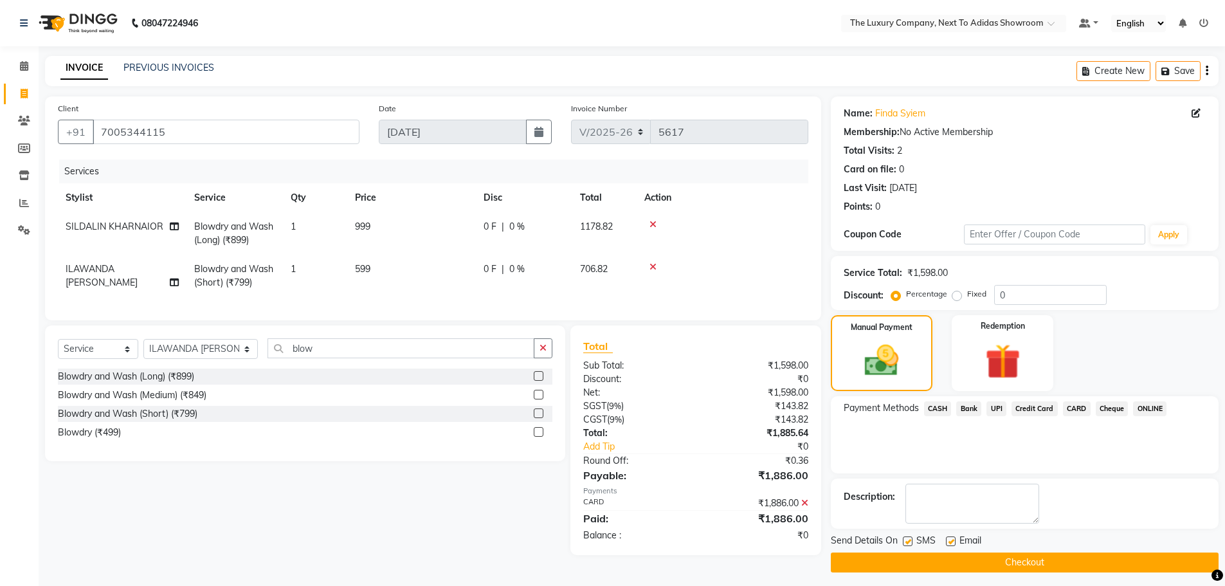
click at [1044, 564] on button "Checkout" at bounding box center [1025, 562] width 388 height 20
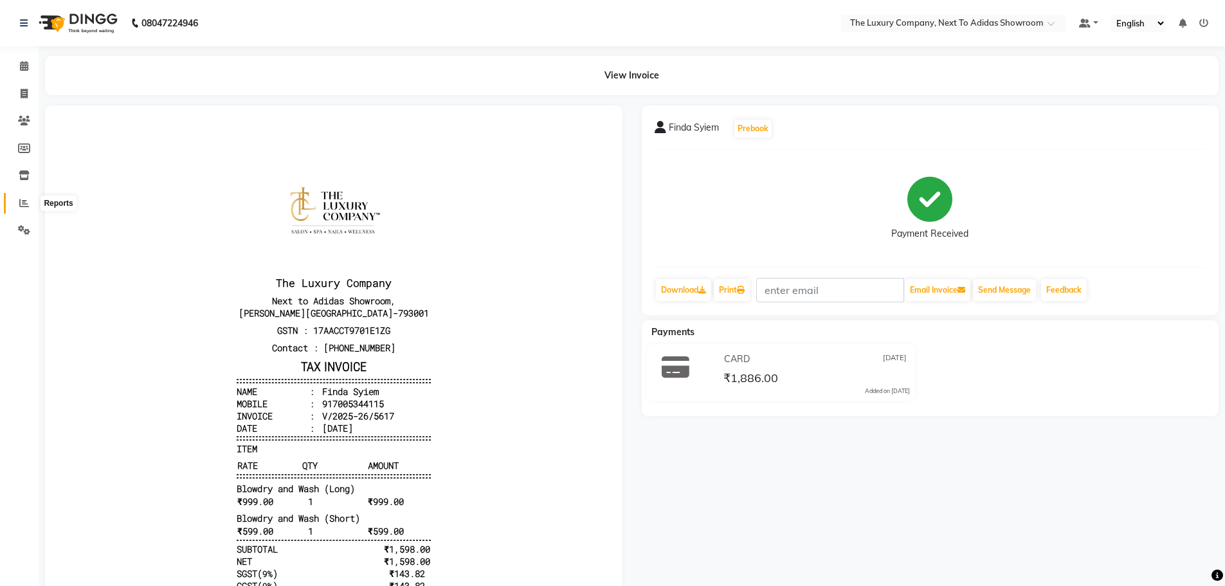
click at [30, 195] on link "Reports" at bounding box center [19, 203] width 31 height 21
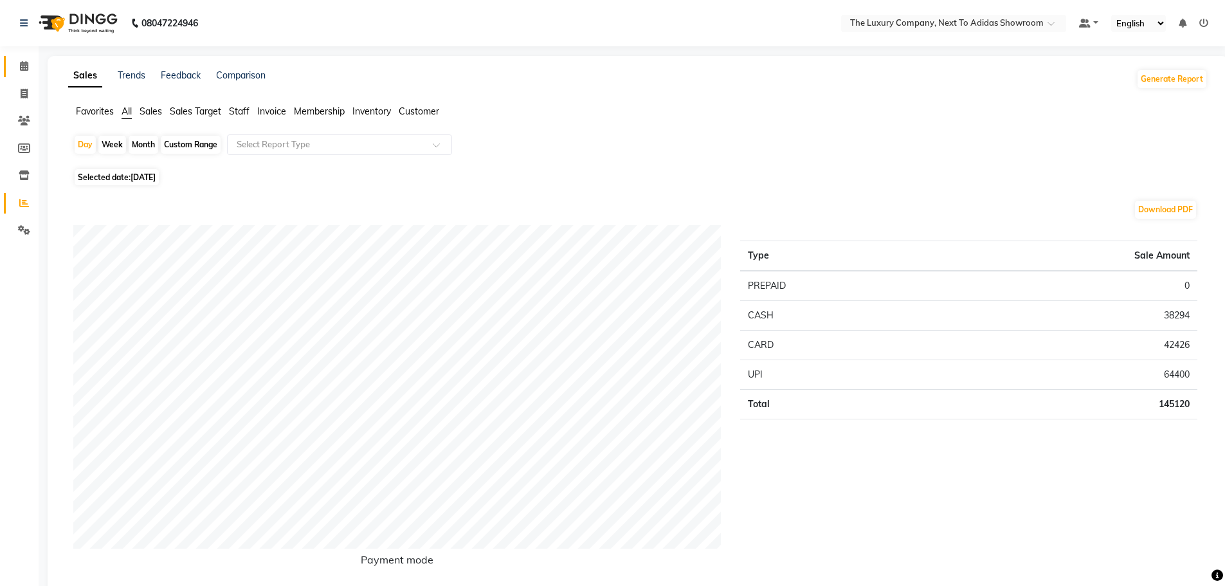
click at [30, 68] on span at bounding box center [24, 66] width 23 height 15
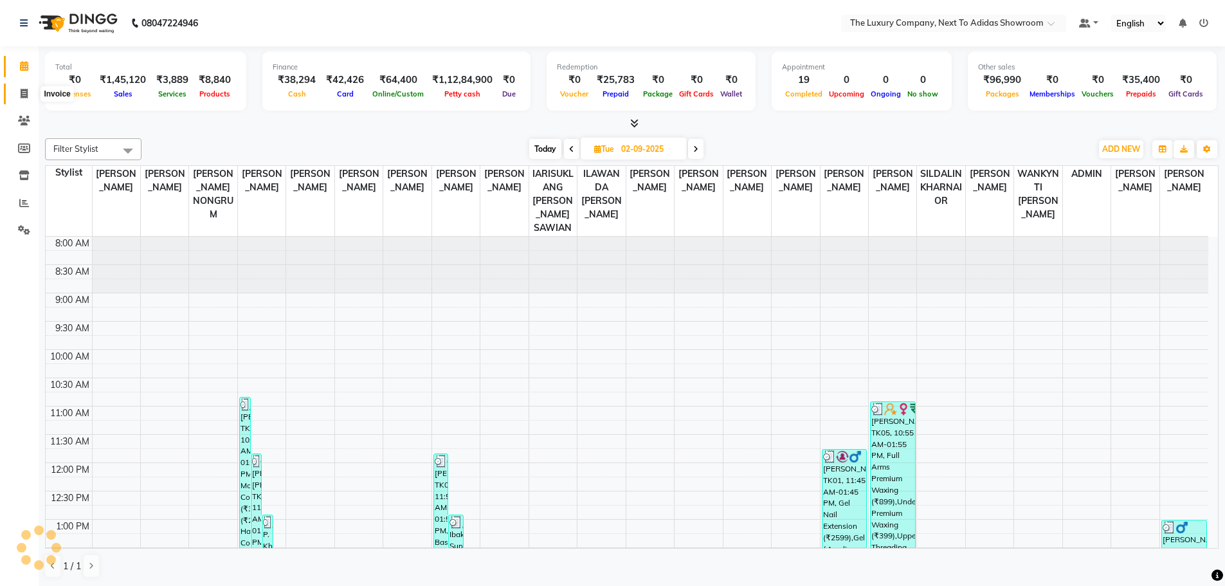
click at [23, 100] on span at bounding box center [24, 94] width 23 height 15
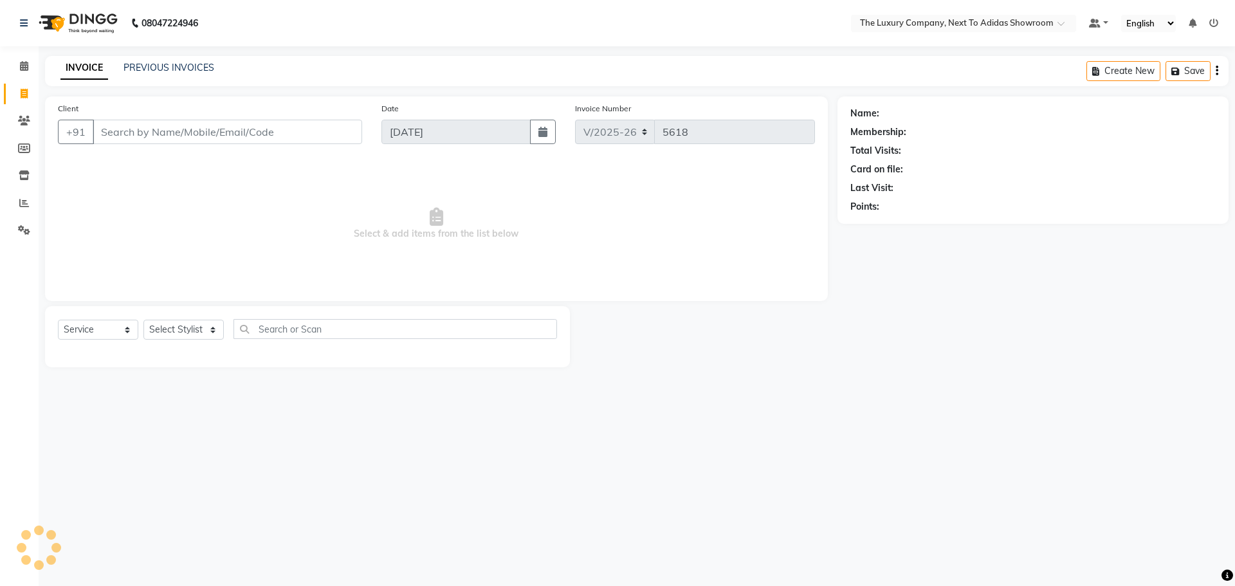
click at [191, 136] on input "Client" at bounding box center [227, 132] width 269 height 24
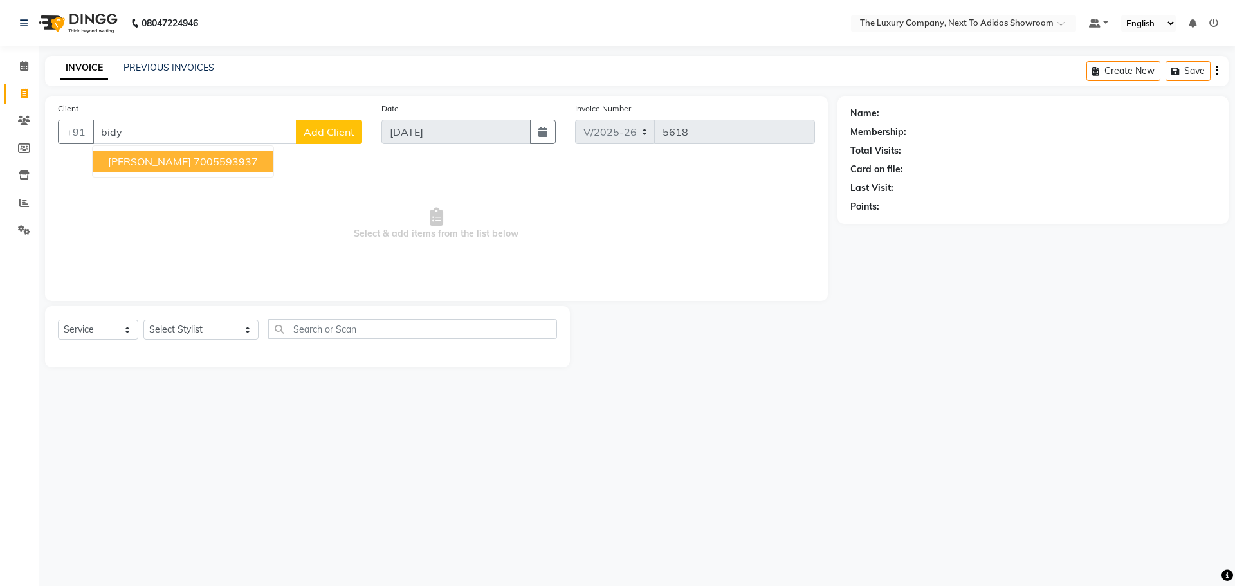
click at [214, 160] on ngb-highlight "7005593937" at bounding box center [226, 161] width 64 height 13
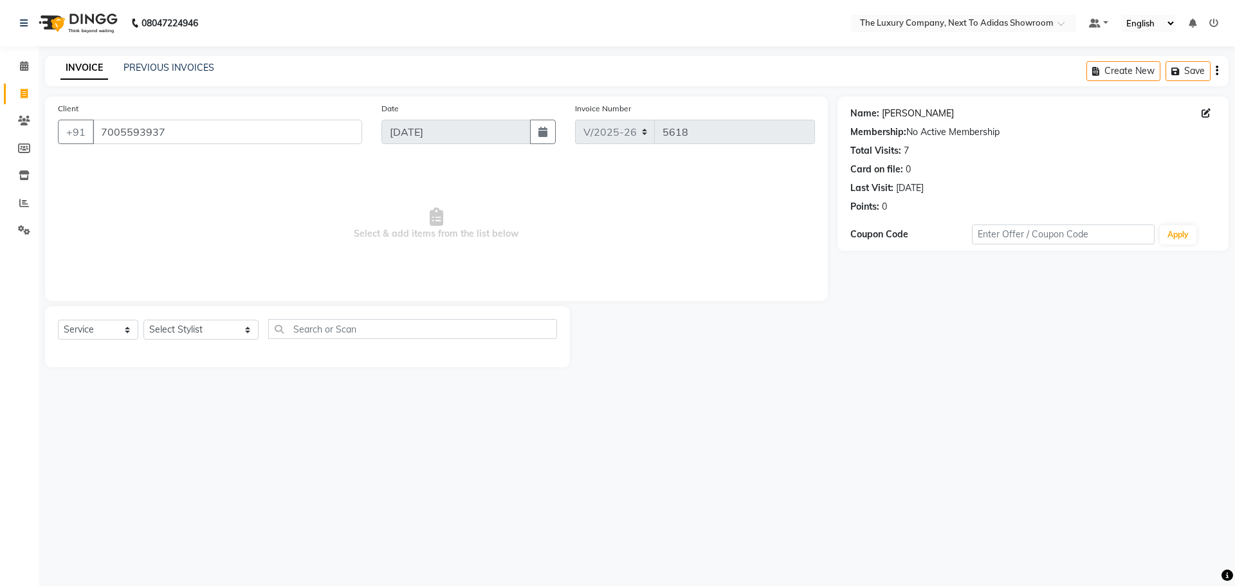
click at [909, 115] on link "[PERSON_NAME]" at bounding box center [918, 114] width 72 height 14
click at [12, 203] on link "Reports" at bounding box center [19, 203] width 31 height 21
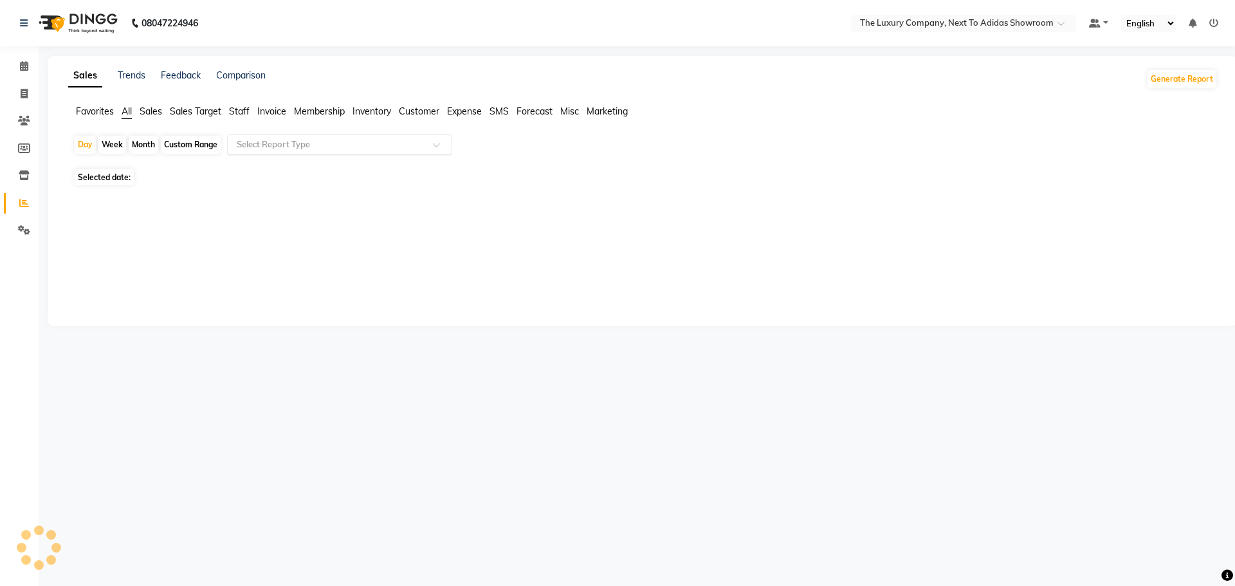
click at [373, 142] on input "text" at bounding box center [326, 144] width 185 height 13
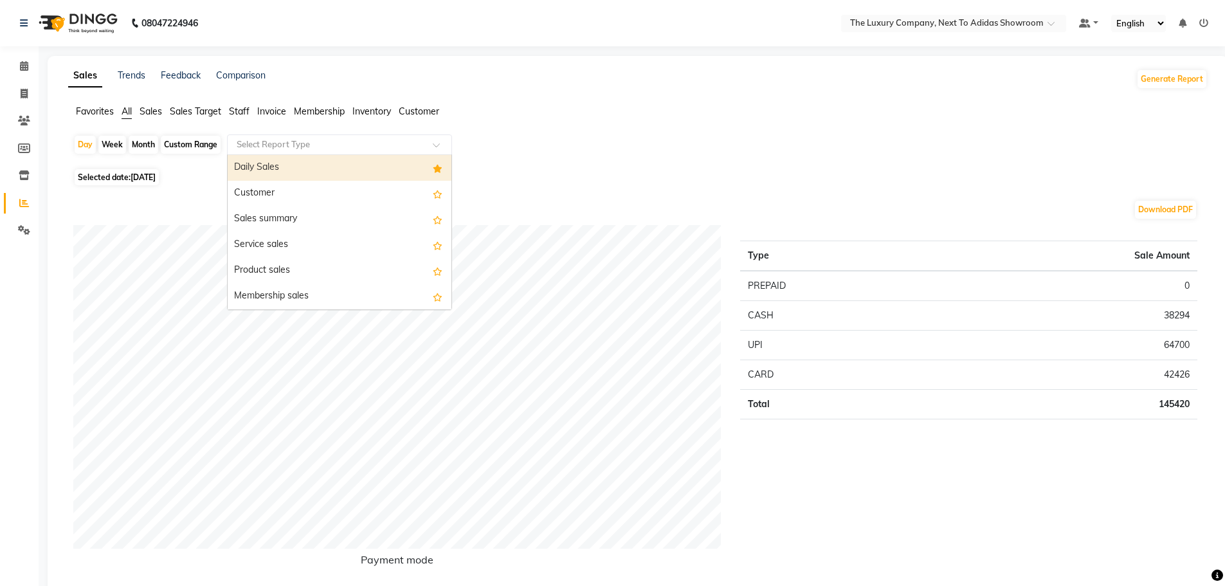
click at [365, 170] on div "Daily Sales" at bounding box center [340, 168] width 224 height 26
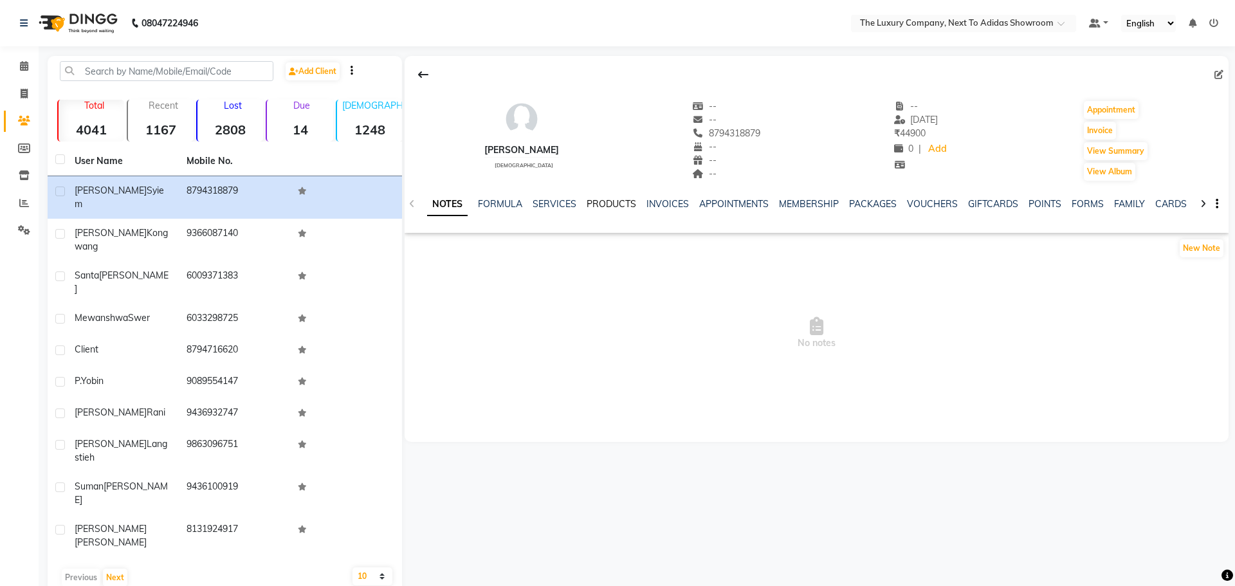
click at [606, 203] on link "PRODUCTS" at bounding box center [612, 204] width 50 height 12
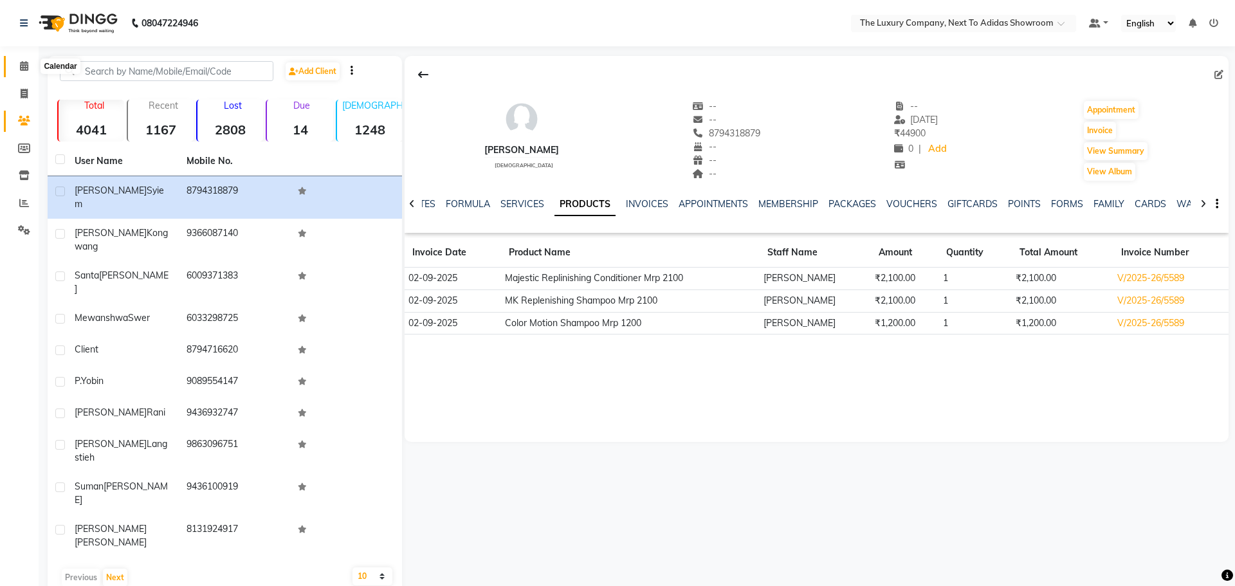
click at [13, 66] on span at bounding box center [24, 66] width 23 height 15
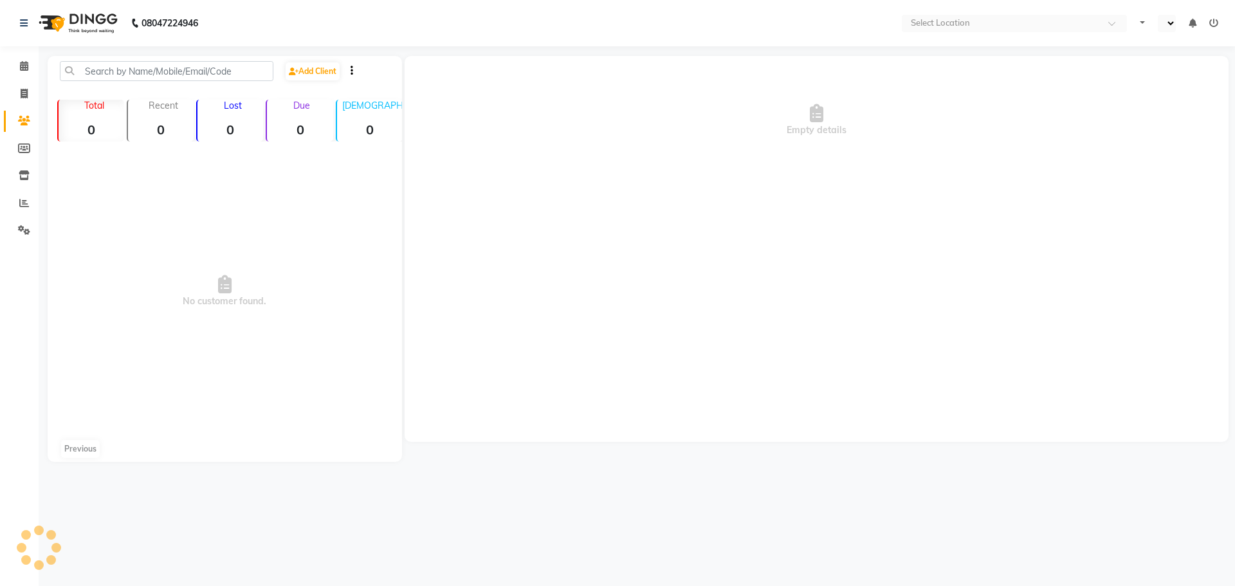
select select "en"
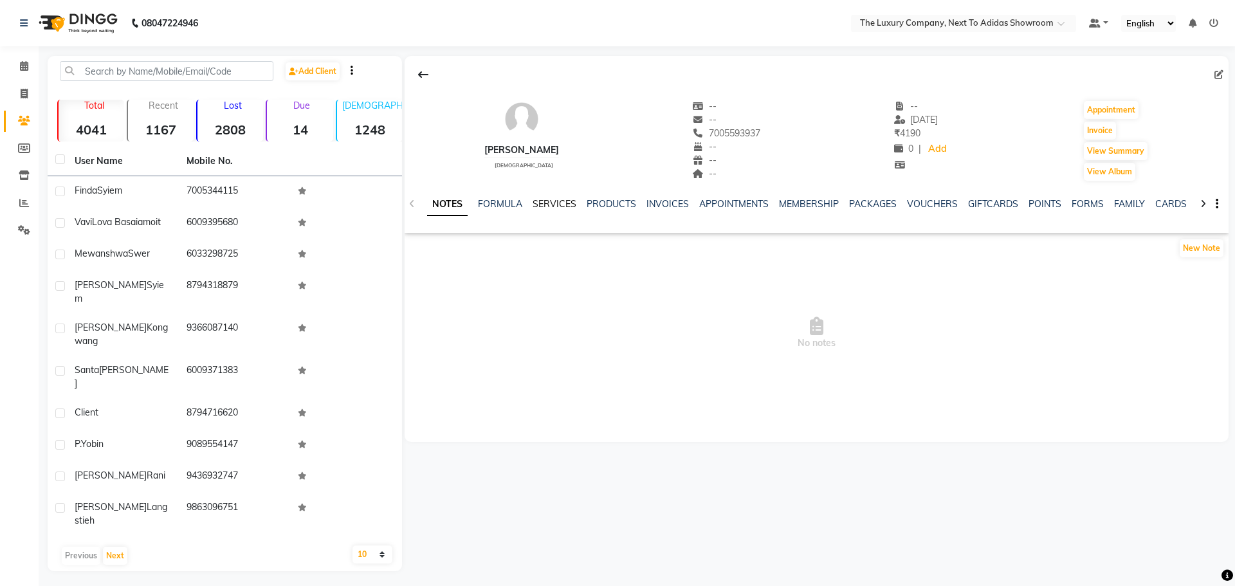
click at [558, 206] on link "SERVICES" at bounding box center [555, 204] width 44 height 12
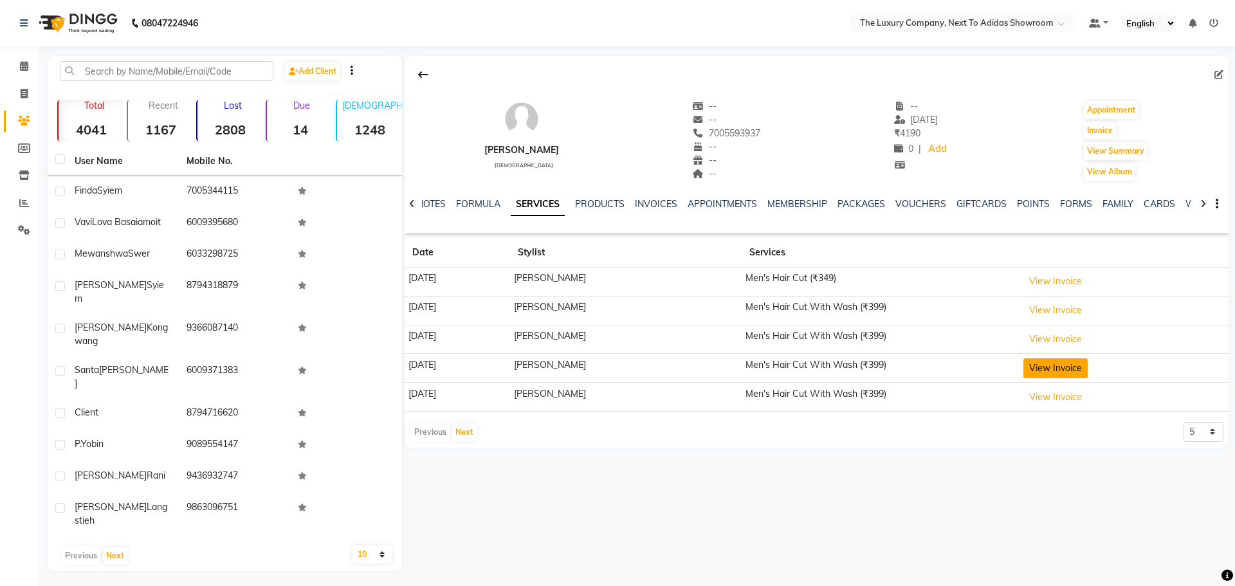
click at [1088, 364] on button "View Invoice" at bounding box center [1055, 368] width 64 height 20
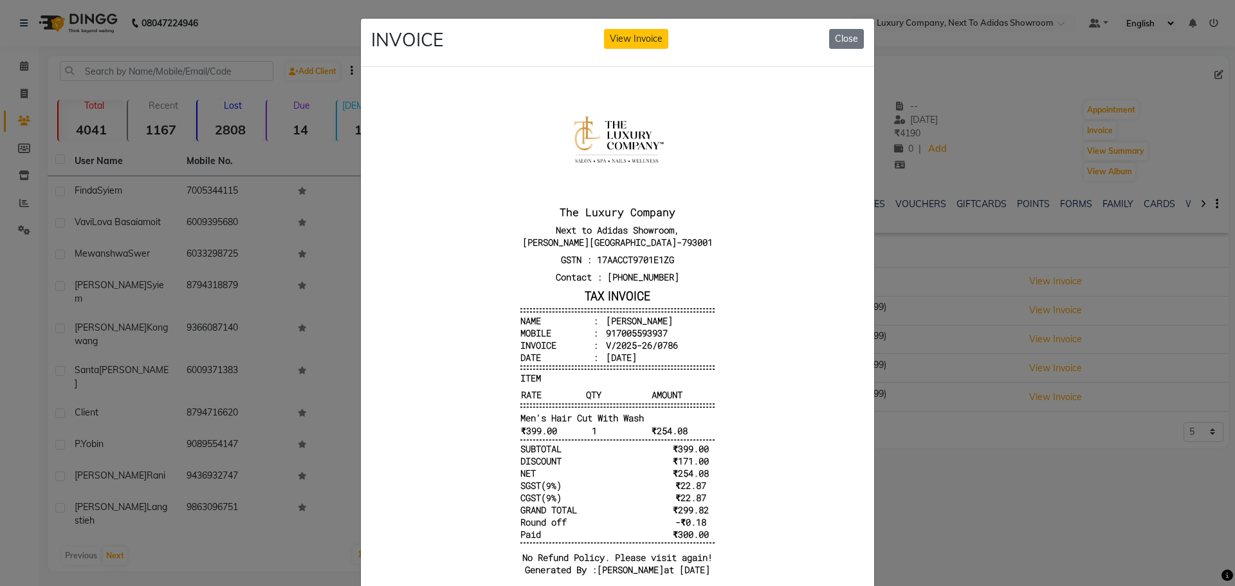
scroll to position [54, 0]
click at [841, 33] on button "Close" at bounding box center [846, 39] width 35 height 20
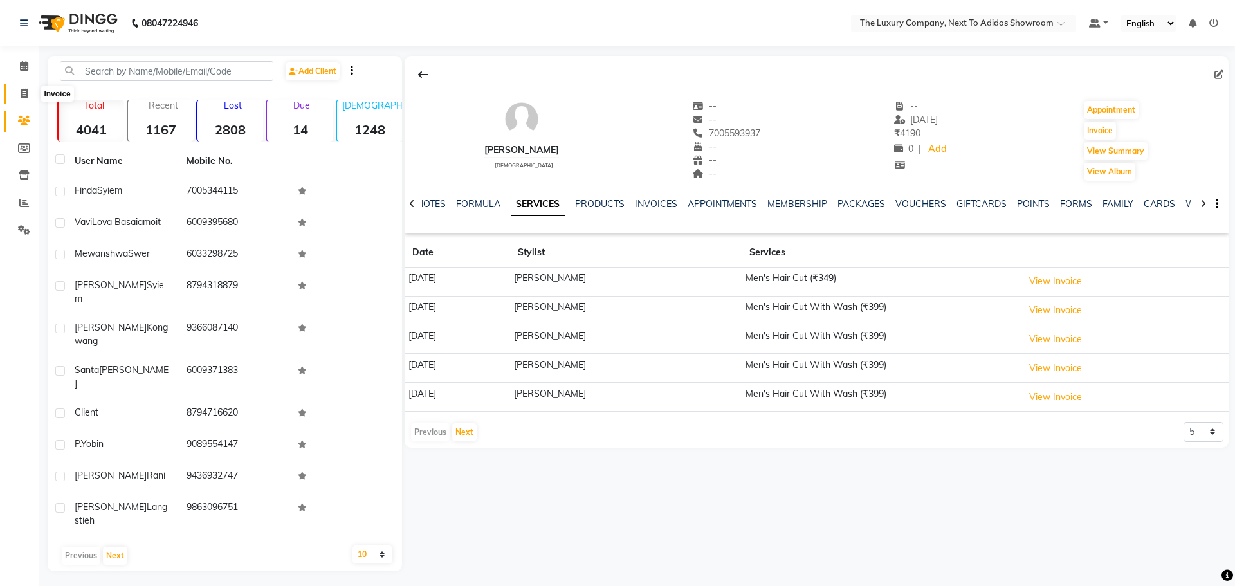
click at [21, 93] on icon at bounding box center [24, 94] width 7 height 10
select select "service"
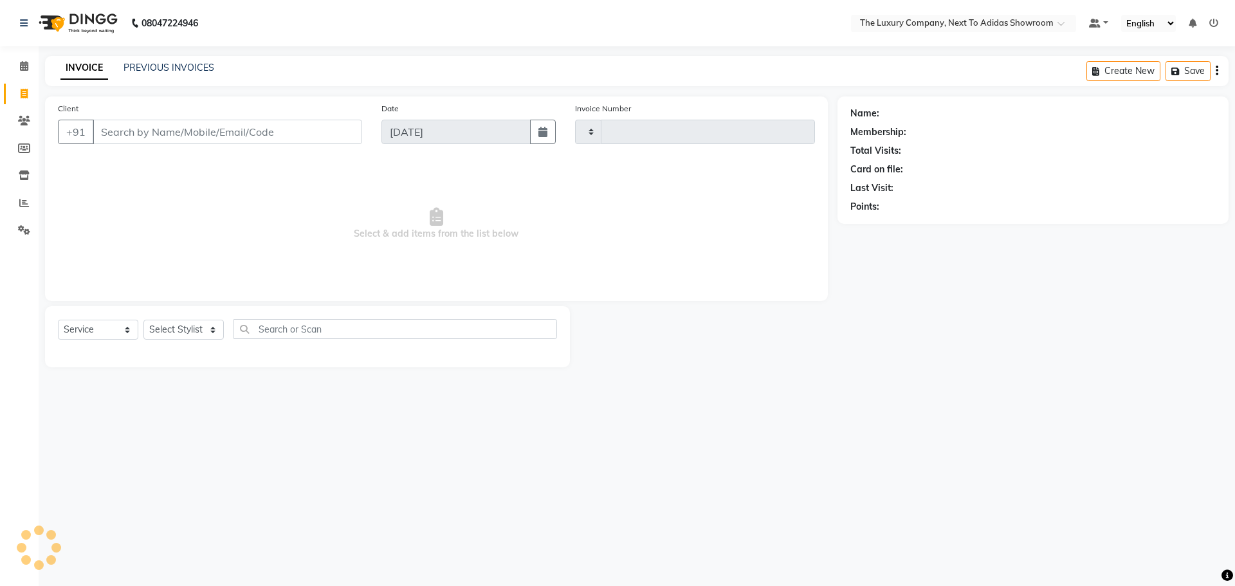
click at [214, 132] on input "Client" at bounding box center [227, 132] width 269 height 24
type input "b"
type input "5618"
type input "bi"
select select "6828"
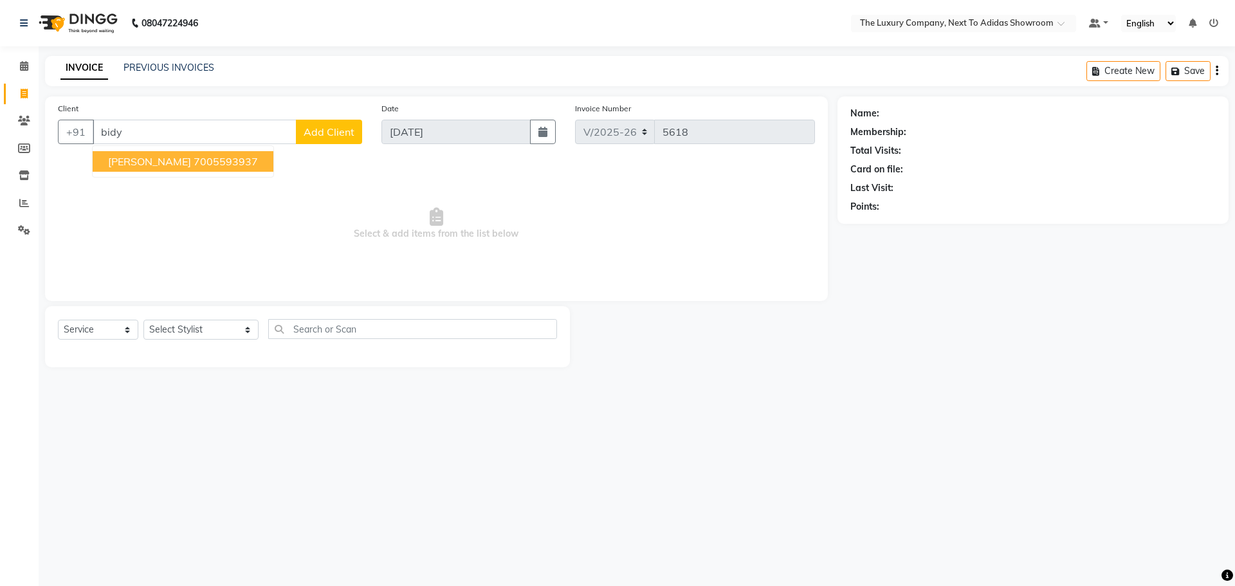
click at [165, 167] on span "[PERSON_NAME]" at bounding box center [149, 161] width 83 height 13
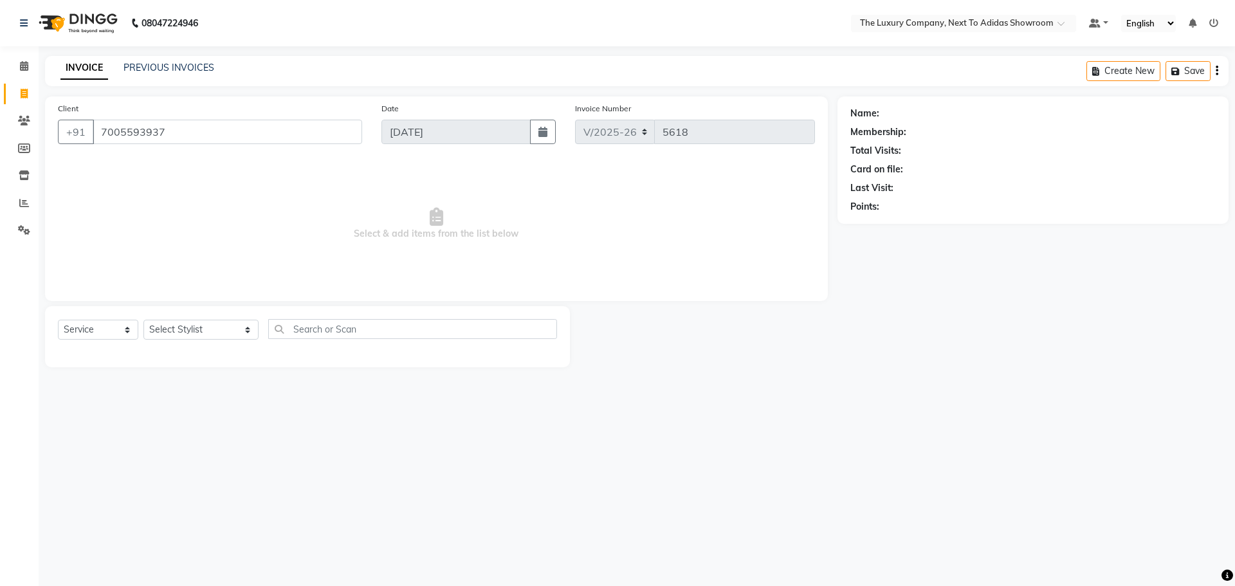
type input "7005593937"
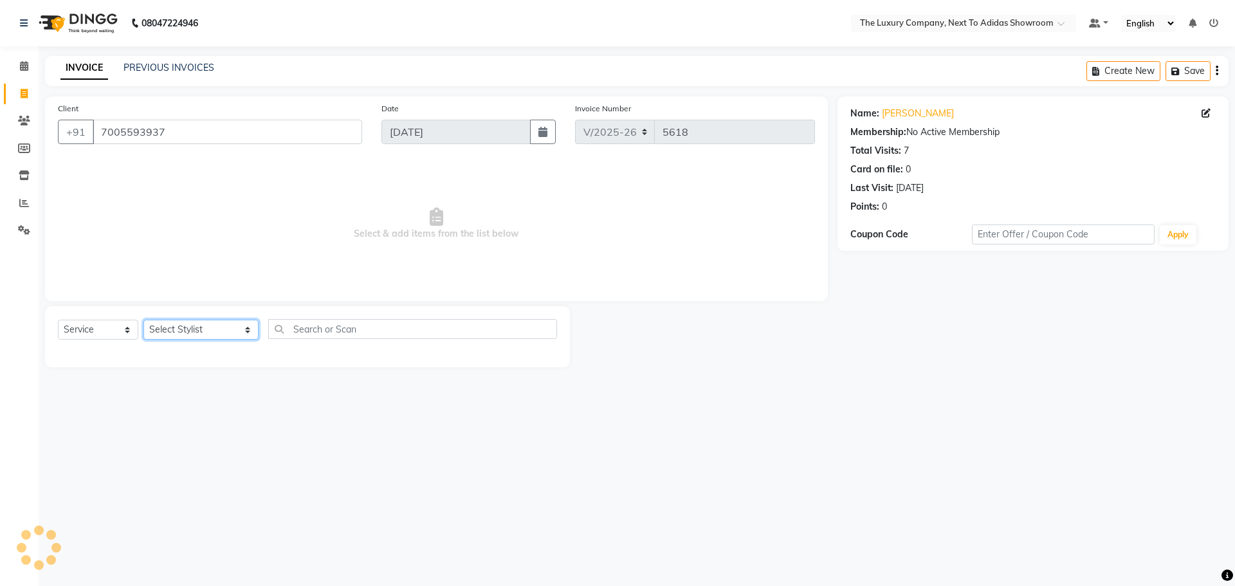
click at [199, 329] on select "Select Stylist [PERSON_NAME] [PERSON_NAME] ANSAI [PERSON_NAME] BALAJIED [PERSON…" at bounding box center [200, 330] width 115 height 20
select select "53647"
click at [143, 320] on select "Select Stylist [PERSON_NAME] [PERSON_NAME] ANSAI [PERSON_NAME] BALAJIED [PERSON…" at bounding box center [200, 330] width 115 height 20
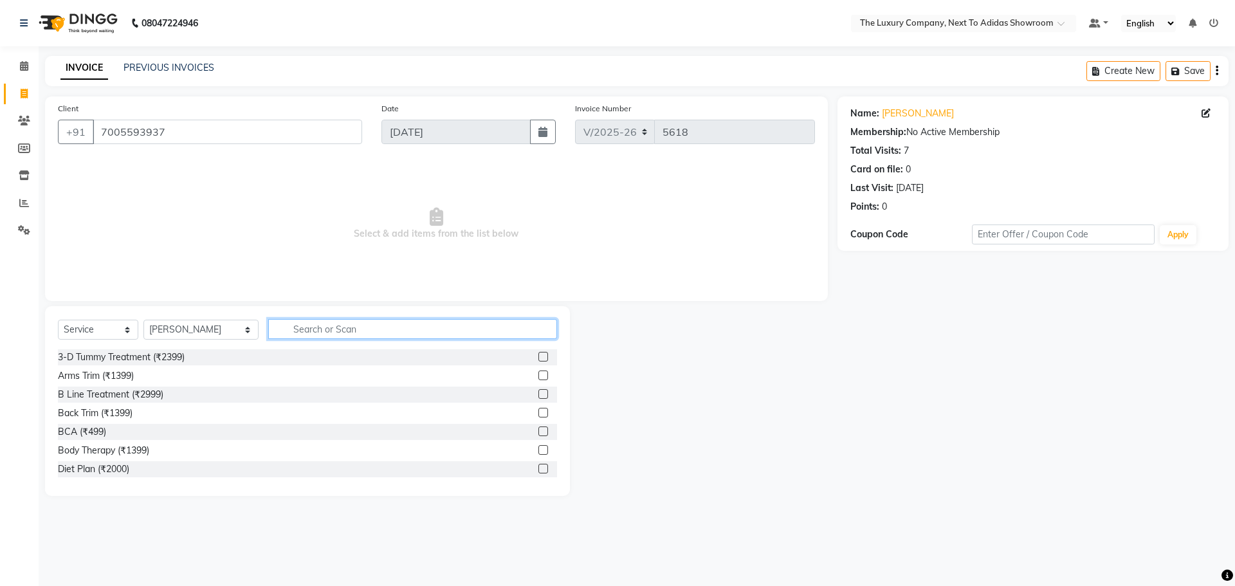
click at [315, 326] on input "text" at bounding box center [412, 329] width 289 height 20
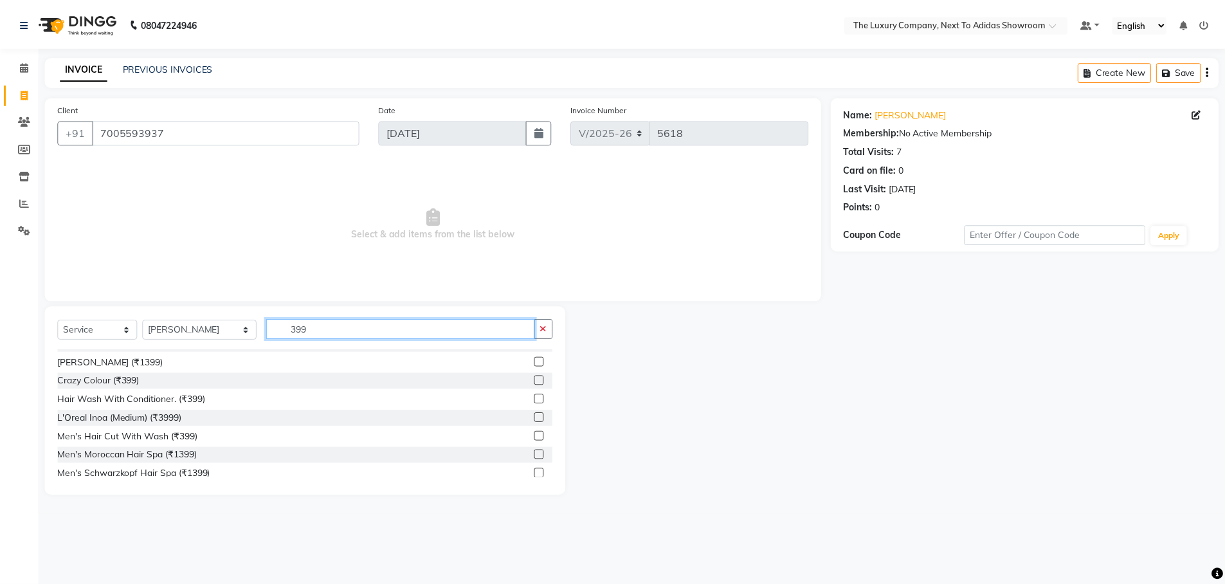
scroll to position [129, 0]
type input "399"
click at [538, 438] on div at bounding box center [547, 434] width 19 height 16
click at [538, 433] on label at bounding box center [543, 433] width 10 height 10
click at [538, 433] on input "checkbox" at bounding box center [542, 434] width 8 height 8
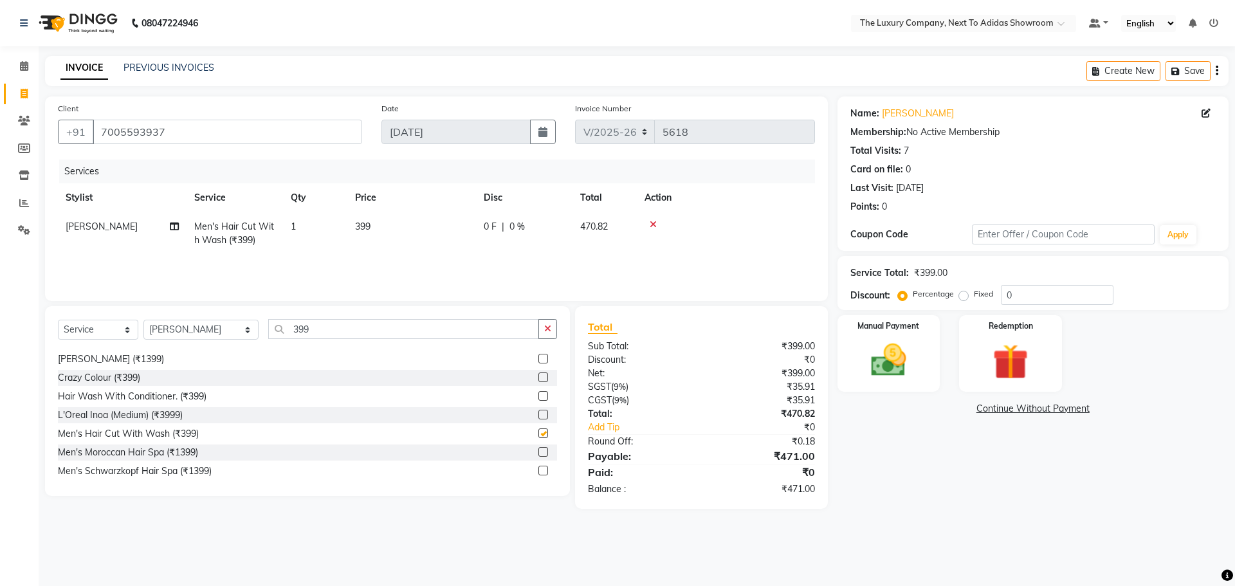
checkbox input "false"
click at [984, 295] on label "Fixed" at bounding box center [983, 294] width 19 height 12
click at [971, 295] on input "Fixed" at bounding box center [966, 293] width 9 height 9
radio input "true"
click at [935, 289] on label "Percentage" at bounding box center [933, 294] width 41 height 12
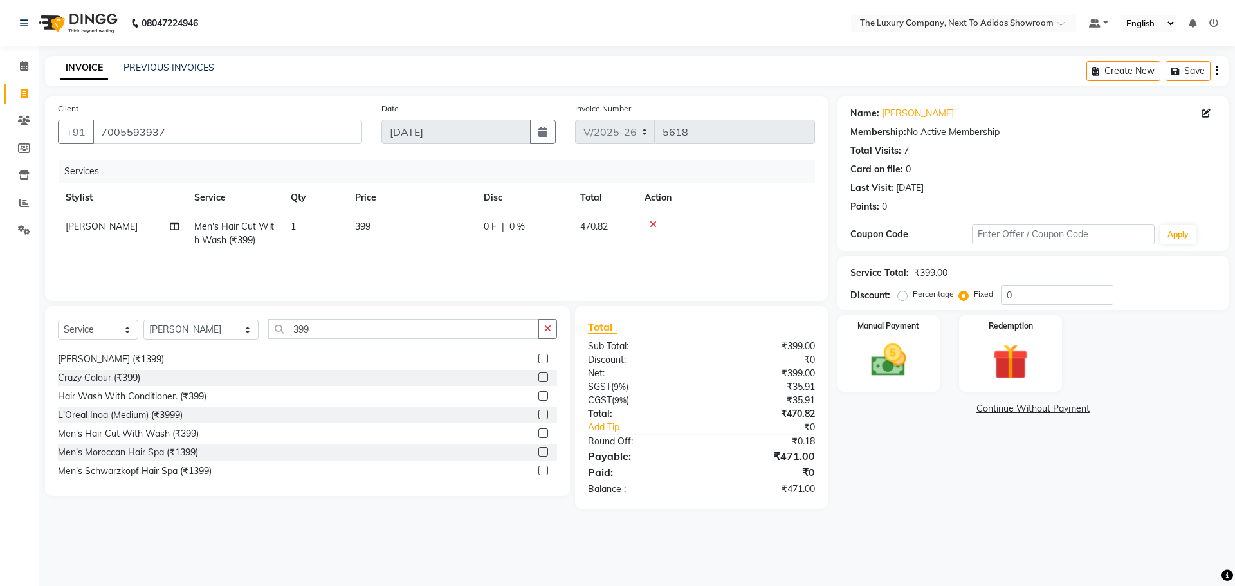
click at [987, 295] on label "Fixed" at bounding box center [983, 294] width 19 height 12
click at [971, 295] on input "Fixed" at bounding box center [966, 293] width 9 height 9
drag, startPoint x: 975, startPoint y: 299, endPoint x: 954, endPoint y: 301, distance: 21.3
click at [954, 301] on div "Percentage Fixed 0" at bounding box center [1006, 295] width 213 height 20
type input "171"
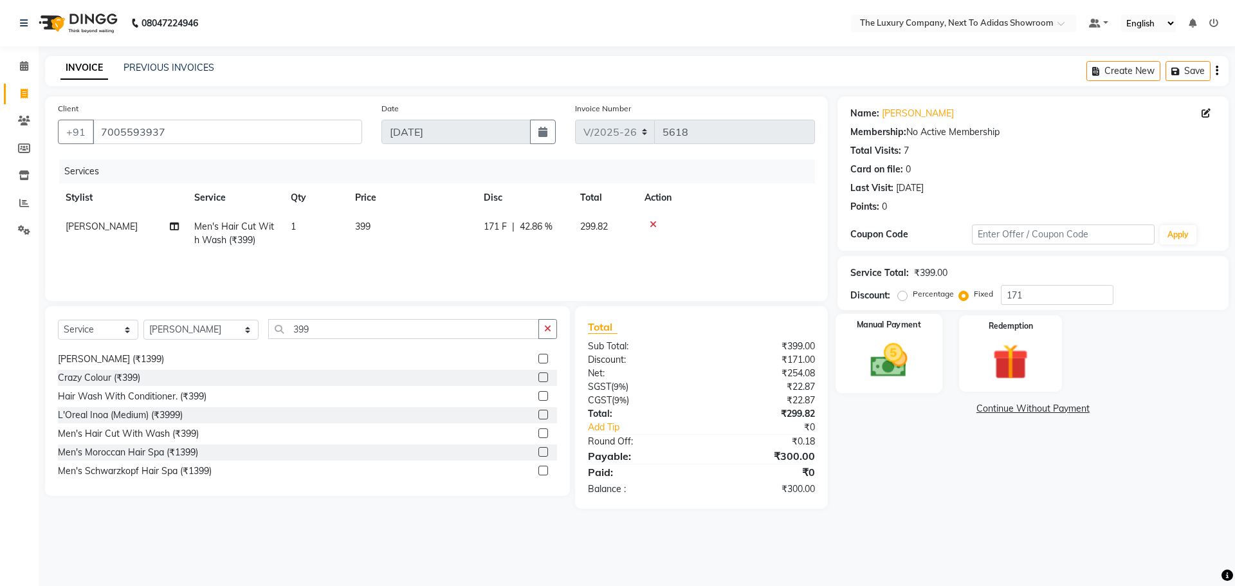
click at [900, 354] on img at bounding box center [889, 360] width 60 height 42
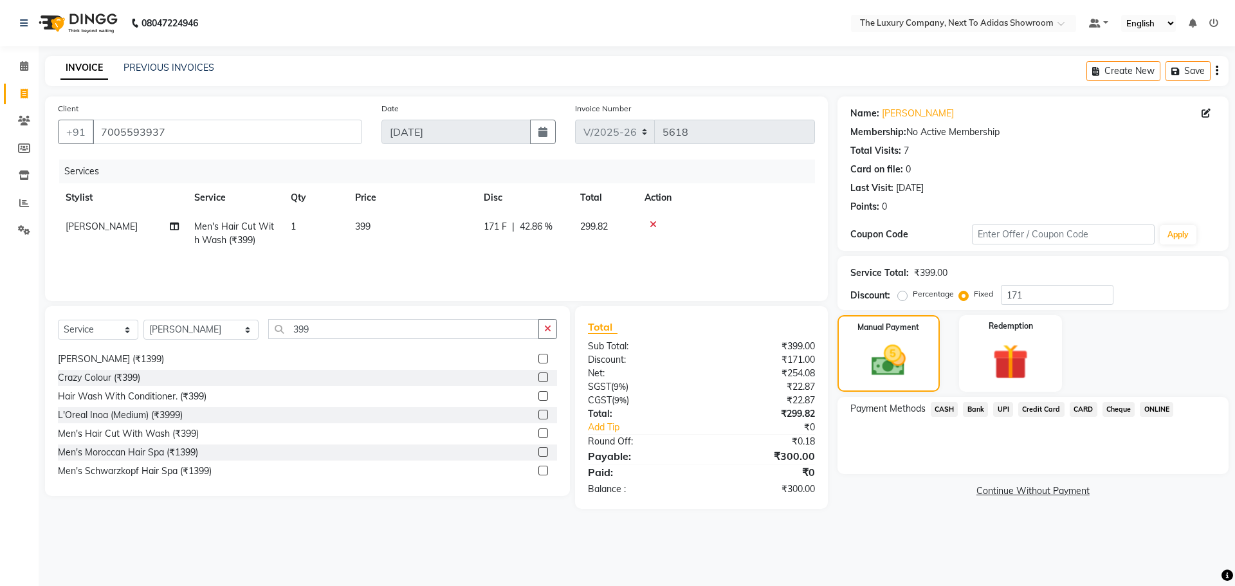
click at [942, 407] on span "CASH" at bounding box center [945, 409] width 28 height 15
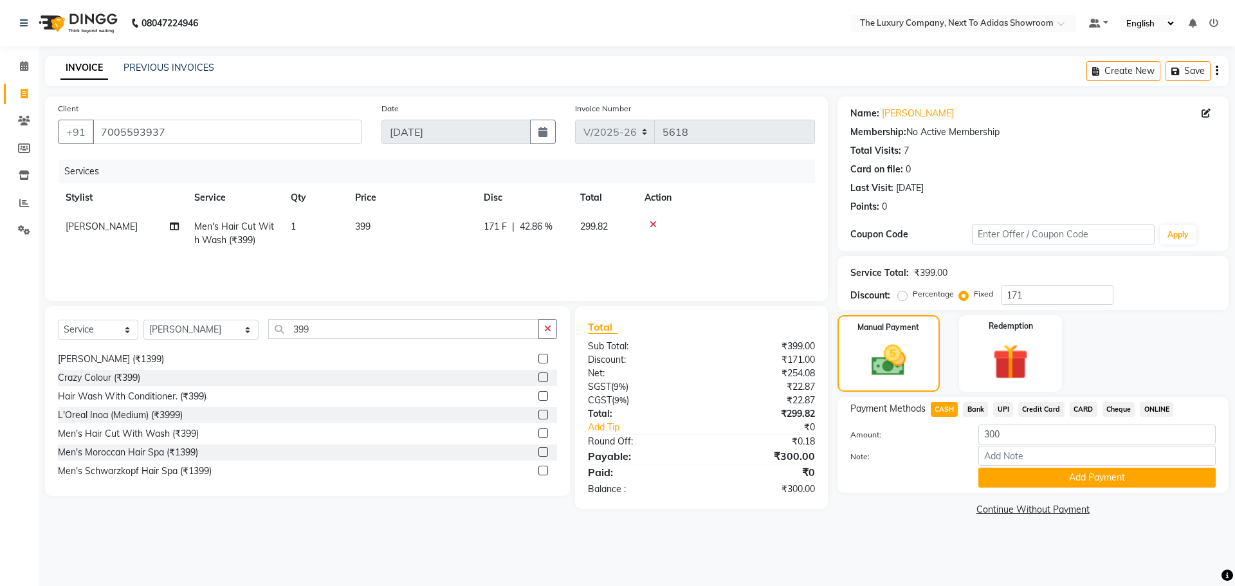
click at [1011, 413] on span "UPI" at bounding box center [1003, 409] width 20 height 15
click at [1039, 483] on button "Add Payment" at bounding box center [1096, 478] width 237 height 20
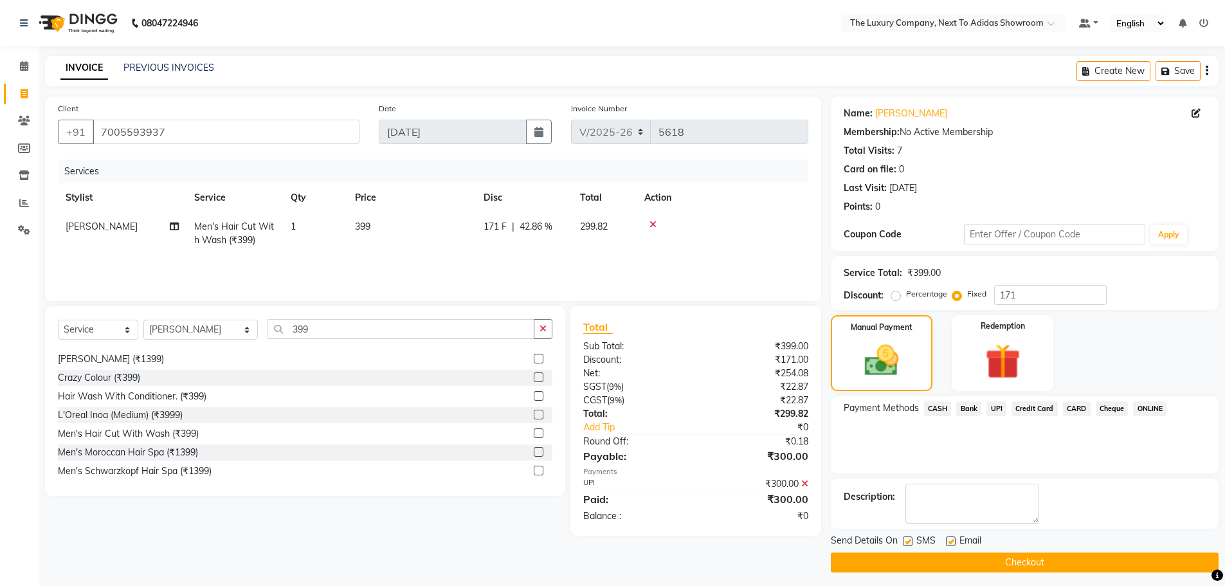
click at [1030, 558] on button "Checkout" at bounding box center [1025, 562] width 388 height 20
